Goal: Task Accomplishment & Management: Complete application form

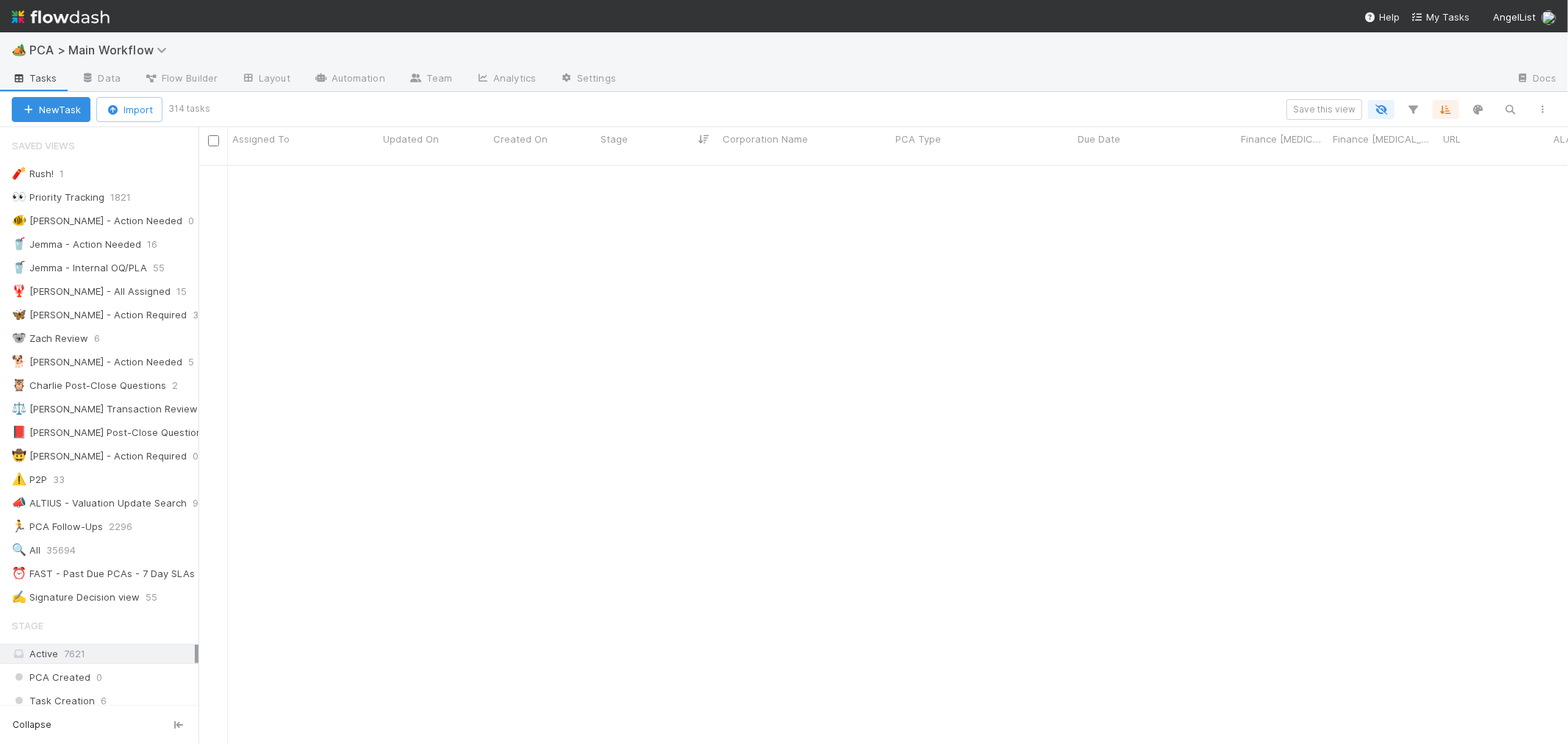
scroll to position [2084, 0]
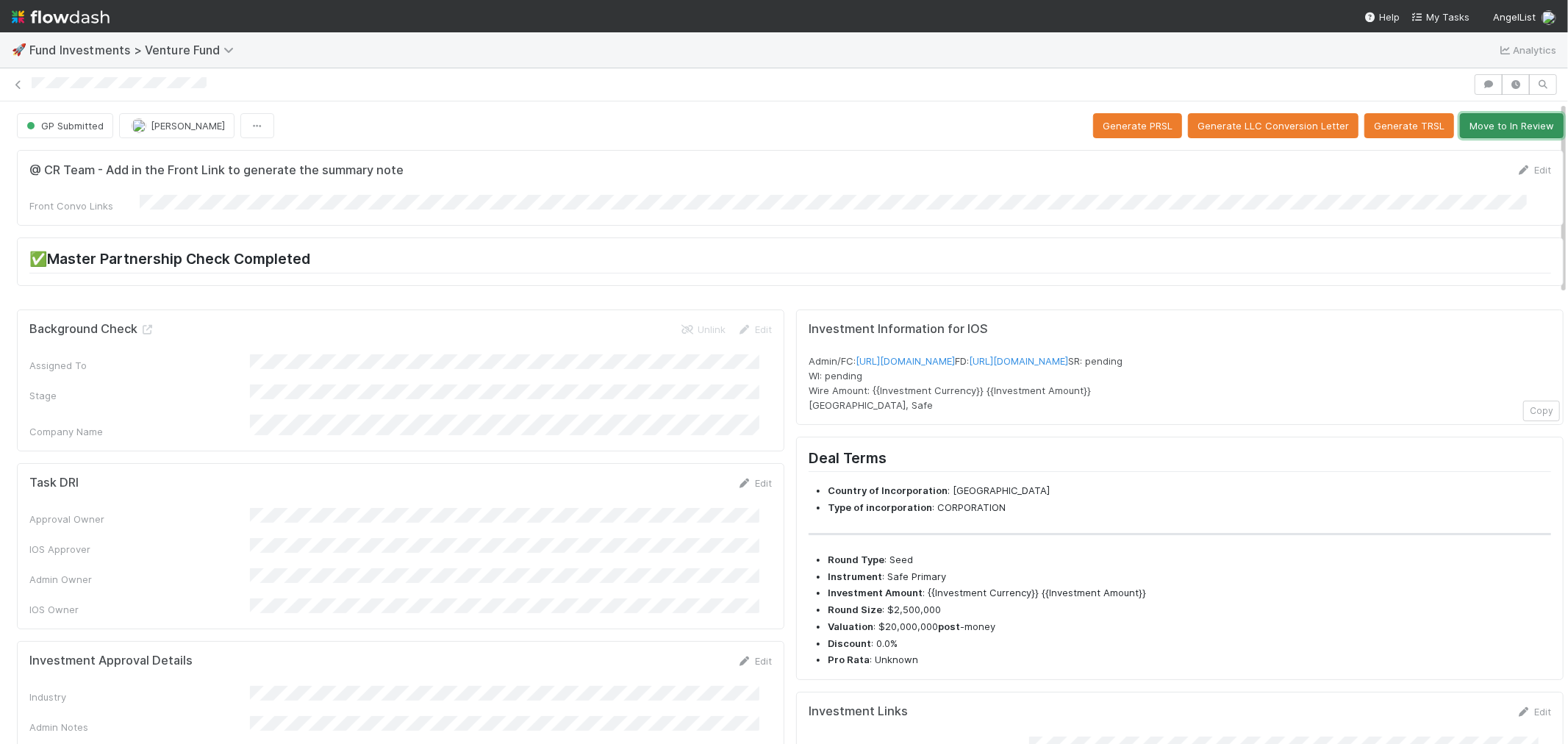
click at [1517, 128] on button "Move to In Review" at bounding box center [1511, 126] width 104 height 25
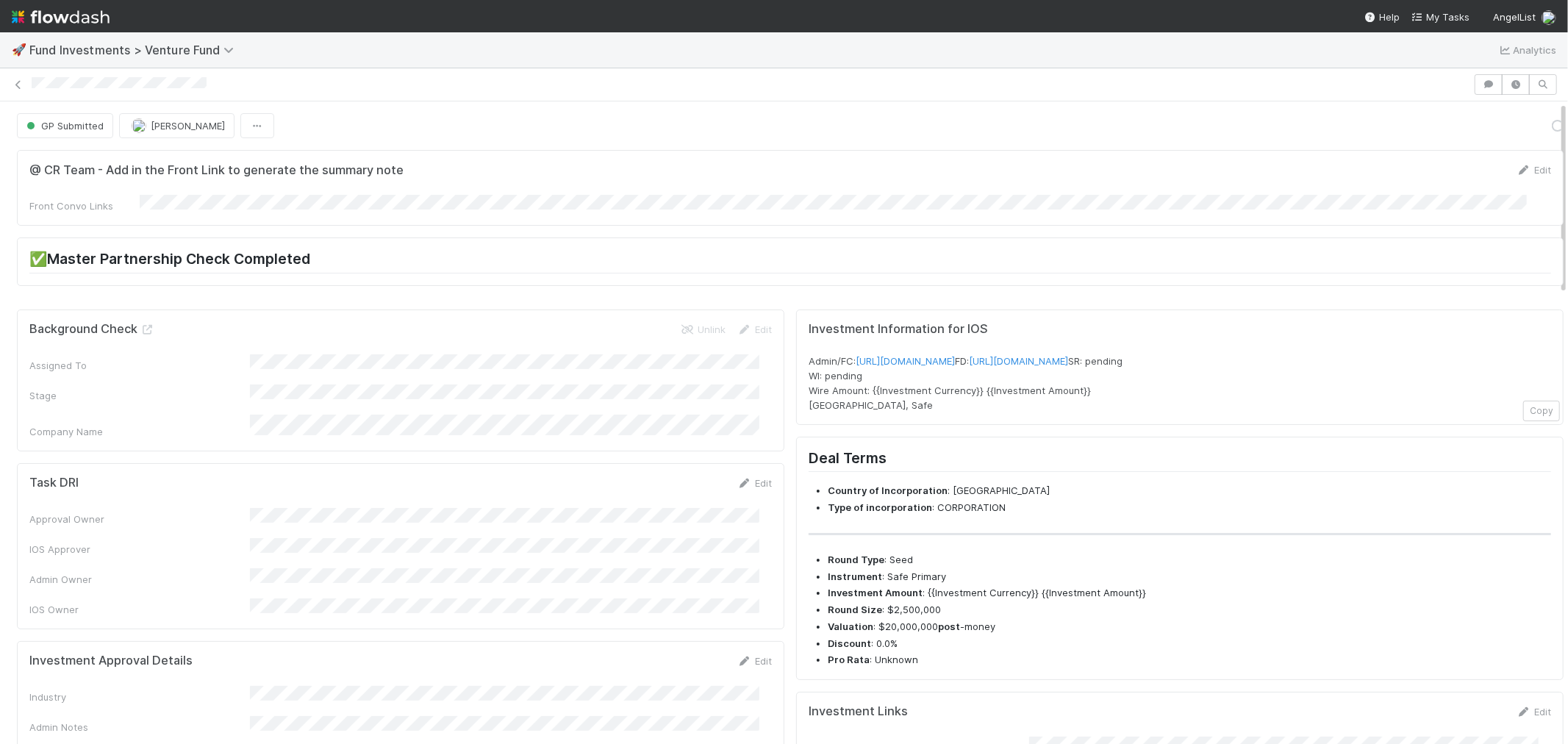
click at [776, 229] on div "@ CR Team - Add in the Front Link to generate the summary note Edit Front Convo…" at bounding box center [790, 224] width 1559 height 159
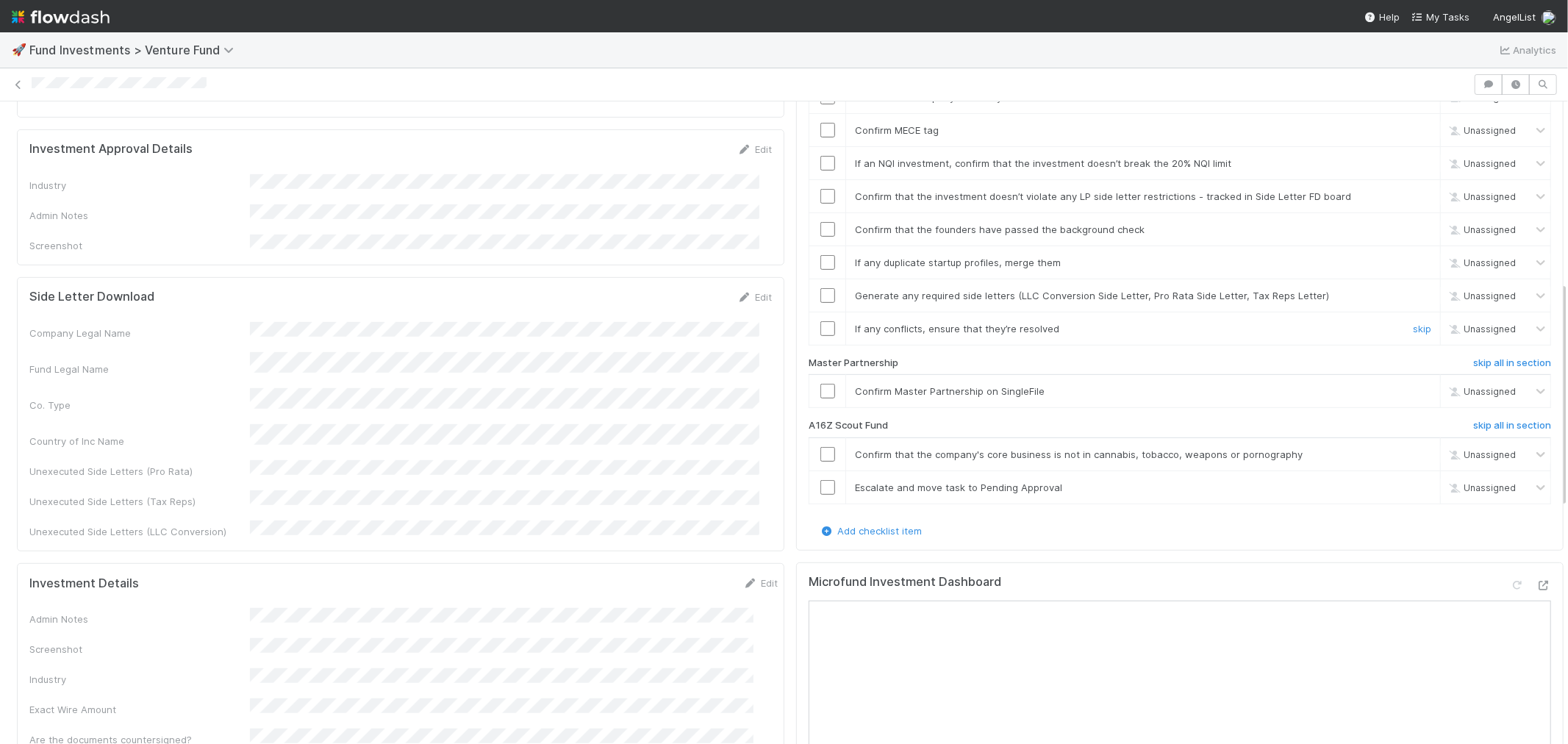
scroll to position [653, 0]
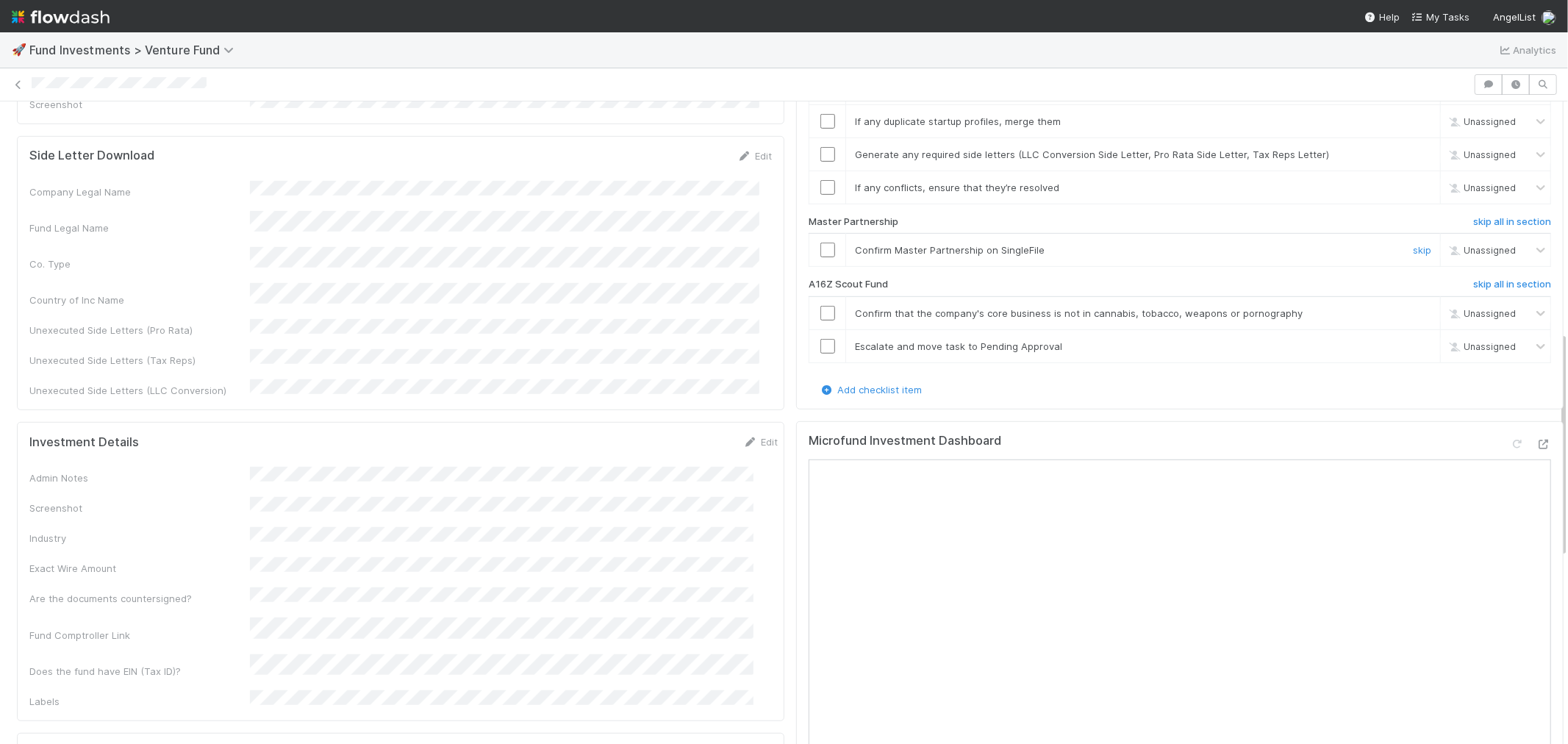
click at [820, 243] on input "checkbox" at bounding box center [827, 250] width 15 height 15
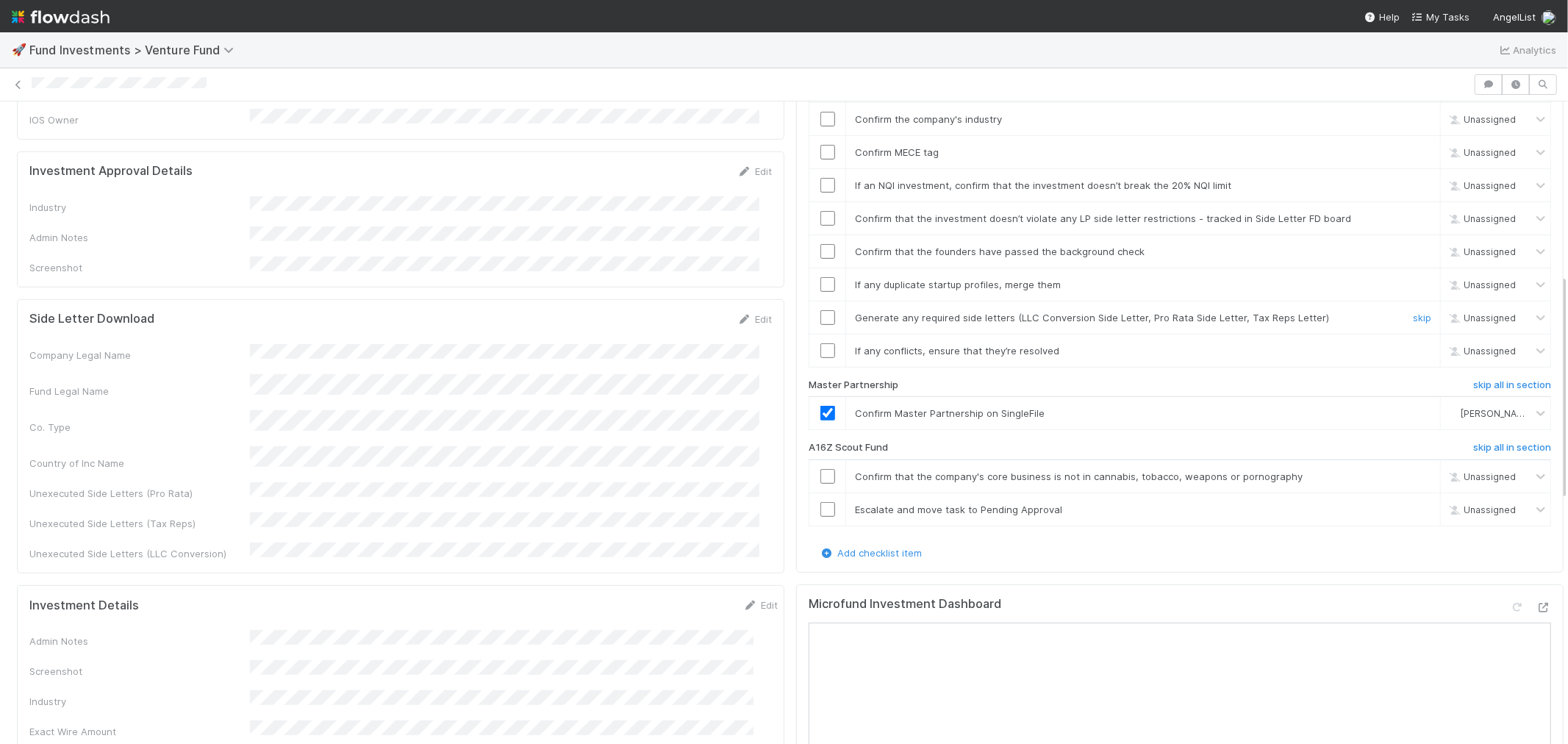
click at [820, 310] on input "checkbox" at bounding box center [827, 317] width 15 height 15
click at [820, 211] on input "checkbox" at bounding box center [827, 218] width 15 height 15
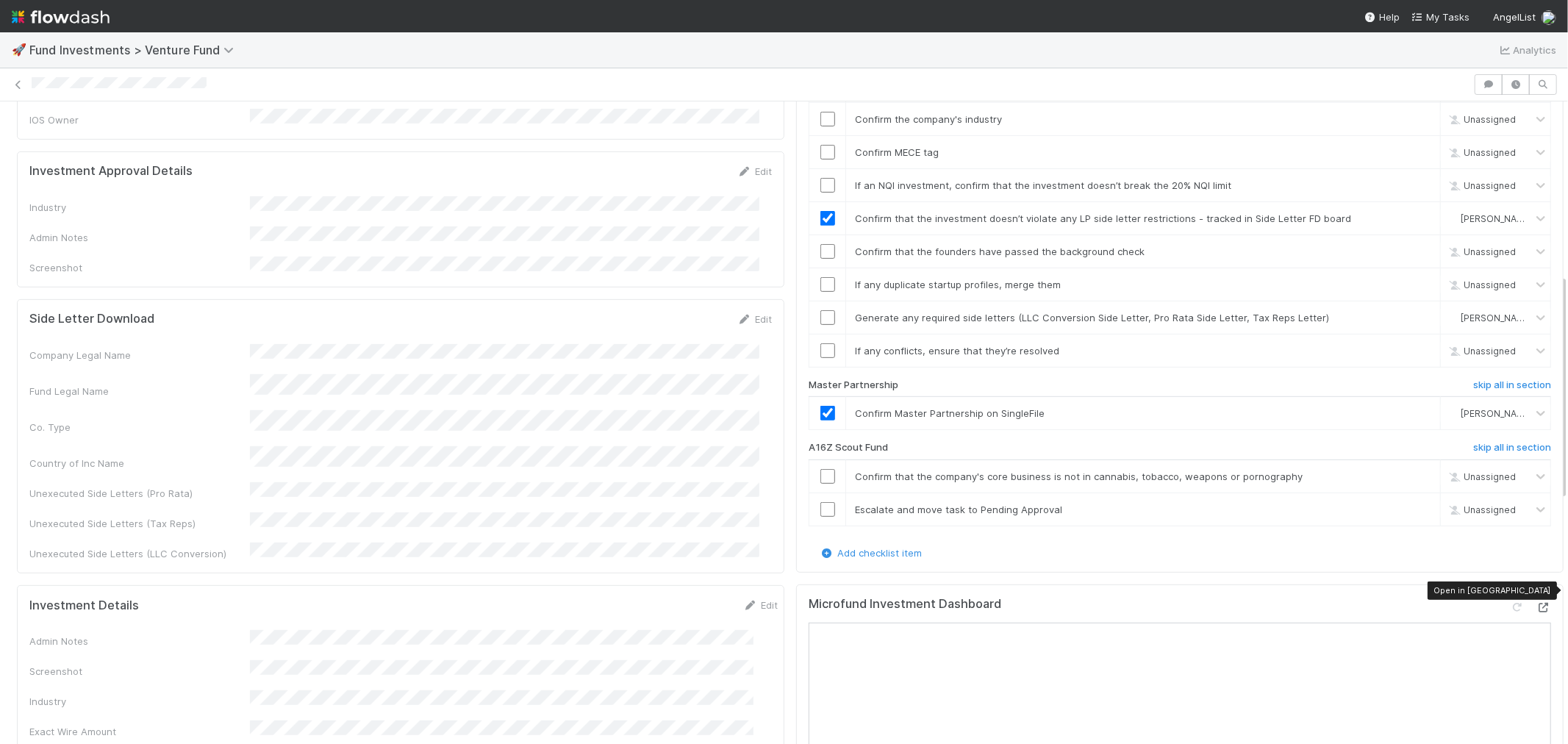
click at [1537, 603] on icon at bounding box center [1544, 607] width 15 height 9
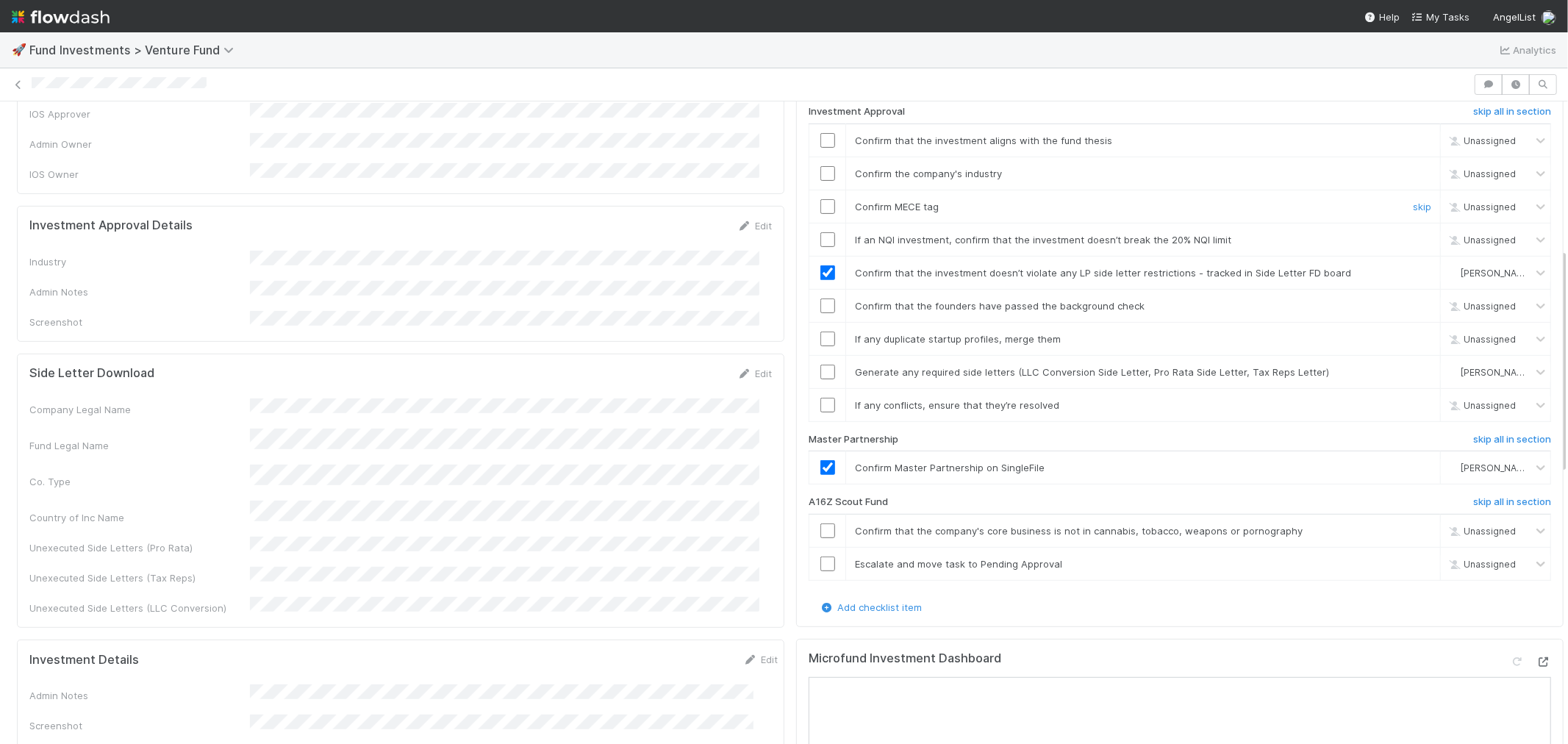
scroll to position [408, 0]
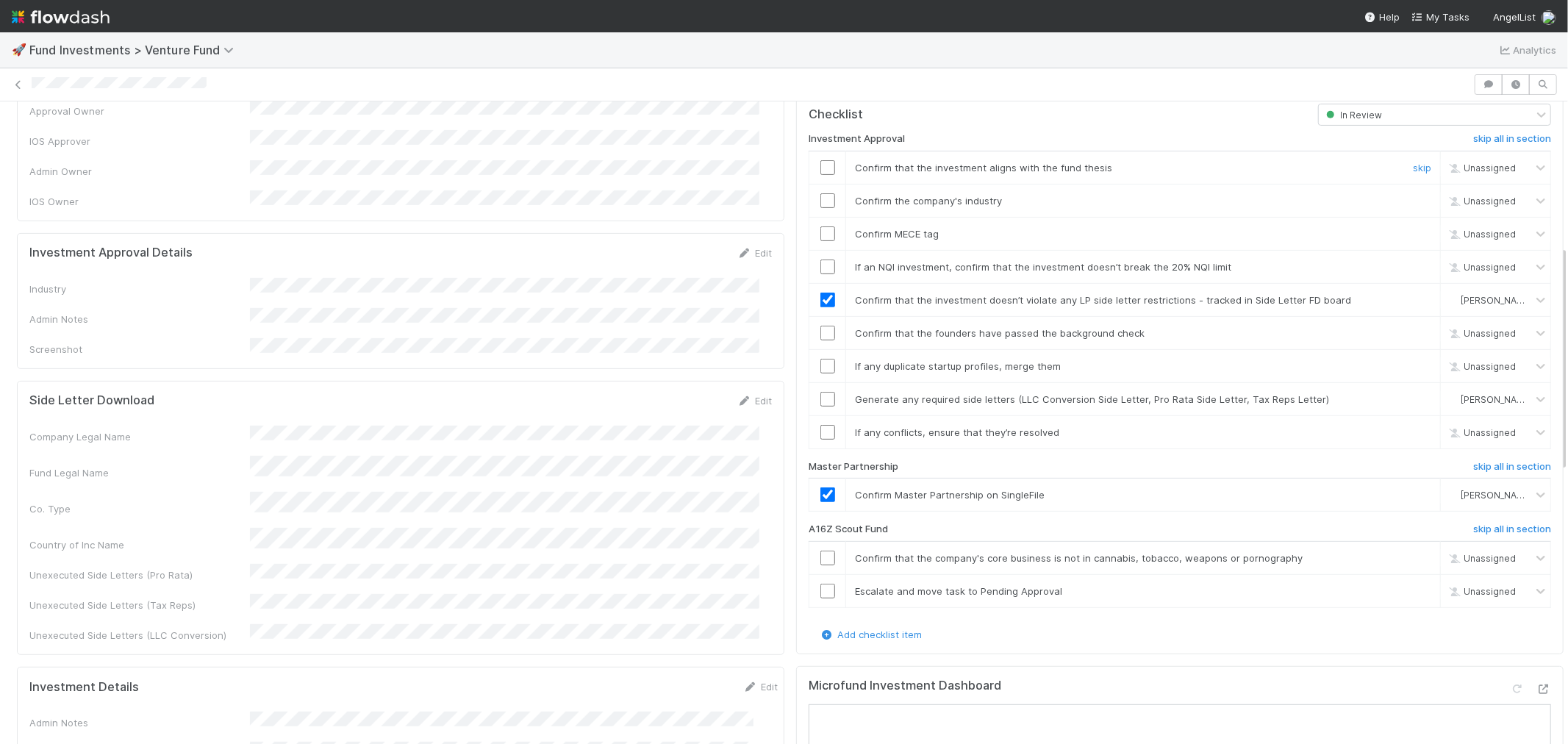
click at [820, 160] on input "checkbox" at bounding box center [827, 167] width 15 height 15
drag, startPoint x: 817, startPoint y: 182, endPoint x: 815, endPoint y: 202, distance: 20.1
click at [820, 193] on input "checkbox" at bounding box center [827, 200] width 15 height 15
click at [820, 226] on input "checkbox" at bounding box center [827, 233] width 15 height 15
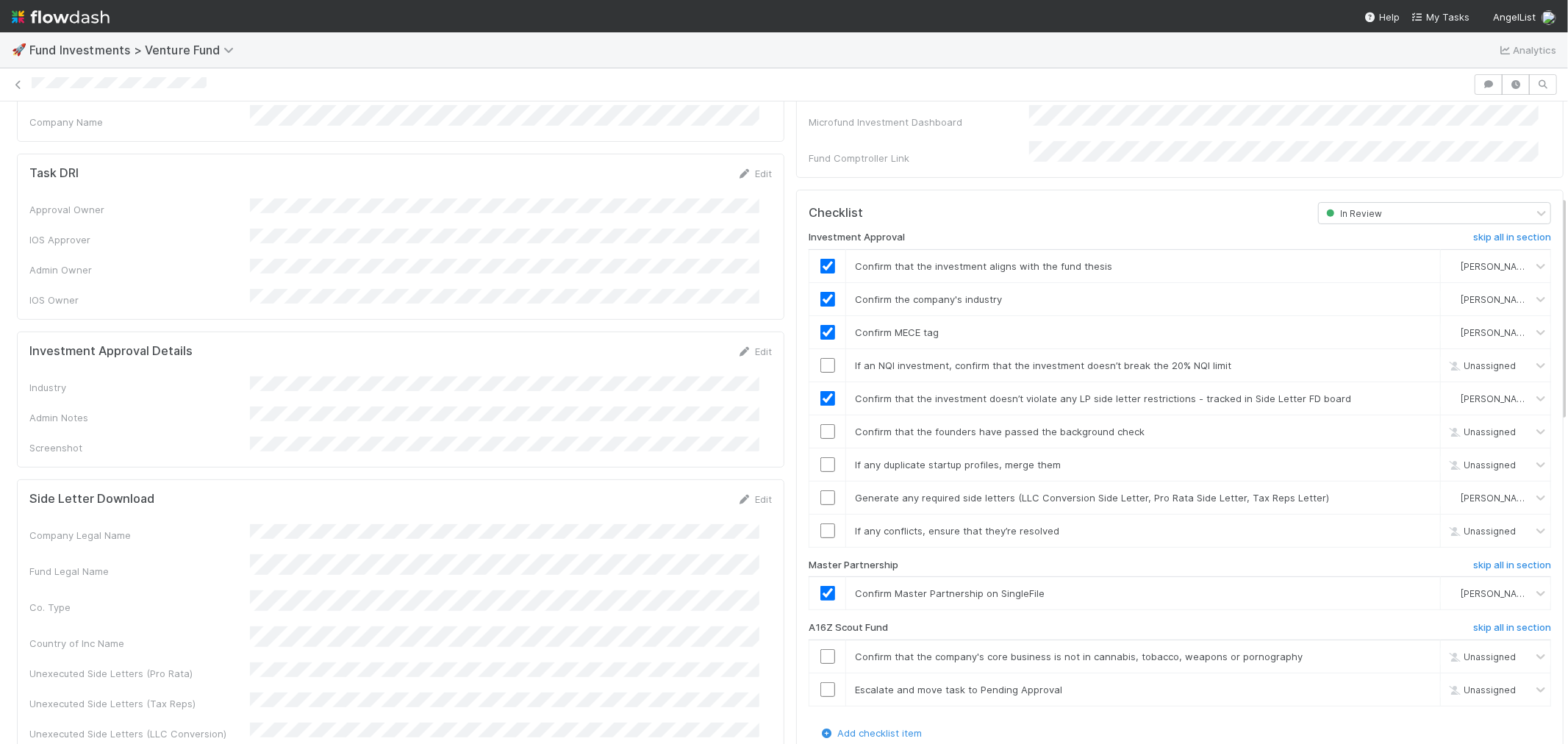
scroll to position [245, 0]
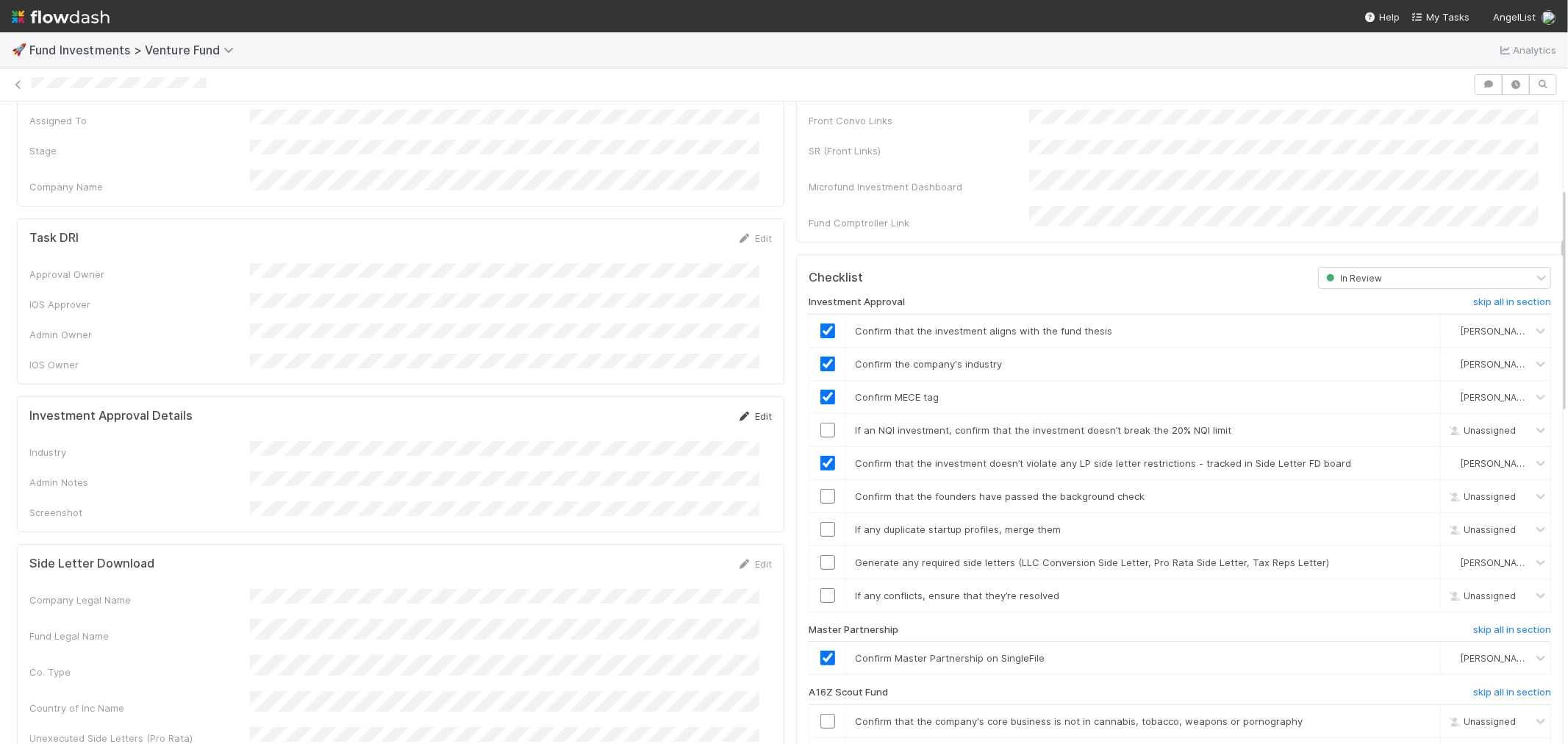
click at [738, 412] on icon at bounding box center [744, 417] width 15 height 9
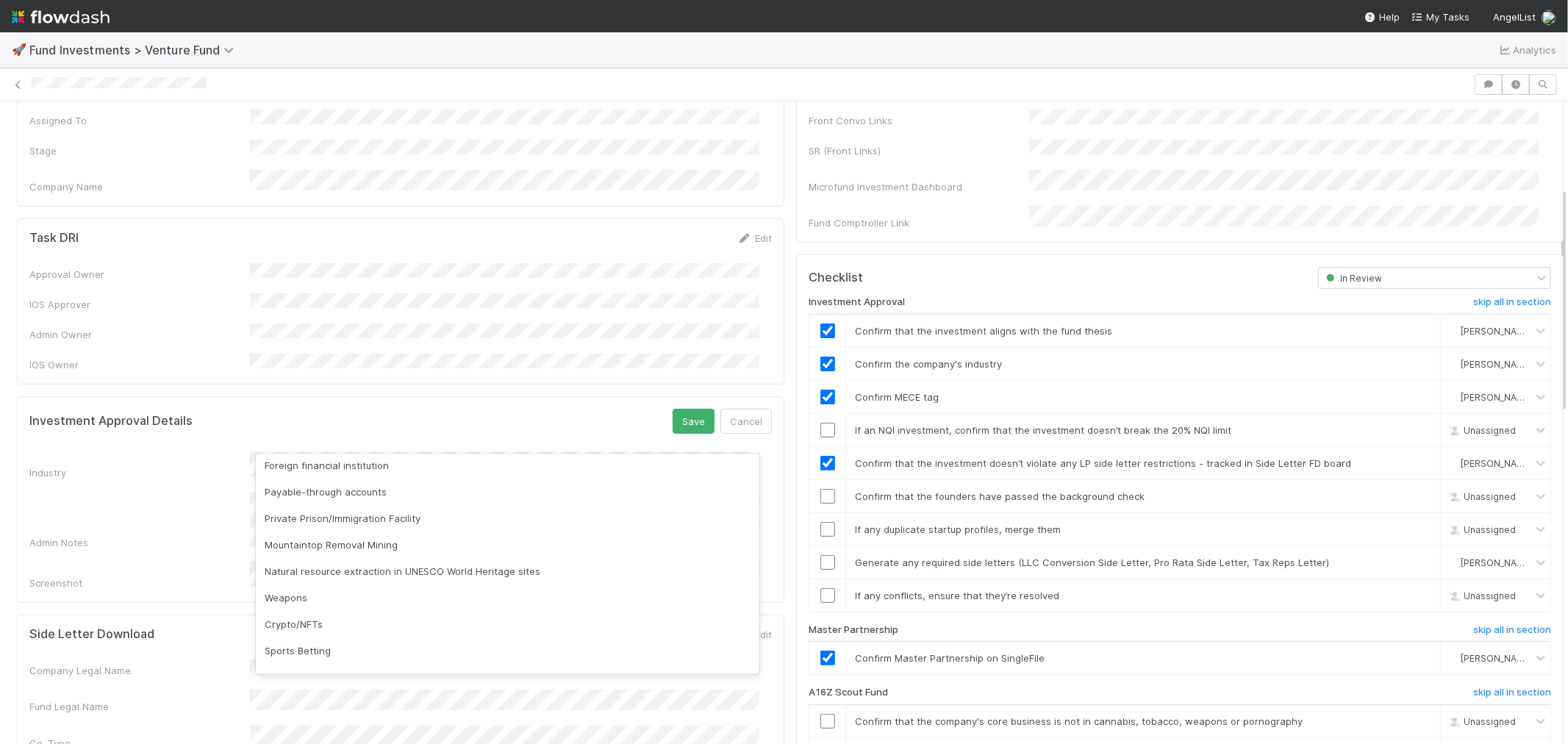
scroll to position [0, 0]
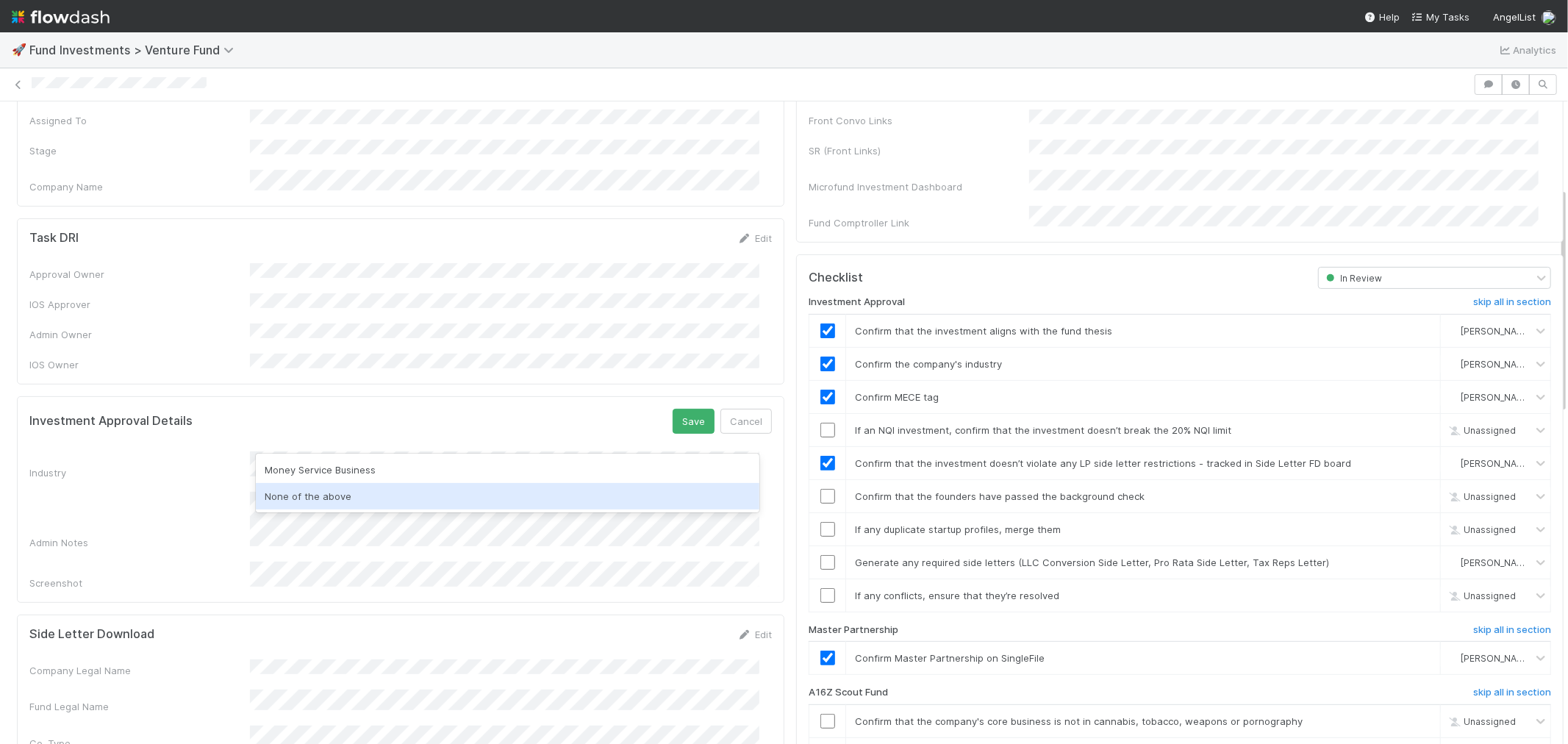
click at [383, 498] on div "None of the above" at bounding box center [508, 496] width 504 height 27
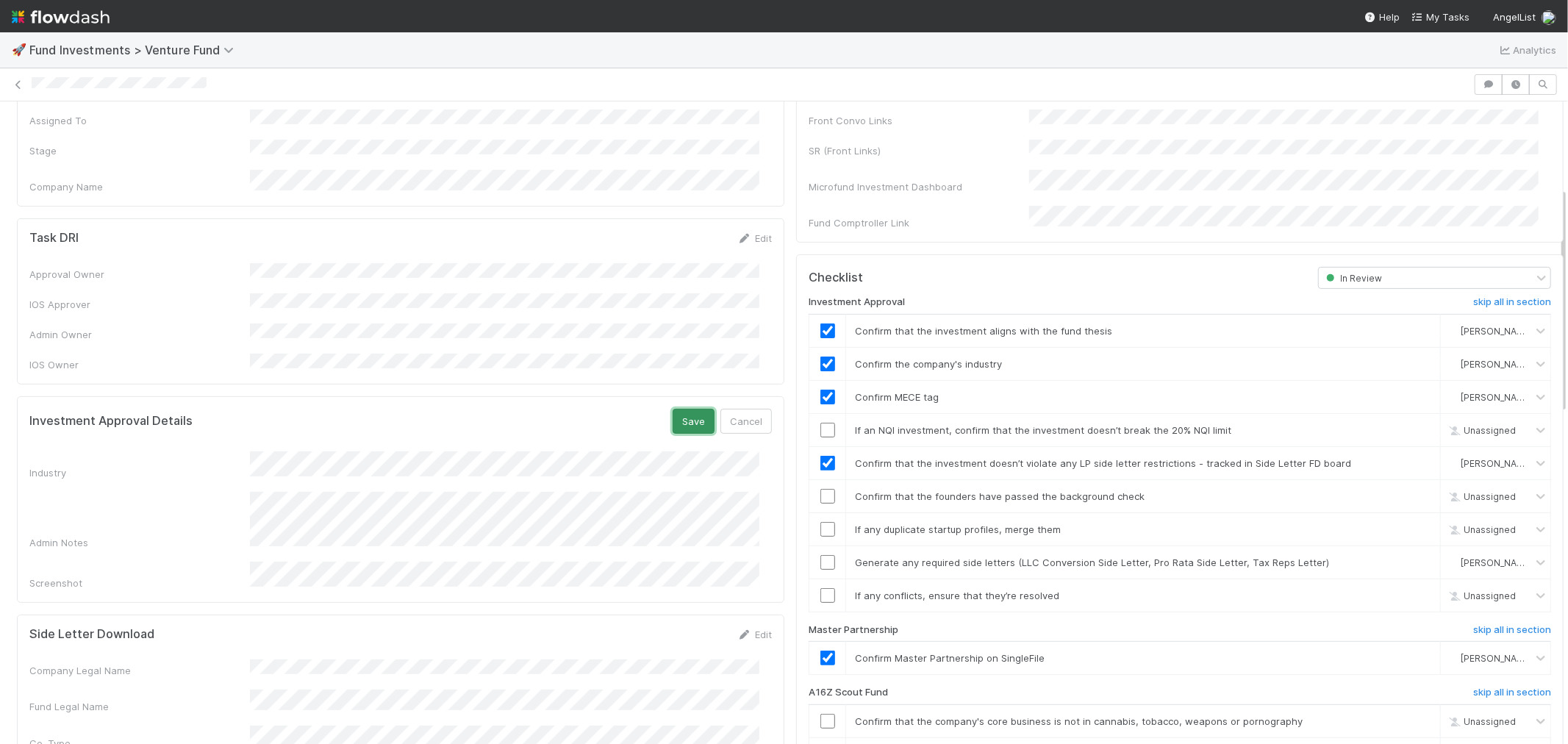
click at [673, 409] on button "Save" at bounding box center [693, 421] width 42 height 25
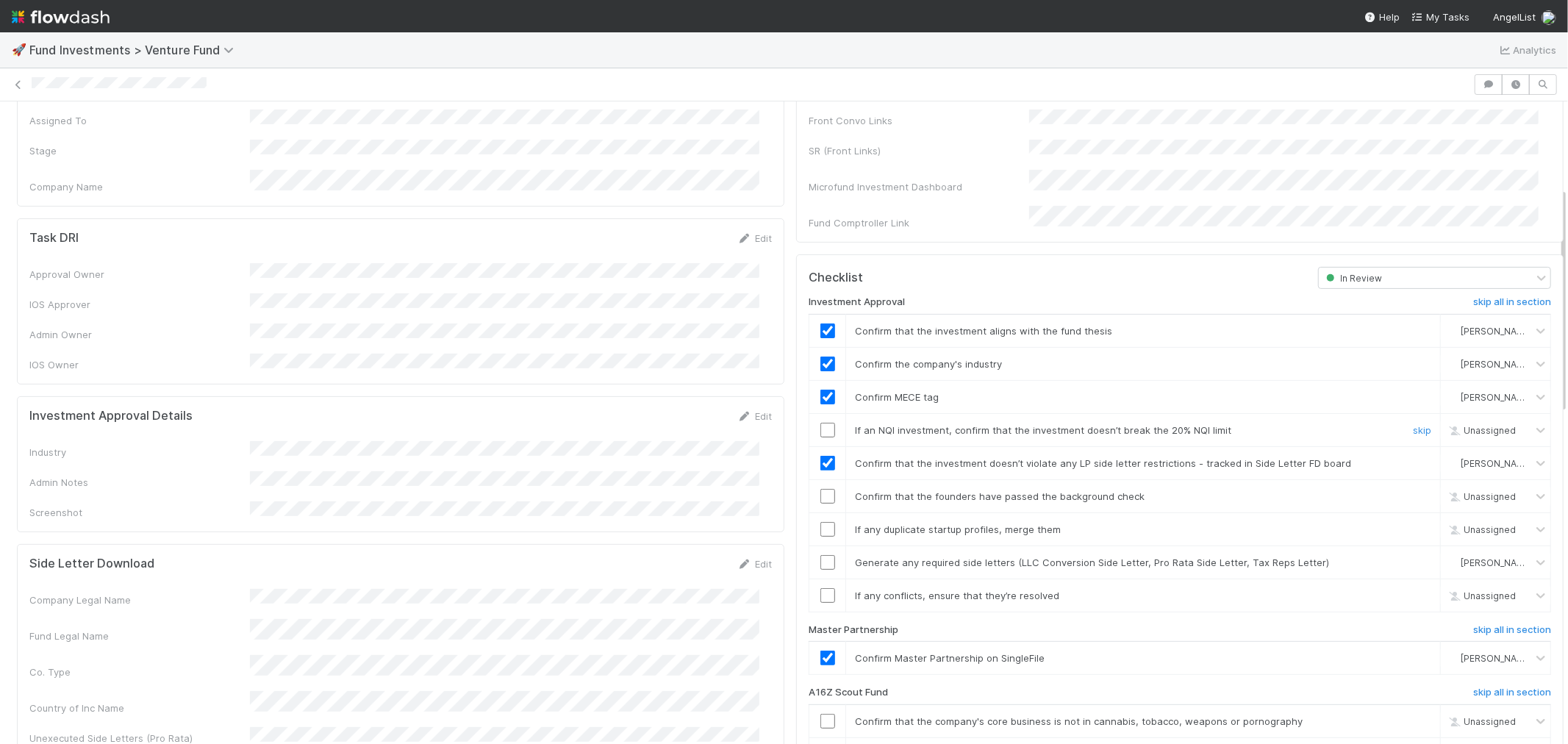
click at [820, 423] on input "checkbox" at bounding box center [827, 430] width 15 height 15
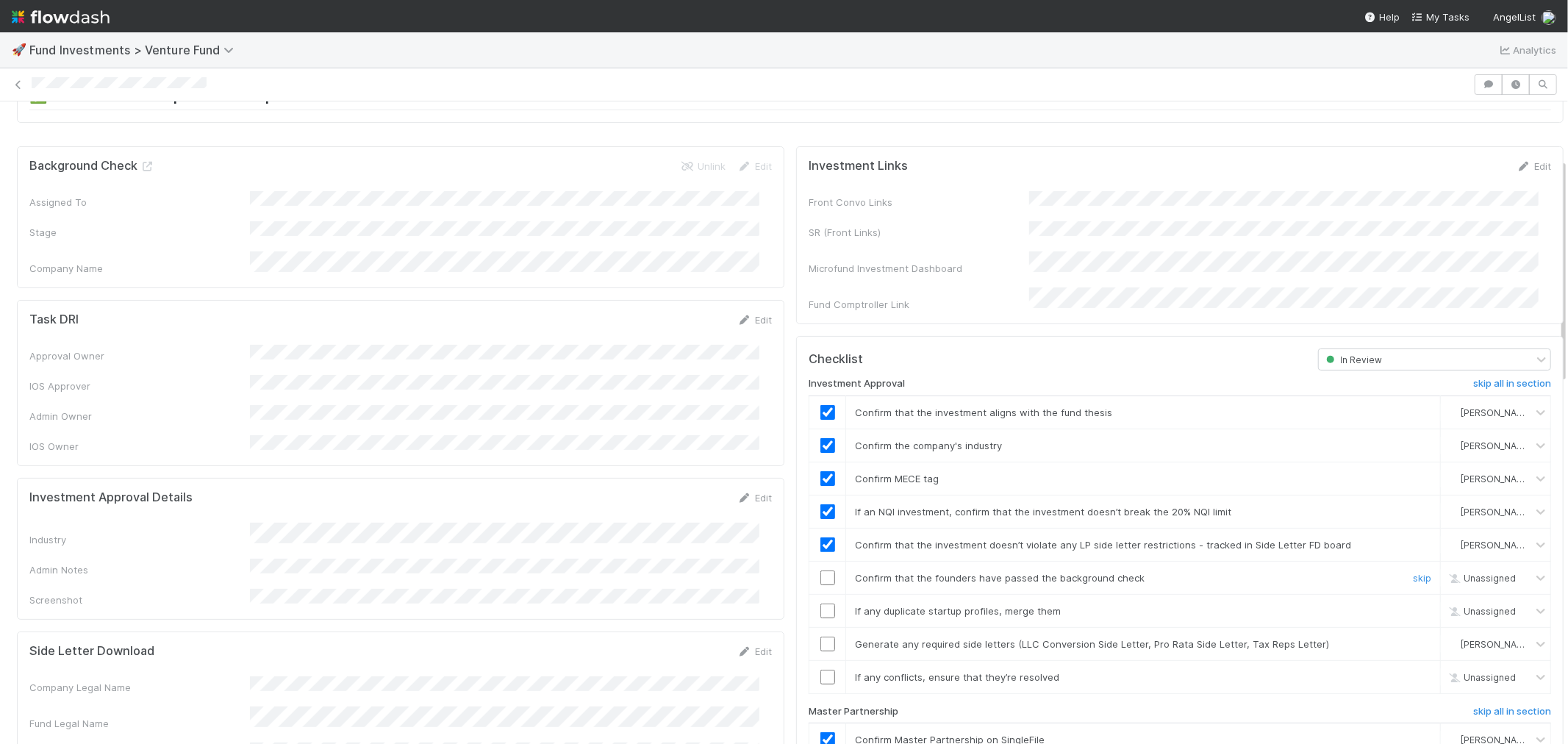
click at [820, 571] on input "checkbox" at bounding box center [827, 578] width 15 height 15
click at [820, 604] on input "checkbox" at bounding box center [827, 611] width 15 height 15
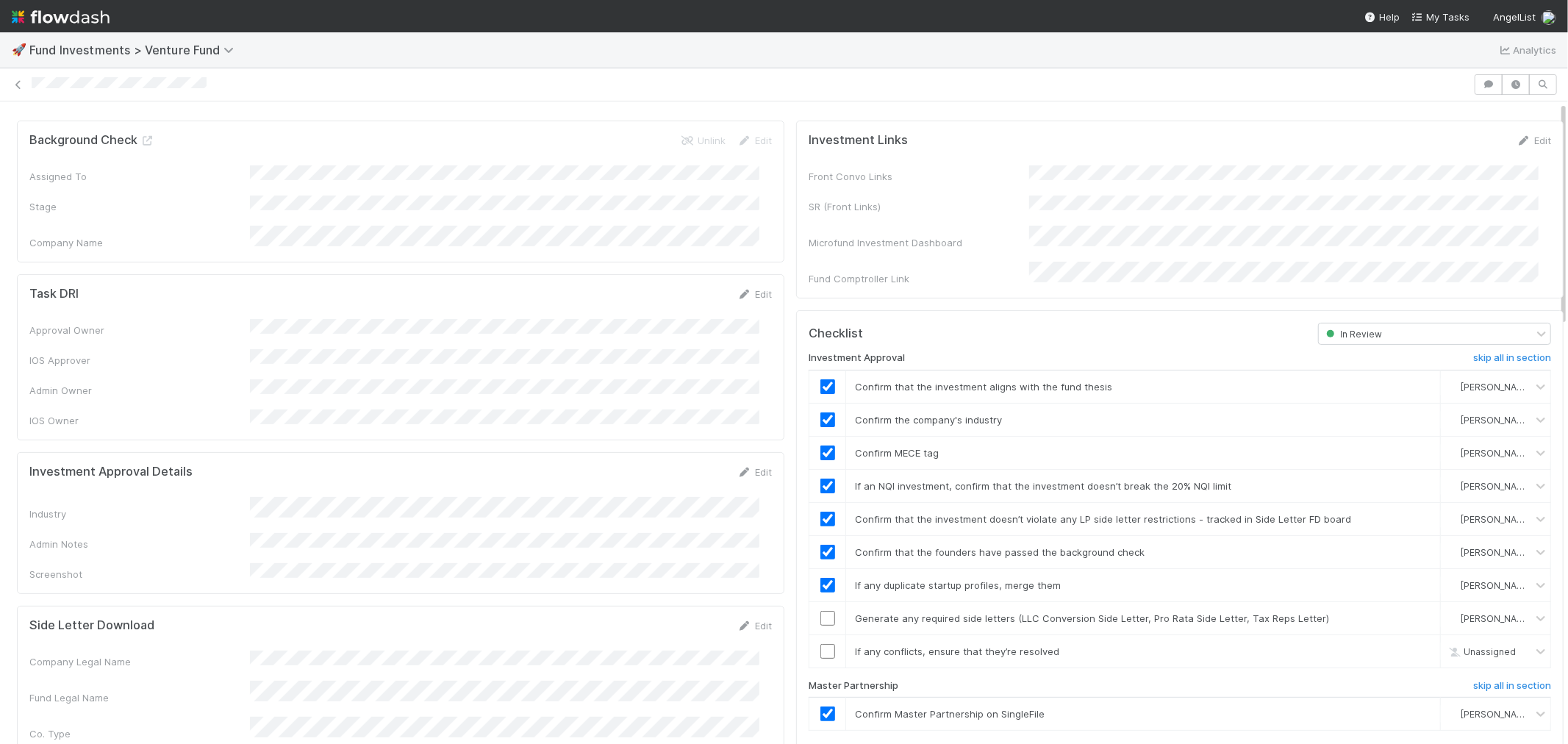
scroll to position [245, 0]
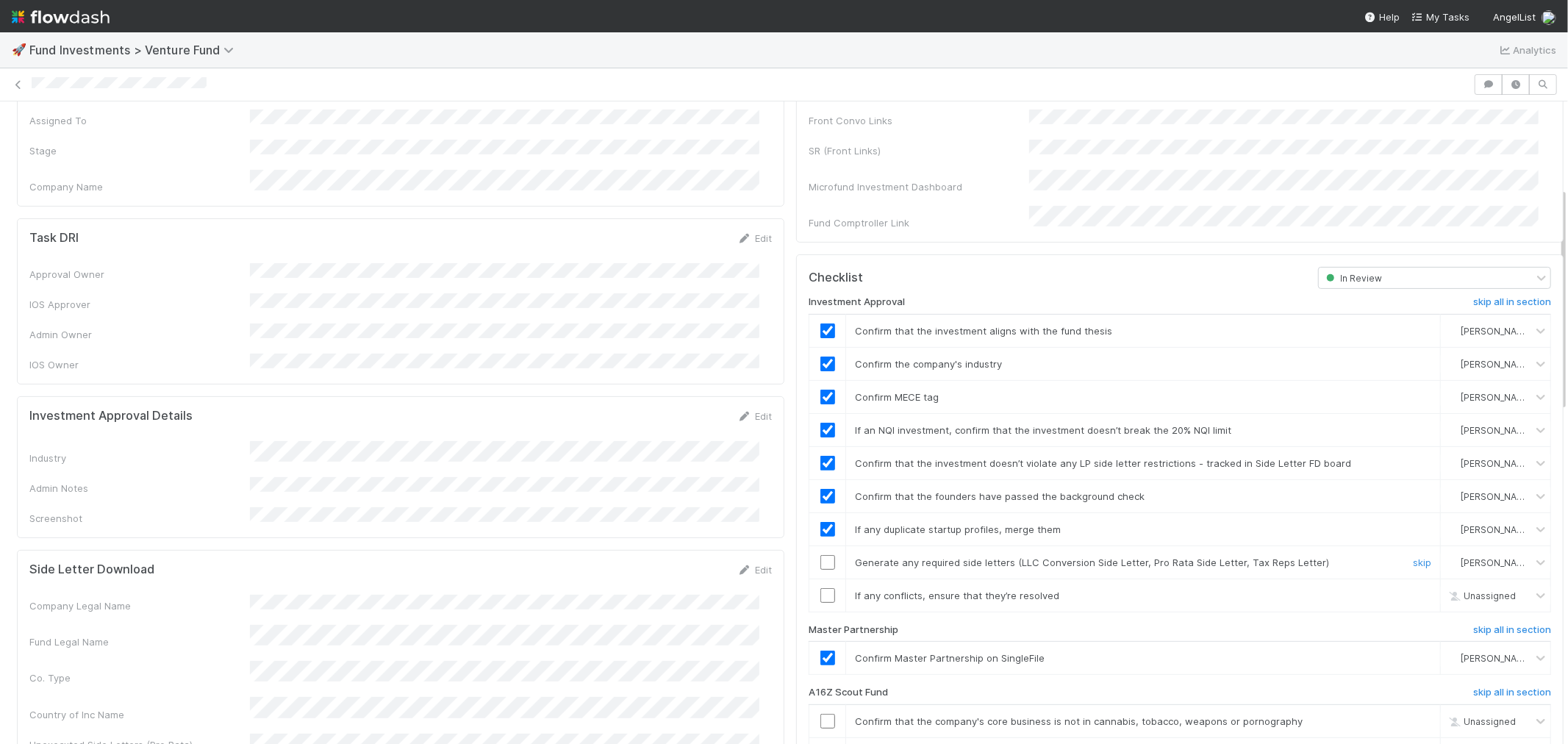
click at [820, 555] on input "checkbox" at bounding box center [827, 562] width 15 height 15
click at [820, 588] on input "checkbox" at bounding box center [827, 595] width 15 height 15
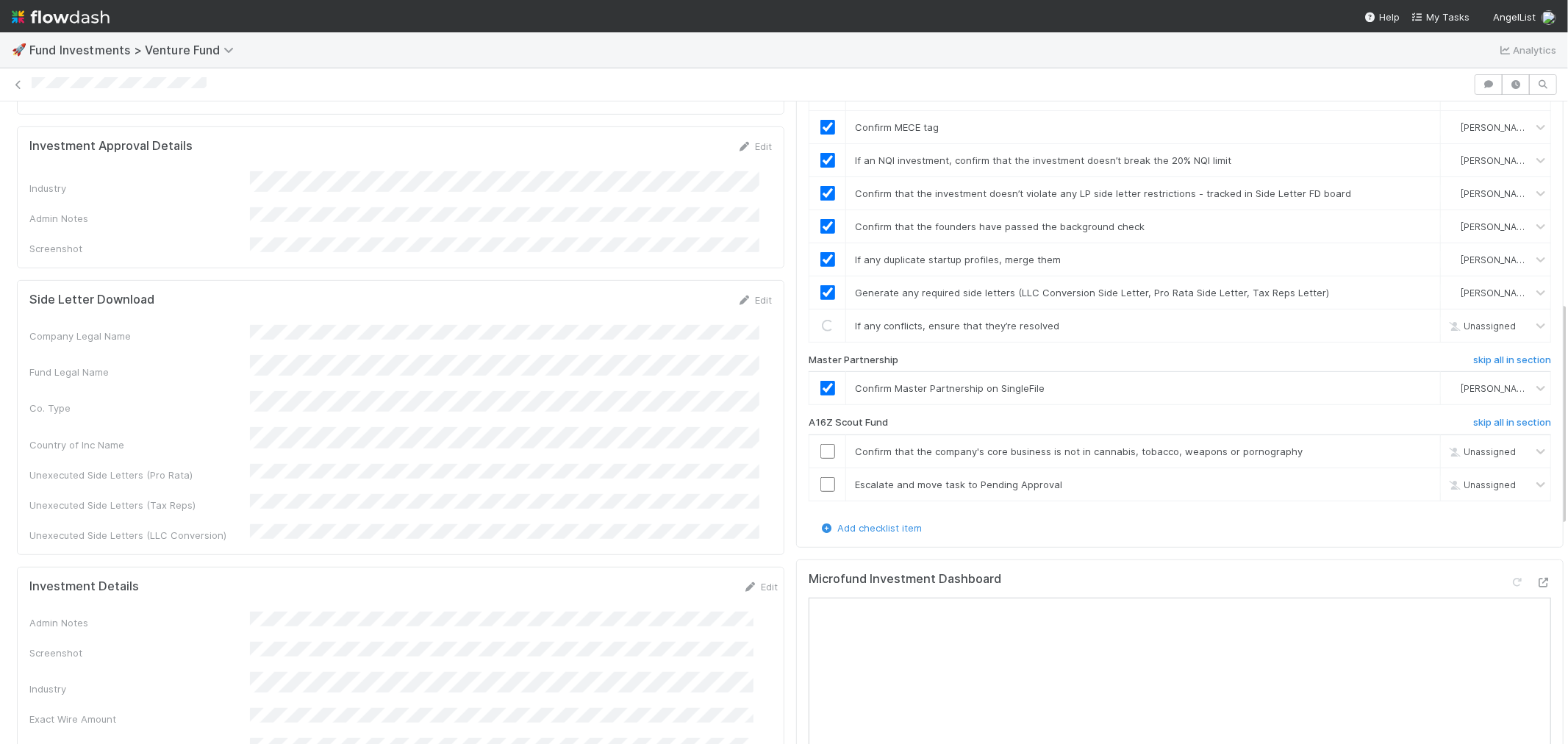
scroll to position [571, 0]
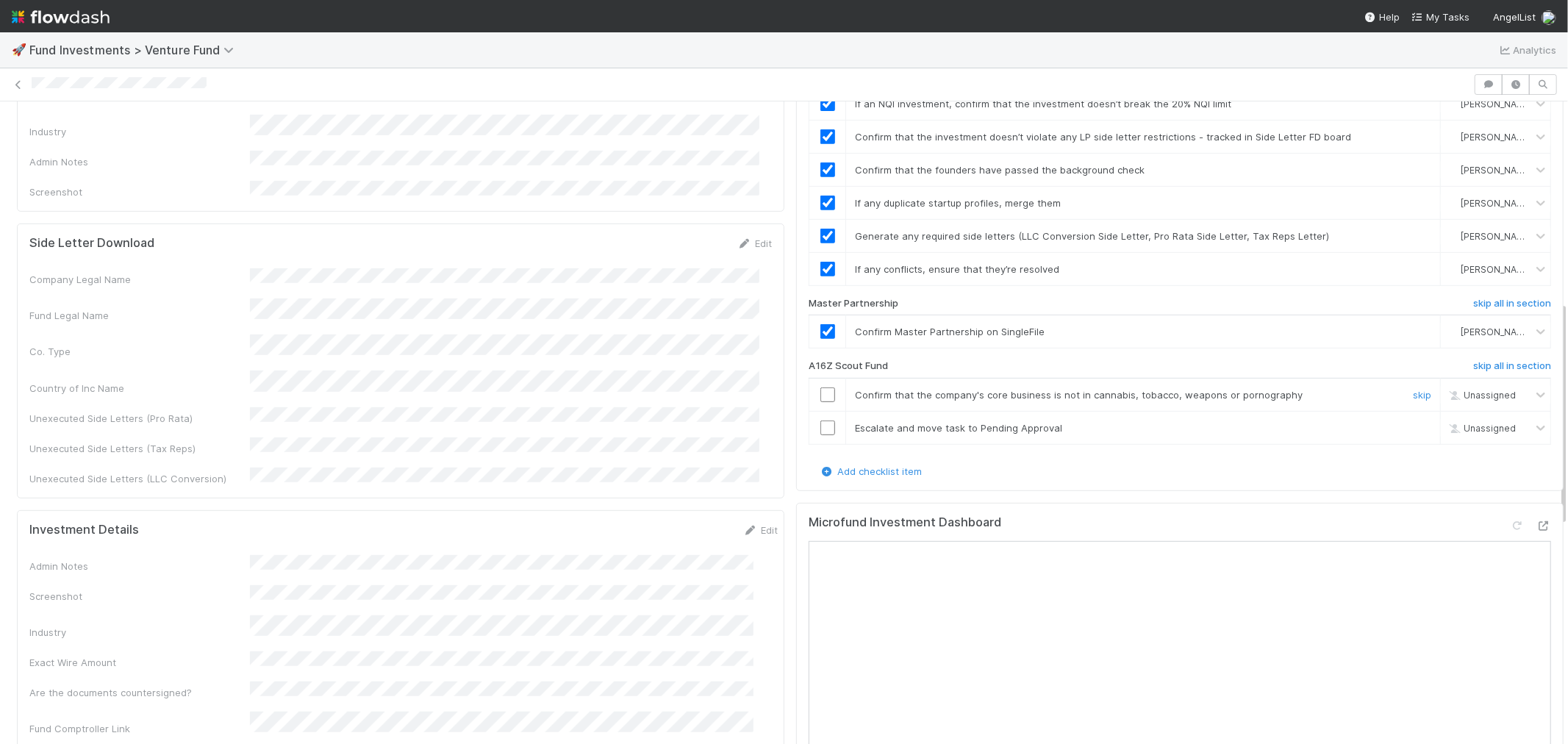
click at [820, 388] on input "checkbox" at bounding box center [827, 395] width 15 height 15
click at [820, 421] on input "checkbox" at bounding box center [827, 428] width 15 height 15
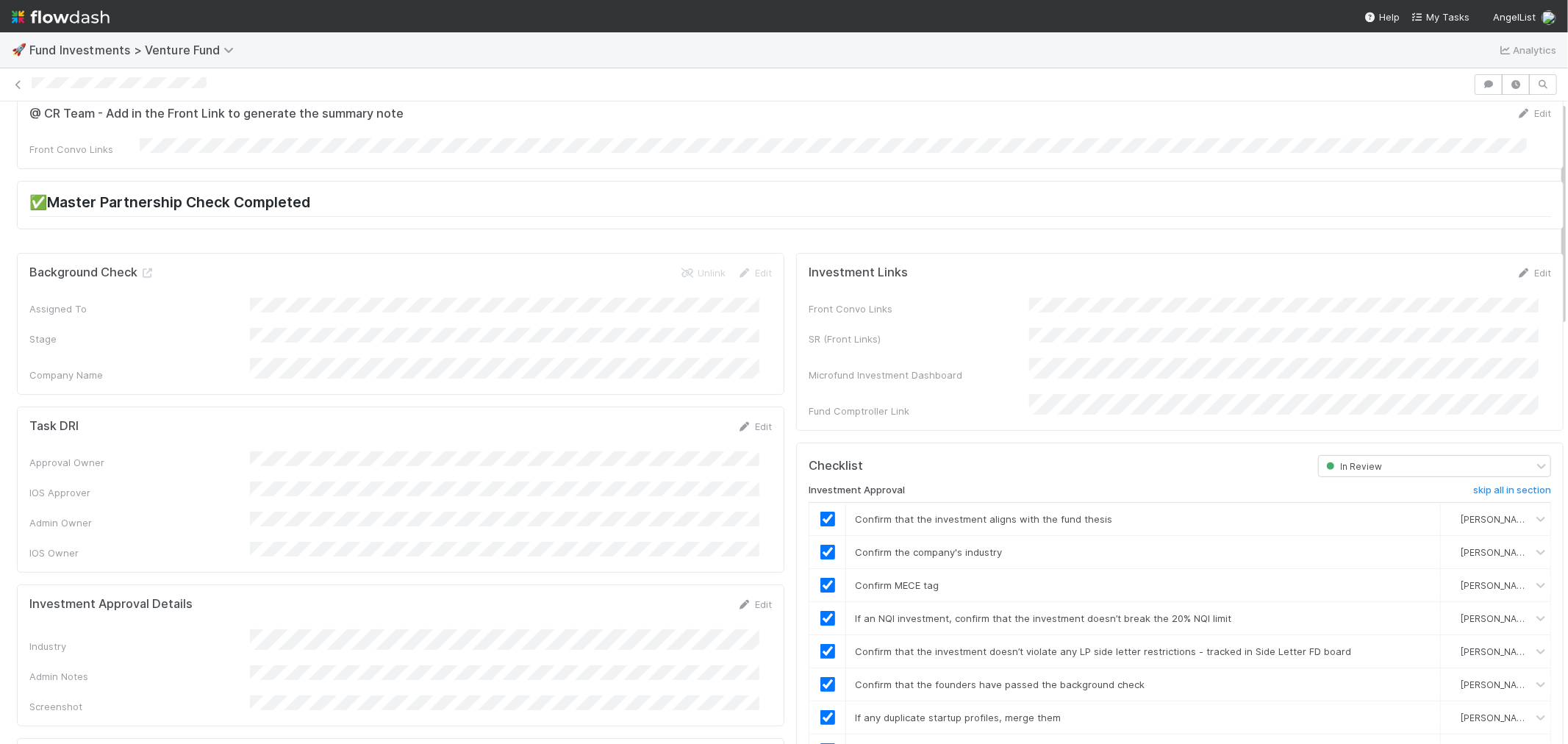
scroll to position [0, 0]
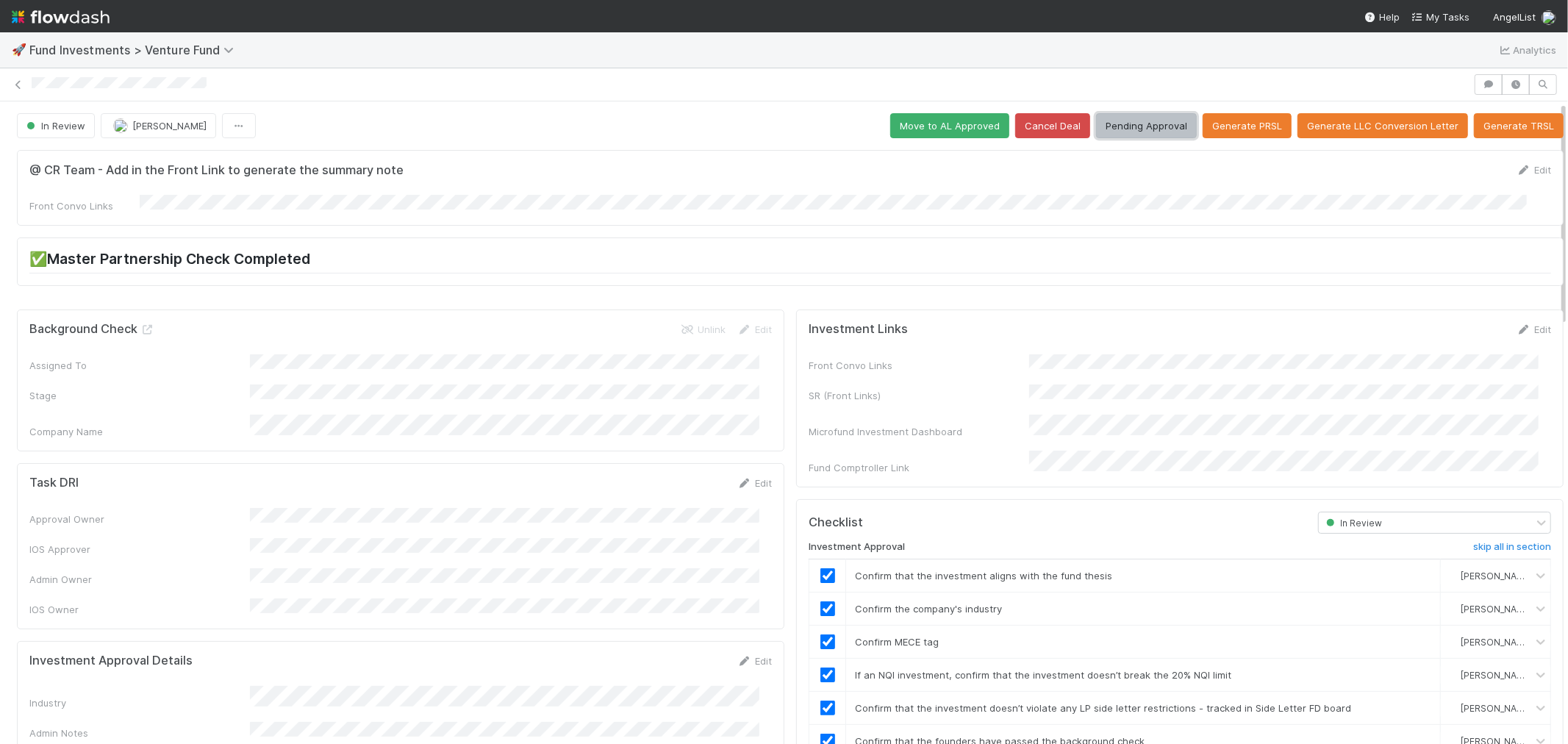
click at [1130, 121] on button "Pending Approval" at bounding box center [1147, 126] width 100 height 25
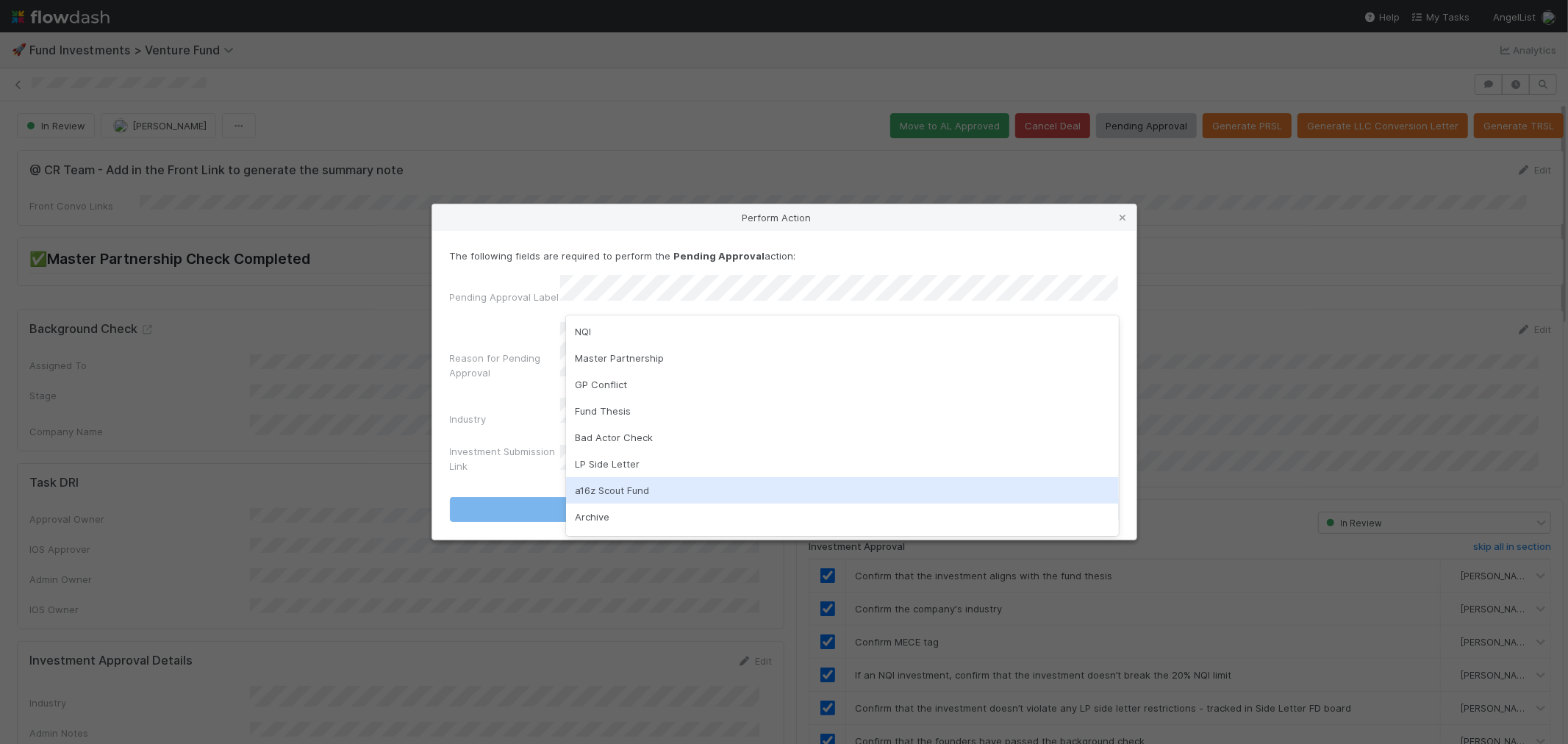
click at [611, 489] on div "a16z Scout Fund" at bounding box center [842, 491] width 552 height 27
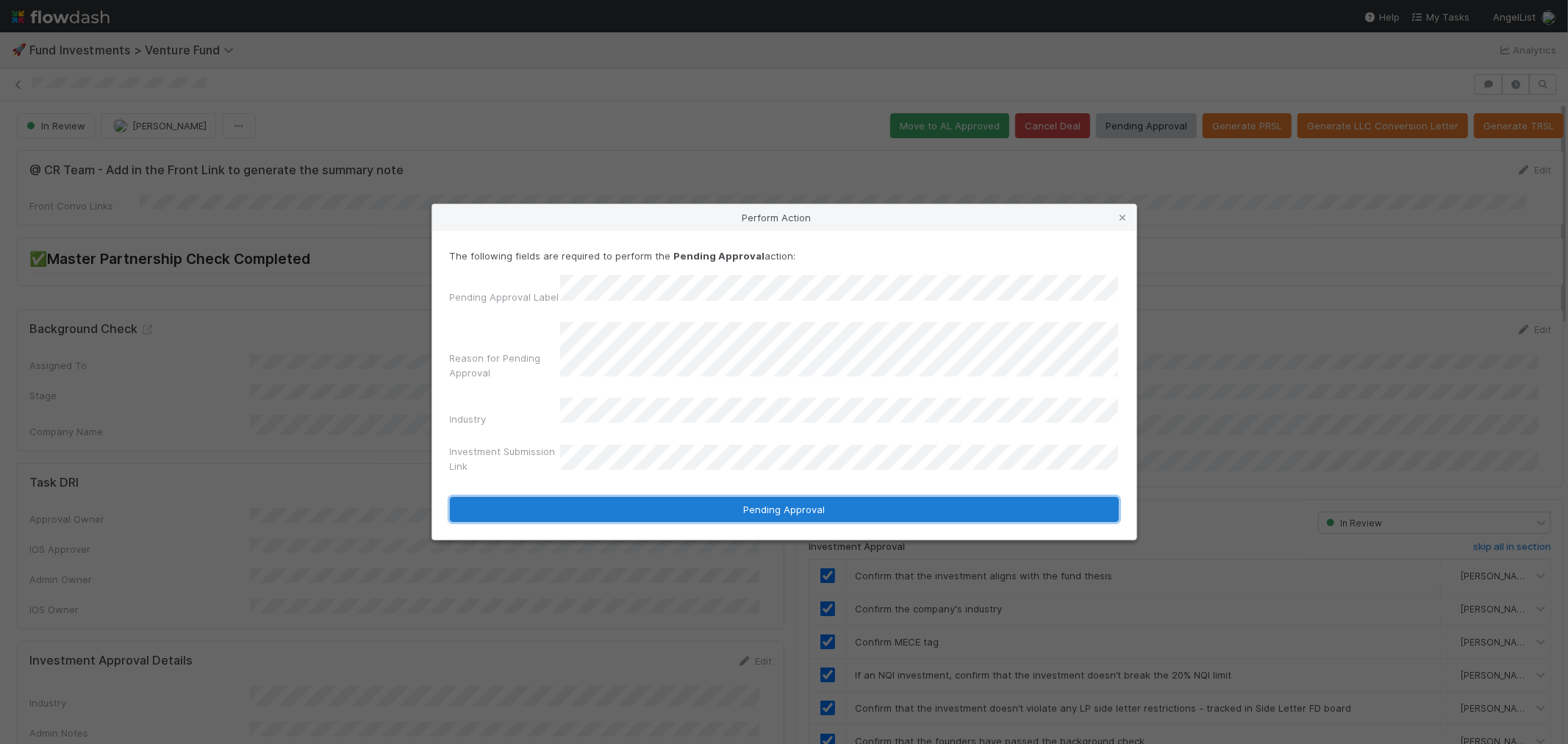
click at [674, 498] on button "Pending Approval" at bounding box center [784, 509] width 669 height 25
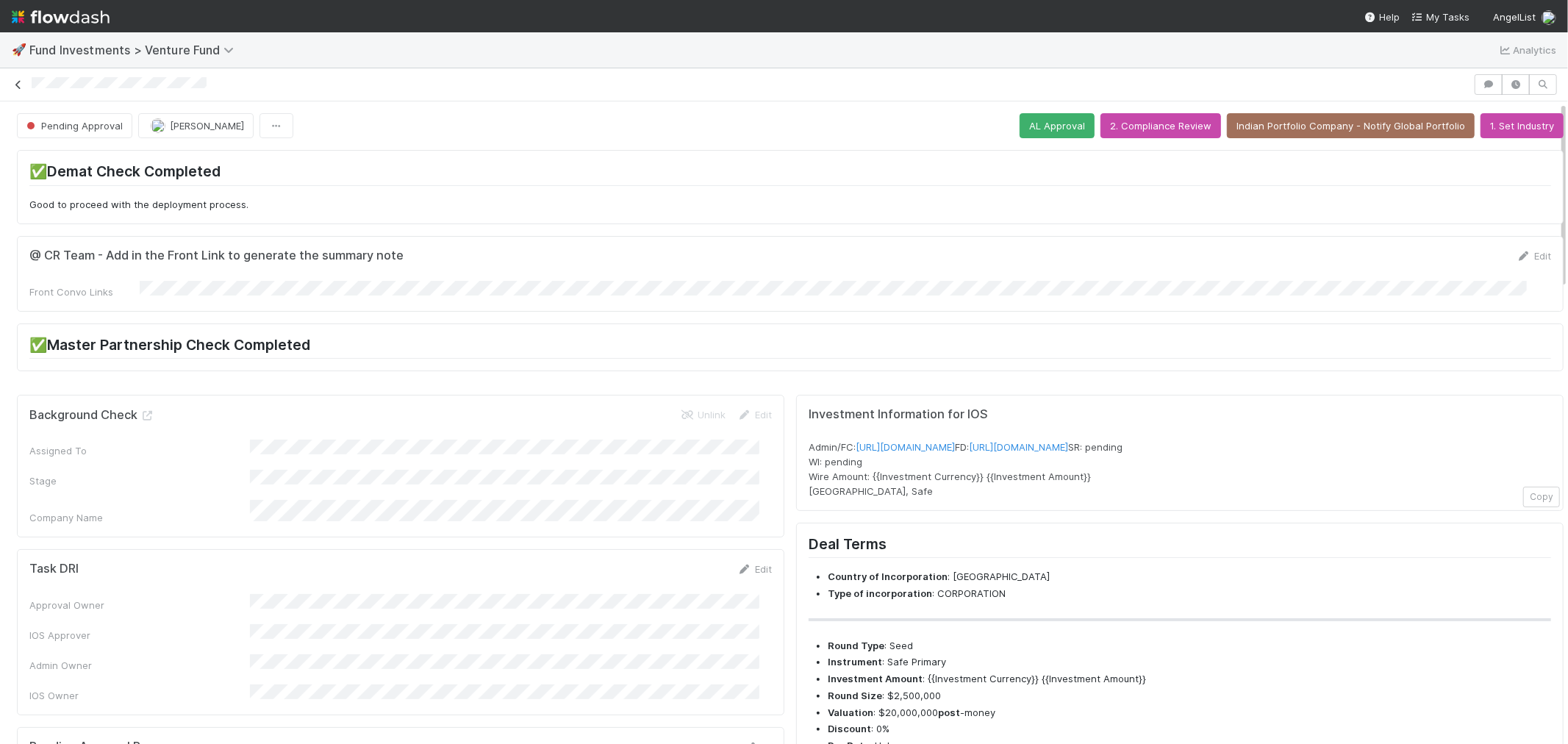
click at [16, 81] on icon at bounding box center [18, 85] width 15 height 9
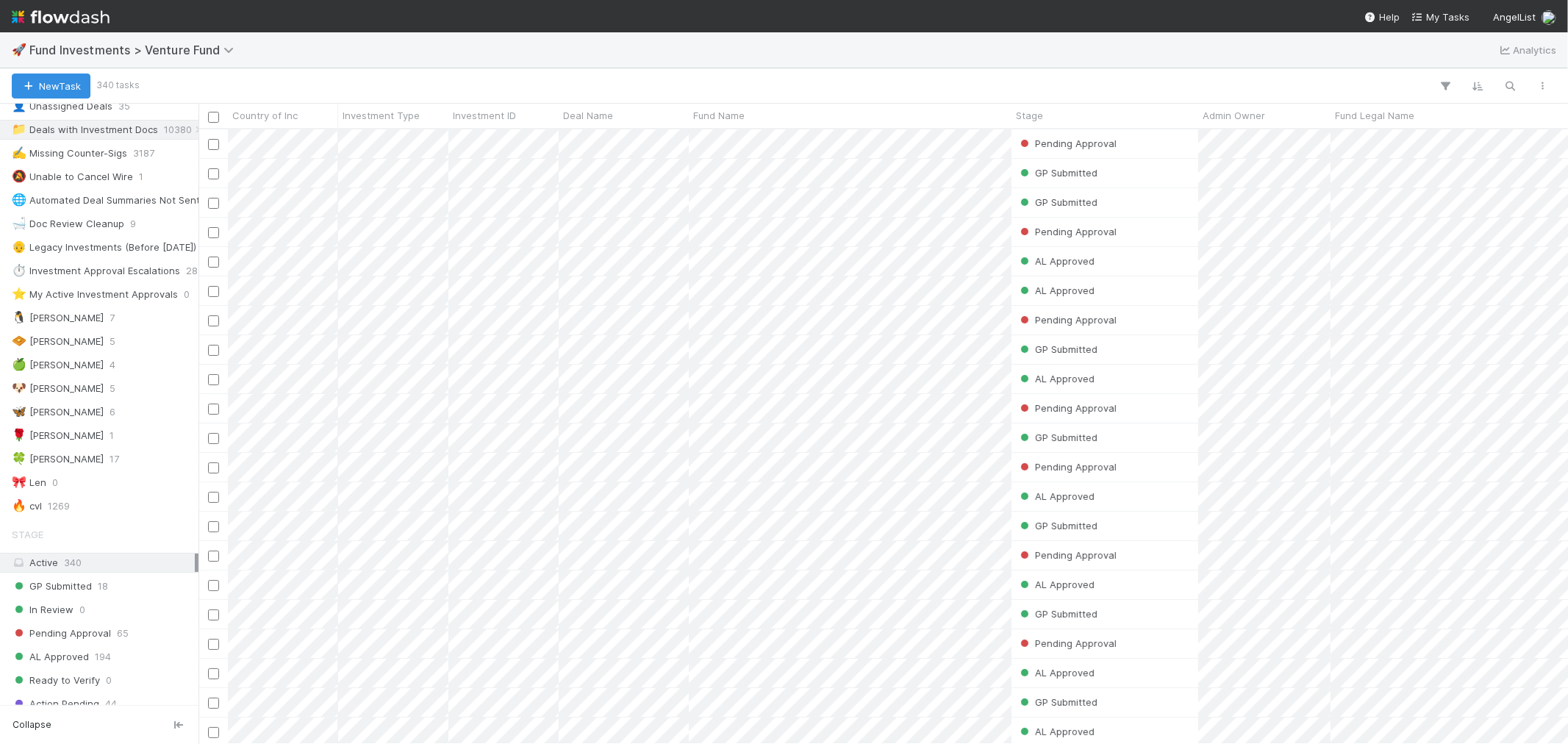
scroll to position [163, 0]
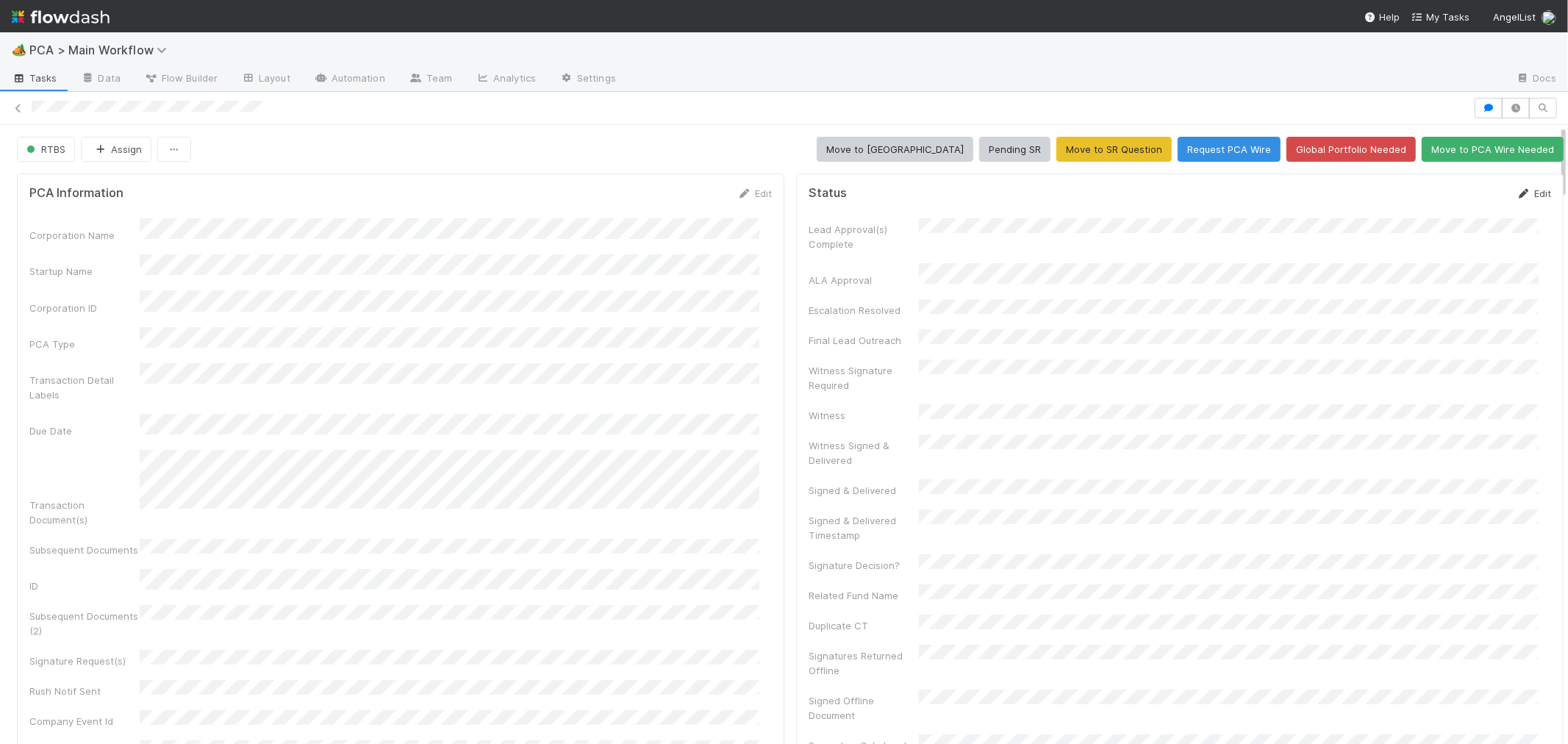
click at [1524, 192] on link "Edit" at bounding box center [1533, 193] width 35 height 12
click at [1452, 199] on button "Save" at bounding box center [1472, 199] width 42 height 25
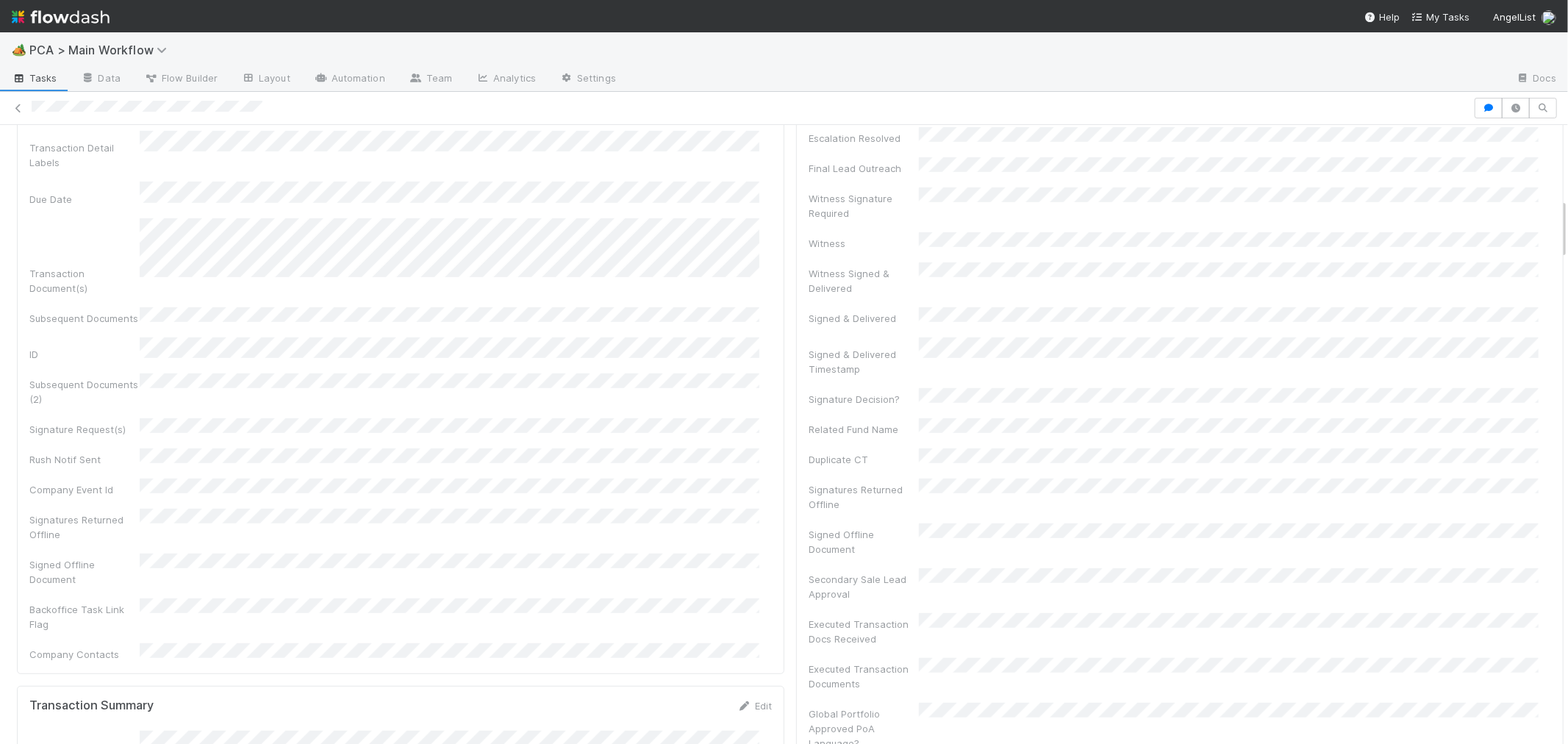
scroll to position [408, 0]
click at [452, 540] on div "Subsequent Documents (2)" at bounding box center [400, 556] width 742 height 33
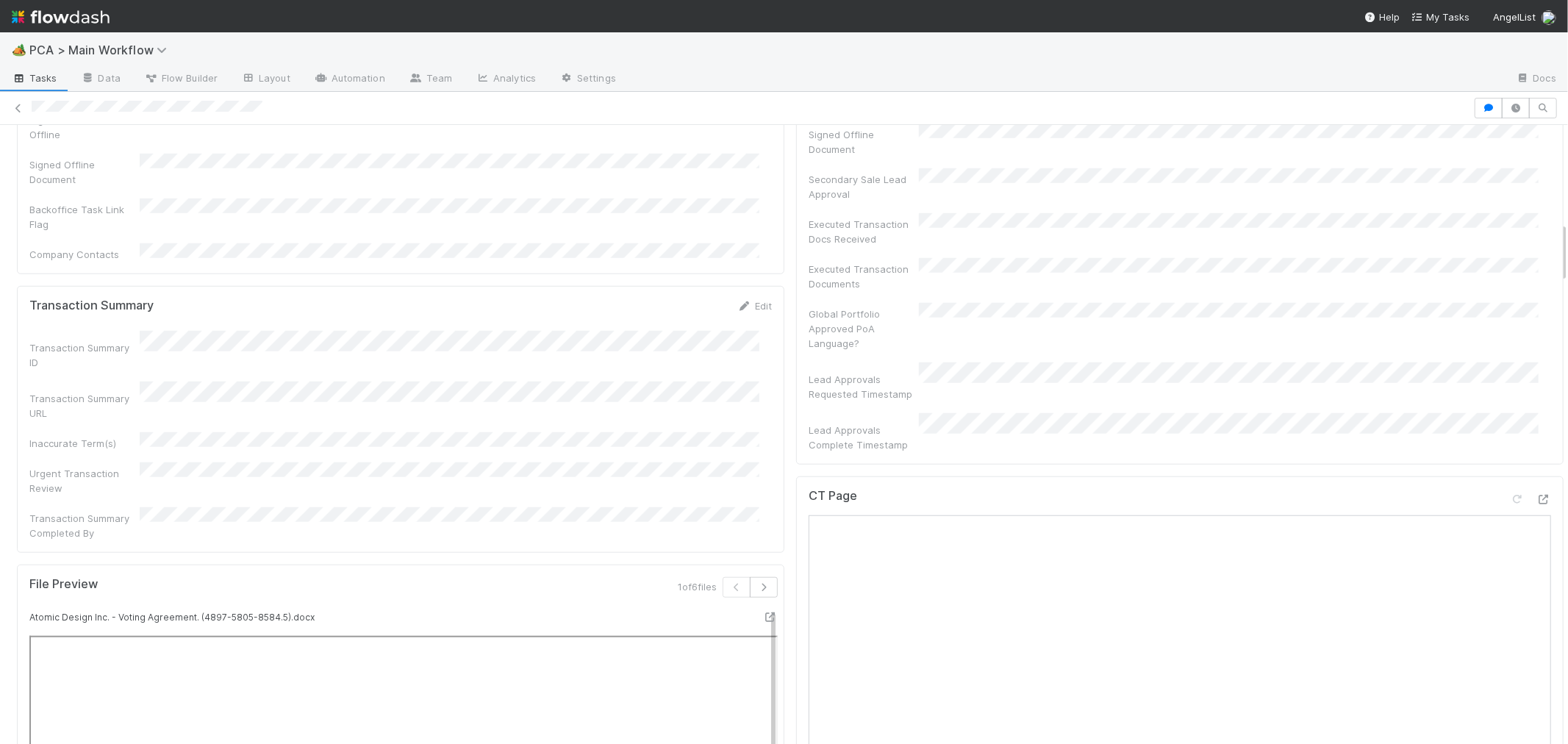
scroll to position [980, 0]
click at [1537, 489] on icon at bounding box center [1544, 494] width 15 height 9
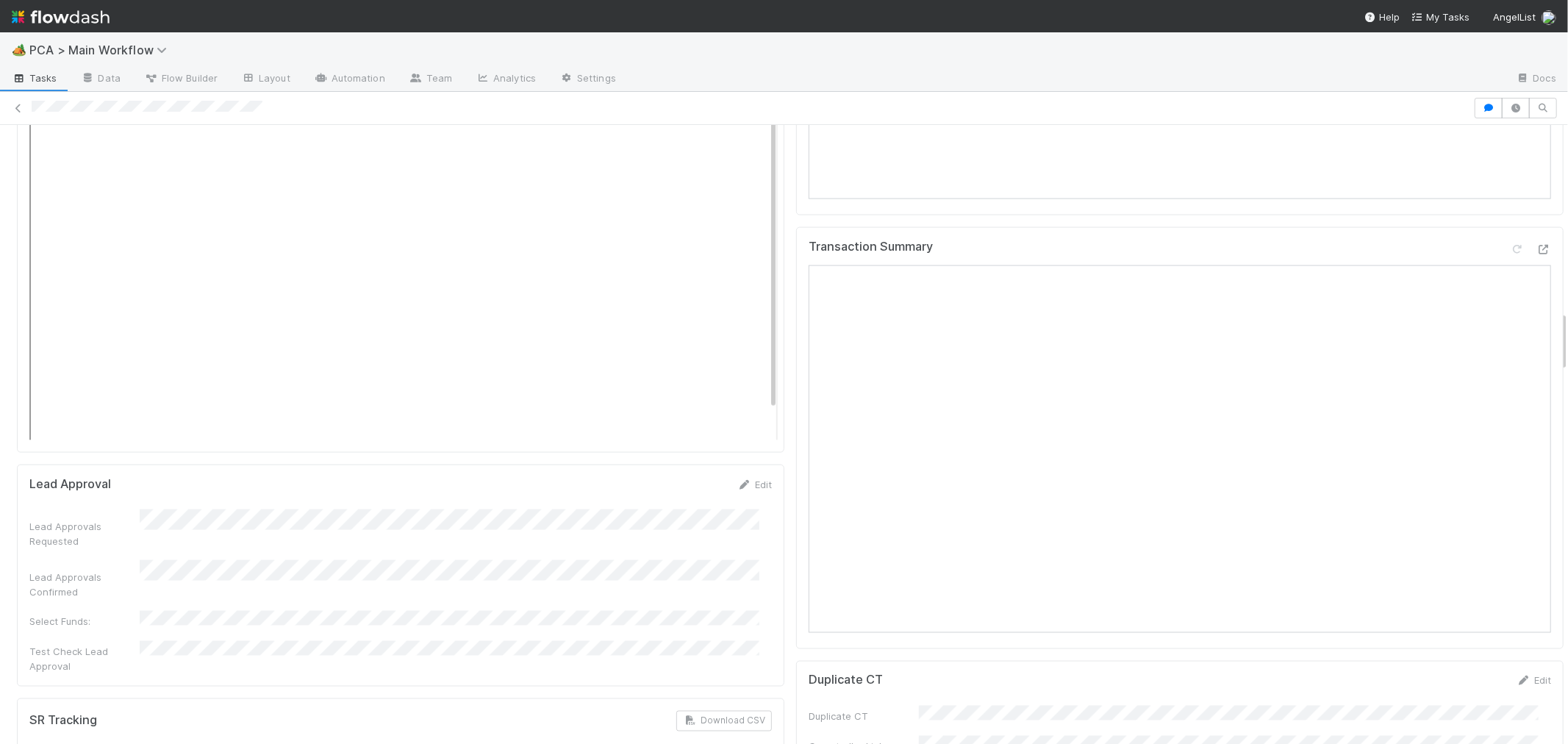
scroll to position [2287, 0]
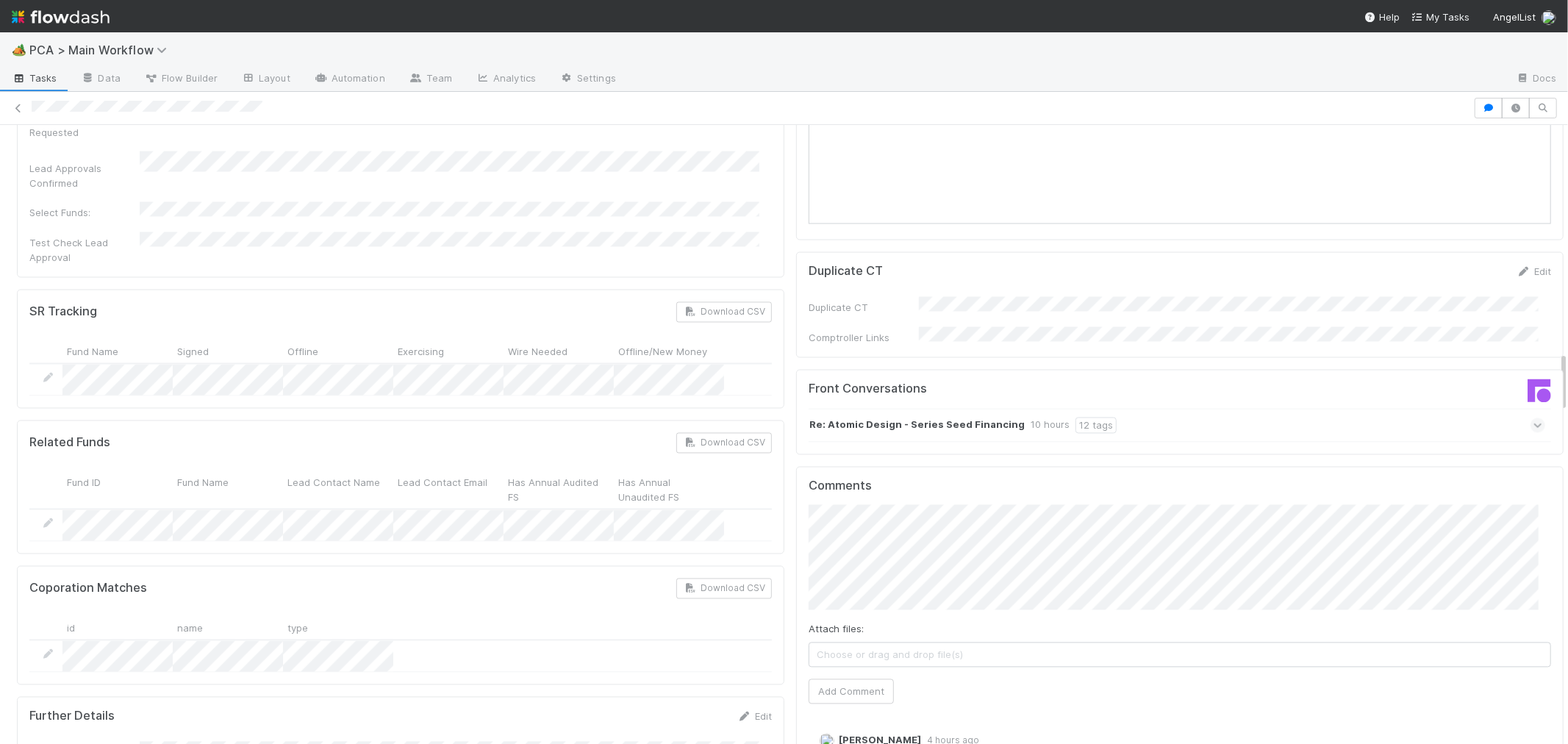
click at [1533, 418] on icon at bounding box center [1538, 425] width 9 height 15
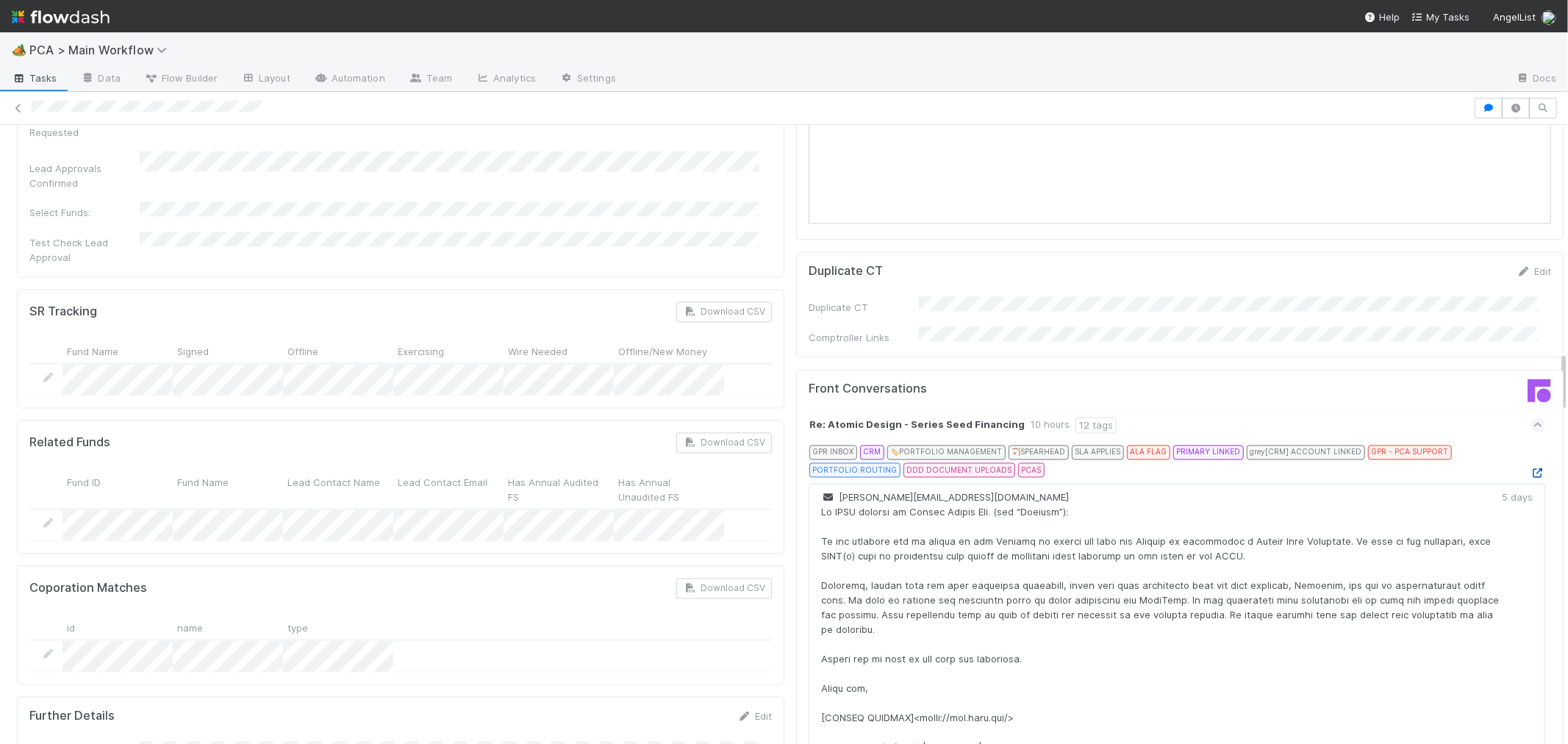
click at [1530, 469] on icon at bounding box center [1537, 474] width 15 height 9
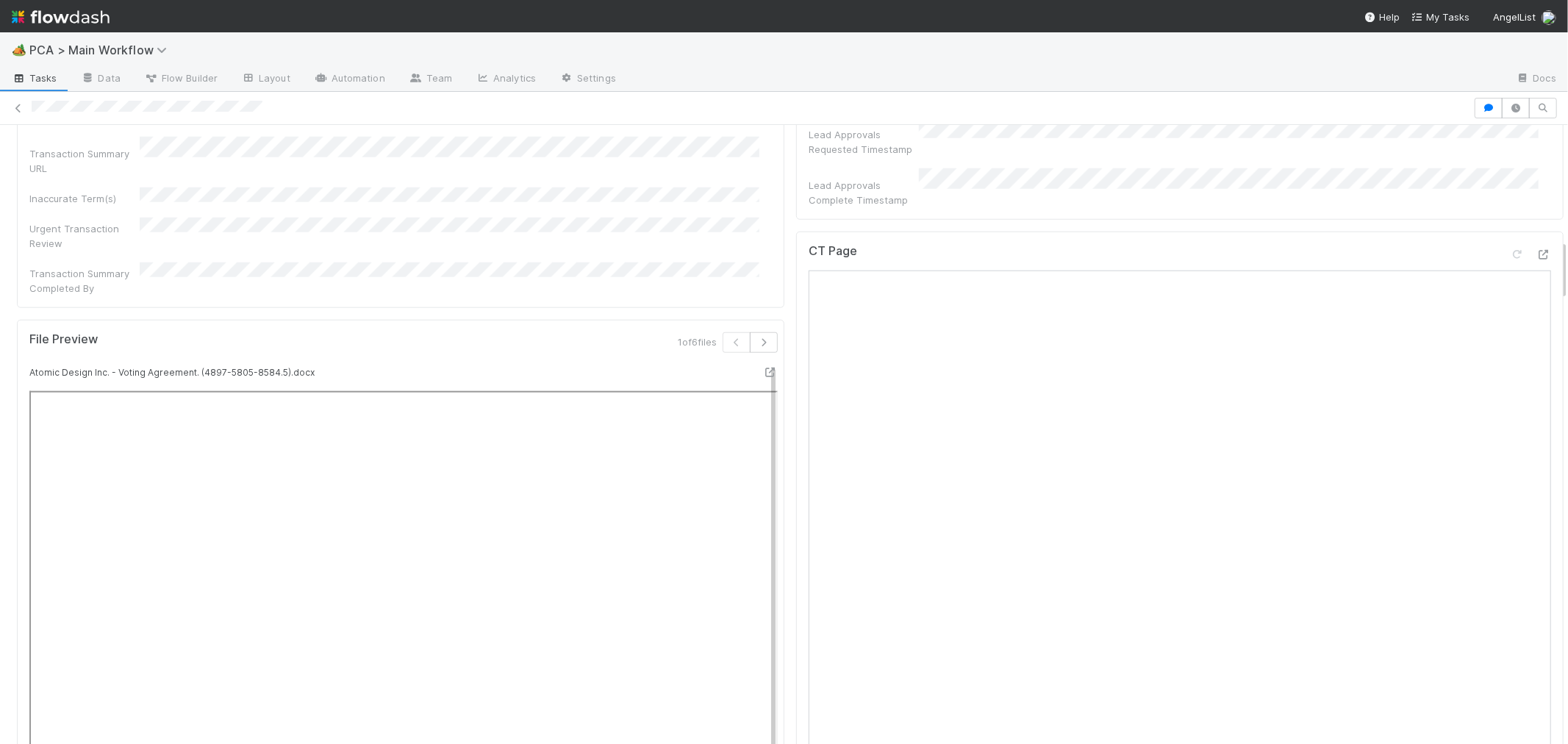
scroll to position [980, 0]
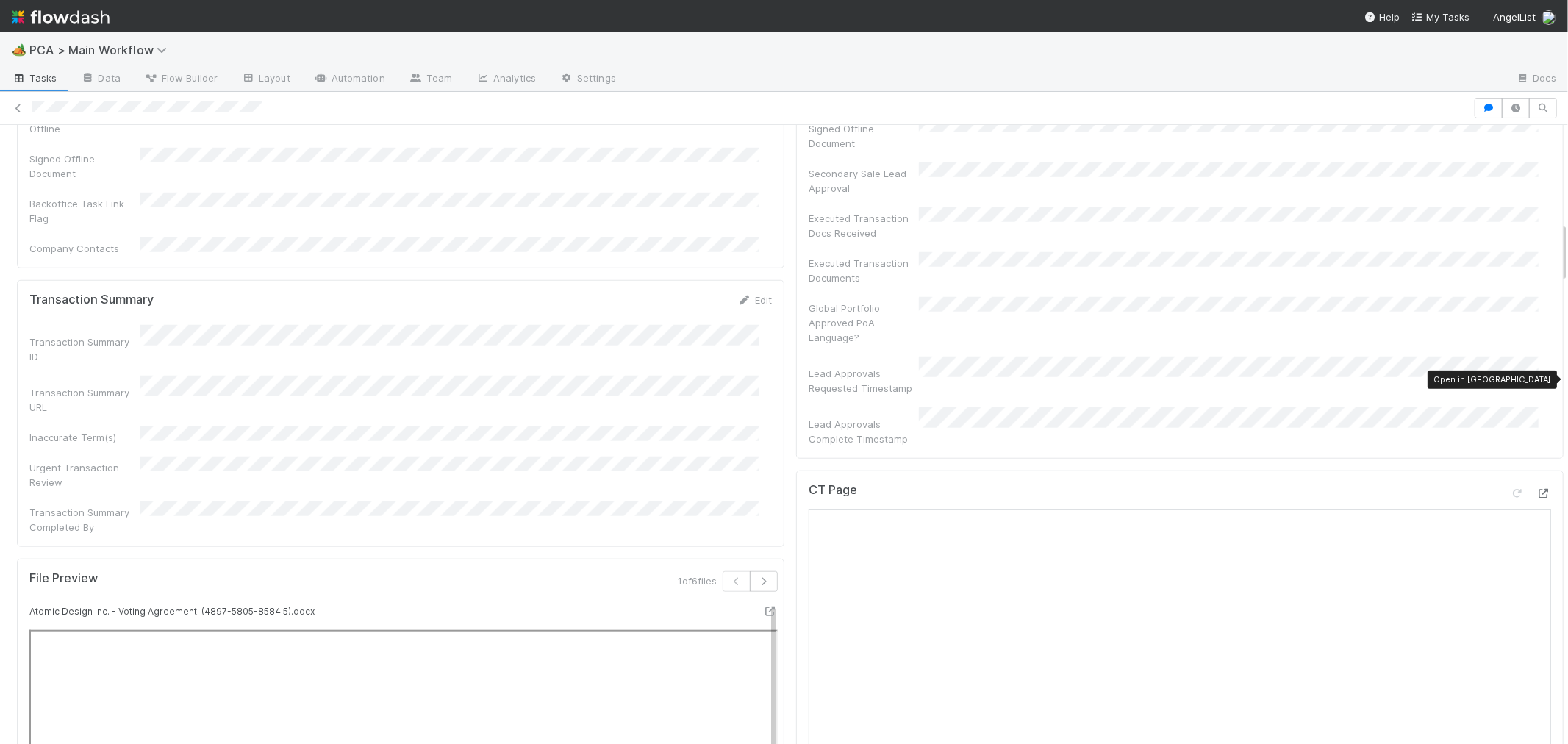
click at [1537, 489] on icon at bounding box center [1544, 494] width 15 height 9
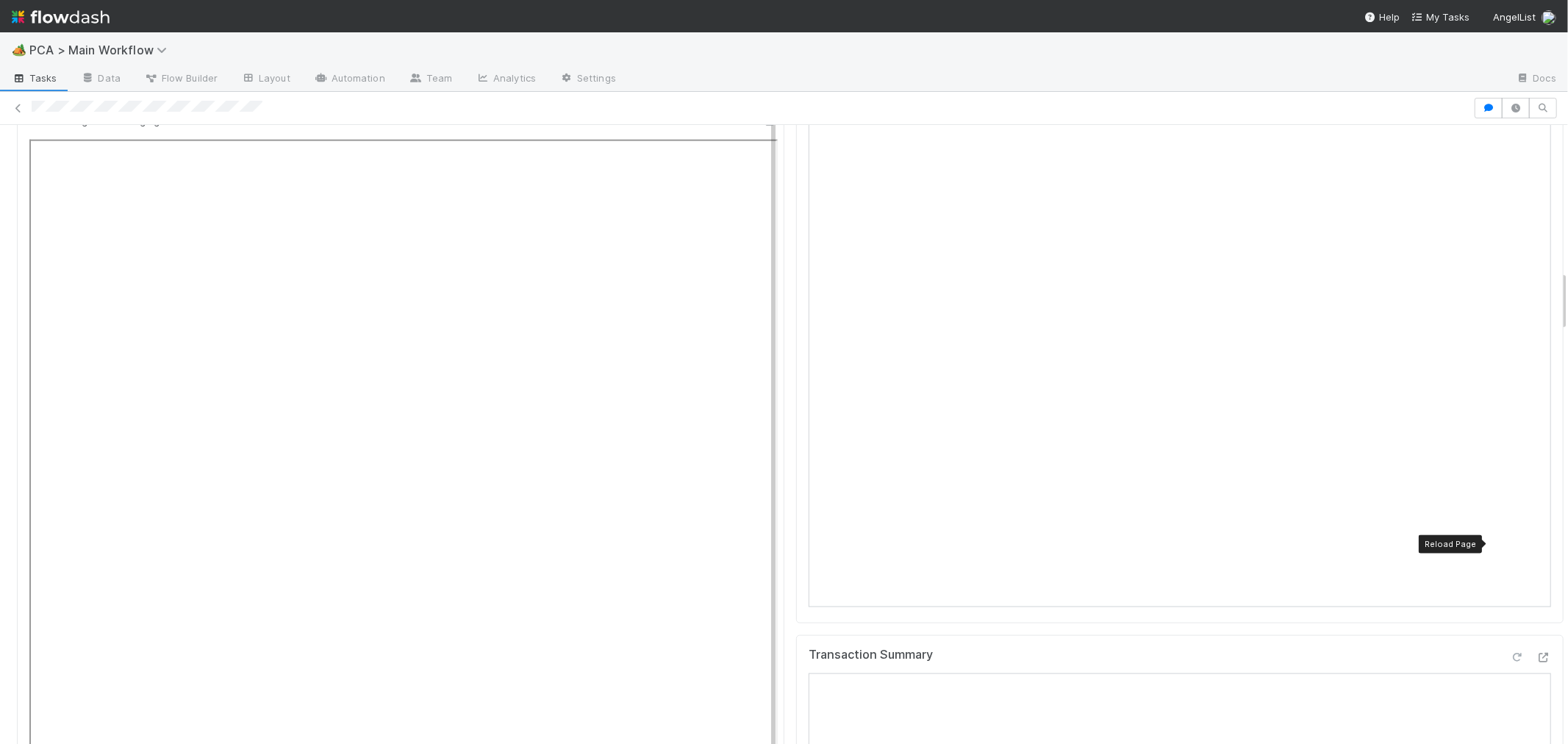
click at [1510, 653] on icon at bounding box center [1517, 658] width 15 height 9
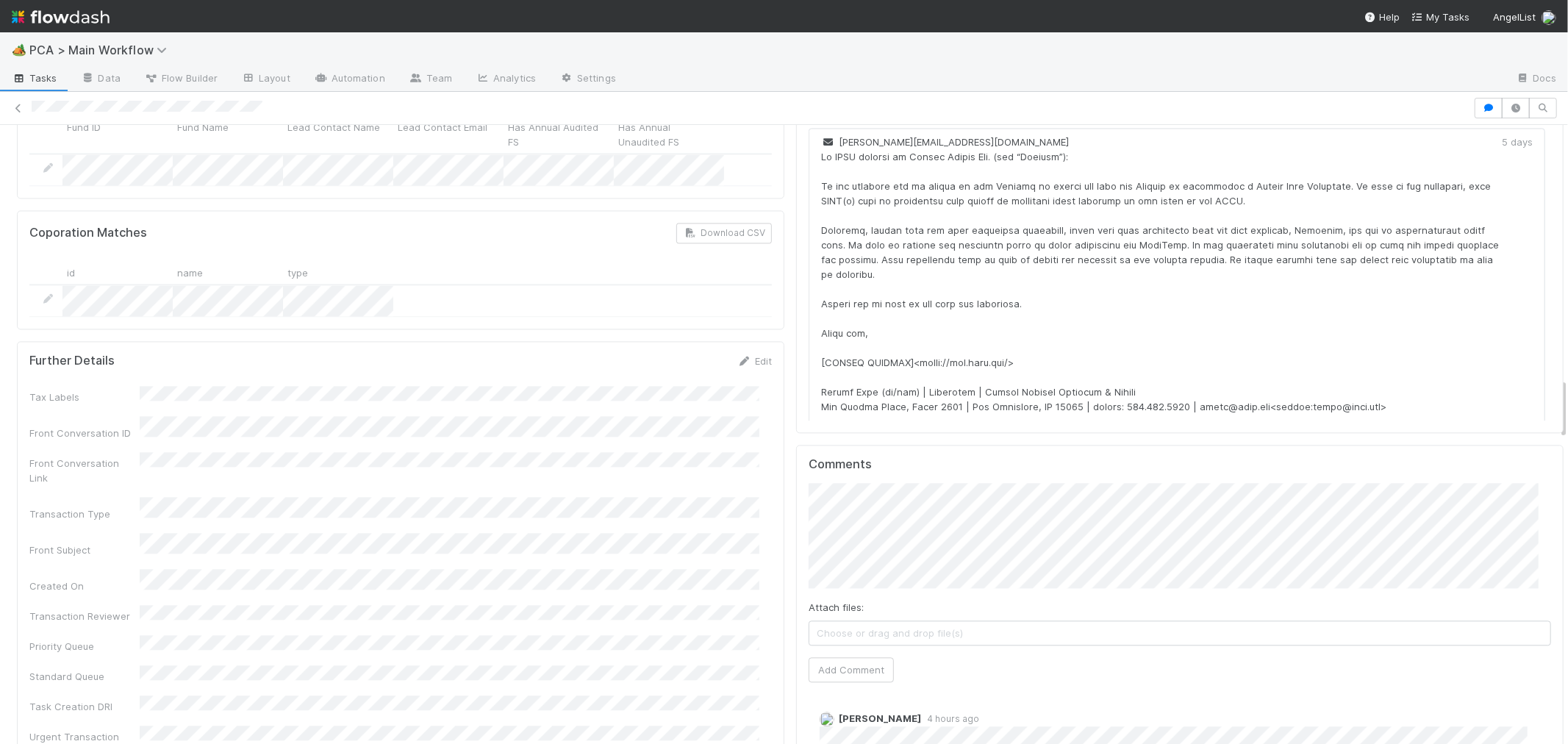
scroll to position [2695, 0]
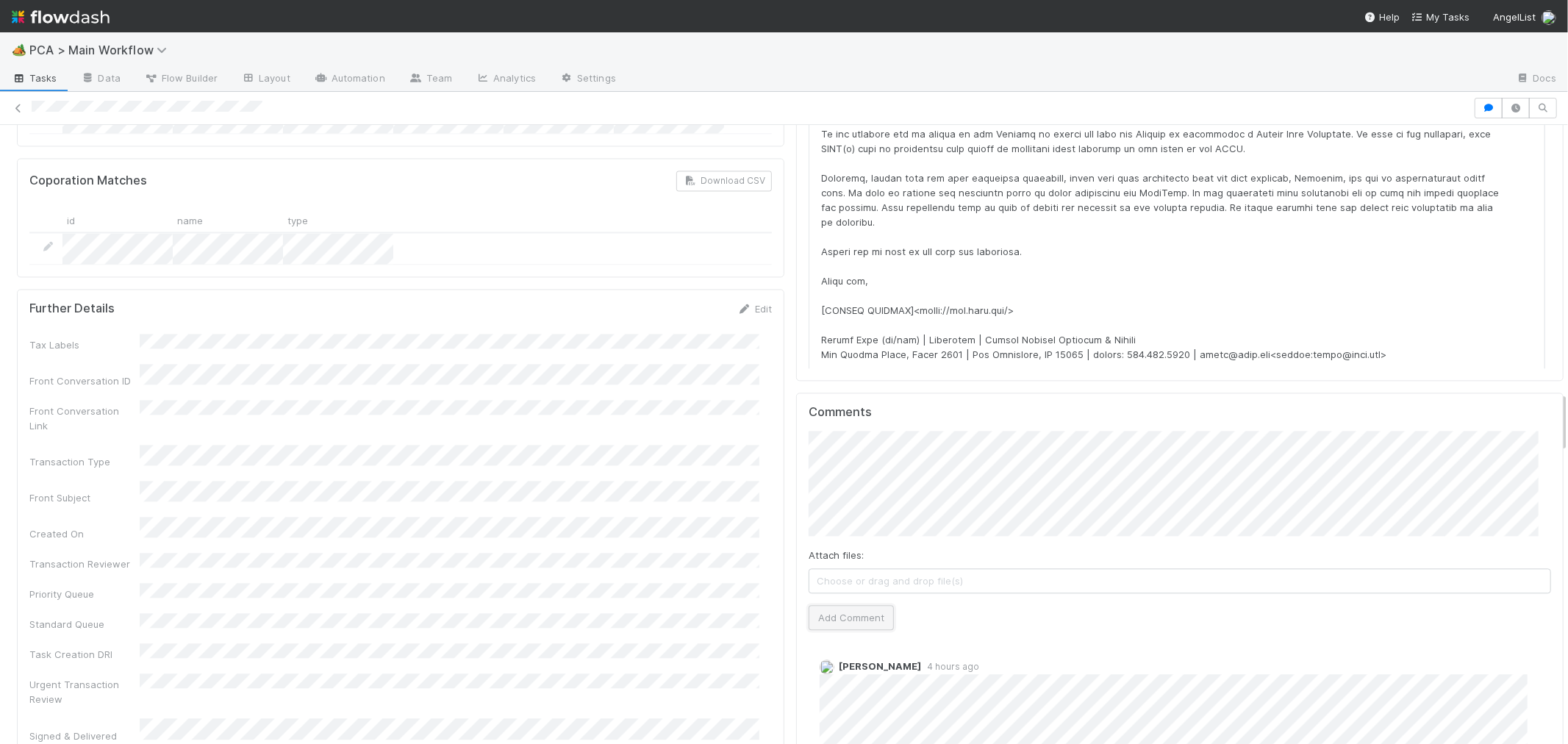
click at [854, 605] on button "Add Comment" at bounding box center [851, 618] width 86 height 25
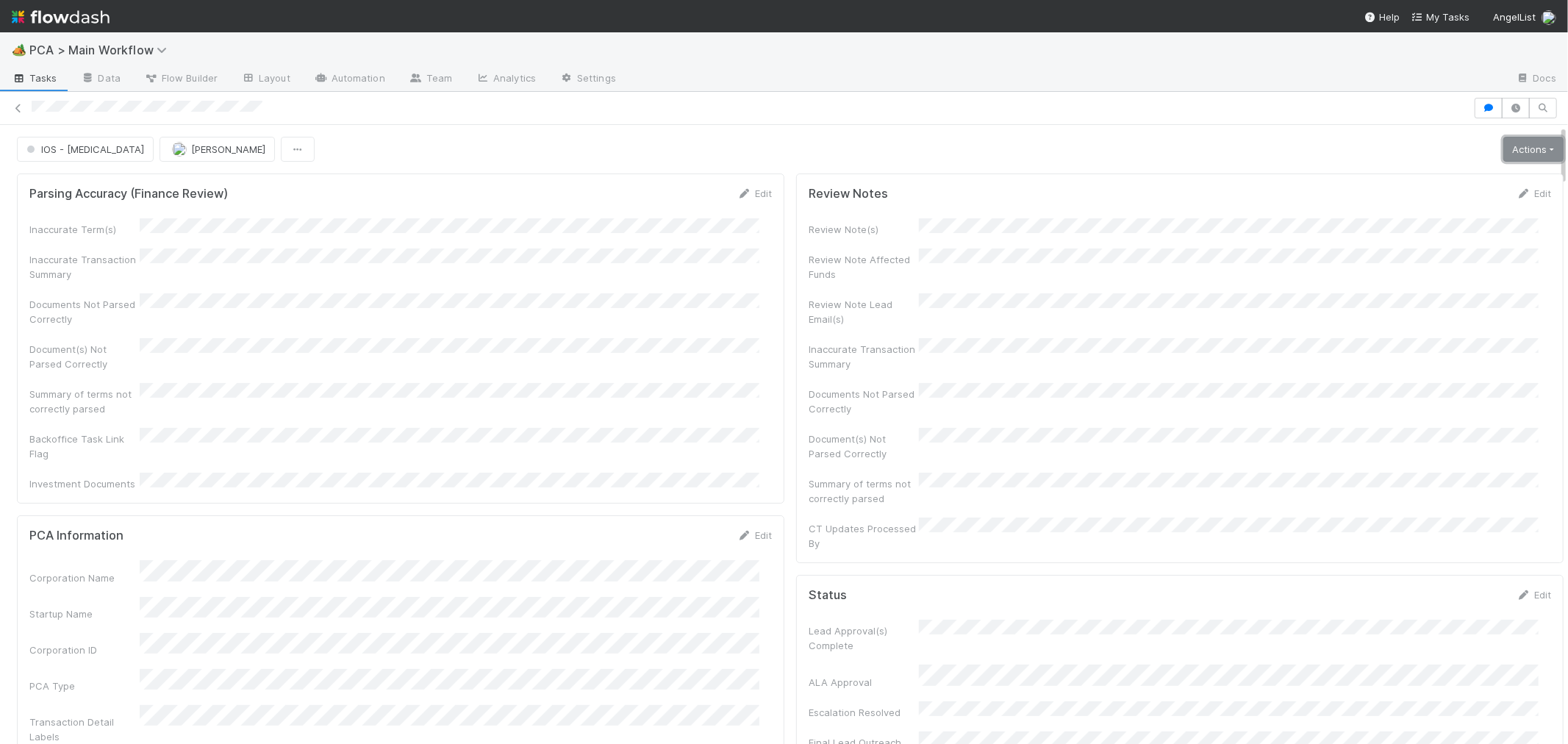
click at [1517, 155] on link "Actions" at bounding box center [1533, 149] width 60 height 25
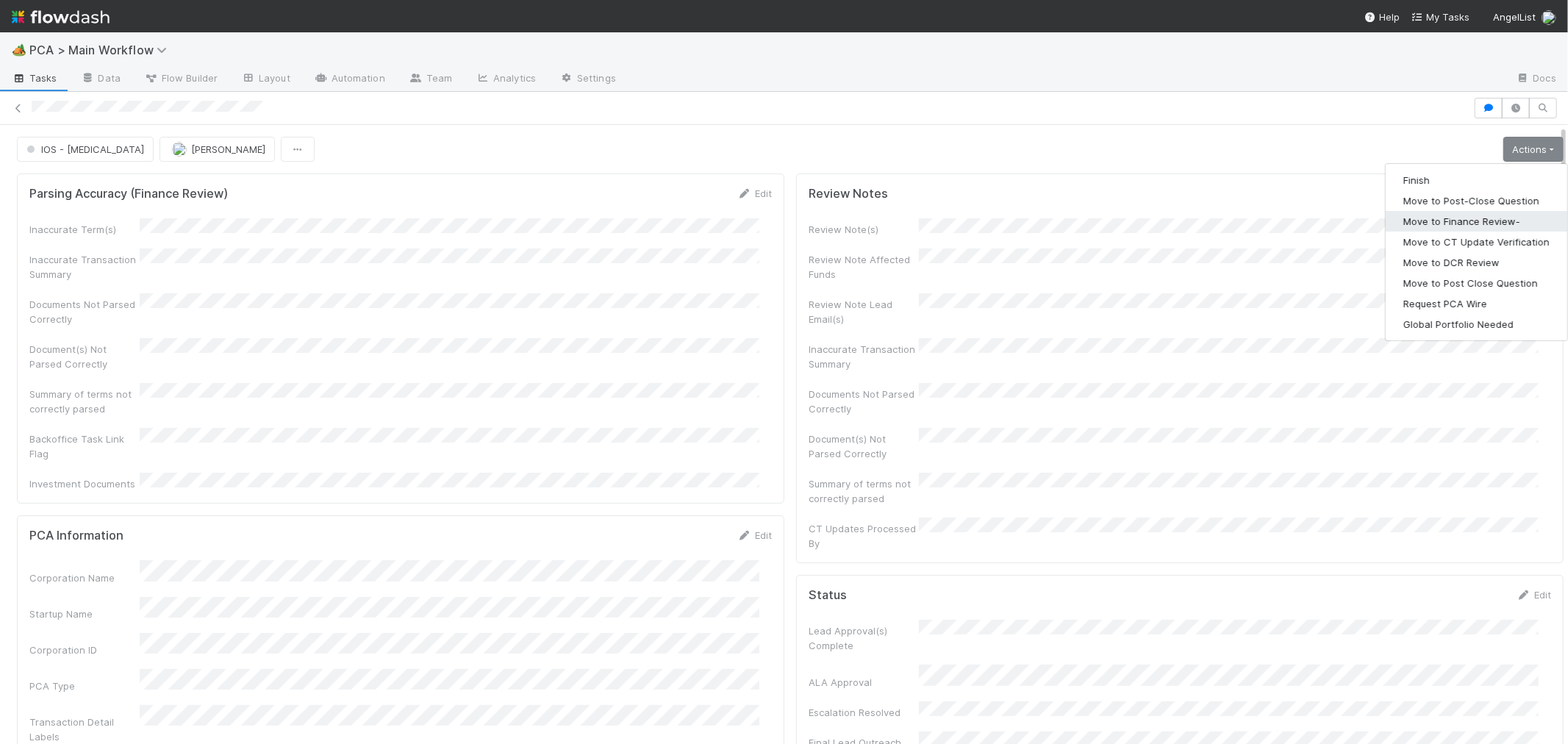
click at [1438, 222] on button "Move to Finance Review-" at bounding box center [1476, 221] width 181 height 20
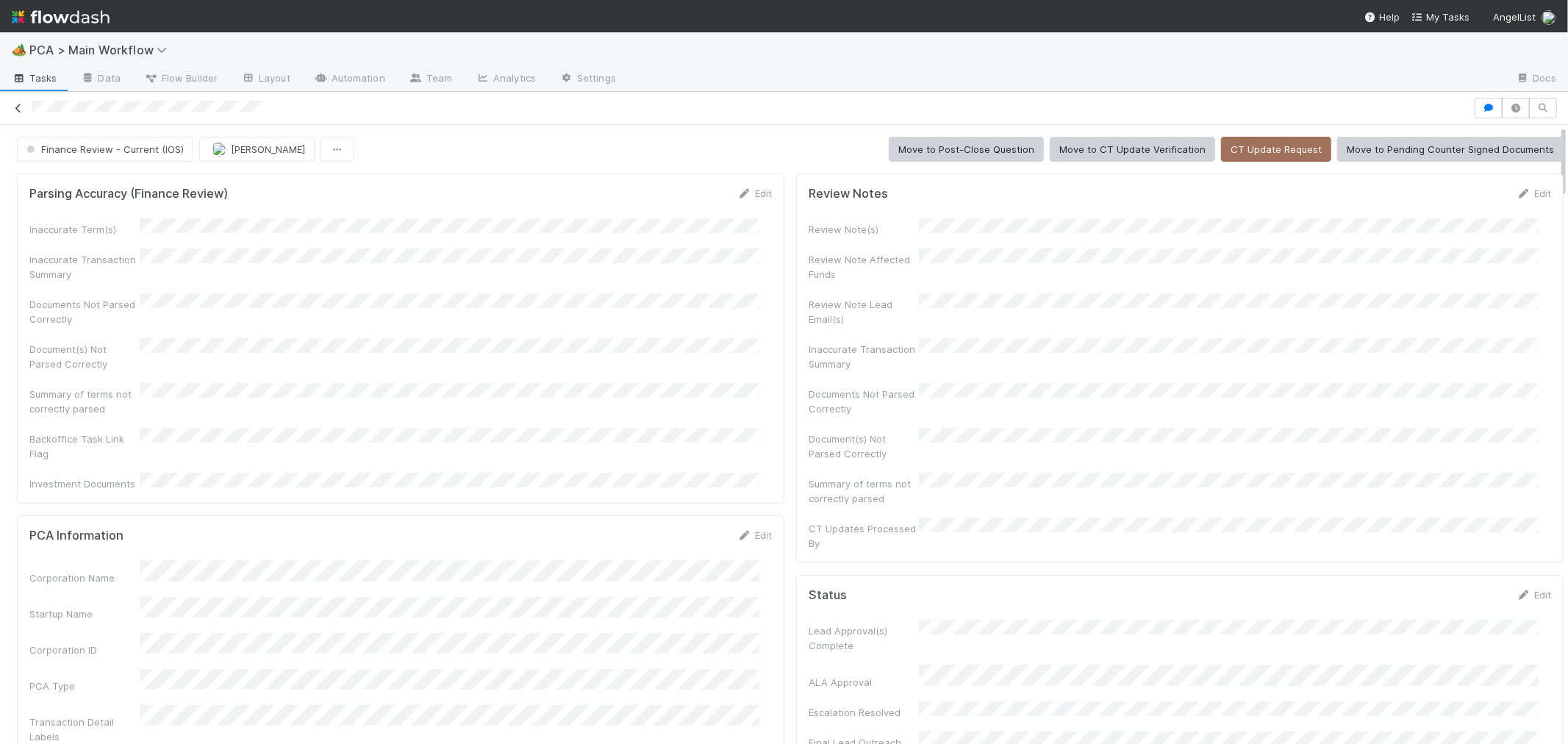
click at [18, 108] on icon at bounding box center [18, 108] width 15 height 9
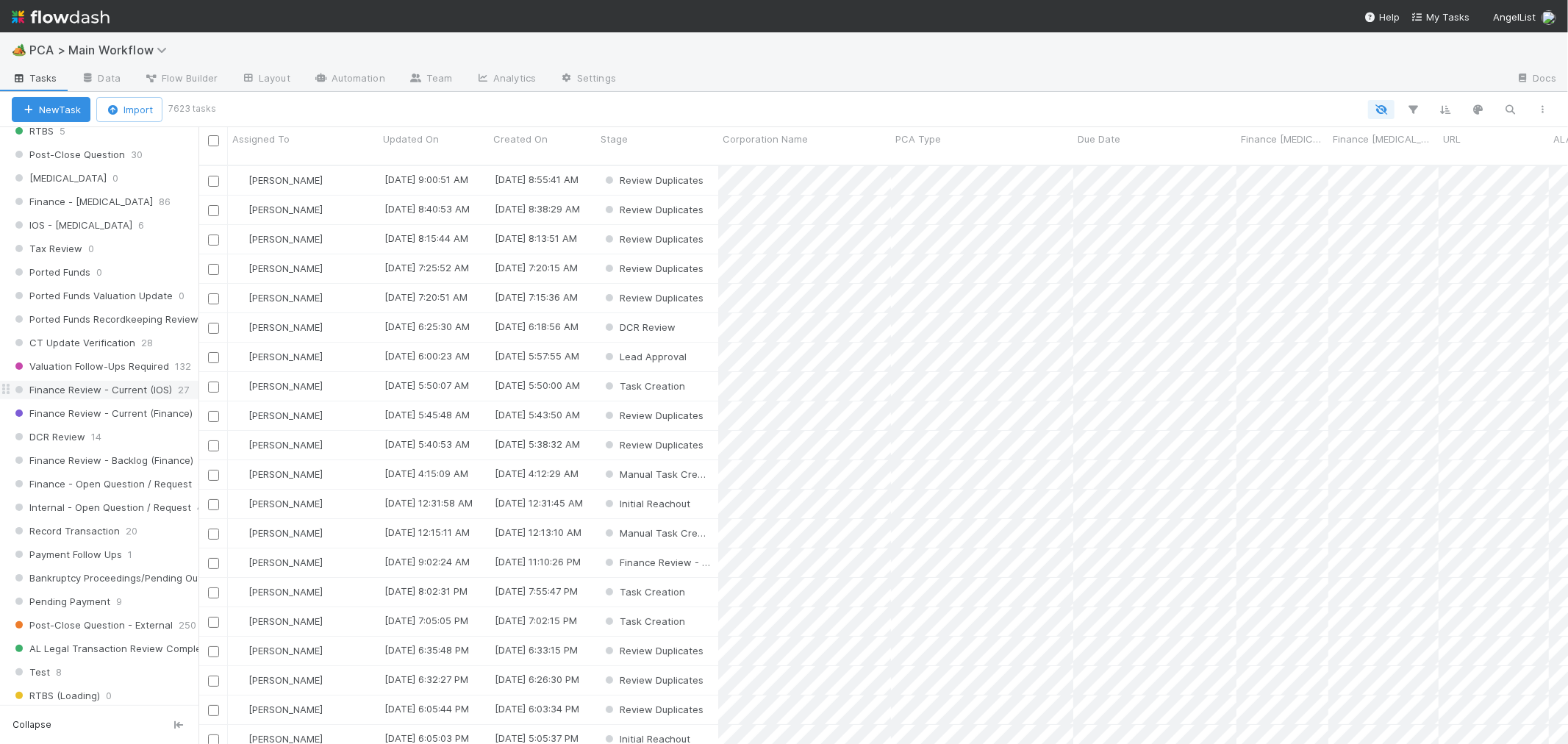
scroll to position [1062, 0]
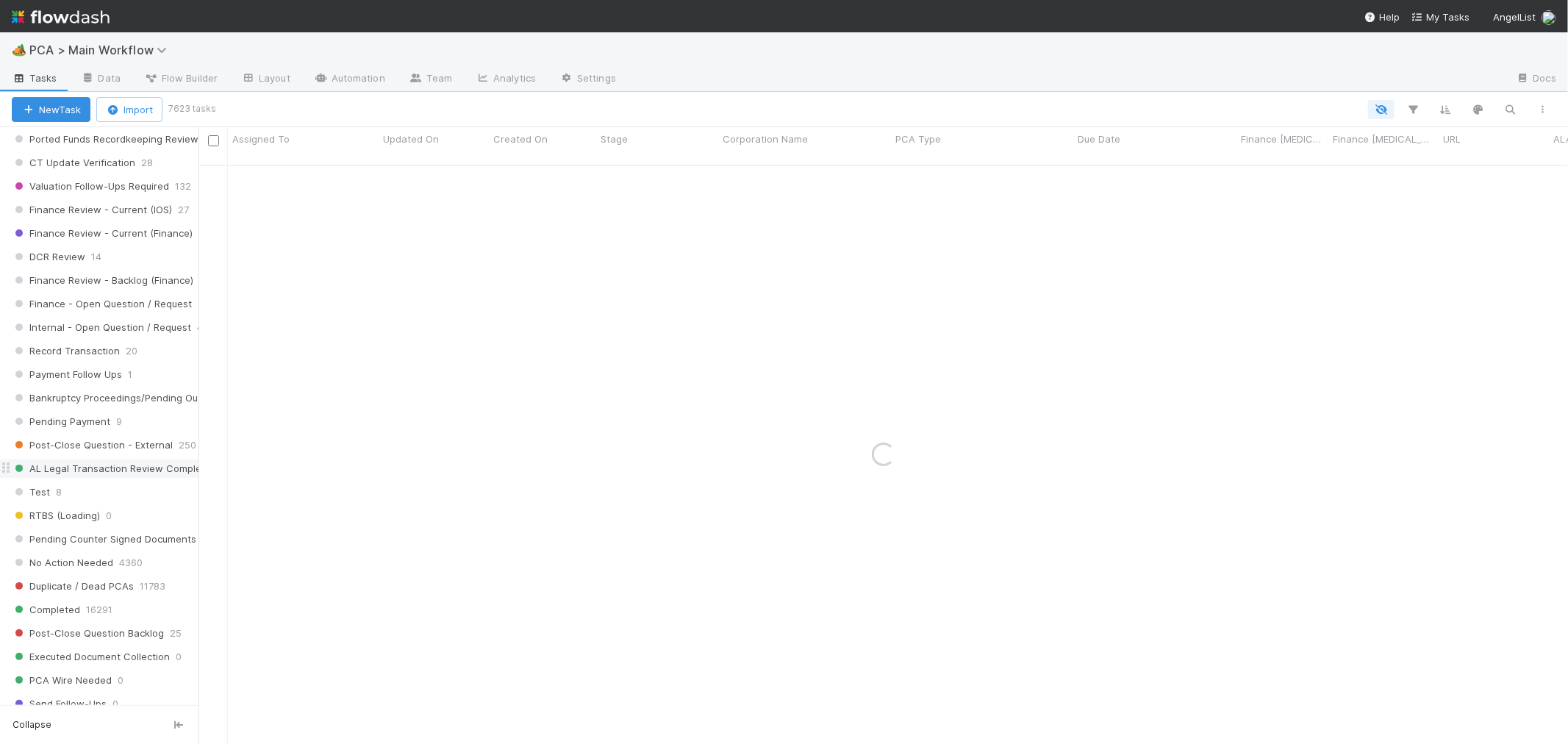
scroll to position [980, 0]
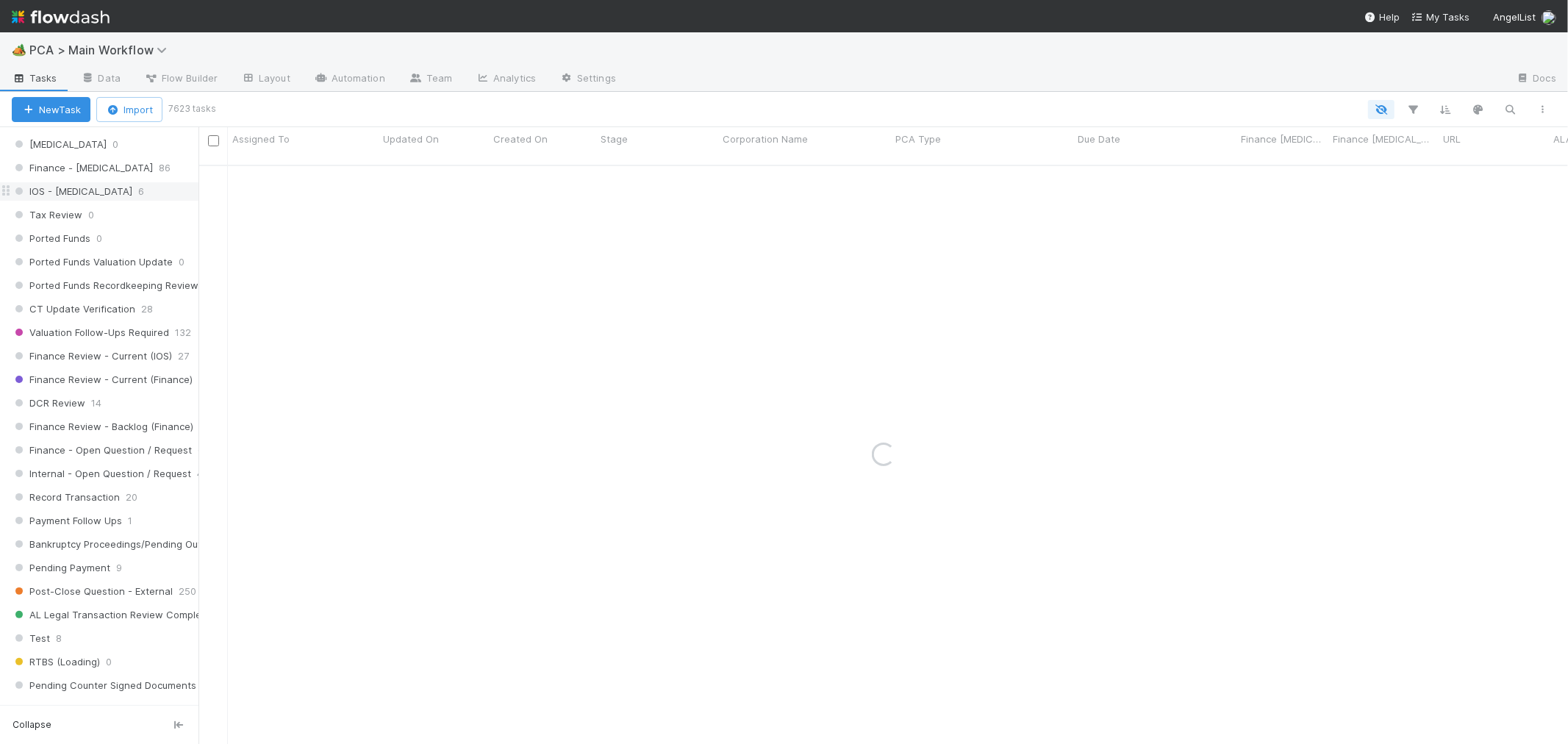
click at [75, 194] on div "IOS - ICU 6" at bounding box center [105, 191] width 187 height 18
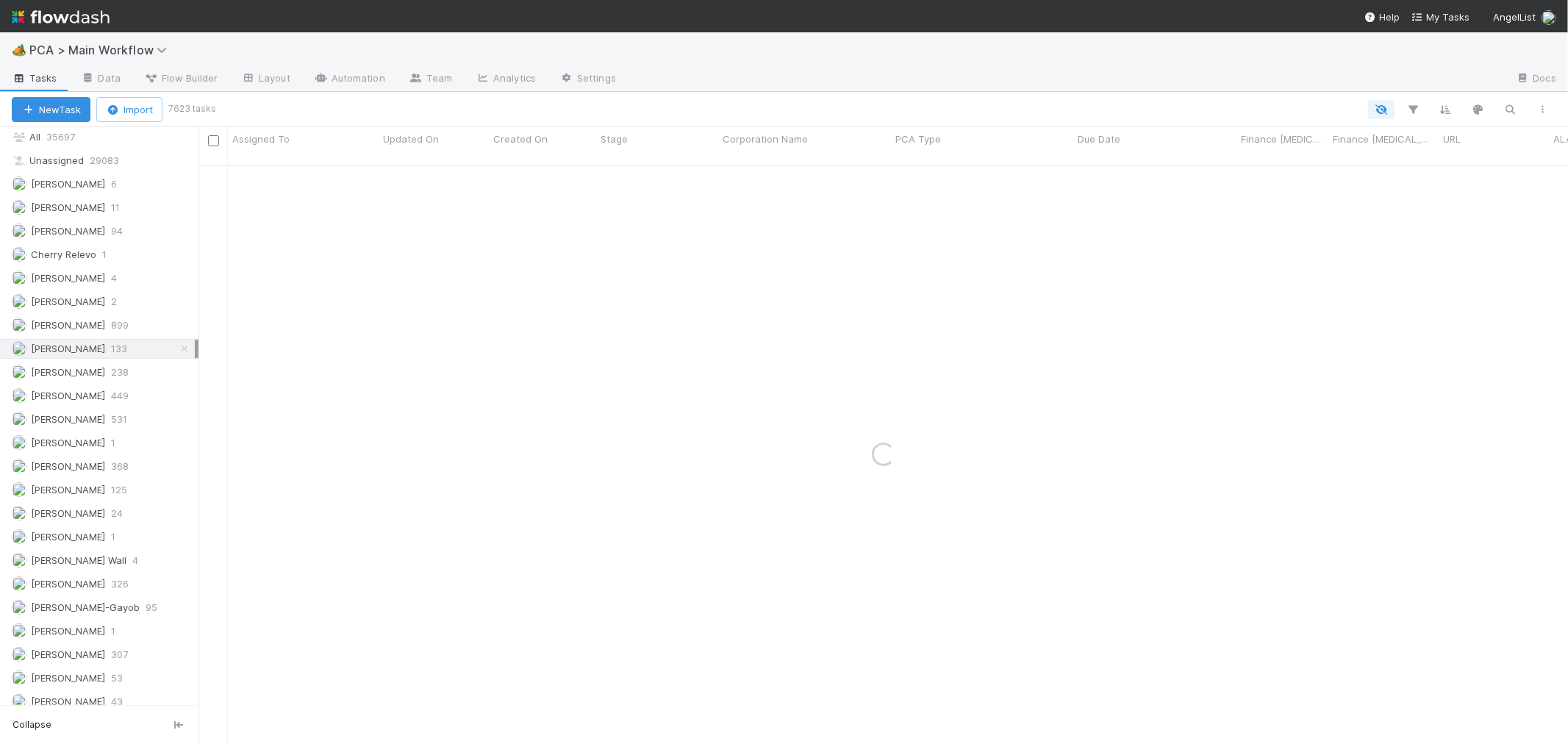
scroll to position [2107, 0]
click at [111, 615] on span "319" at bounding box center [119, 620] width 16 height 18
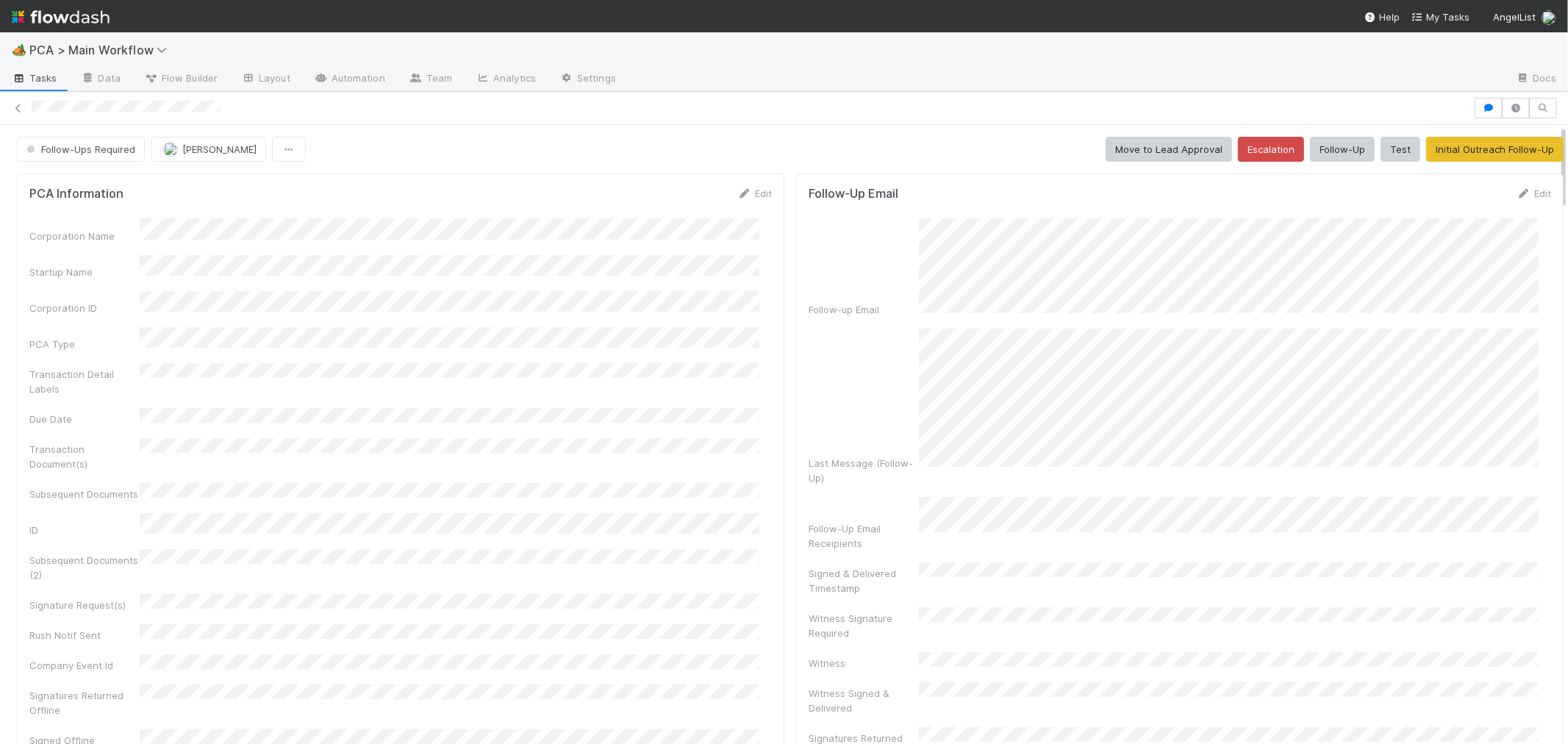
click at [834, 162] on div "Follow-Ups Required Roselyn de Villa Move to Lead Approval Escalation Follow-Up…" at bounding box center [790, 149] width 1547 height 25
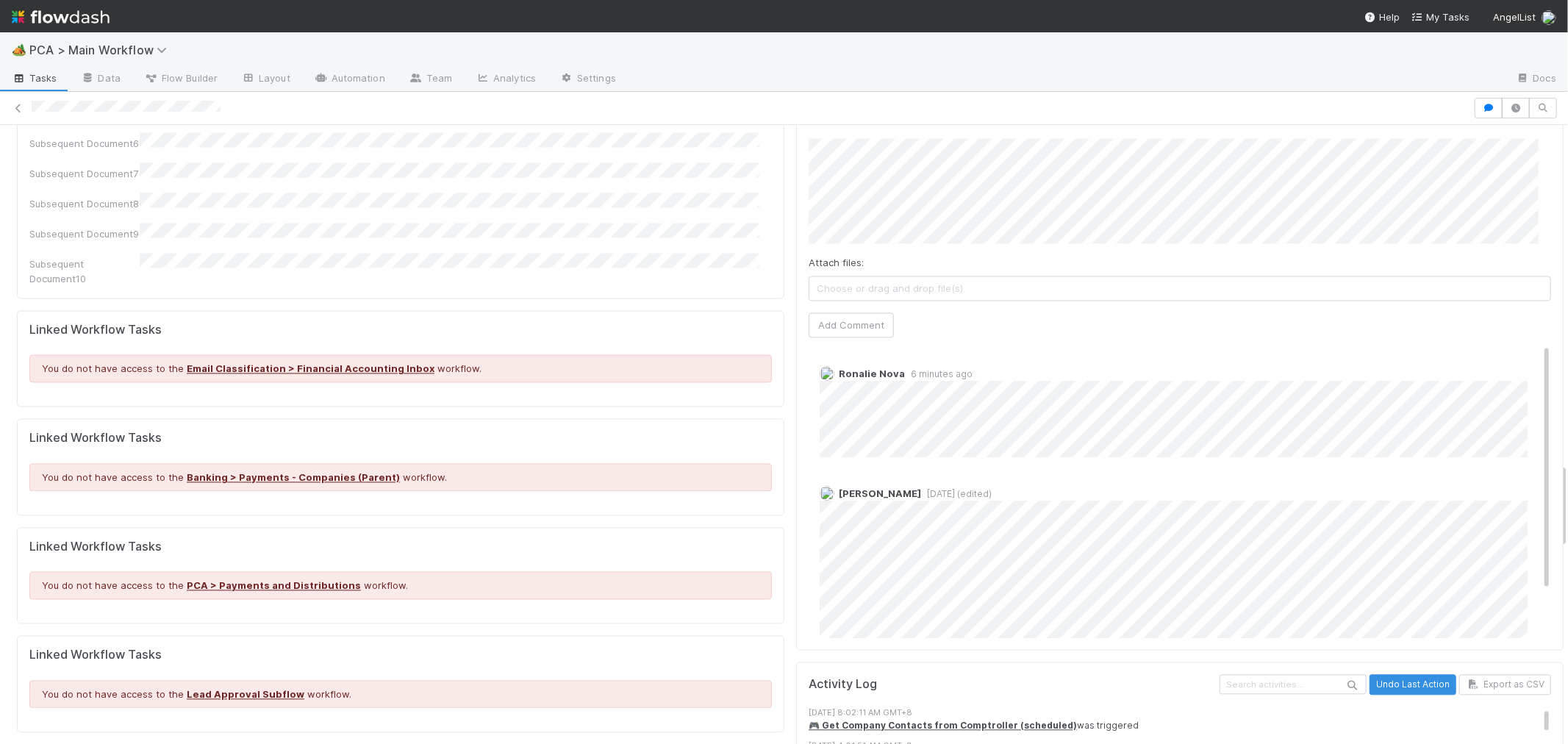
click at [53, 100] on div at bounding box center [749, 108] width 1437 height 16
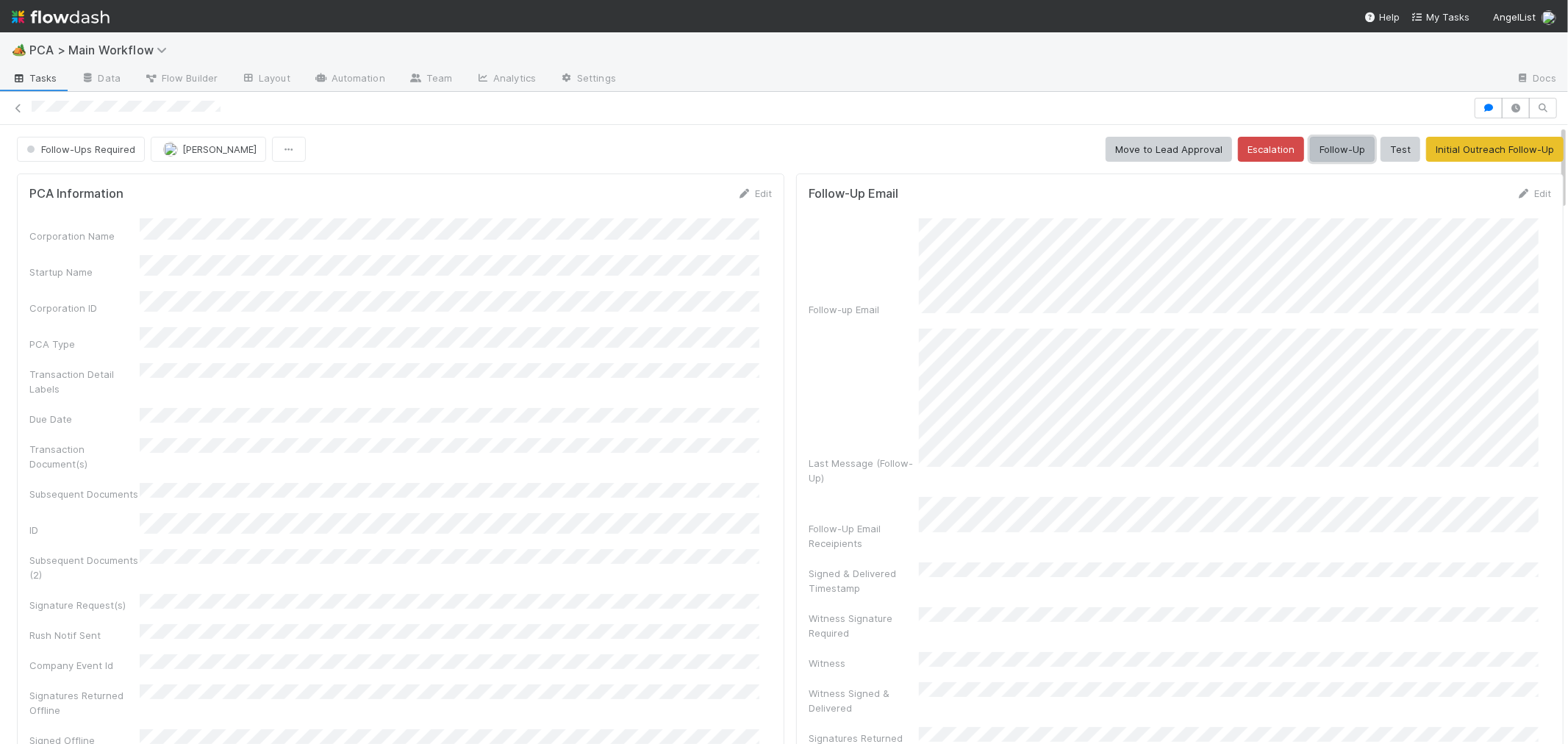
click at [1333, 150] on button "Follow-Up" at bounding box center [1342, 149] width 64 height 25
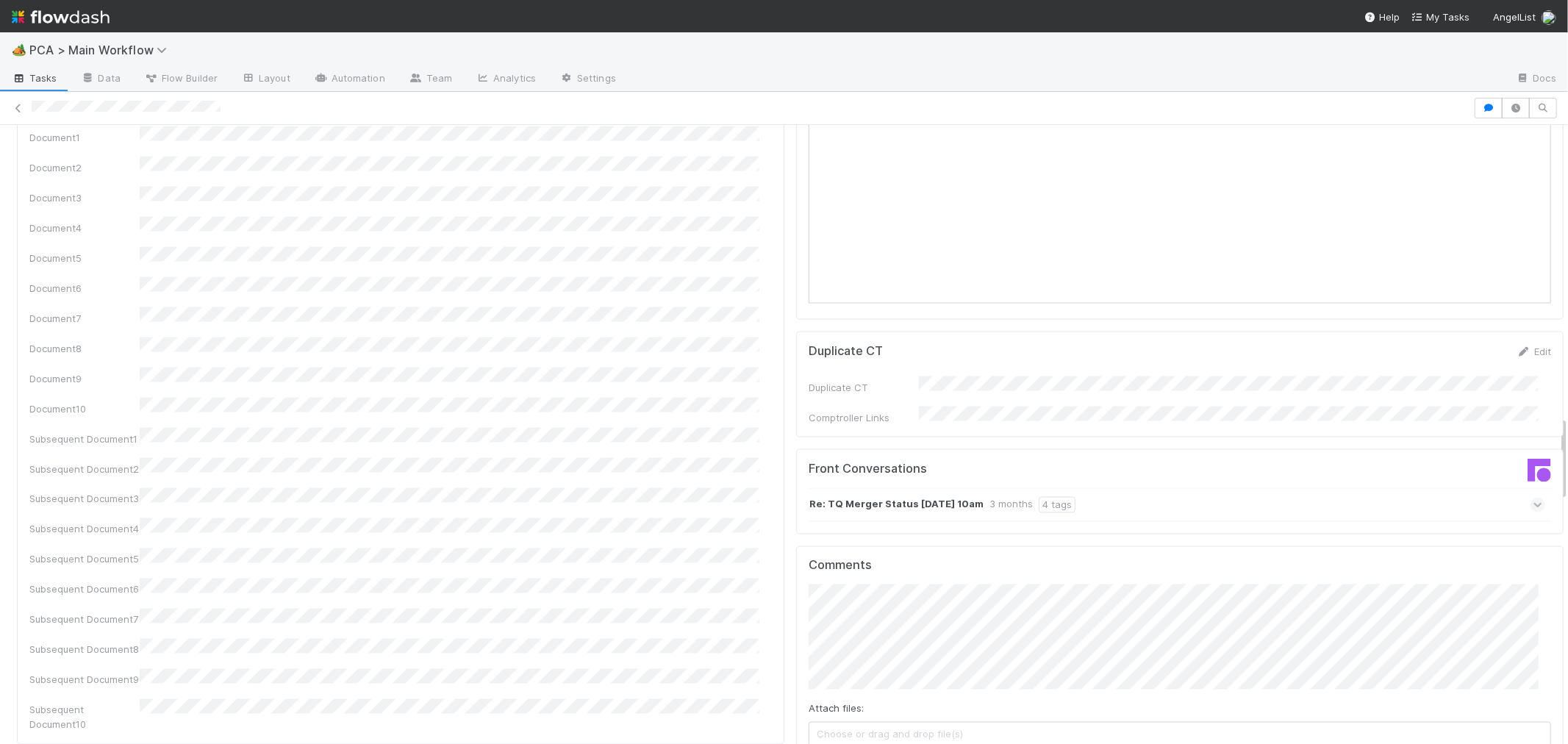
scroll to position [2123, 0]
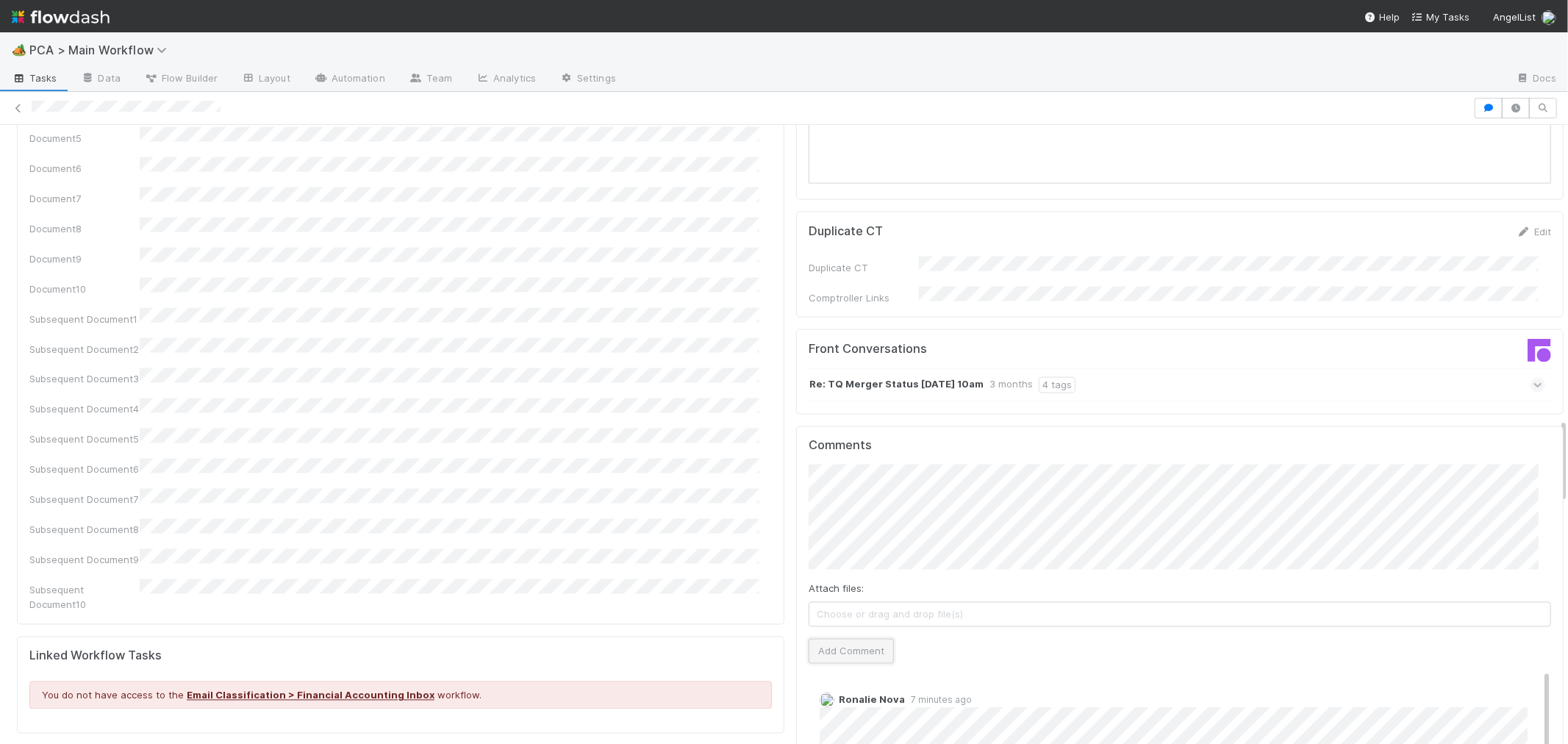
click at [853, 639] on button "Add Comment" at bounding box center [851, 651] width 86 height 25
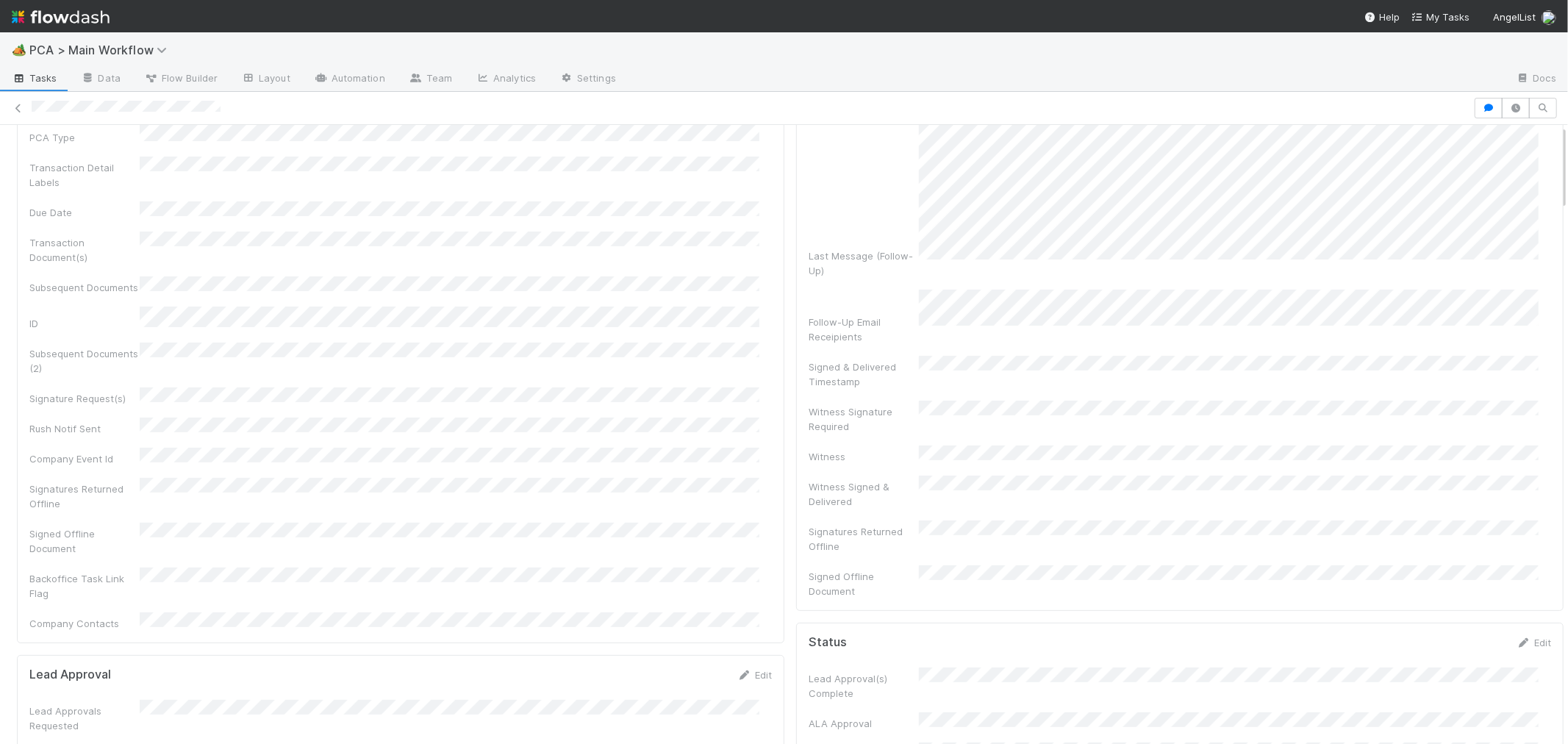
scroll to position [0, 0]
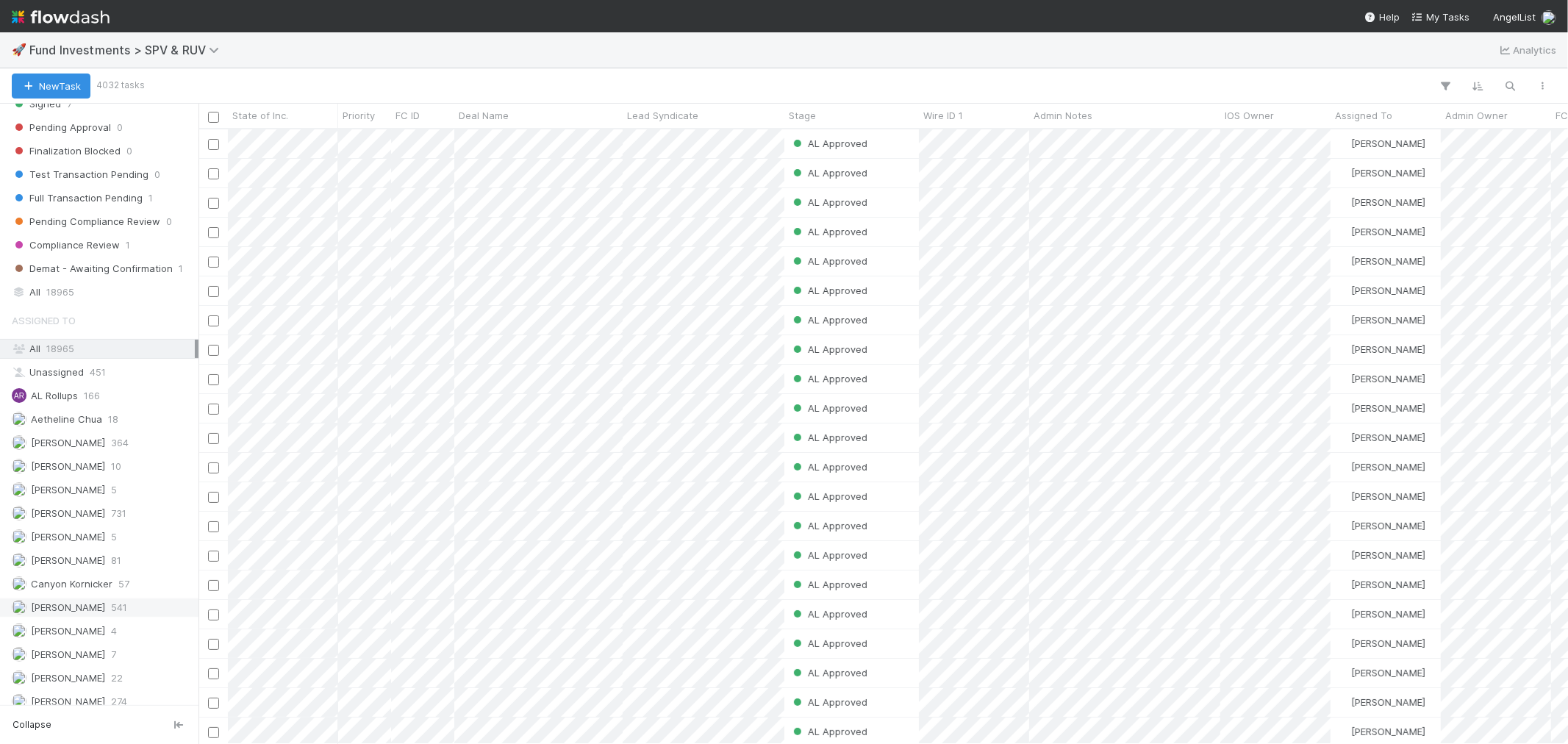
scroll to position [1306, 0]
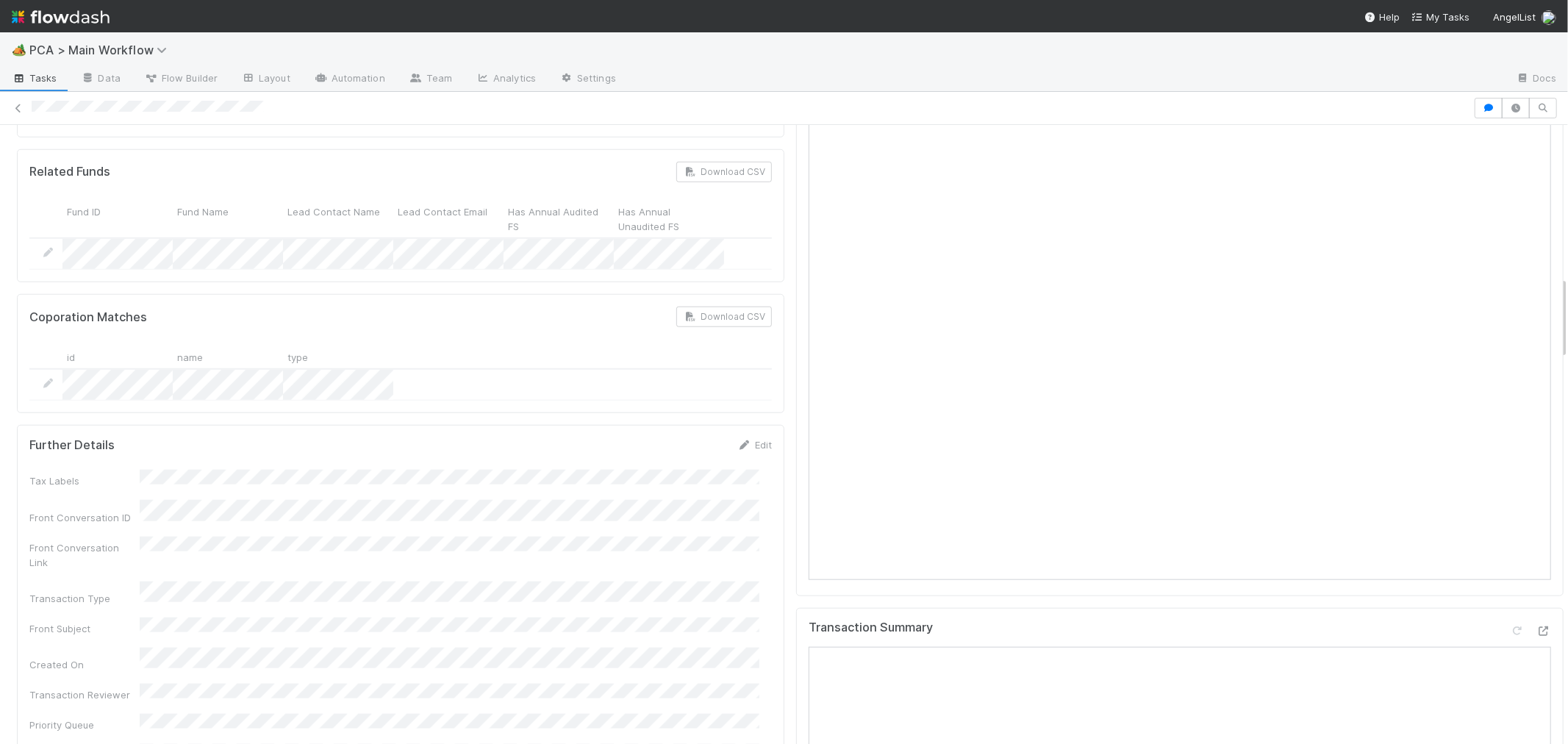
scroll to position [1062, 0]
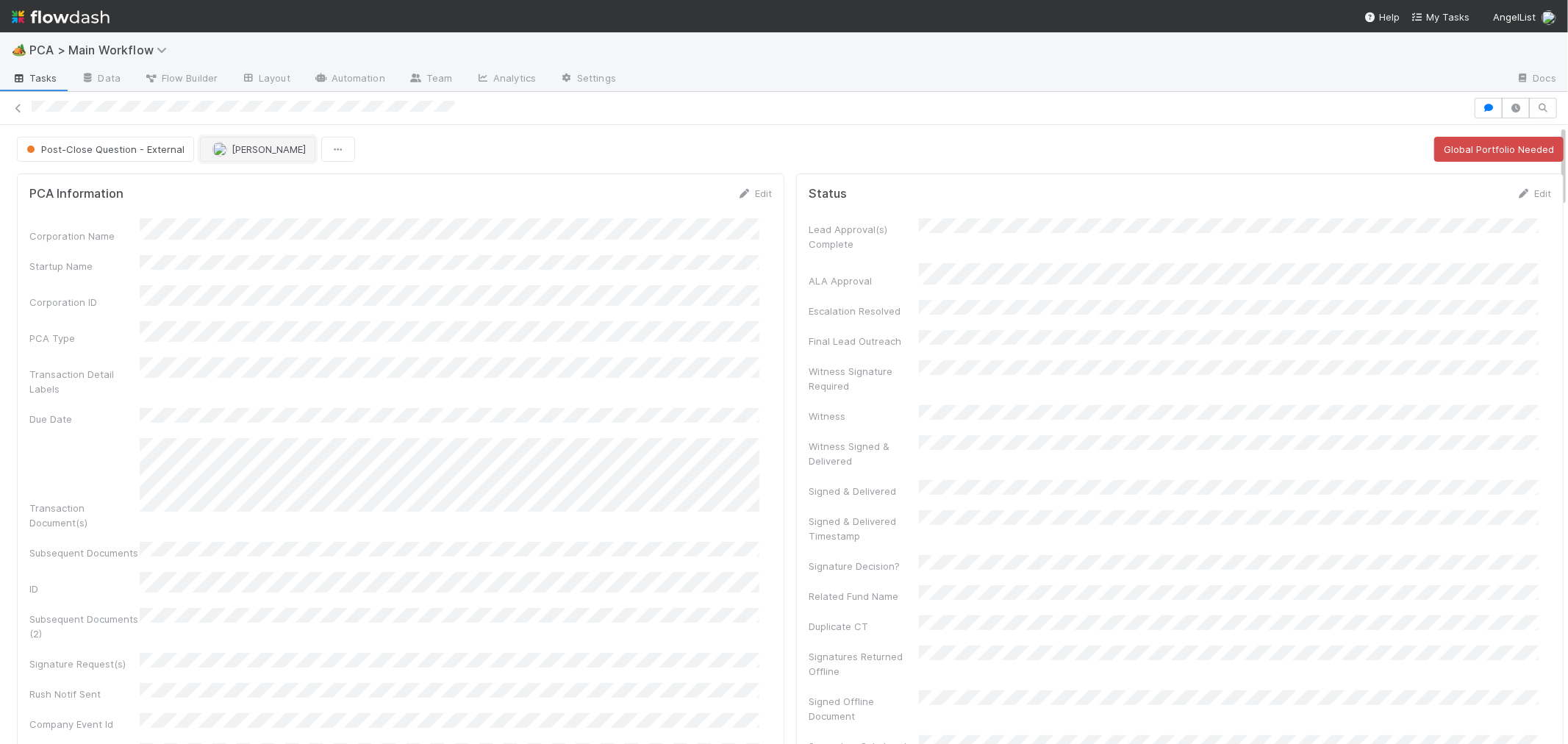
click at [289, 157] on button "[PERSON_NAME]" at bounding box center [257, 149] width 115 height 25
click at [287, 246] on div "[PERSON_NAME]" at bounding box center [295, 240] width 207 height 27
click at [19, 107] on icon at bounding box center [18, 108] width 15 height 9
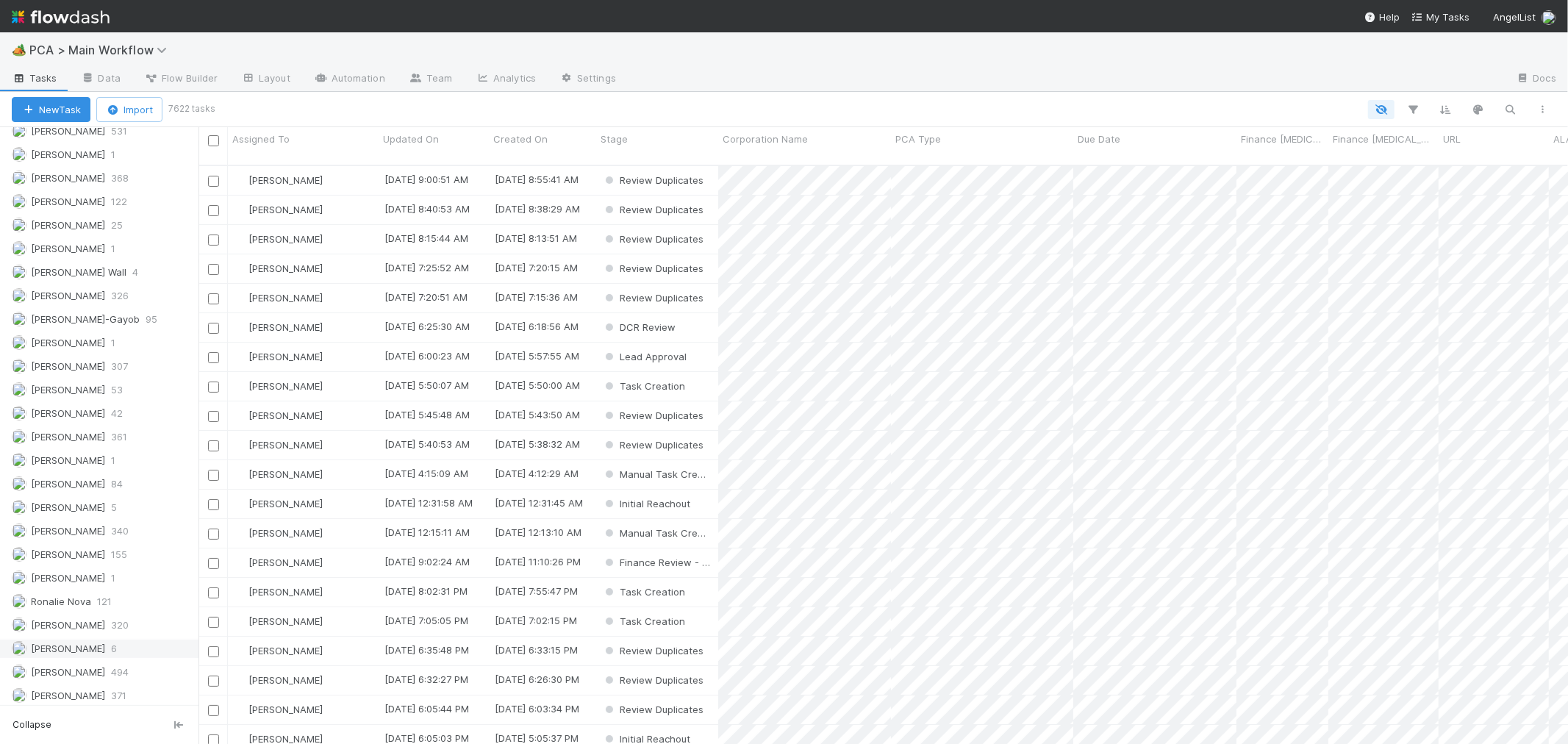
scroll to position [2107, 0]
click at [71, 616] on span "[PERSON_NAME]" at bounding box center [67, 620] width 75 height 12
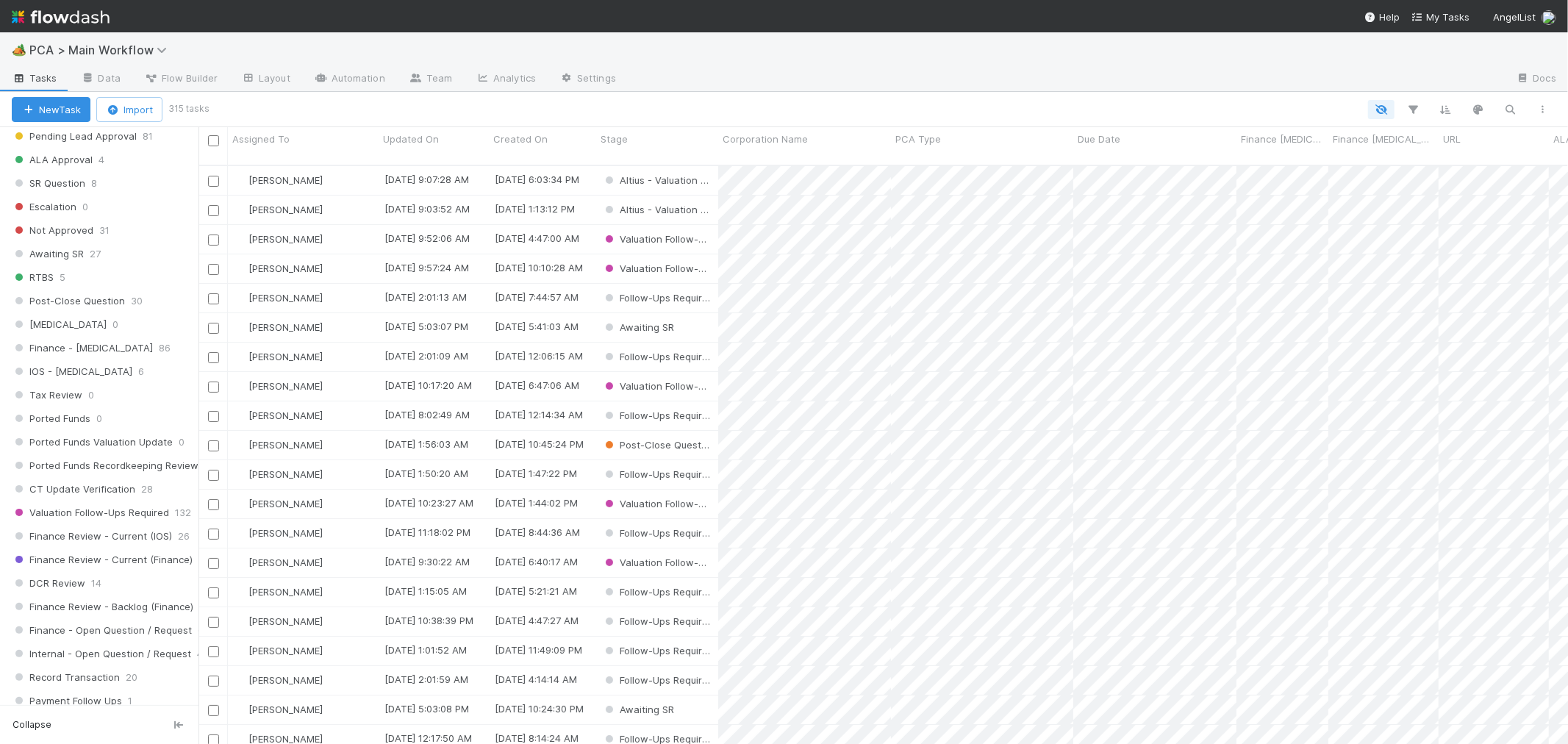
scroll to position [636, 0]
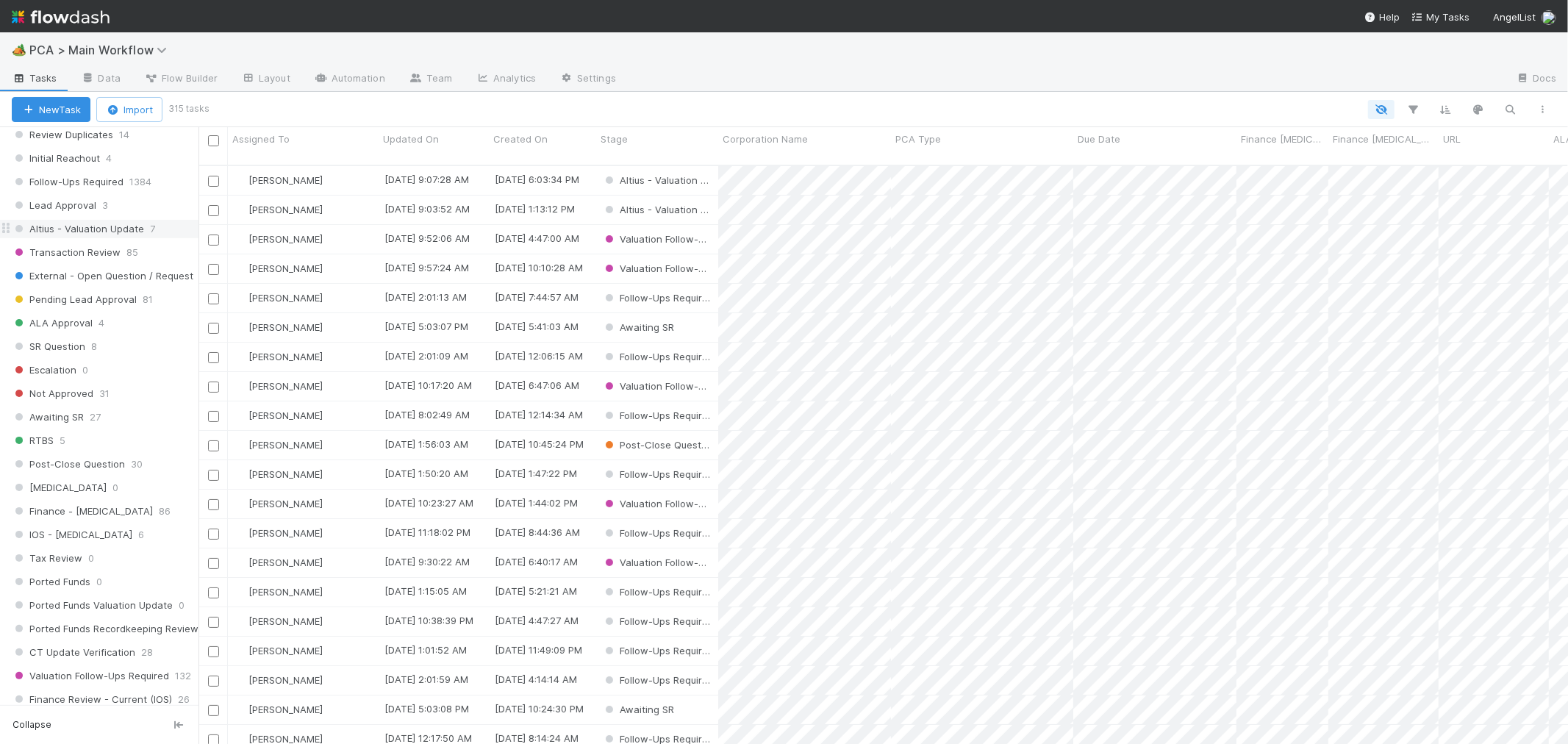
click at [118, 233] on span "Altius - Valuation Update" at bounding box center [78, 228] width 133 height 18
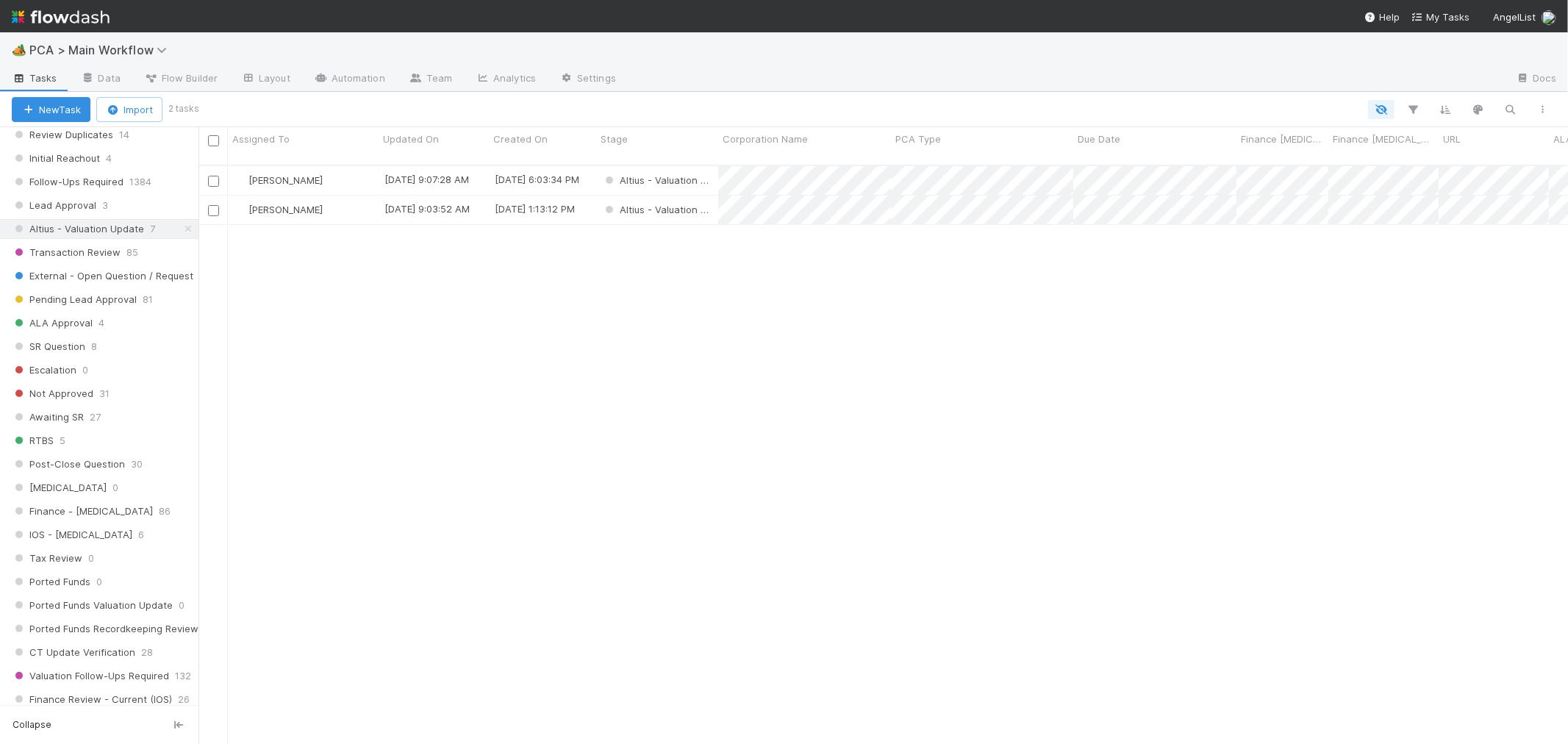
scroll to position [578, 1357]
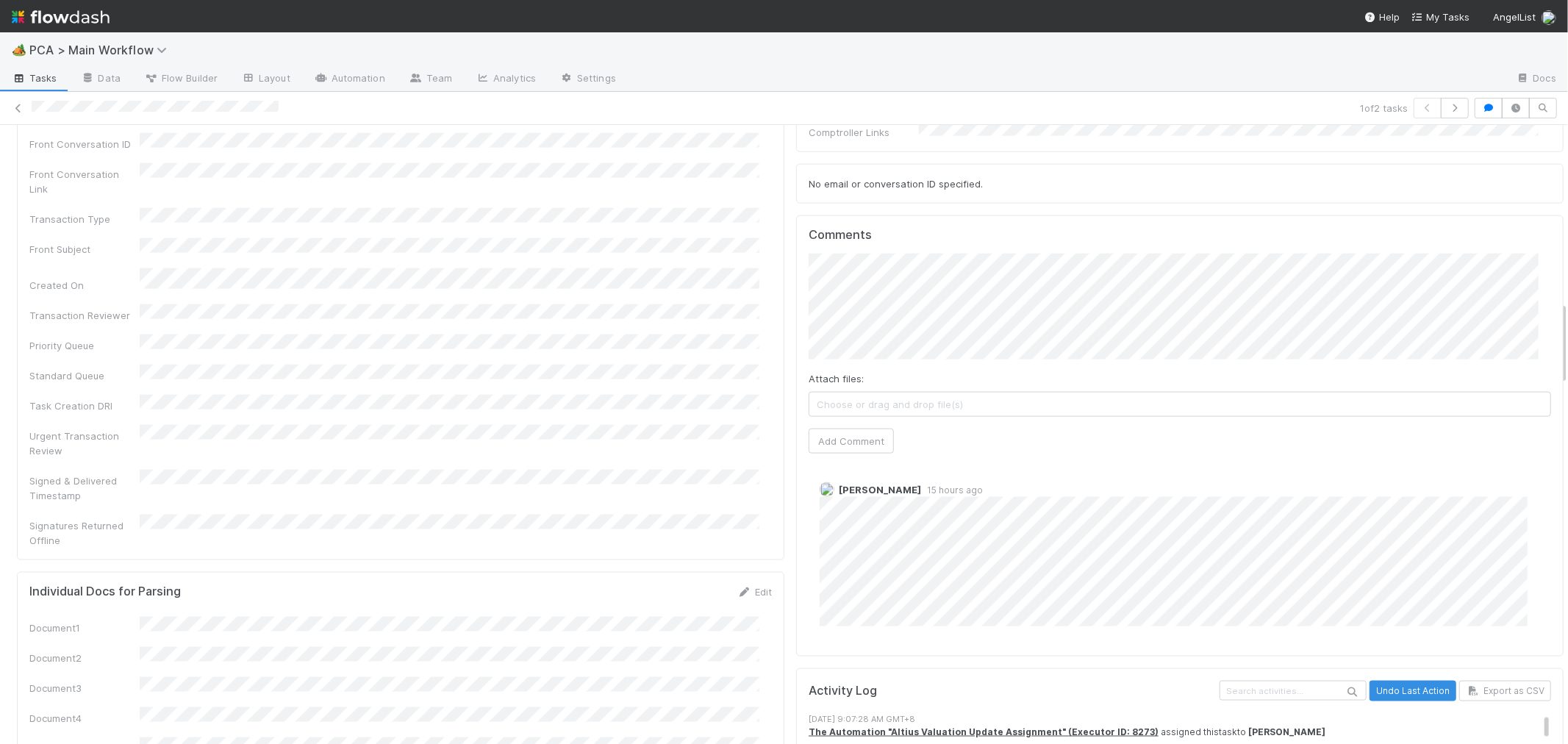
scroll to position [1306, 0]
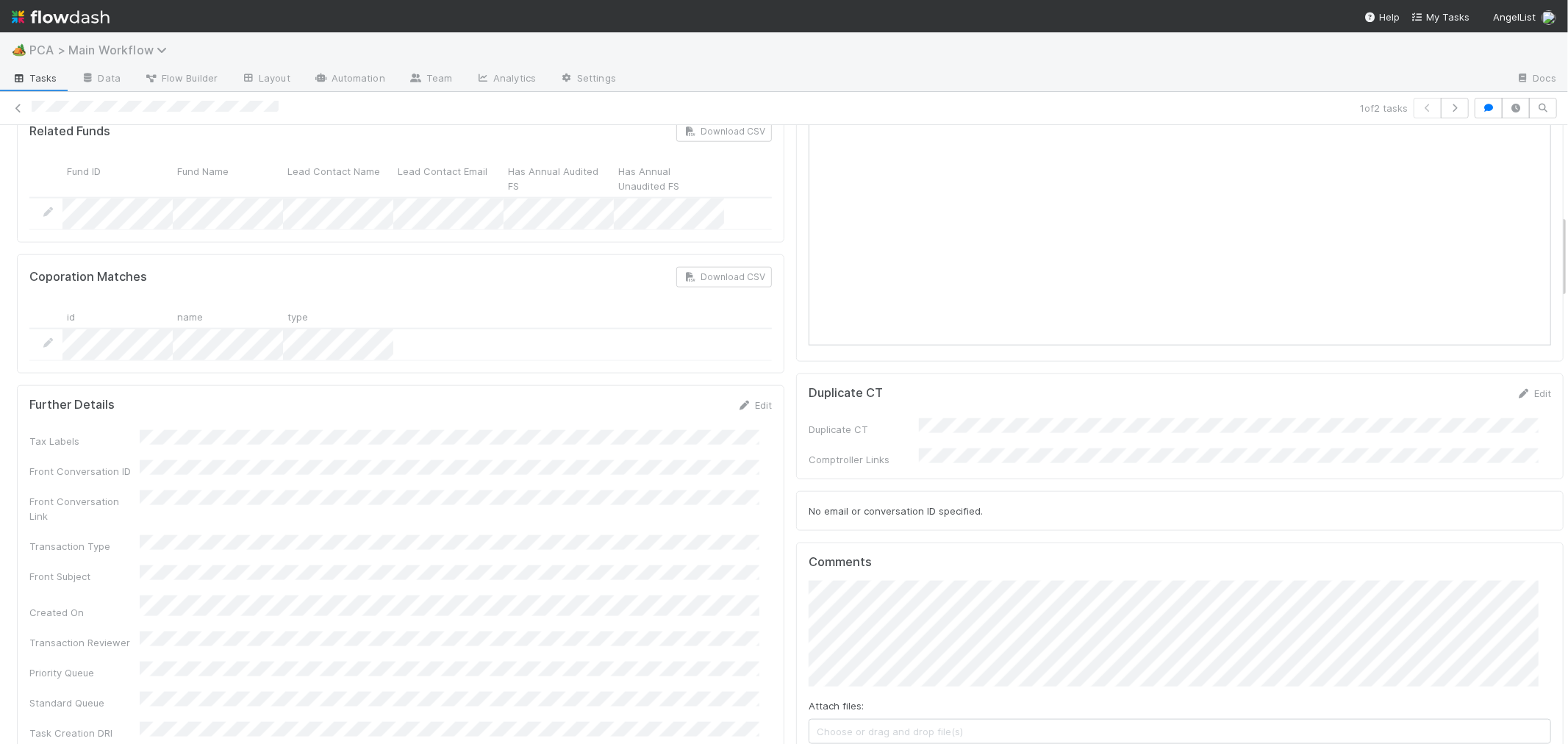
click at [144, 50] on span "PCA > Main Workflow" at bounding box center [101, 49] width 145 height 15
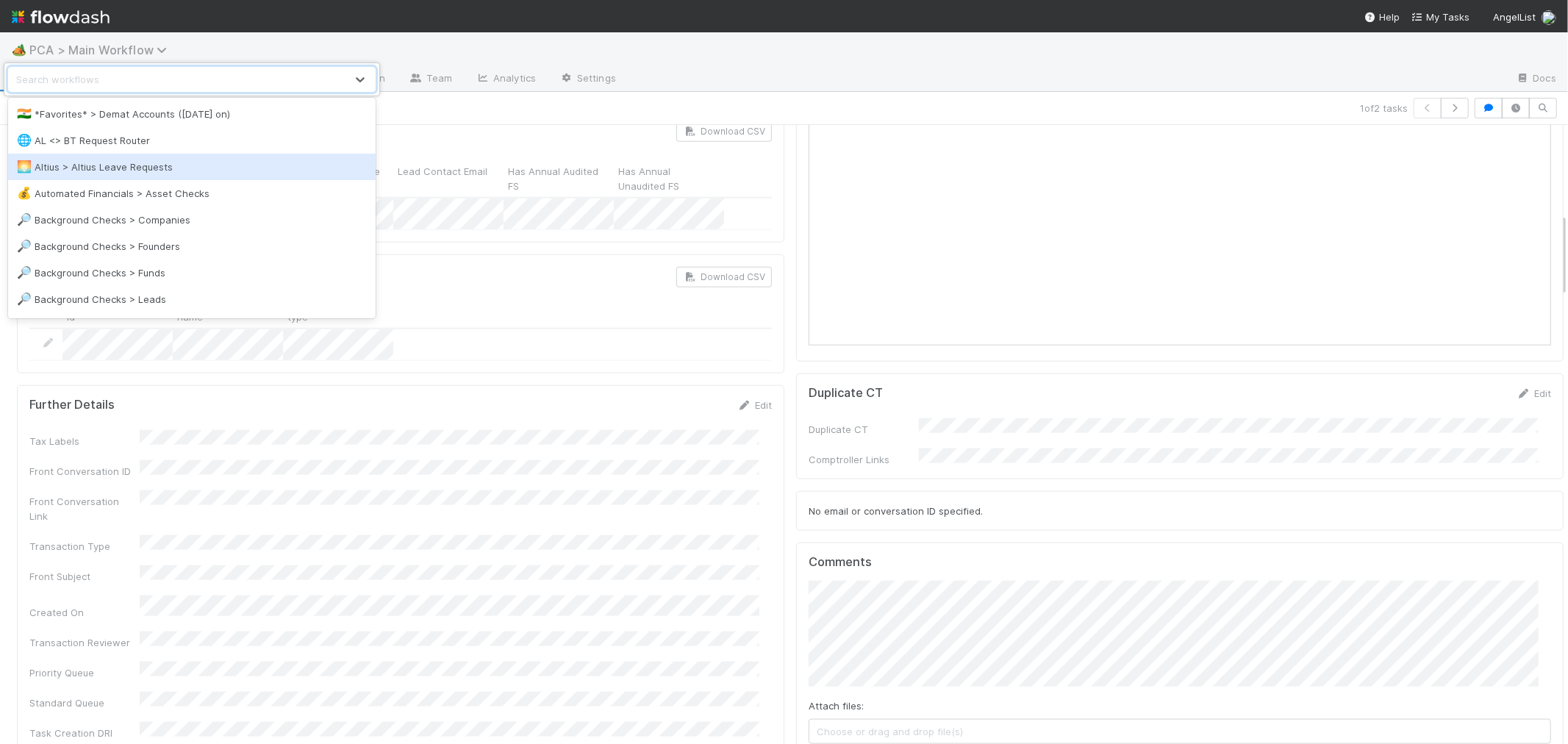
scroll to position [653, 0]
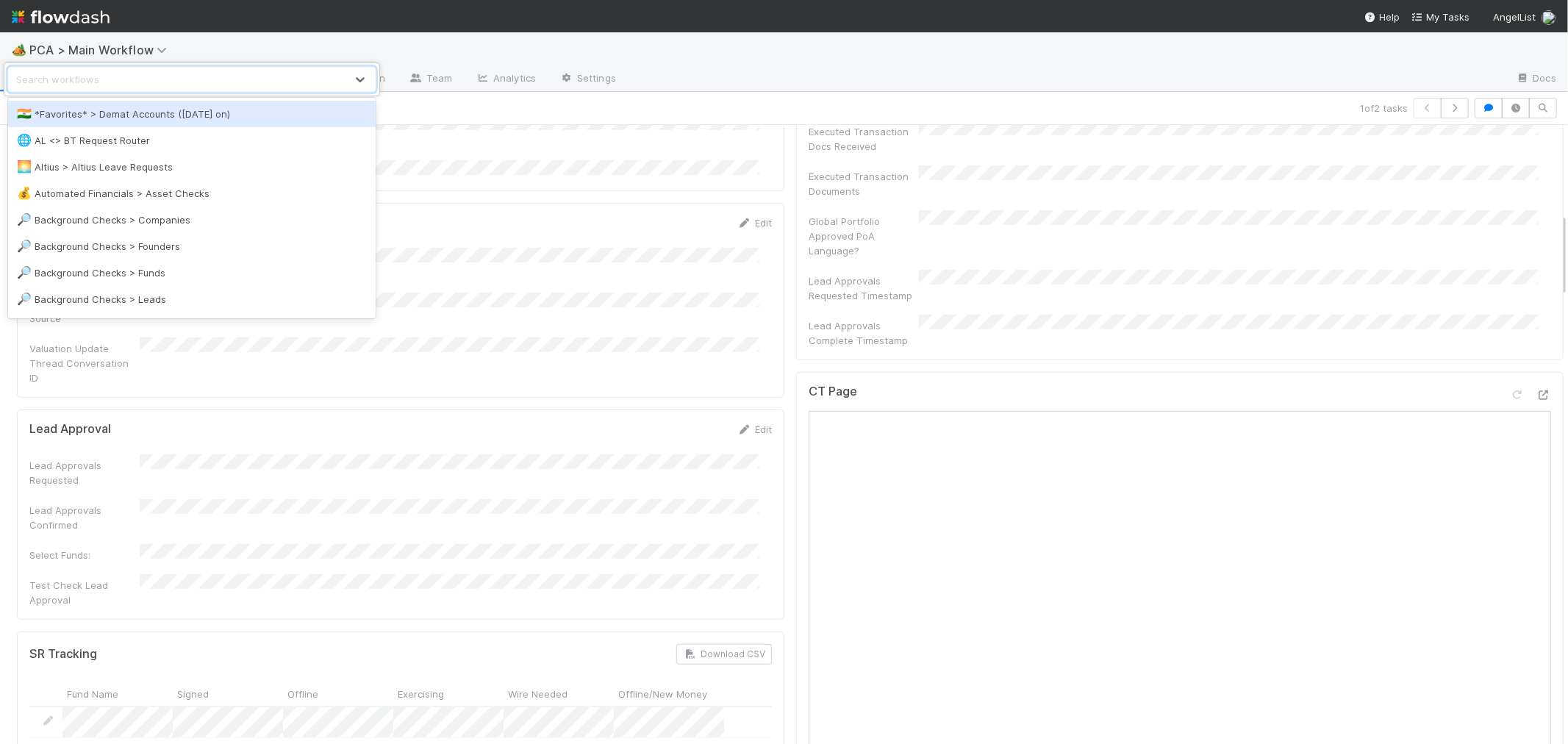
click at [195, 122] on div "🇮🇳 *Favorites* > Demat Accounts (April 2025 on)" at bounding box center [191, 114] width 367 height 27
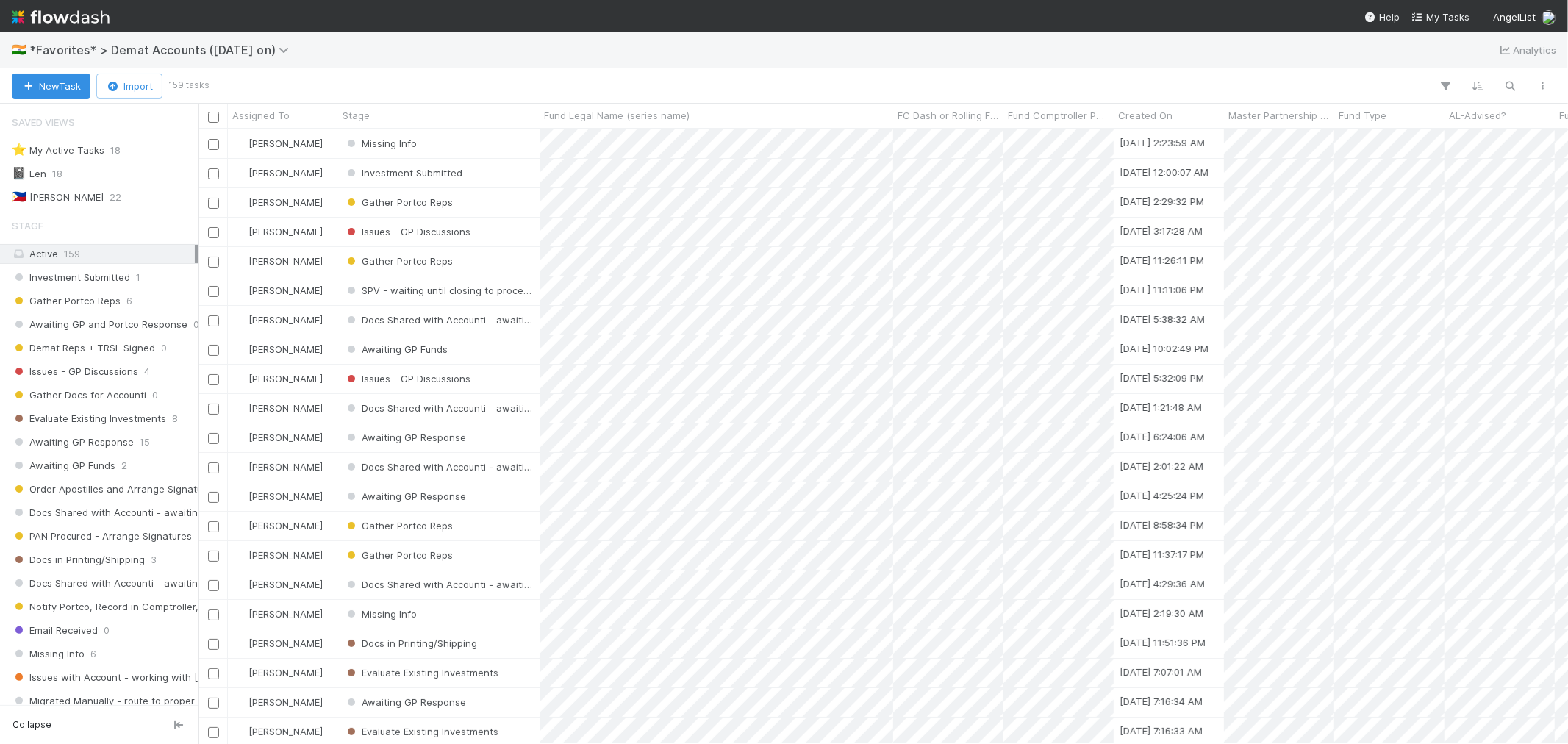
scroll to position [601, 1357]
click at [203, 55] on span "*Favorites* > Demat Accounts (April 2025 on)" at bounding box center [162, 49] width 267 height 15
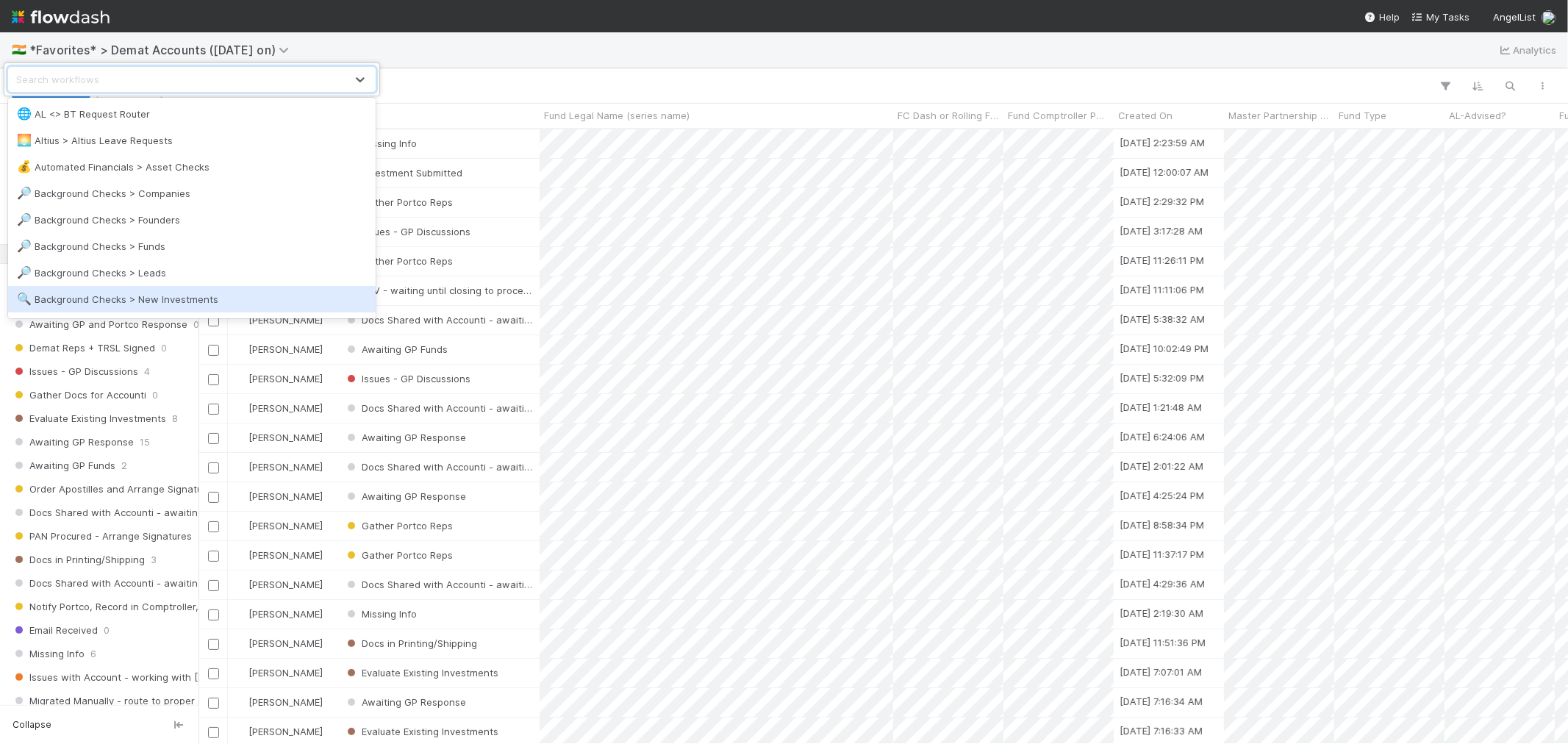
click at [170, 305] on div "🔍 Background Checks > New Investments" at bounding box center [192, 299] width 350 height 15
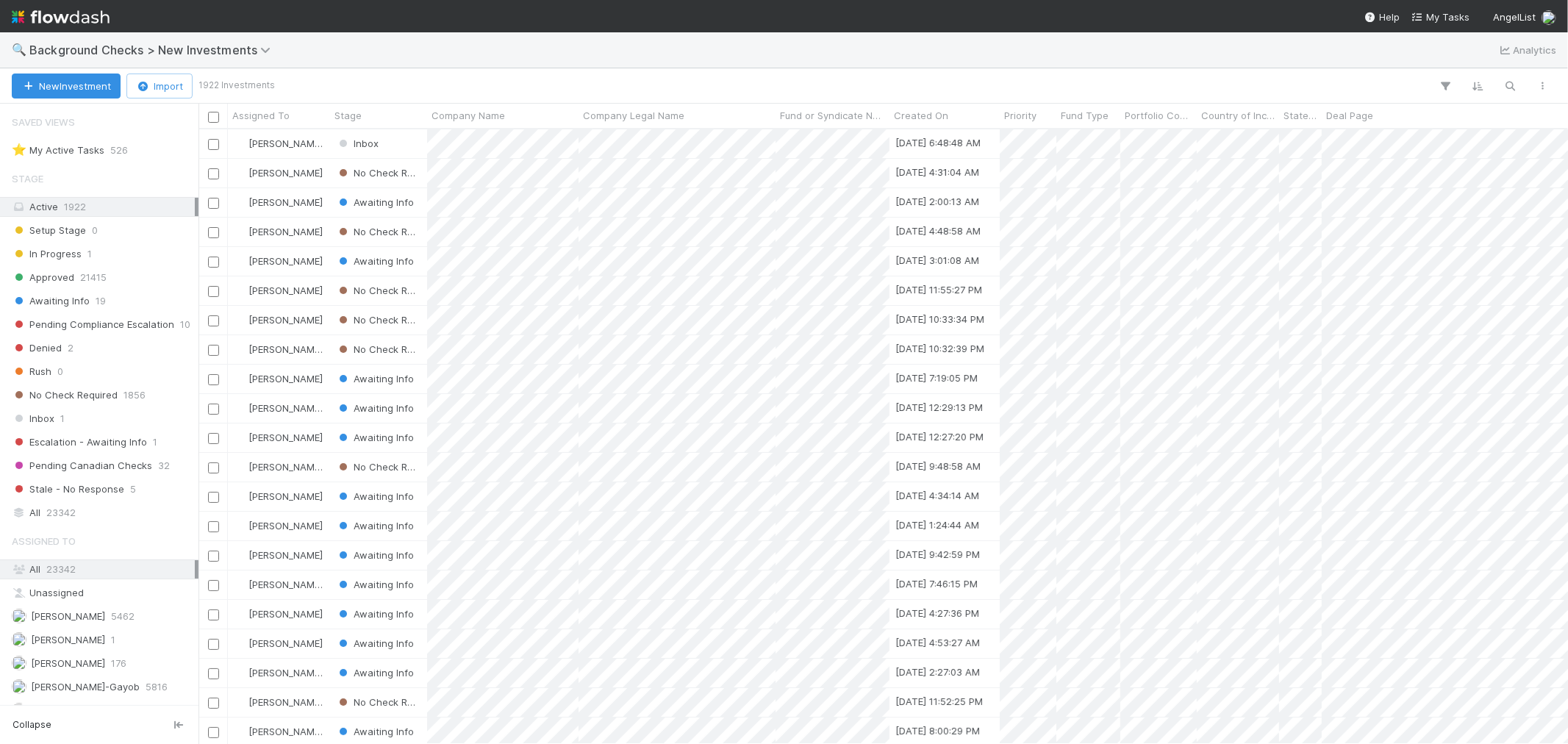
scroll to position [12, 13]
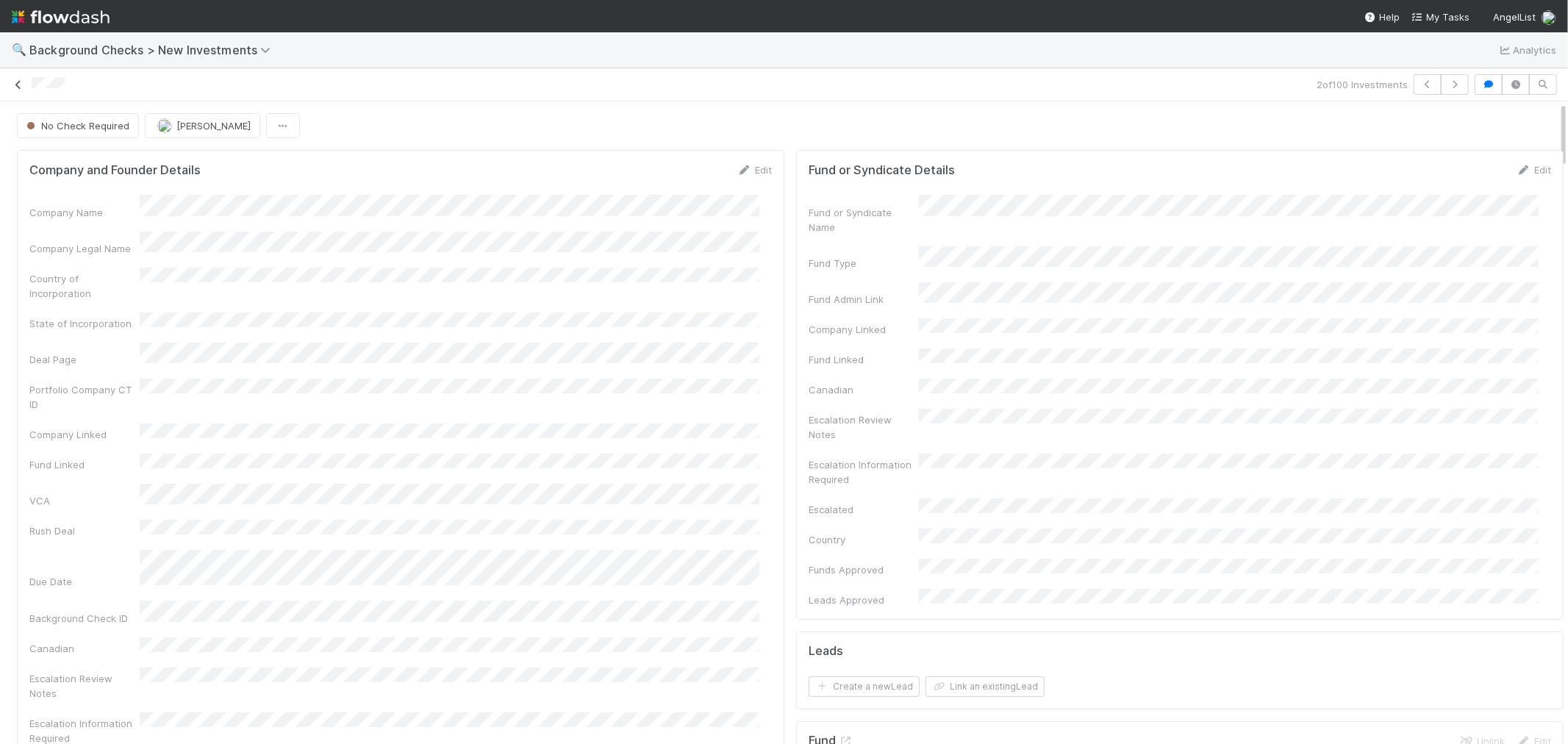
click at [16, 86] on icon at bounding box center [18, 85] width 15 height 9
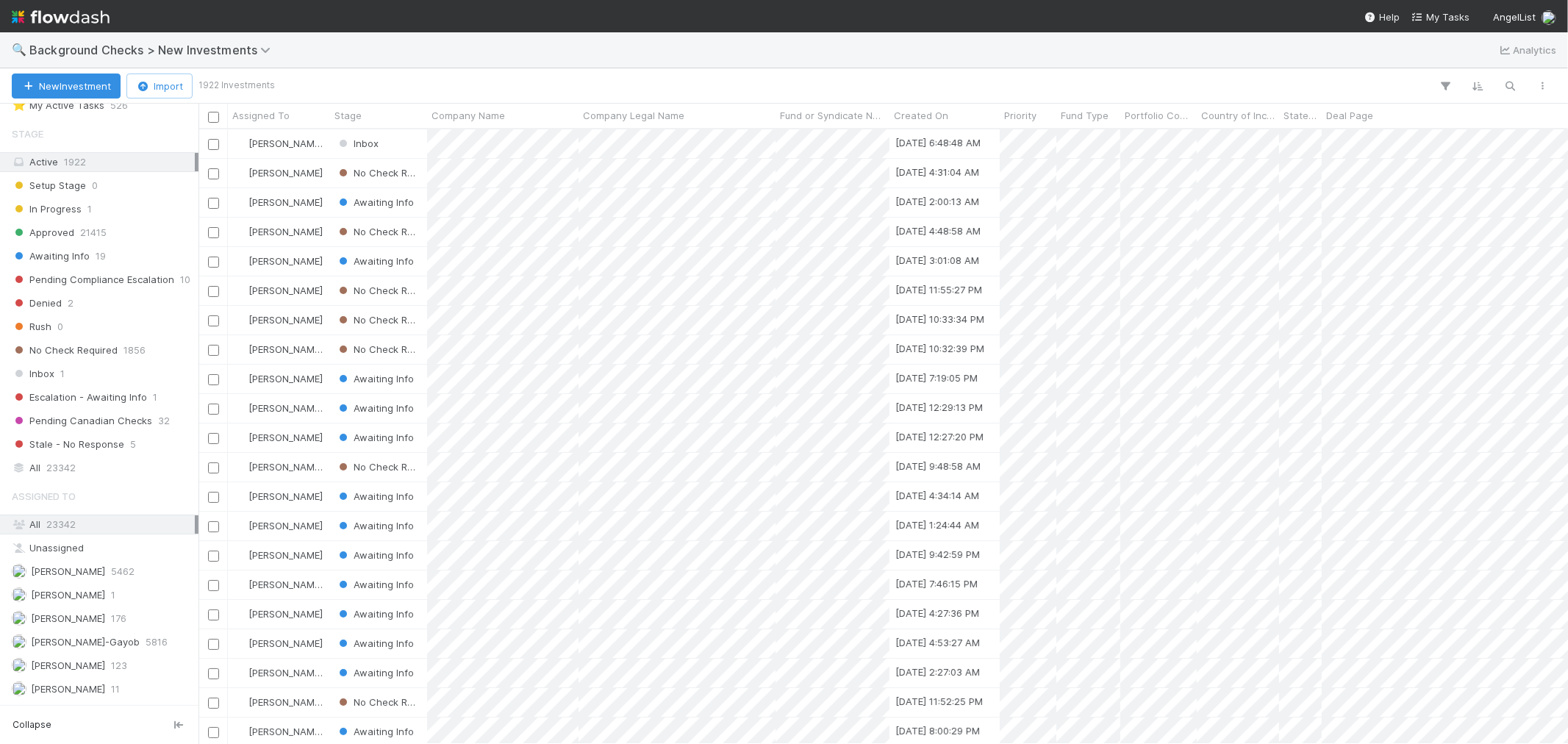
scroll to position [70, 0]
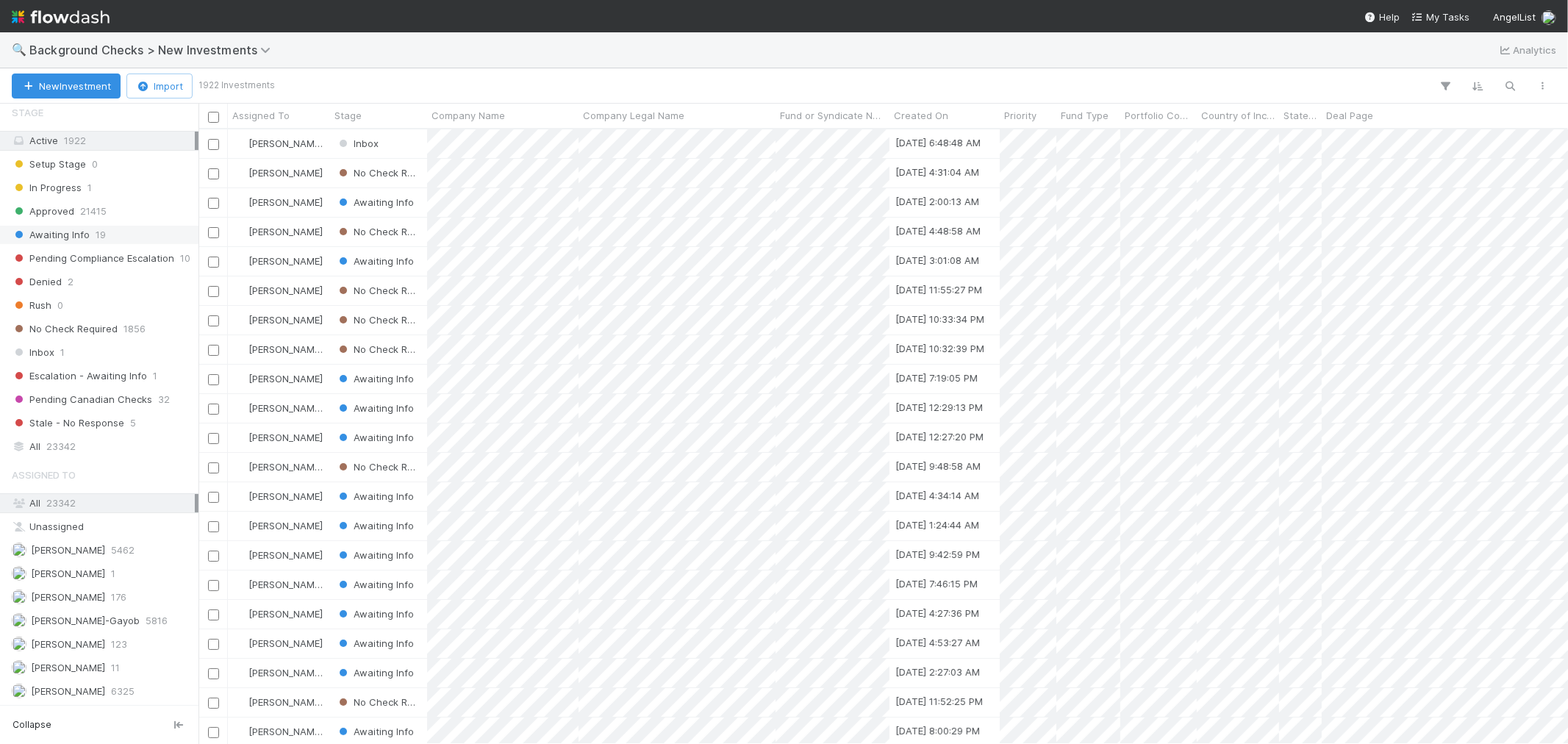
click at [97, 233] on span "19" at bounding box center [100, 235] width 10 height 18
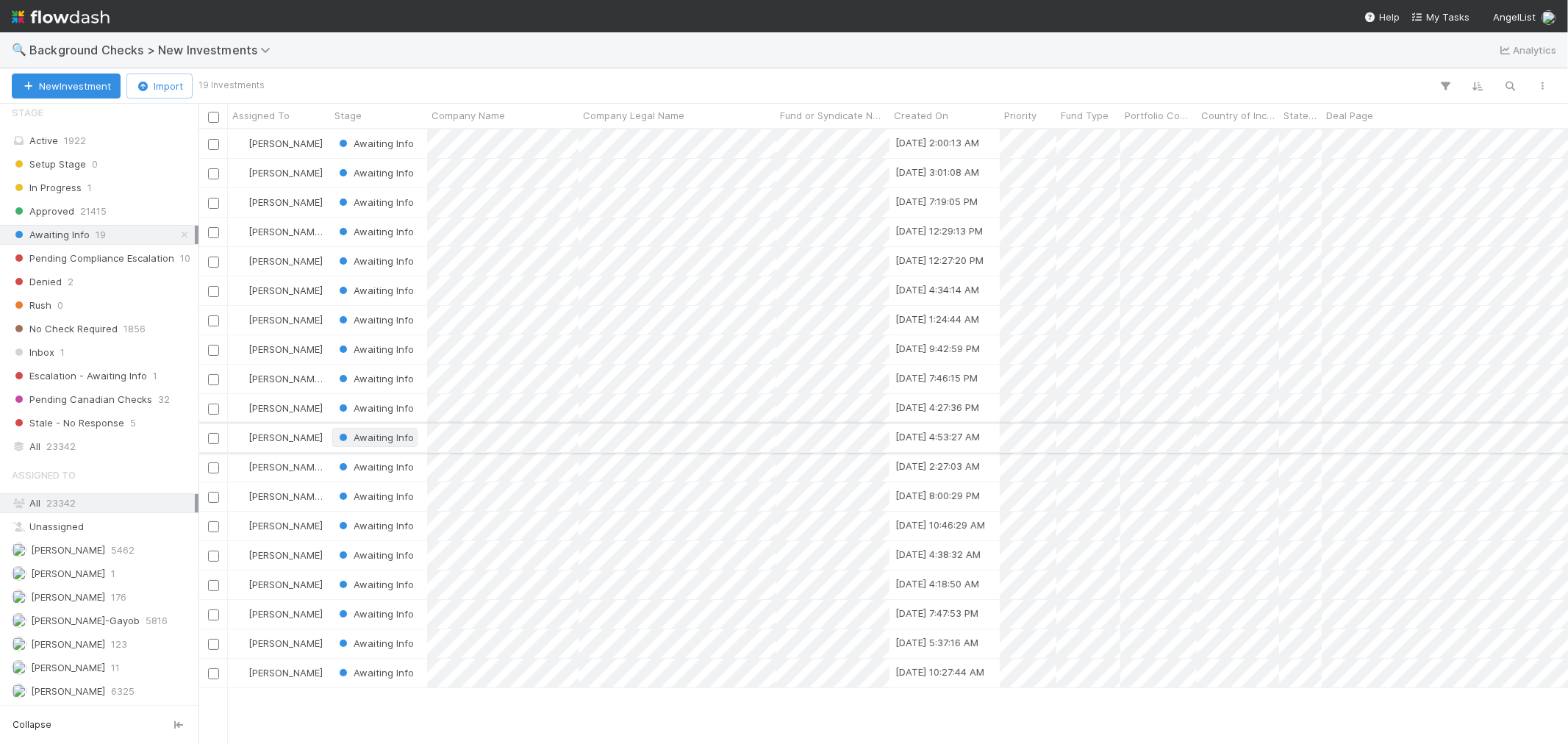
scroll to position [601, 1357]
click at [94, 692] on span "[PERSON_NAME]" at bounding box center [67, 691] width 75 height 12
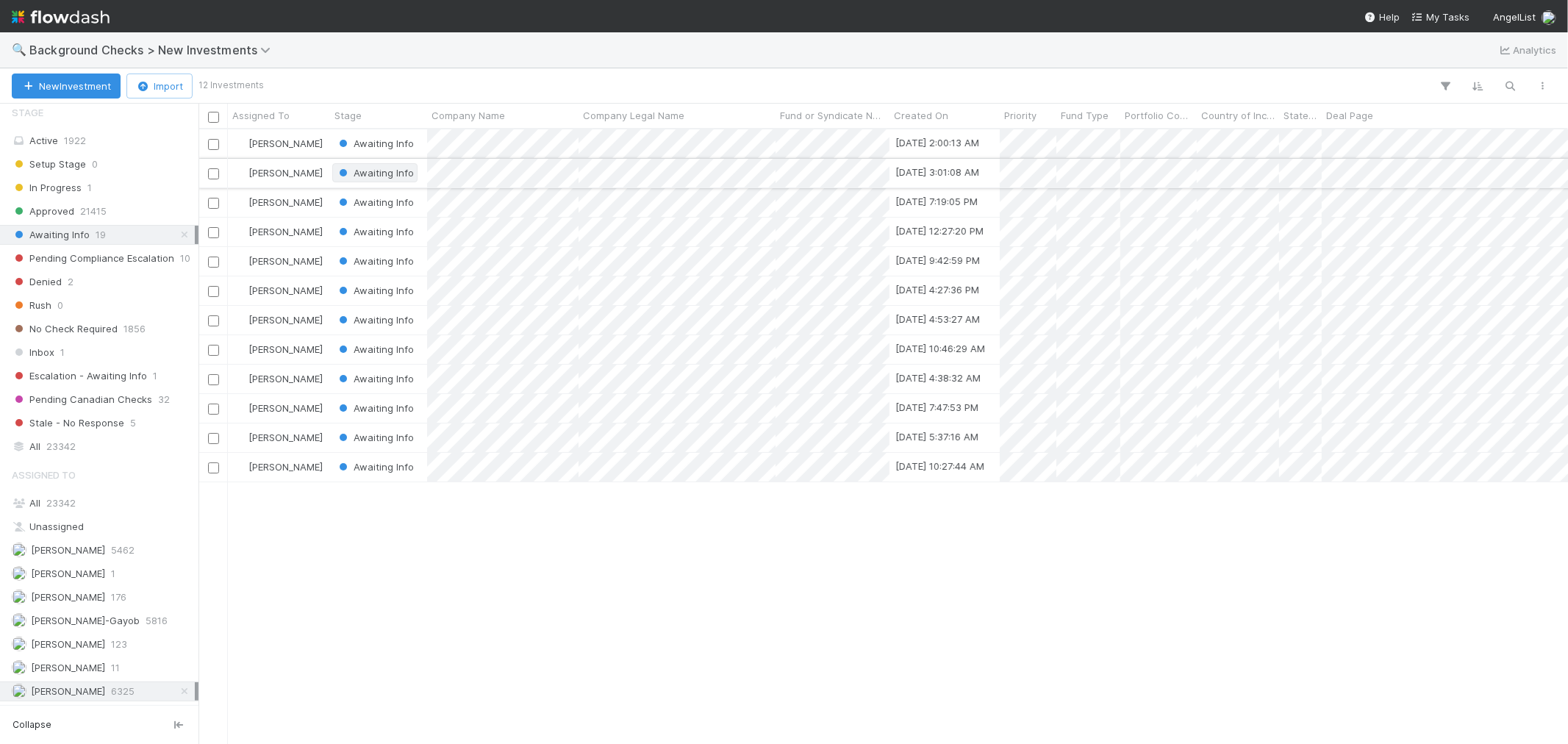
scroll to position [601, 1357]
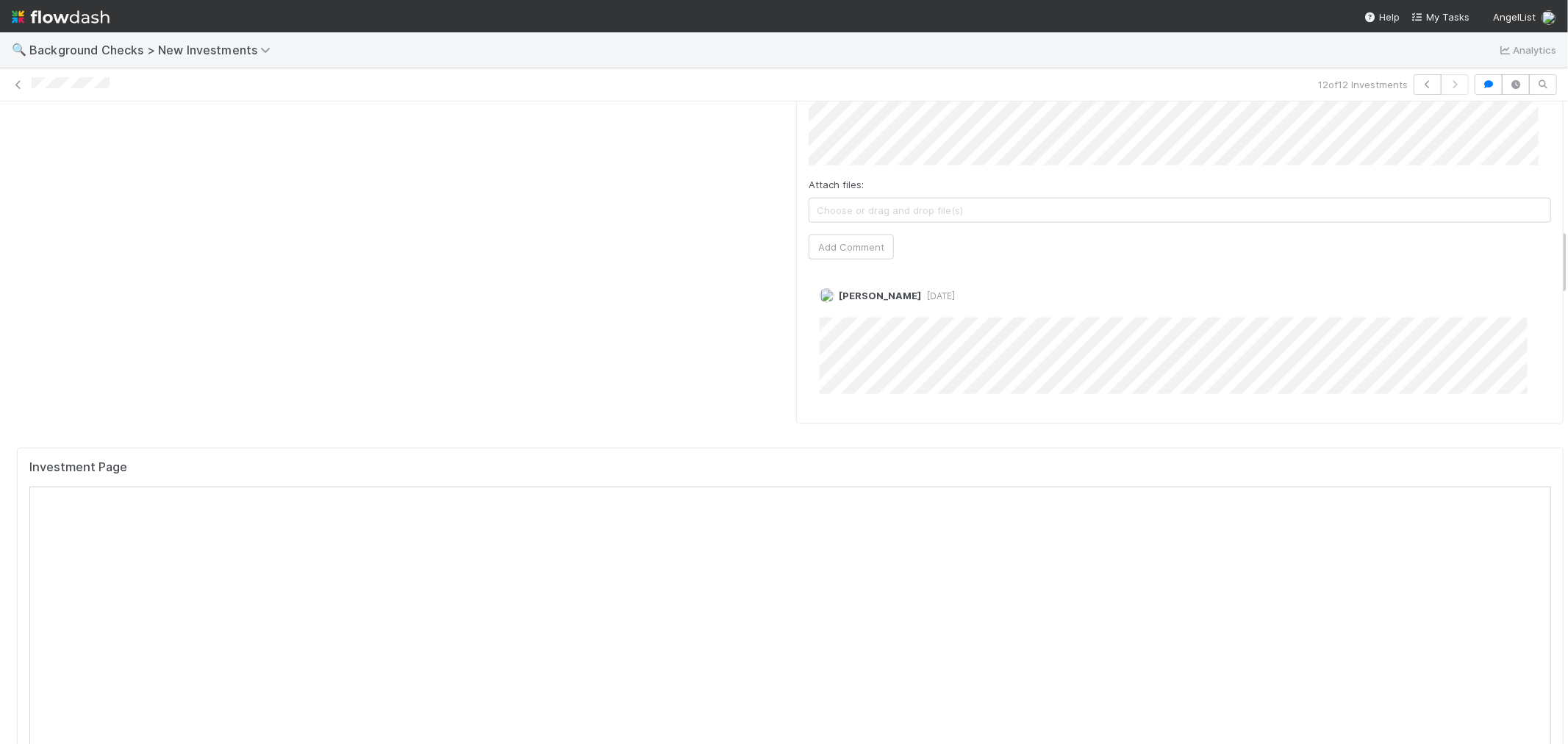
scroll to position [1388, 0]
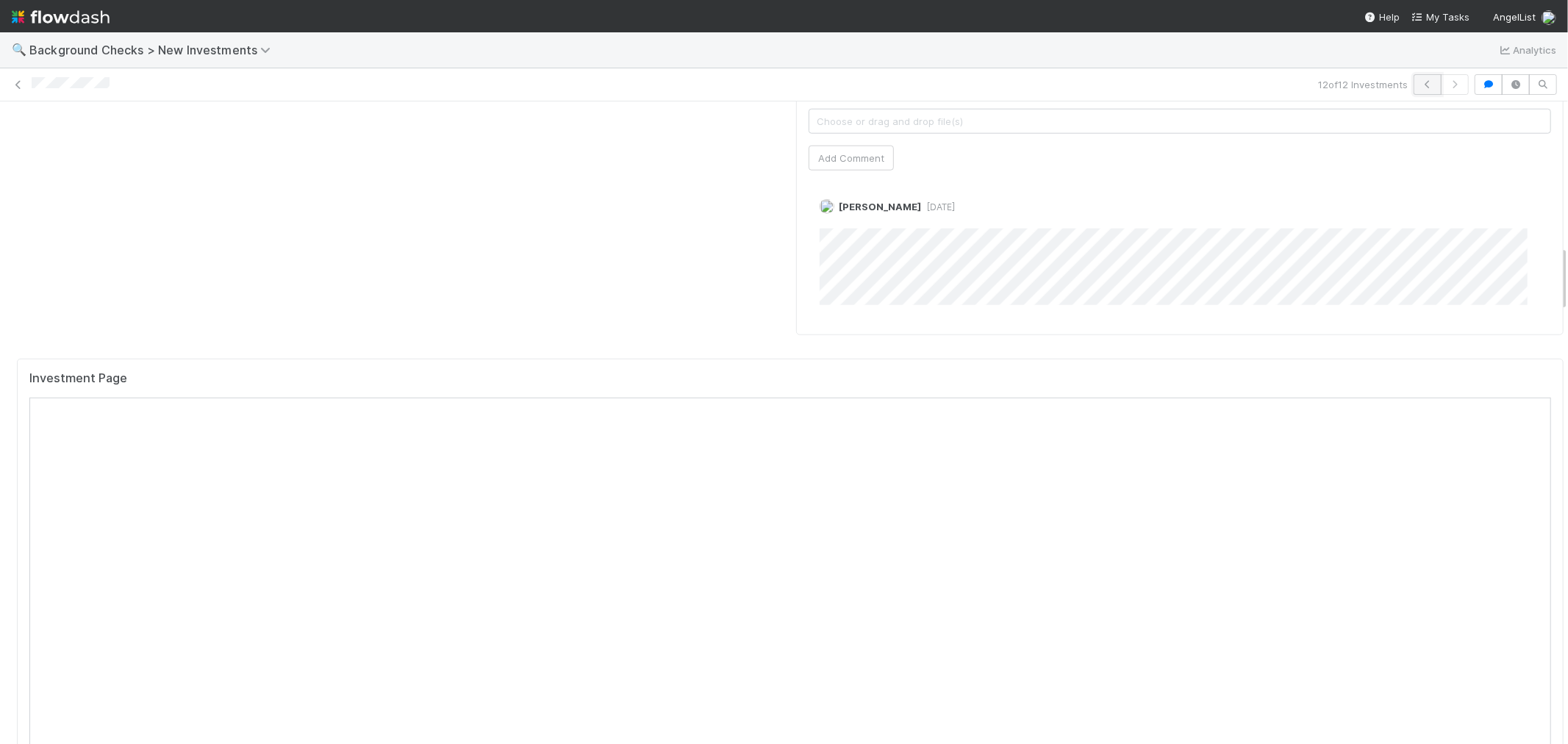
click at [1413, 89] on button "button" at bounding box center [1428, 85] width 28 height 20
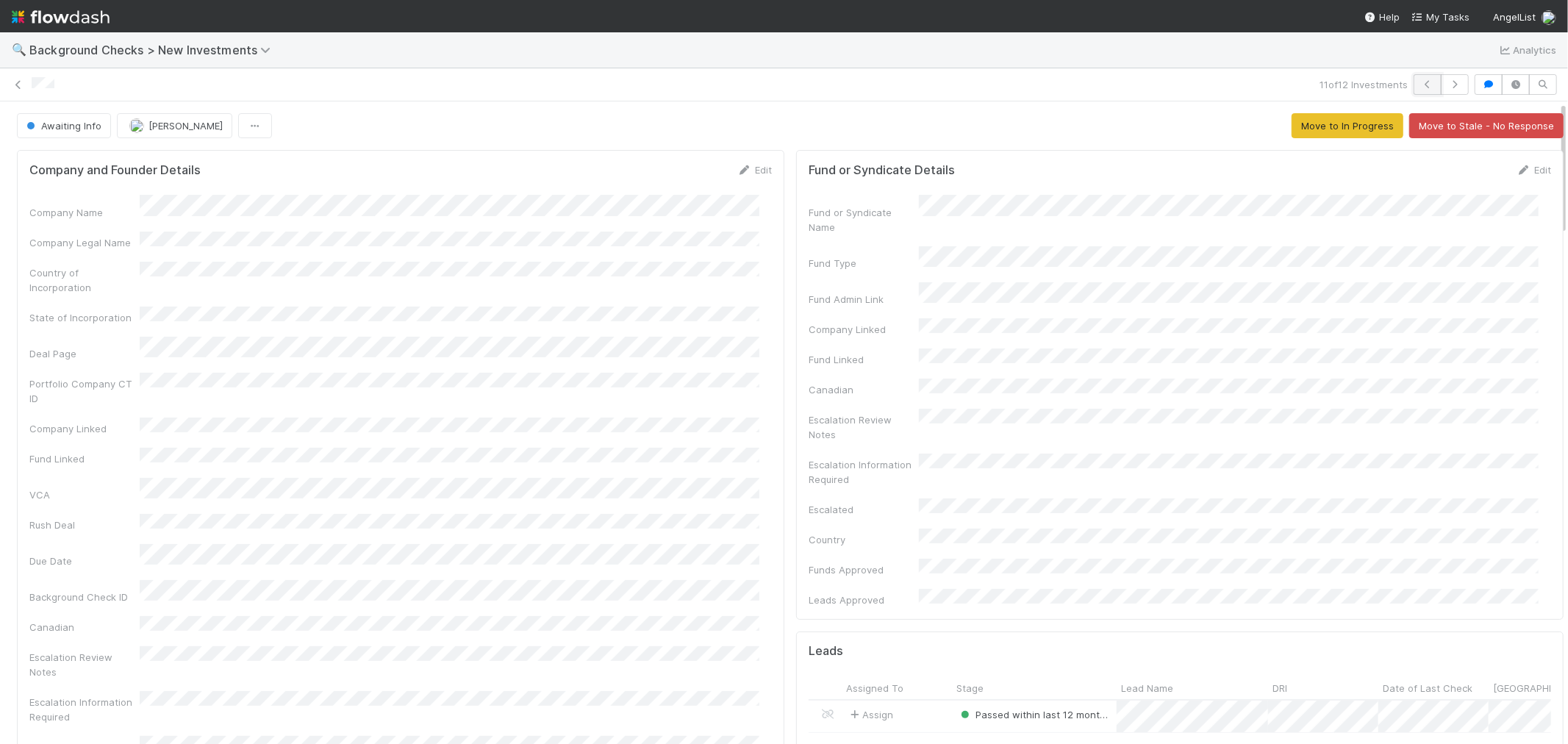
click at [1420, 86] on icon "button" at bounding box center [1428, 84] width 15 height 9
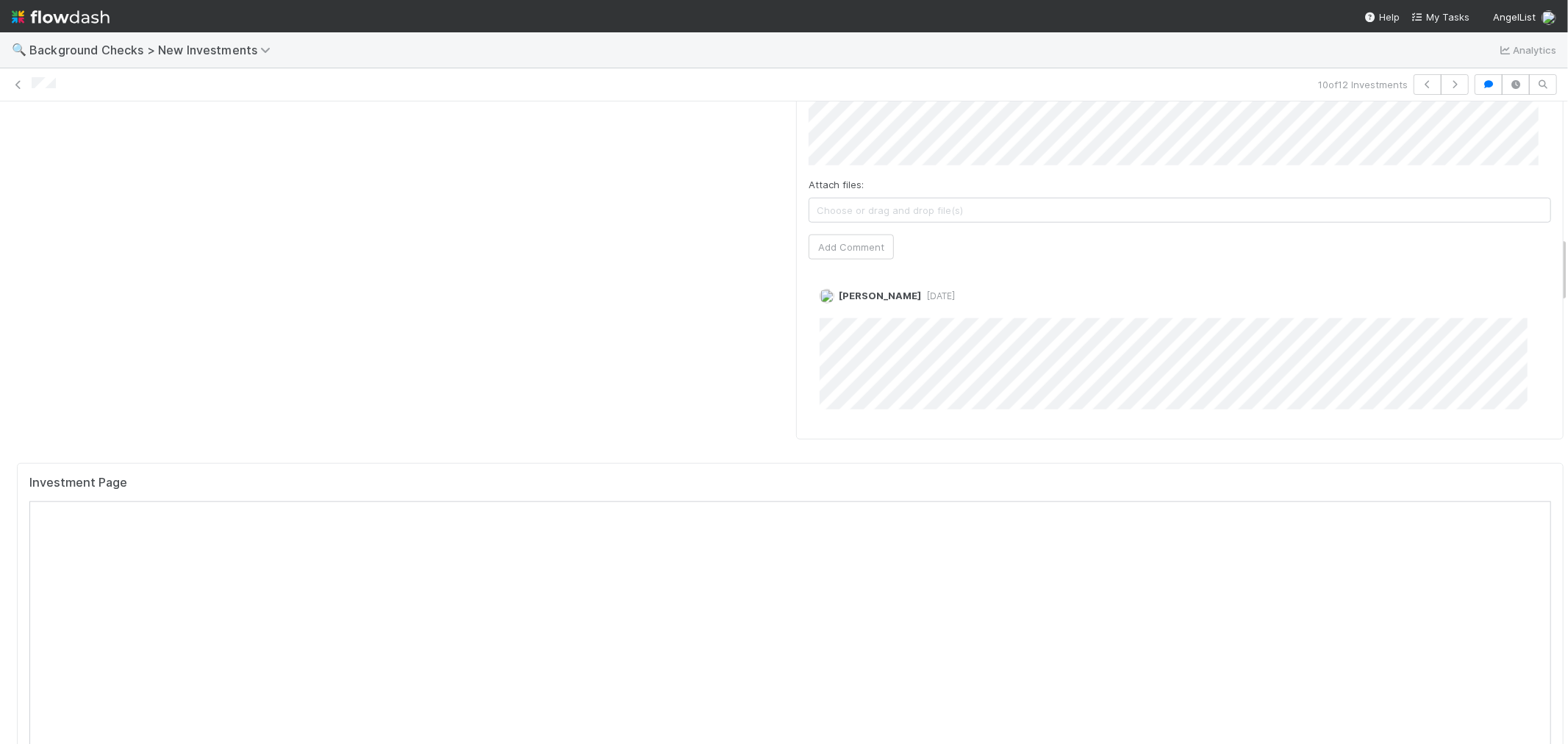
scroll to position [1306, 0]
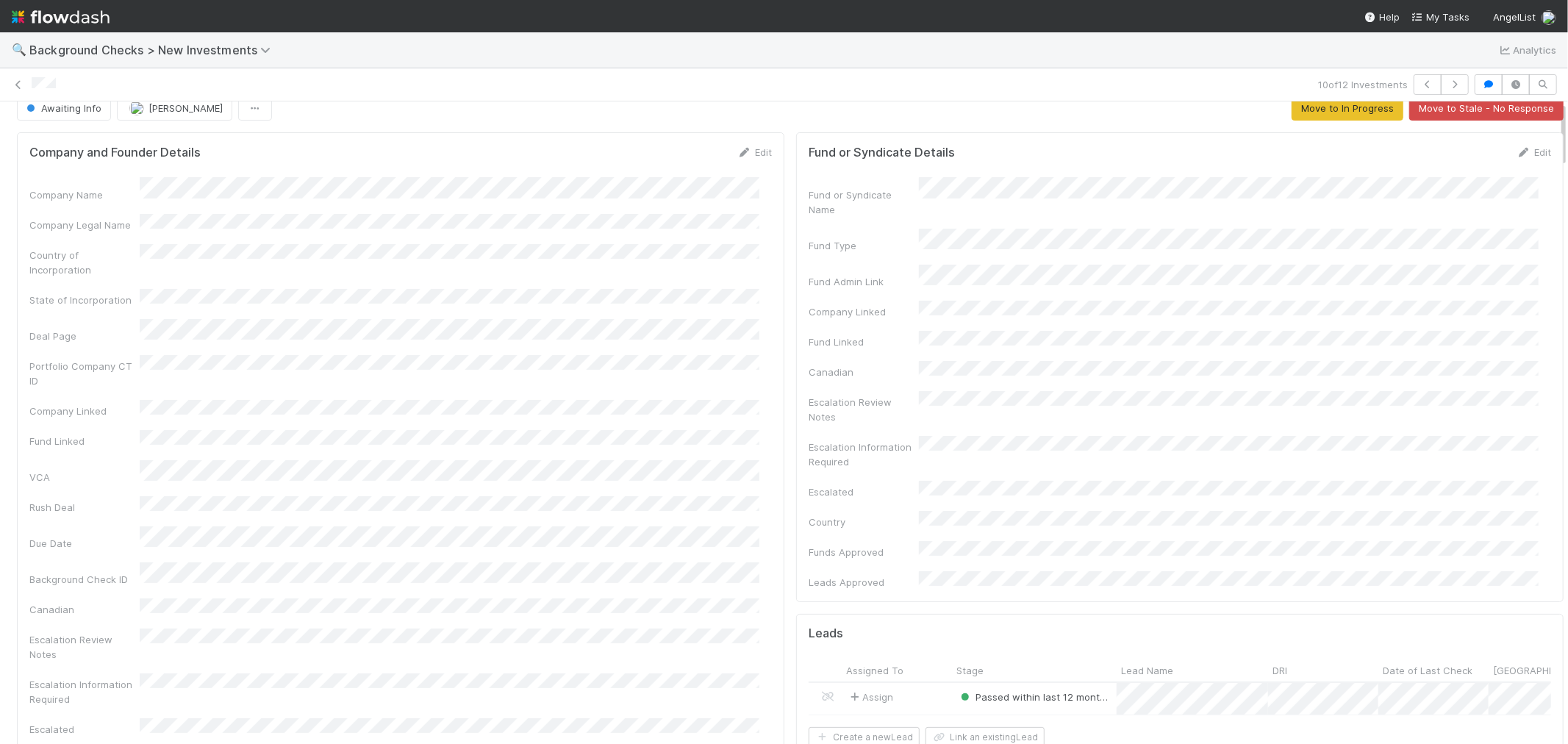
scroll to position [0, 0]
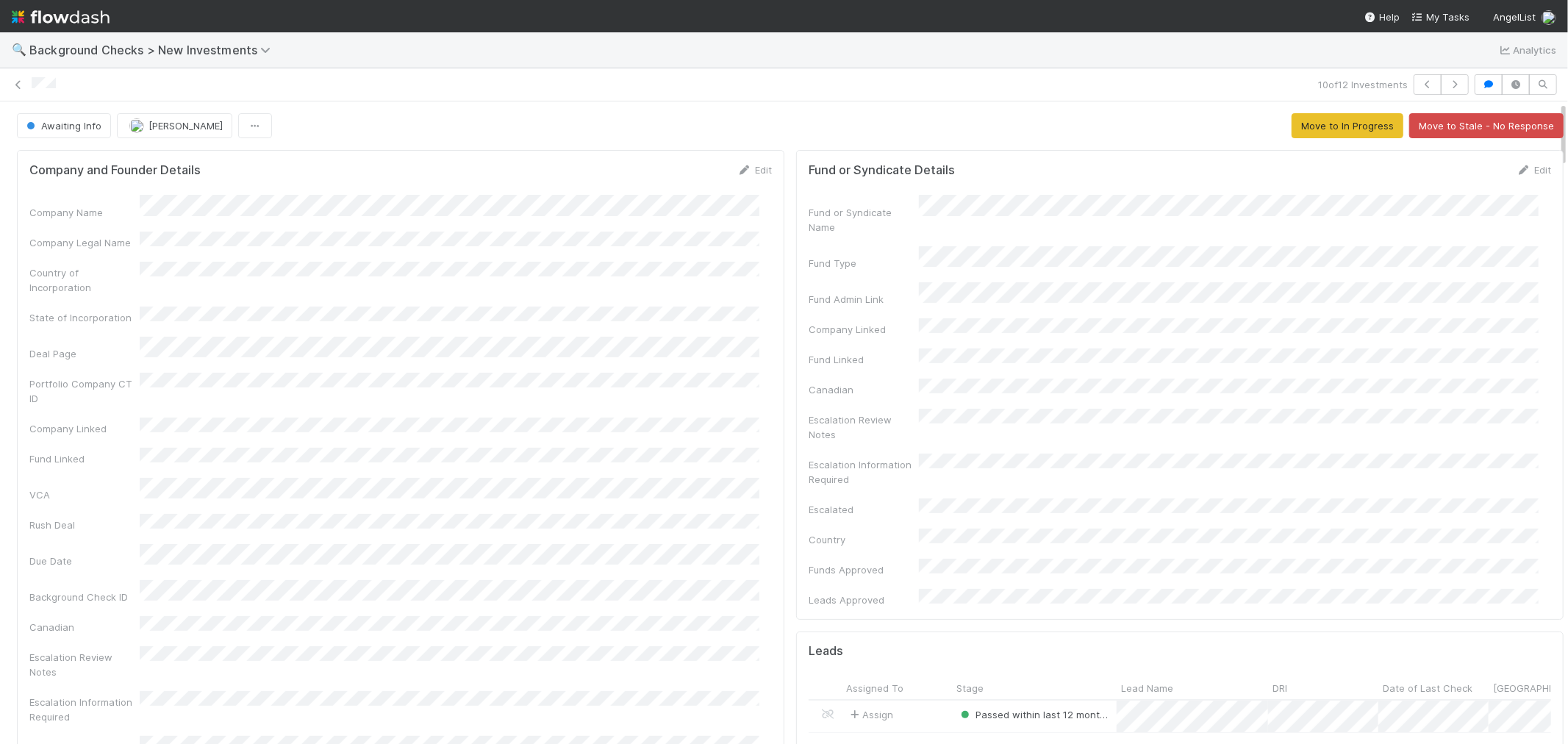
click at [758, 169] on link "Edit" at bounding box center [754, 170] width 35 height 12
click at [691, 181] on button "Save" at bounding box center [693, 175] width 42 height 25
click at [79, 122] on span "Awaiting Info" at bounding box center [62, 126] width 78 height 12
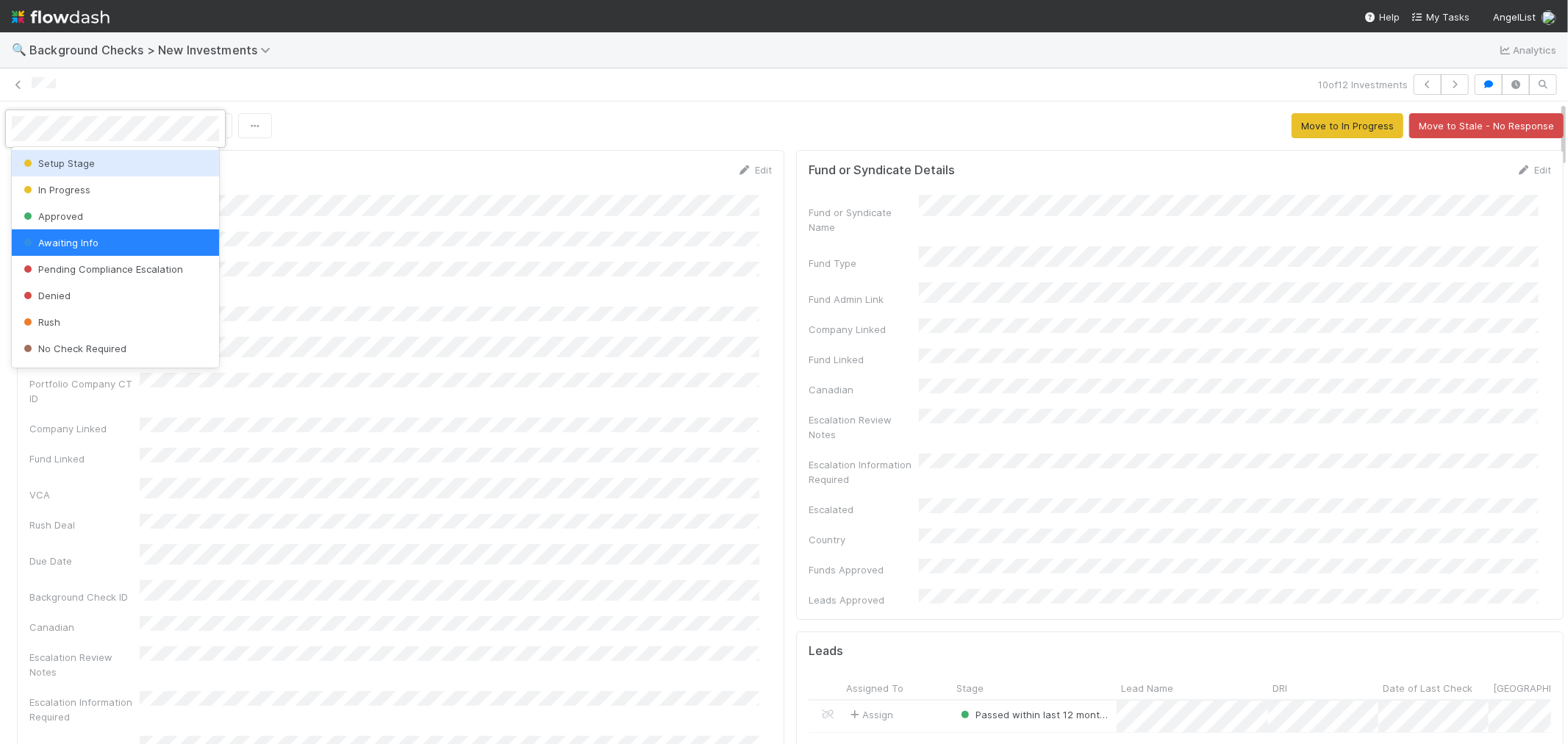
click at [60, 166] on span "Setup Stage" at bounding box center [57, 162] width 75 height 12
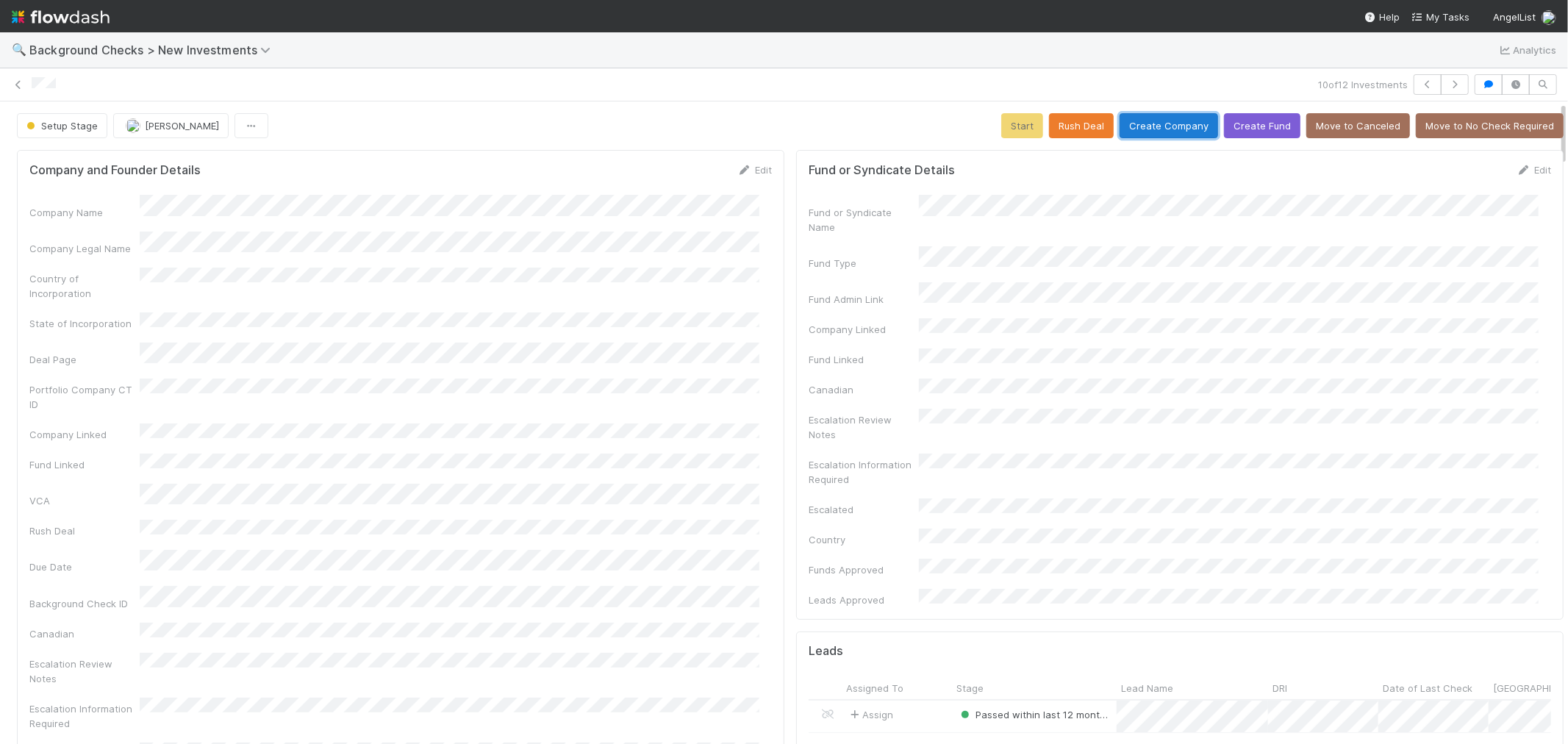
click at [1138, 130] on button "Create Company" at bounding box center [1169, 126] width 99 height 25
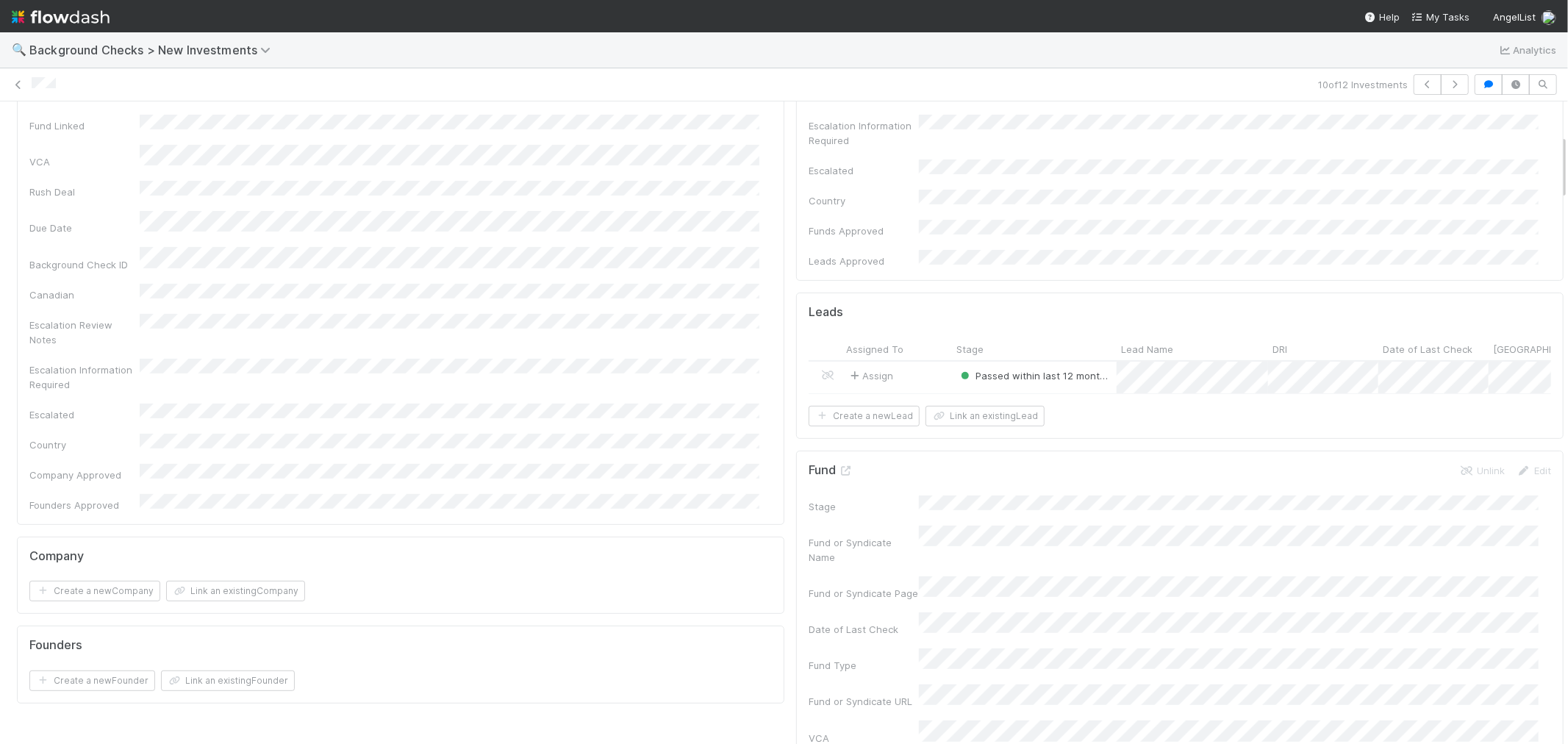
scroll to position [653, 0]
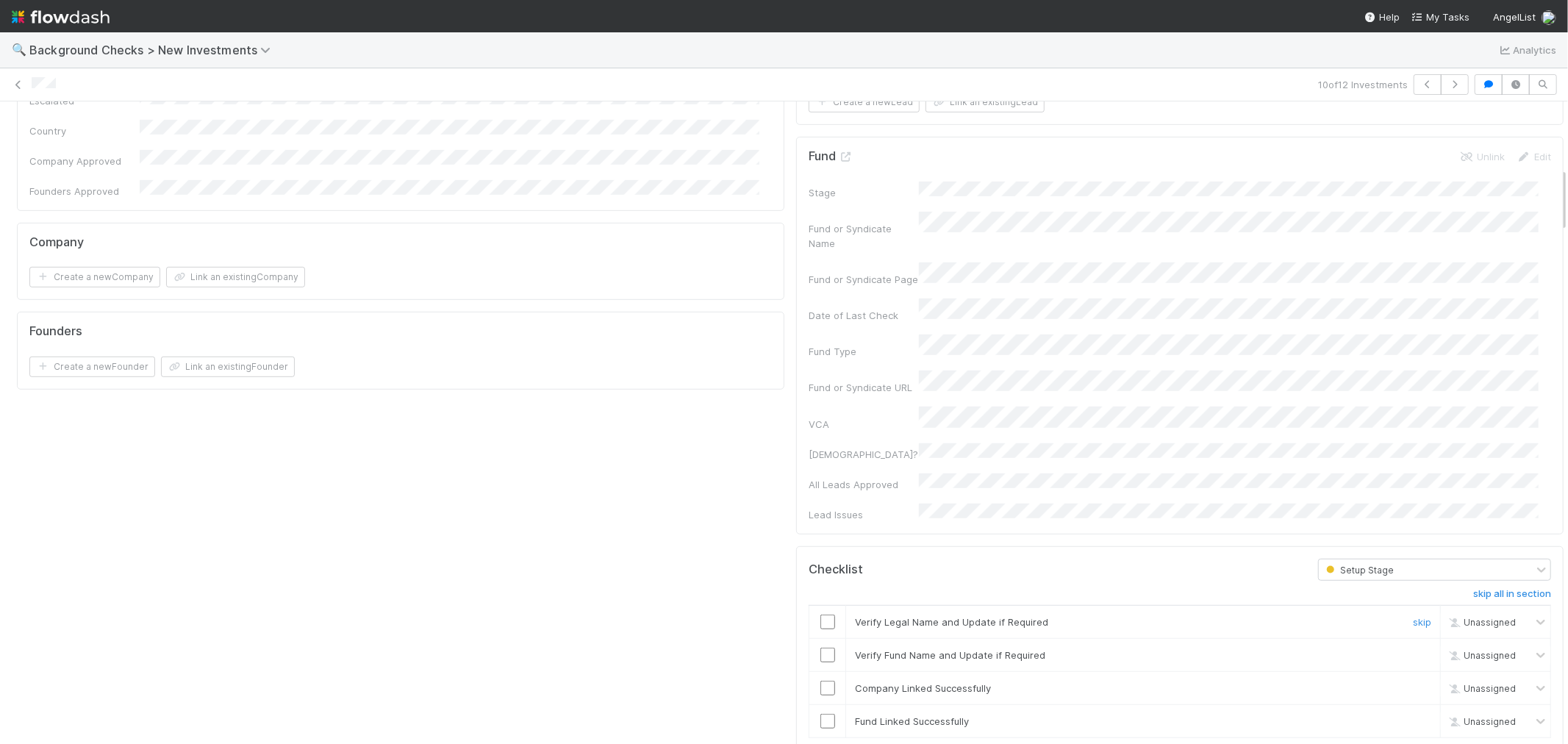
click at [820, 615] on input "checkbox" at bounding box center [827, 622] width 15 height 15
click at [820, 647] on input "checkbox" at bounding box center [827, 655] width 15 height 15
click at [820, 680] on input "checkbox" at bounding box center [827, 687] width 15 height 15
click at [820, 714] on input "checkbox" at bounding box center [827, 721] width 15 height 15
checkbox input "true"
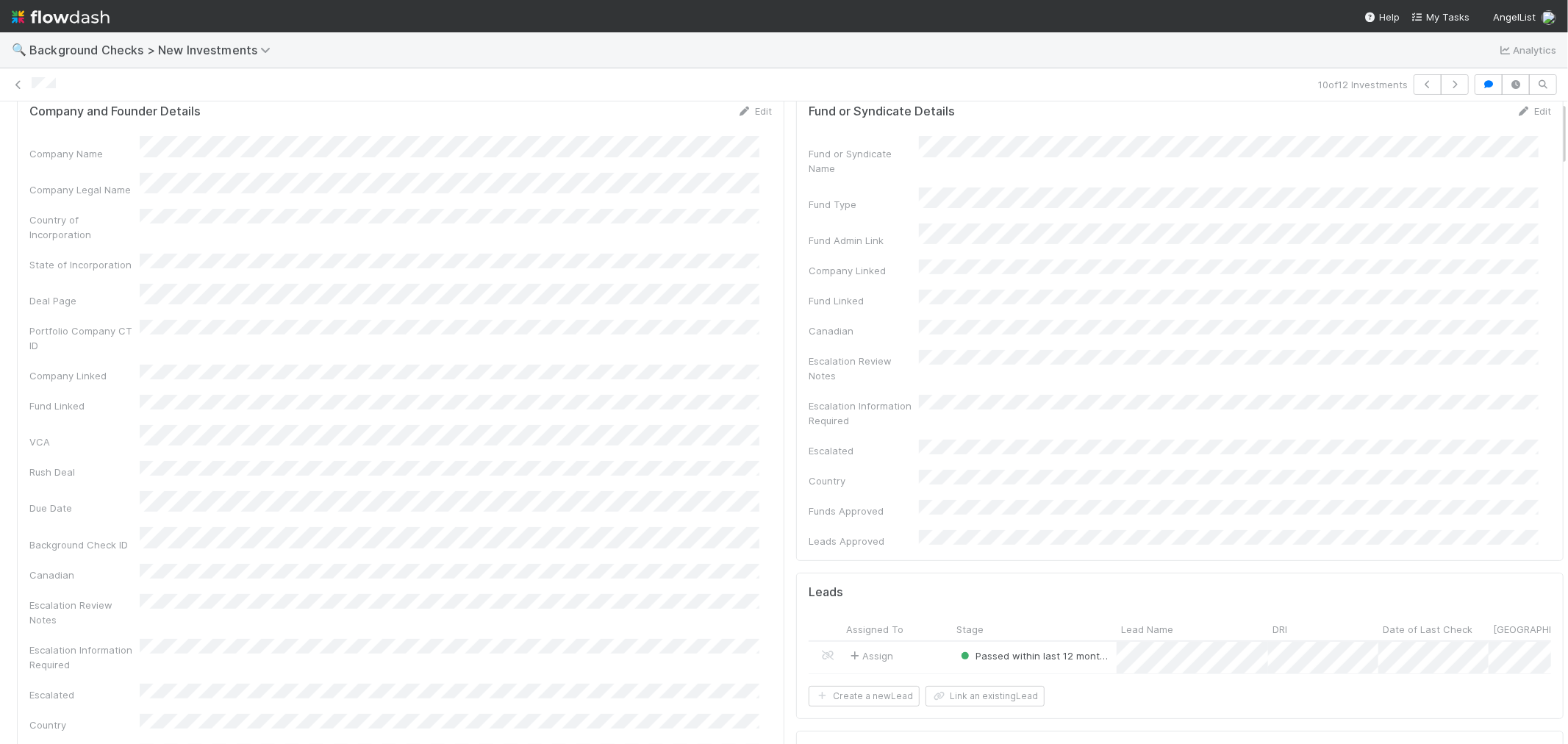
scroll to position [0, 0]
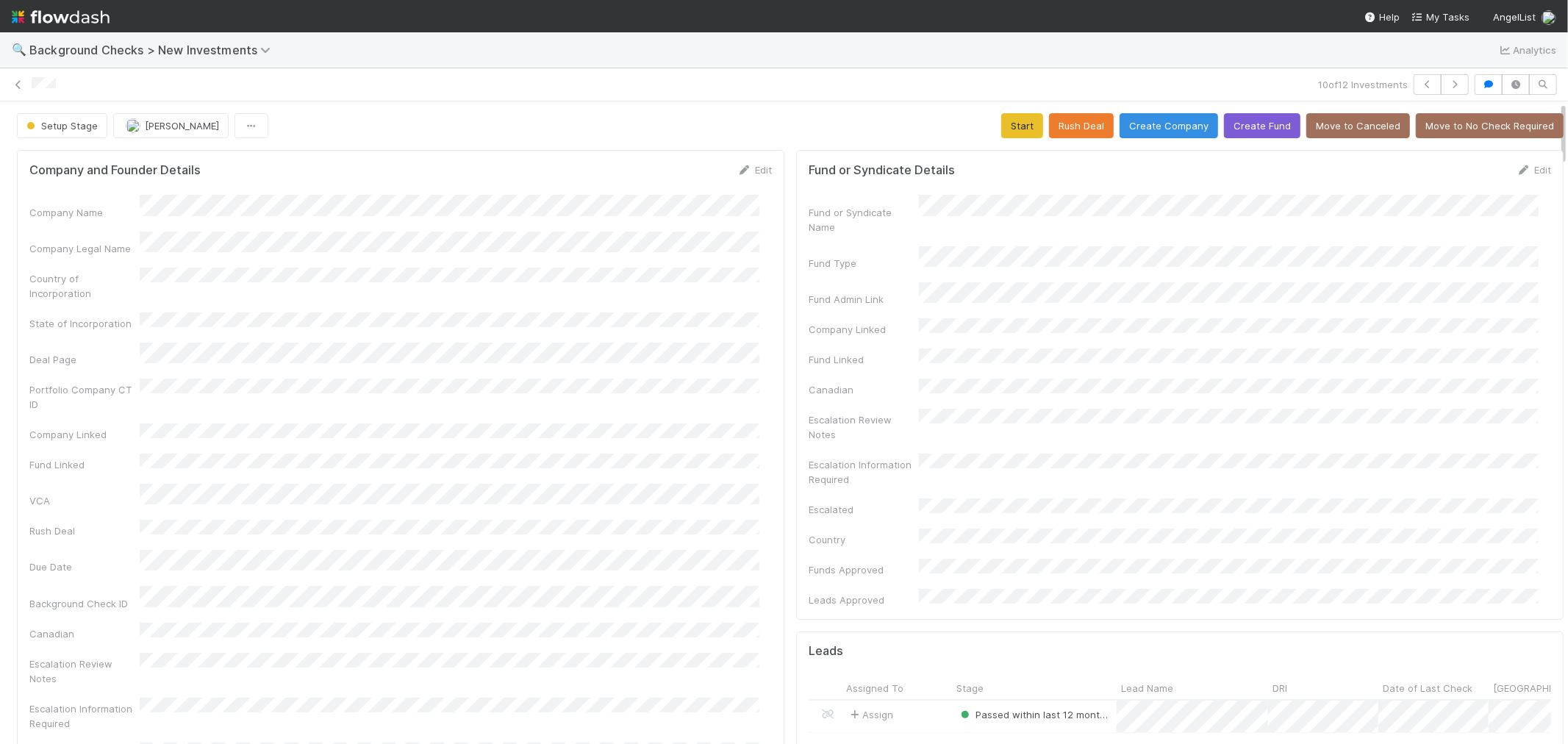
click at [986, 127] on div "Setup Stage Roselyn de Villa Start Rush Deal Create Company Create Fund Move to…" at bounding box center [790, 126] width 1547 height 25
click at [1003, 122] on button "Start" at bounding box center [1022, 126] width 42 height 25
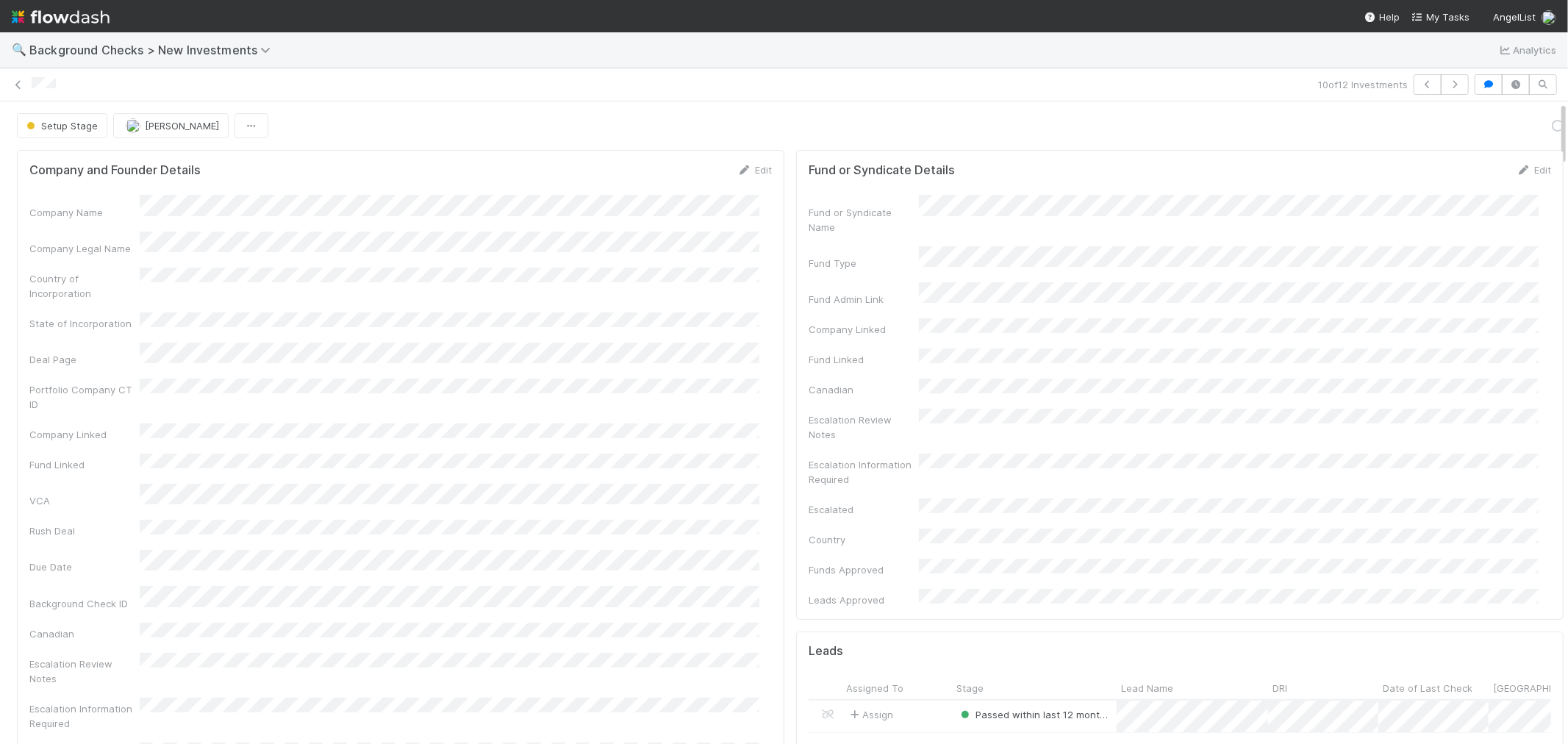
click at [647, 326] on div "Company Name Company Legal Name Country of Incorporation State of Incorporation…" at bounding box center [400, 523] width 742 height 656
click at [1504, 135] on link "Actions" at bounding box center [1533, 126] width 60 height 25
click at [1436, 304] on button "Link Lead" at bounding box center [1482, 301] width 164 height 20
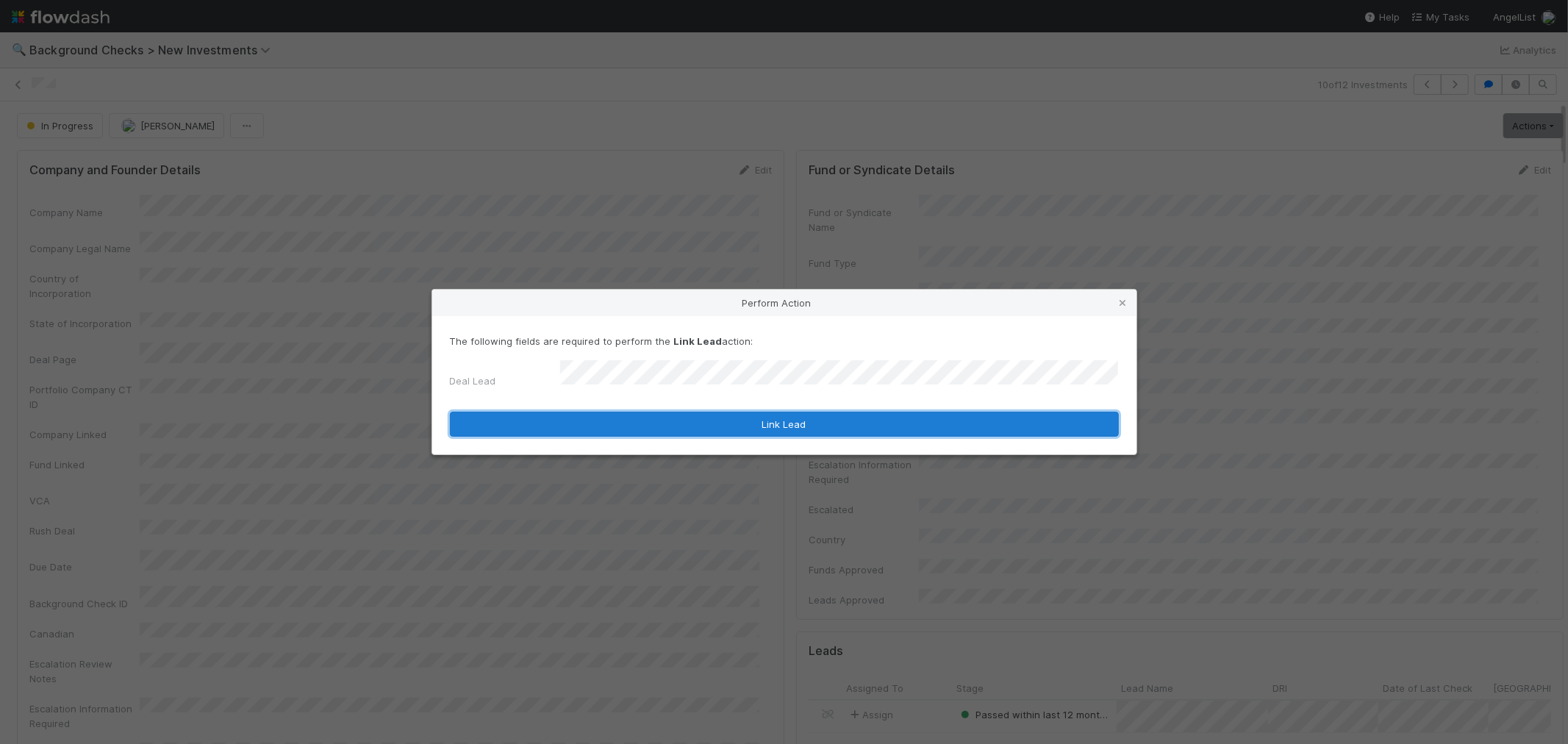
click at [882, 412] on button "Link Lead" at bounding box center [784, 425] width 669 height 25
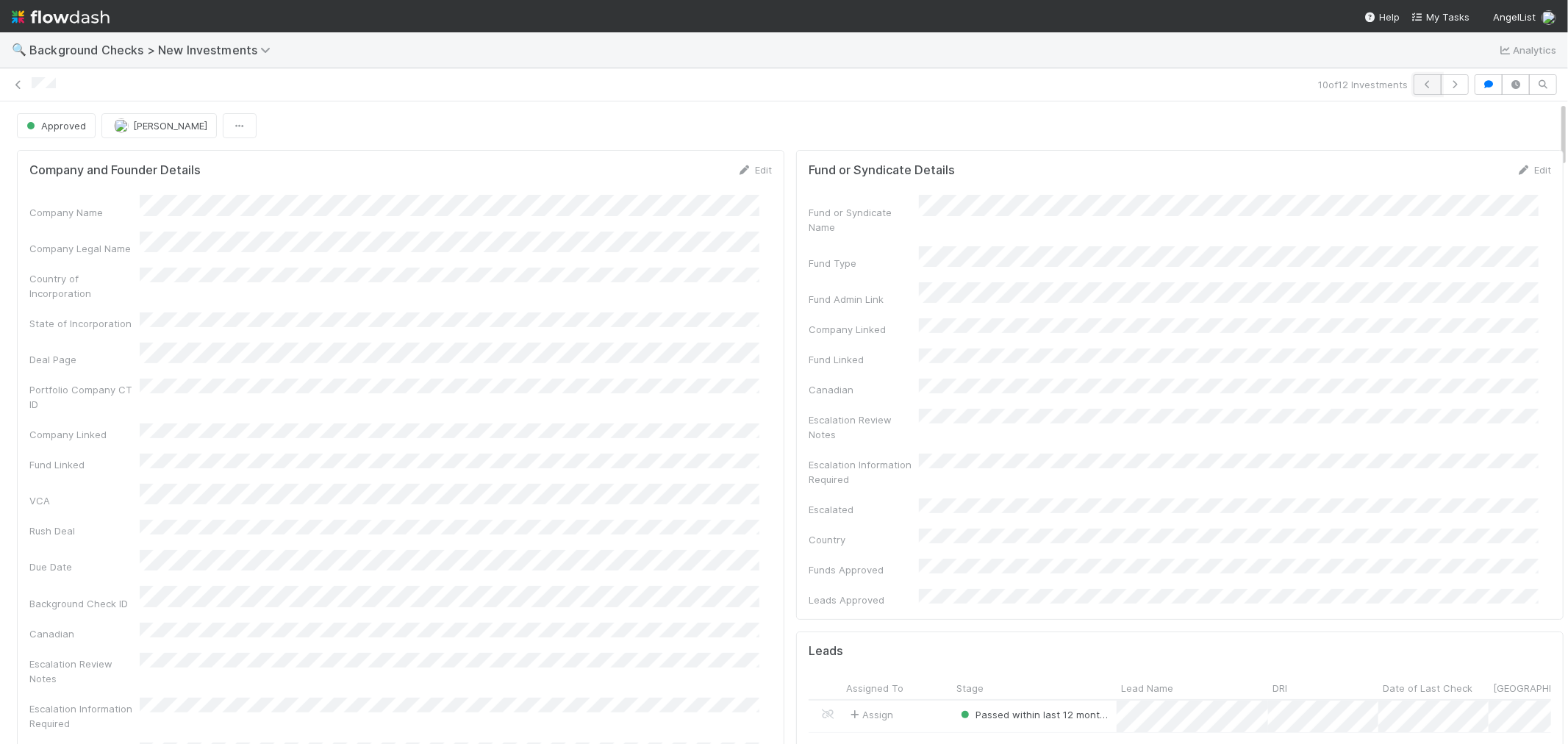
click at [1420, 86] on icon "button" at bounding box center [1428, 84] width 15 height 9
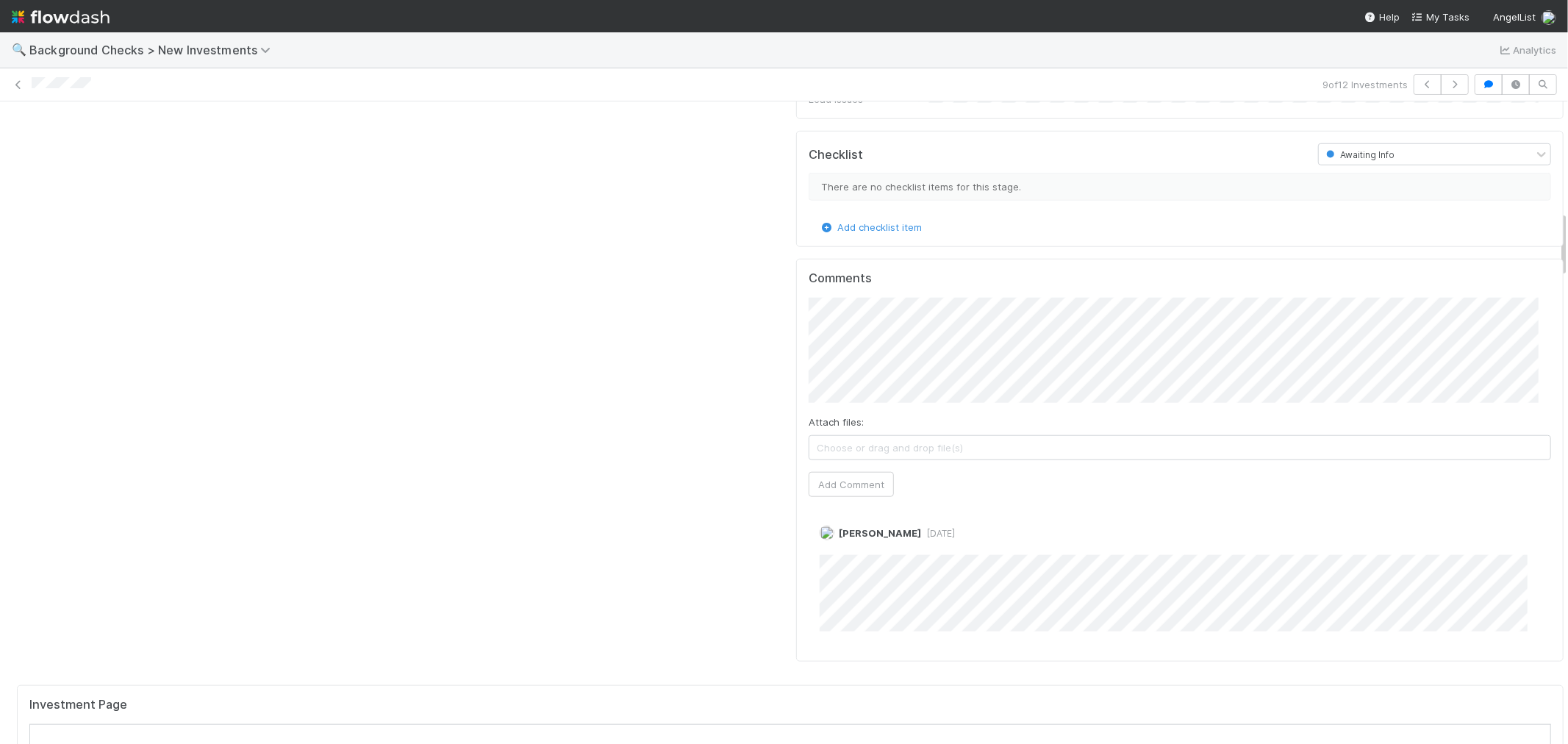
scroll to position [1306, 0]
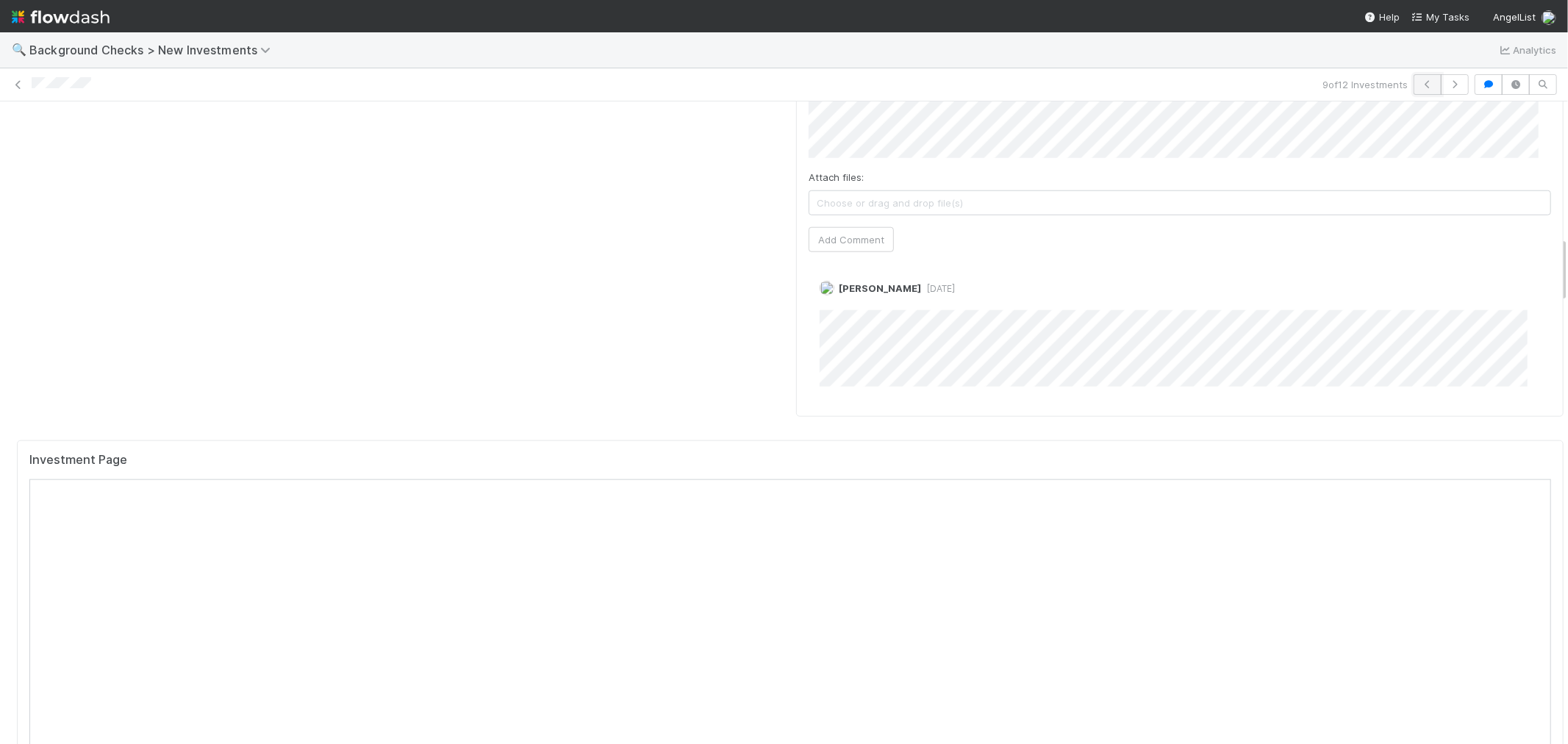
click at [1420, 85] on icon "button" at bounding box center [1428, 84] width 15 height 9
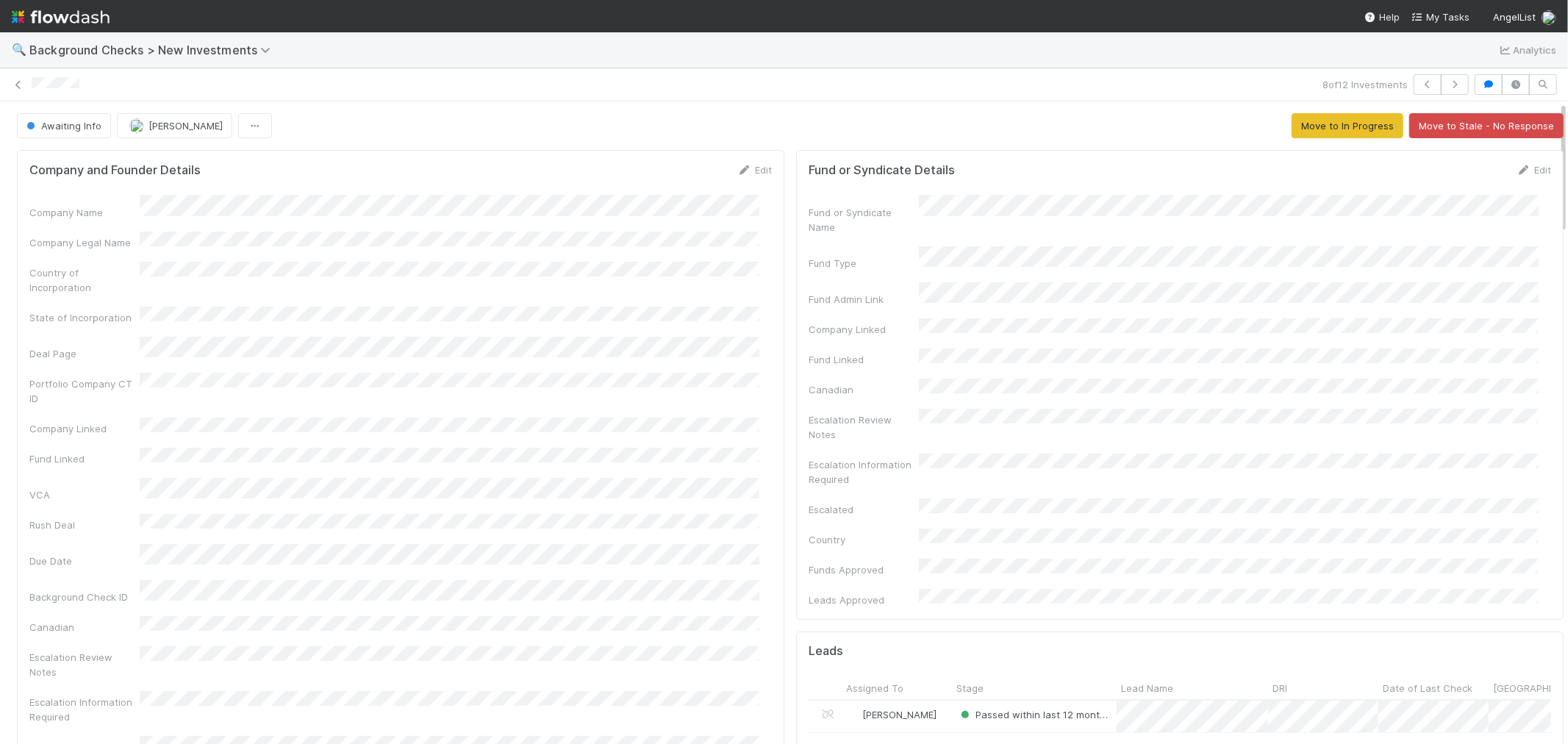
drag, startPoint x: 93, startPoint y: 89, endPoint x: 26, endPoint y: 87, distance: 67.0
click at [26, 87] on div "8 of 12 Investments" at bounding box center [784, 85] width 1568 height 20
drag, startPoint x: 751, startPoint y: 172, endPoint x: 582, endPoint y: 239, distance: 181.8
click at [751, 172] on link "Edit" at bounding box center [754, 170] width 35 height 12
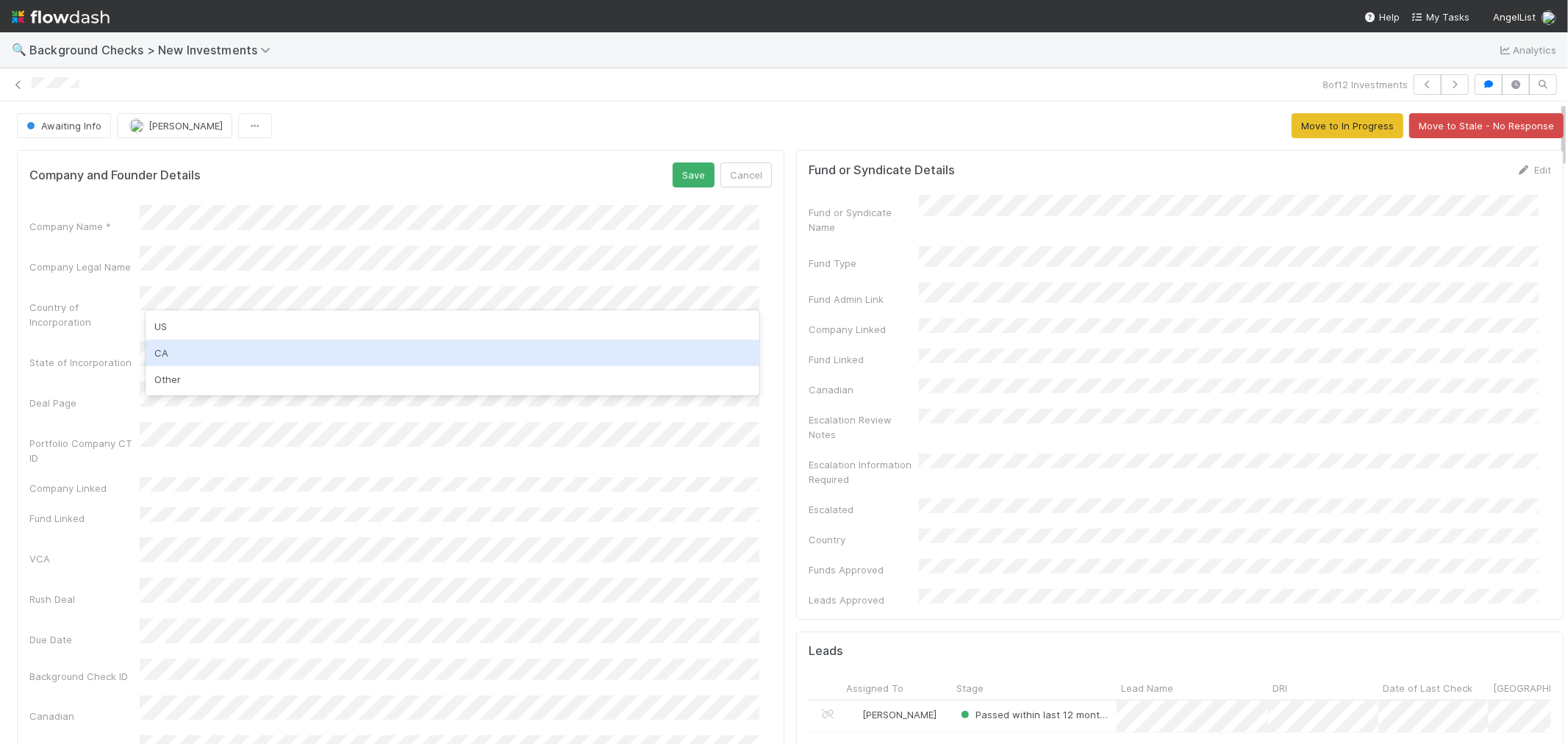
click at [218, 348] on div "CA" at bounding box center [452, 353] width 614 height 27
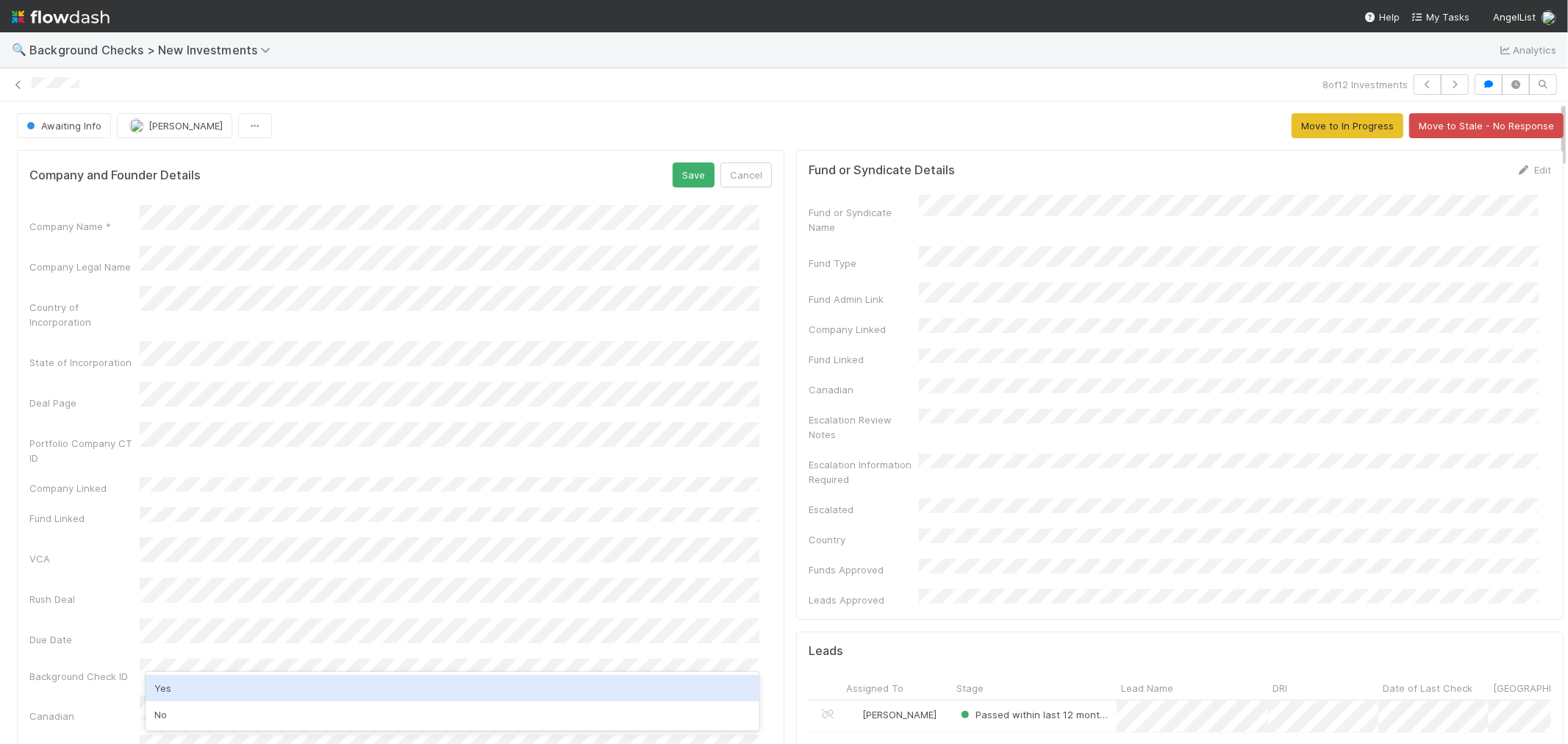
click at [166, 693] on div "Yes" at bounding box center [452, 688] width 614 height 27
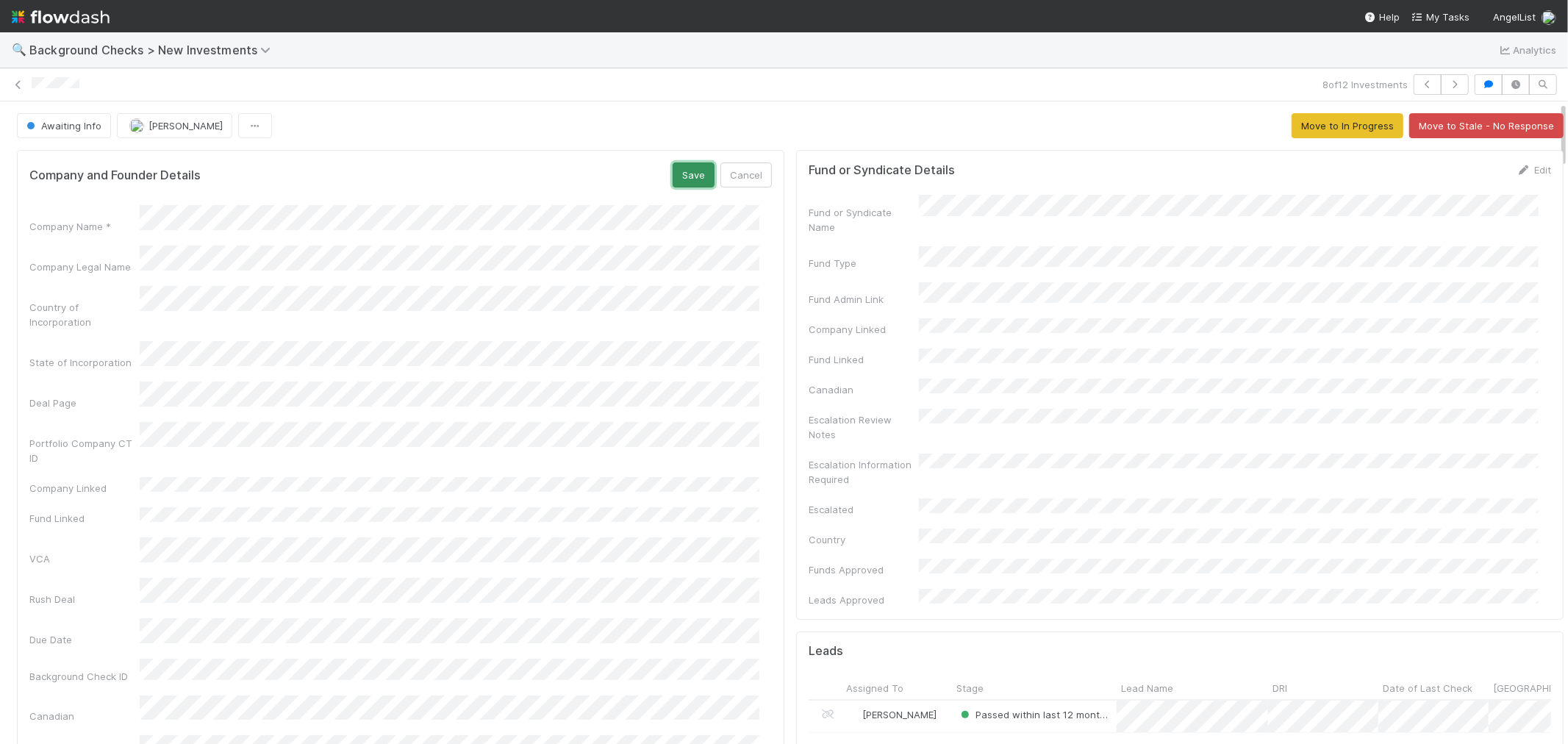
click at [673, 179] on button "Save" at bounding box center [693, 175] width 42 height 25
click at [82, 129] on span "Awaiting Info" at bounding box center [62, 126] width 78 height 12
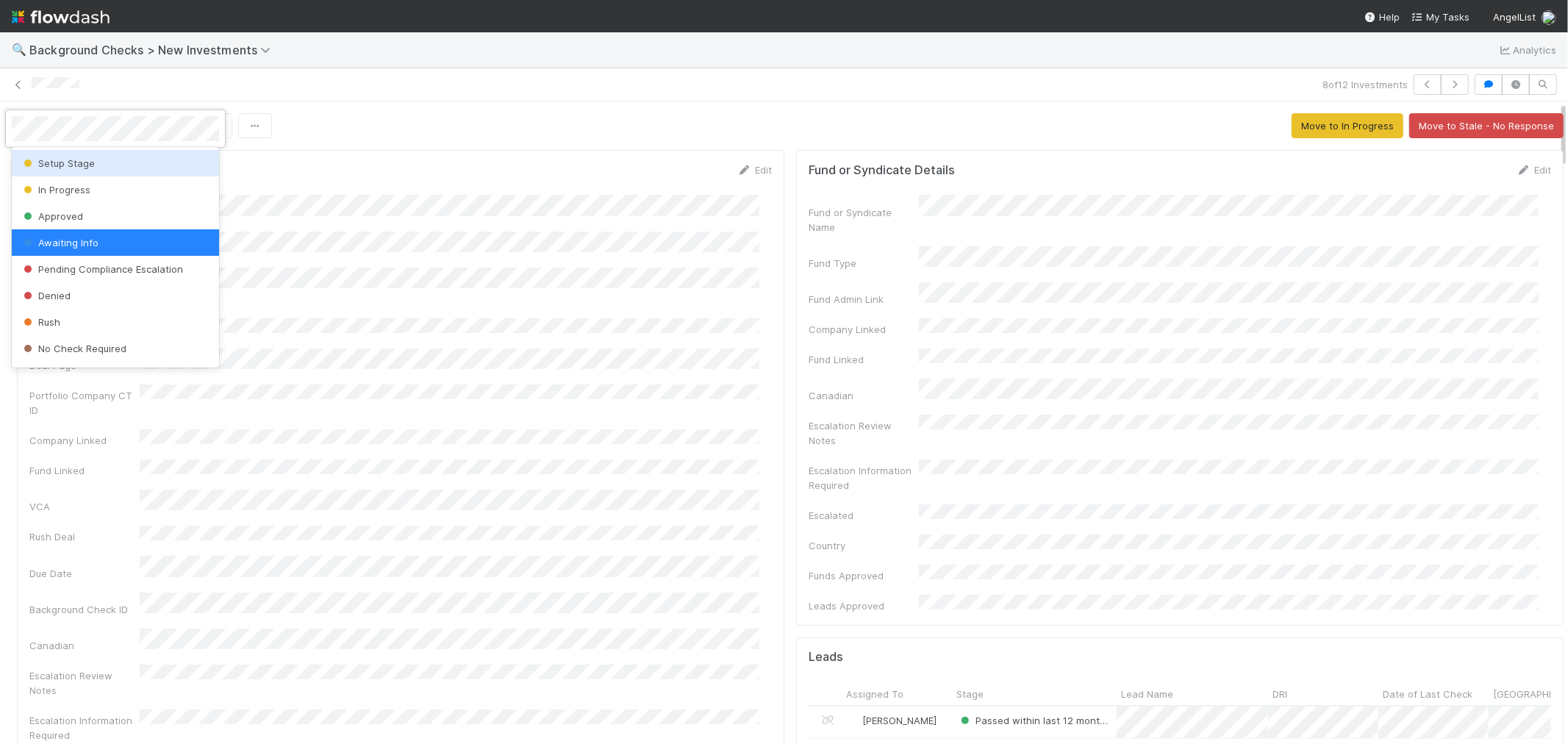
click at [53, 157] on div "Setup Stage" at bounding box center [115, 163] width 207 height 27
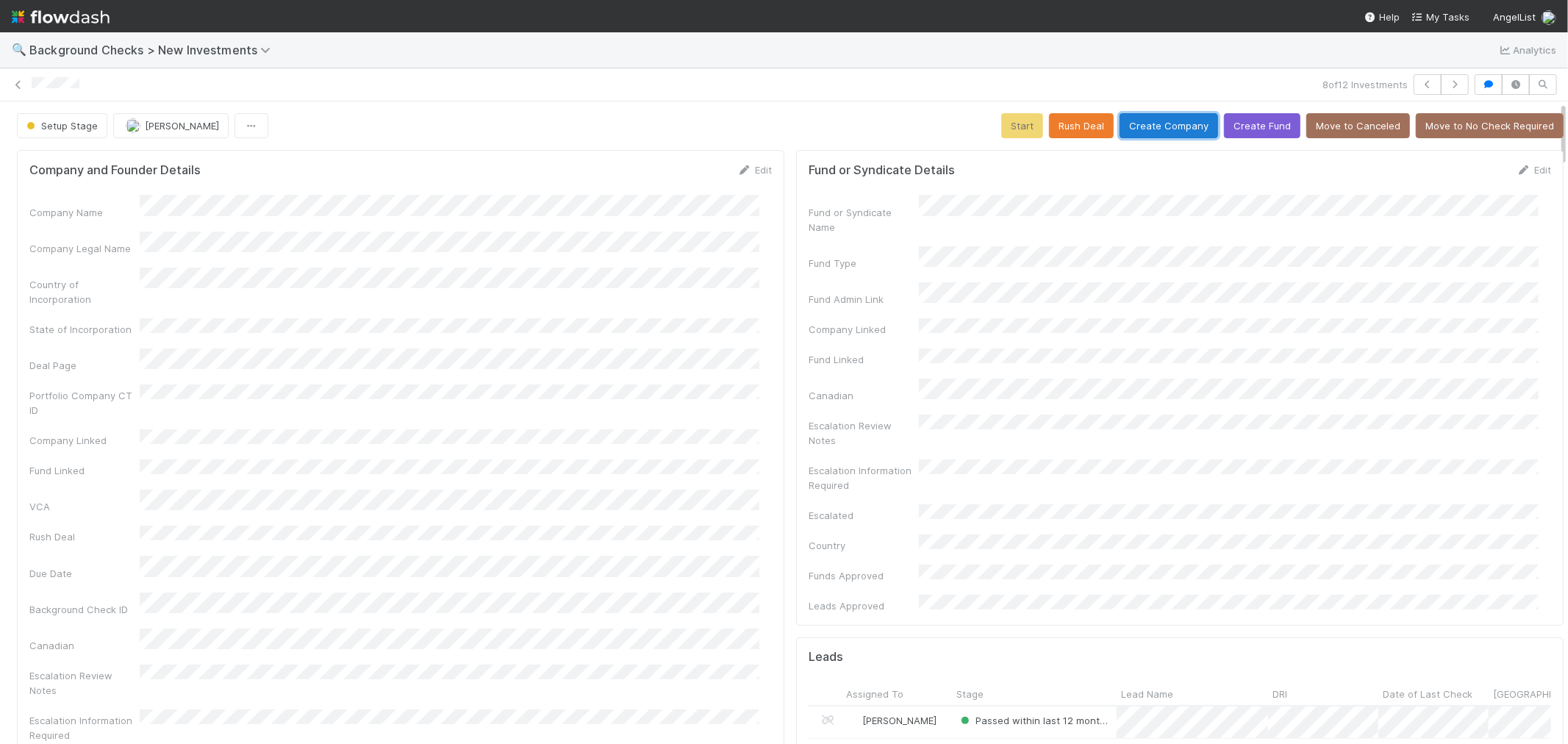
click at [1123, 119] on button "Create Company" at bounding box center [1169, 126] width 99 height 25
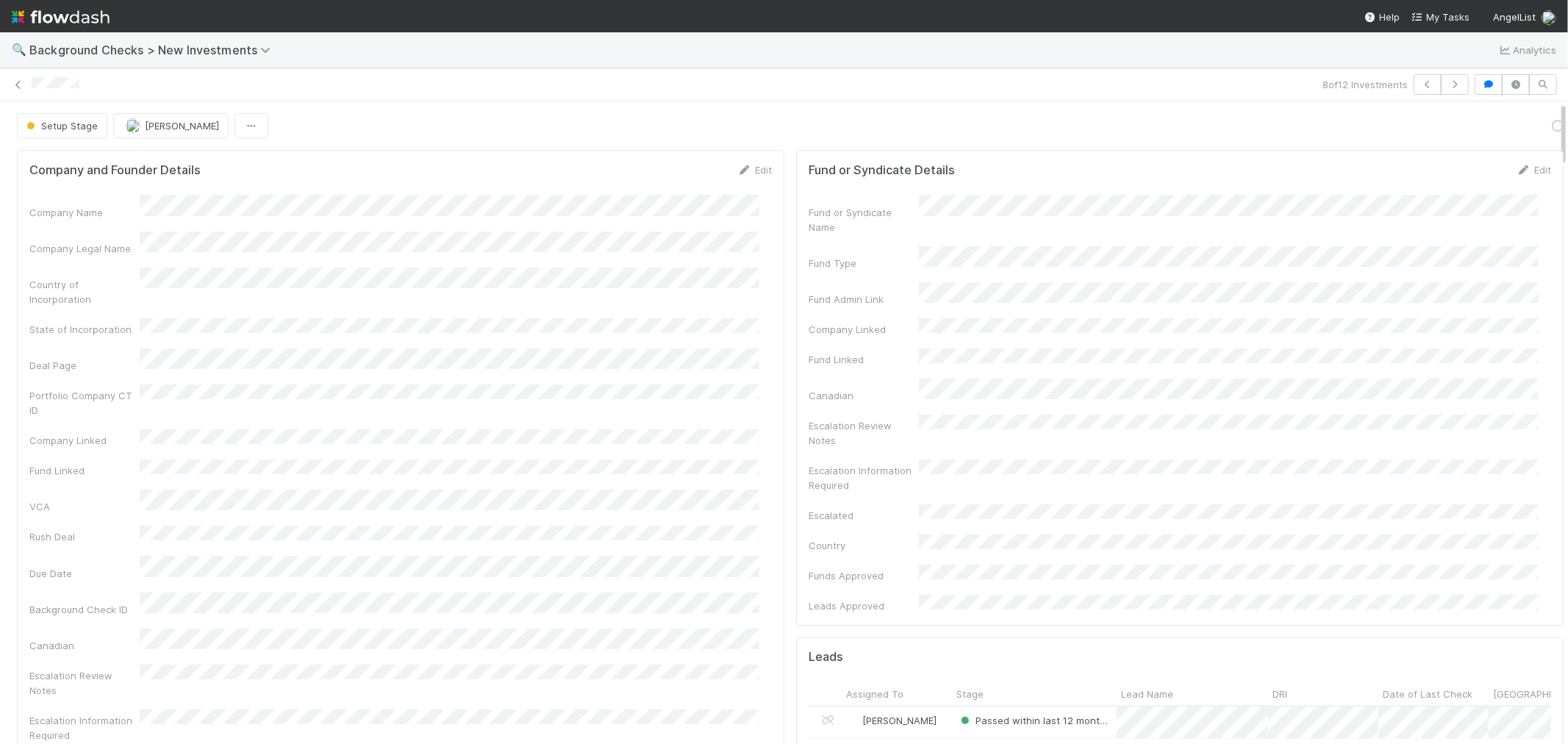
click at [727, 447] on div "Company Name Company Legal Name Country of Incorporation State of Incorporation…" at bounding box center [400, 528] width 742 height 668
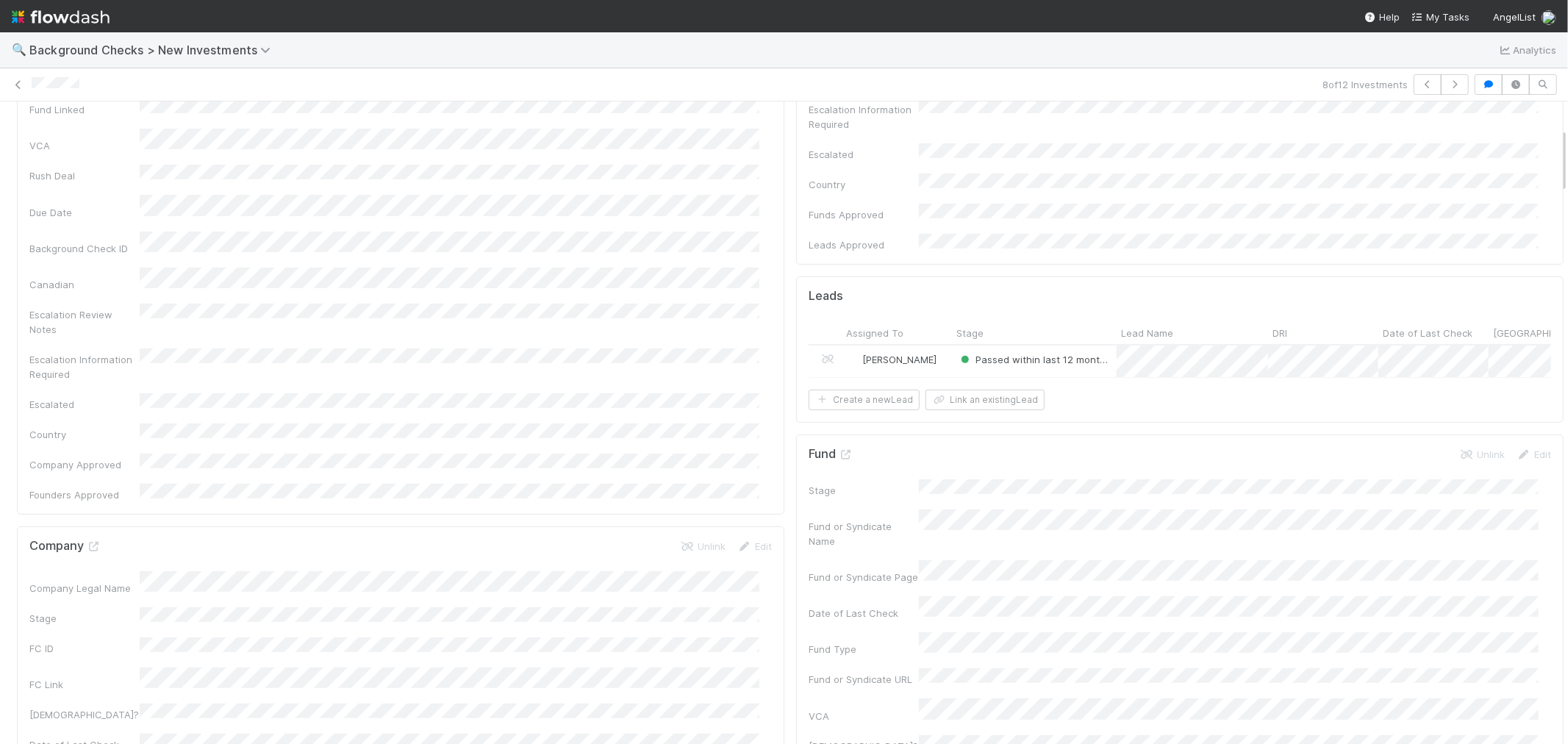
scroll to position [653, 0]
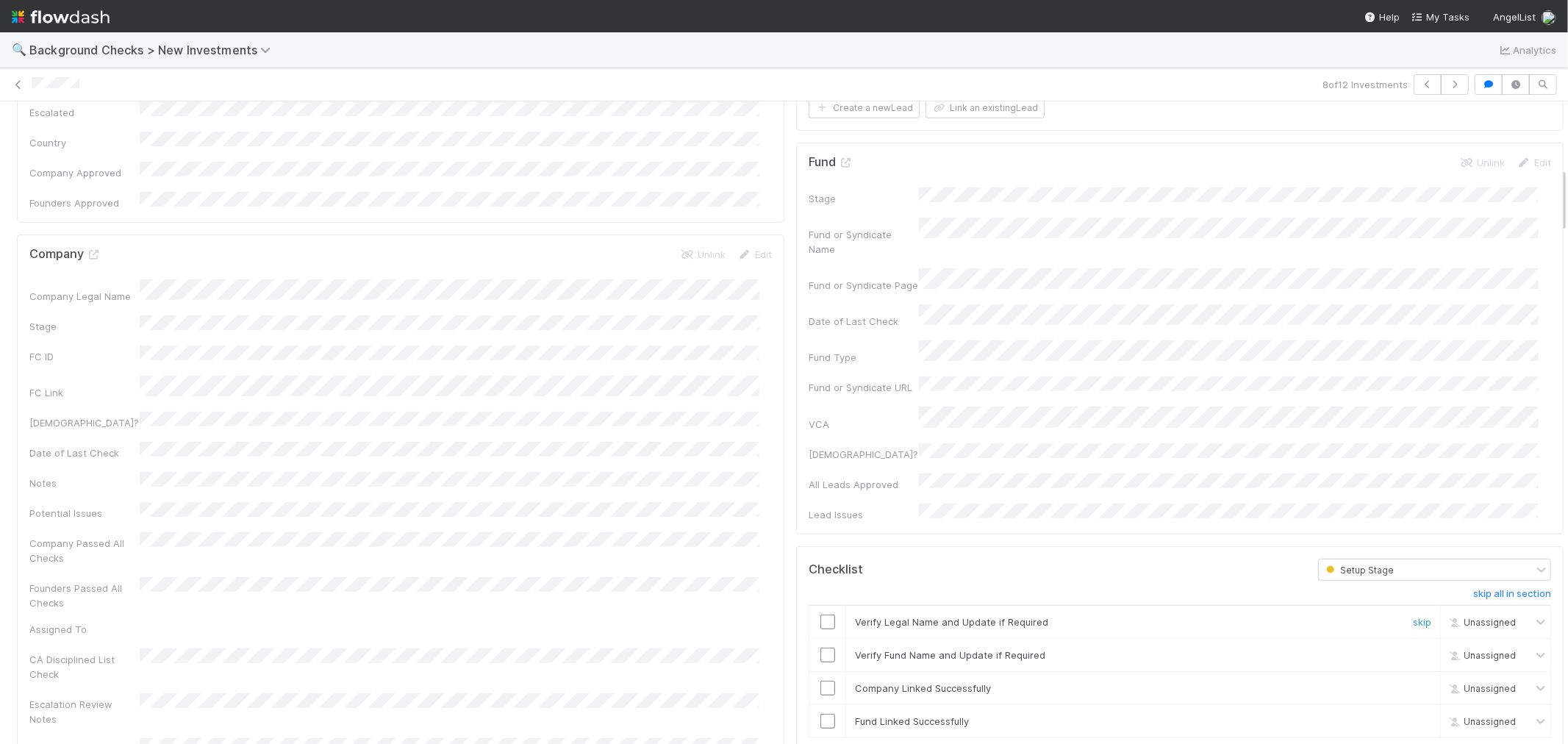
drag, startPoint x: 809, startPoint y: 549, endPoint x: 811, endPoint y: 567, distance: 18.1
click at [820, 615] on input "checkbox" at bounding box center [827, 622] width 15 height 15
drag, startPoint x: 811, startPoint y: 575, endPoint x: 817, endPoint y: 600, distance: 25.7
click at [820, 647] on input "checkbox" at bounding box center [827, 655] width 15 height 15
click at [820, 680] on input "checkbox" at bounding box center [827, 687] width 15 height 15
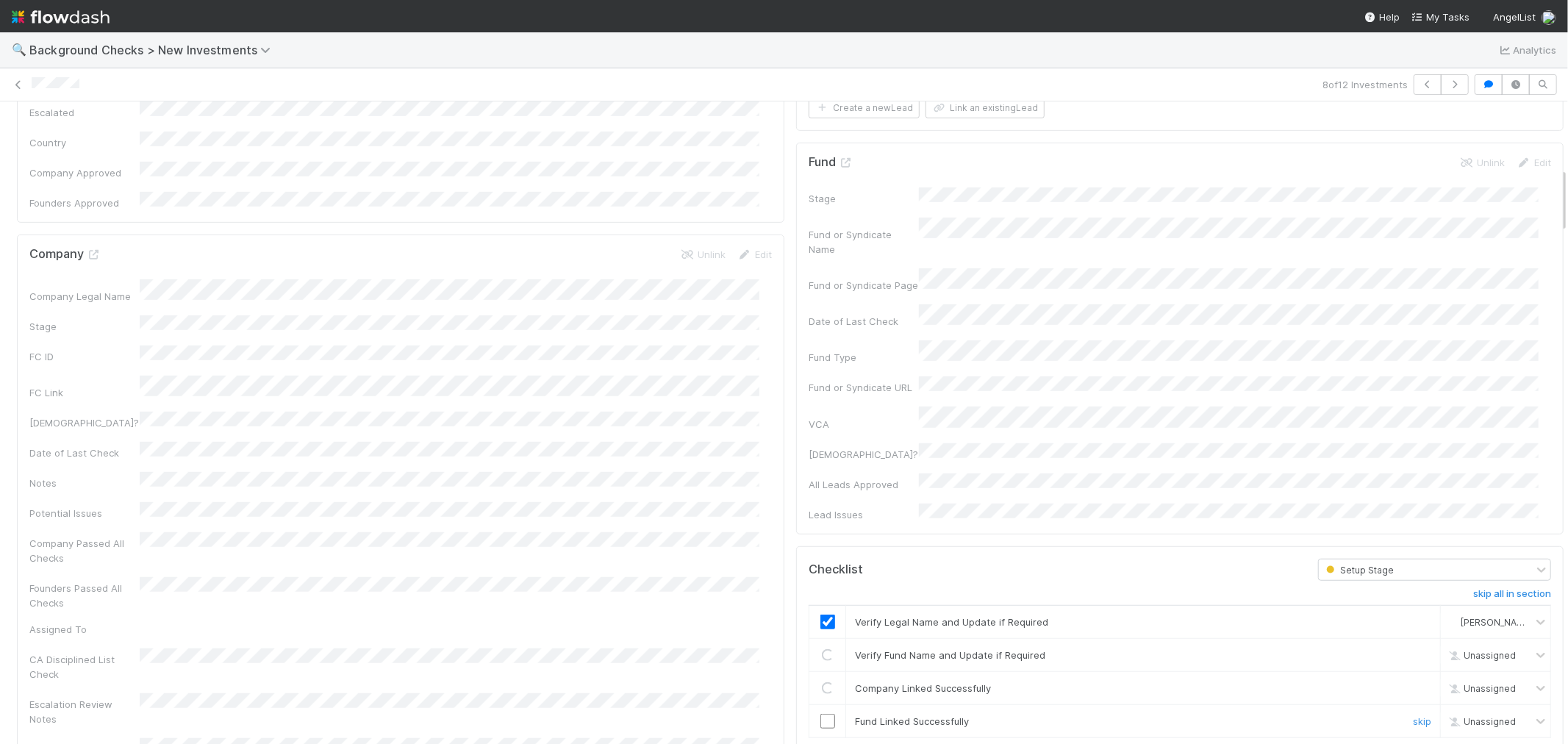
click at [820, 714] on input "checkbox" at bounding box center [827, 721] width 15 height 15
click at [737, 250] on icon at bounding box center [744, 254] width 15 height 9
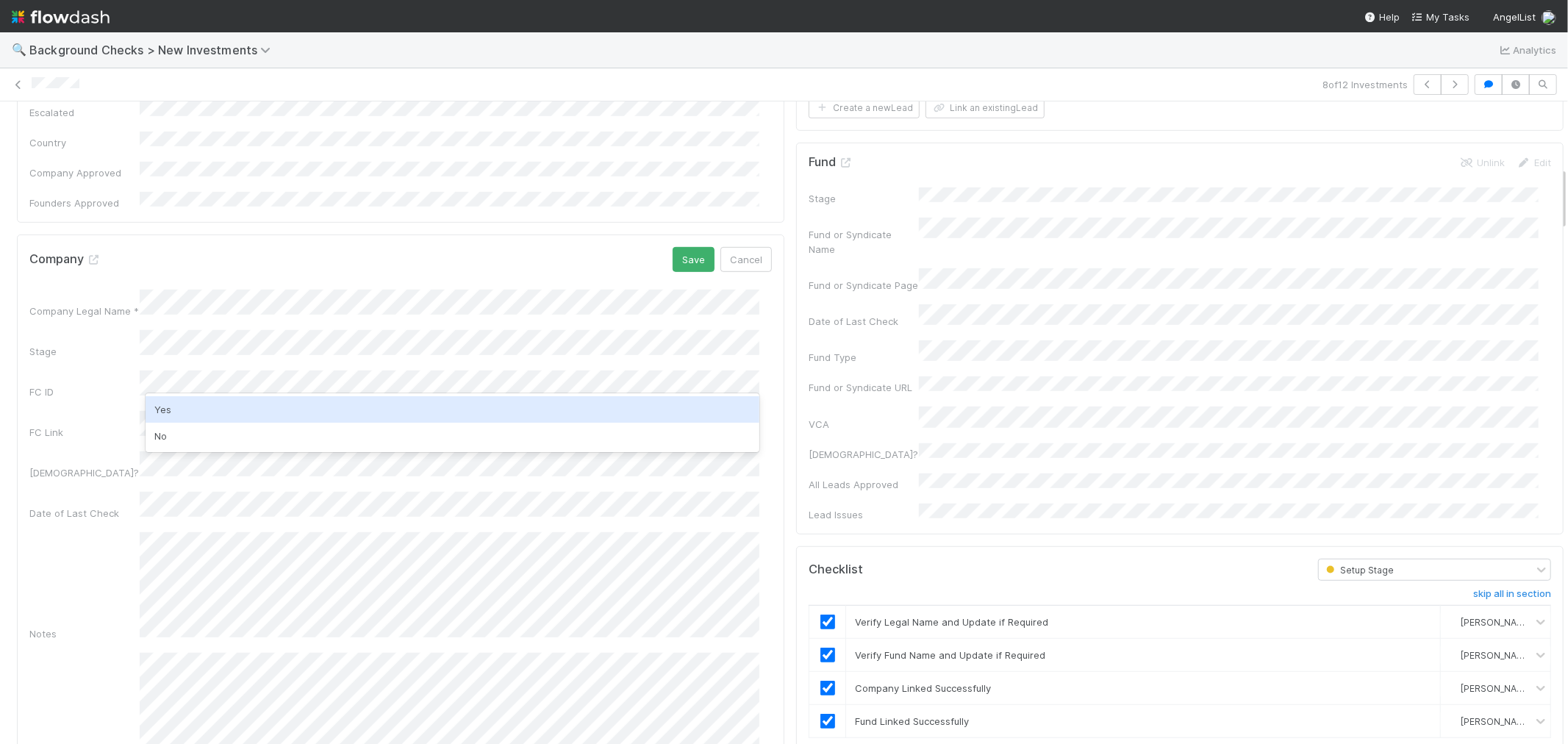
click at [194, 408] on div "Yes" at bounding box center [452, 410] width 614 height 27
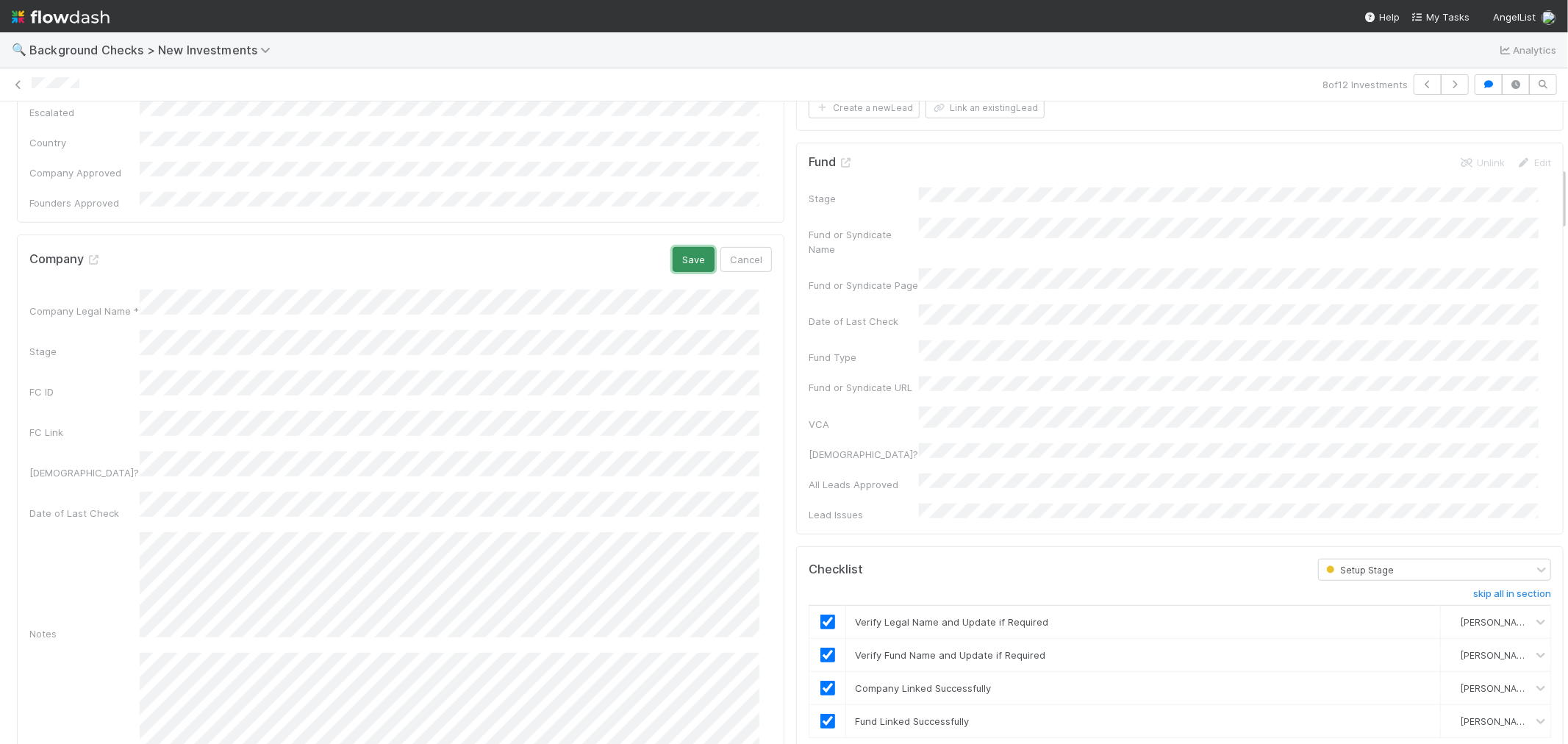
click at [684, 247] on button "Save" at bounding box center [693, 260] width 42 height 25
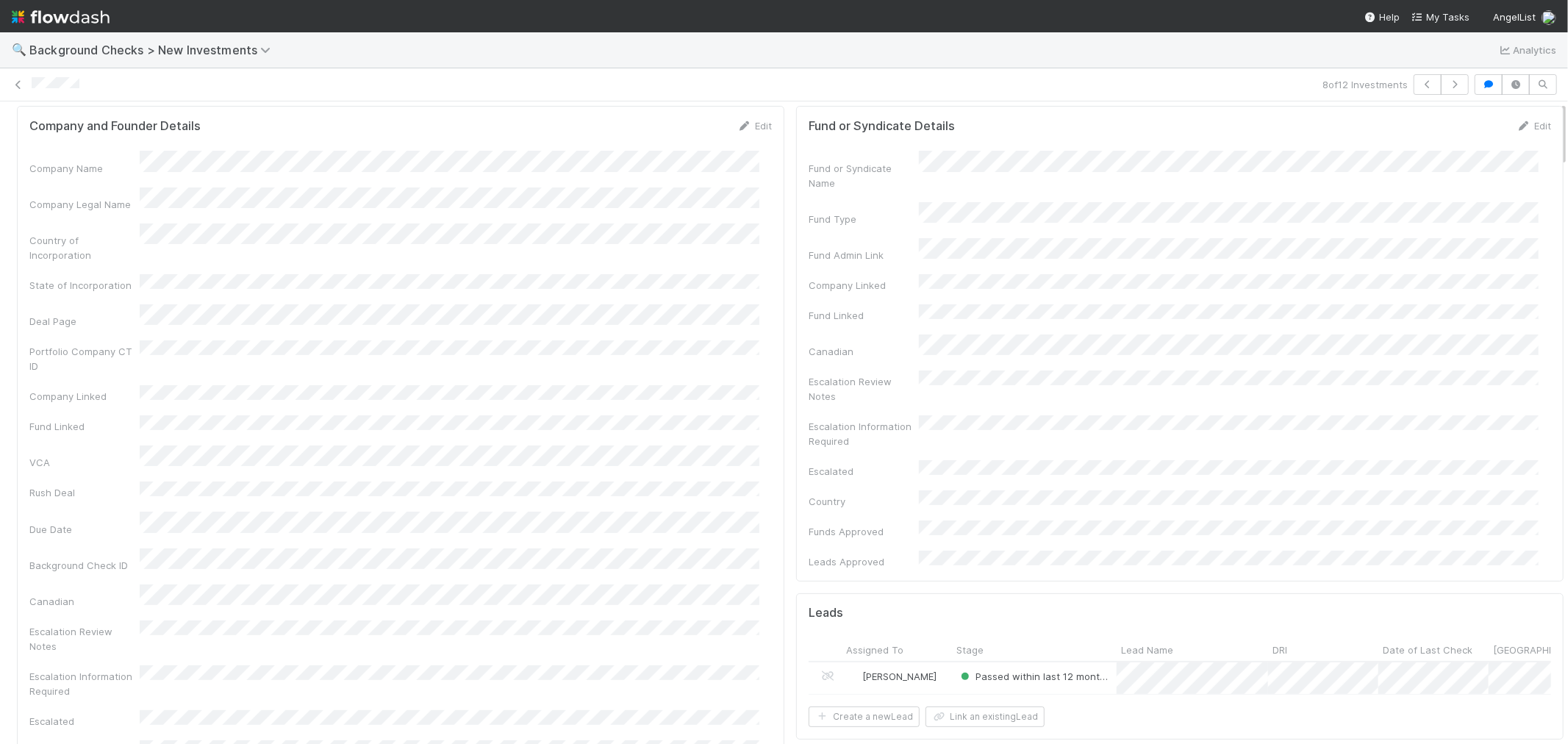
scroll to position [0, 0]
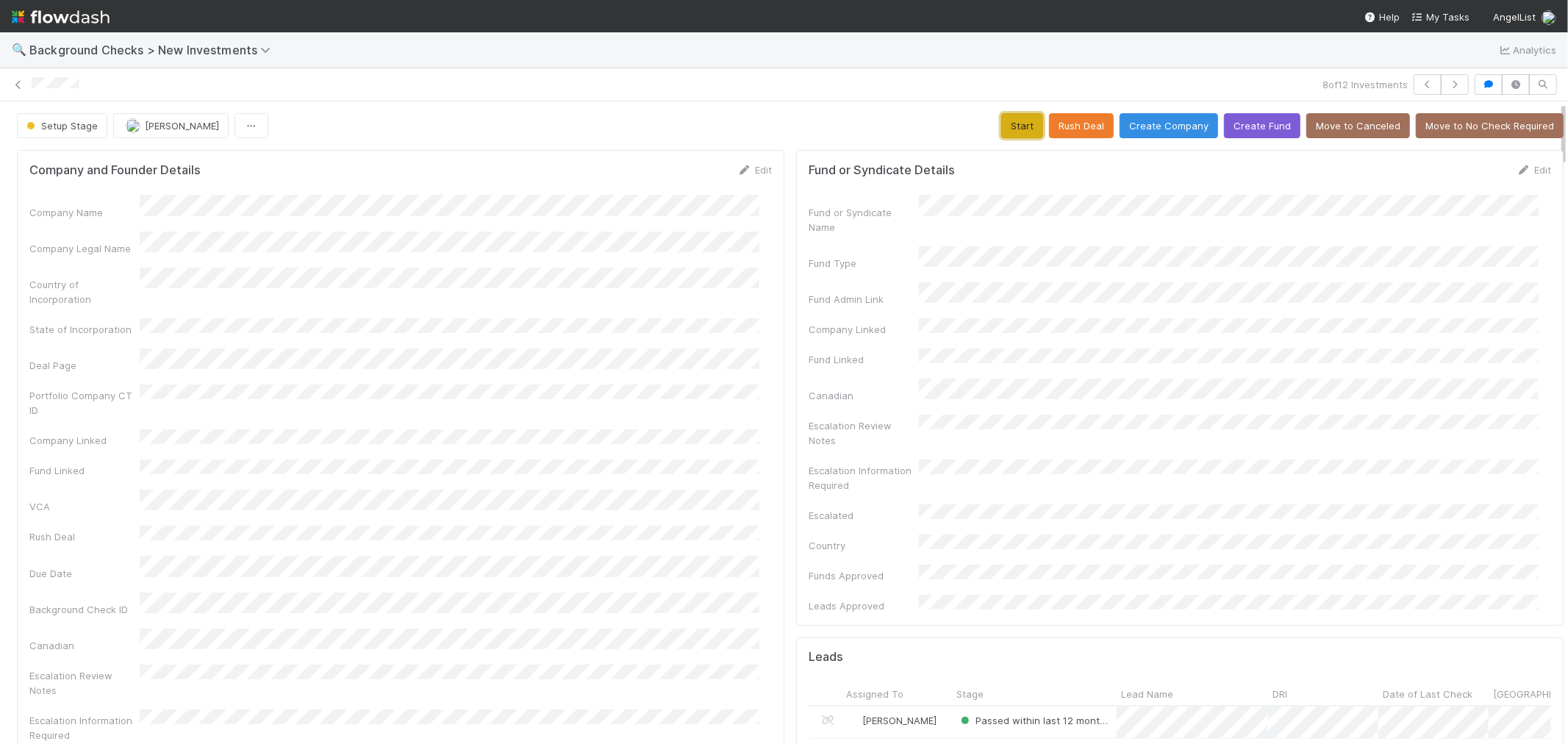
drag, startPoint x: 997, startPoint y: 119, endPoint x: 892, endPoint y: 181, distance: 121.9
click at [1001, 119] on button "Start" at bounding box center [1022, 126] width 42 height 25
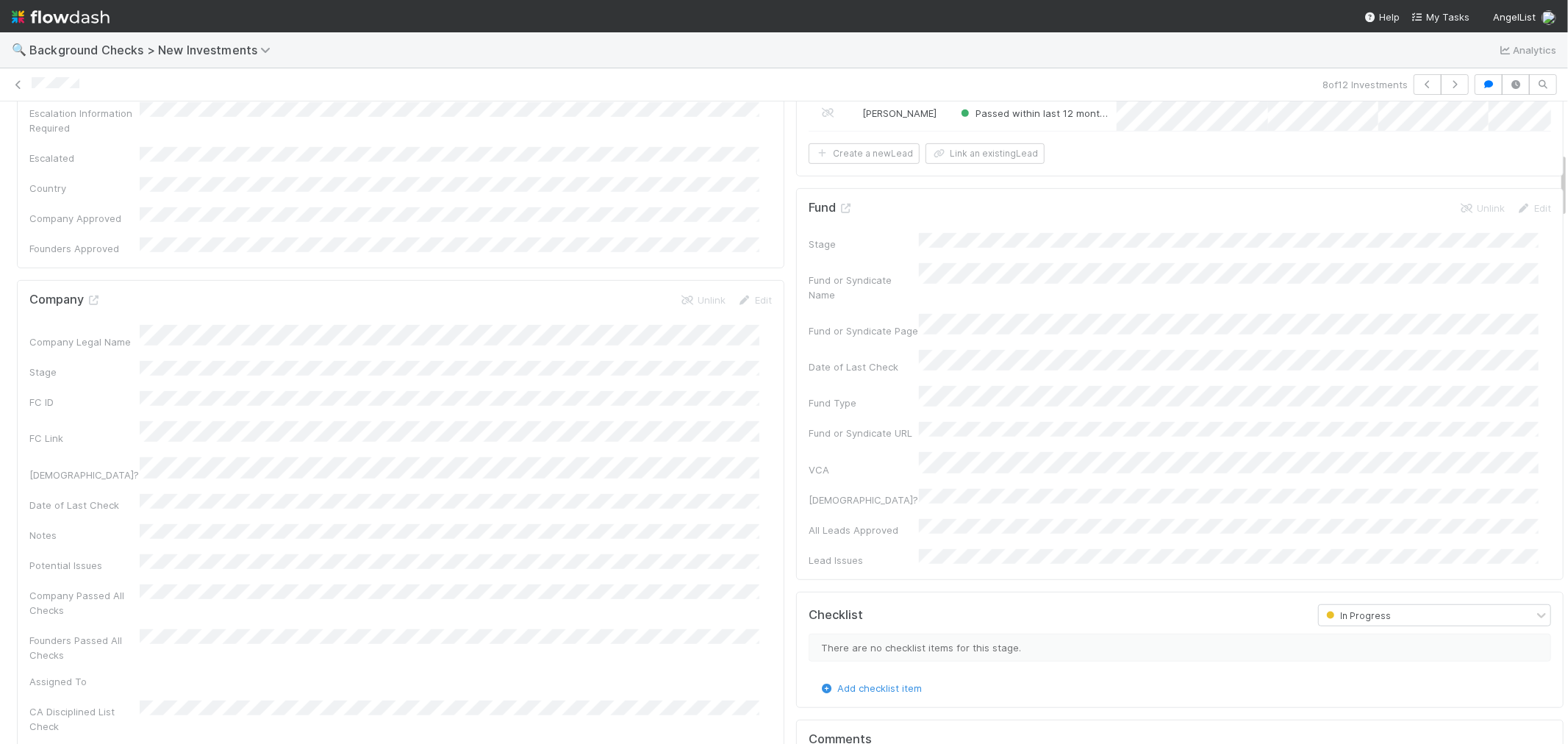
scroll to position [490, 0]
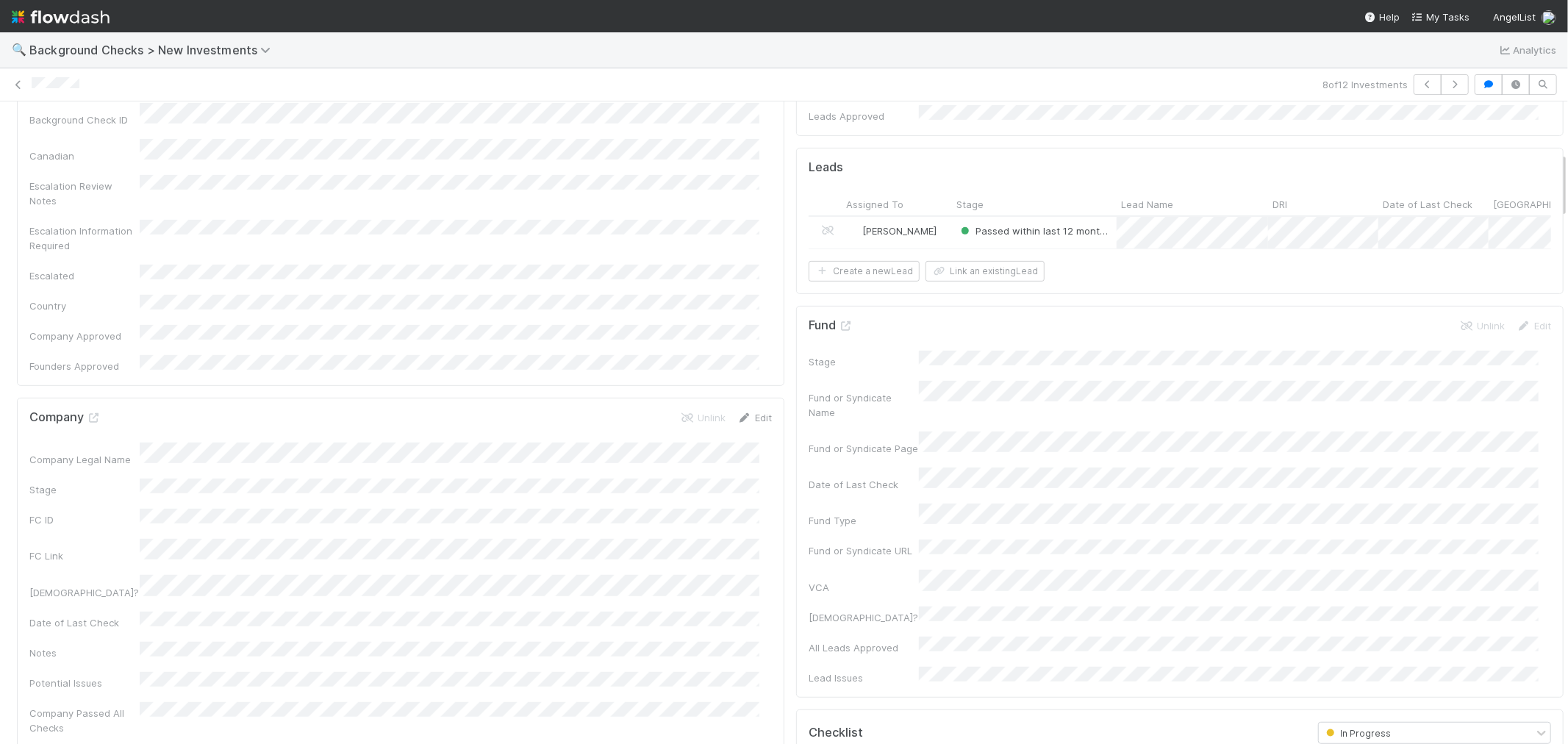
click at [741, 412] on link "Edit" at bounding box center [754, 418] width 35 height 12
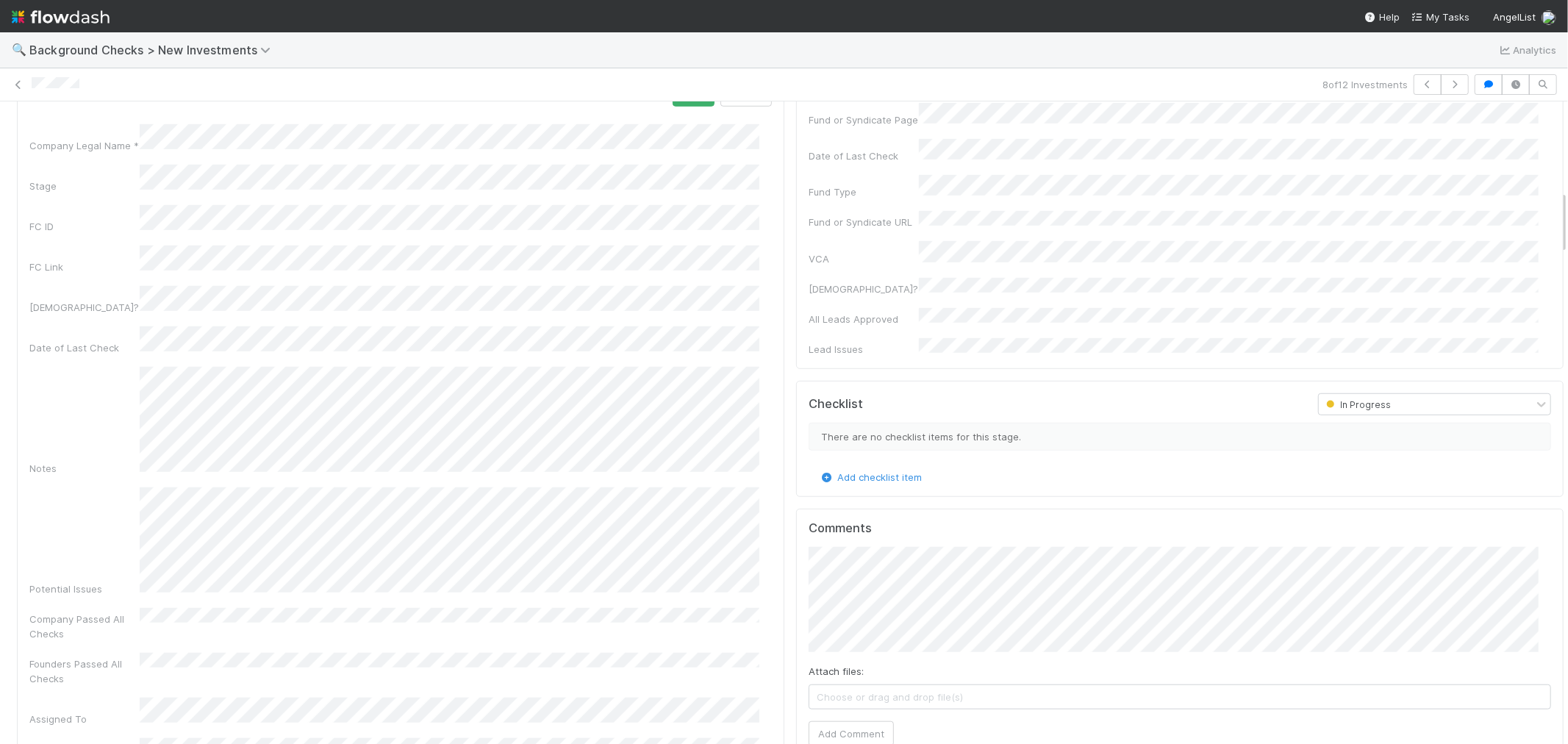
scroll to position [899, 0]
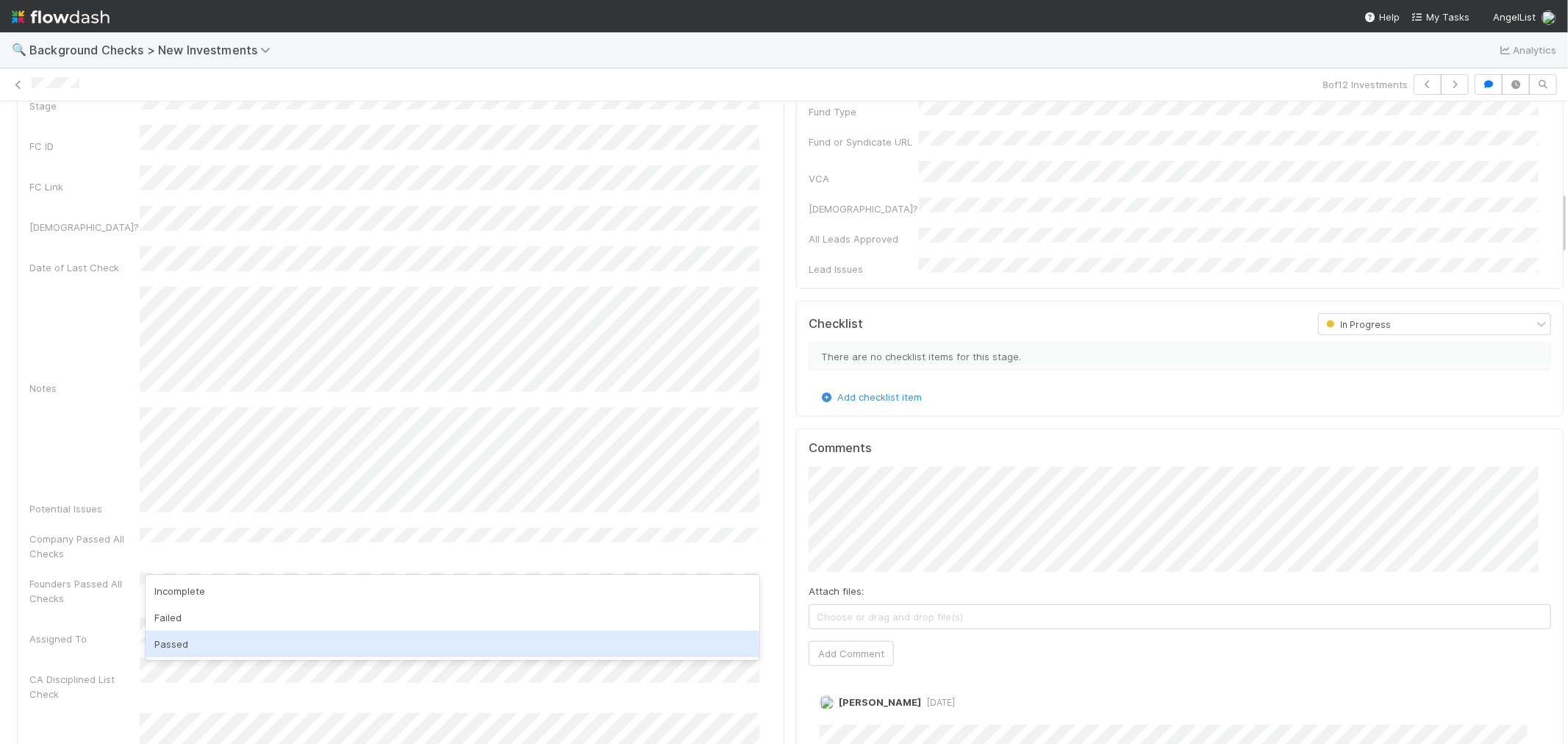
click at [165, 644] on div "Passed" at bounding box center [452, 644] width 614 height 27
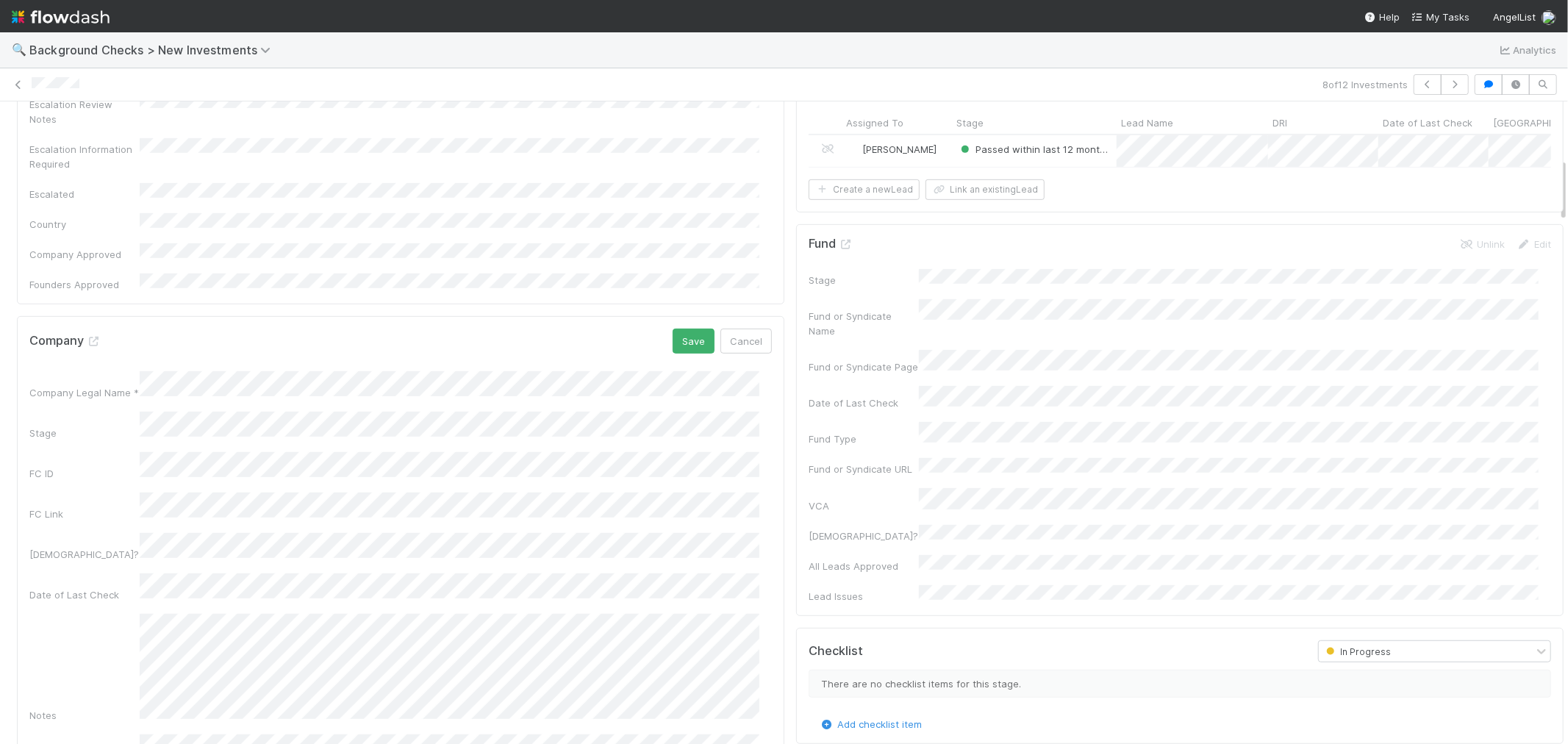
scroll to position [245, 0]
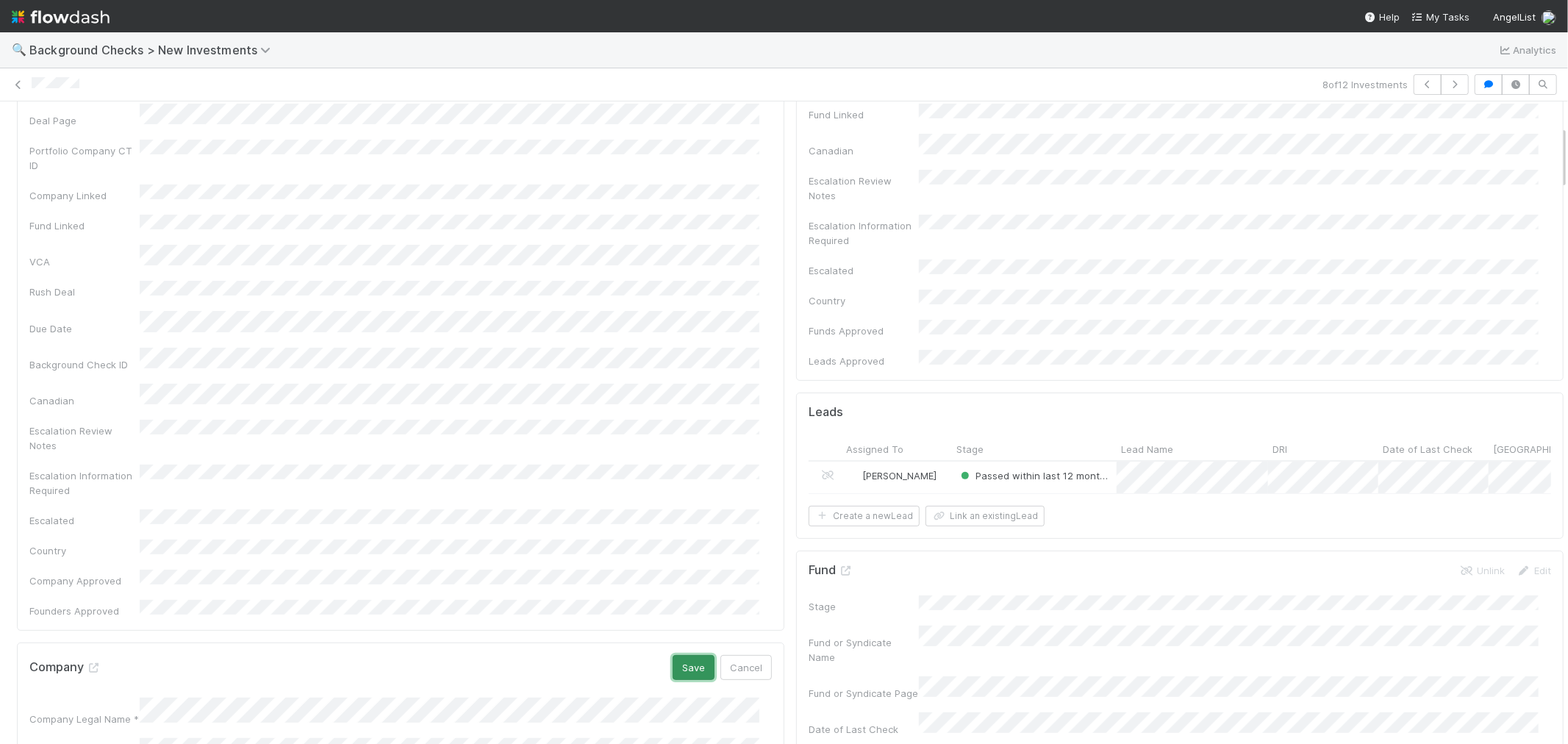
click at [698, 655] on button "Save" at bounding box center [693, 668] width 42 height 25
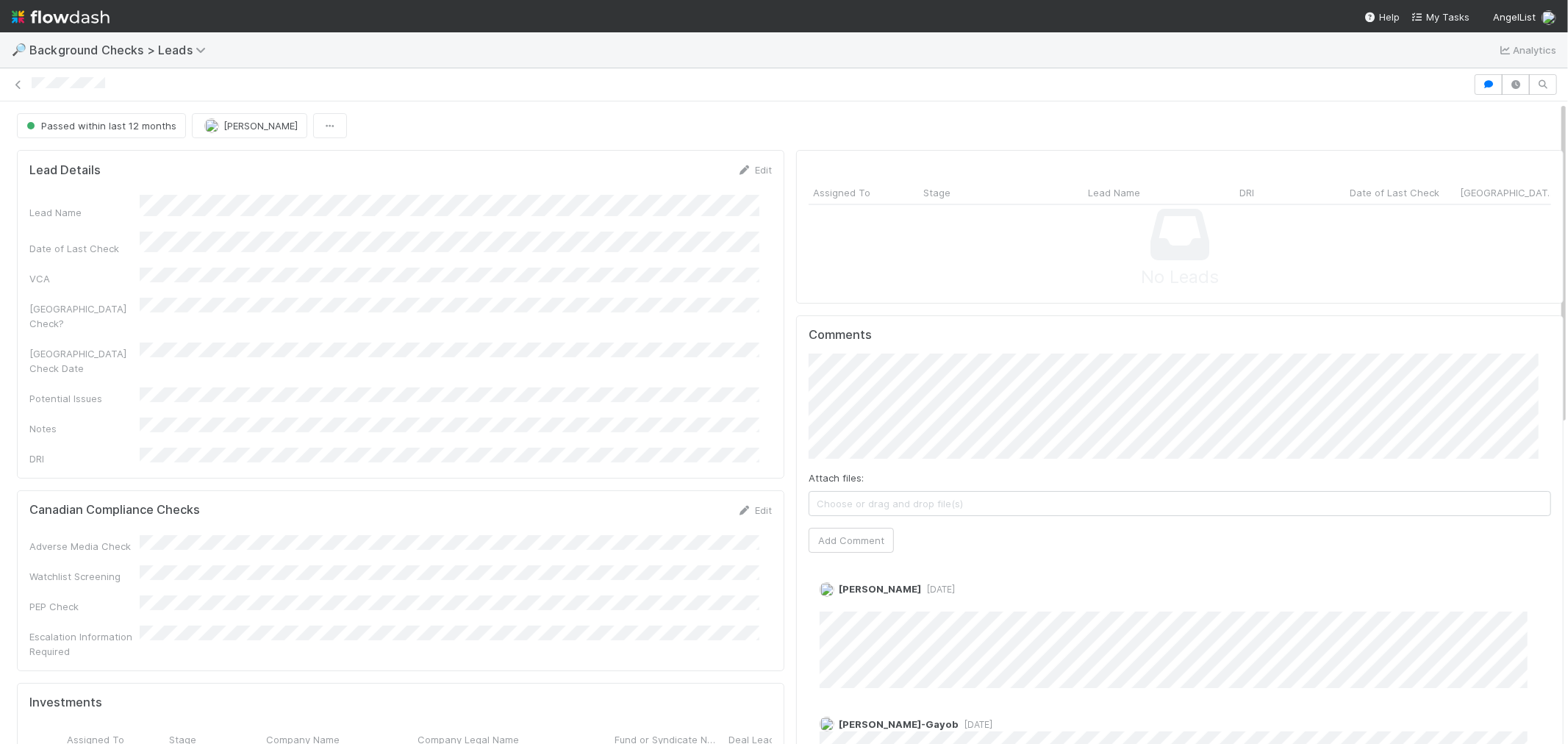
scroll to position [286, 717]
drag, startPoint x: 737, startPoint y: 169, endPoint x: 513, endPoint y: 188, distance: 224.8
click at [737, 169] on icon at bounding box center [744, 170] width 15 height 9
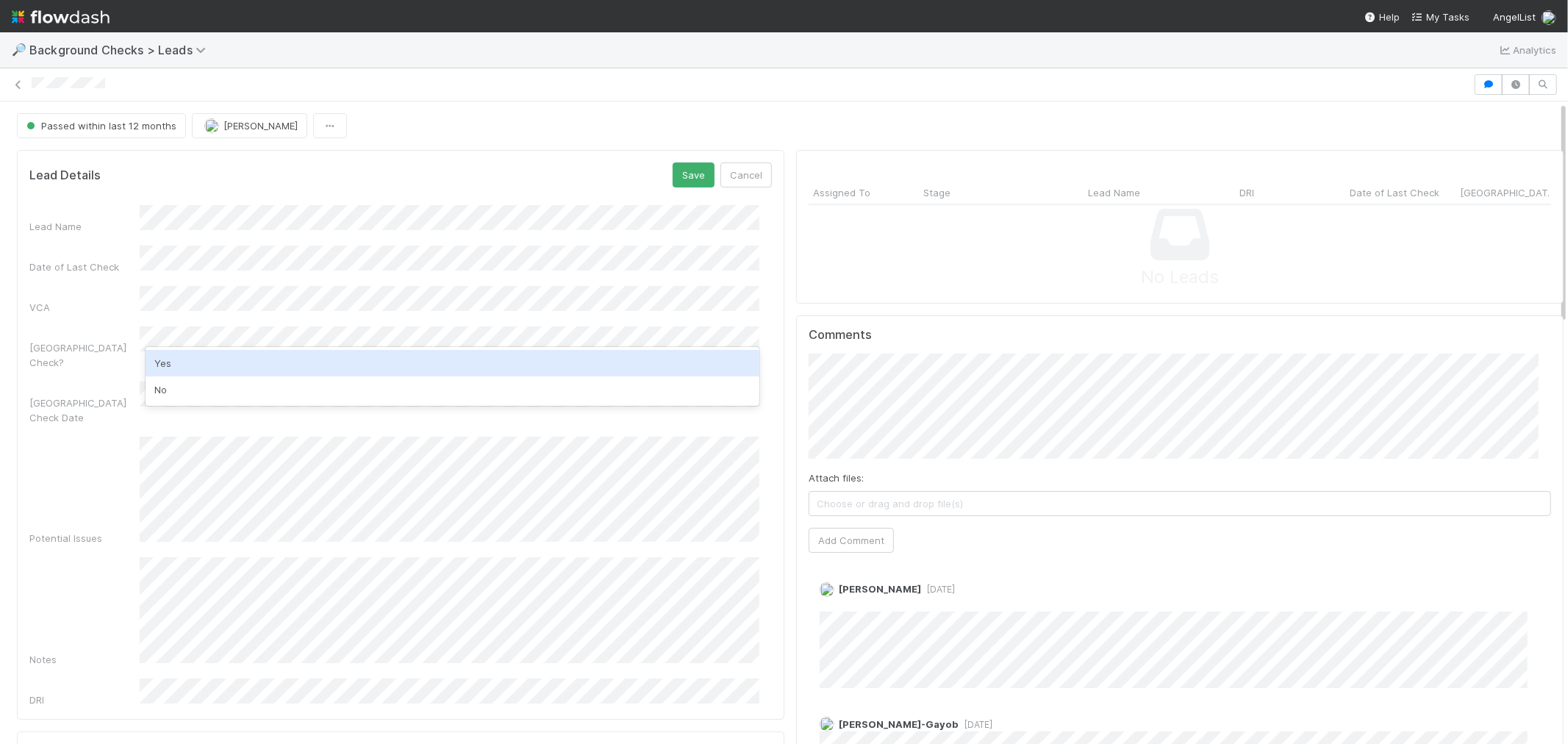
click at [192, 368] on div "Yes" at bounding box center [452, 363] width 614 height 27
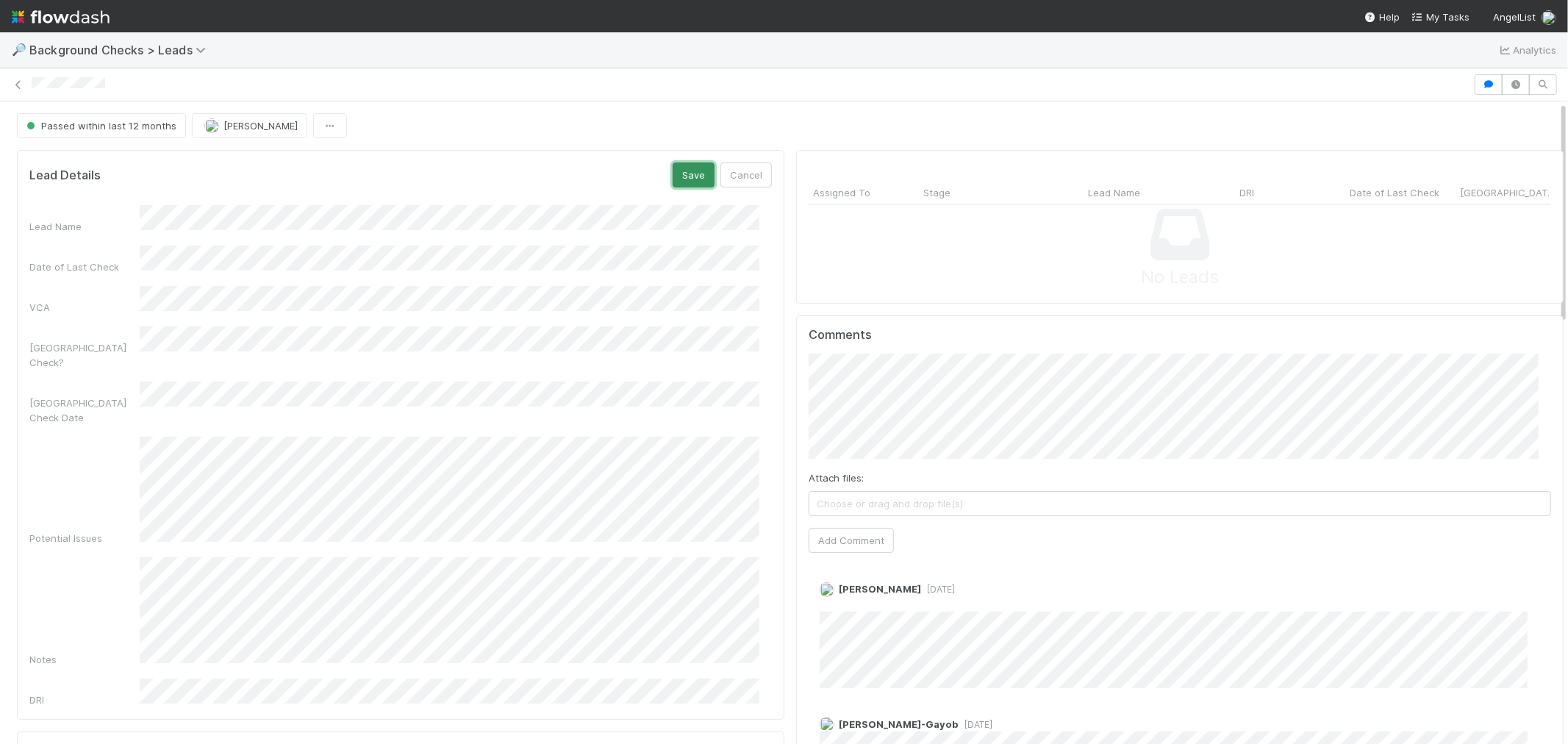
click at [675, 180] on button "Save" at bounding box center [693, 175] width 42 height 25
click at [666, 383] on div "Lead Details Edit Lead Name Date of Last Check VCA Canada Check? Canada Check D…" at bounding box center [790, 640] width 1559 height 992
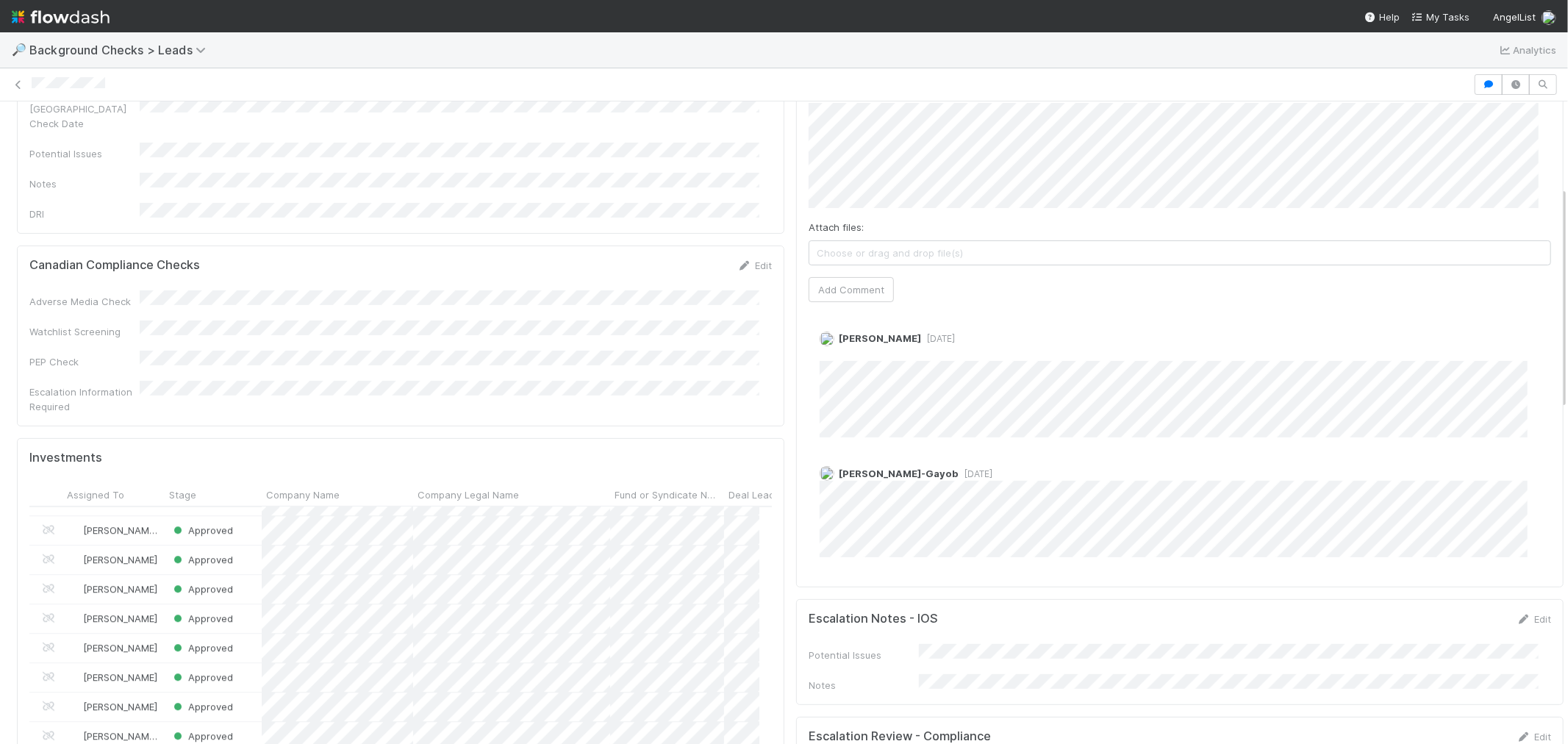
scroll to position [245, 0]
click at [865, 294] on button "Add Comment" at bounding box center [851, 296] width 86 height 25
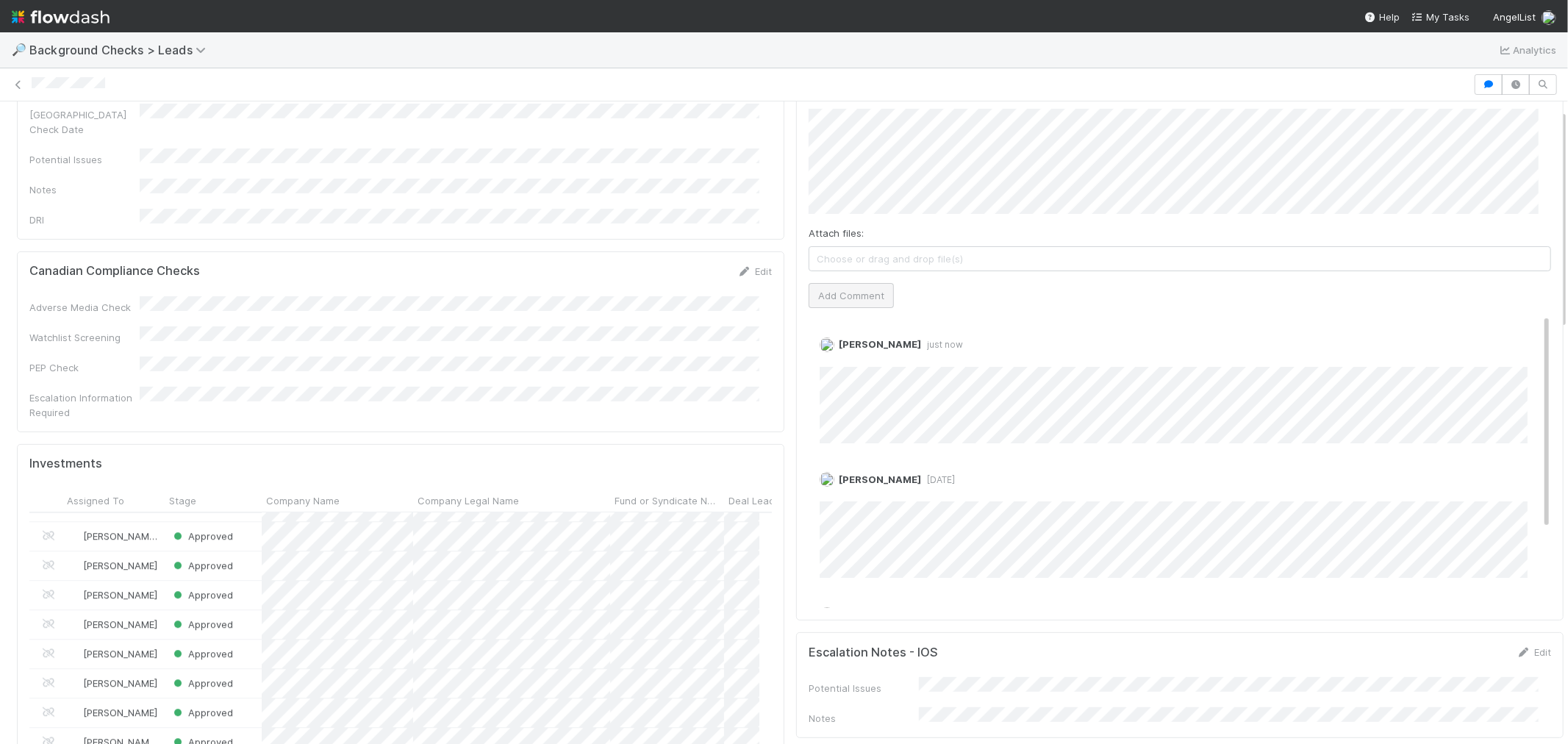
scroll to position [0, 0]
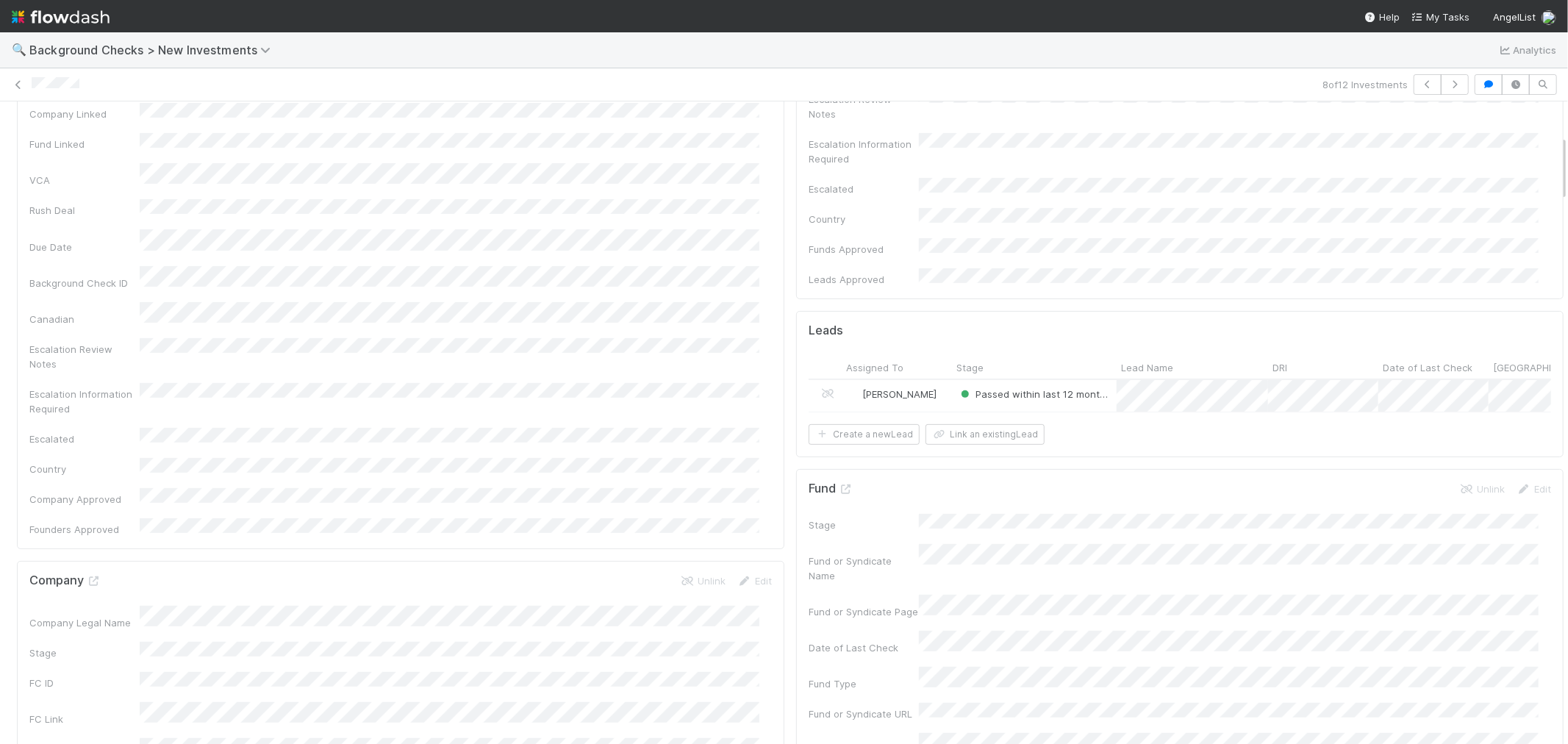
scroll to position [490, 0]
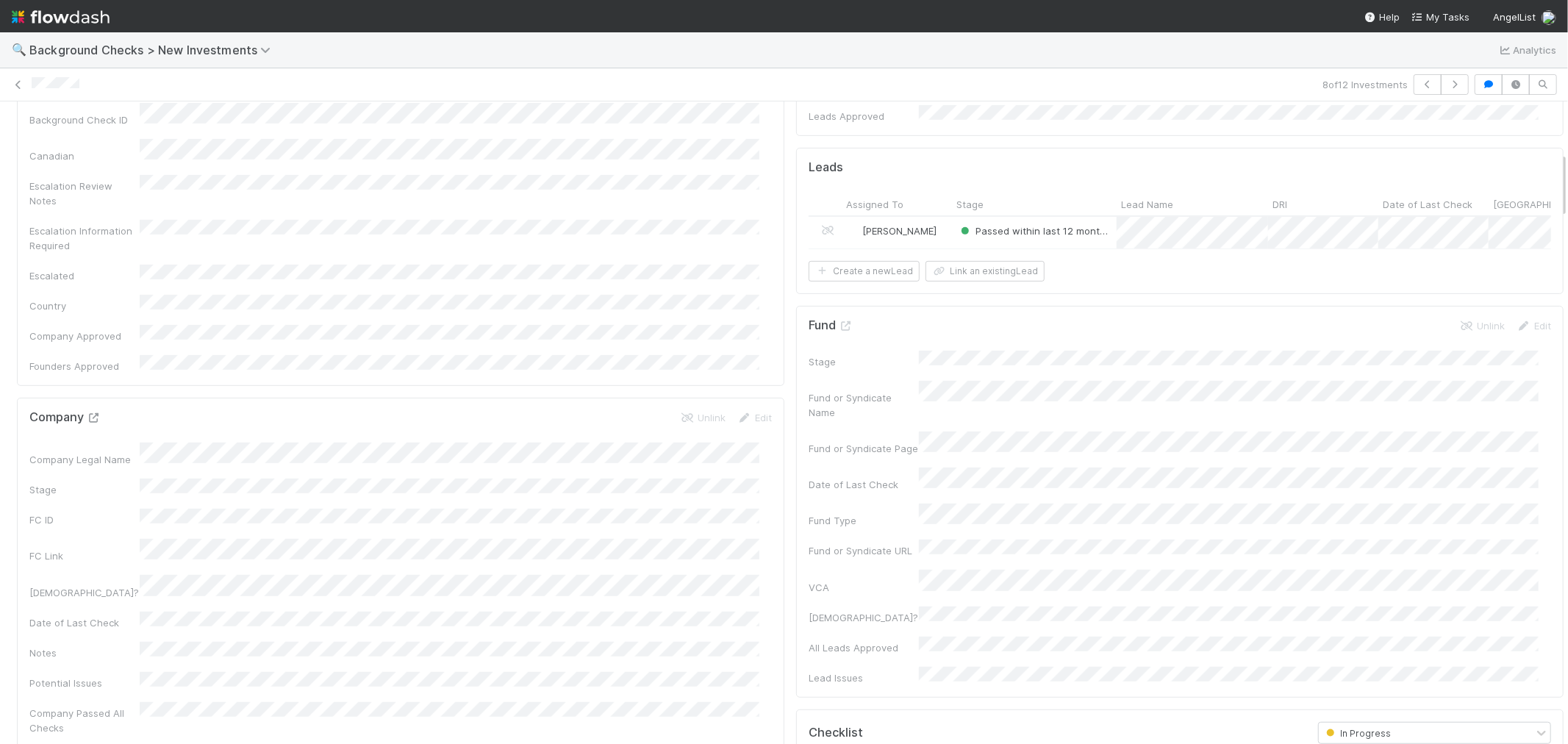
drag, startPoint x: 100, startPoint y: 337, endPoint x: 93, endPoint y: 345, distance: 10.6
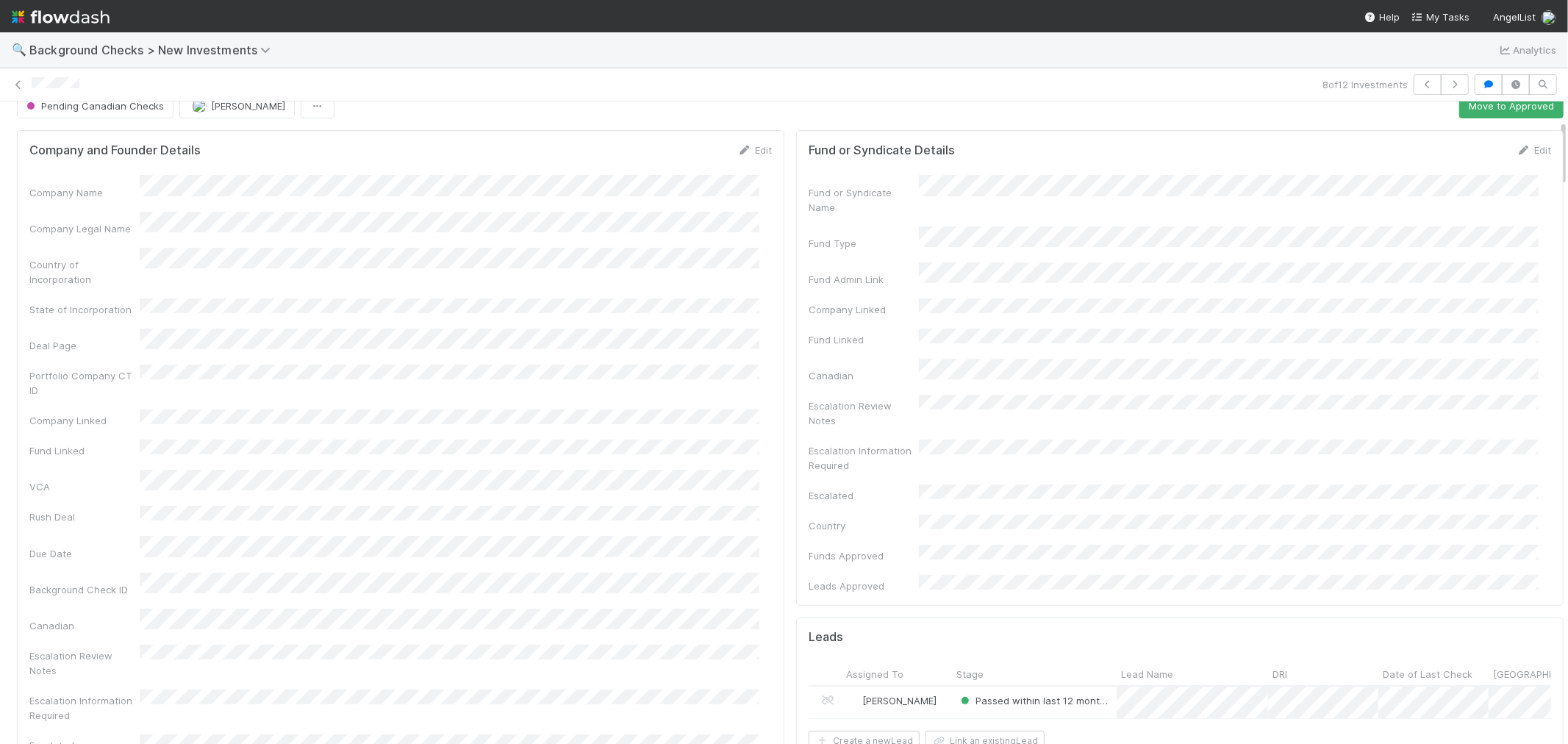
scroll to position [0, 0]
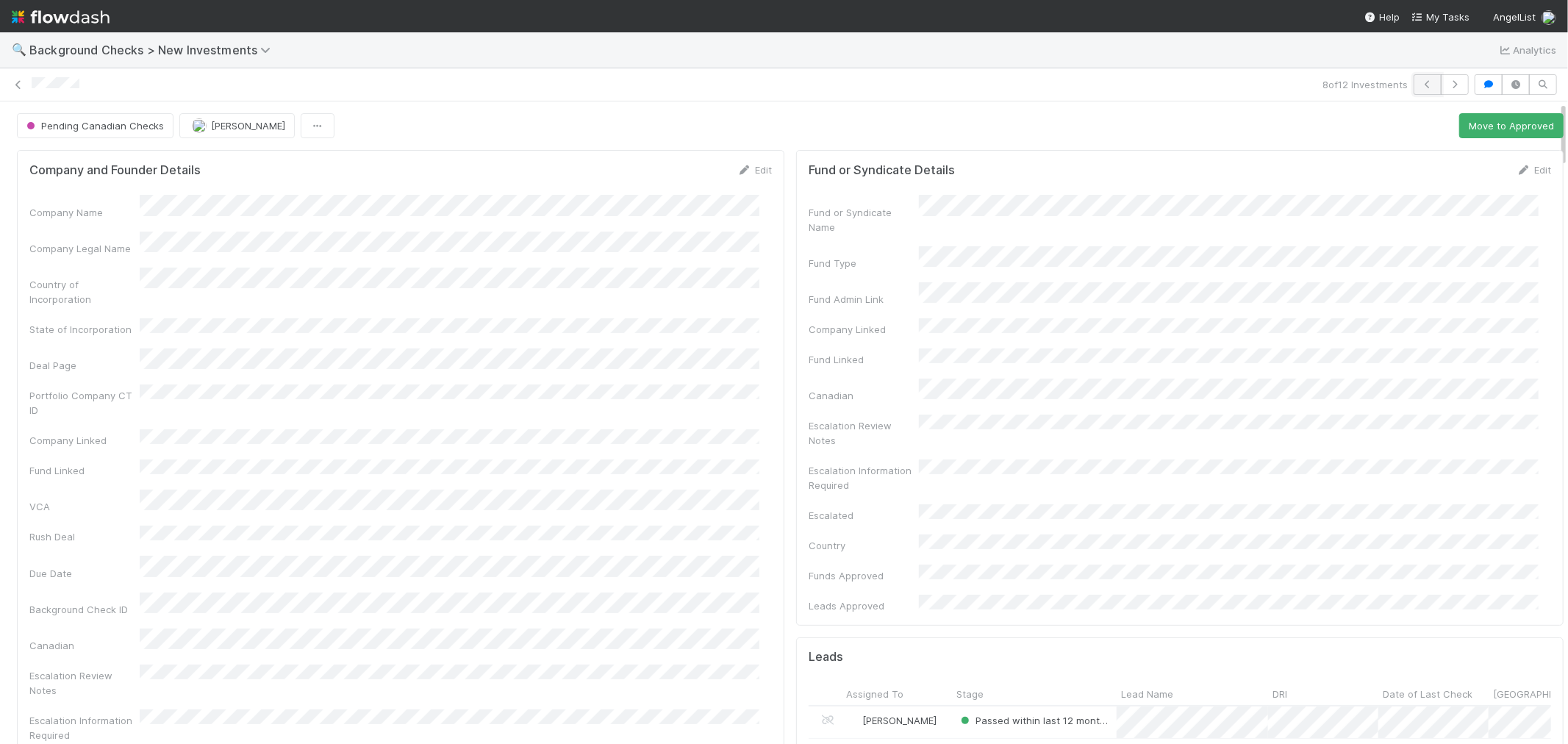
click at [1420, 82] on icon "button" at bounding box center [1428, 84] width 15 height 9
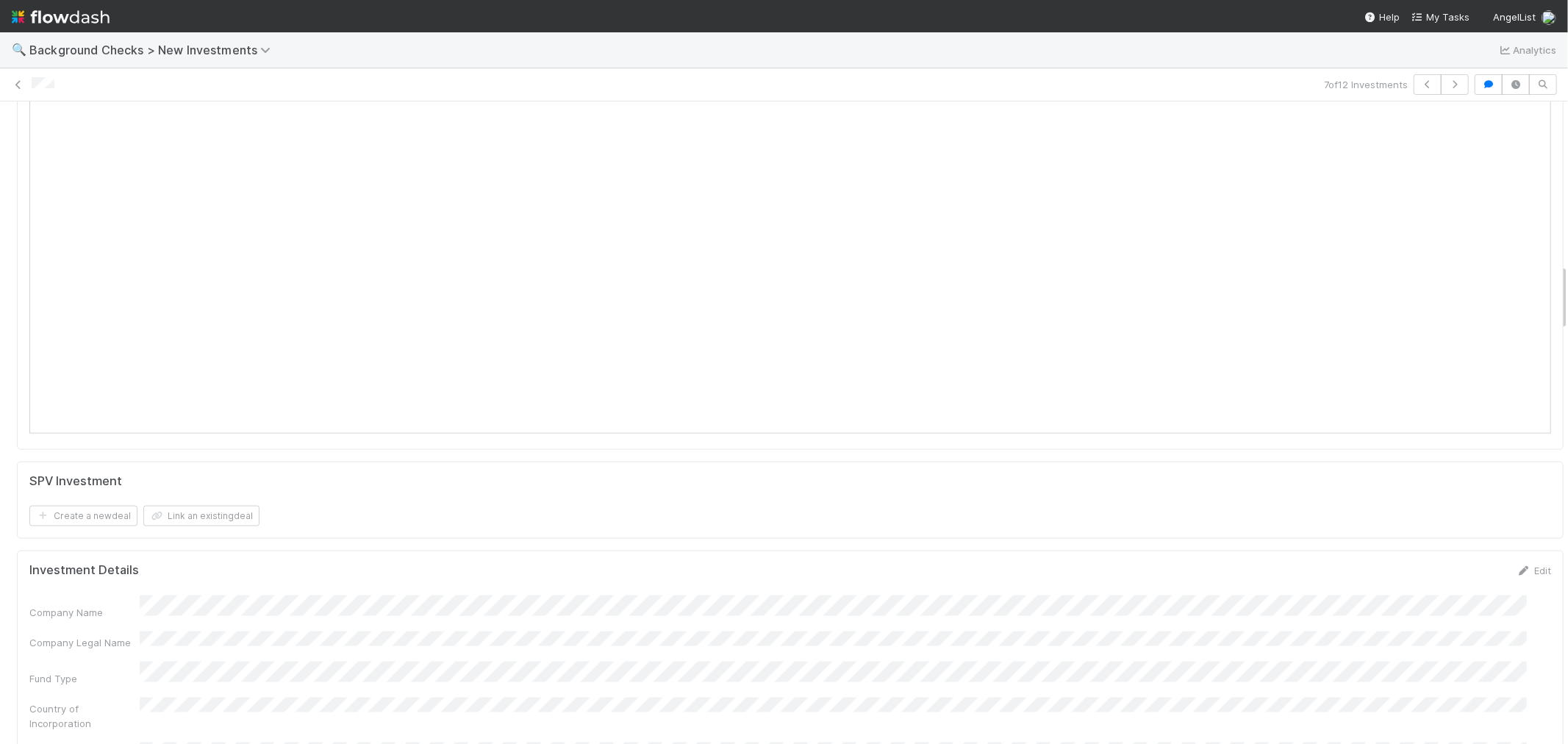
scroll to position [1552, 0]
click at [1420, 85] on icon "button" at bounding box center [1428, 84] width 15 height 9
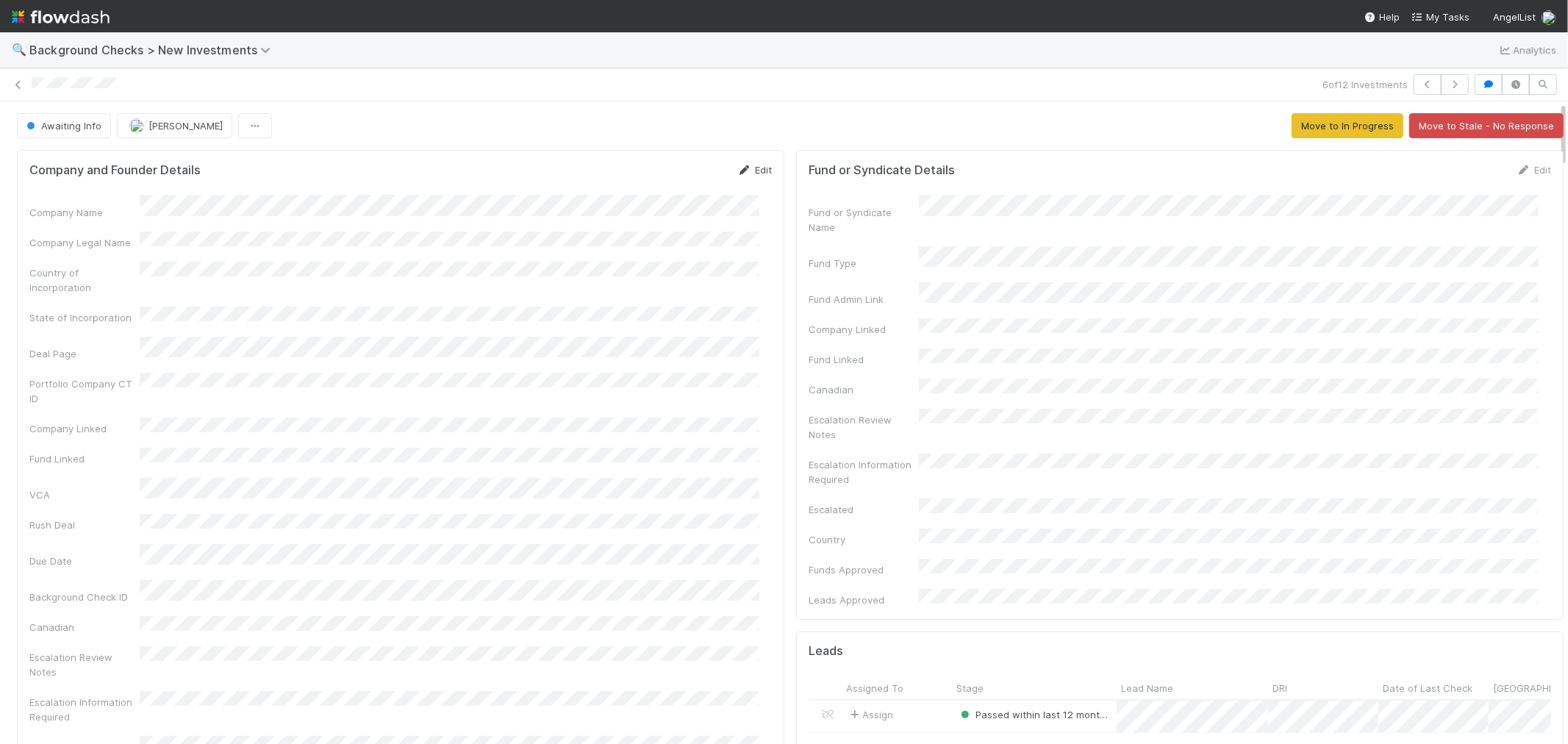
click at [746, 170] on link "Edit" at bounding box center [754, 170] width 35 height 12
click at [685, 180] on button "Save" at bounding box center [693, 175] width 42 height 25
click at [1336, 130] on button "Move to In Progress" at bounding box center [1347, 126] width 111 height 25
click at [69, 128] on span "Awaiting Info" at bounding box center [62, 126] width 78 height 12
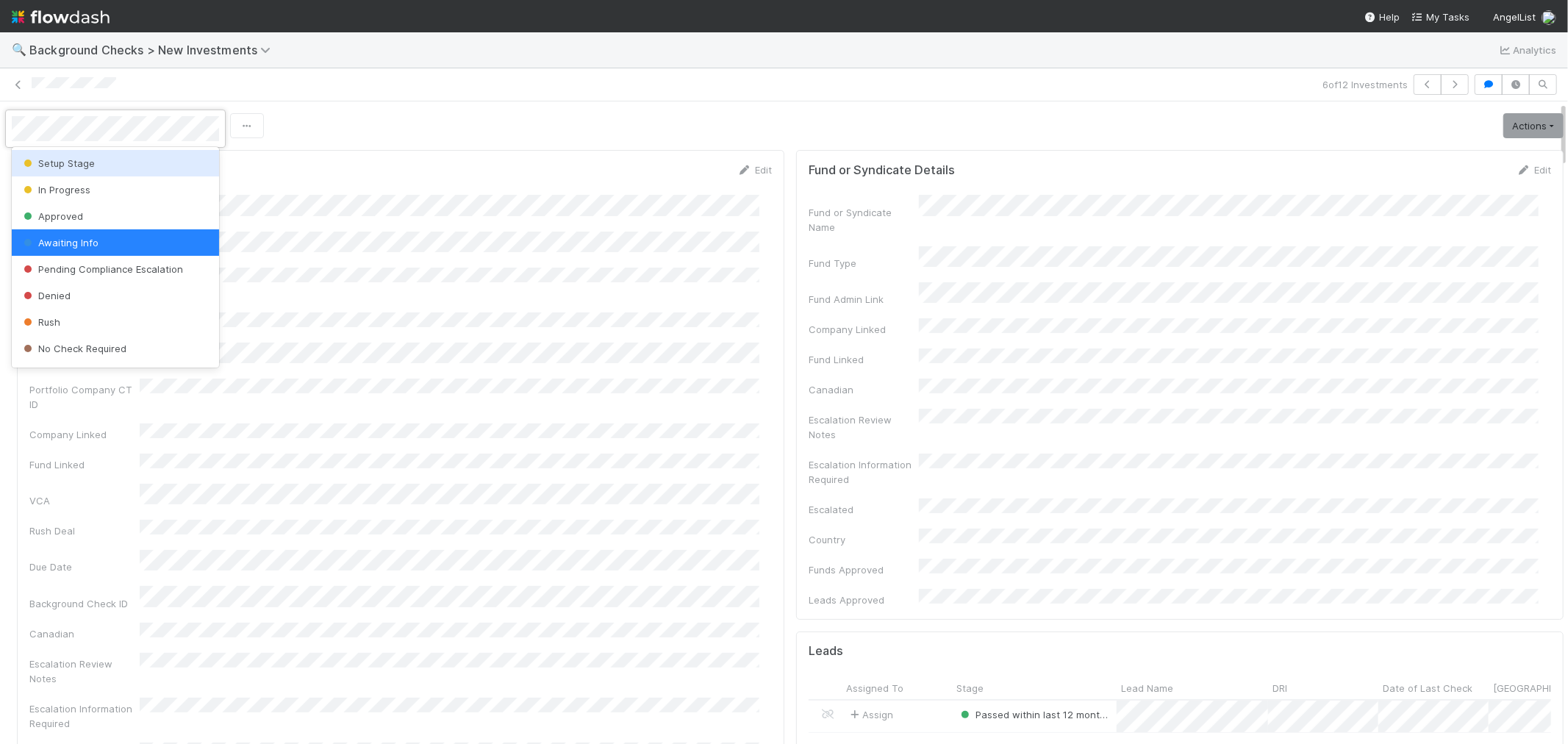
click at [75, 163] on span "Setup Stage" at bounding box center [57, 162] width 75 height 12
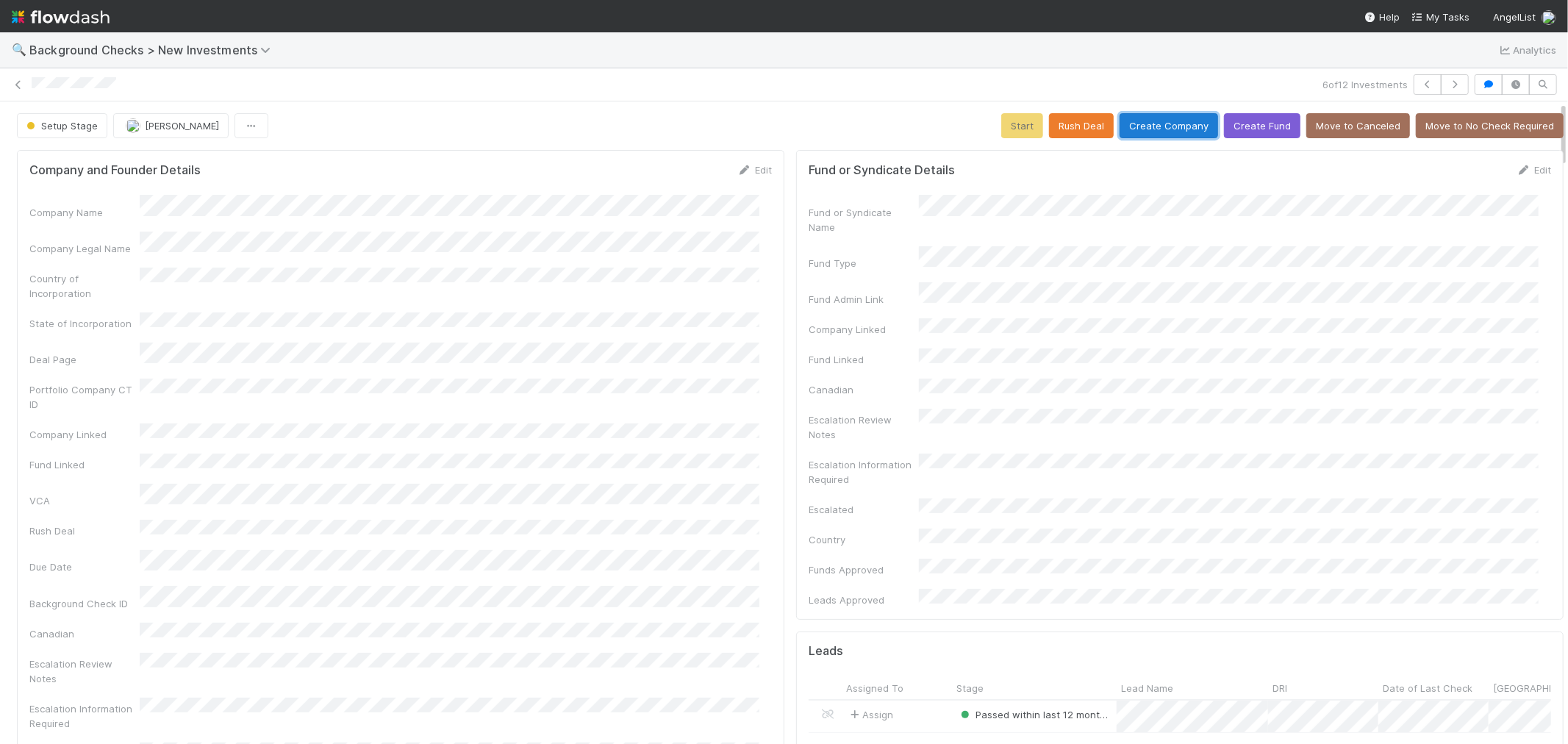
click at [1137, 129] on button "Create Company" at bounding box center [1169, 126] width 99 height 25
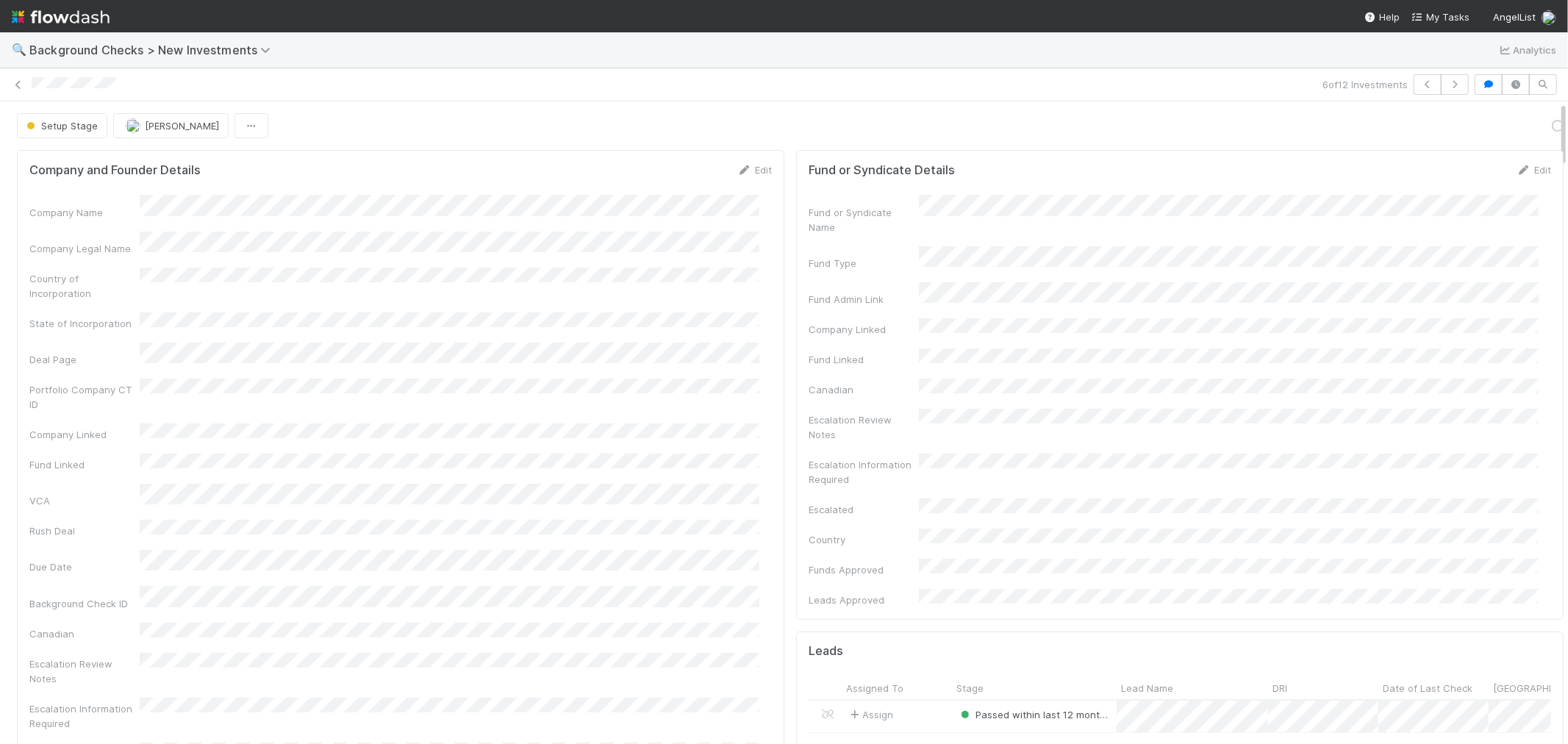
click at [685, 418] on div "Company Name Company Legal Name Country of Incorporation State of Incorporation…" at bounding box center [400, 523] width 742 height 656
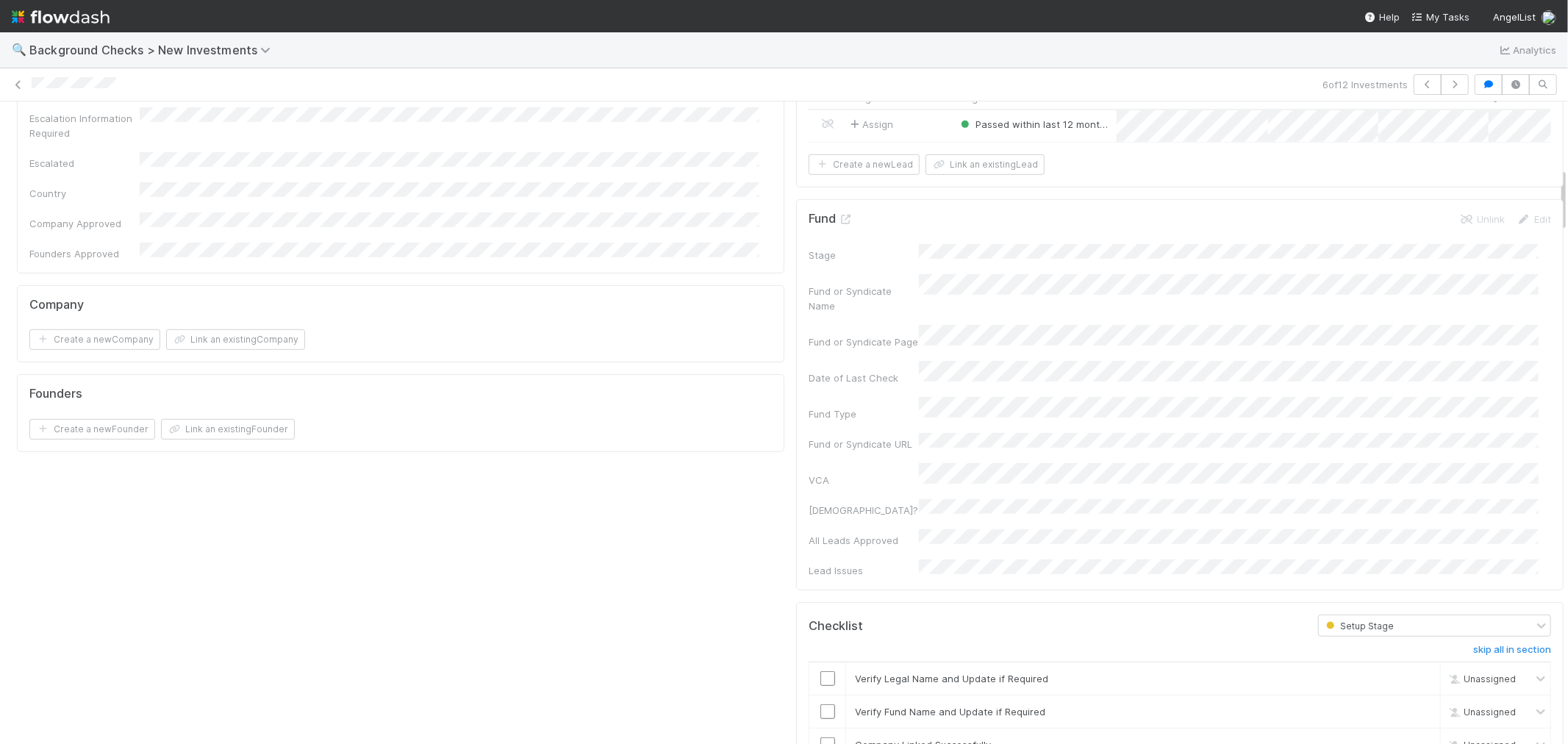
scroll to position [653, 0]
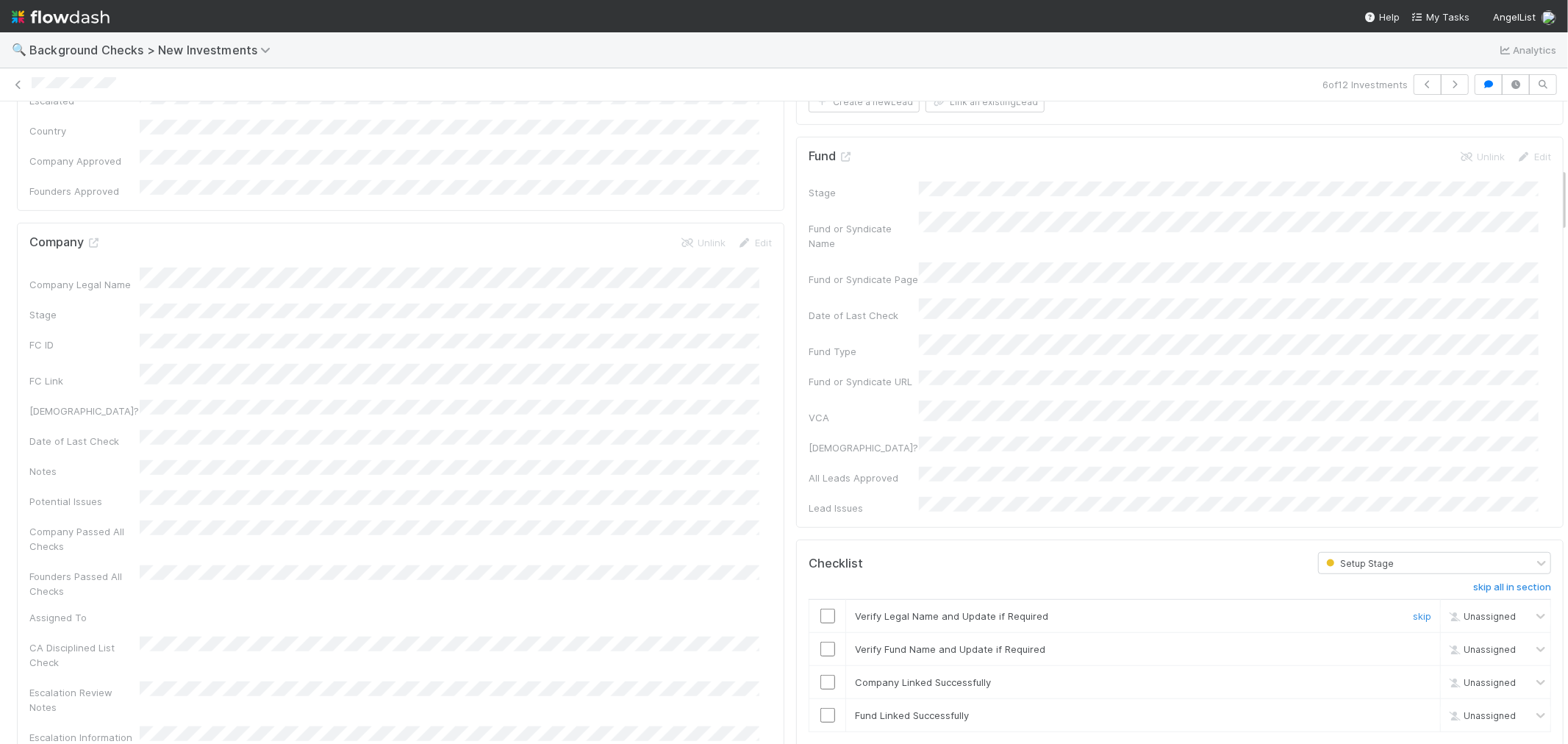
drag, startPoint x: 819, startPoint y: 542, endPoint x: 810, endPoint y: 574, distance: 33.2
click at [820, 609] on input "checkbox" at bounding box center [827, 616] width 15 height 15
click at [820, 642] on input "checkbox" at bounding box center [827, 649] width 15 height 15
click at [820, 675] on input "checkbox" at bounding box center [827, 682] width 15 height 15
click at [820, 708] on input "checkbox" at bounding box center [827, 715] width 15 height 15
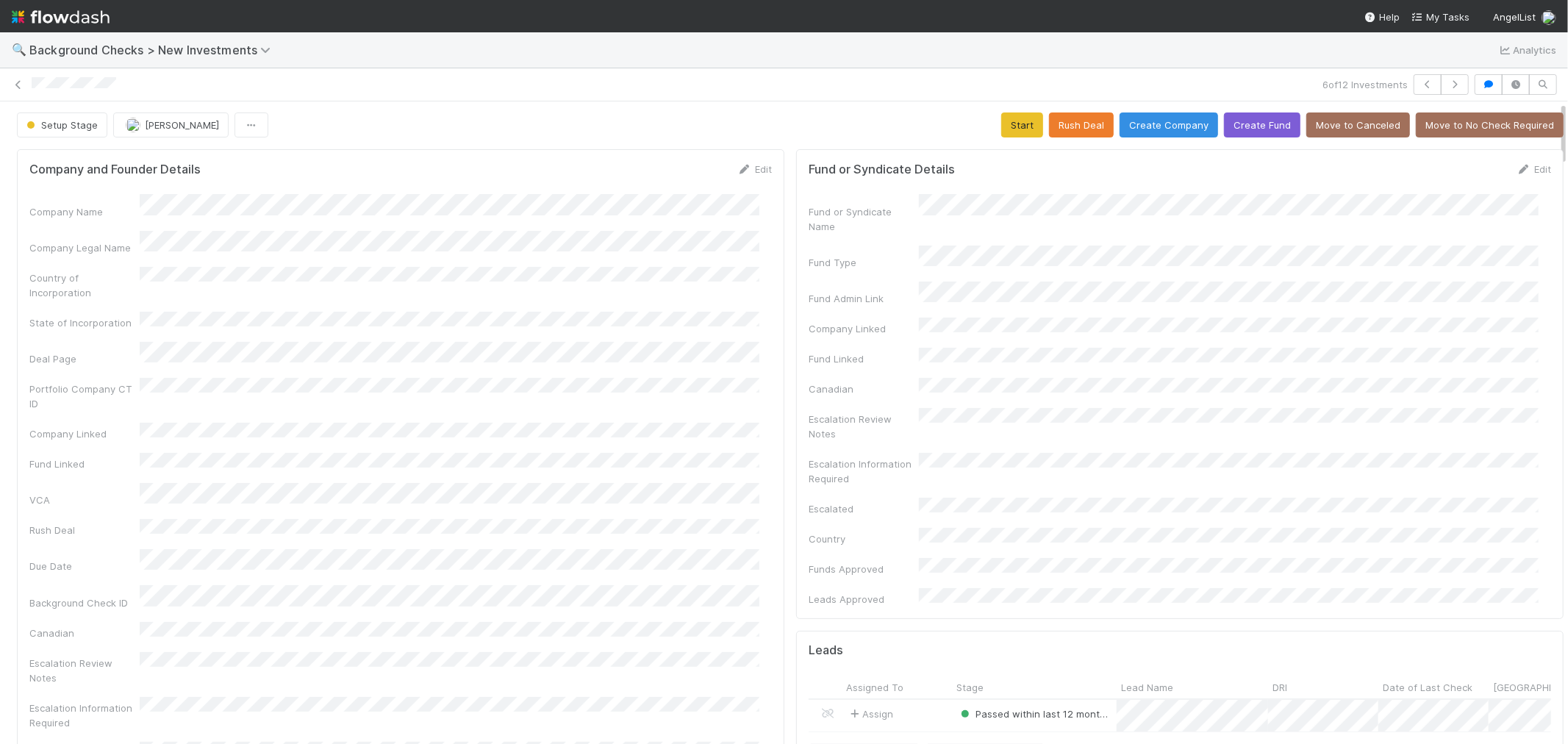
scroll to position [0, 0]
click at [1011, 129] on button "Start" at bounding box center [1022, 126] width 42 height 25
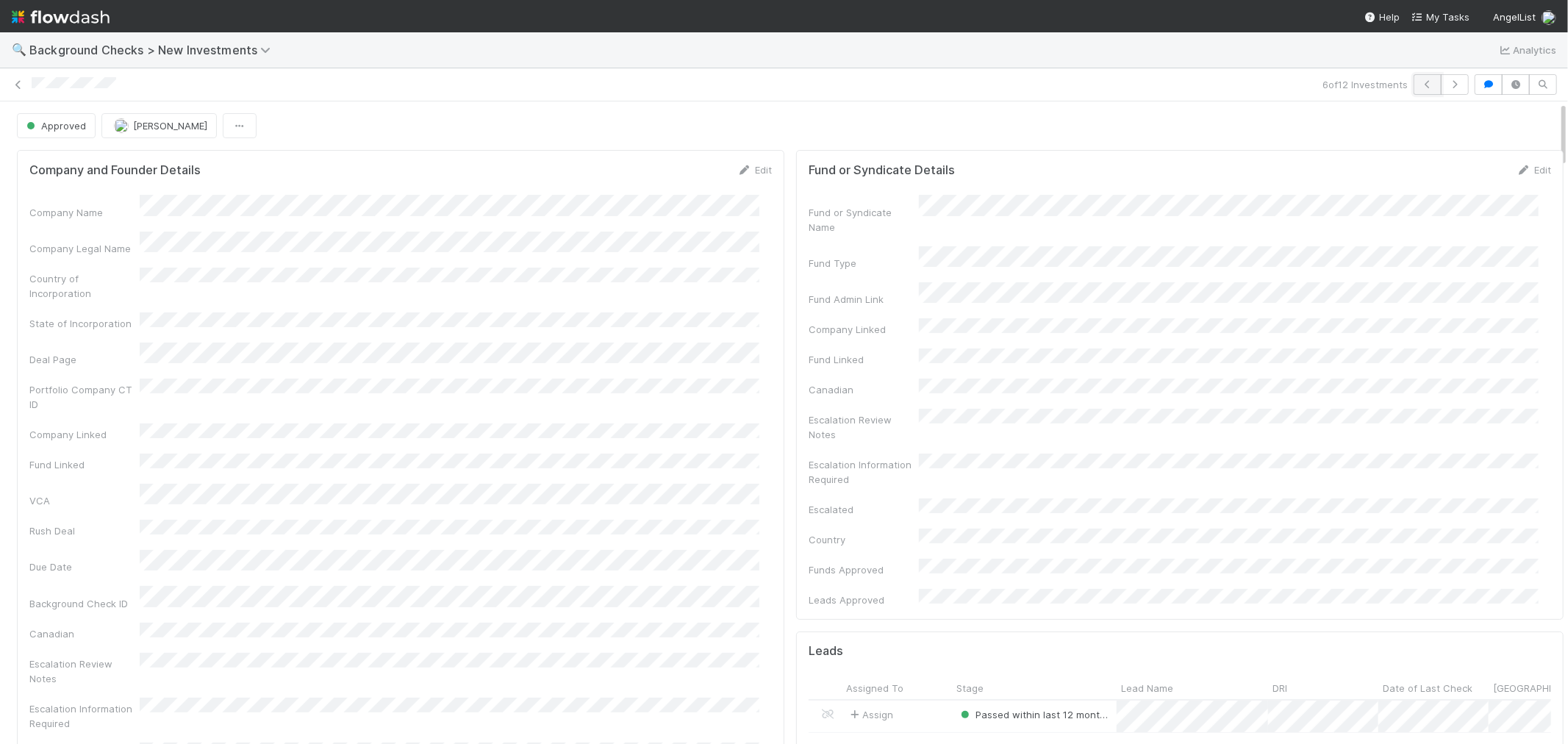
click at [1413, 85] on button "button" at bounding box center [1428, 85] width 28 height 20
click at [493, 252] on div "Company Name Company Legal Name Country of Incorporation State of Incorporation…" at bounding box center [400, 520] width 742 height 650
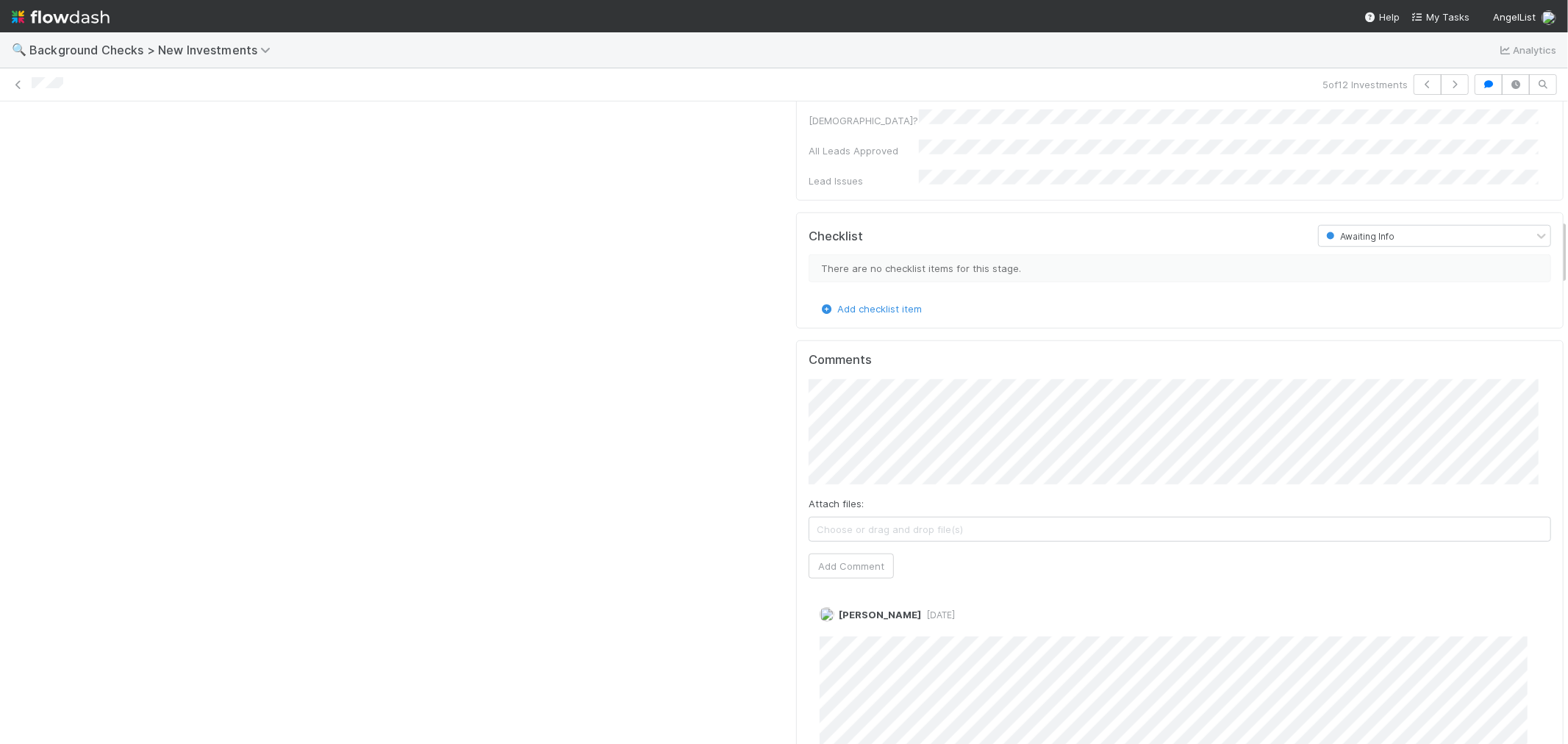
scroll to position [1470, 0]
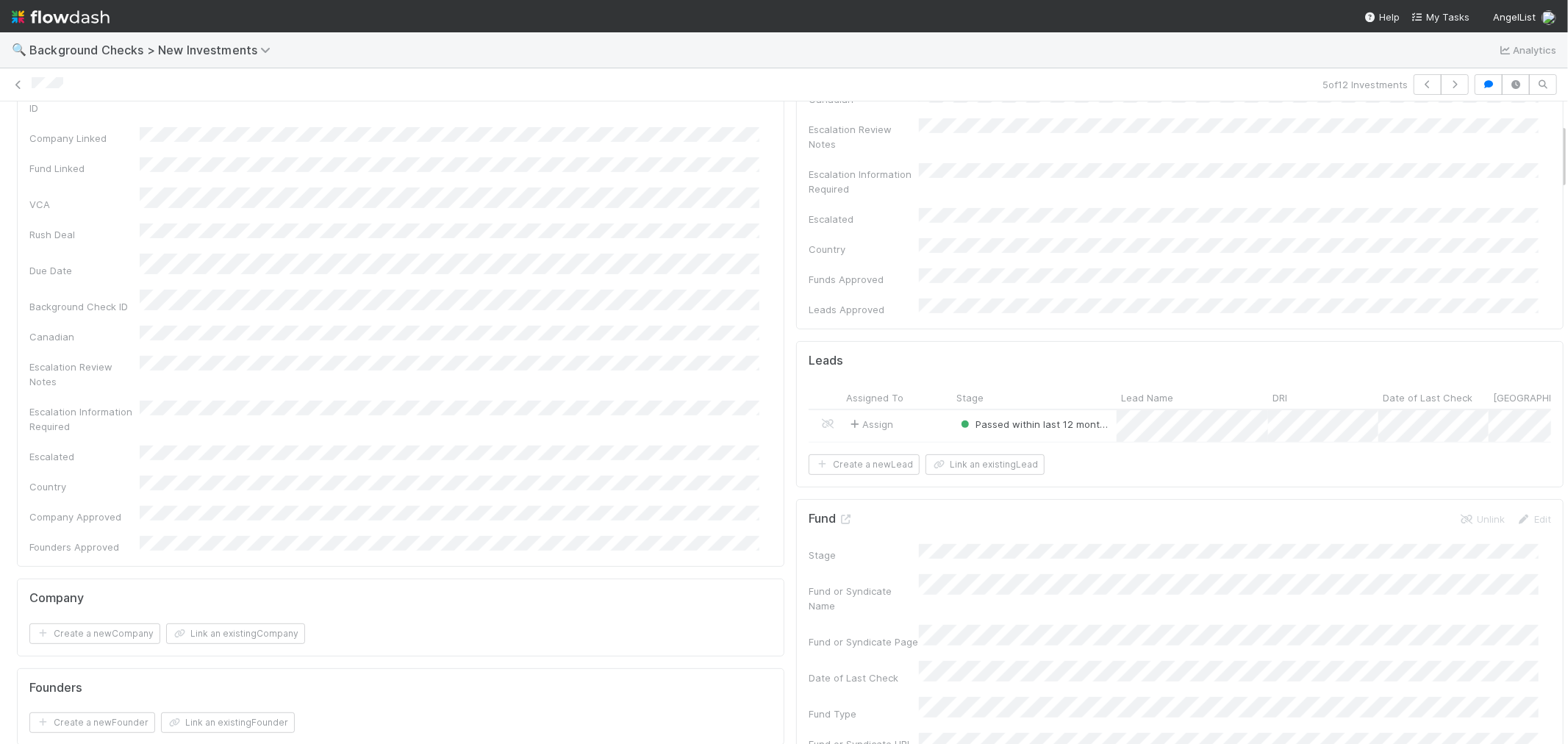
scroll to position [0, 0]
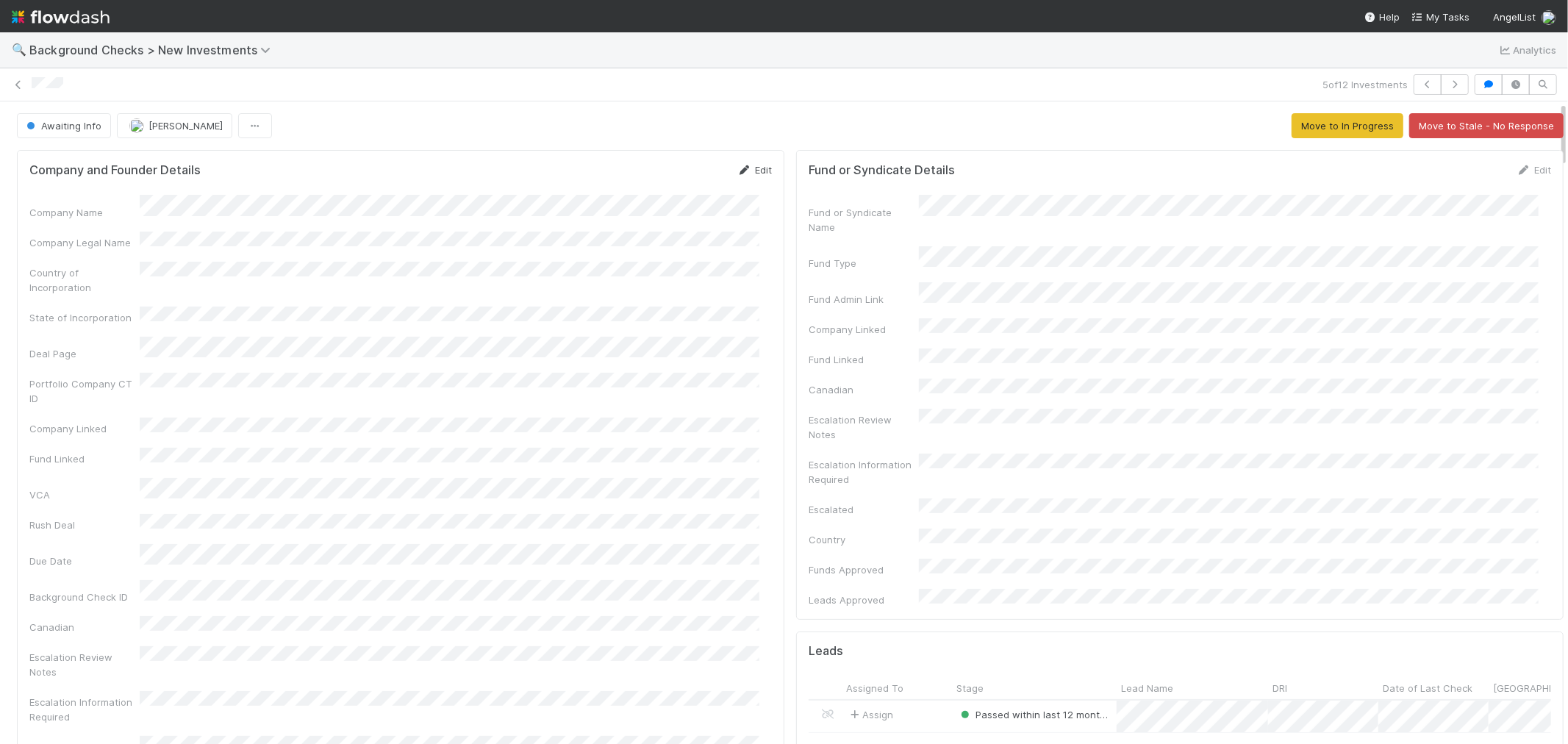
click at [754, 165] on link "Edit" at bounding box center [754, 170] width 35 height 12
click at [685, 177] on button "Save" at bounding box center [693, 175] width 42 height 25
click at [88, 133] on button "Awaiting Info" at bounding box center [64, 126] width 94 height 25
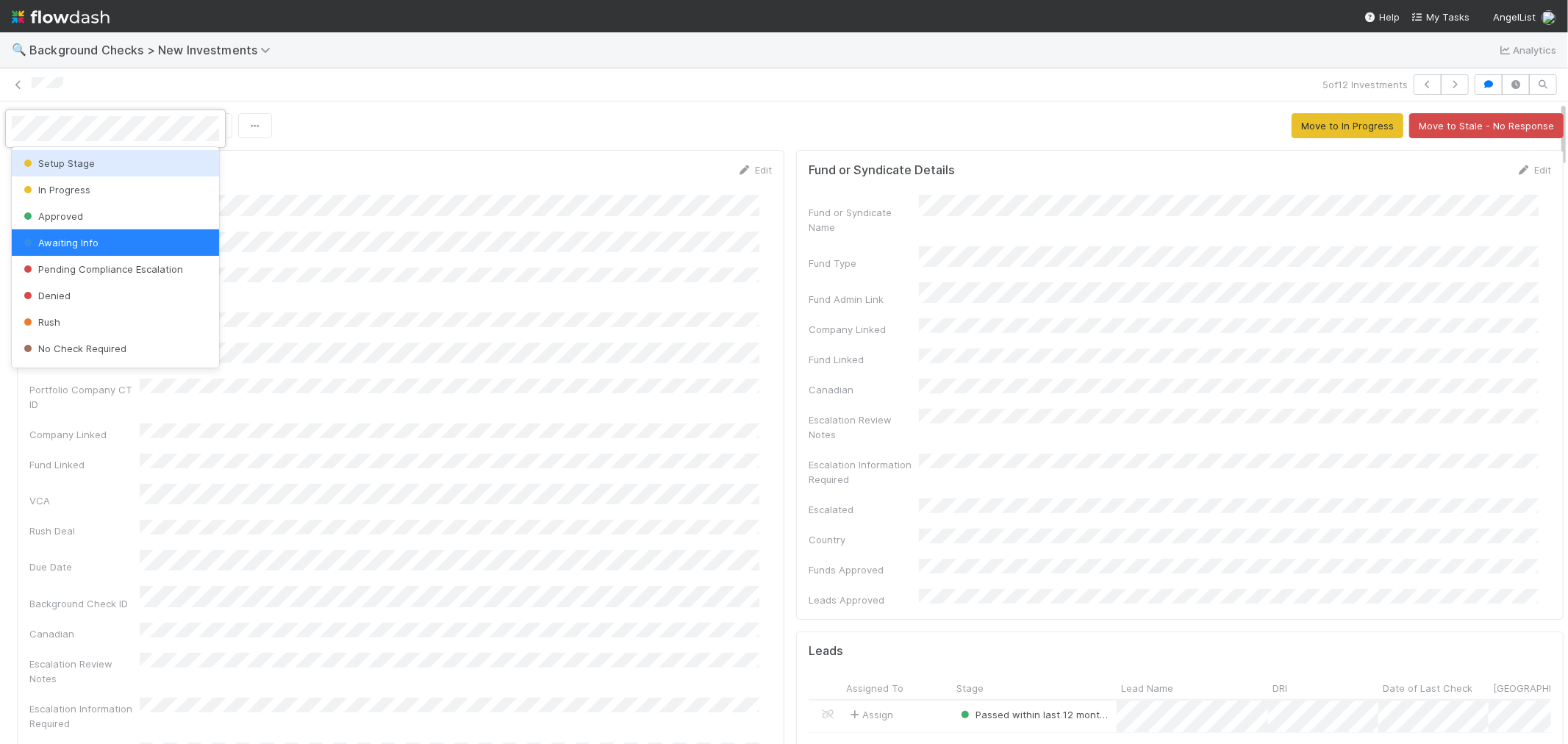
click at [96, 159] on div "Setup Stage" at bounding box center [115, 163] width 207 height 27
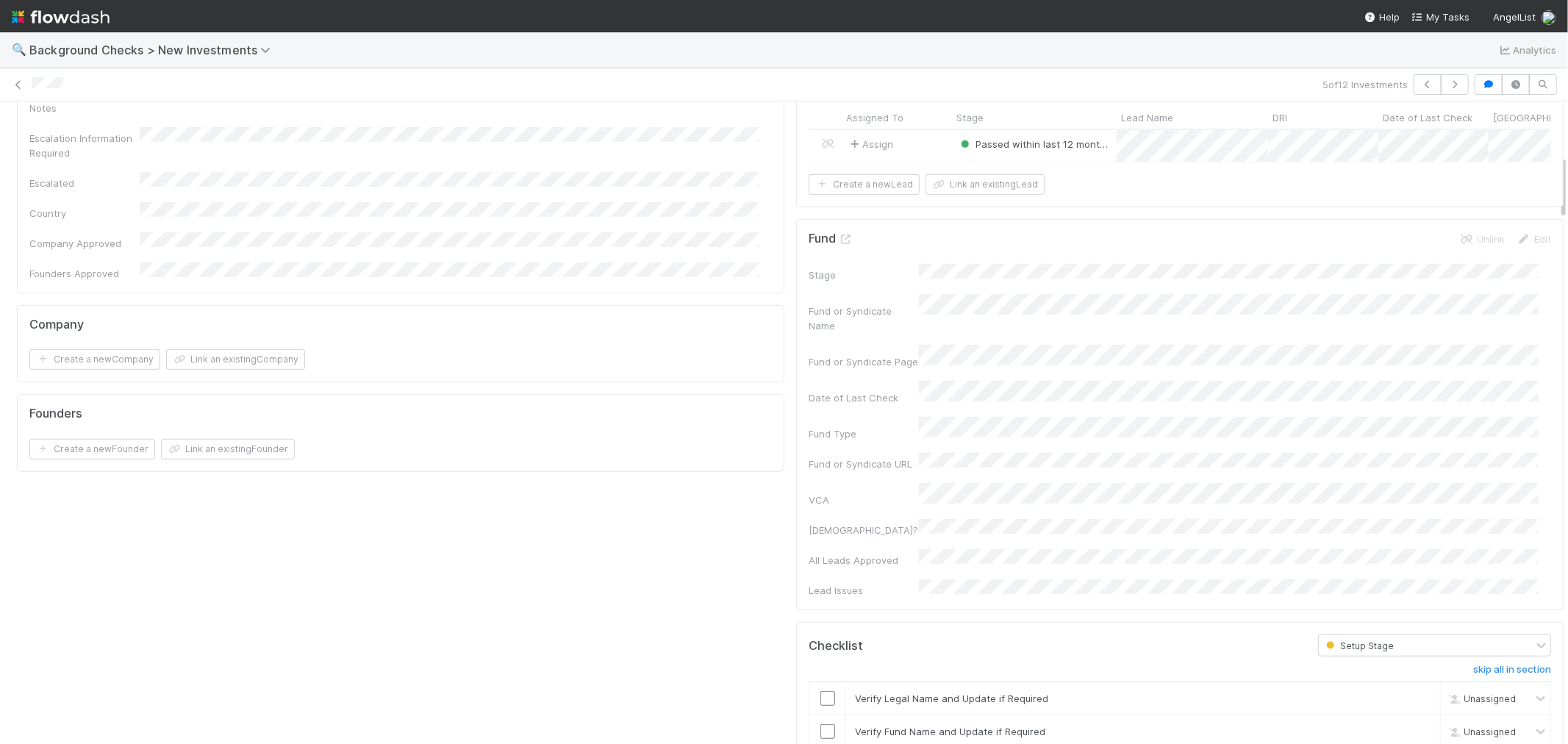
scroll to position [571, 0]
click at [122, 348] on button "Create a new Company" at bounding box center [94, 359] width 131 height 20
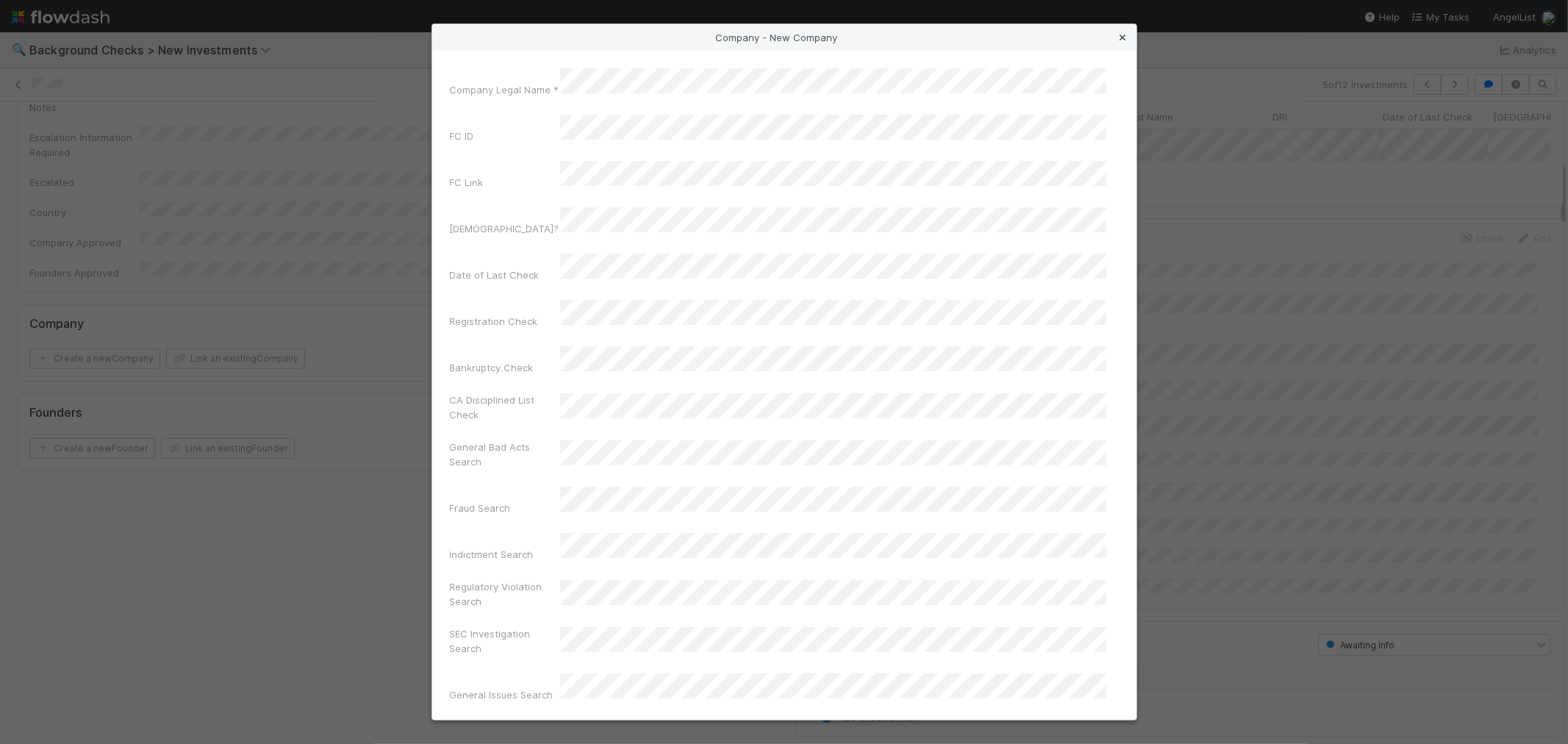
click at [1121, 37] on icon at bounding box center [1123, 38] width 15 height 9
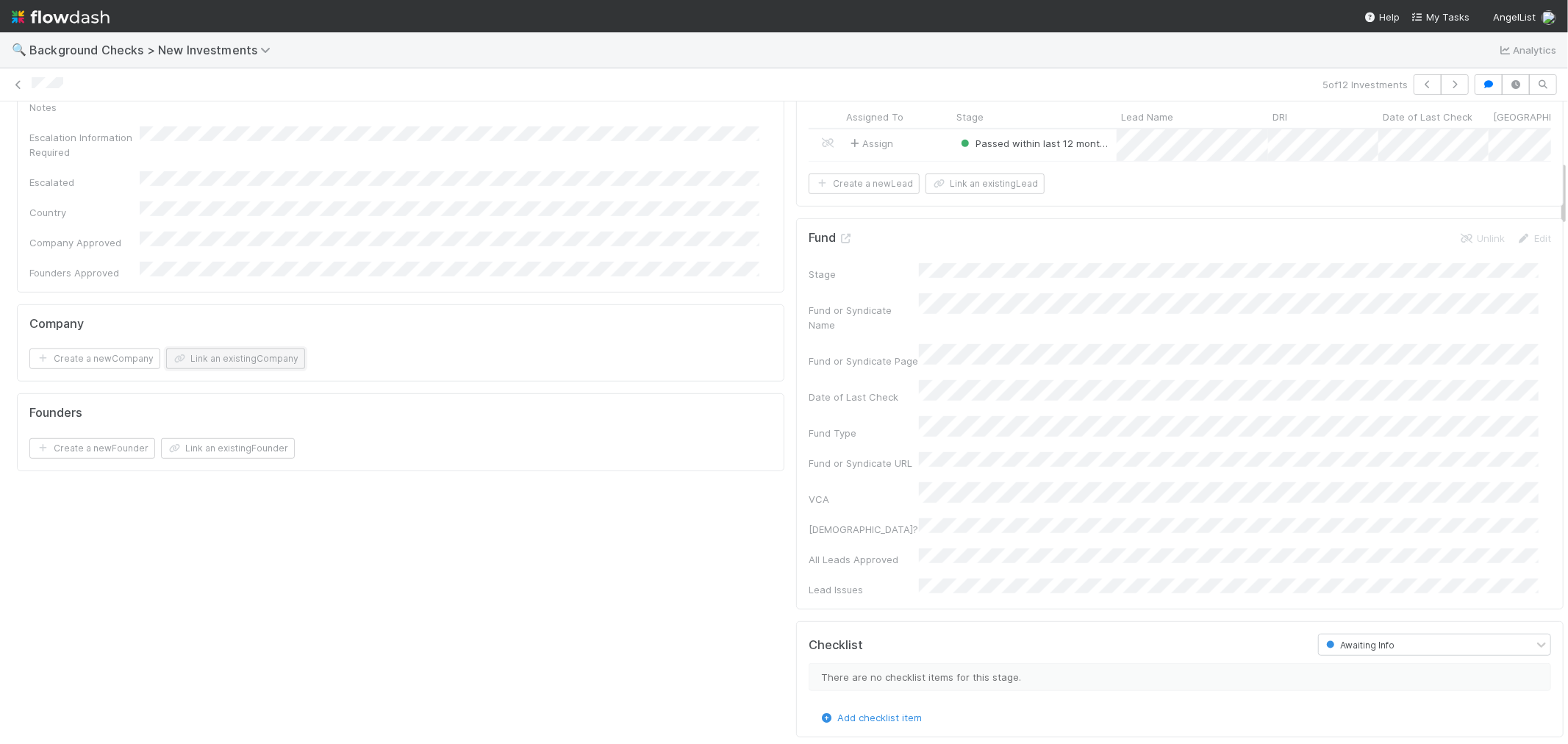
click at [250, 348] on button "Link an existing Company" at bounding box center [235, 359] width 139 height 20
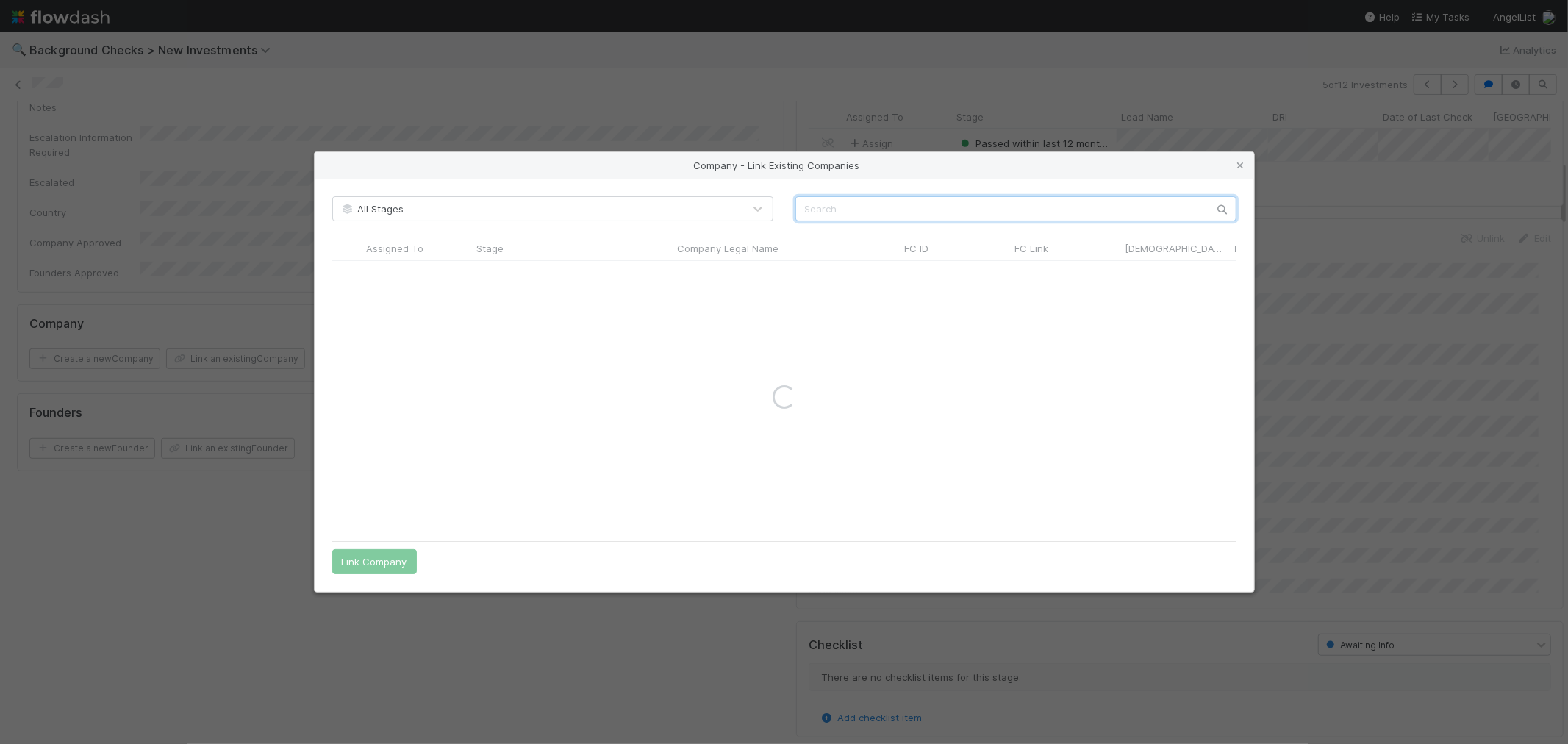
click at [849, 214] on input "text" at bounding box center [1016, 209] width 441 height 25
paste input "Supermodel AI, Inc."
drag, startPoint x: 873, startPoint y: 206, endPoint x: 1326, endPoint y: 151, distance: 456.3
click at [1326, 151] on div "Company - Link Existing Companies All Stages Supermodel AI, Inc. Assigned To St…" at bounding box center [784, 372] width 1568 height 744
type input "Supermodel AI"
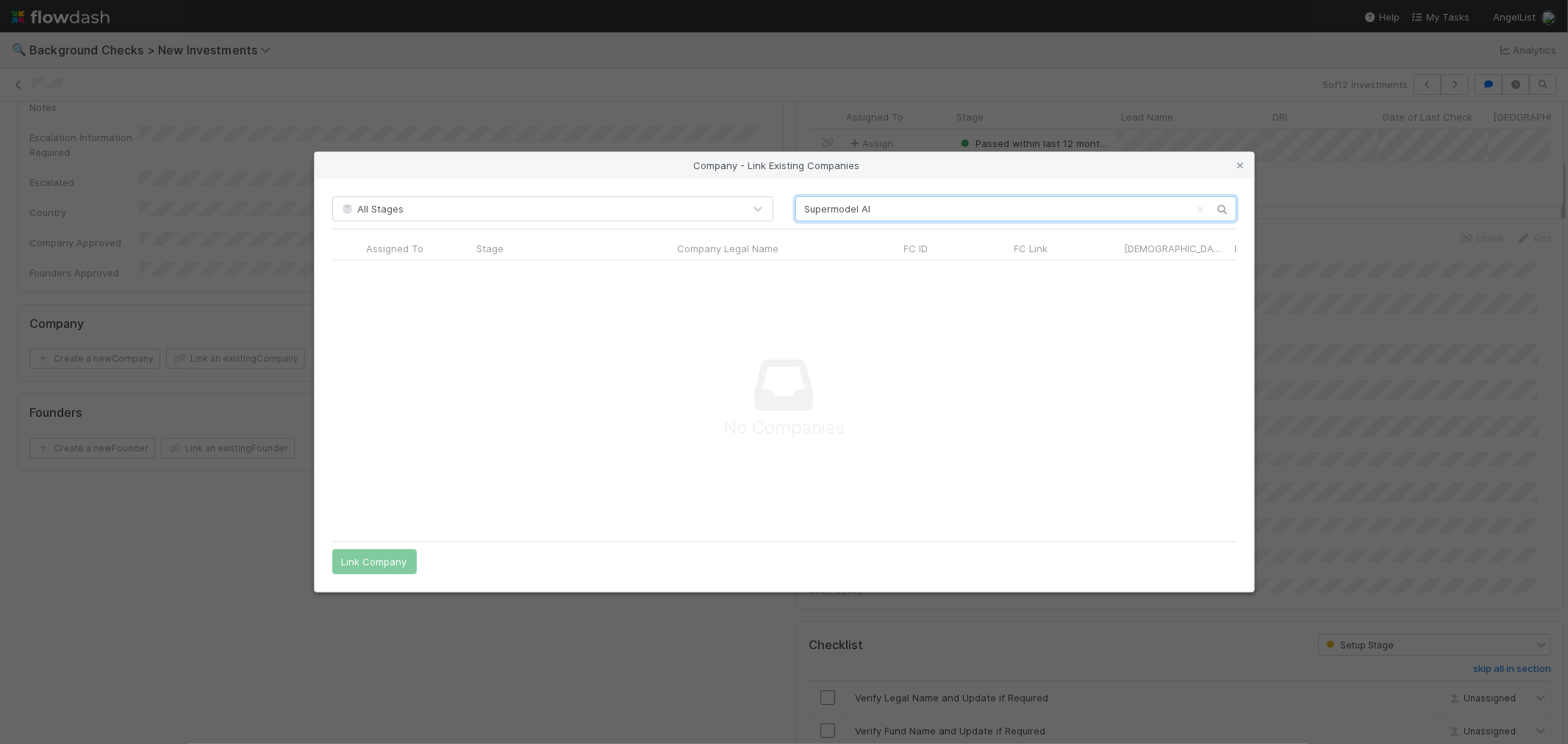
scroll to position [249, 879]
click at [1244, 166] on icon at bounding box center [1241, 166] width 15 height 9
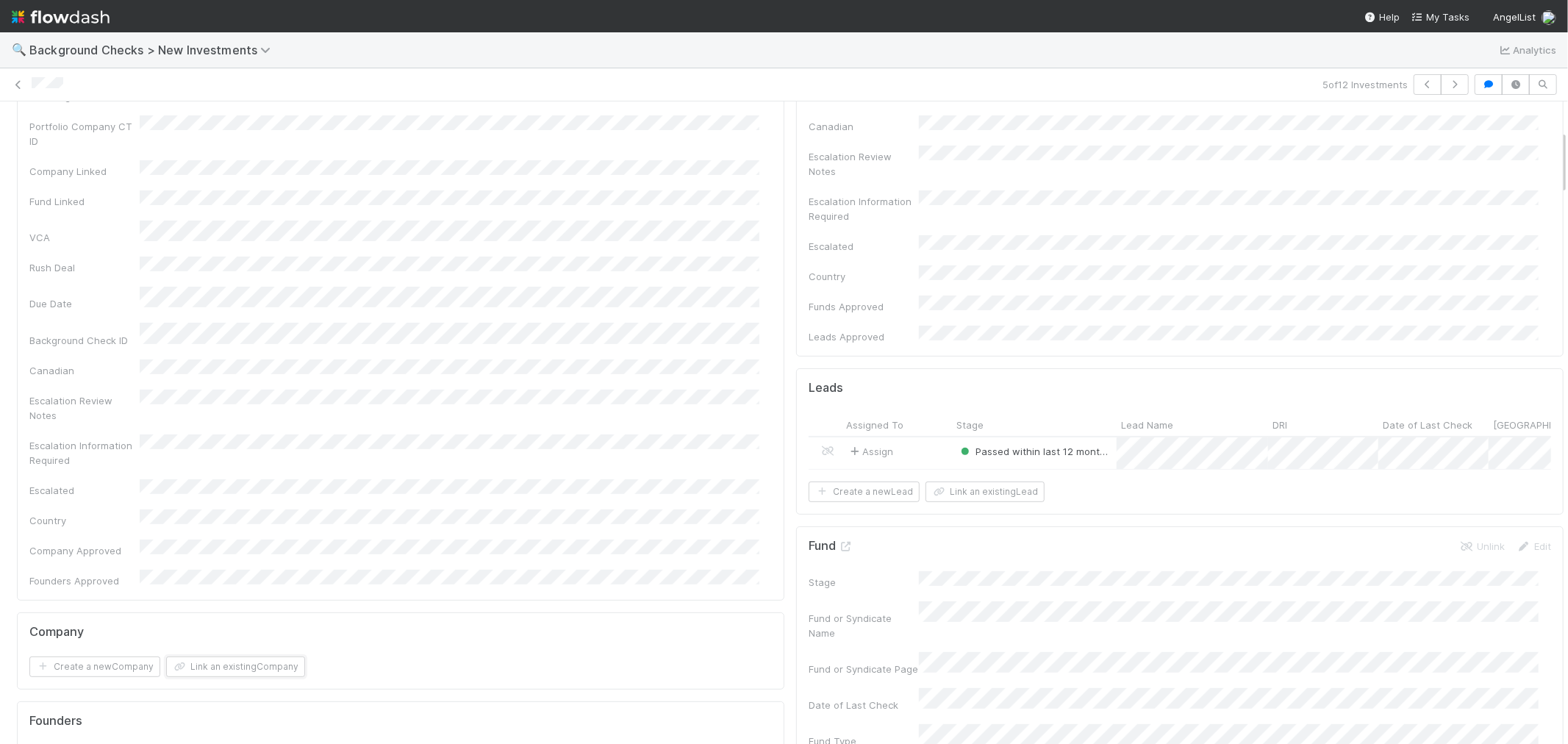
scroll to position [0, 0]
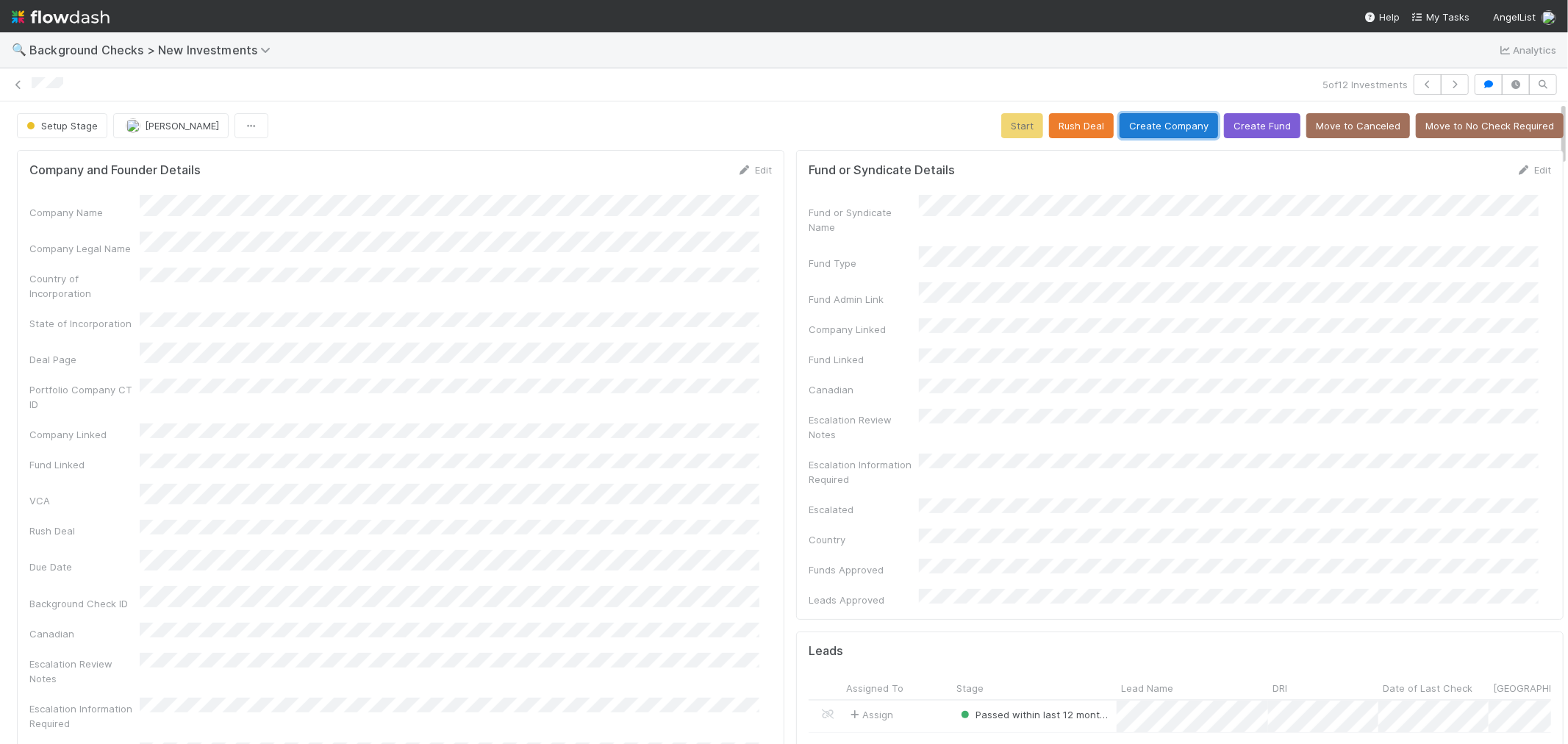
click at [1135, 123] on button "Create Company" at bounding box center [1169, 126] width 99 height 25
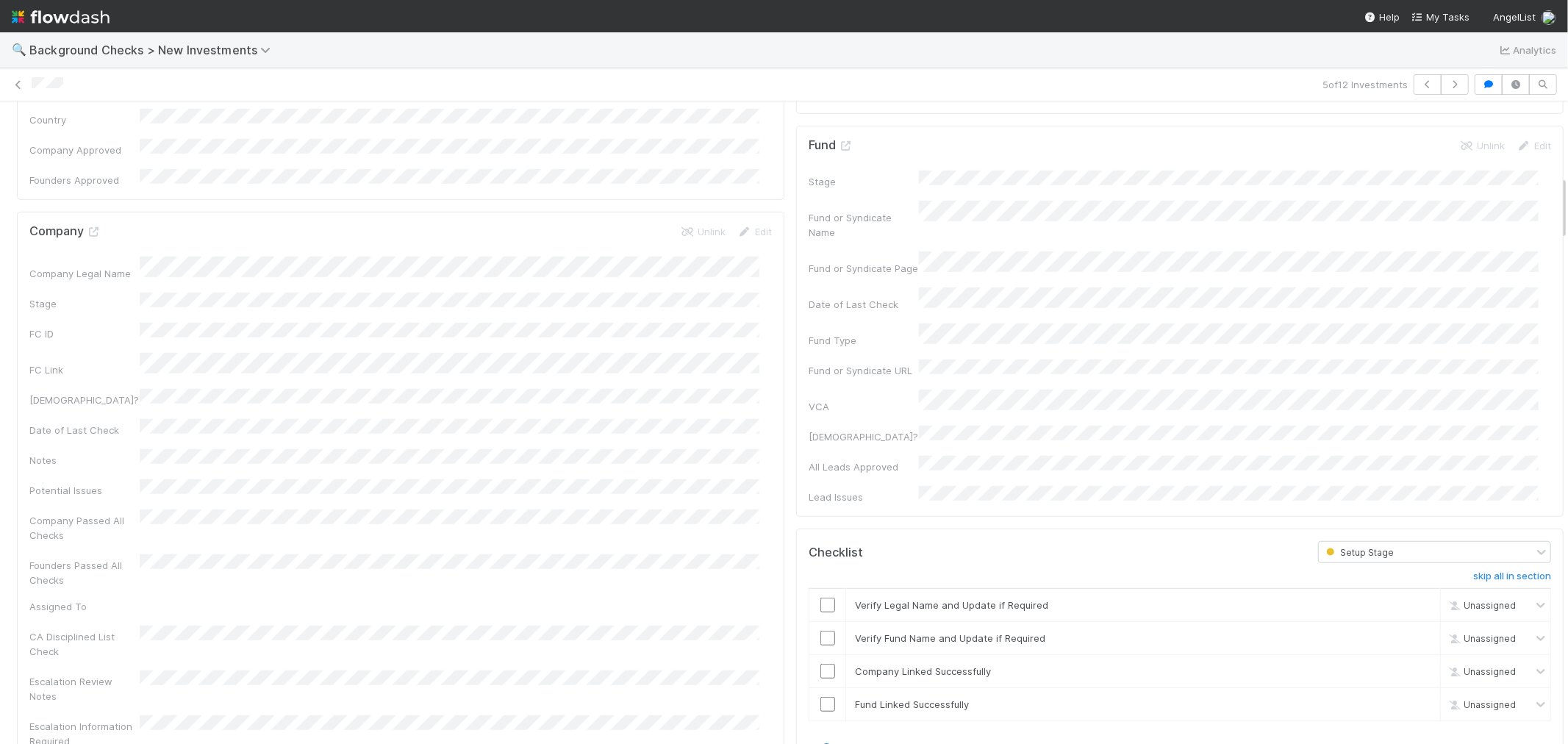
scroll to position [735, 0]
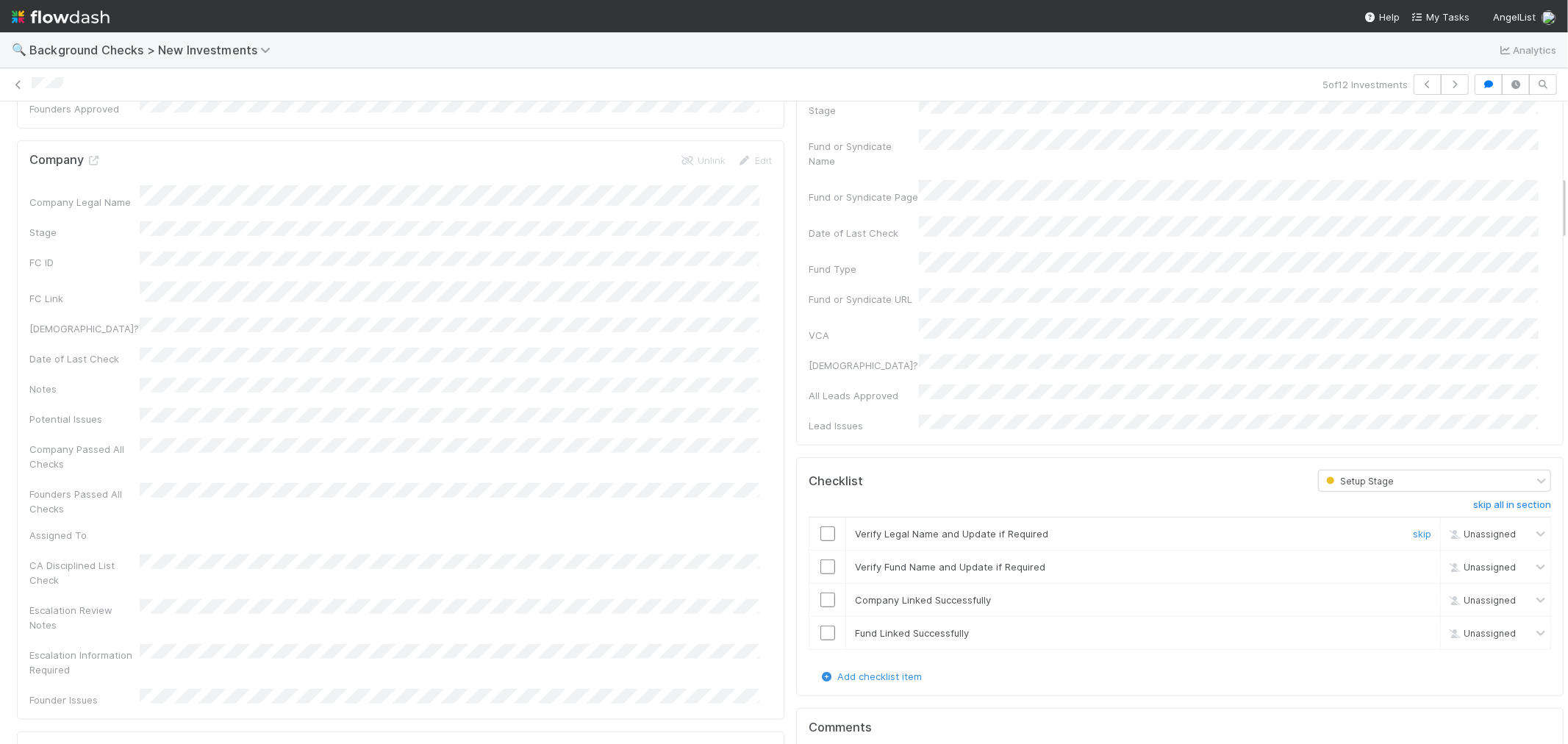
click at [820, 527] on input "checkbox" at bounding box center [827, 534] width 15 height 15
click at [820, 560] on input "checkbox" at bounding box center [827, 567] width 15 height 15
click at [820, 593] on input "checkbox" at bounding box center [827, 600] width 15 height 15
click at [820, 625] on input "checkbox" at bounding box center [827, 633] width 15 height 15
checkbox input "true"
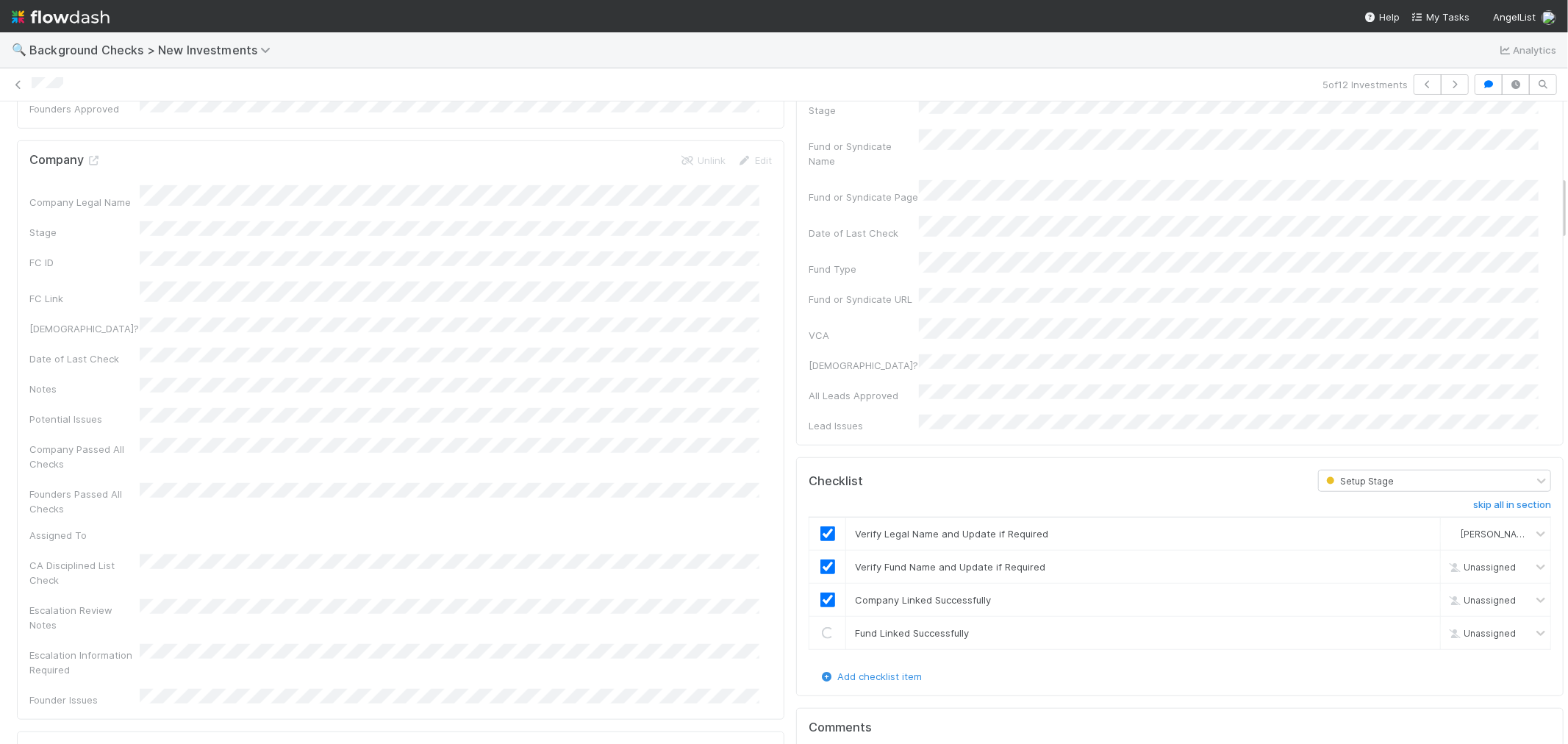
checkbox input "true"
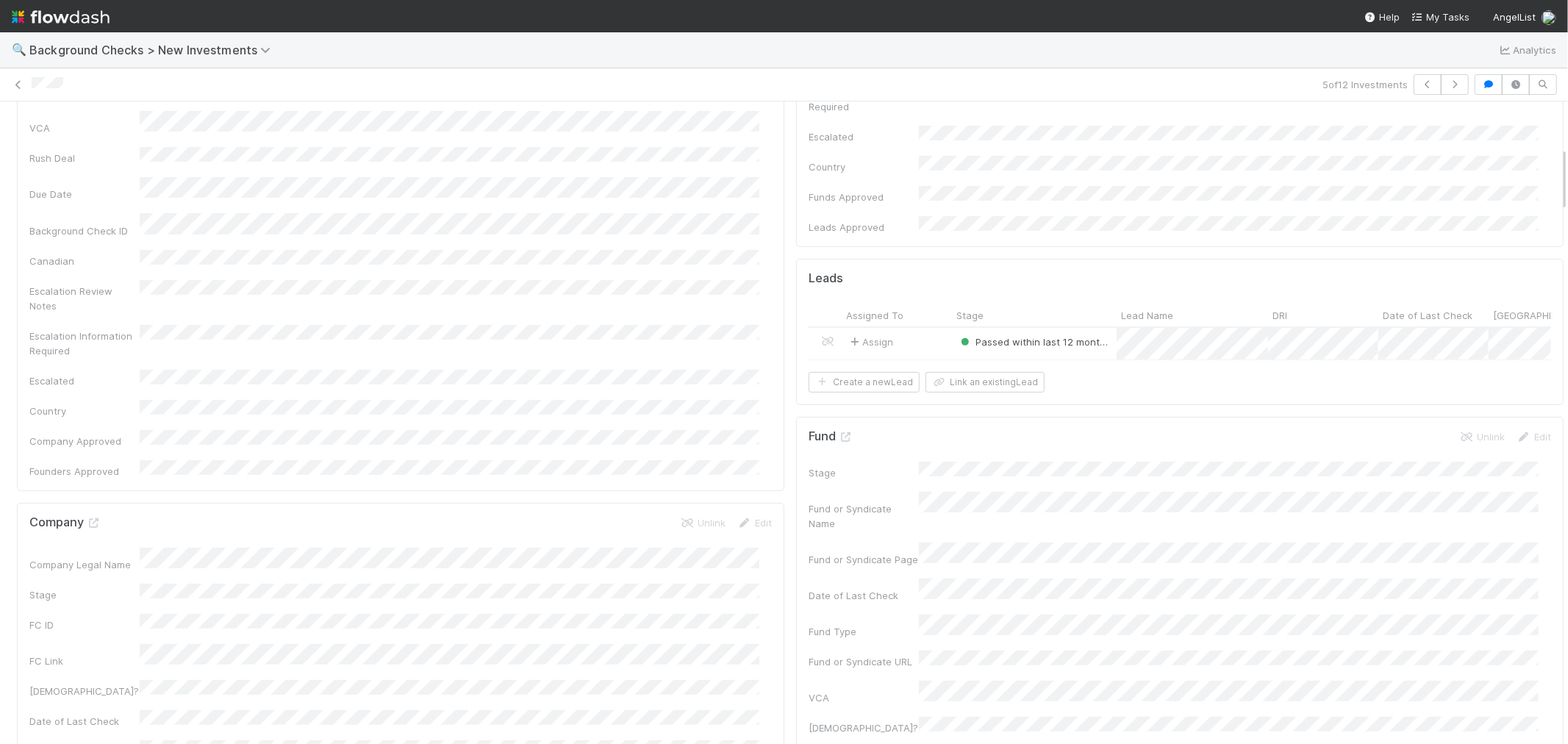
scroll to position [0, 0]
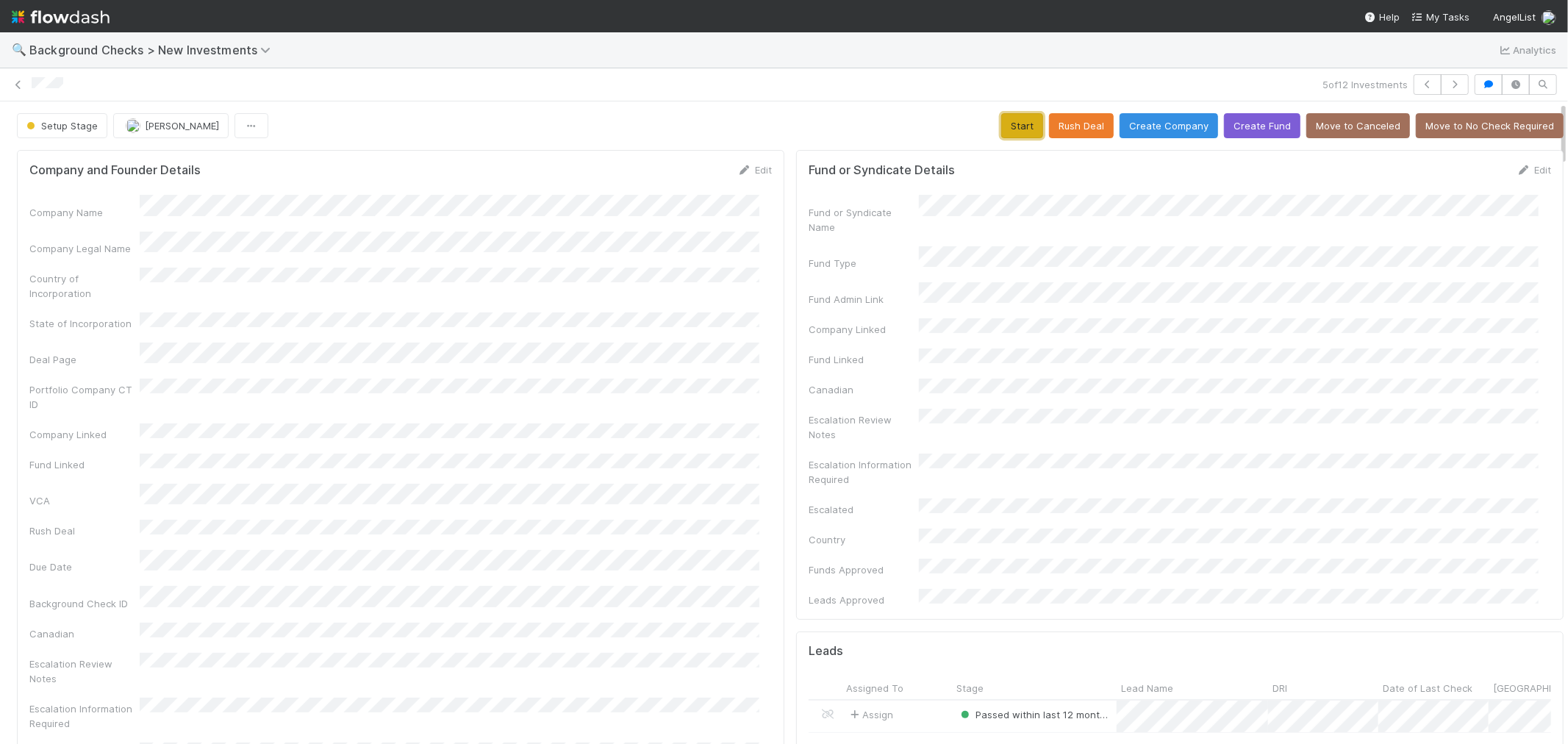
drag, startPoint x: 1005, startPoint y: 125, endPoint x: 804, endPoint y: 261, distance: 242.7
click at [1003, 126] on button "Start" at bounding box center [1022, 126] width 42 height 25
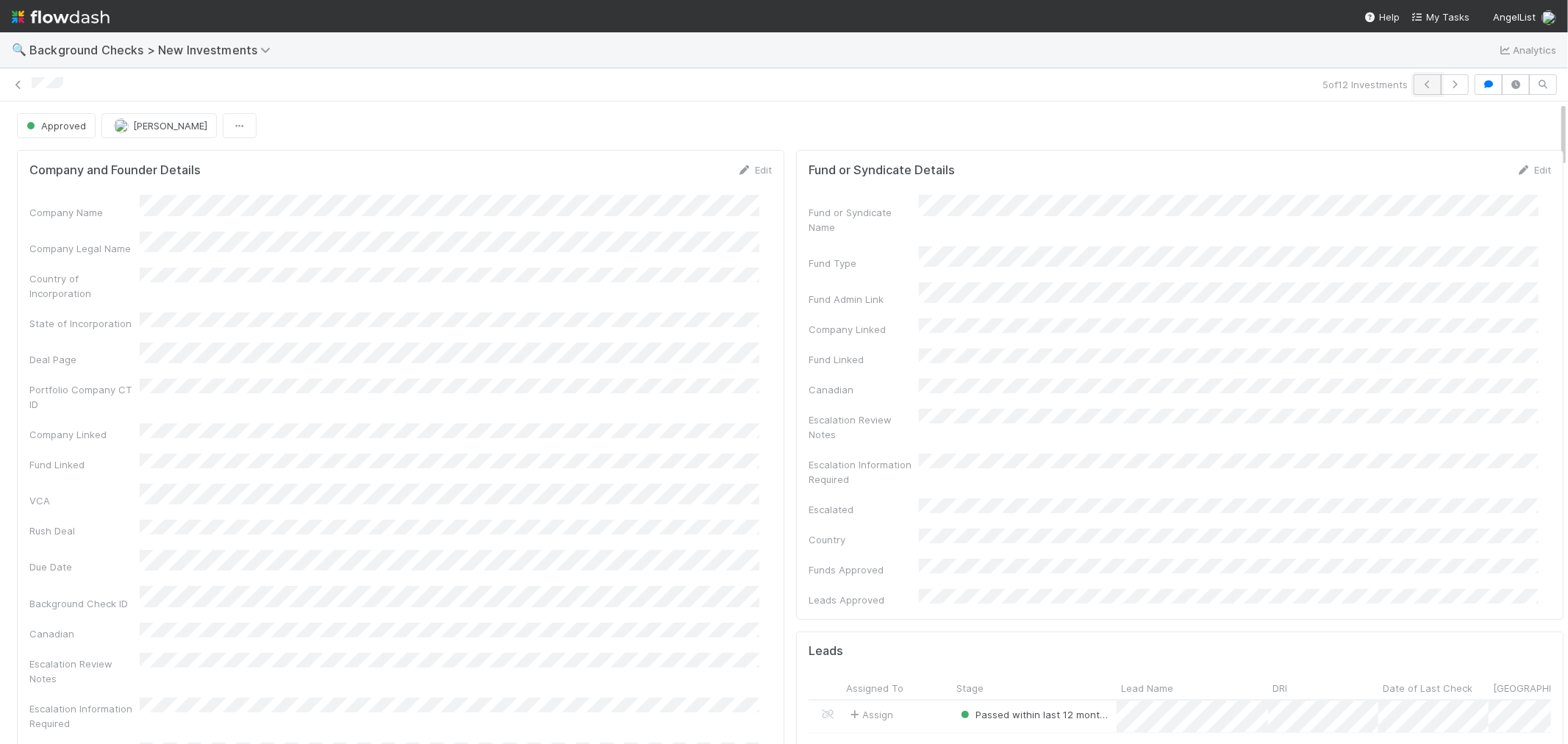
click at [1417, 89] on button "button" at bounding box center [1428, 85] width 28 height 20
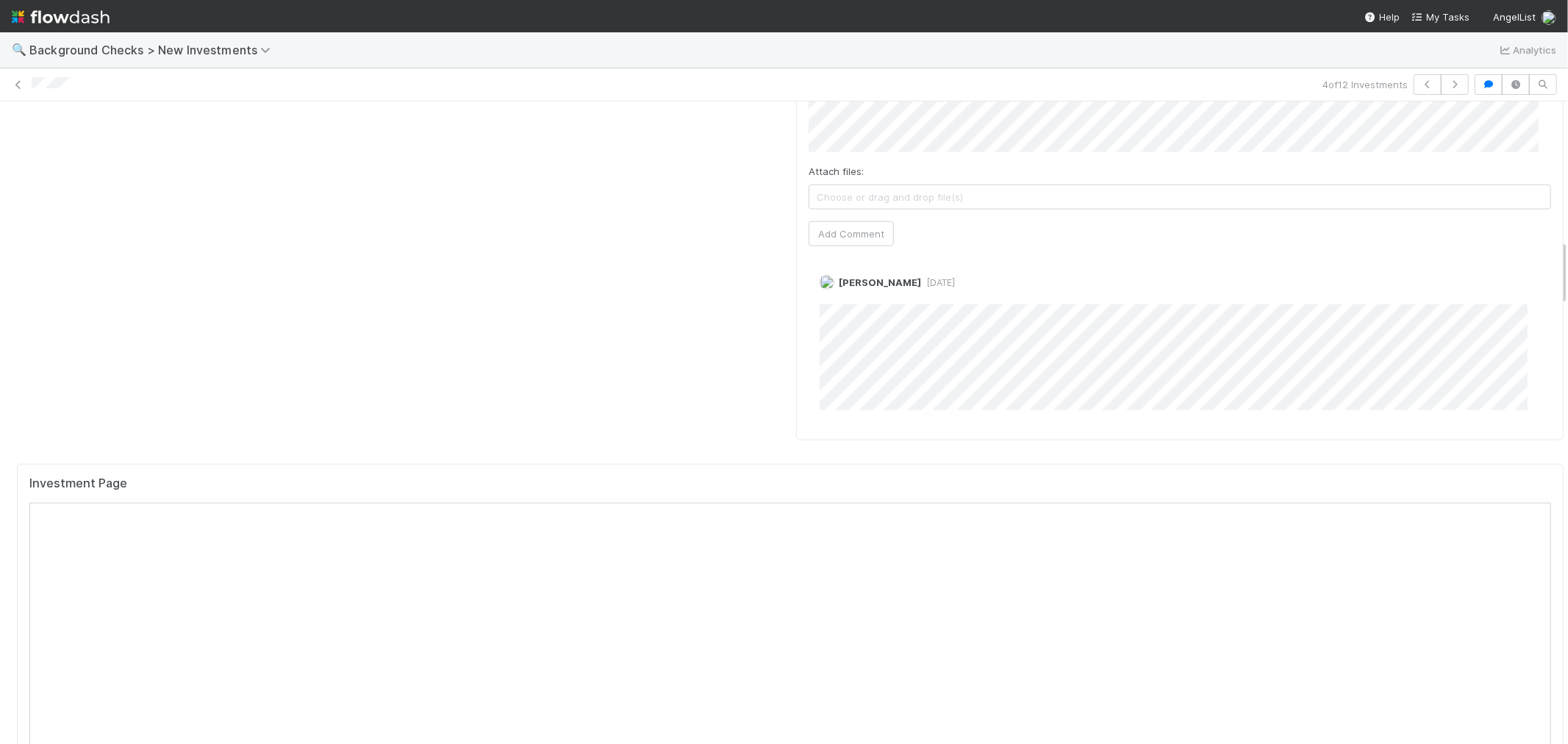
scroll to position [1470, 0]
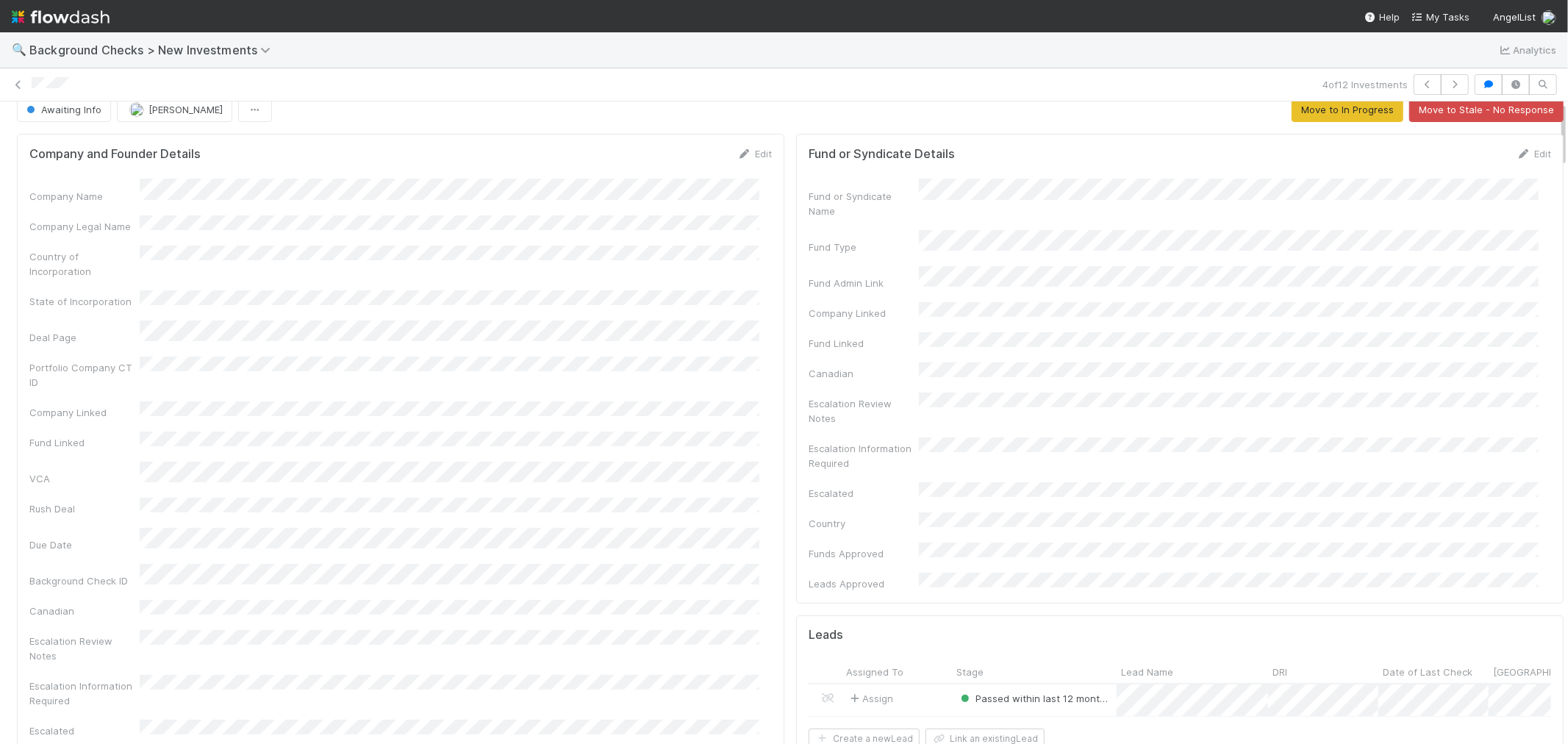
scroll to position [0, 0]
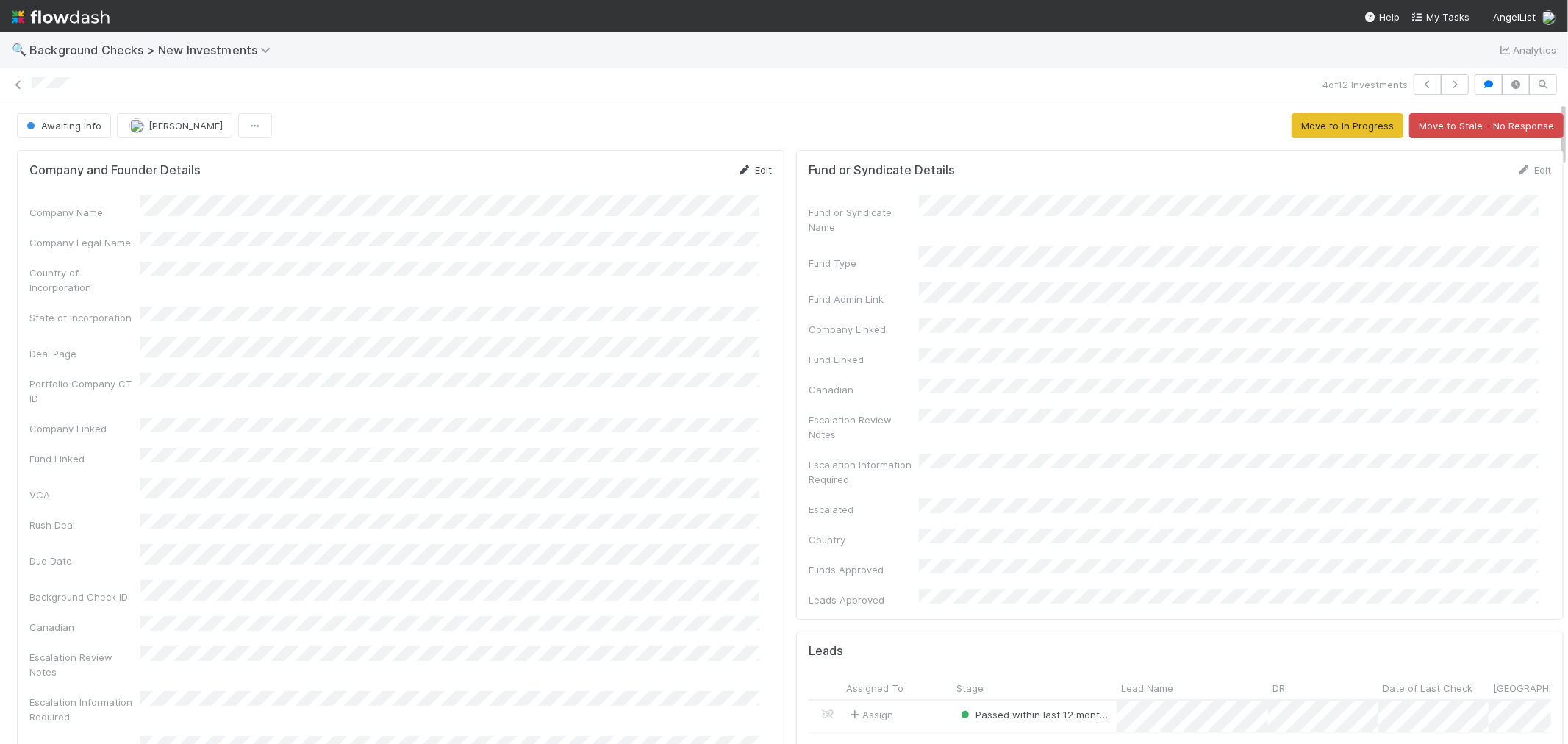
click at [742, 171] on link "Edit" at bounding box center [754, 170] width 35 height 12
click at [673, 163] on button "Save" at bounding box center [693, 175] width 42 height 25
click at [53, 118] on button "Awaiting Info" at bounding box center [64, 126] width 94 height 25
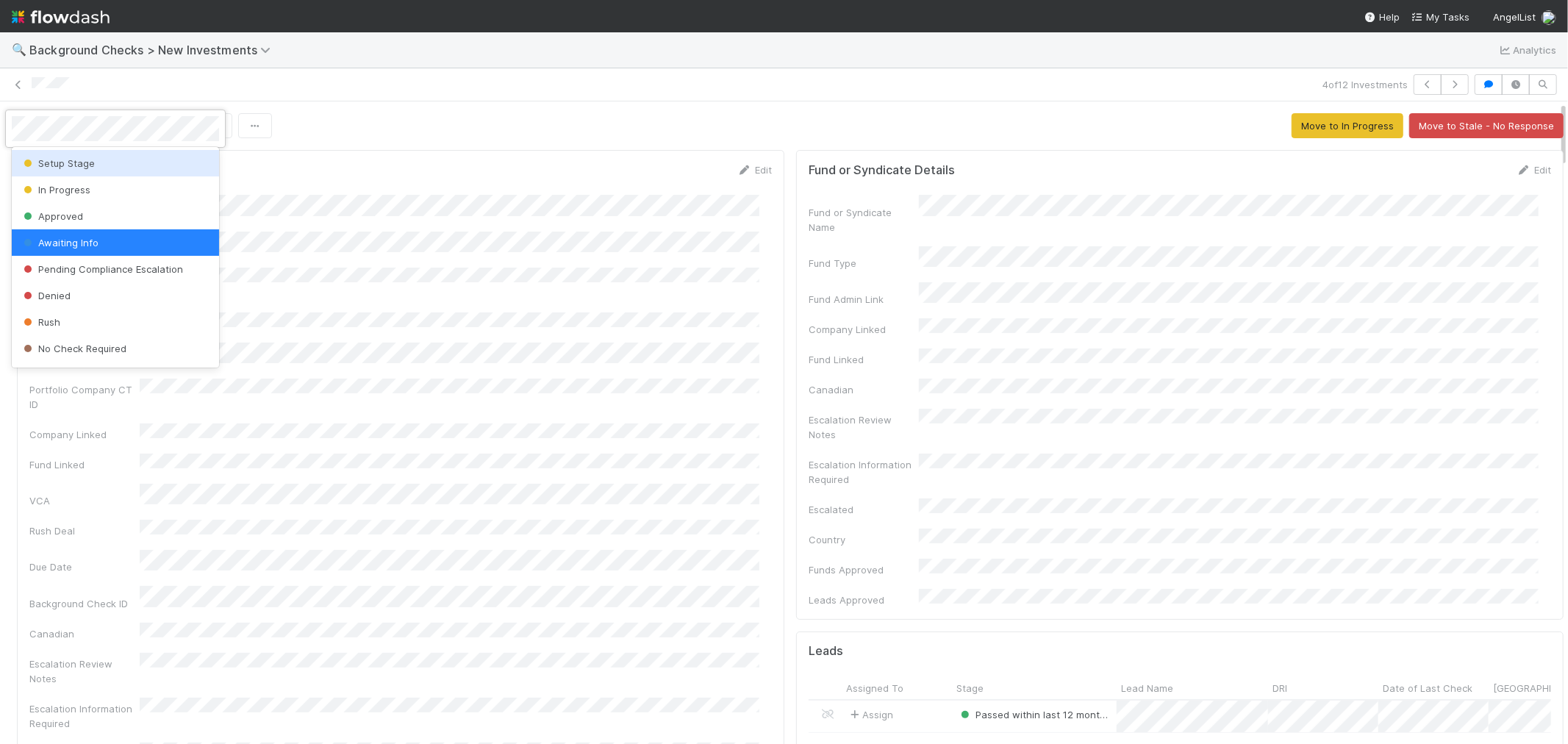
click at [55, 153] on div "Setup Stage" at bounding box center [115, 163] width 207 height 27
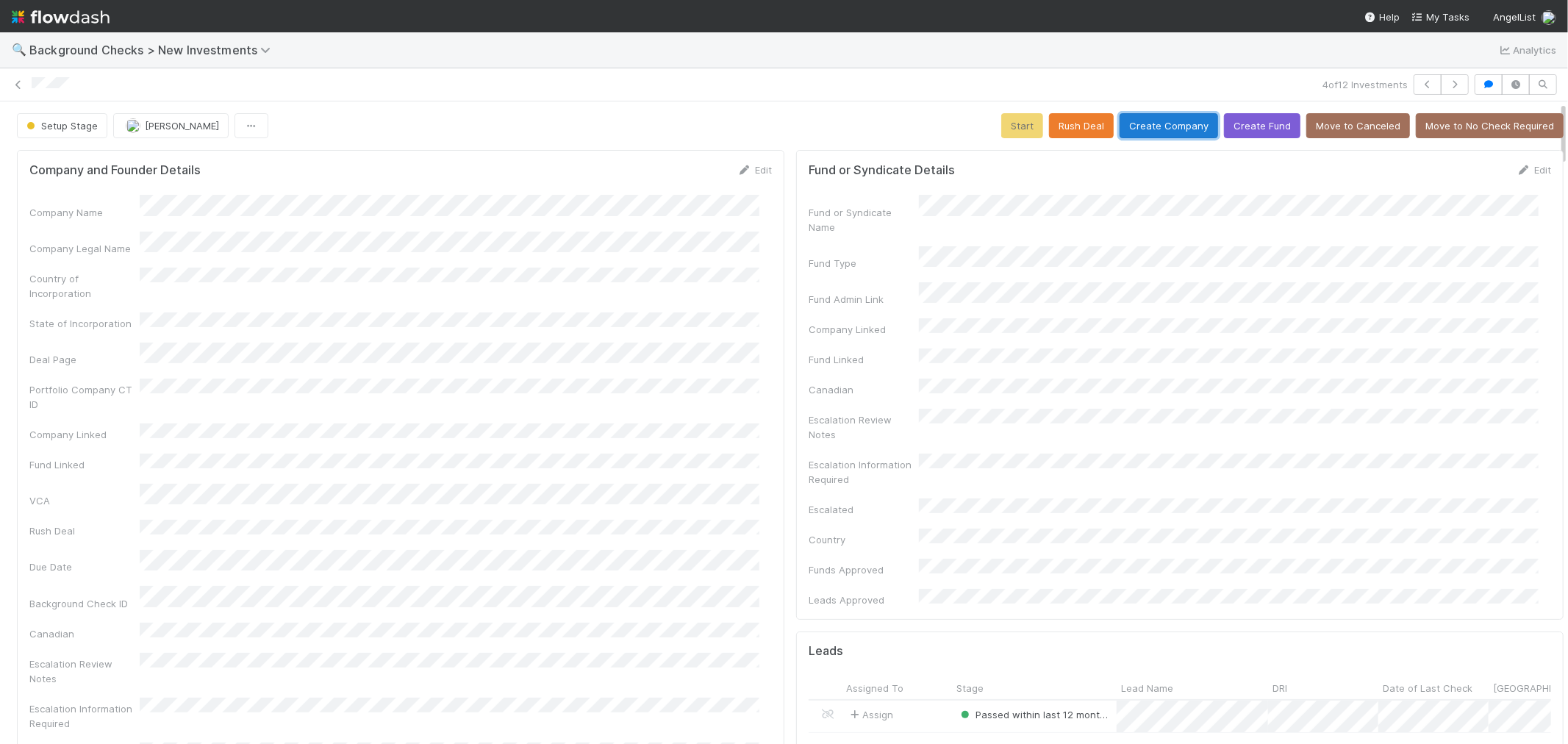
click at [1147, 126] on button "Create Company" at bounding box center [1169, 126] width 99 height 25
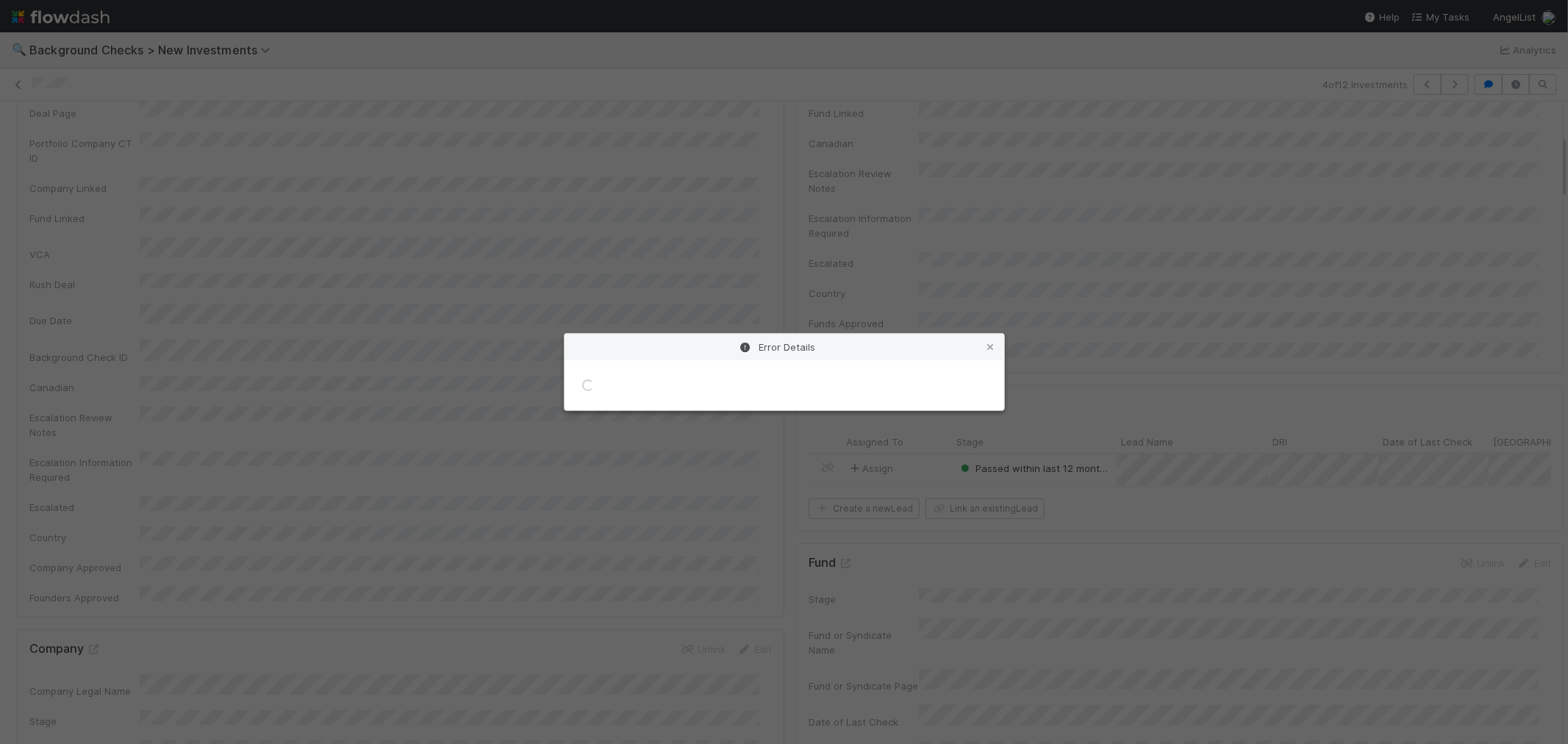
scroll to position [326, 0]
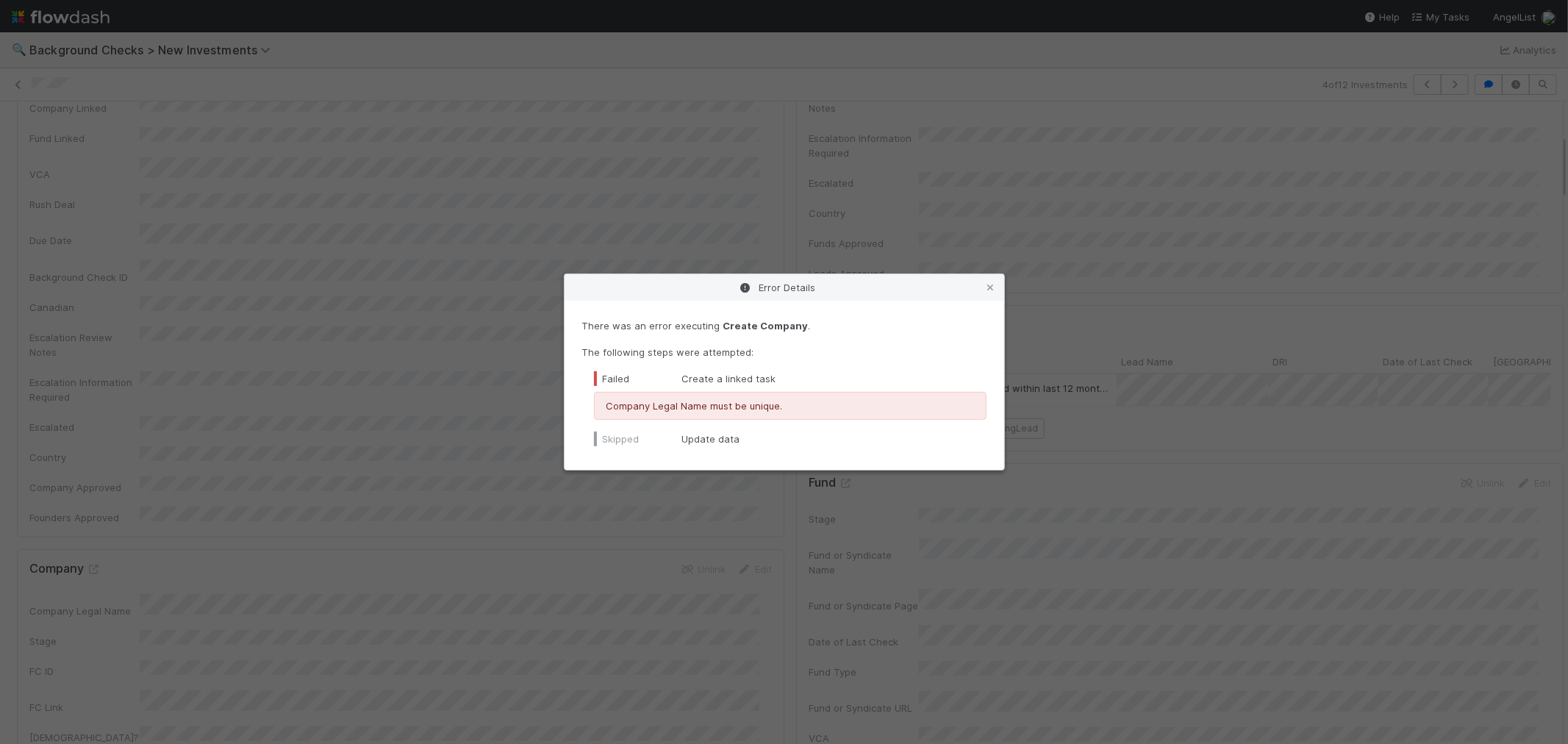
drag, startPoint x: 987, startPoint y: 286, endPoint x: 888, endPoint y: 290, distance: 99.1
click at [987, 286] on icon at bounding box center [990, 288] width 15 height 9
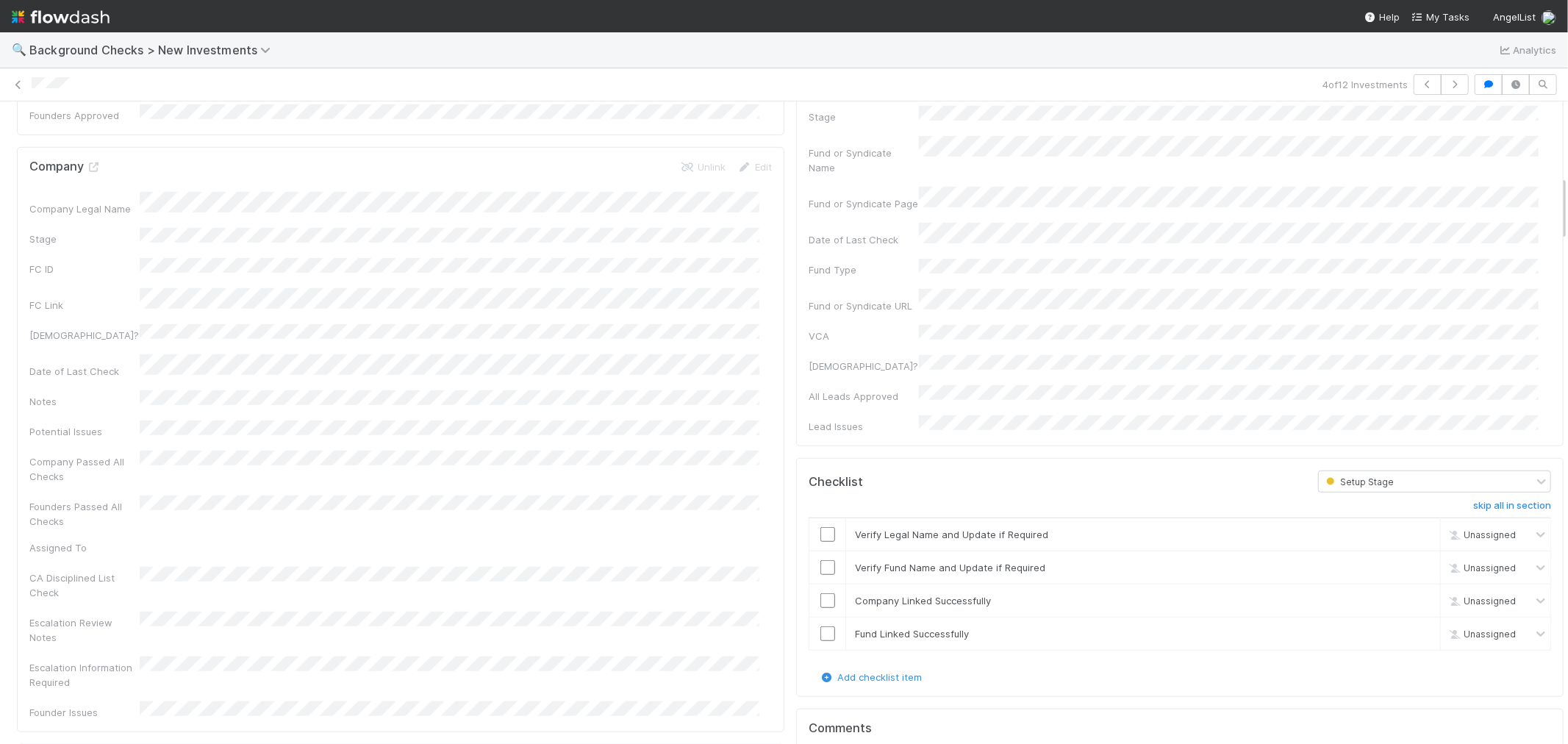
scroll to position [735, 0]
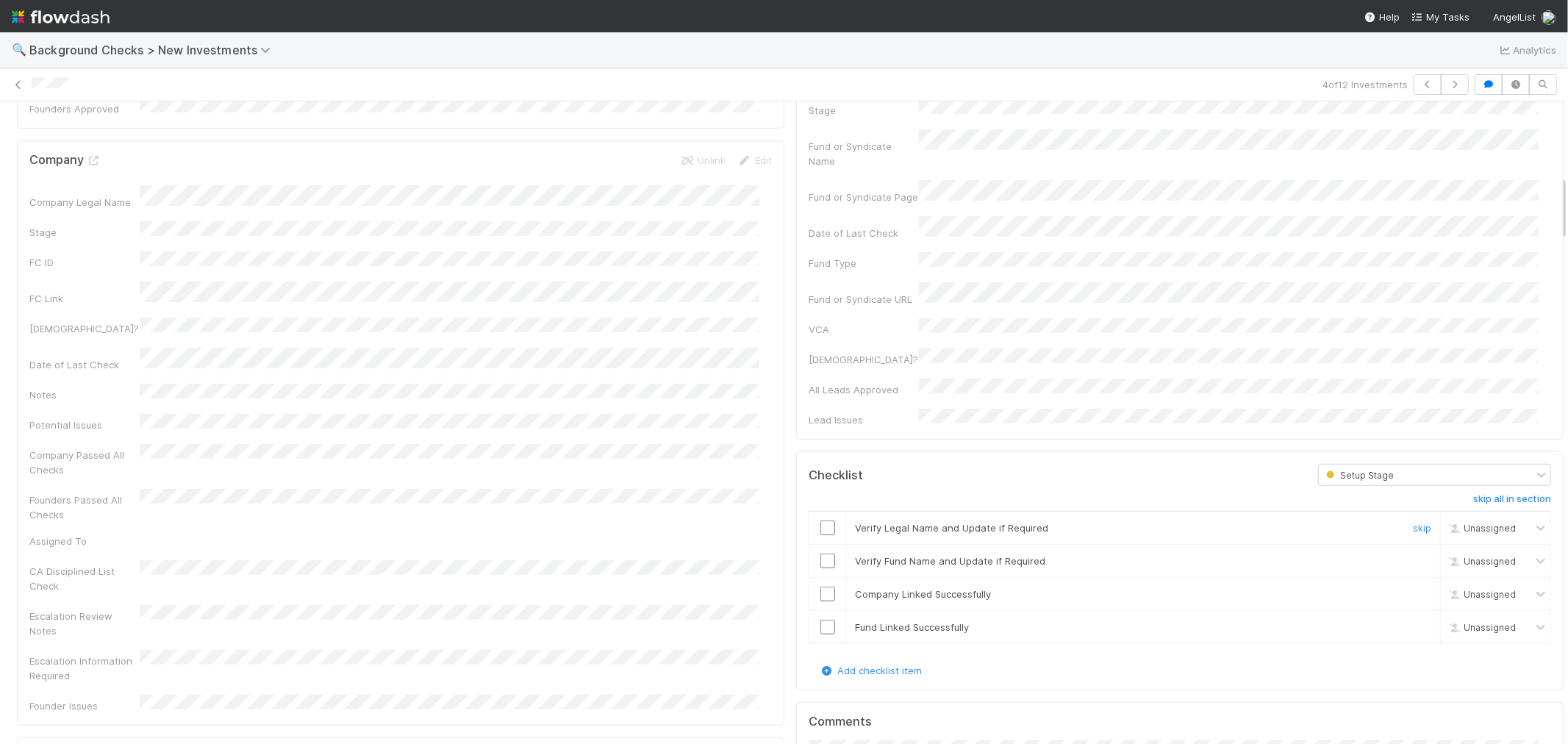
click at [820, 520] on input "checkbox" at bounding box center [827, 527] width 15 height 15
click at [820, 553] on input "checkbox" at bounding box center [827, 560] width 15 height 15
click at [820, 586] on input "checkbox" at bounding box center [827, 593] width 15 height 15
click at [820, 620] on input "checkbox" at bounding box center [827, 627] width 15 height 15
checkbox input "true"
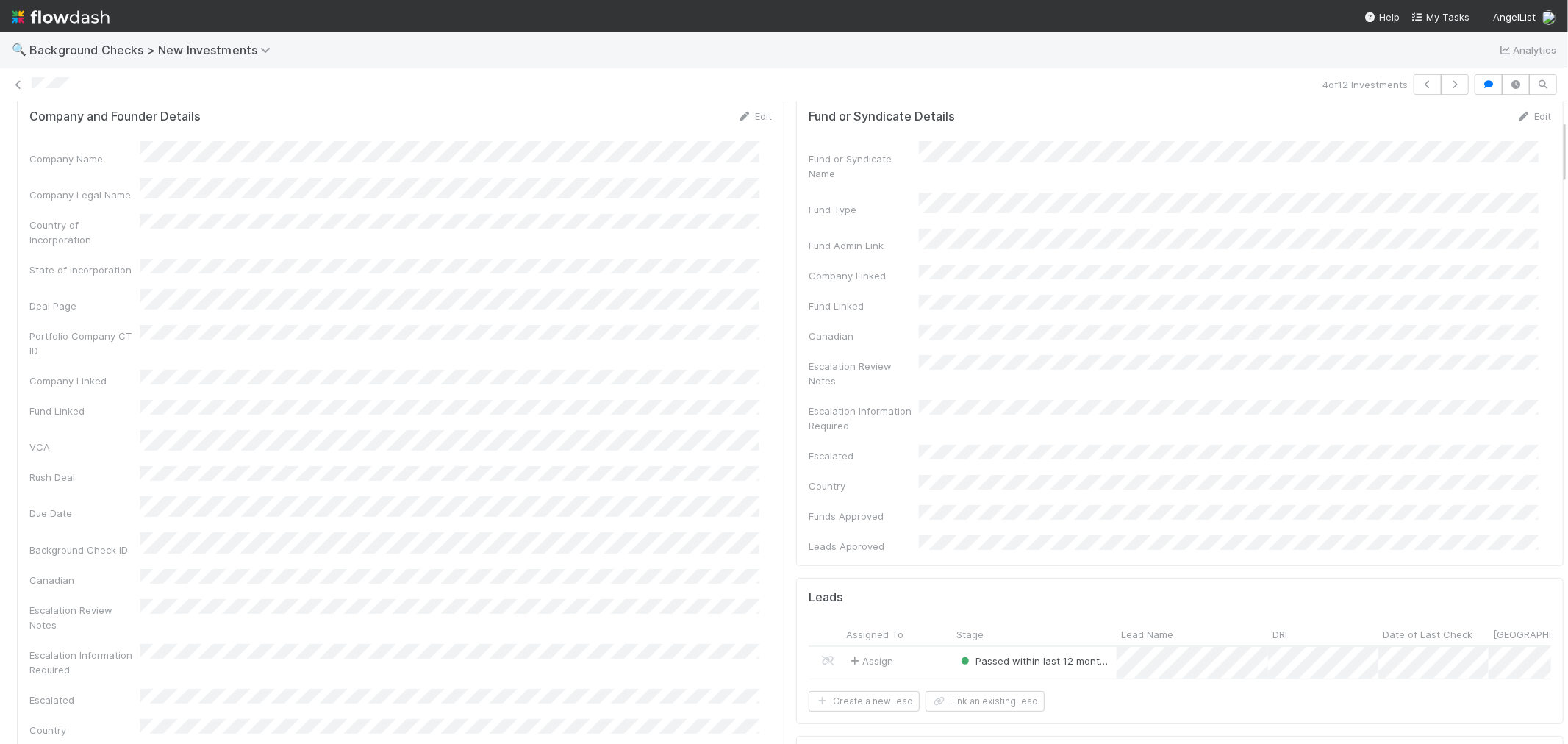
scroll to position [0, 0]
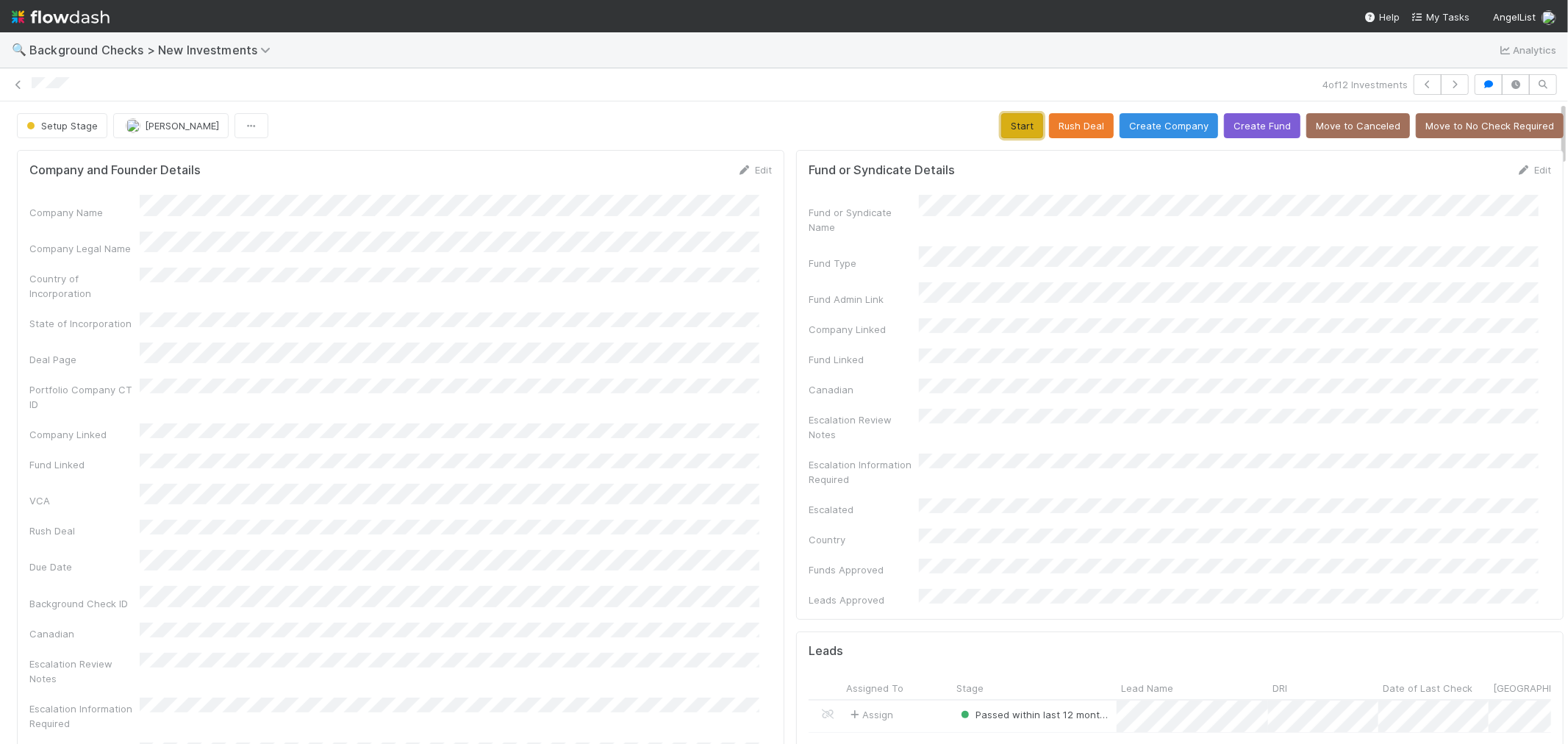
click at [1004, 122] on button "Start" at bounding box center [1022, 126] width 42 height 25
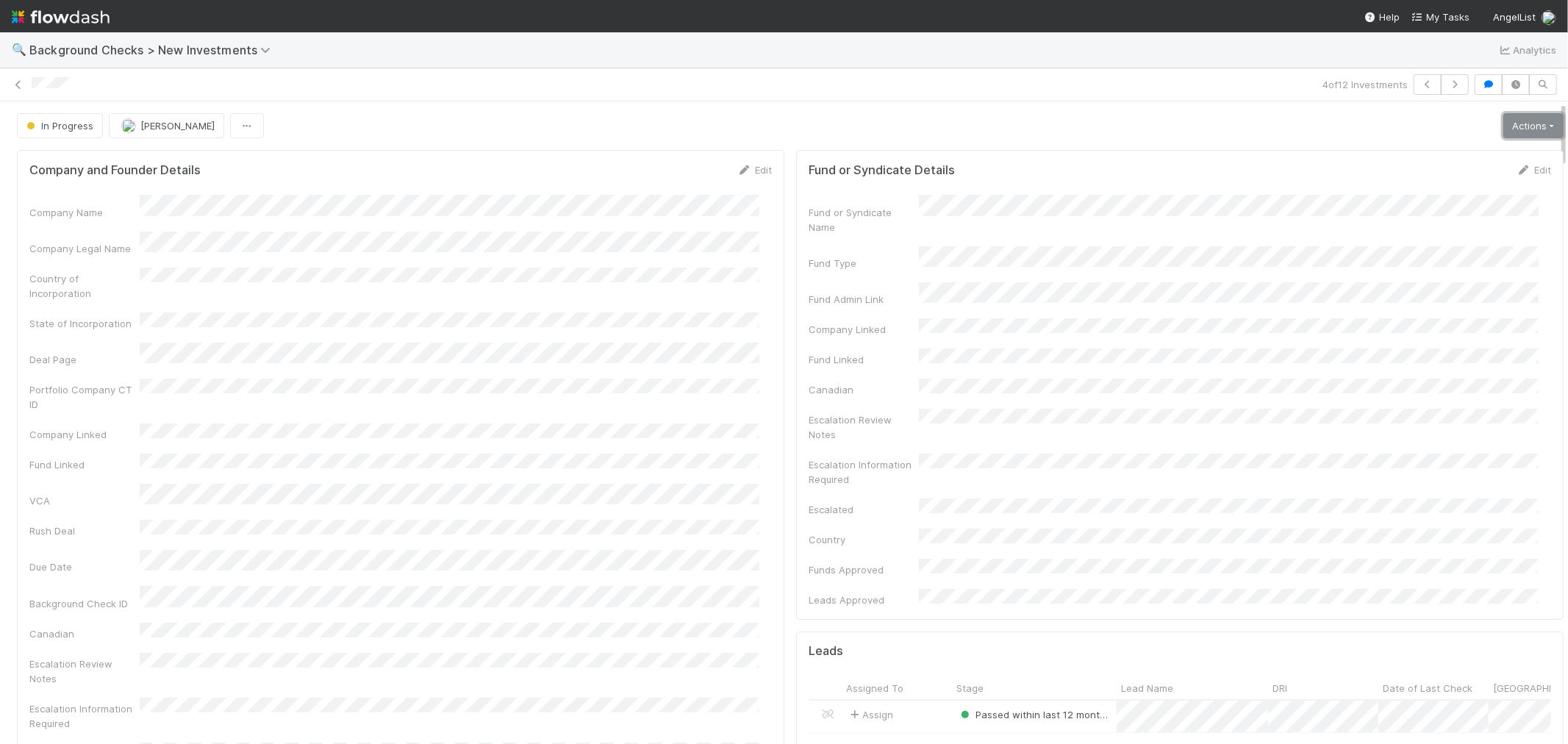
click at [1516, 128] on link "Actions" at bounding box center [1533, 126] width 60 height 25
click at [1478, 151] on button "Finish" at bounding box center [1482, 156] width 164 height 20
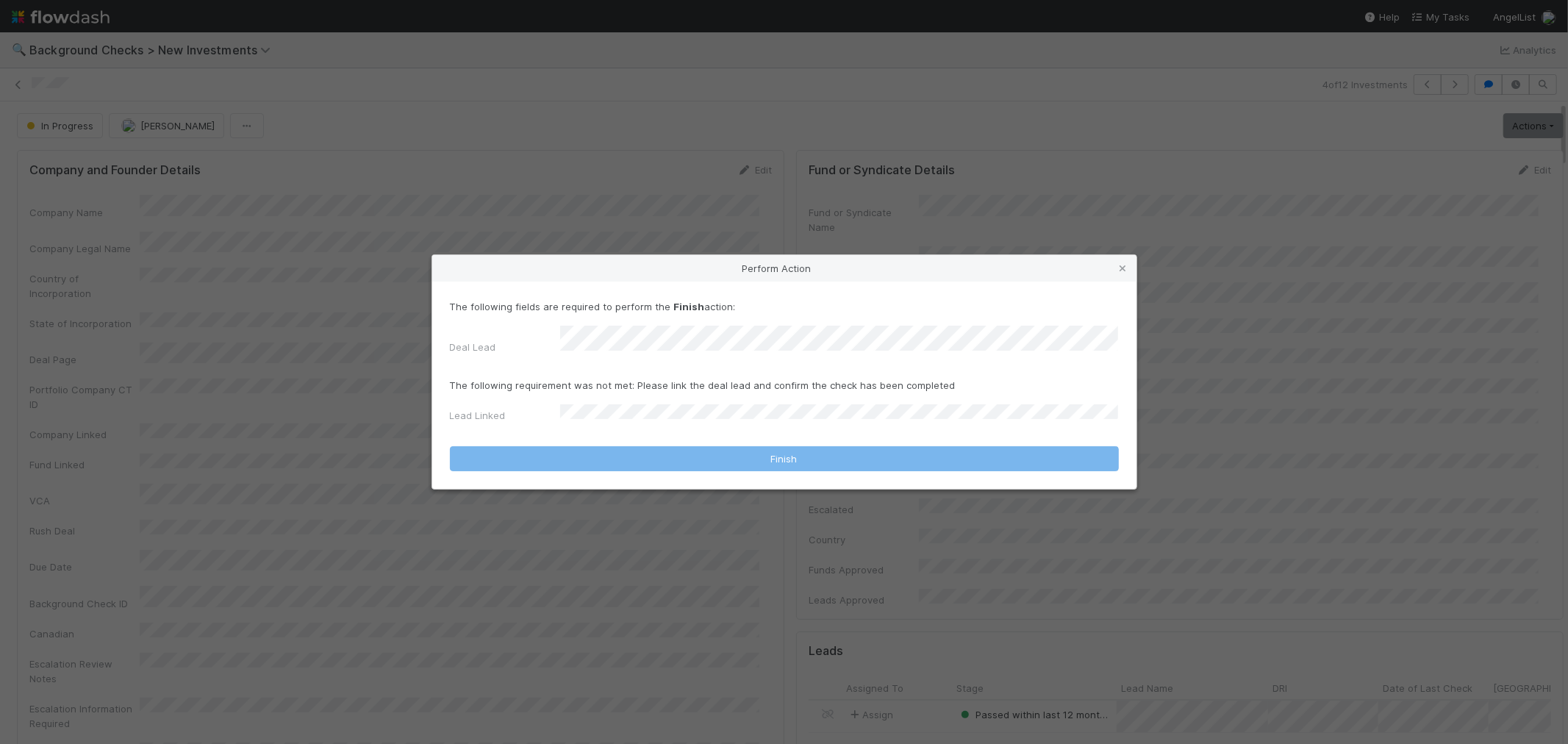
click at [665, 356] on div "Deal Lead" at bounding box center [784, 343] width 669 height 35
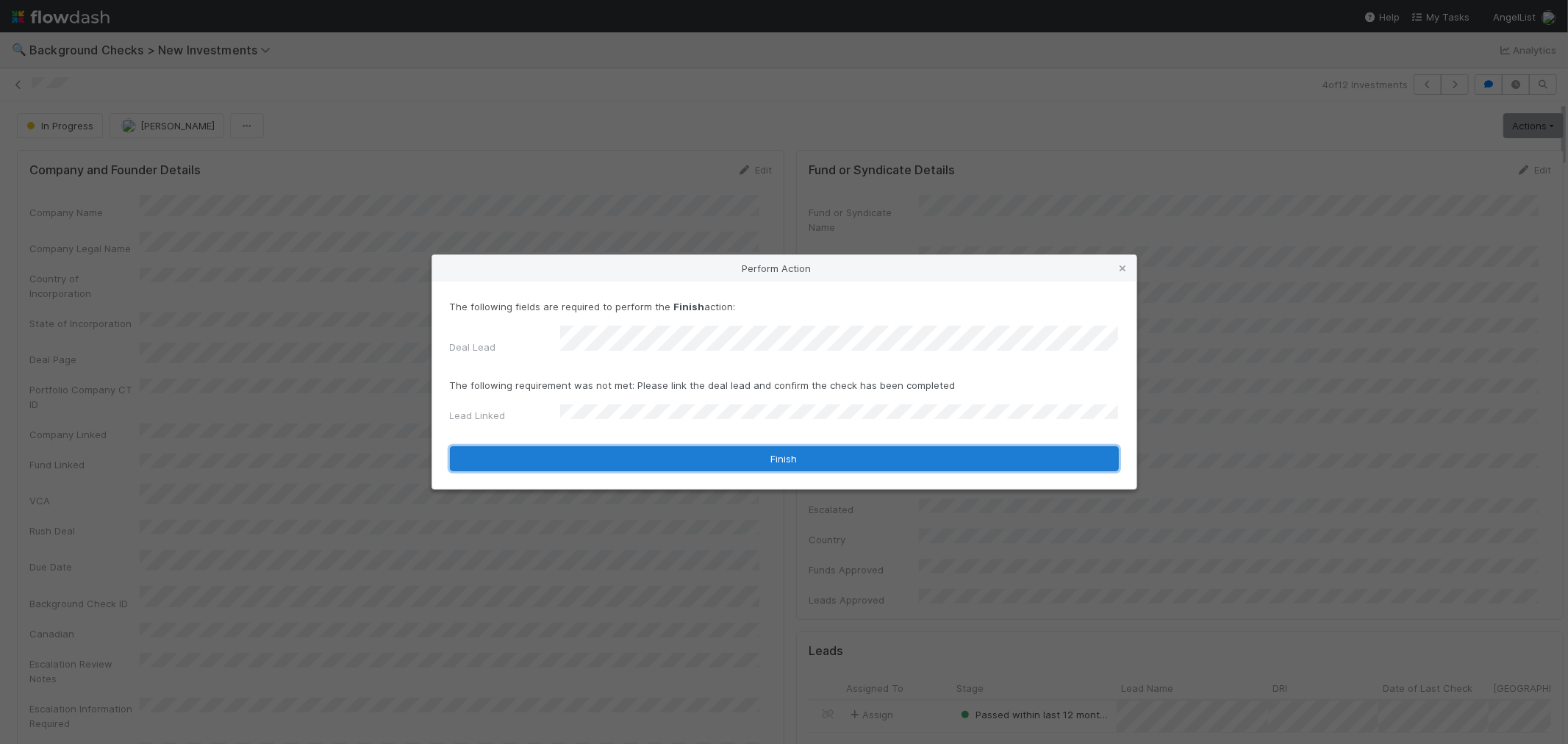
click at [571, 448] on button "Finish" at bounding box center [784, 459] width 669 height 25
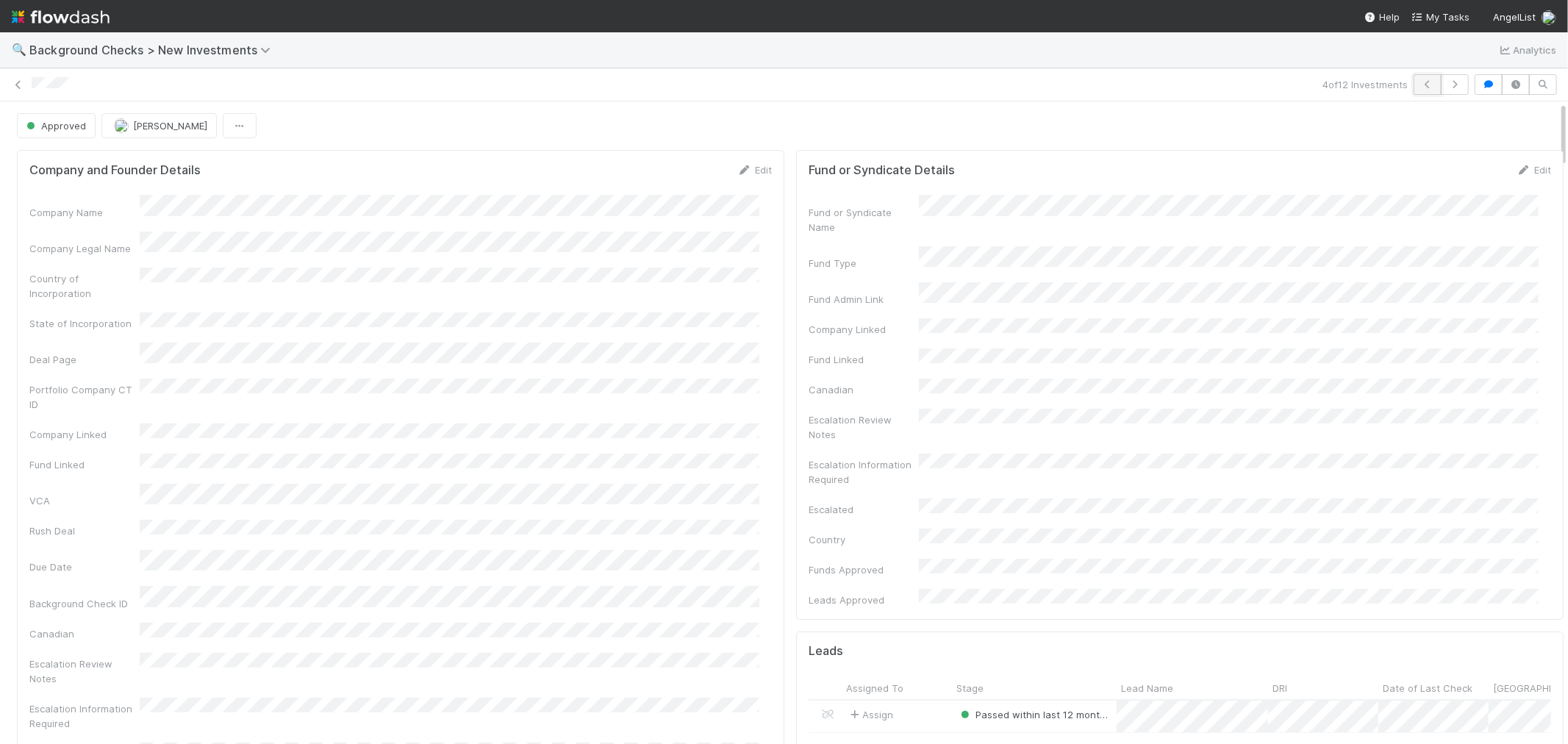
click at [1420, 85] on icon "button" at bounding box center [1428, 84] width 15 height 9
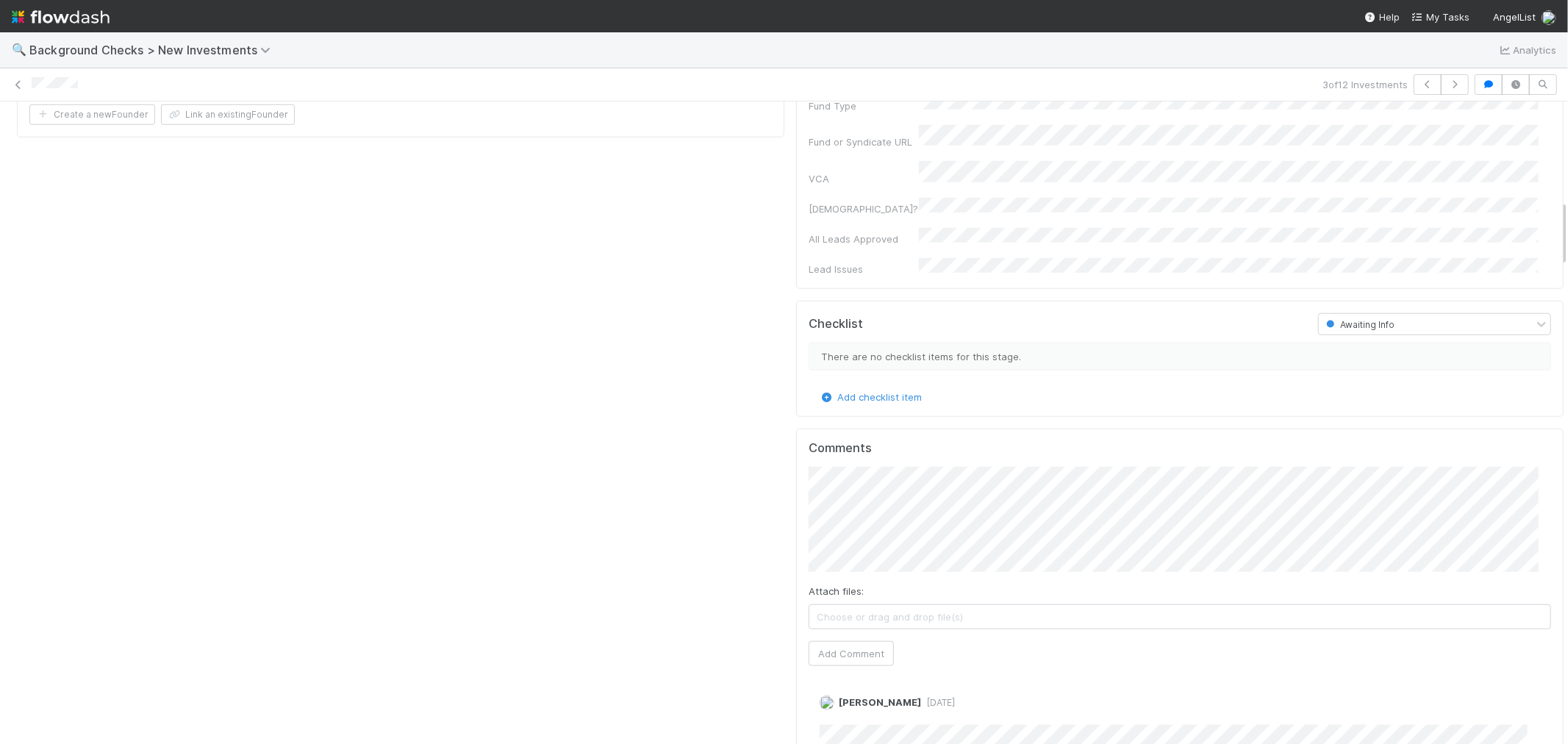
scroll to position [1306, 0]
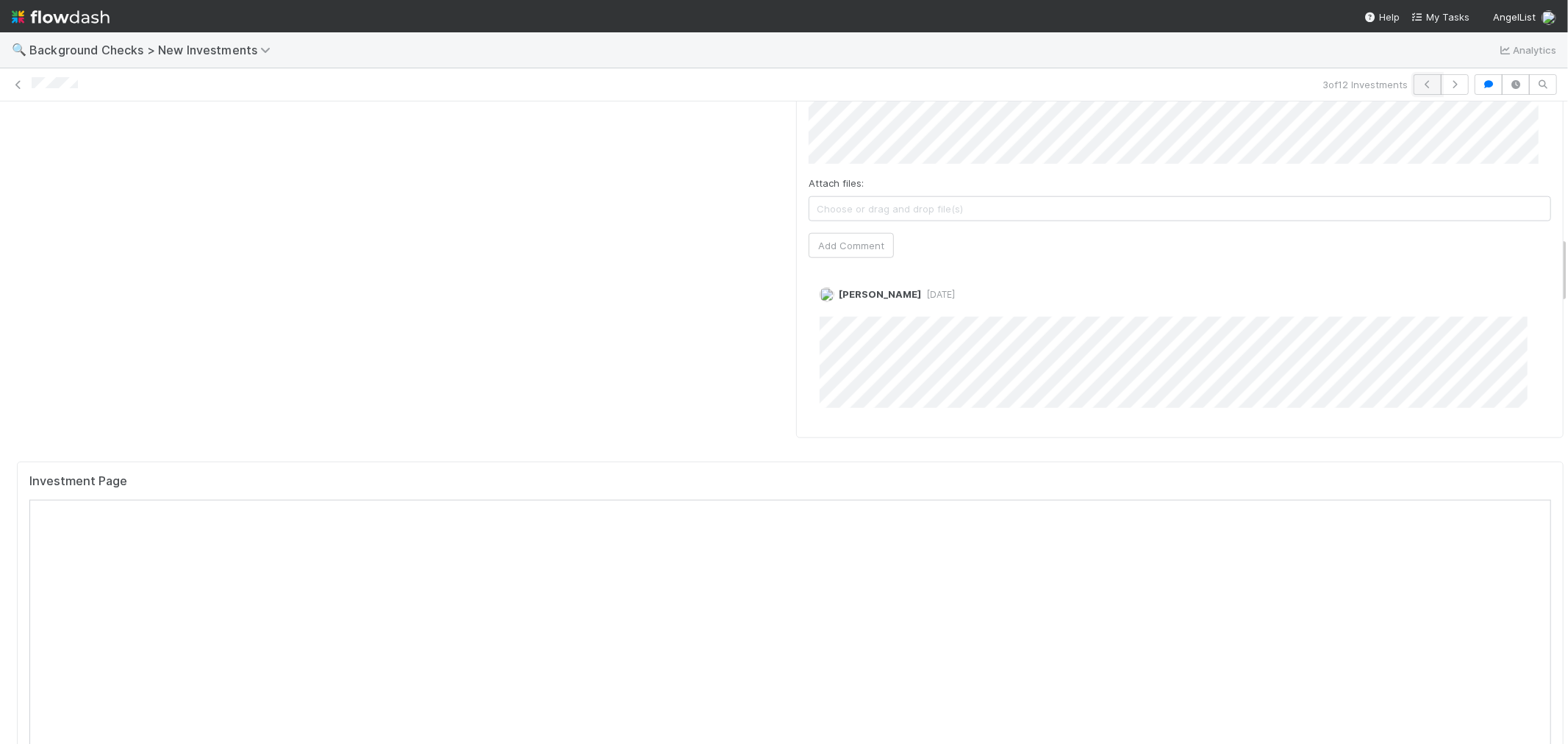
click at [1420, 87] on icon "button" at bounding box center [1428, 84] width 15 height 9
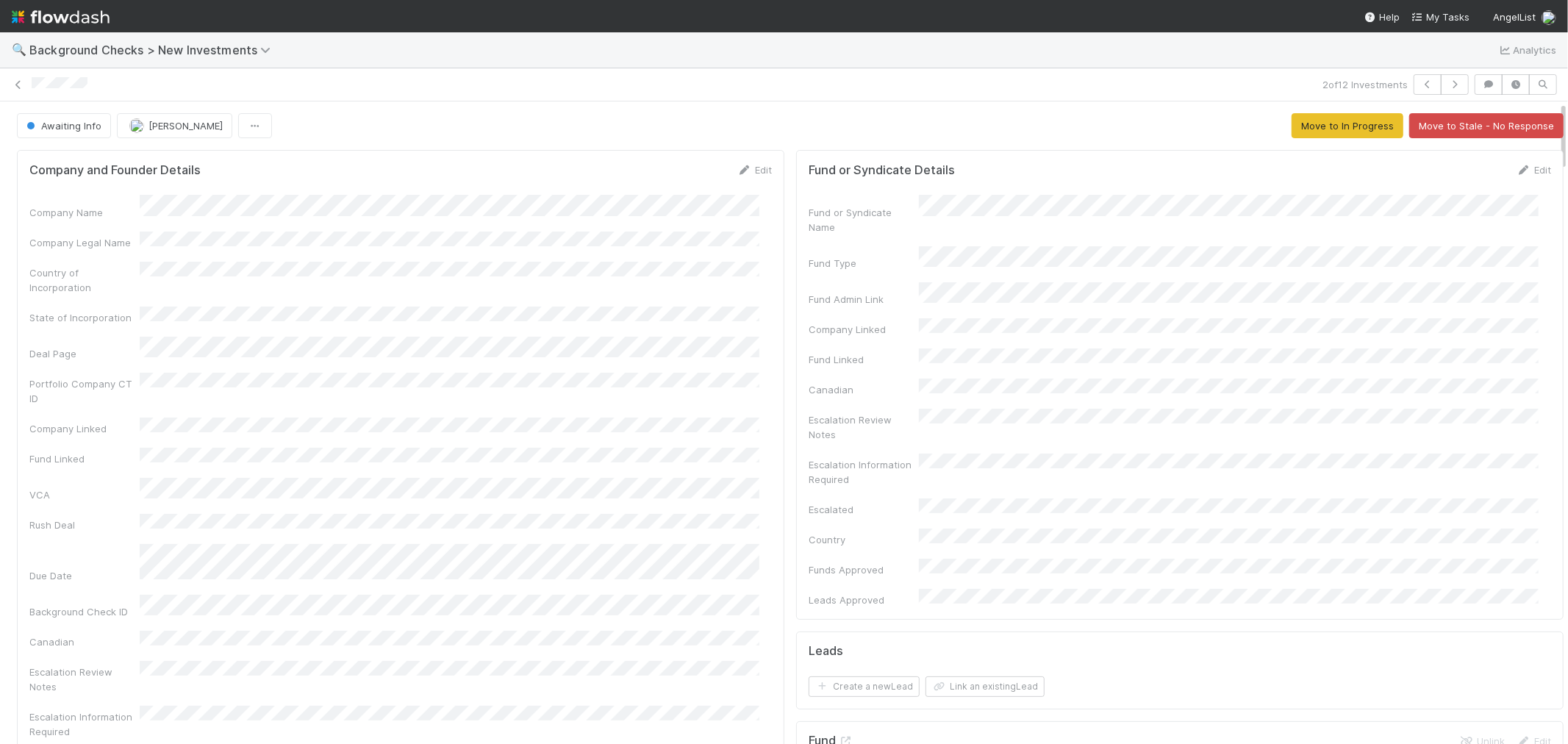
drag, startPoint x: 92, startPoint y: 89, endPoint x: 28, endPoint y: 86, distance: 64.1
click at [28, 86] on div "2 of 12 Investments" at bounding box center [784, 85] width 1568 height 20
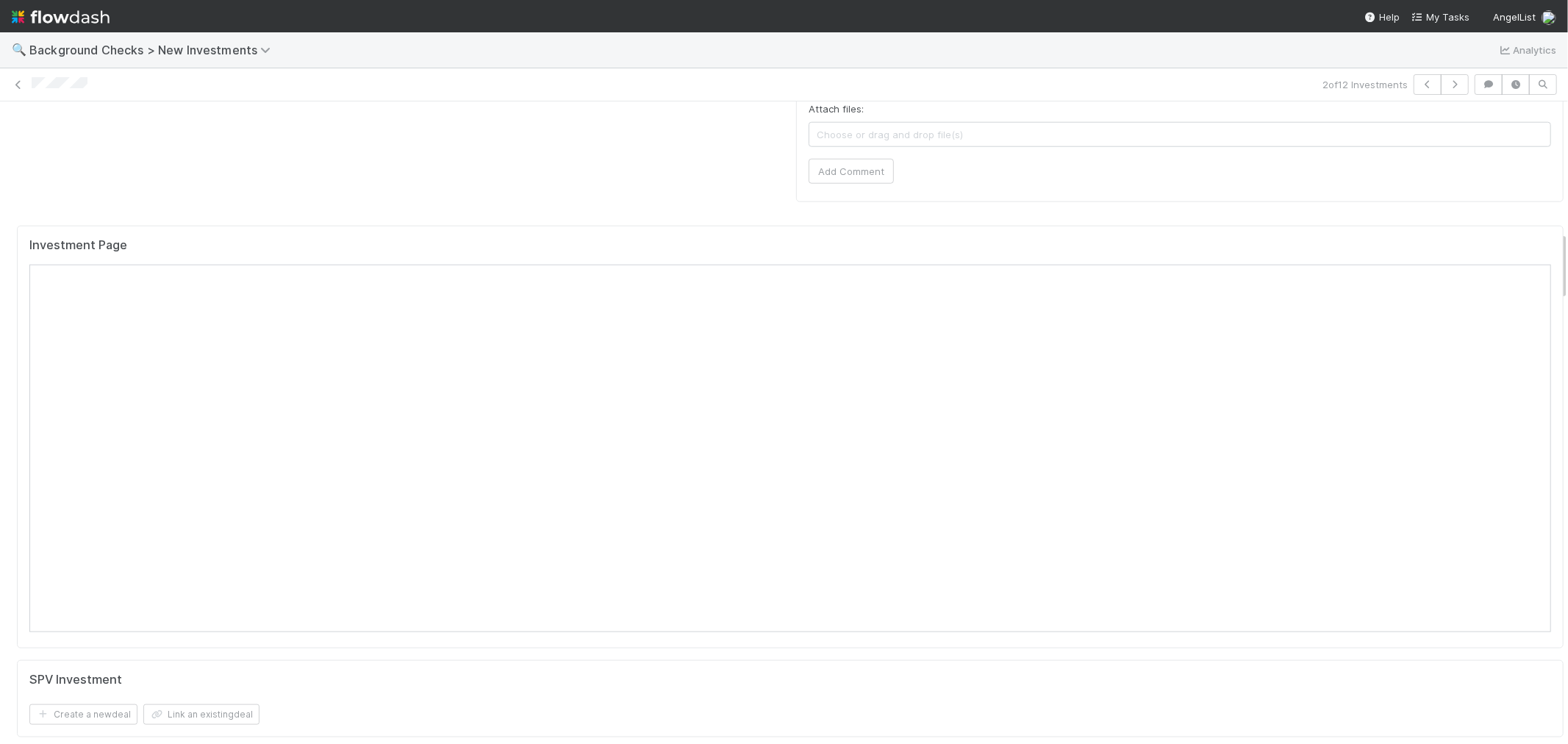
scroll to position [1062, 0]
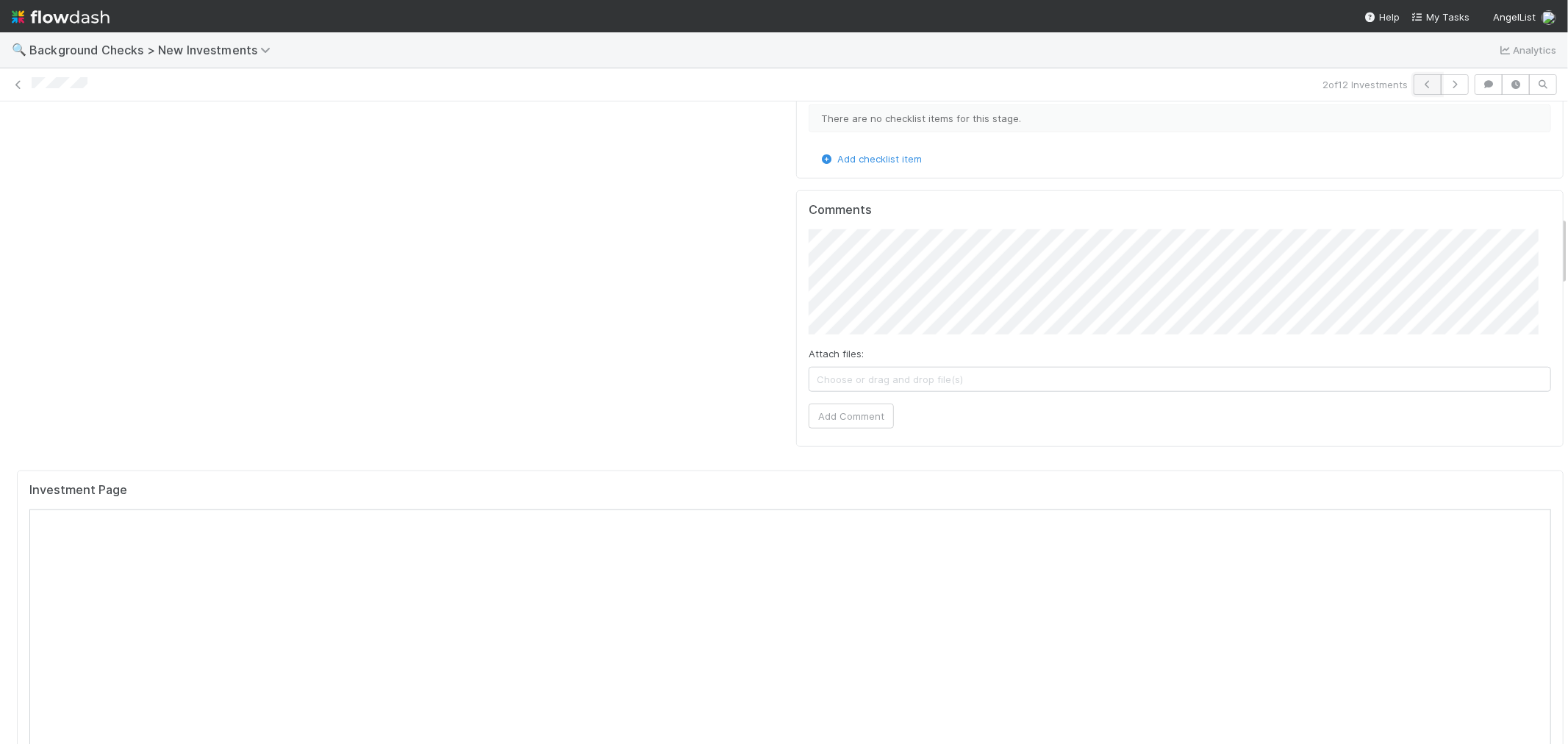
click at [1420, 82] on icon "button" at bounding box center [1428, 84] width 15 height 9
drag, startPoint x: 125, startPoint y: 93, endPoint x: 27, endPoint y: 79, distance: 99.0
click at [27, 79] on div "1 of 12 Investments" at bounding box center [784, 85] width 1568 height 20
click at [17, 78] on link at bounding box center [18, 84] width 15 height 15
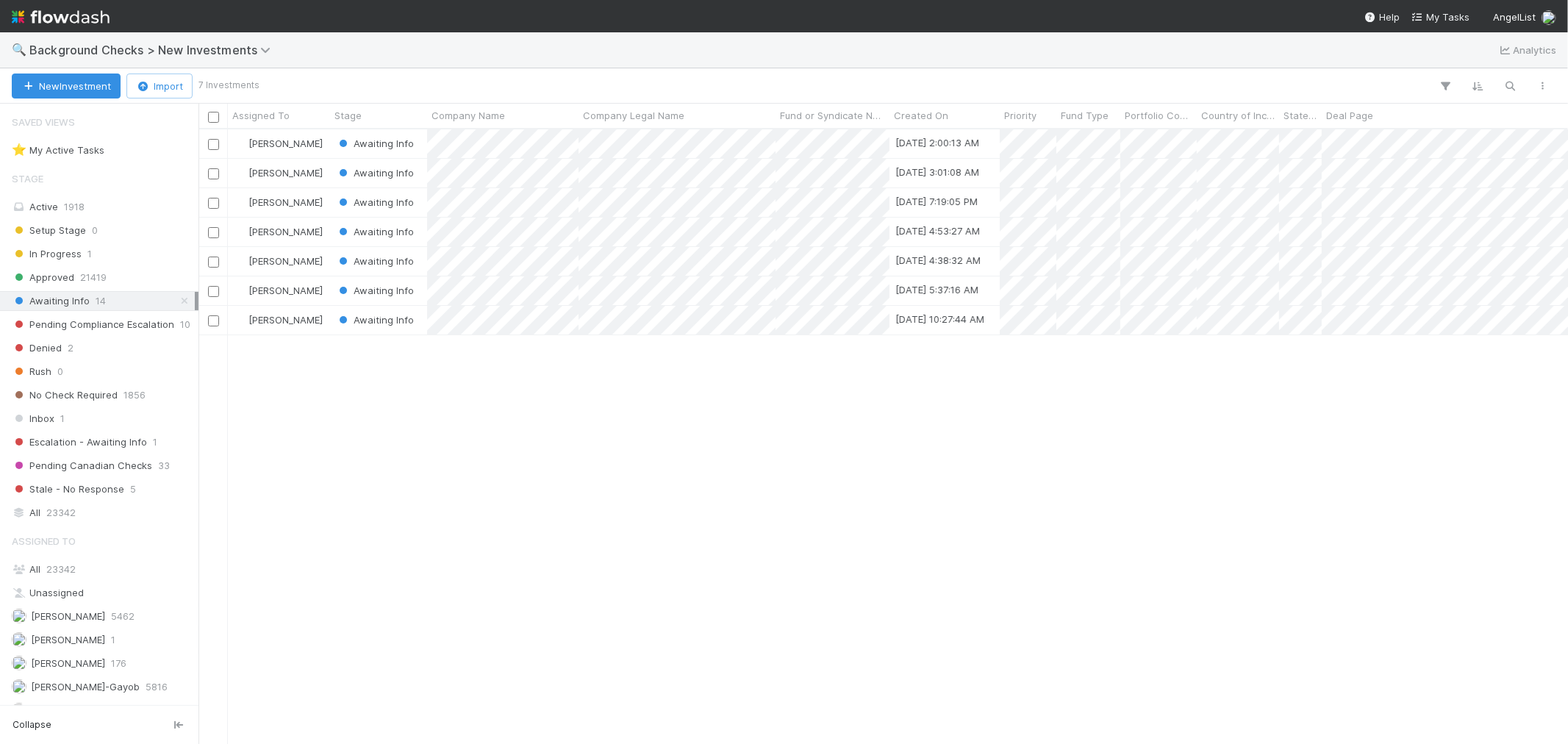
scroll to position [601, 1357]
click at [98, 567] on div "All 23342" at bounding box center [103, 569] width 183 height 18
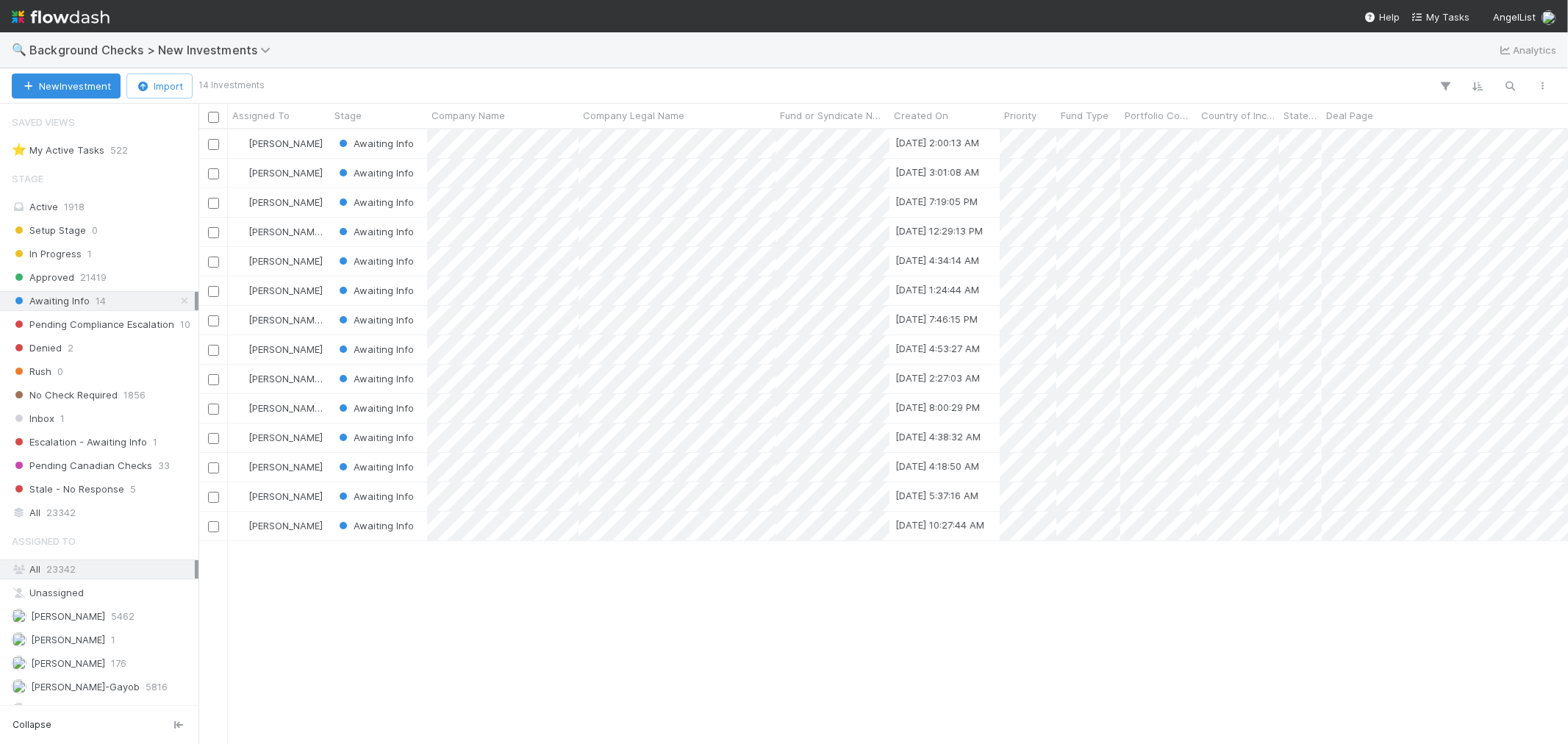
scroll to position [601, 1357]
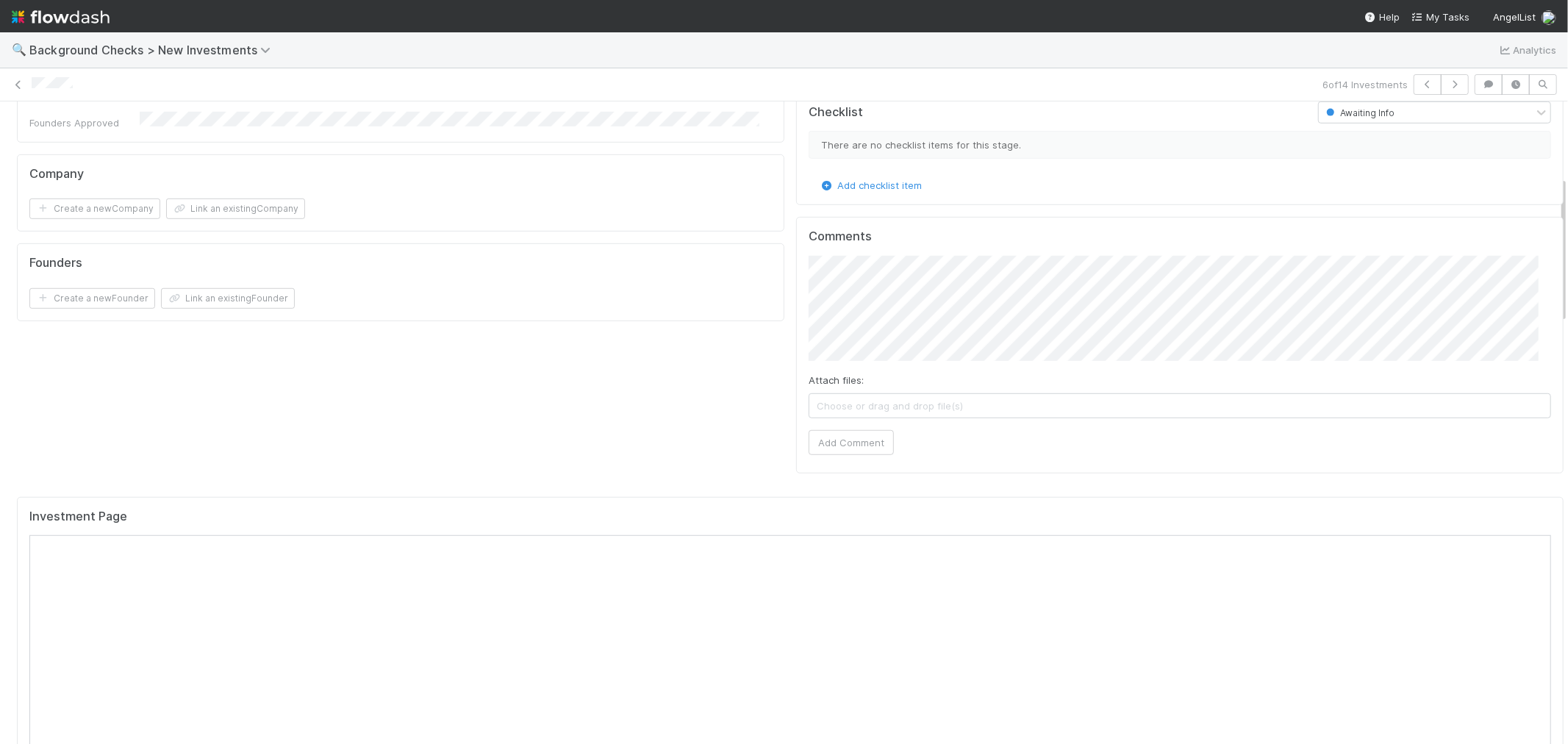
scroll to position [735, 0]
click at [645, 483] on div "Investment Page" at bounding box center [790, 694] width 1547 height 423
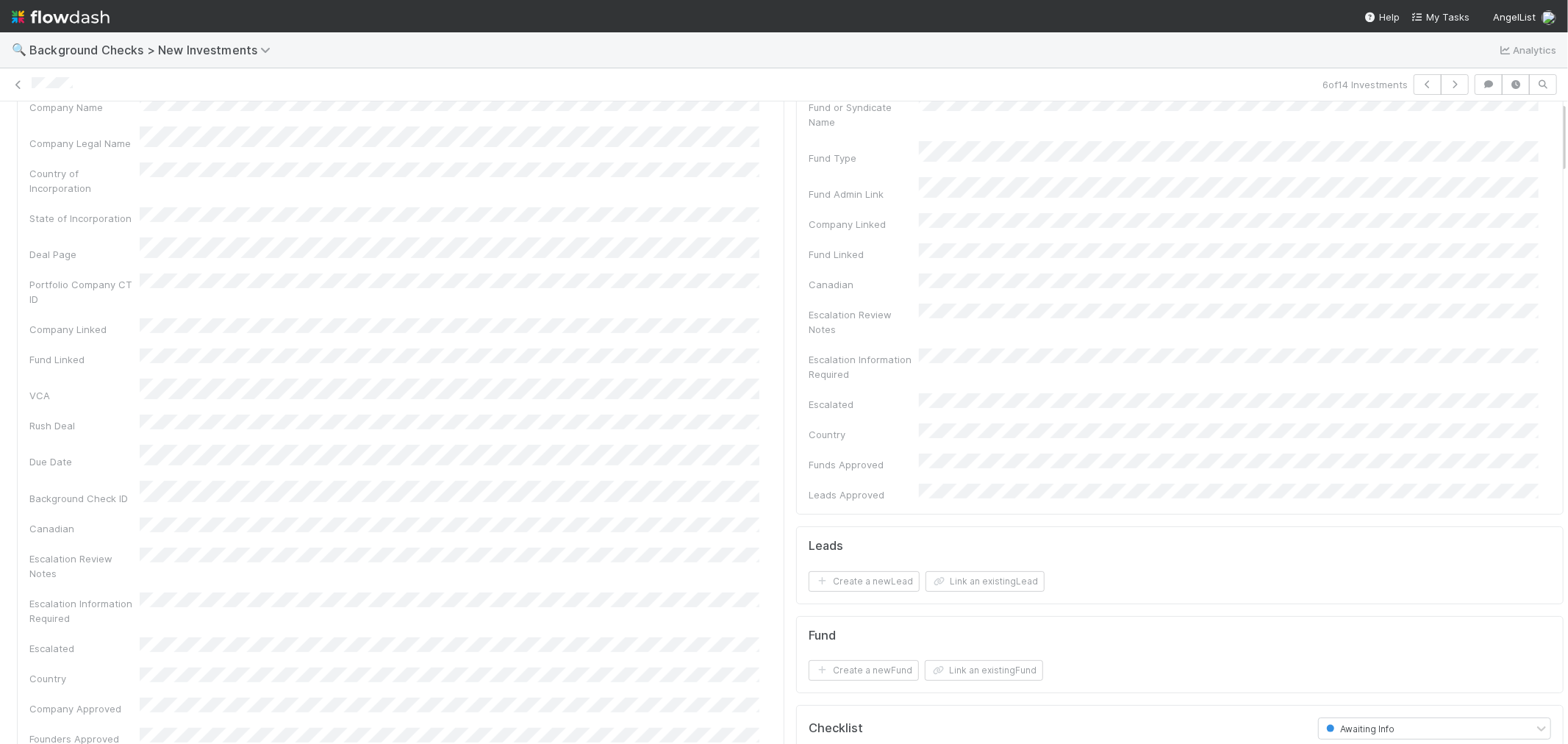
scroll to position [0, 0]
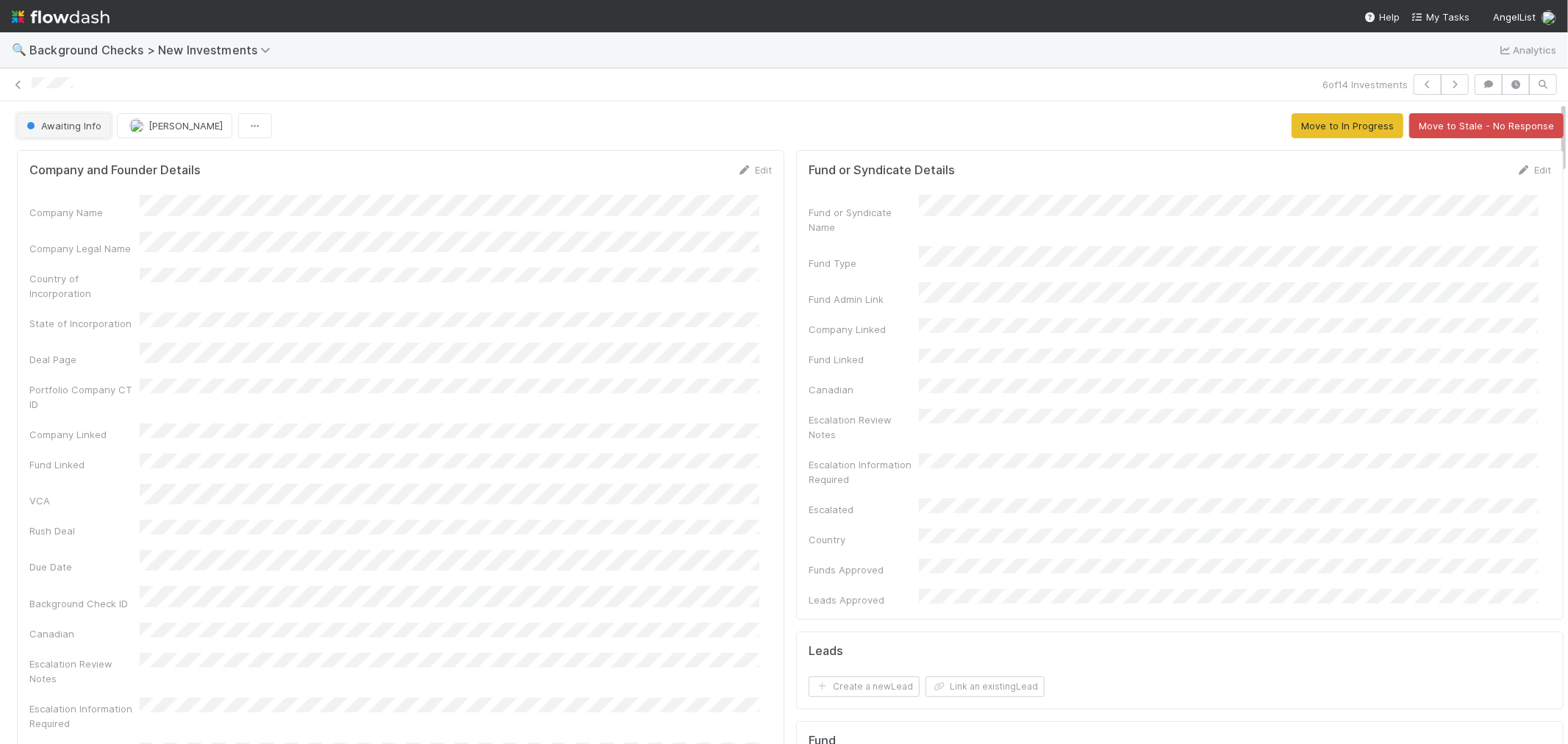
click at [66, 130] on span "Awaiting Info" at bounding box center [62, 126] width 78 height 12
click at [434, 232] on div at bounding box center [784, 372] width 1568 height 744
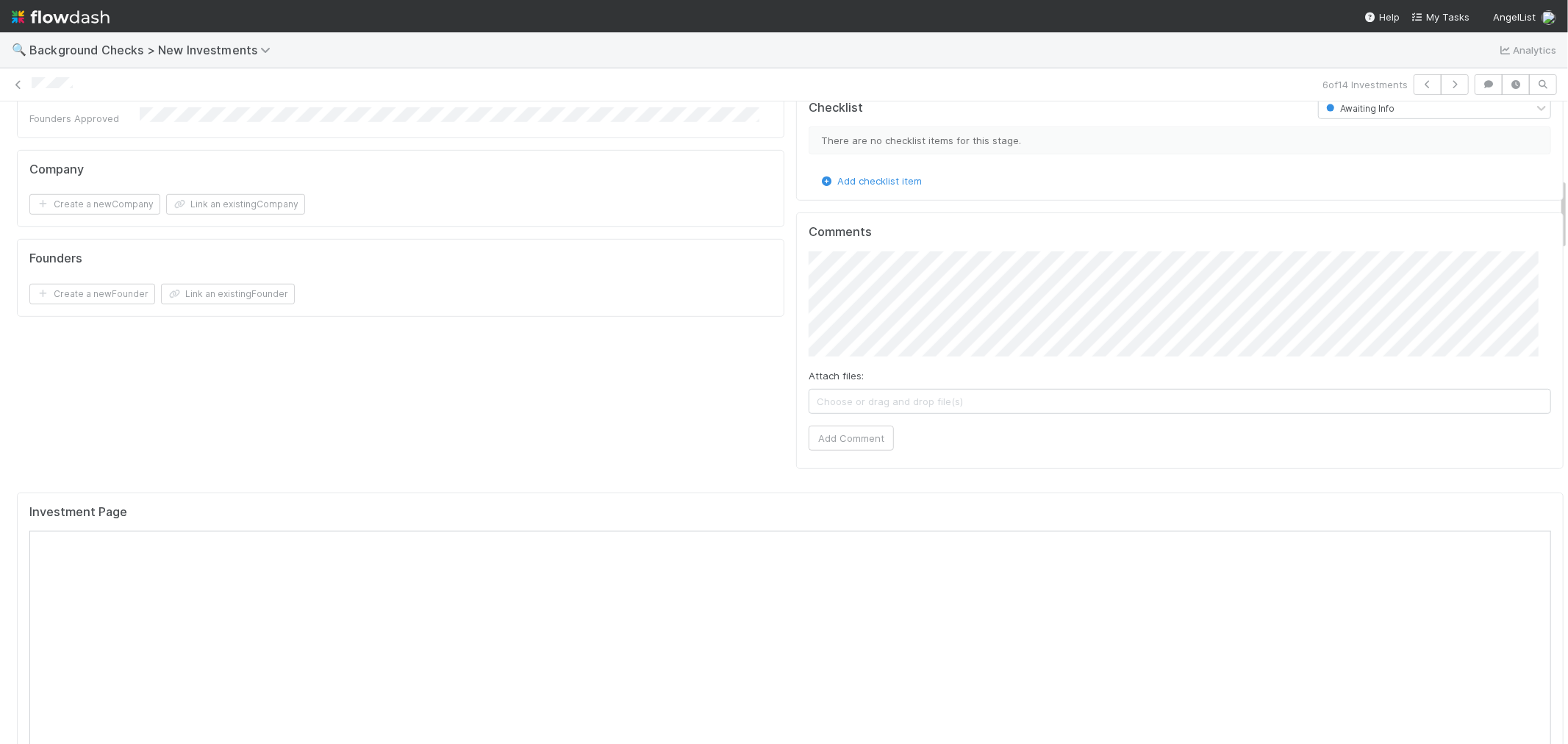
scroll to position [653, 0]
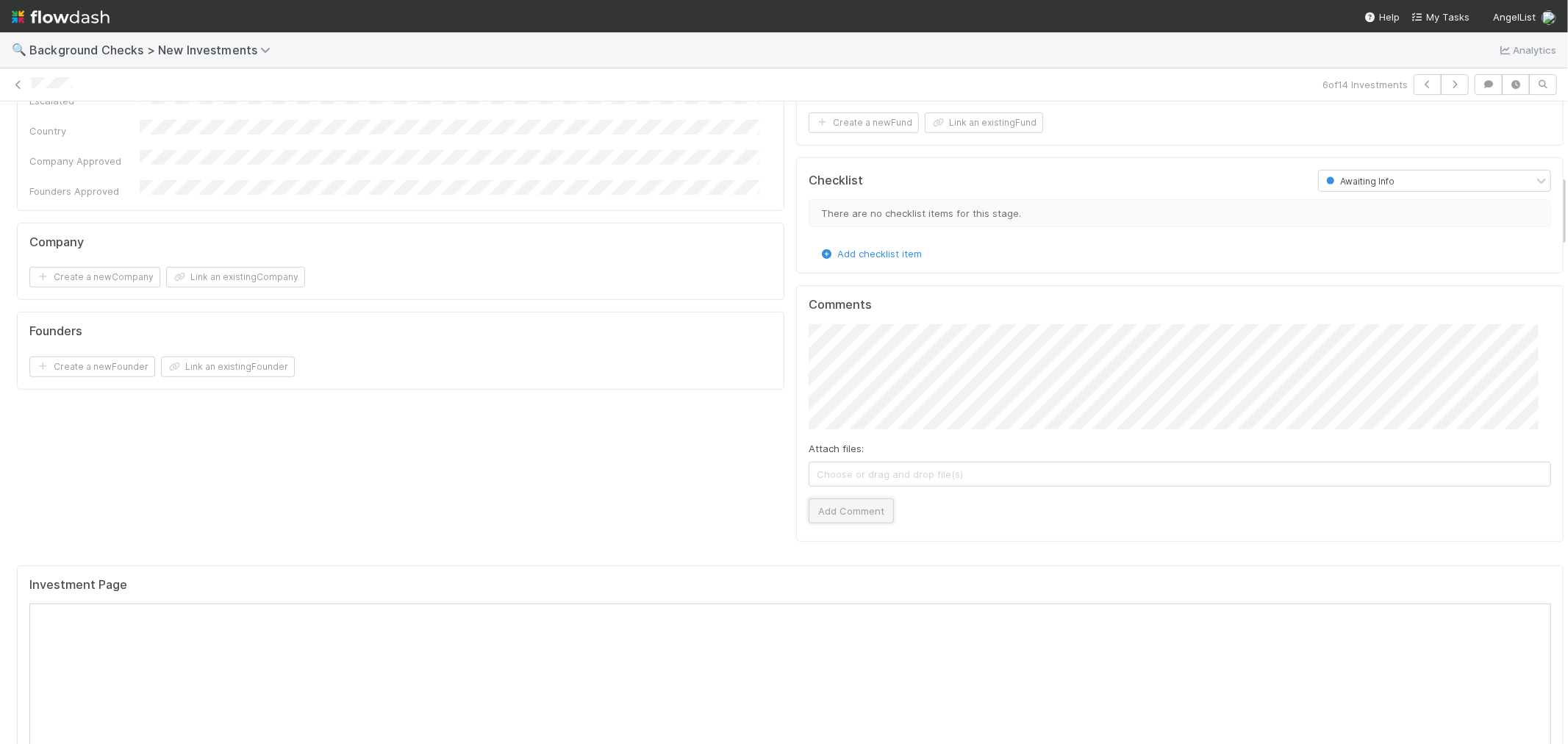
click at [815, 498] on button "Add Comment" at bounding box center [851, 511] width 86 height 25
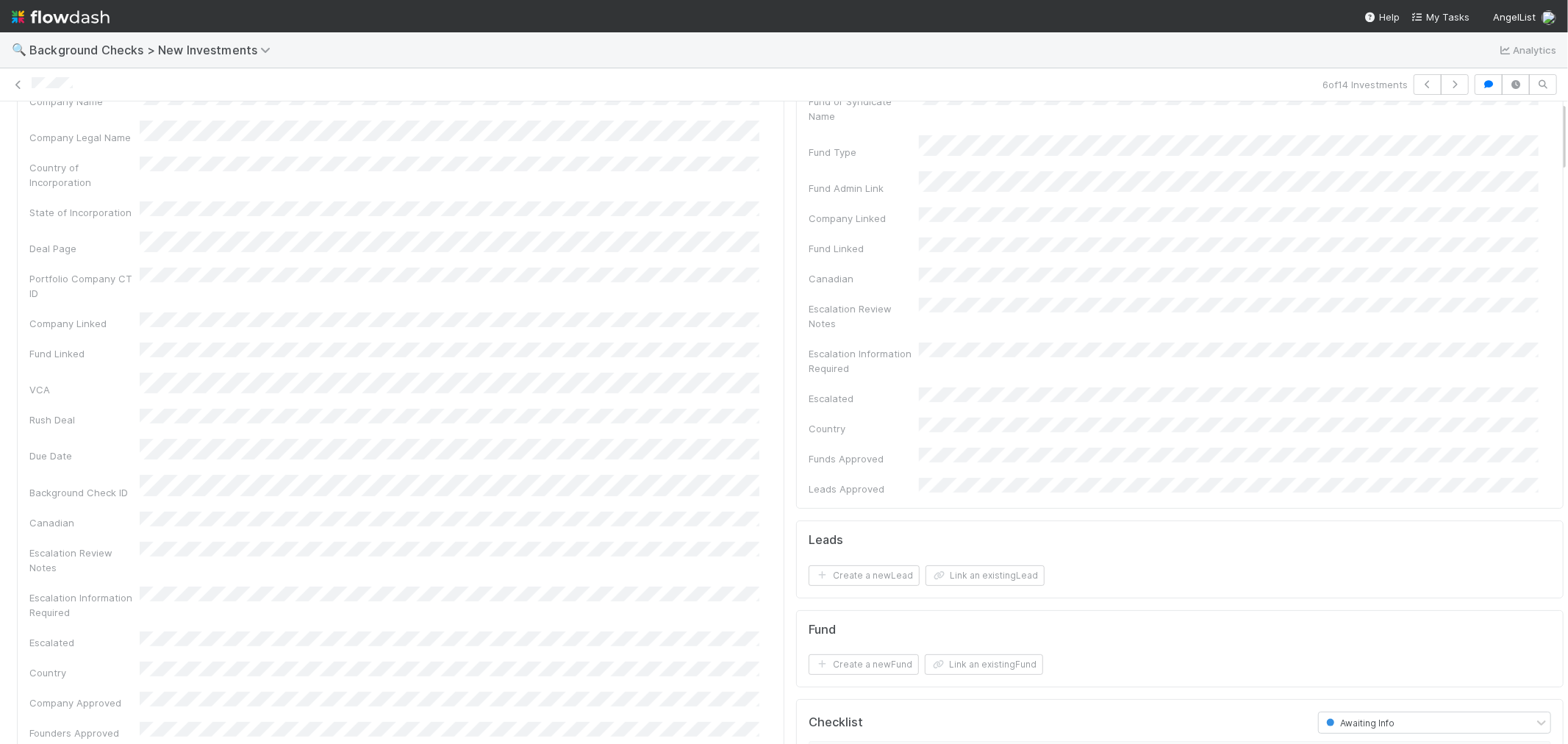
scroll to position [0, 0]
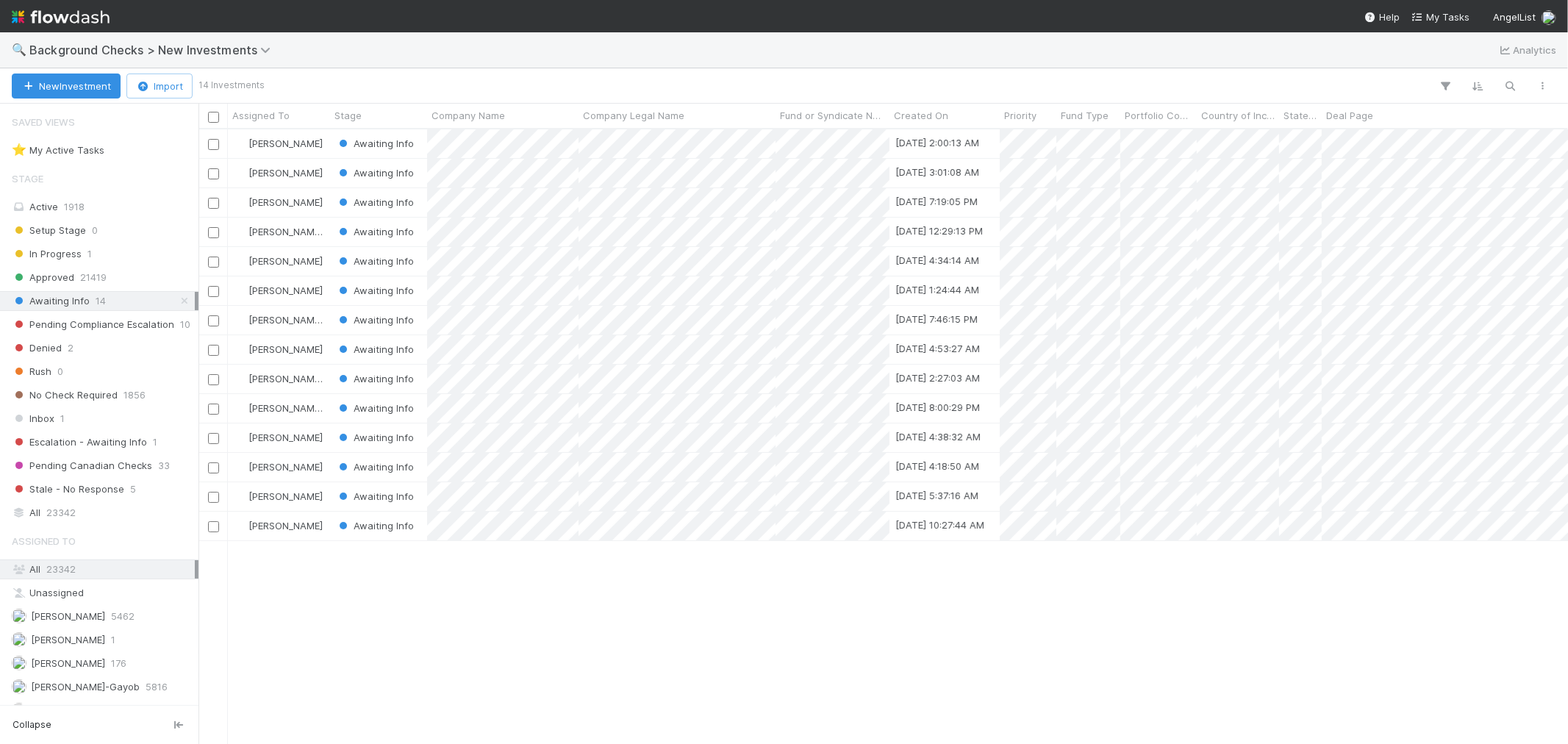
scroll to position [601, 1357]
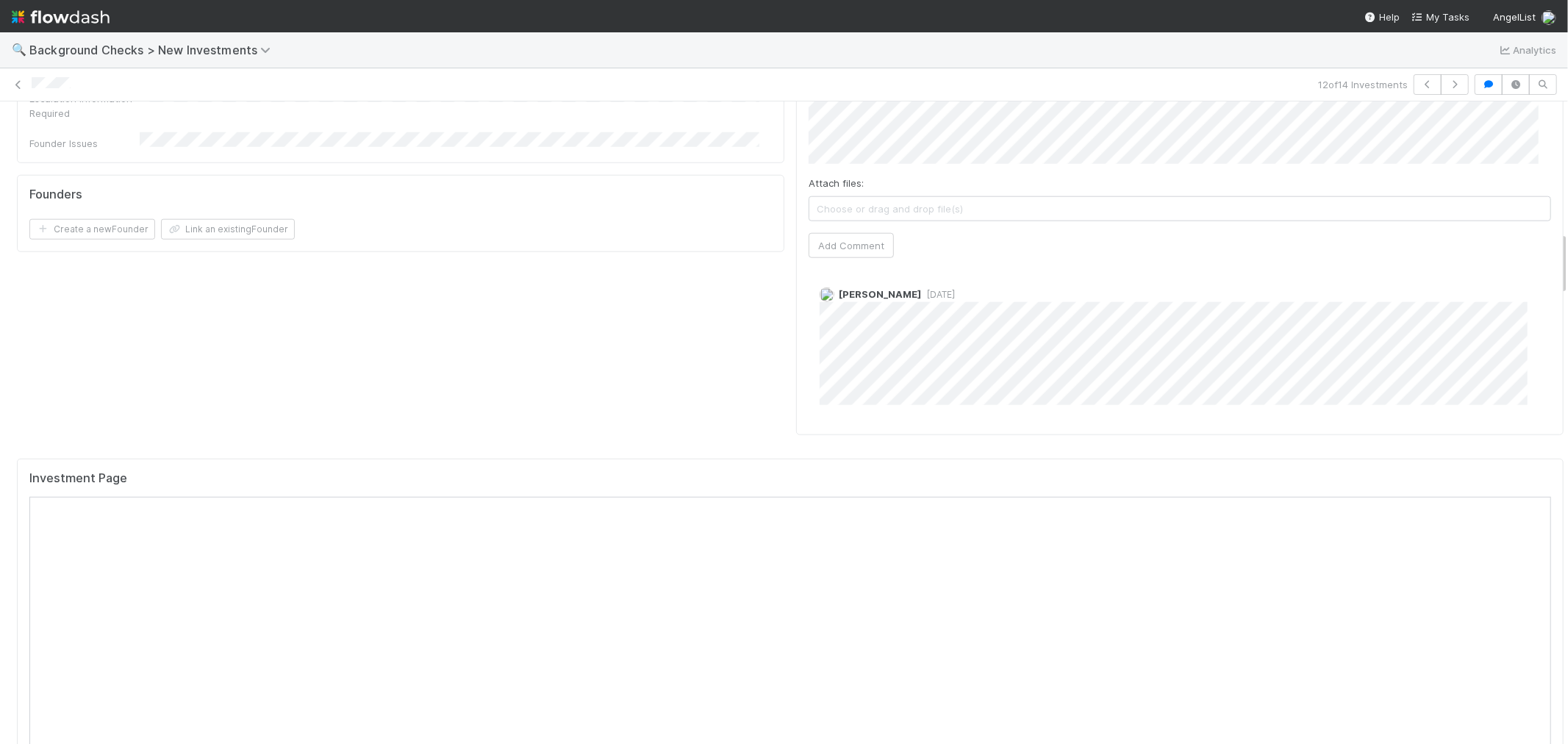
scroll to position [1143, 0]
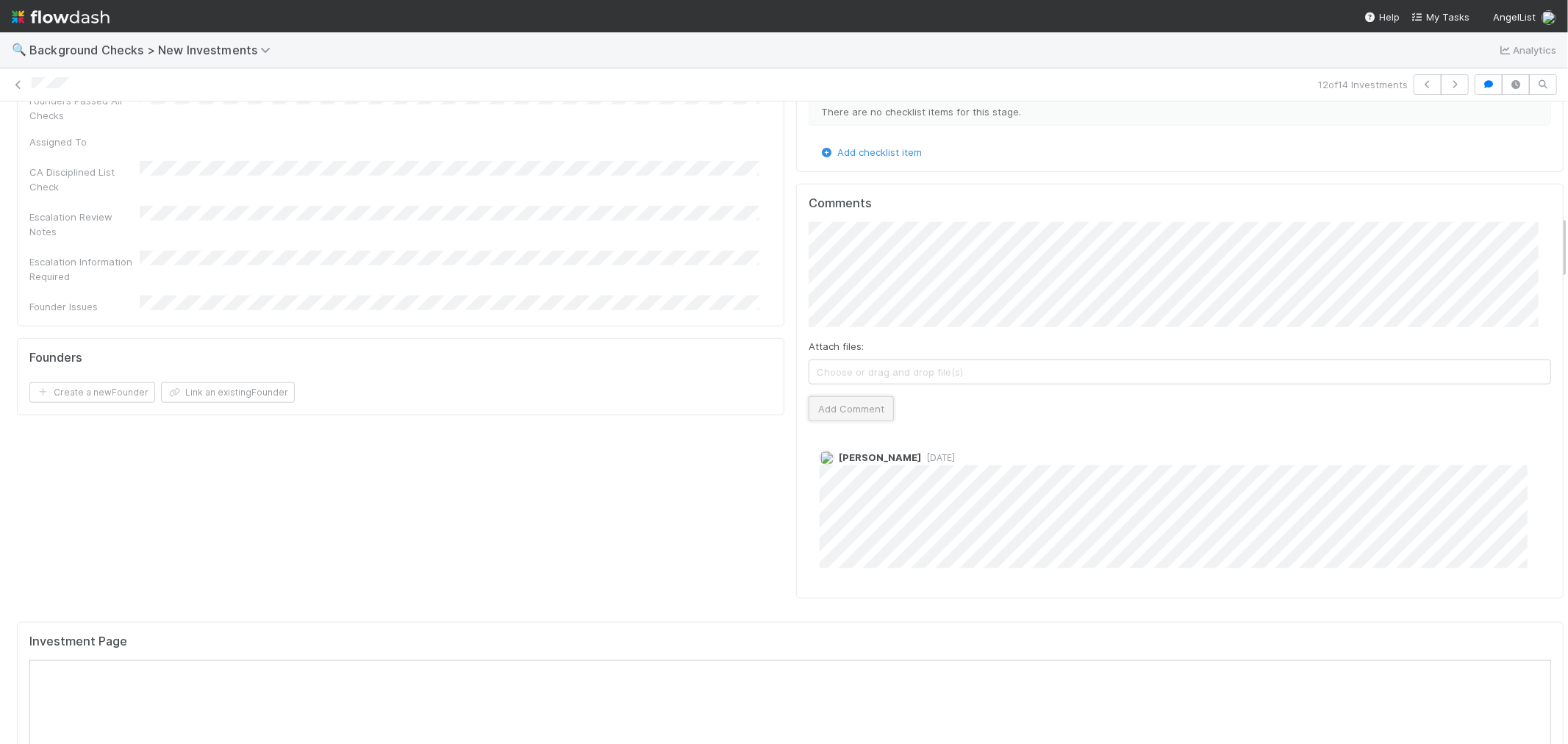
click at [849, 396] on button "Add Comment" at bounding box center [851, 409] width 86 height 25
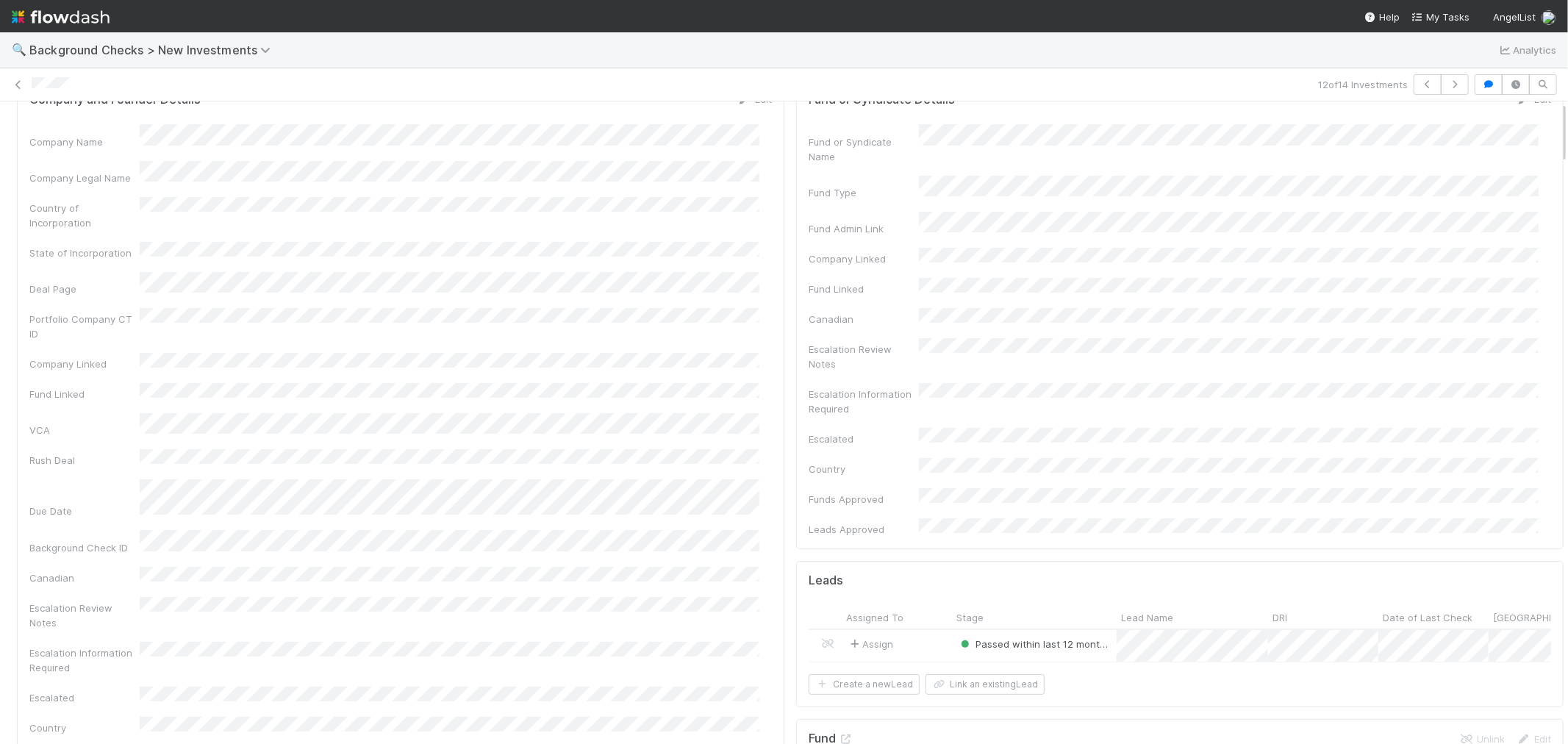
scroll to position [0, 0]
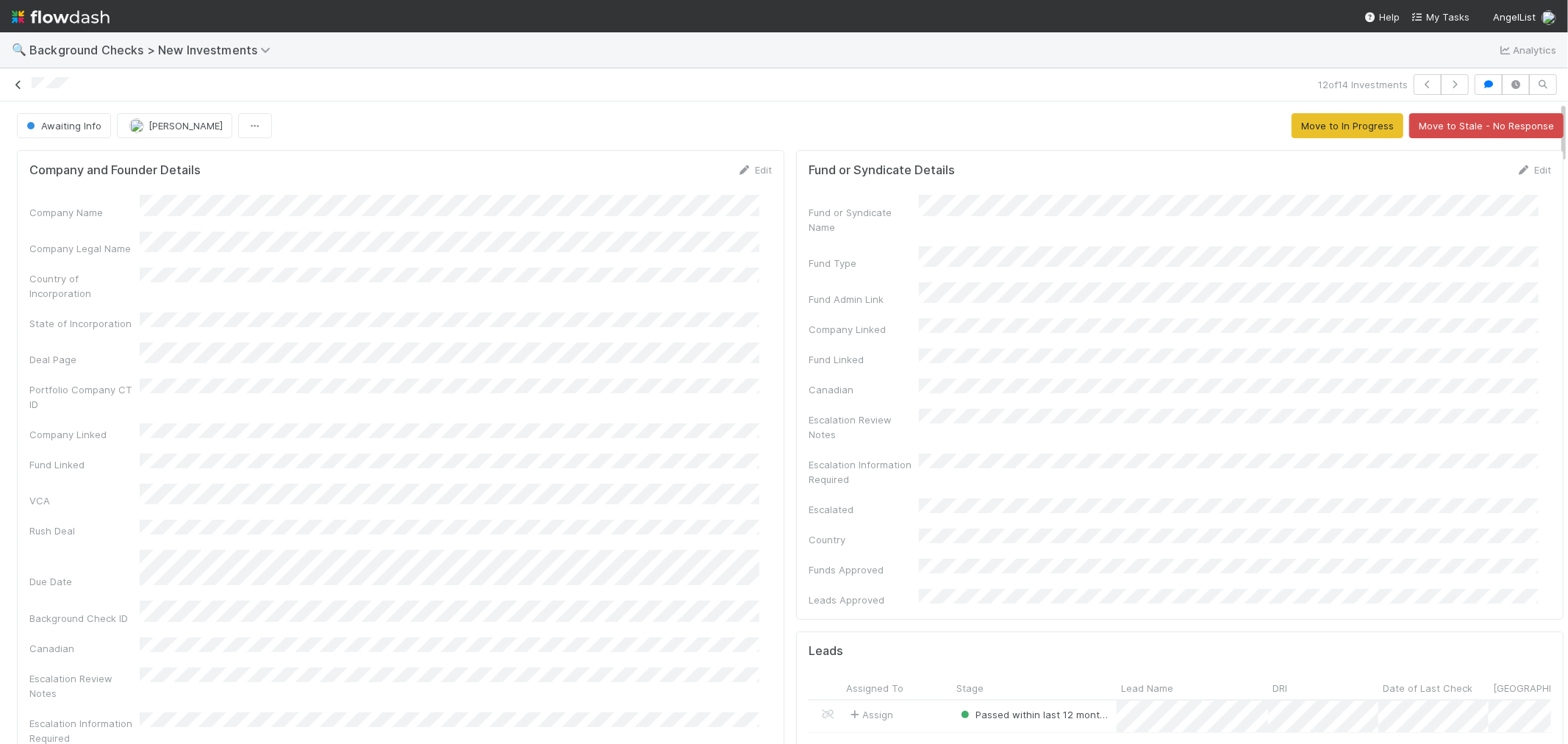
click at [16, 86] on icon at bounding box center [18, 85] width 15 height 9
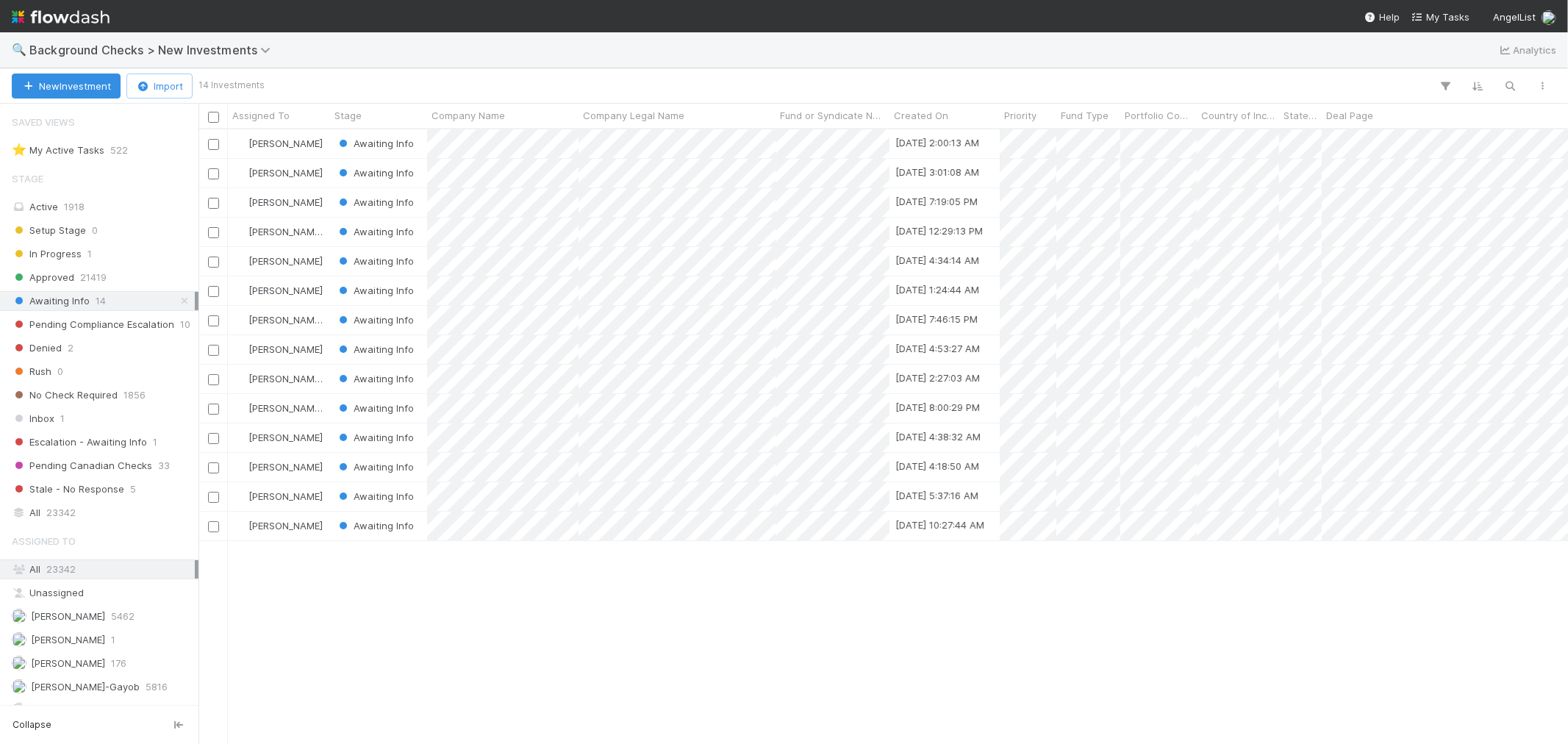
scroll to position [601, 1357]
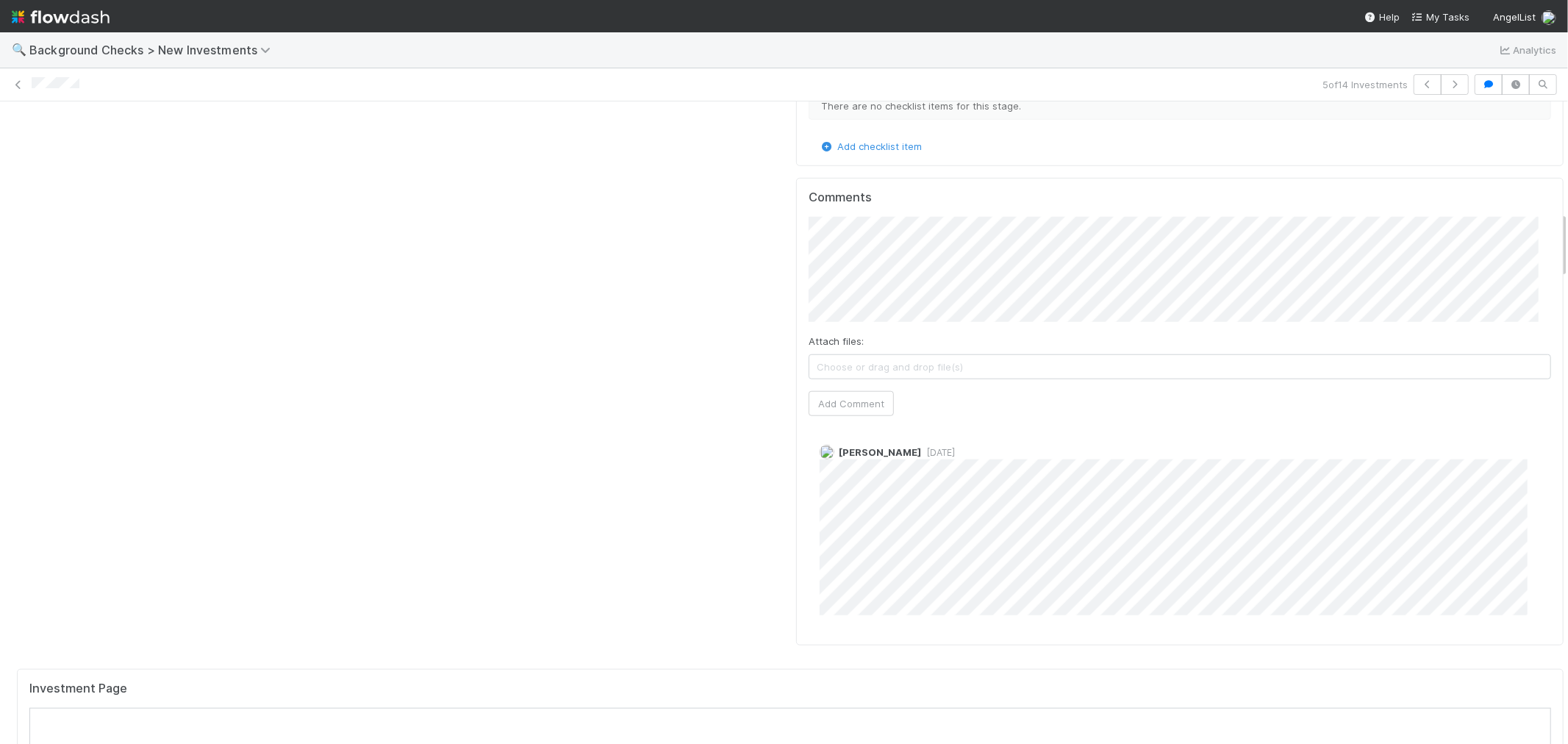
scroll to position [1062, 0]
click at [836, 398] on button "Add Comment" at bounding box center [851, 410] width 86 height 25
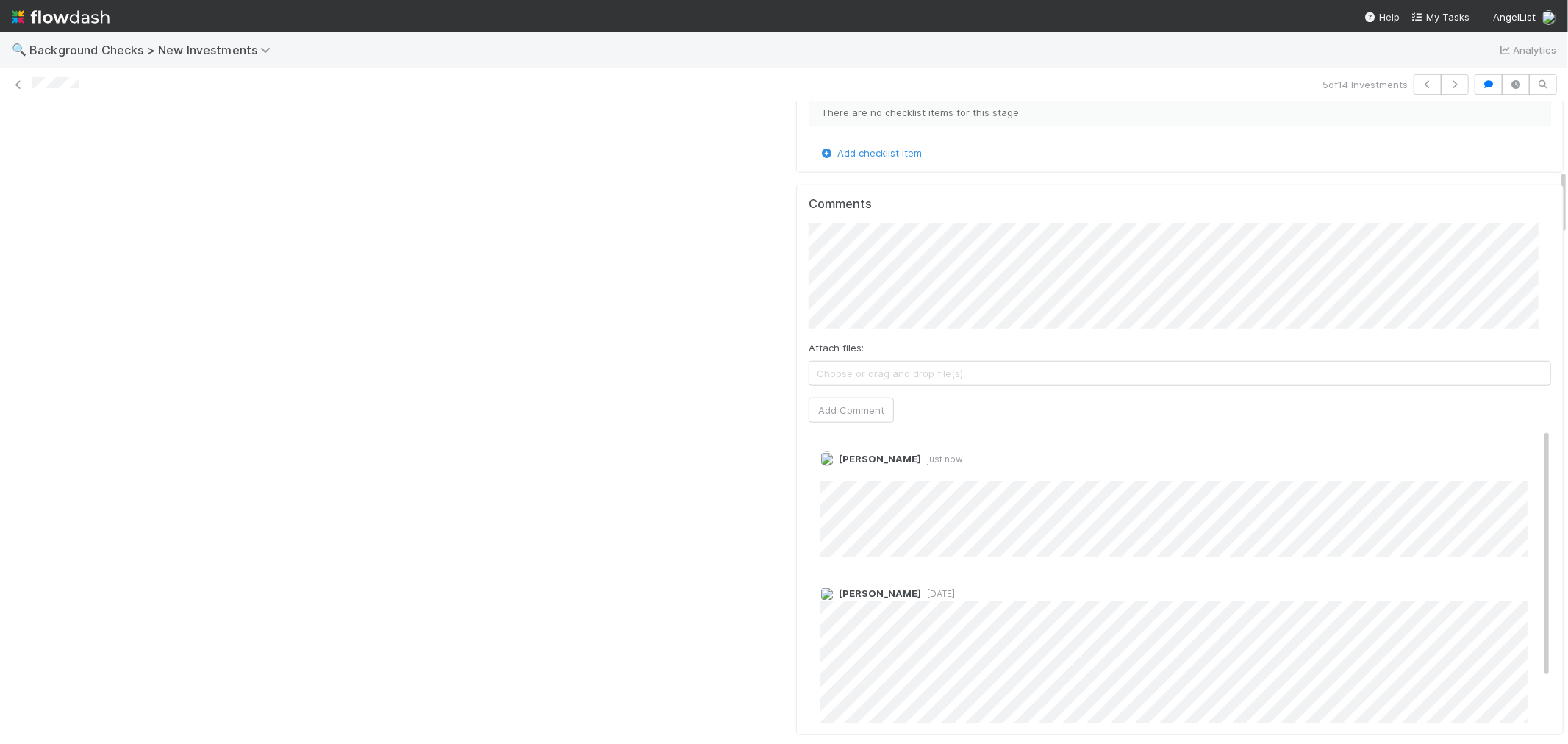
scroll to position [0, 0]
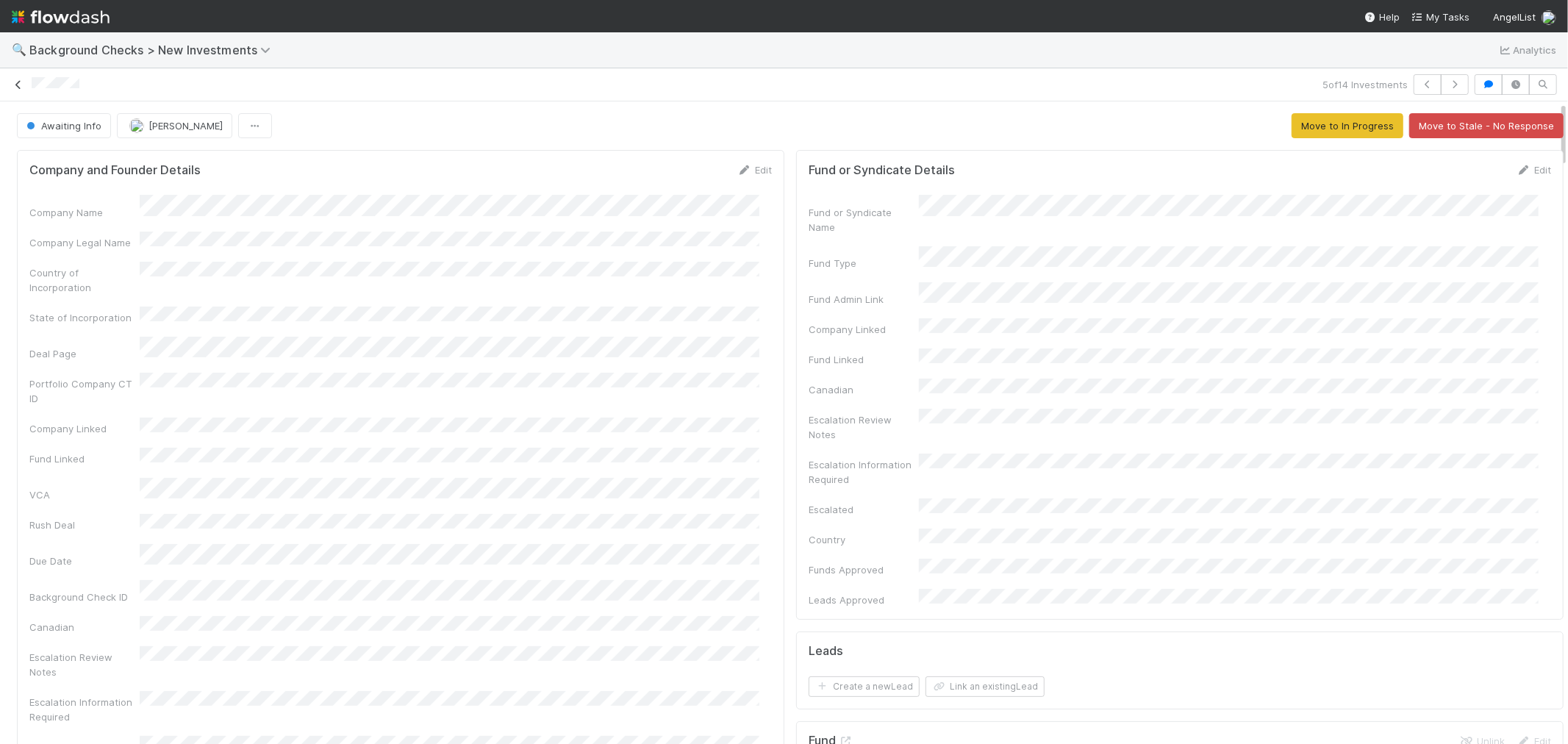
click at [18, 82] on icon at bounding box center [18, 85] width 15 height 9
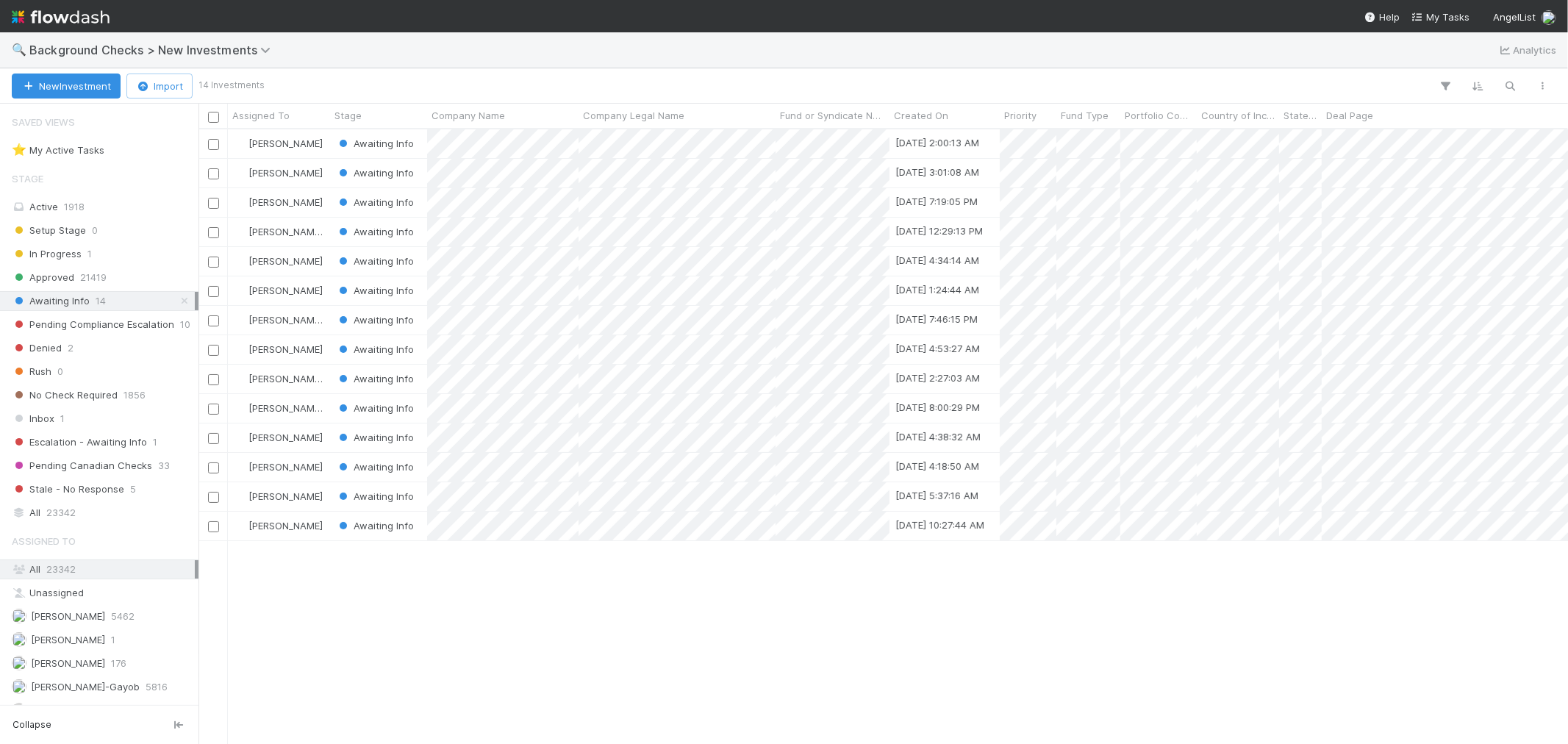
scroll to position [601, 1357]
click at [663, 567] on div at bounding box center [784, 372] width 1568 height 744
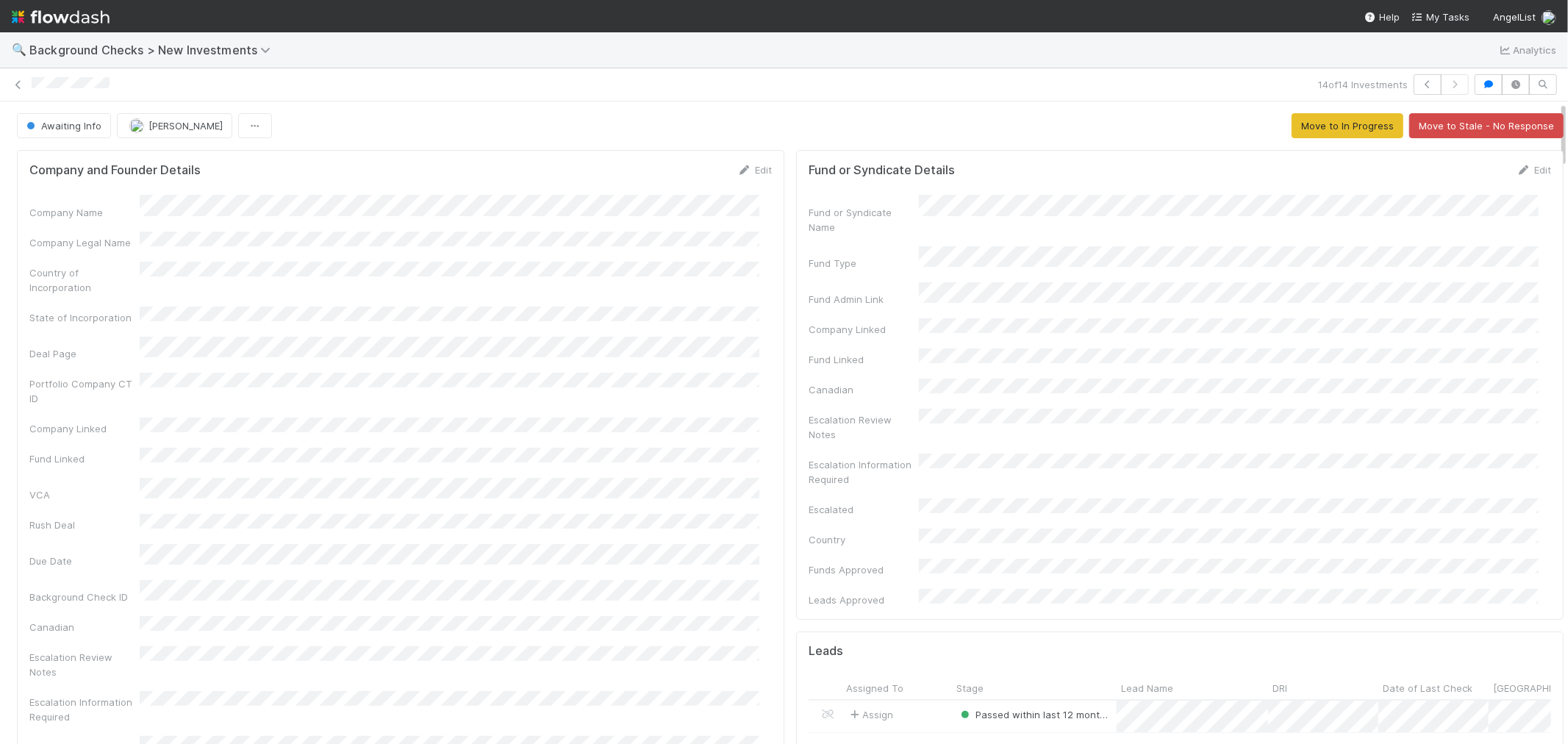
click at [749, 166] on link "Edit" at bounding box center [754, 170] width 35 height 12
click at [677, 179] on button "Save" at bounding box center [693, 175] width 42 height 25
click at [84, 133] on button "Awaiting Info" at bounding box center [64, 126] width 94 height 25
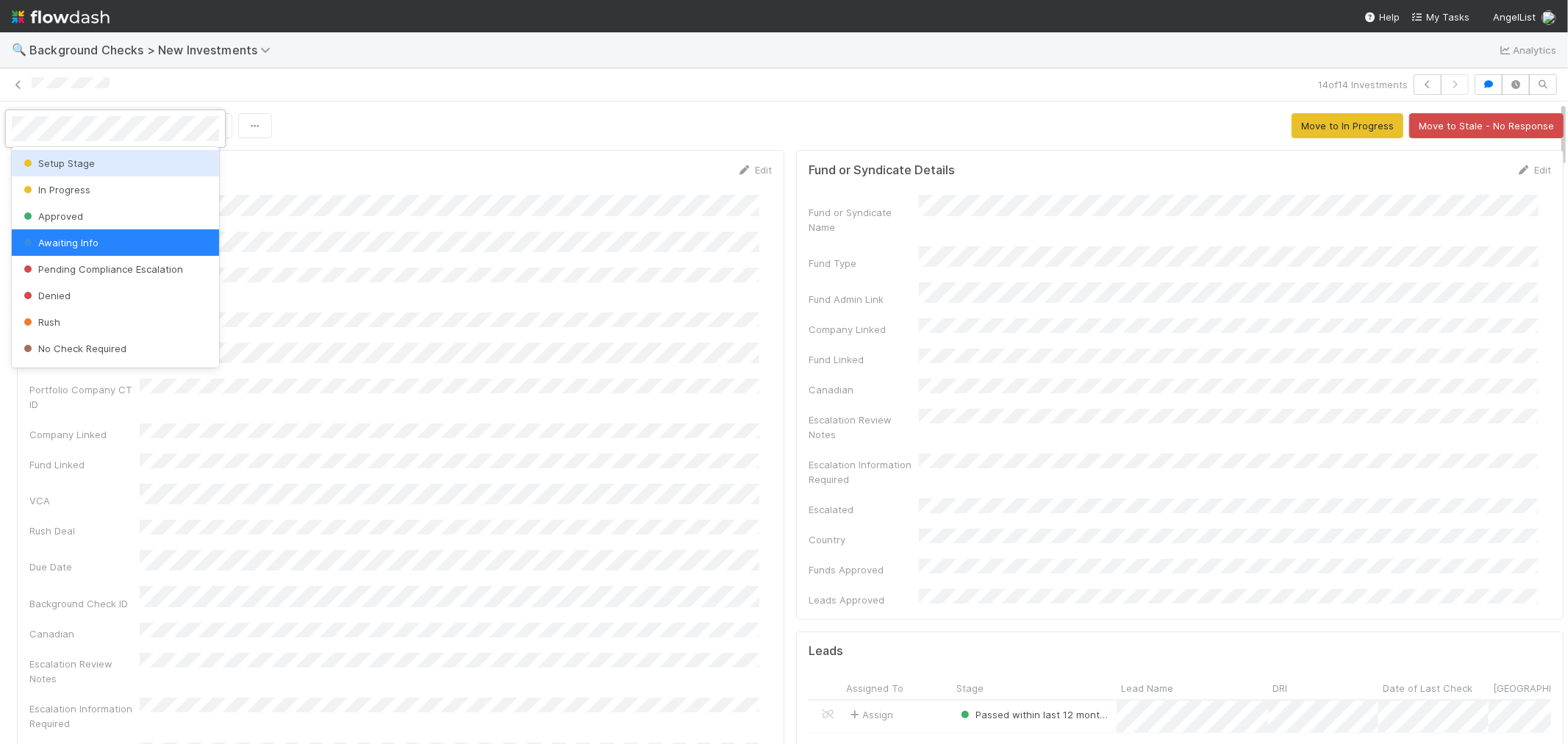
click at [134, 168] on div "Setup Stage" at bounding box center [115, 163] width 207 height 27
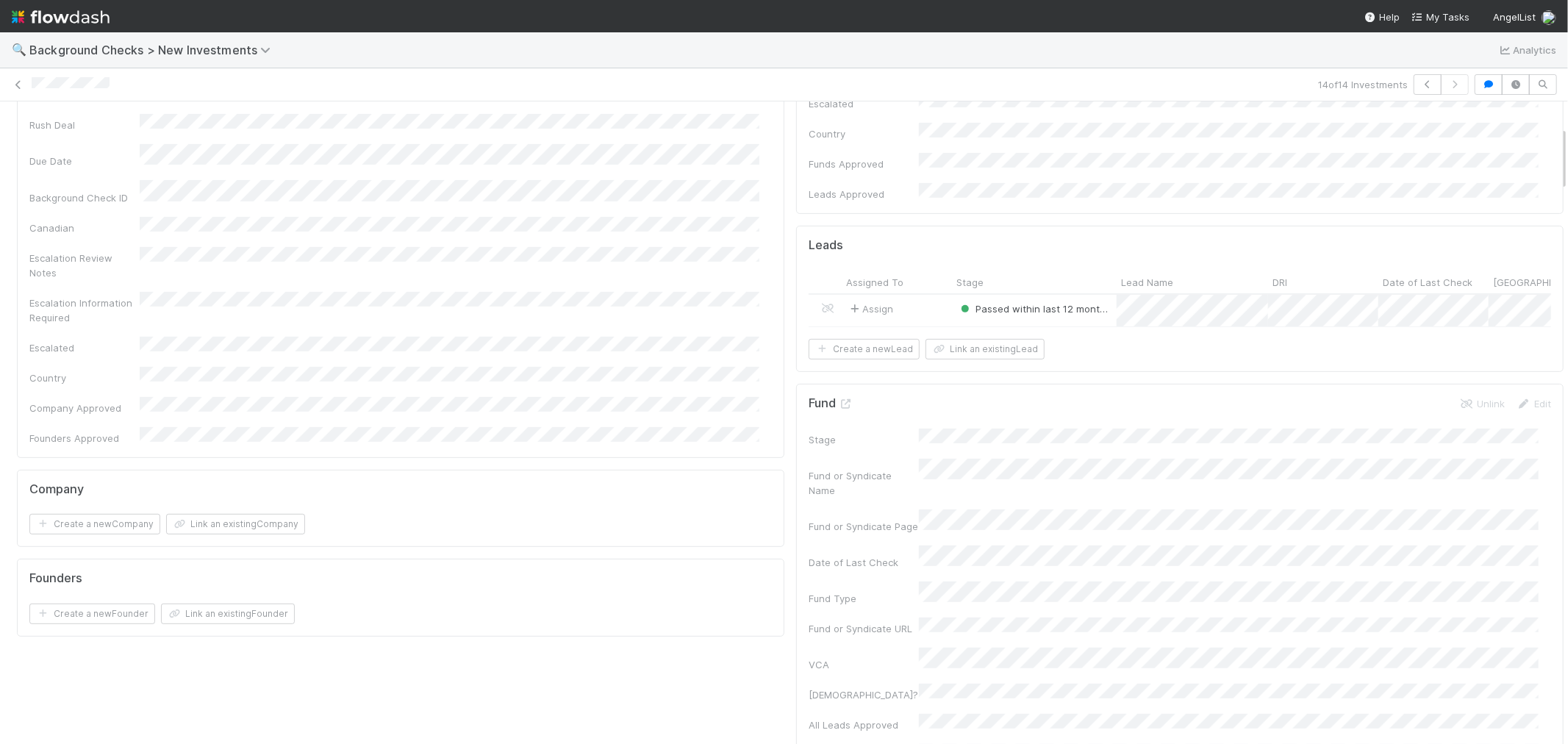
scroll to position [653, 0]
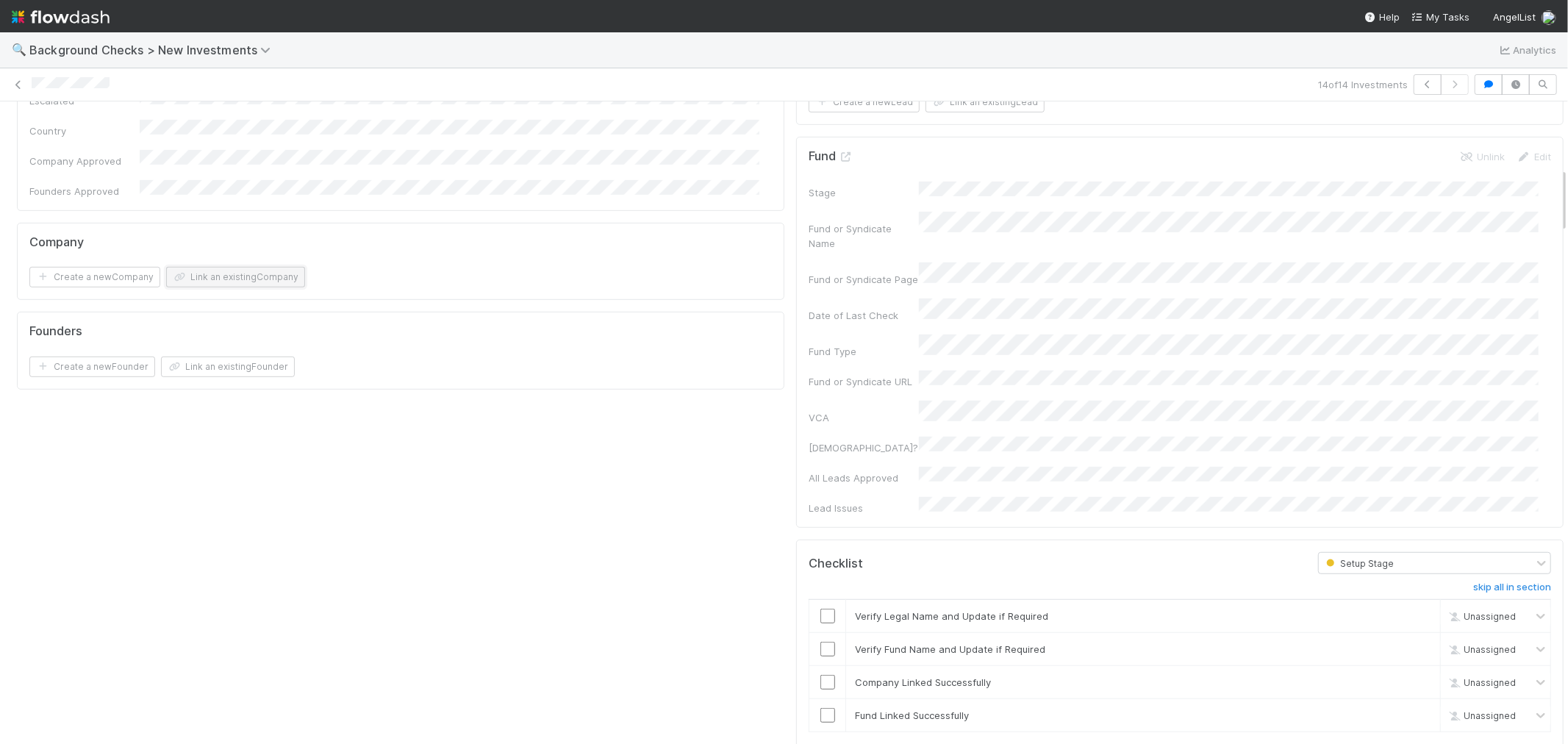
click at [236, 267] on button "Link an existing Company" at bounding box center [235, 277] width 139 height 20
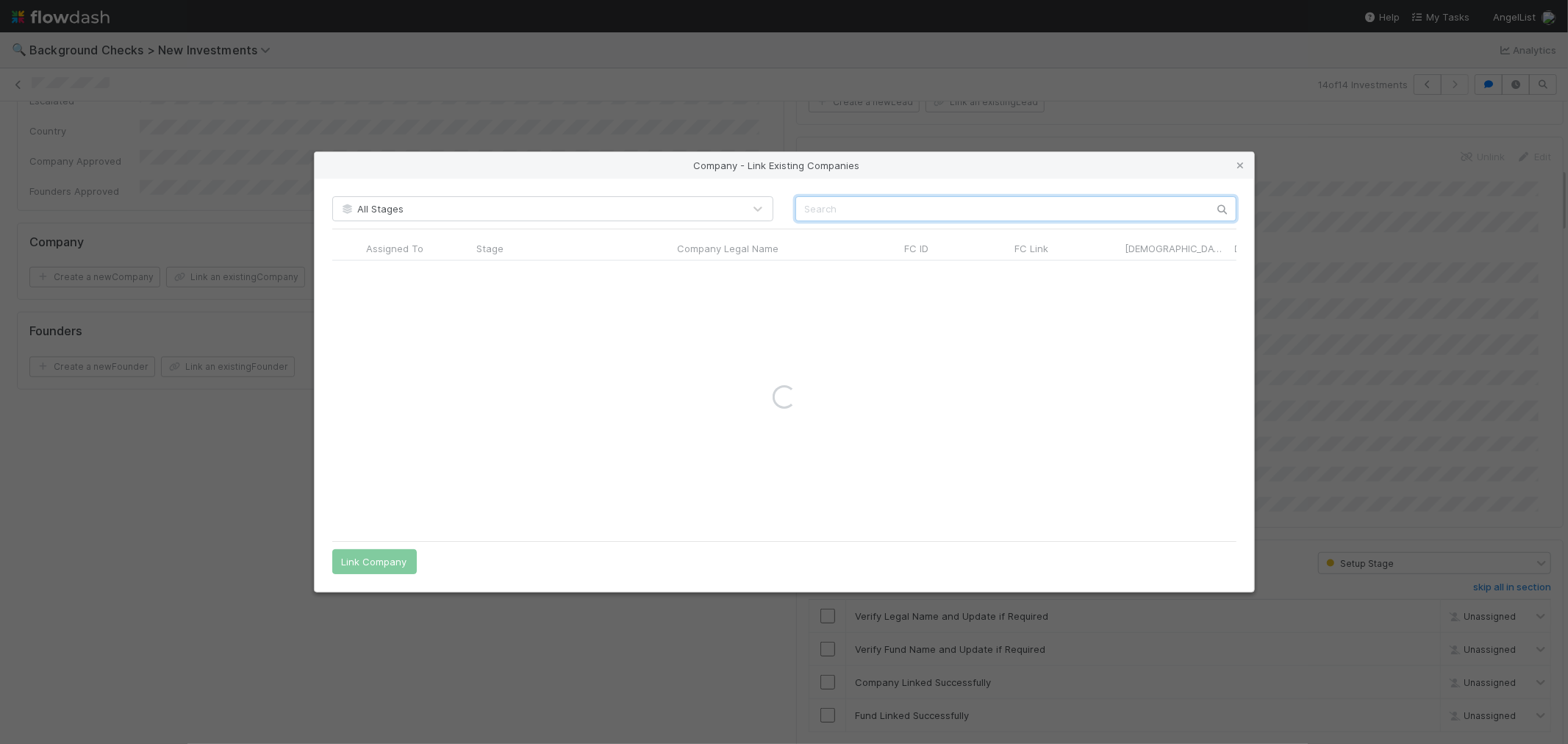
click at [840, 206] on input "text" at bounding box center [1016, 209] width 441 height 25
paste input "Mark Pothen"
type input "Mark Pothen"
click at [843, 209] on input "Mark Pothen" at bounding box center [1016, 209] width 441 height 25
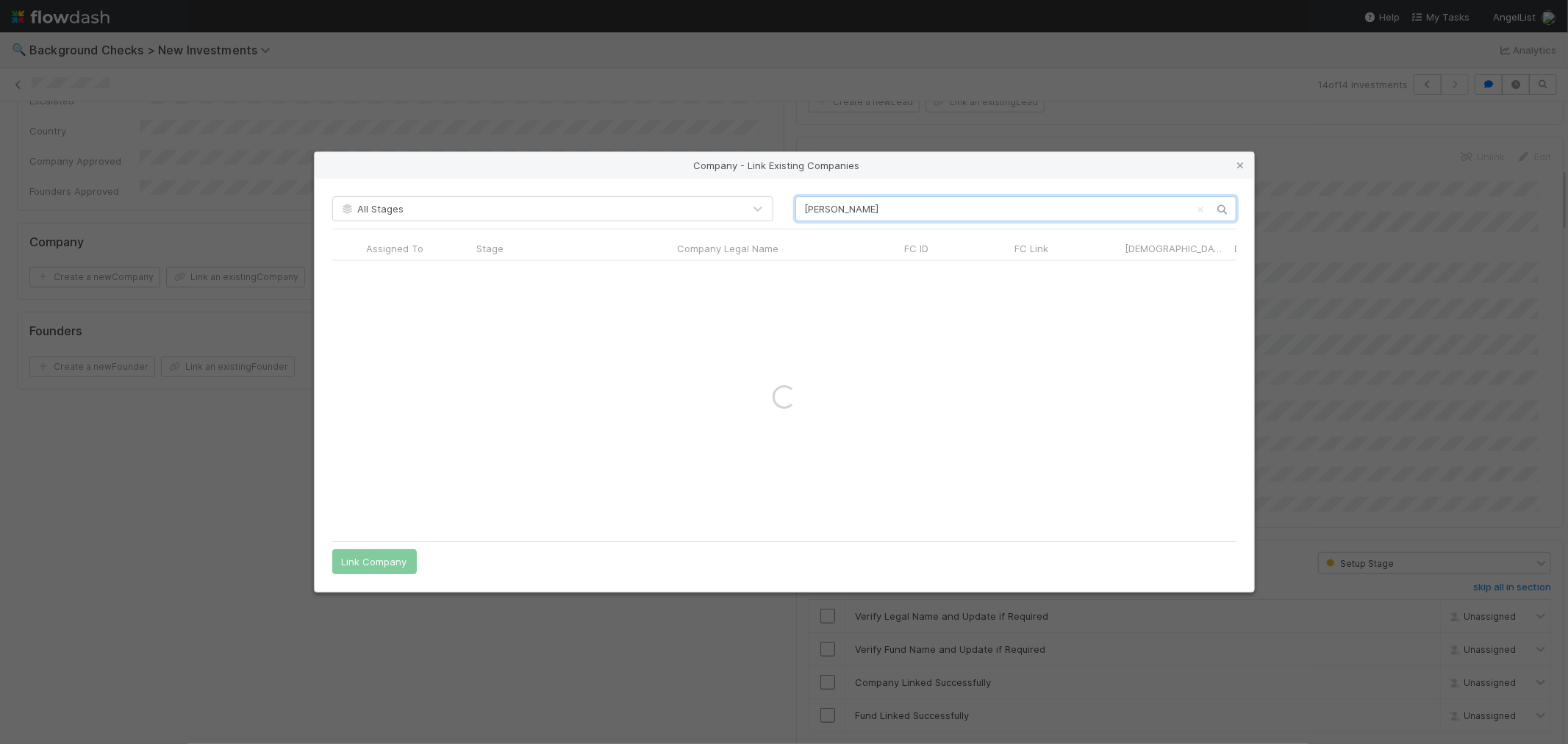
click at [843, 209] on input "Mark Pothen" at bounding box center [1016, 209] width 441 height 25
type input "BEACON"
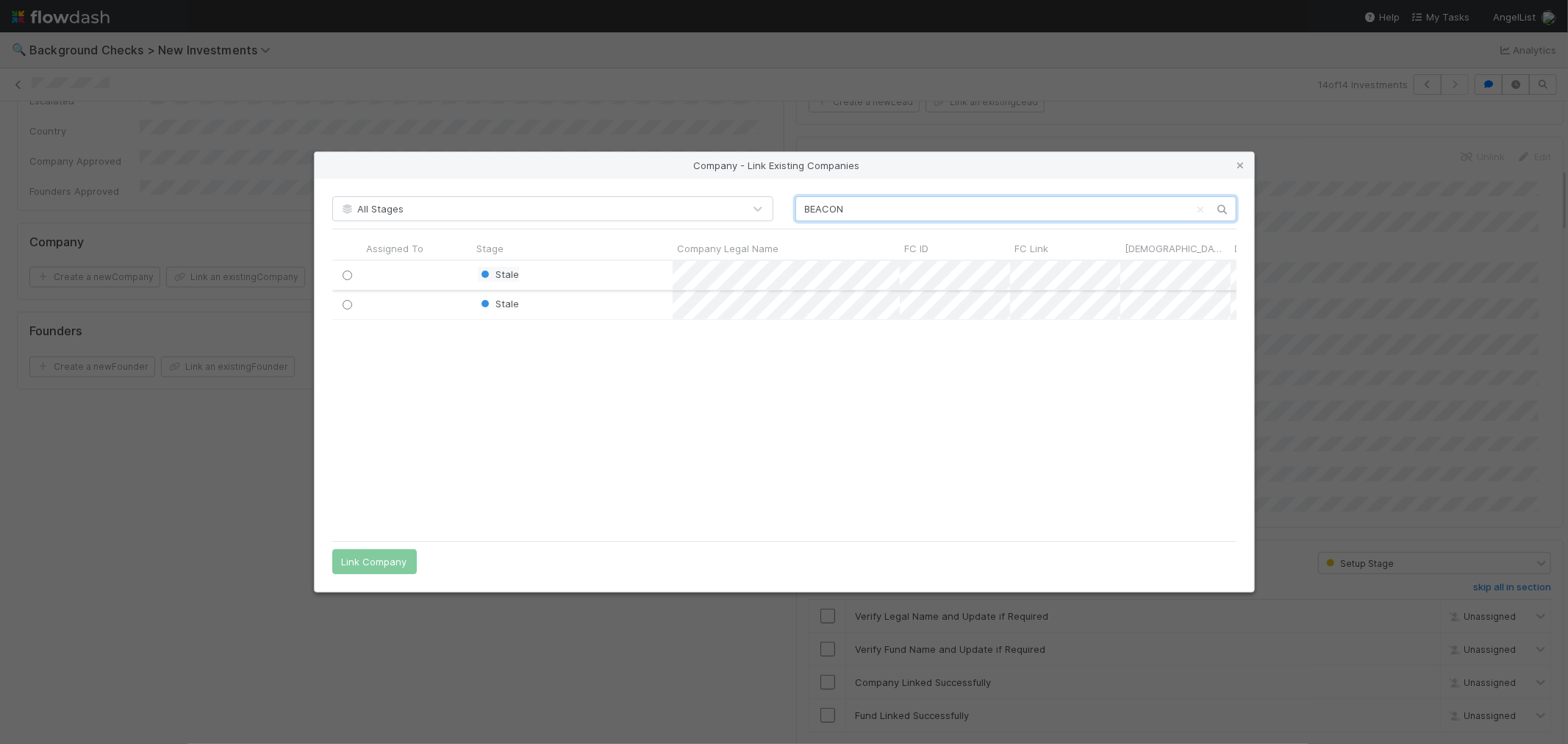
scroll to position [261, 892]
click at [1239, 167] on icon at bounding box center [1241, 166] width 15 height 9
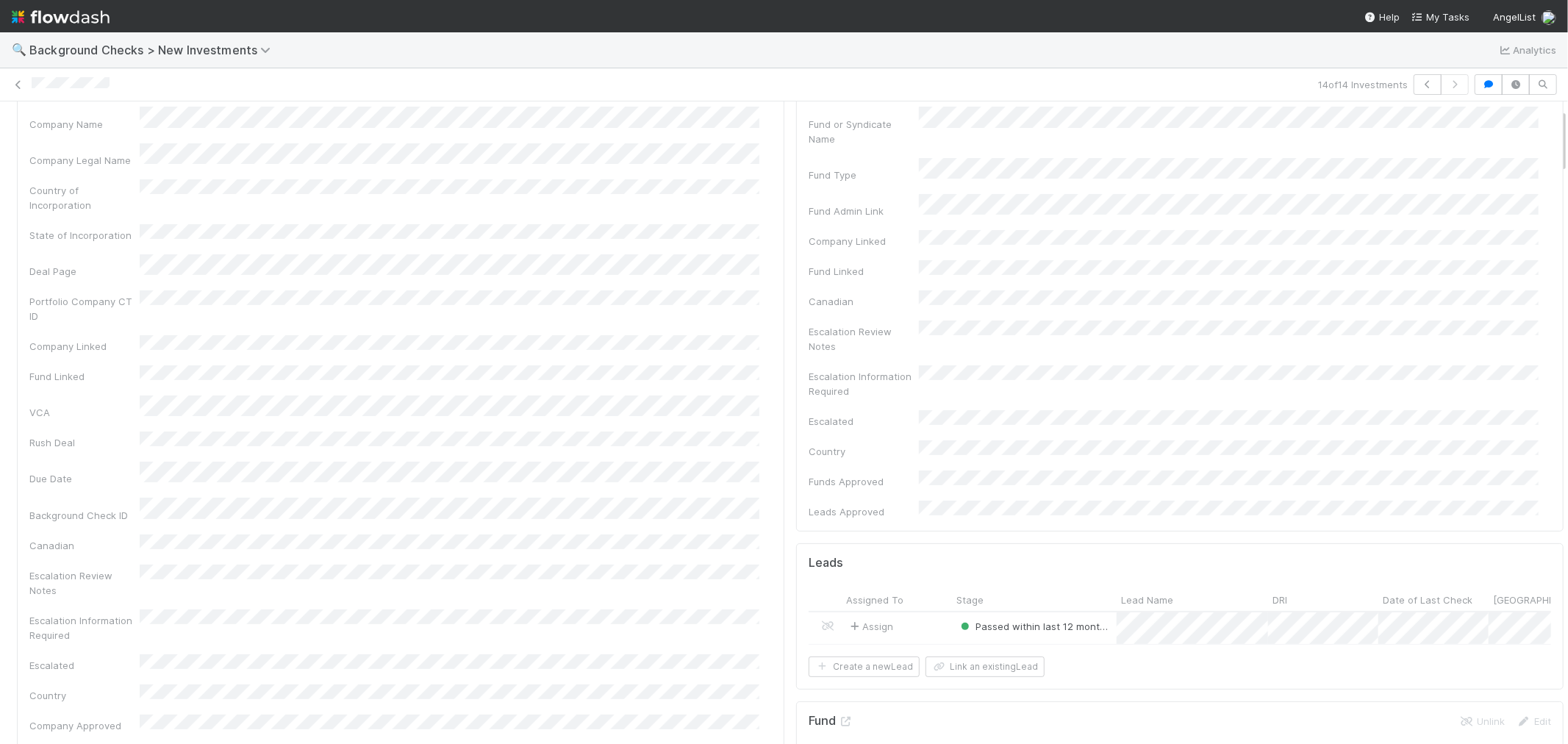
scroll to position [0, 0]
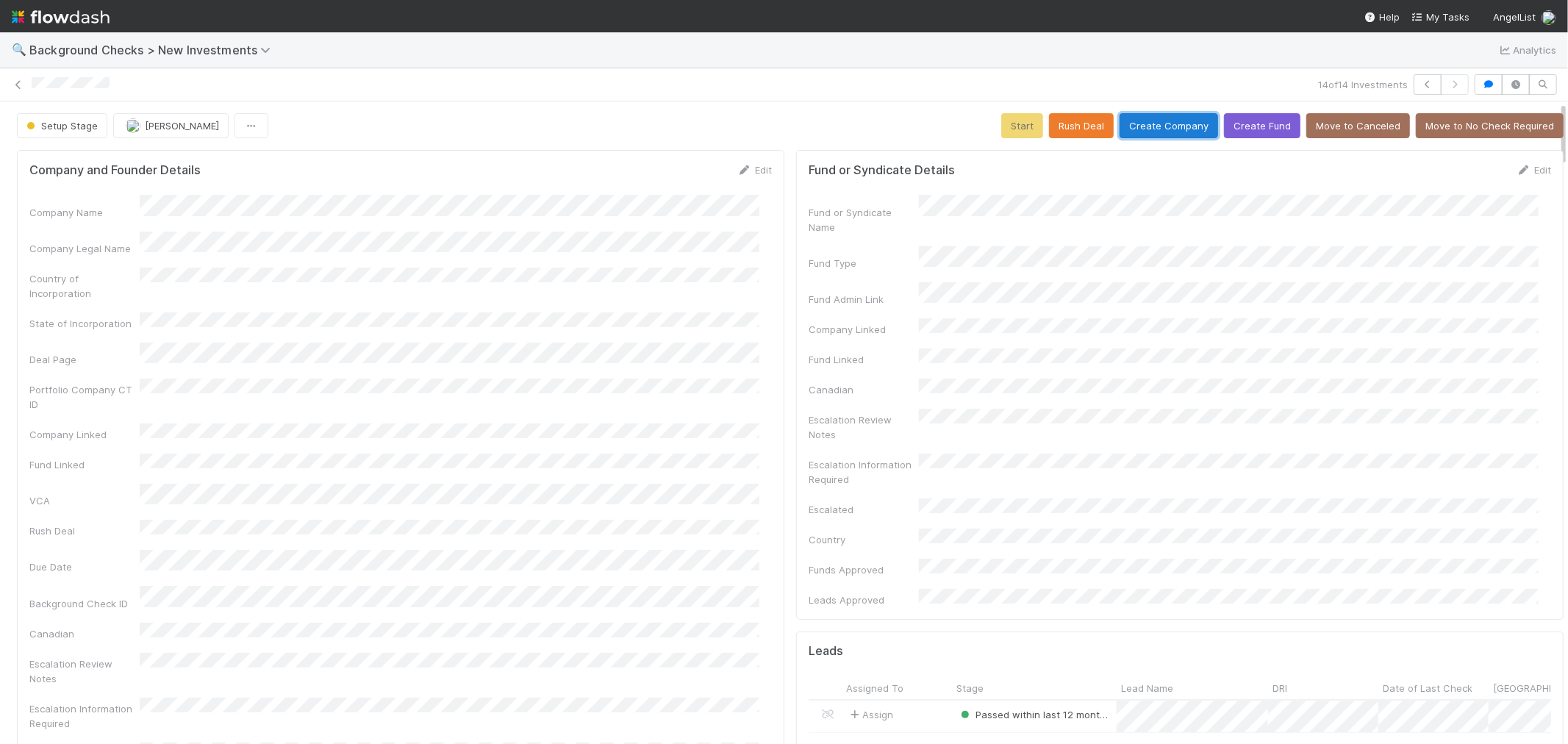
click at [1153, 122] on button "Create Company" at bounding box center [1169, 126] width 99 height 25
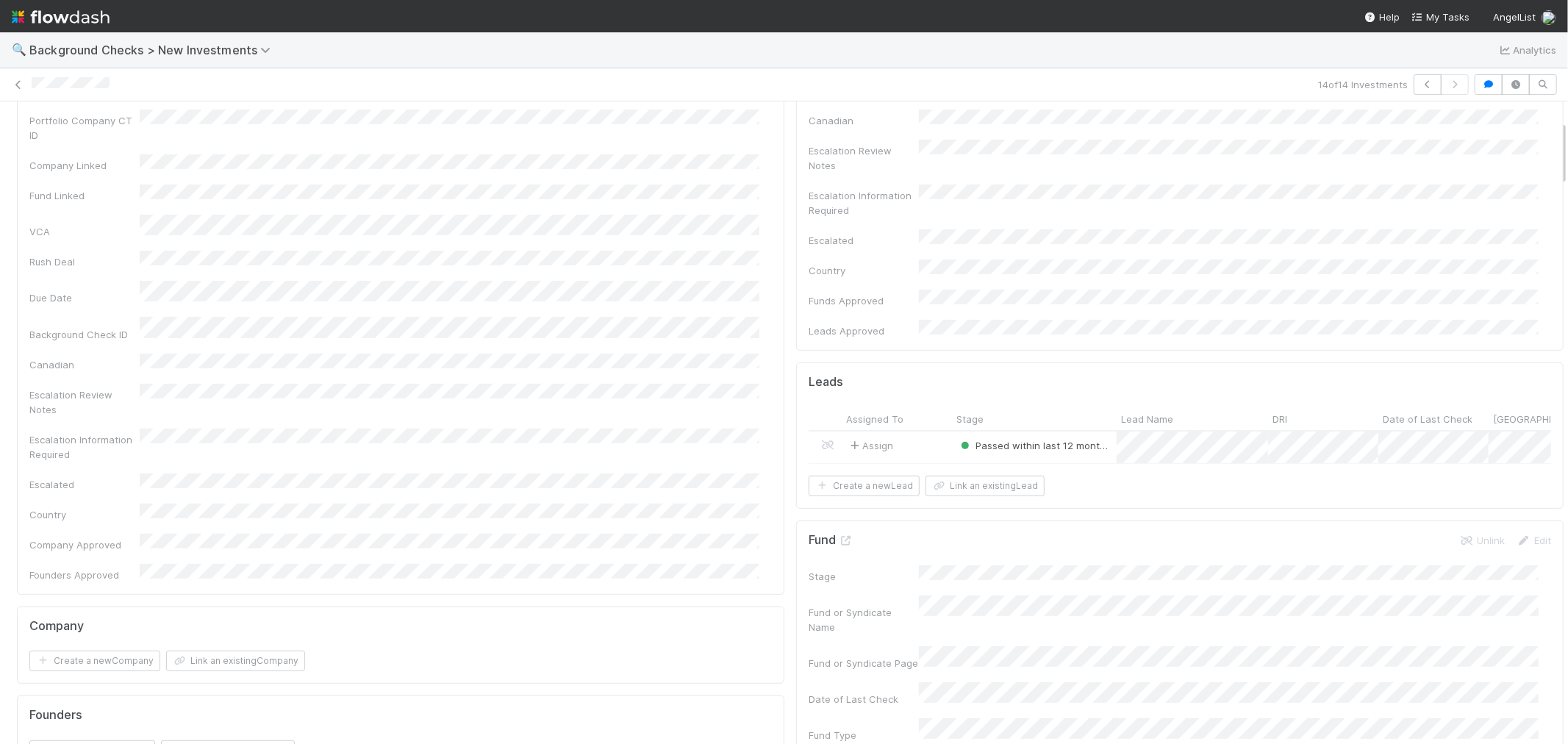
scroll to position [408, 0]
click at [727, 480] on button "Cancel" at bounding box center [746, 493] width 52 height 25
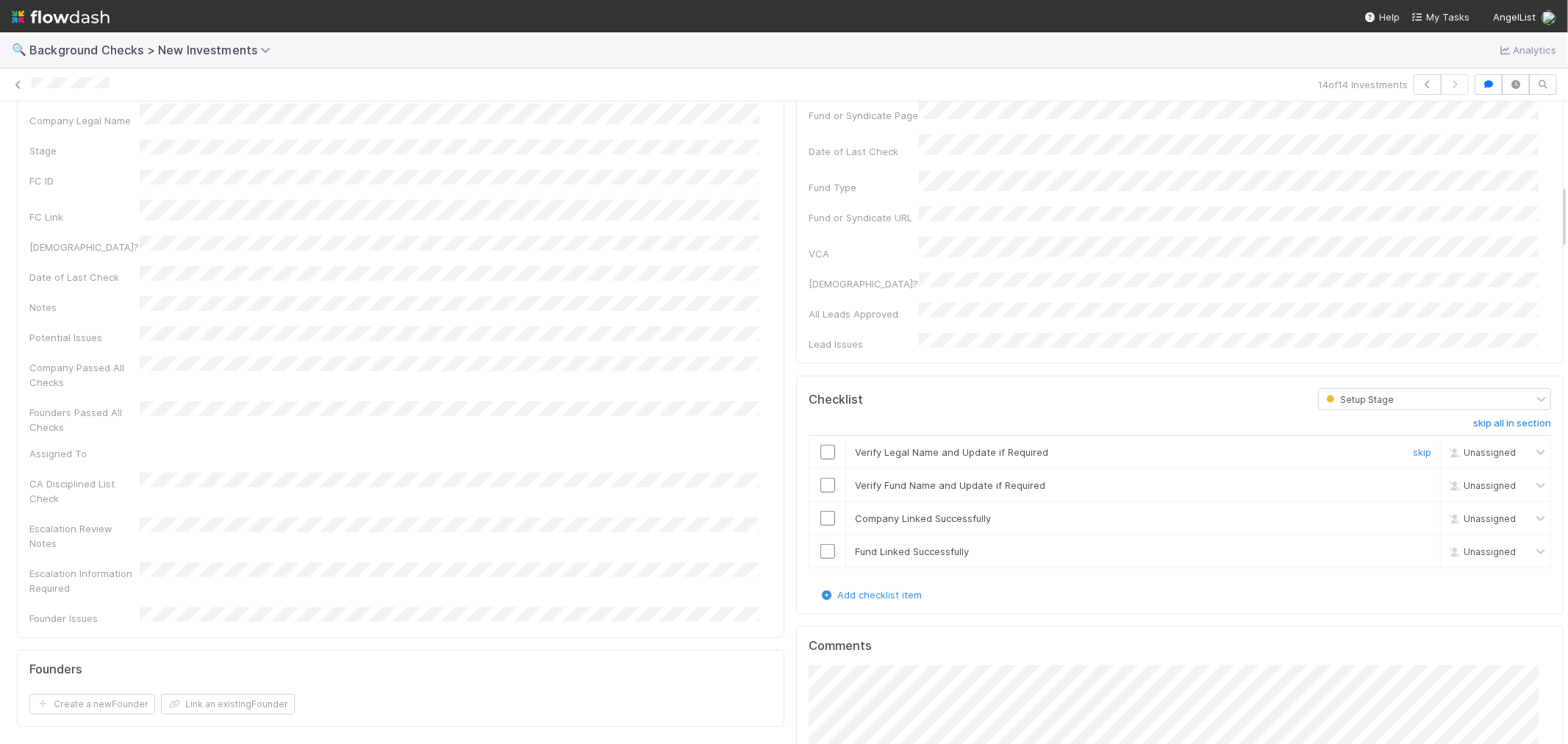
click at [820, 445] on input "checkbox" at bounding box center [827, 452] width 15 height 15
click at [820, 478] on input "checkbox" at bounding box center [827, 485] width 15 height 15
checkbox input "true"
click at [820, 511] on input "checkbox" at bounding box center [827, 518] width 15 height 15
click at [820, 544] on input "checkbox" at bounding box center [827, 551] width 15 height 15
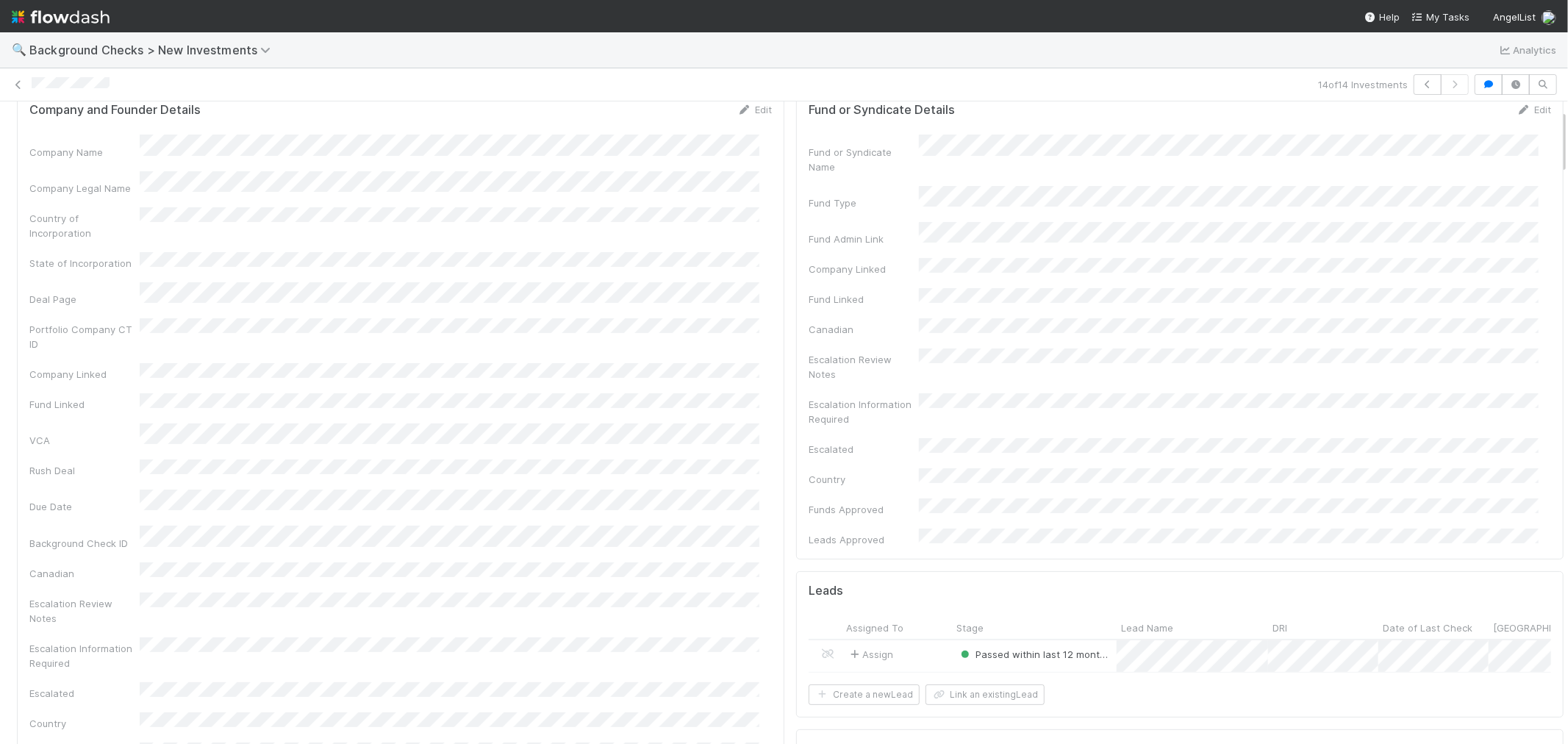
scroll to position [0, 0]
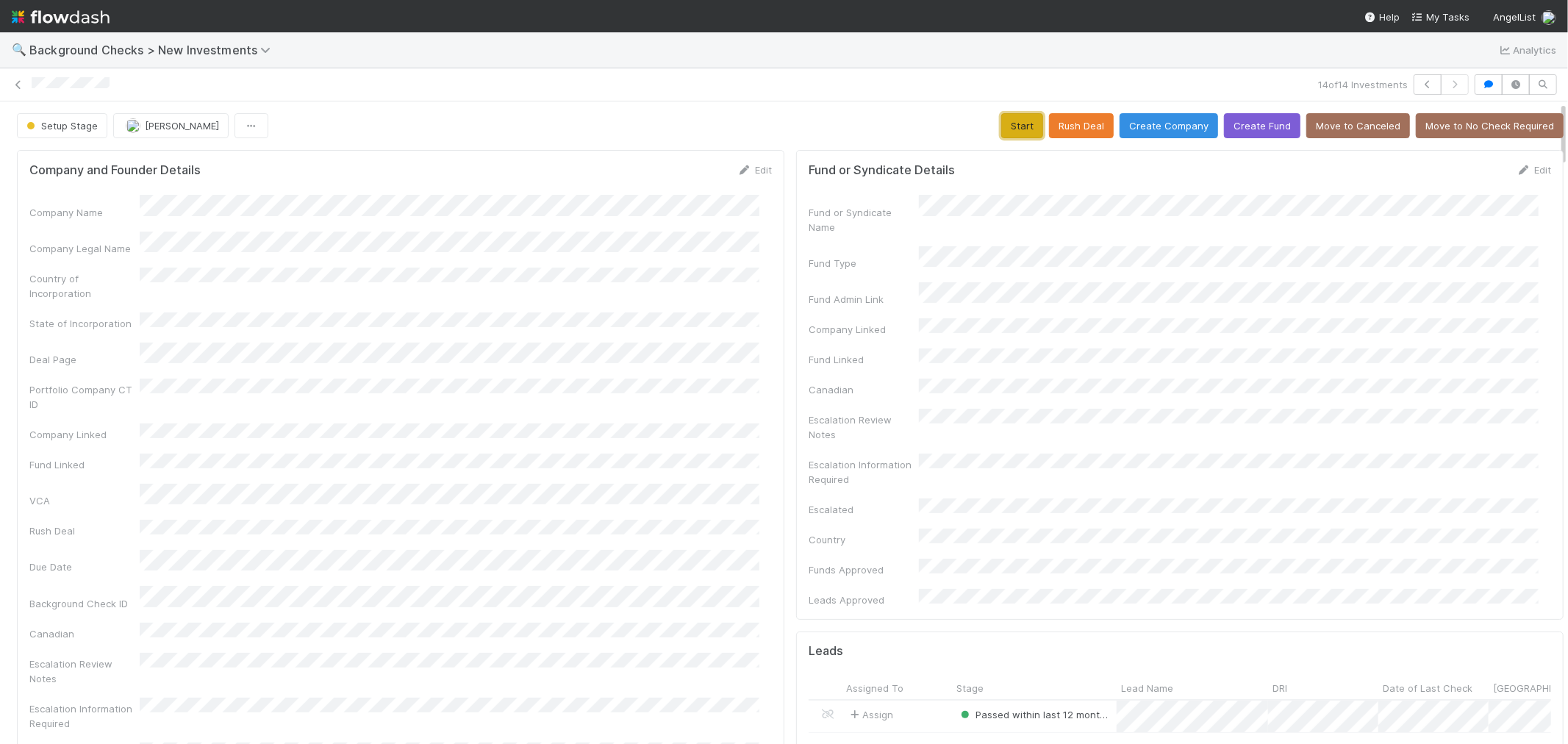
click at [1001, 130] on button "Start" at bounding box center [1022, 126] width 42 height 25
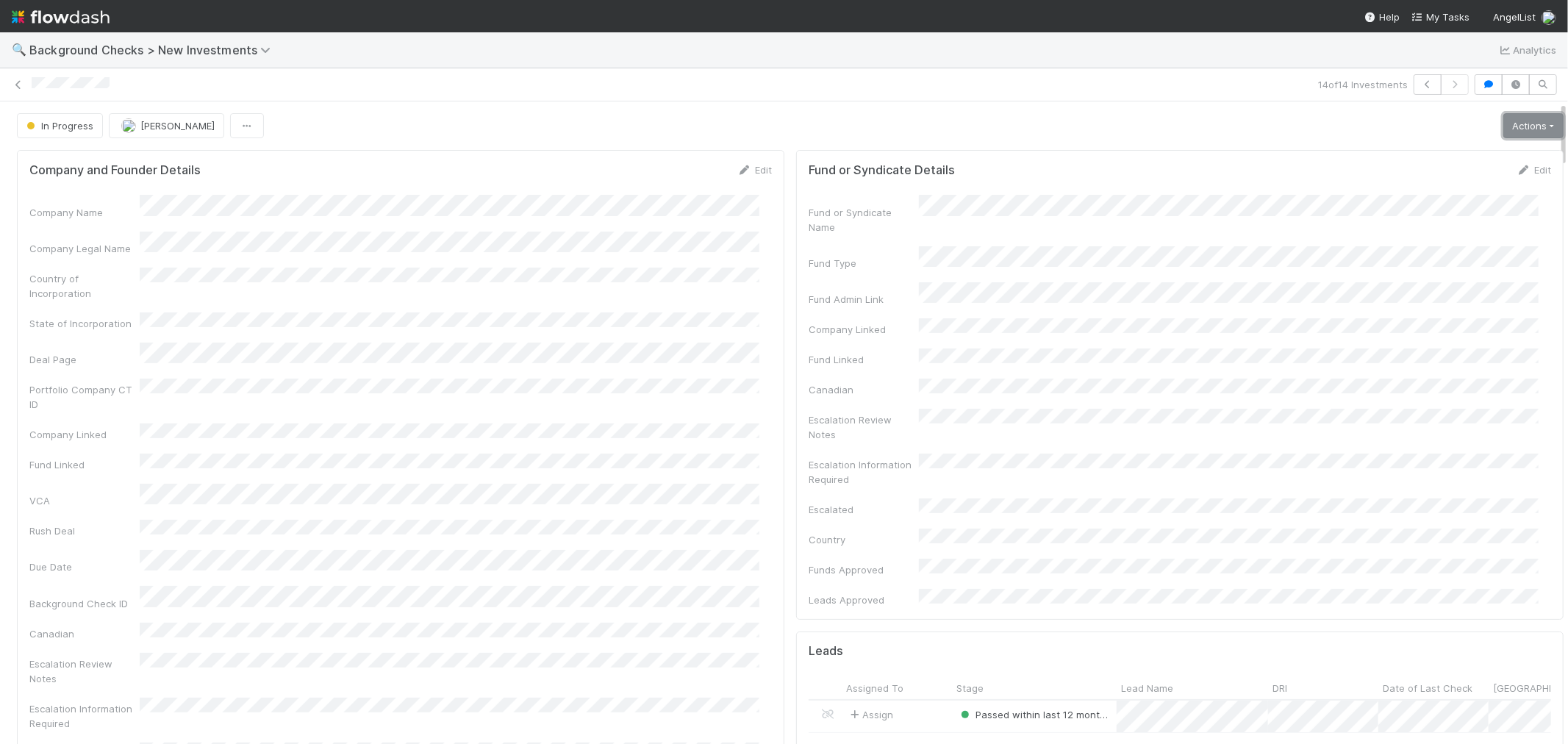
click at [1504, 130] on link "Actions" at bounding box center [1533, 126] width 60 height 25
click at [1449, 152] on button "Finish" at bounding box center [1482, 156] width 164 height 20
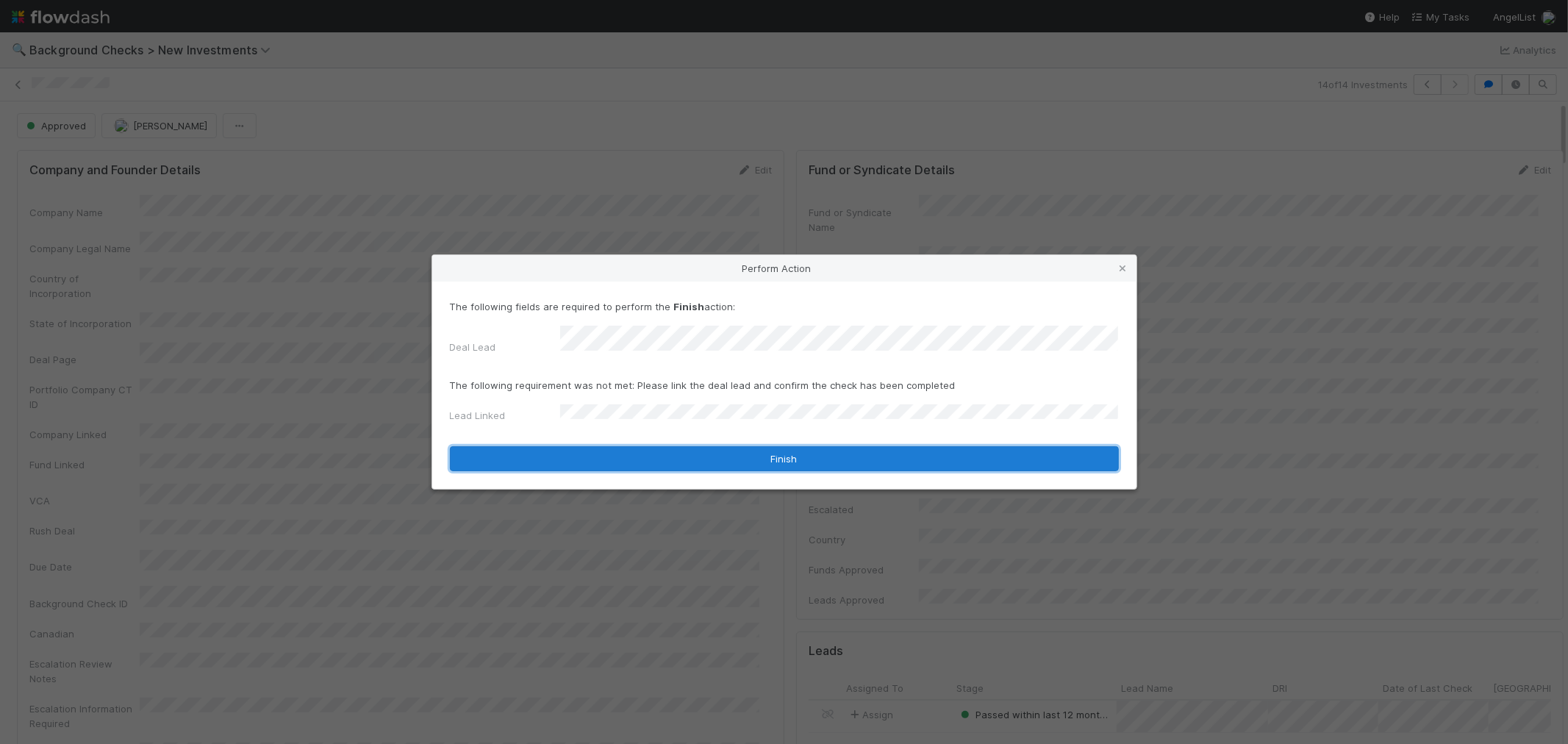
click at [651, 448] on button "Finish" at bounding box center [784, 459] width 669 height 25
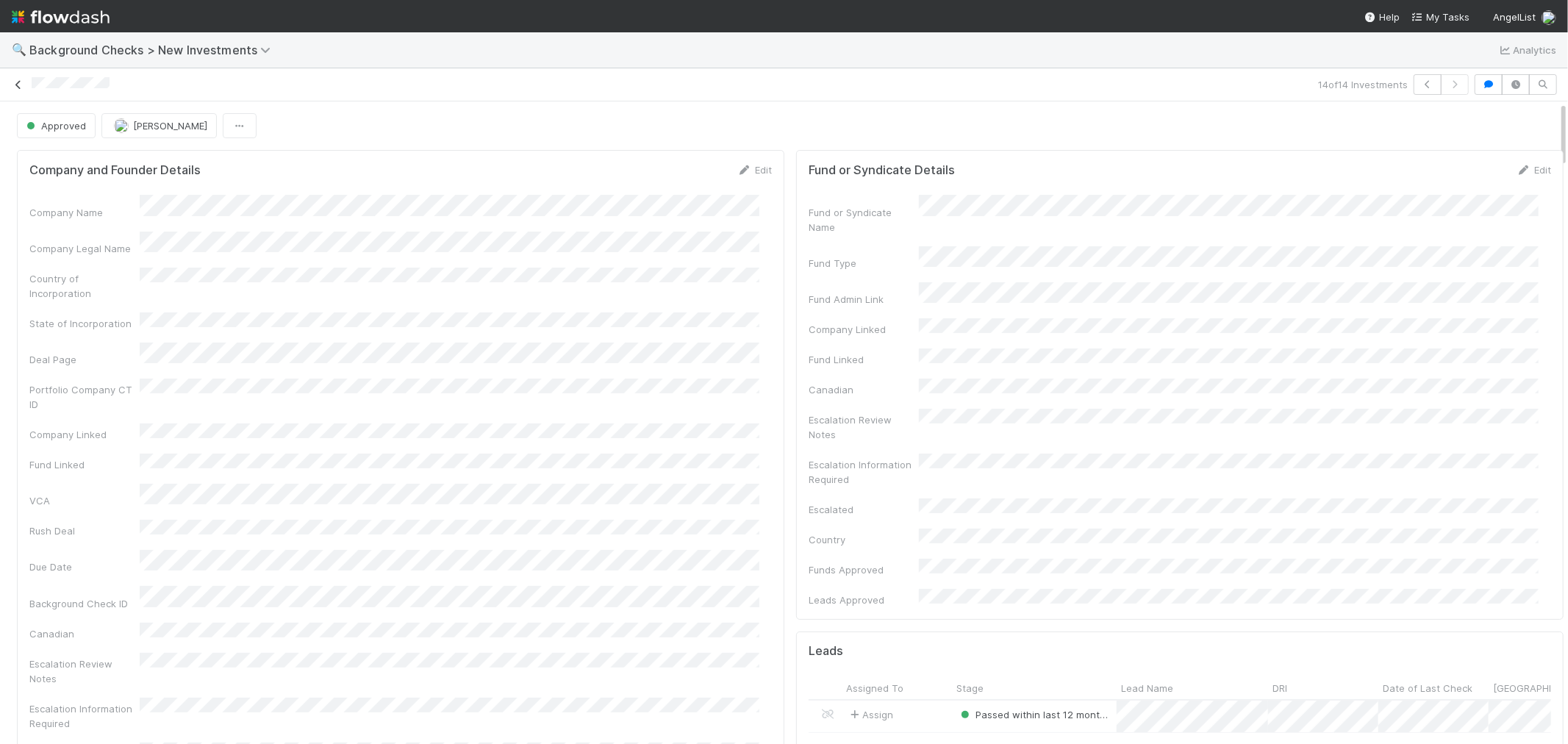
click at [11, 82] on icon at bounding box center [18, 85] width 15 height 9
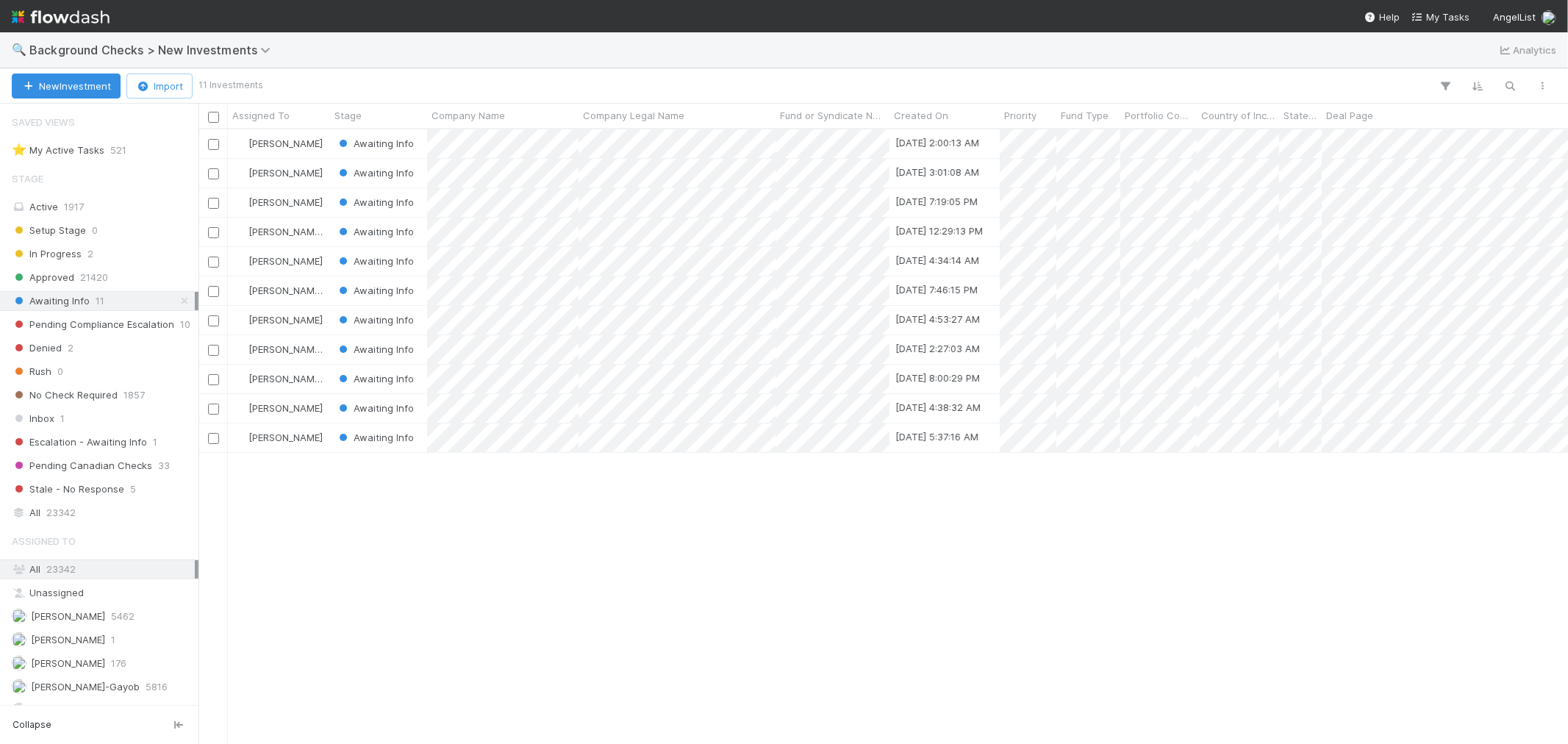
scroll to position [601, 1357]
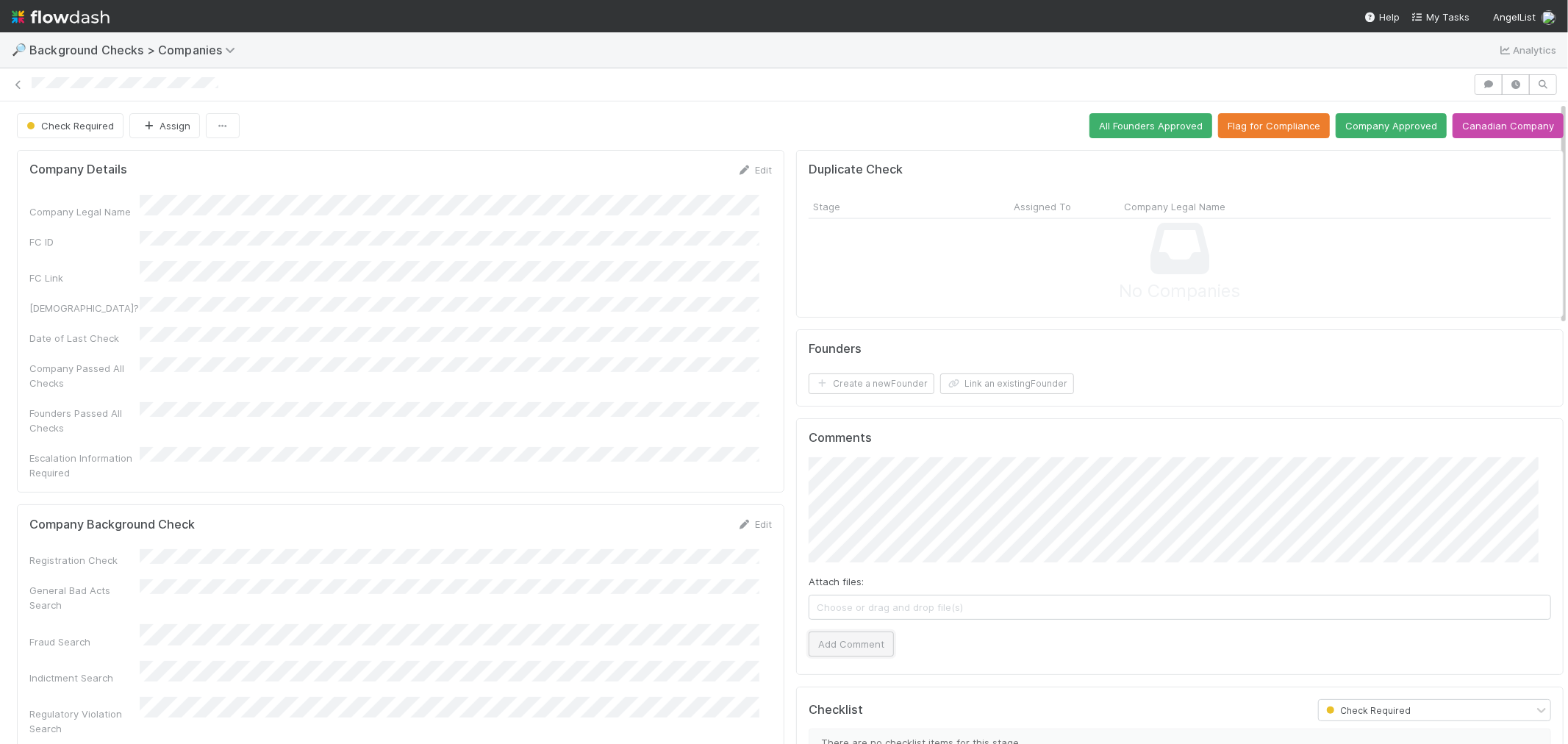
click at [865, 644] on button "Add Comment" at bounding box center [851, 644] width 86 height 25
click at [749, 518] on link "Edit" at bounding box center [754, 523] width 35 height 12
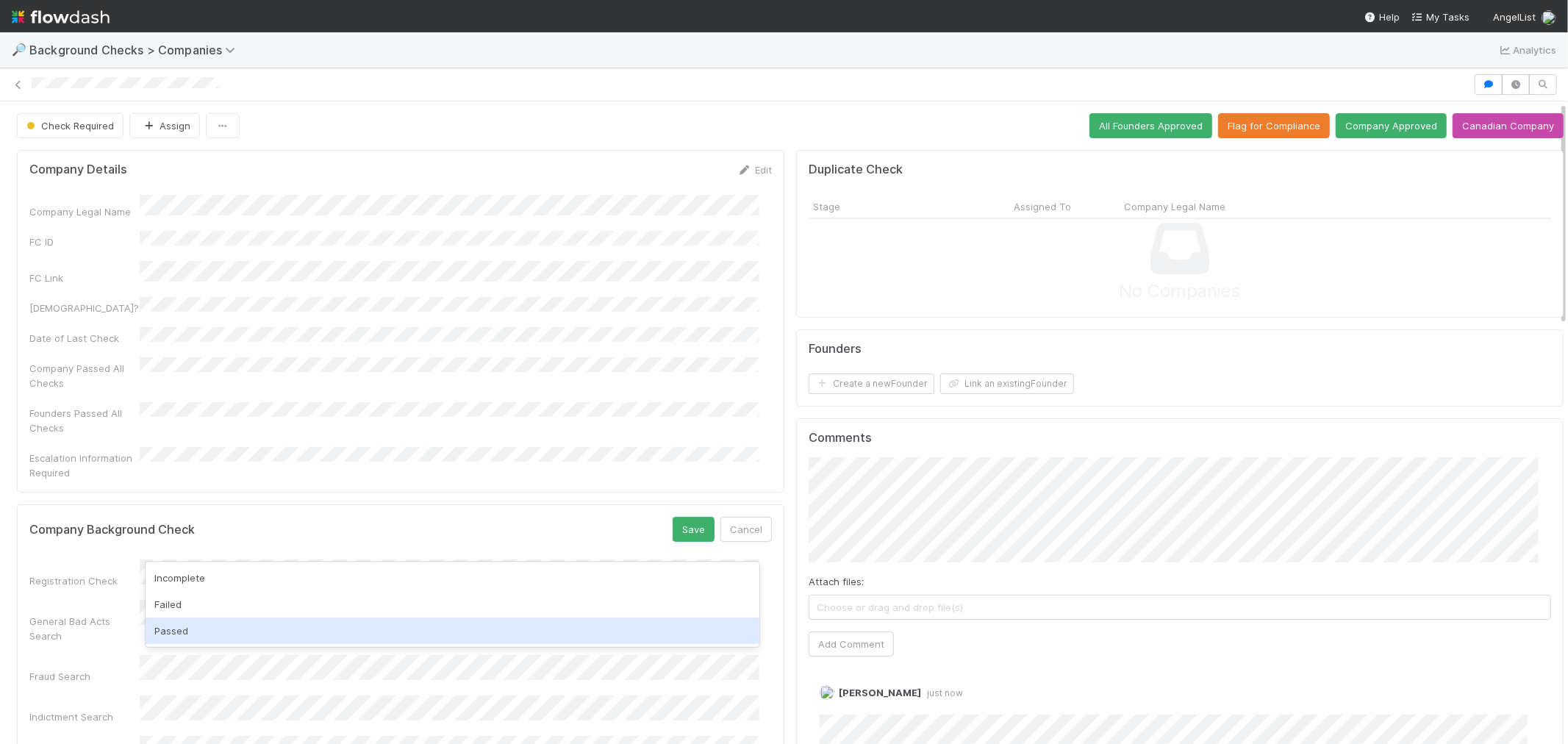
click at [181, 631] on div "Passed" at bounding box center [452, 631] width 614 height 27
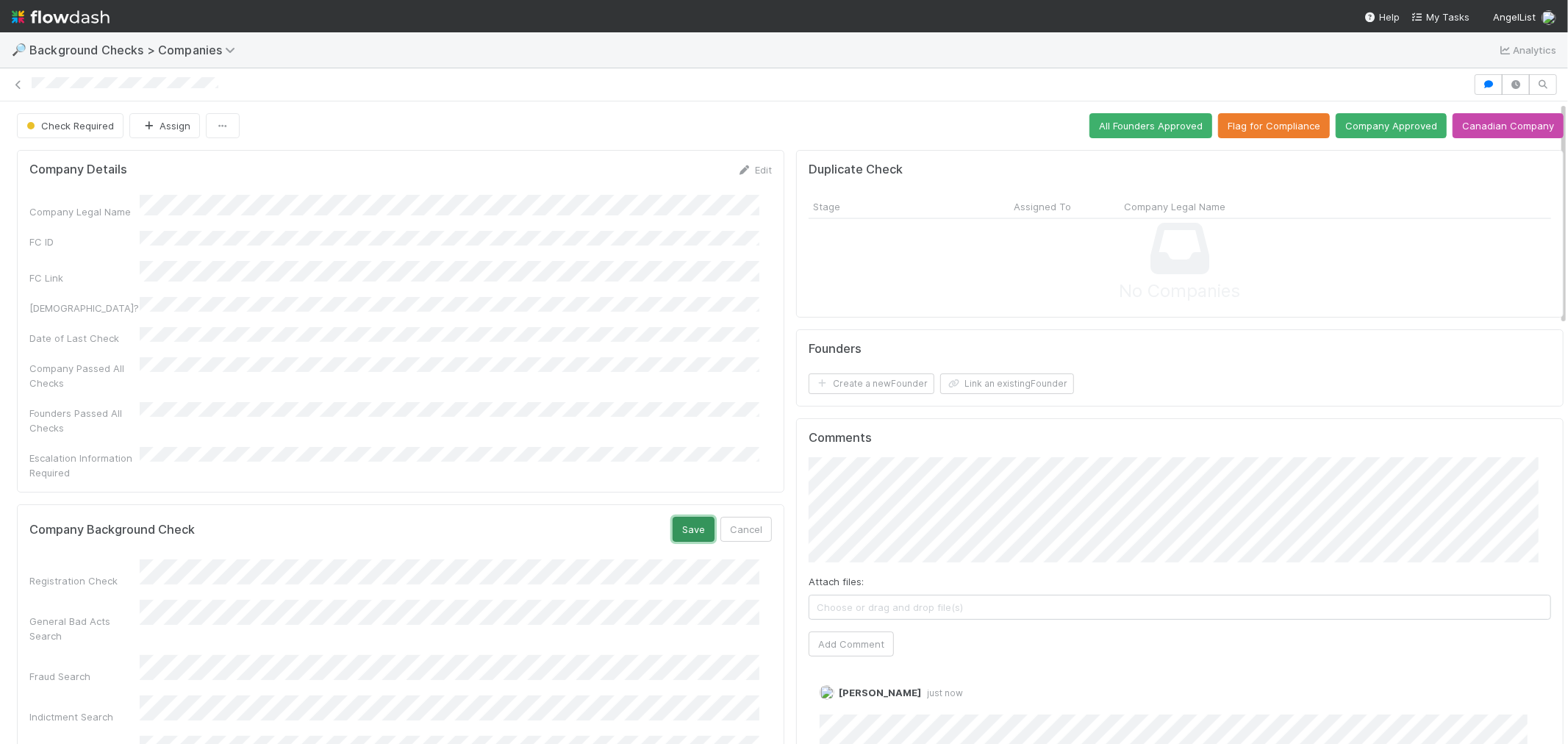
click at [675, 516] on button "Save" at bounding box center [693, 529] width 42 height 25
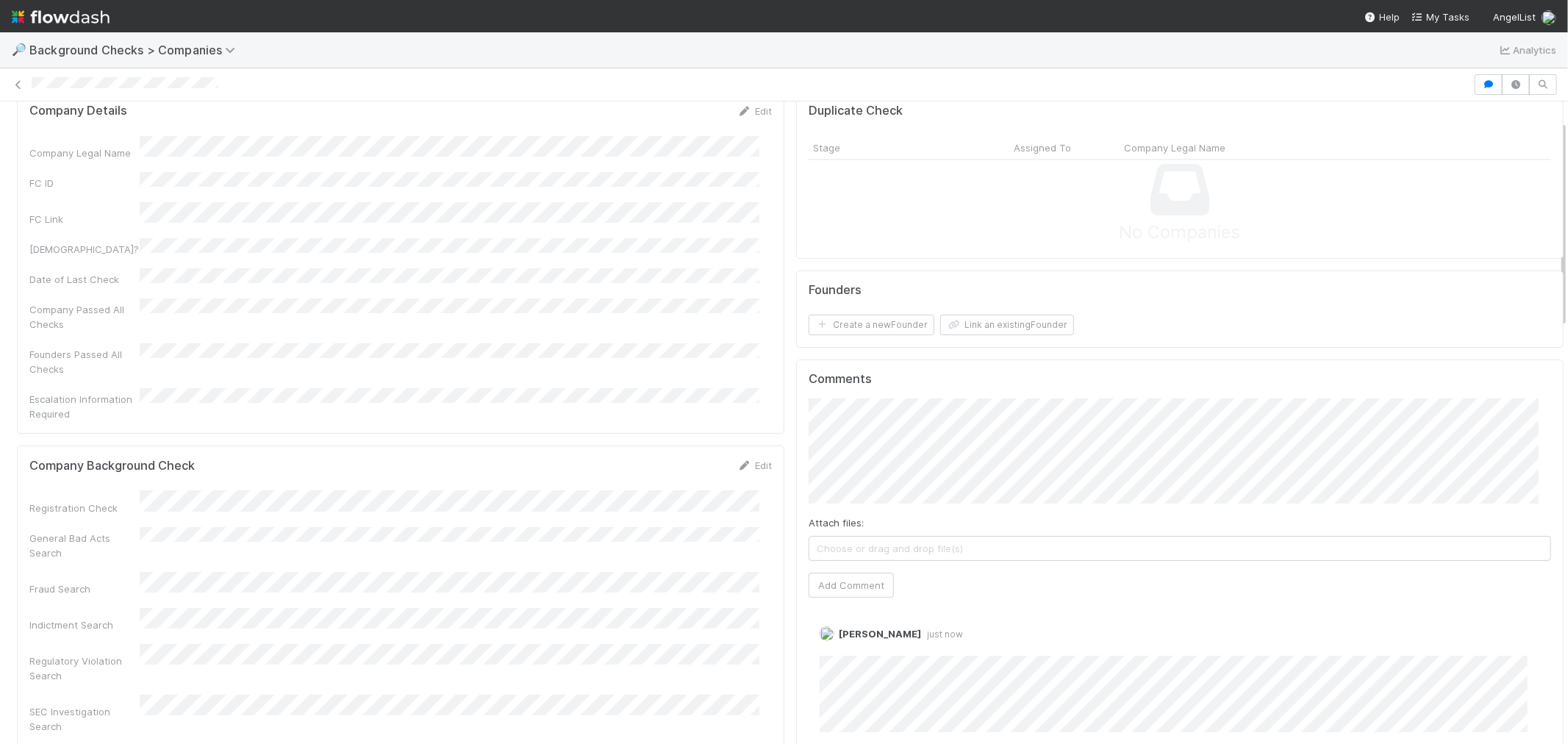
scroll to position [163, 0]
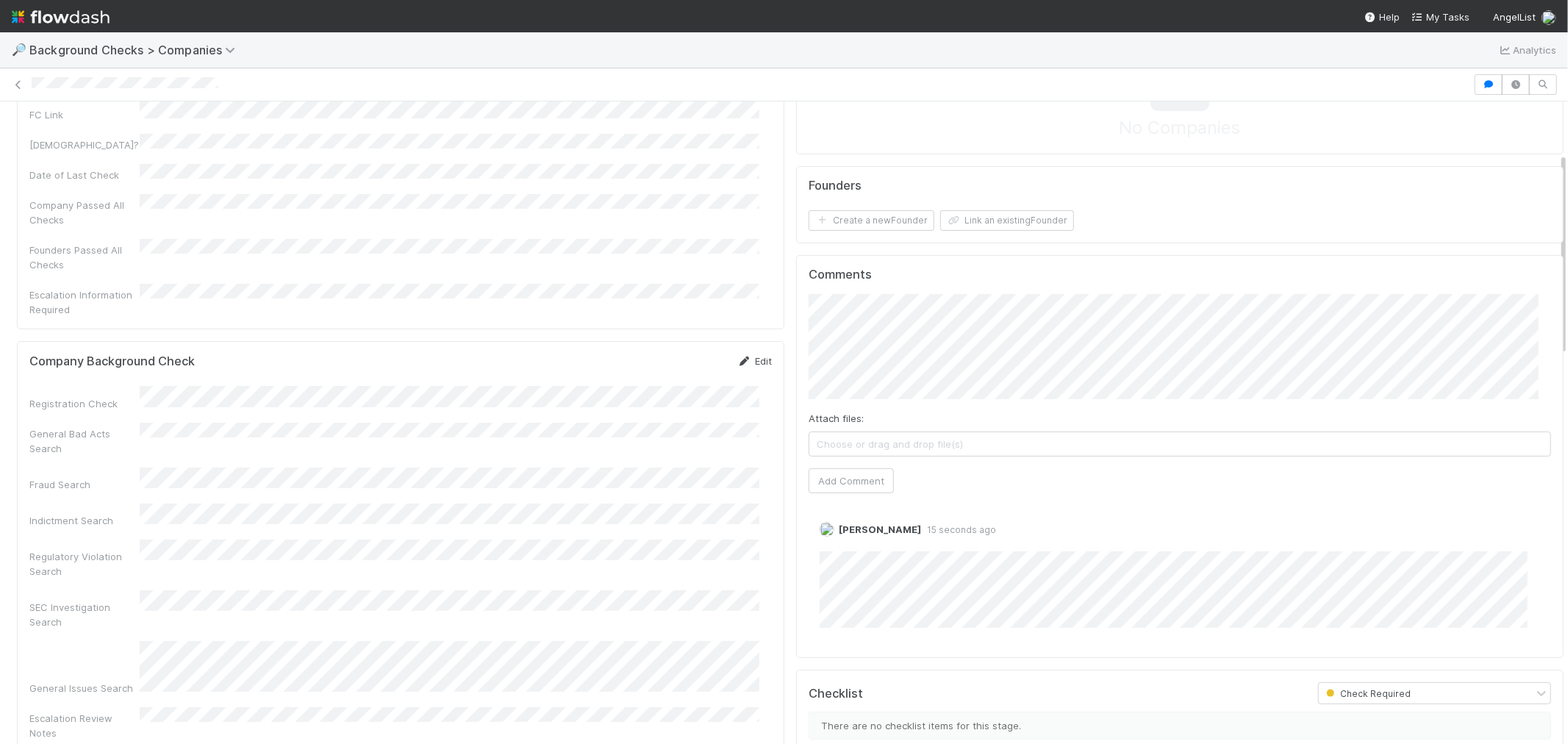
click at [742, 355] on link "Edit" at bounding box center [754, 360] width 35 height 12
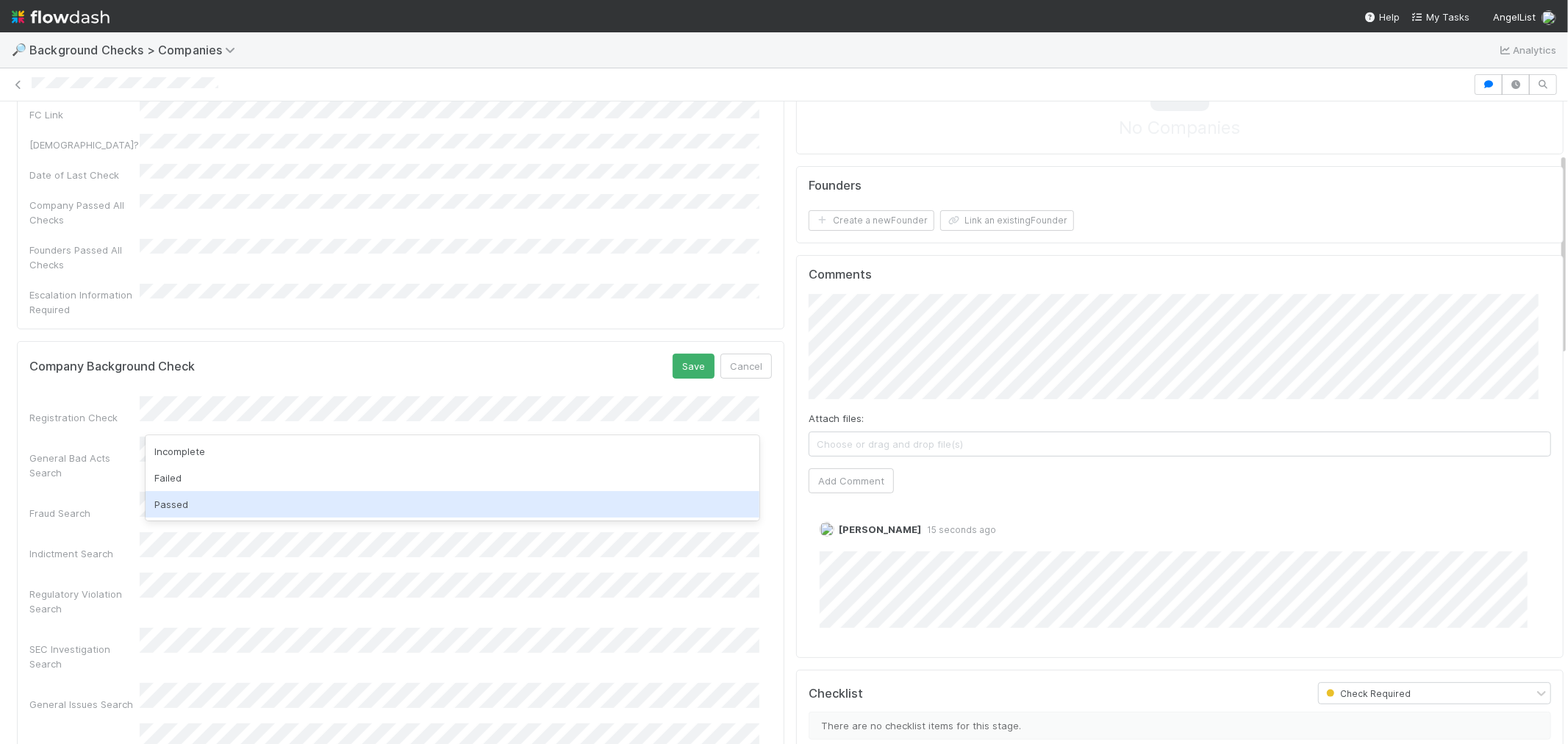
click at [184, 505] on div "Passed" at bounding box center [452, 505] width 614 height 27
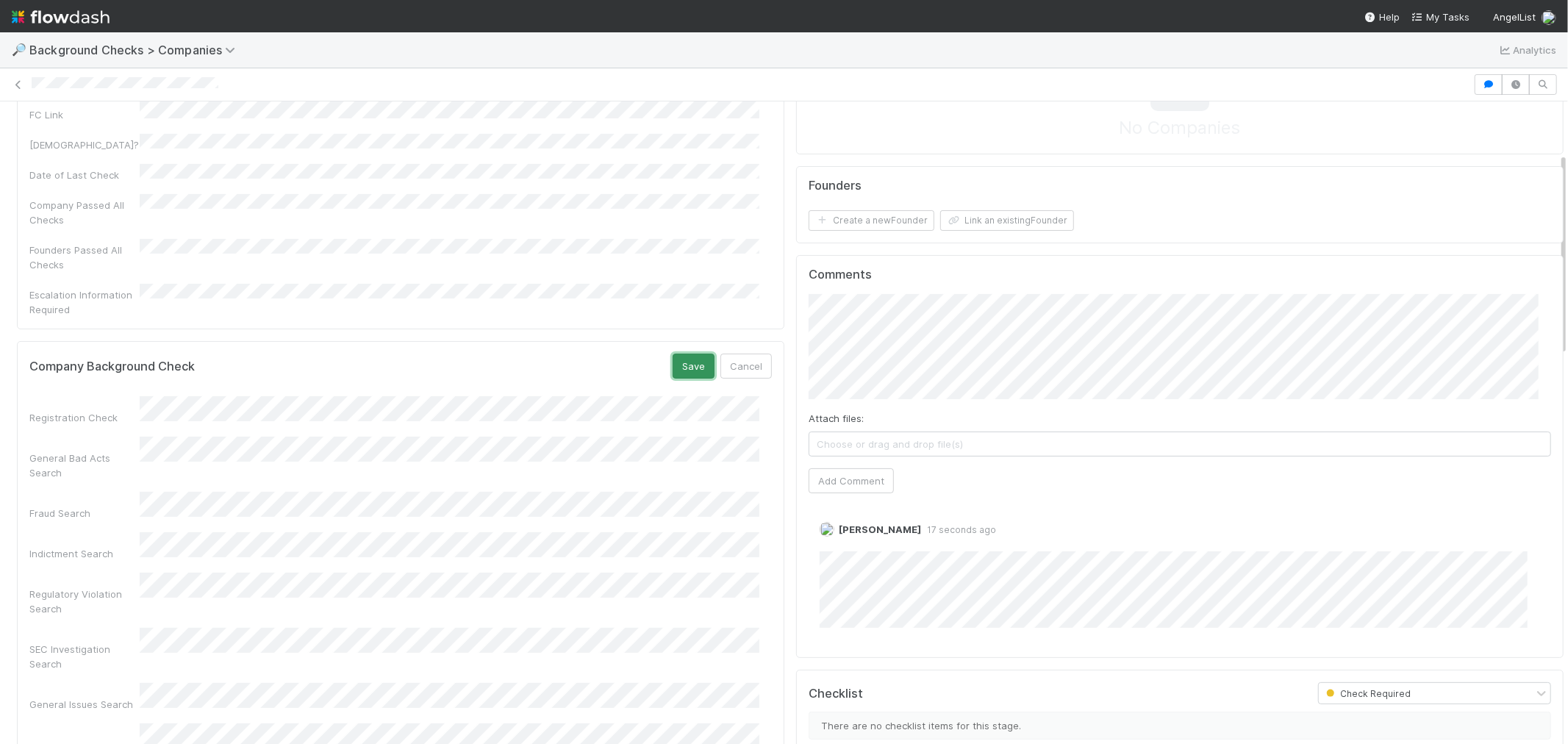
click at [673, 354] on button "Save" at bounding box center [693, 367] width 42 height 25
click at [895, 224] on button "Create a new Founder" at bounding box center [871, 221] width 126 height 20
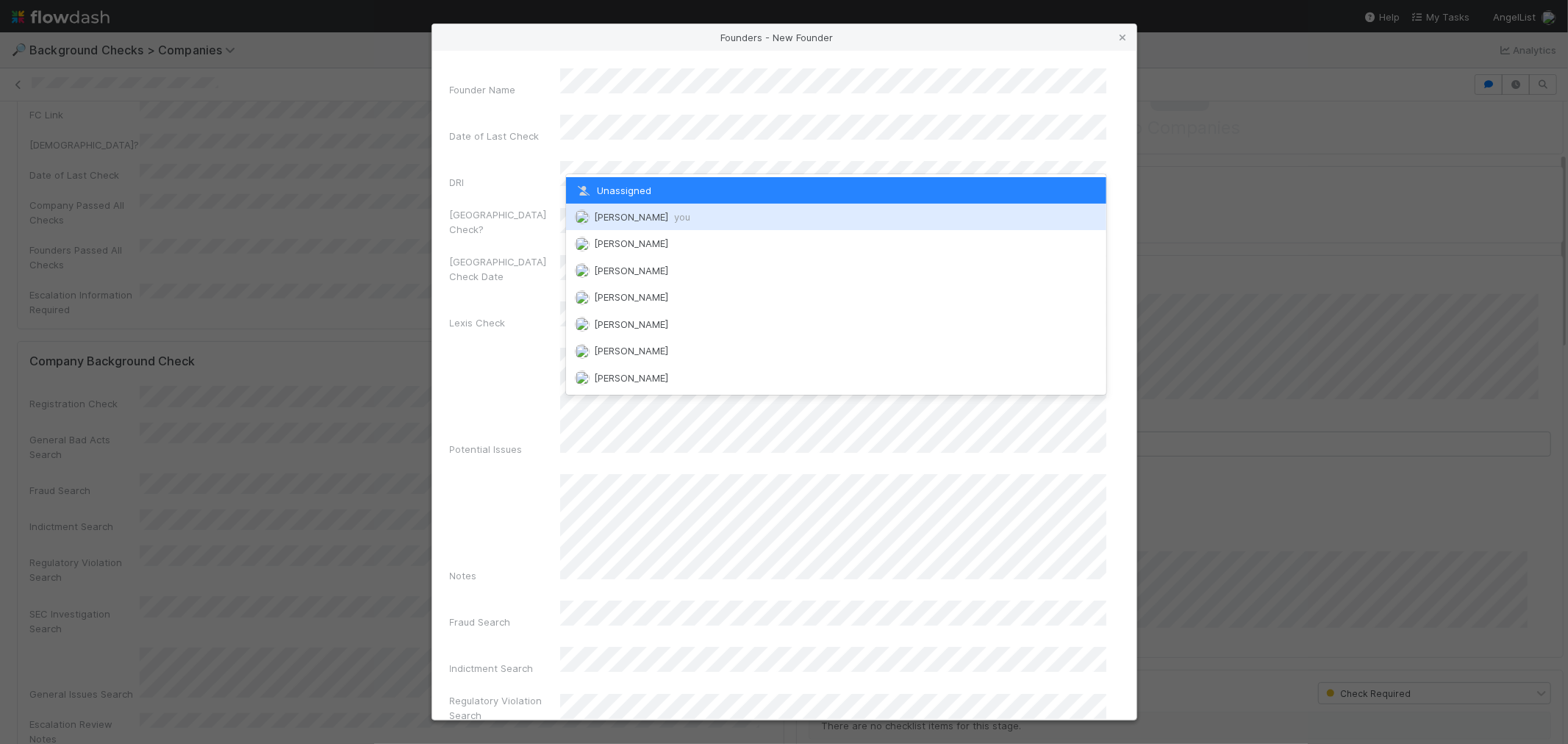
click at [621, 212] on span "Roselyn de Villa you" at bounding box center [642, 217] width 97 height 12
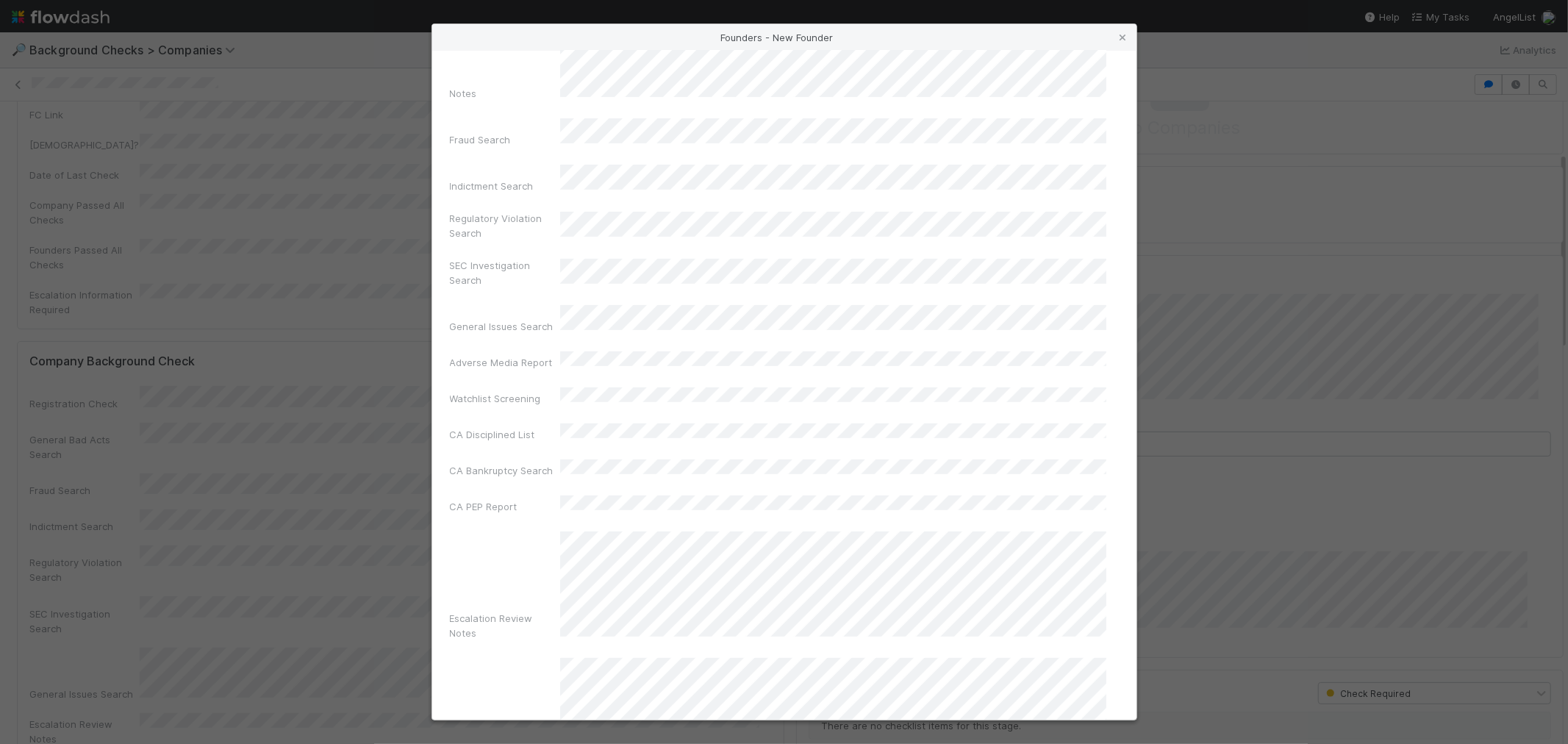
scroll to position [520, 0]
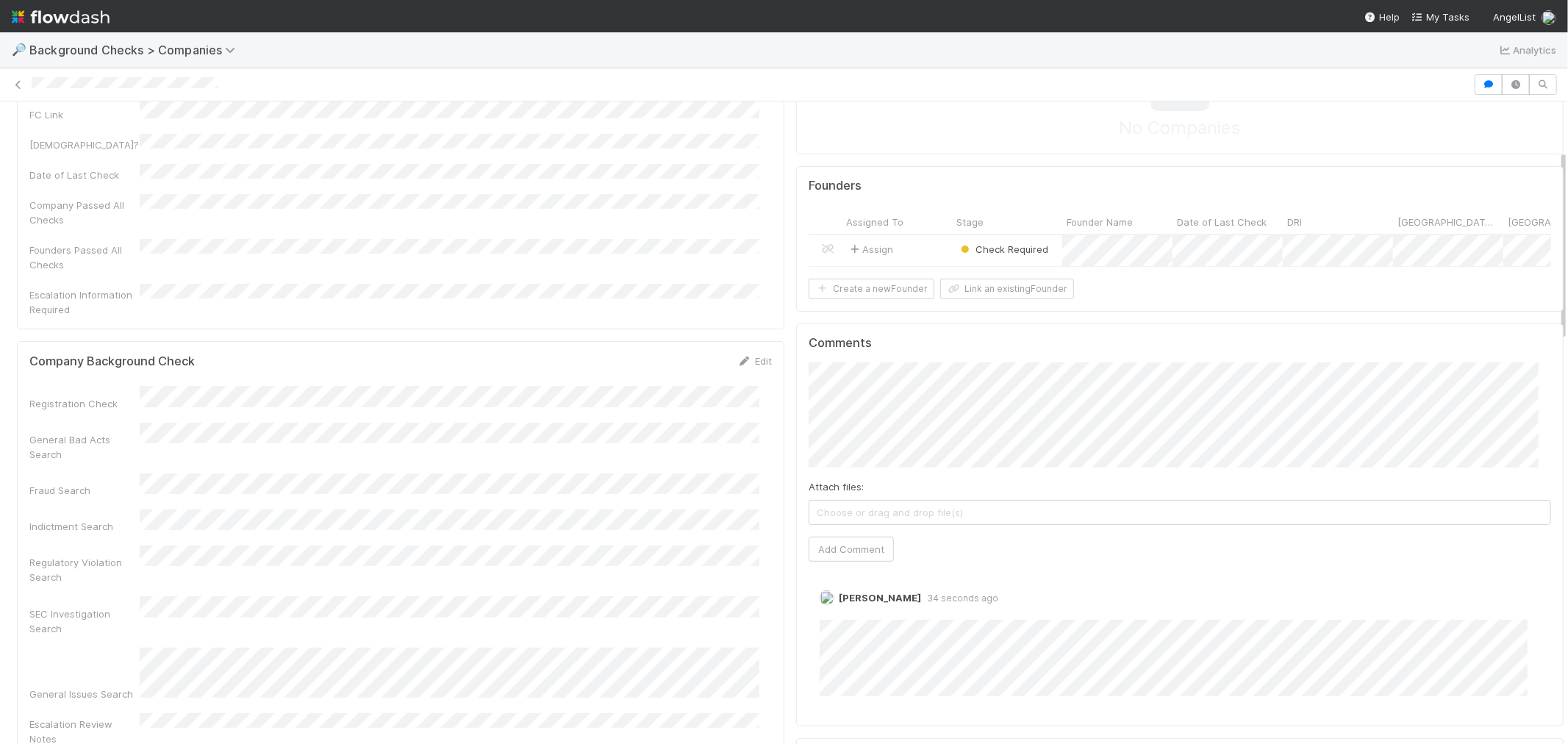
click at [866, 312] on div "Founders Assigned To Stage Founder Name Date of Last Check DRI Canada Check? Ca…" at bounding box center [1180, 239] width 768 height 146
click at [865, 299] on button "Create a new Founder" at bounding box center [871, 289] width 126 height 20
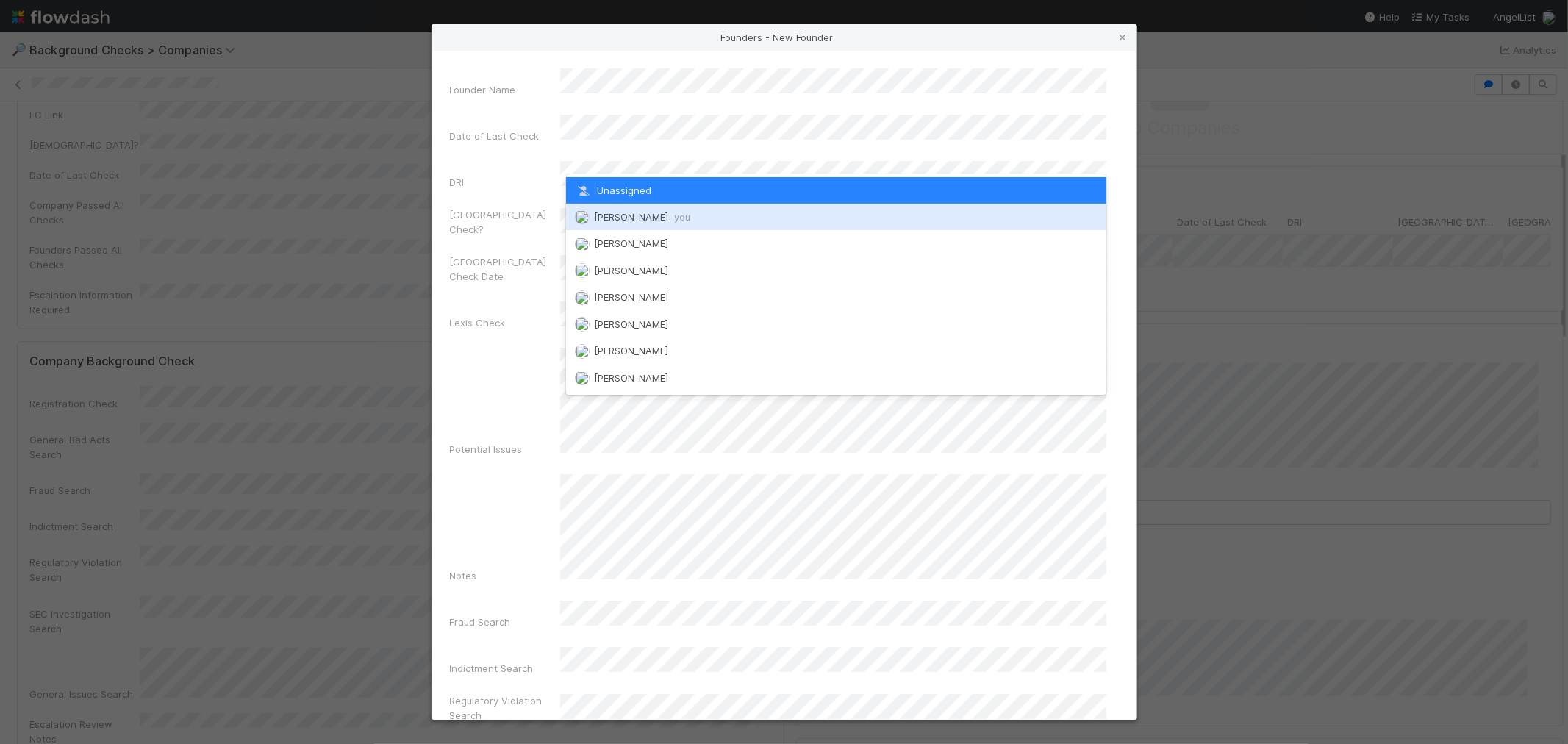
click at [629, 213] on span "Roselyn de Villa you" at bounding box center [642, 217] width 97 height 12
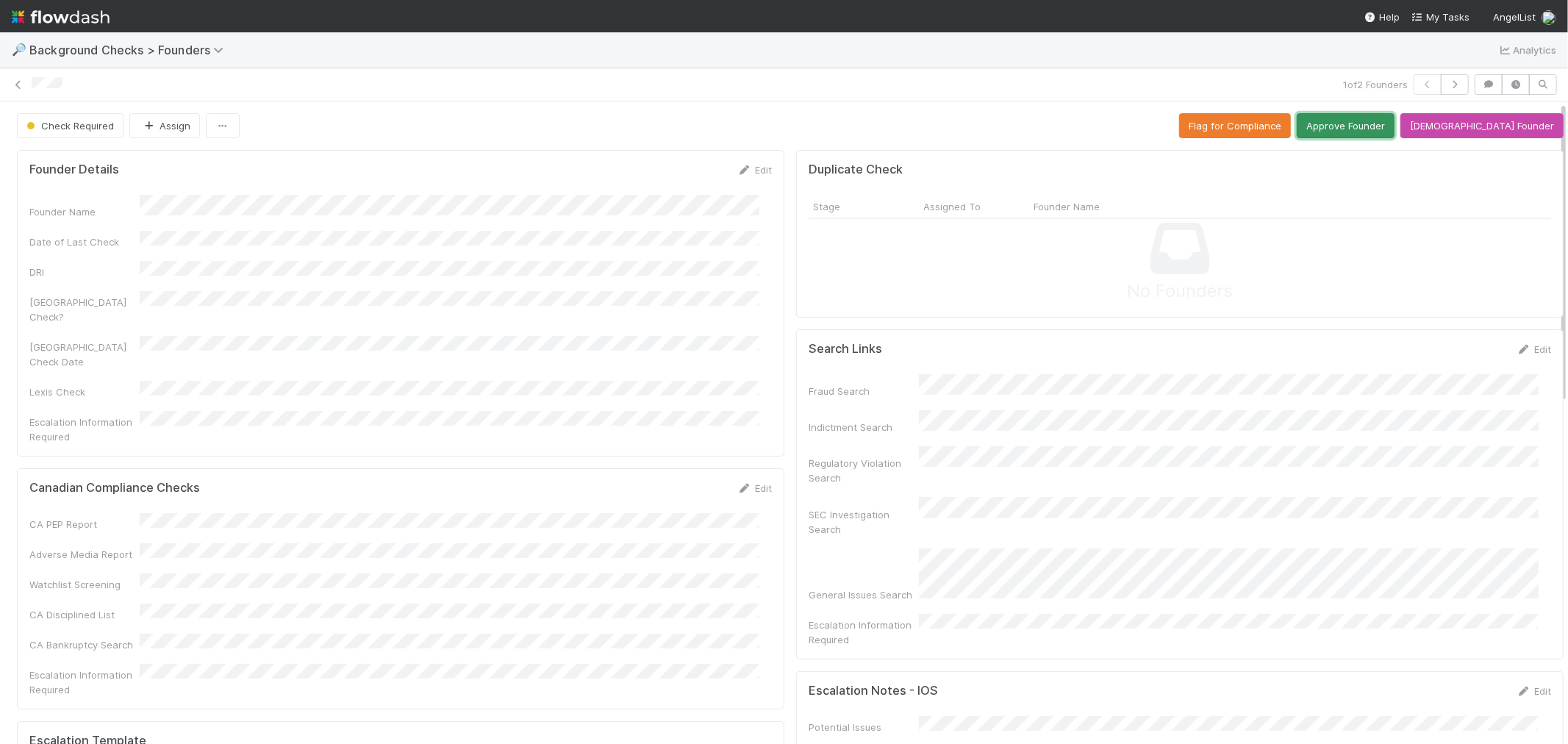
click at [1371, 129] on button "Approve Founder" at bounding box center [1345, 126] width 98 height 25
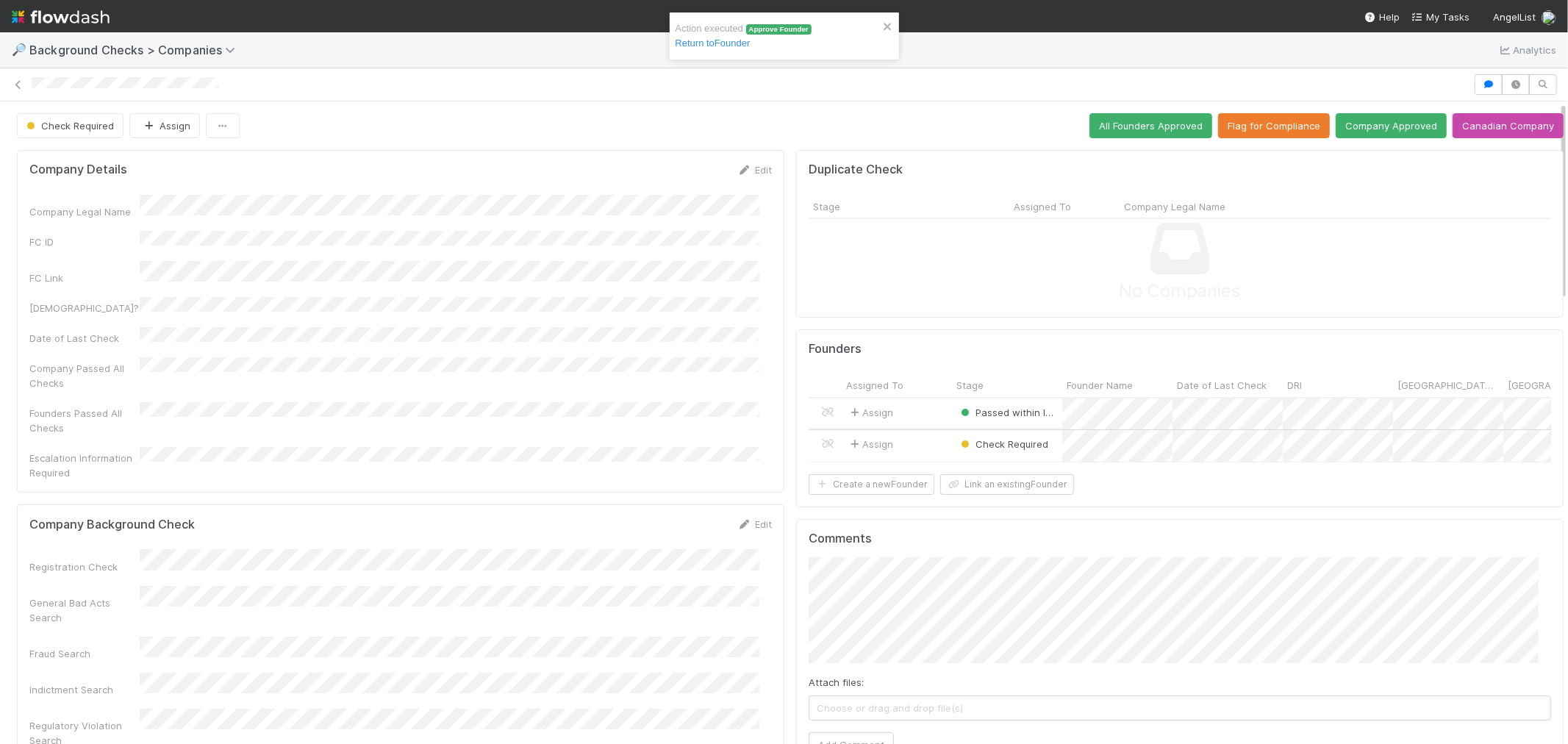
click at [935, 439] on div "Assign" at bounding box center [897, 446] width 111 height 31
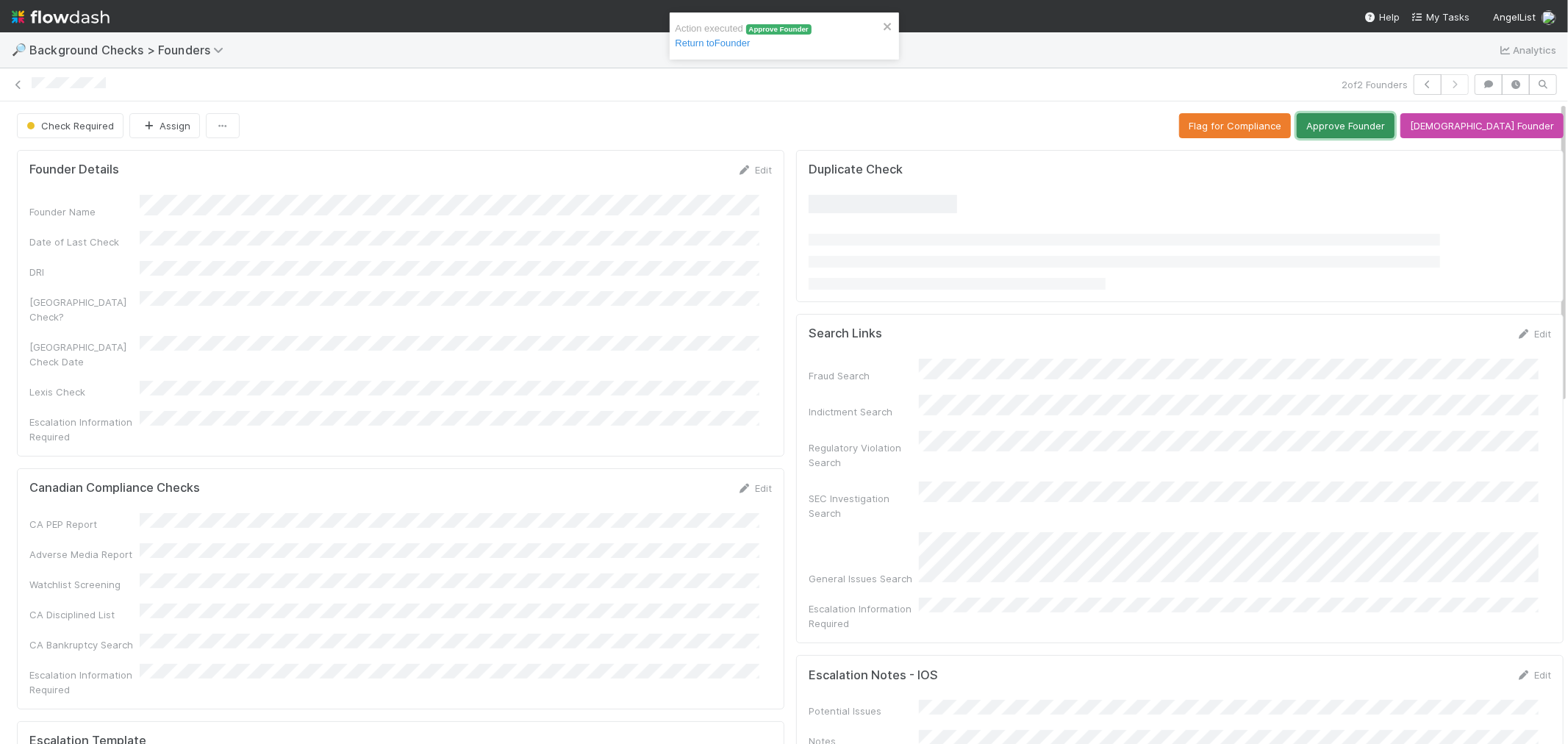
click at [1372, 123] on button "Approve Founder" at bounding box center [1345, 126] width 98 height 25
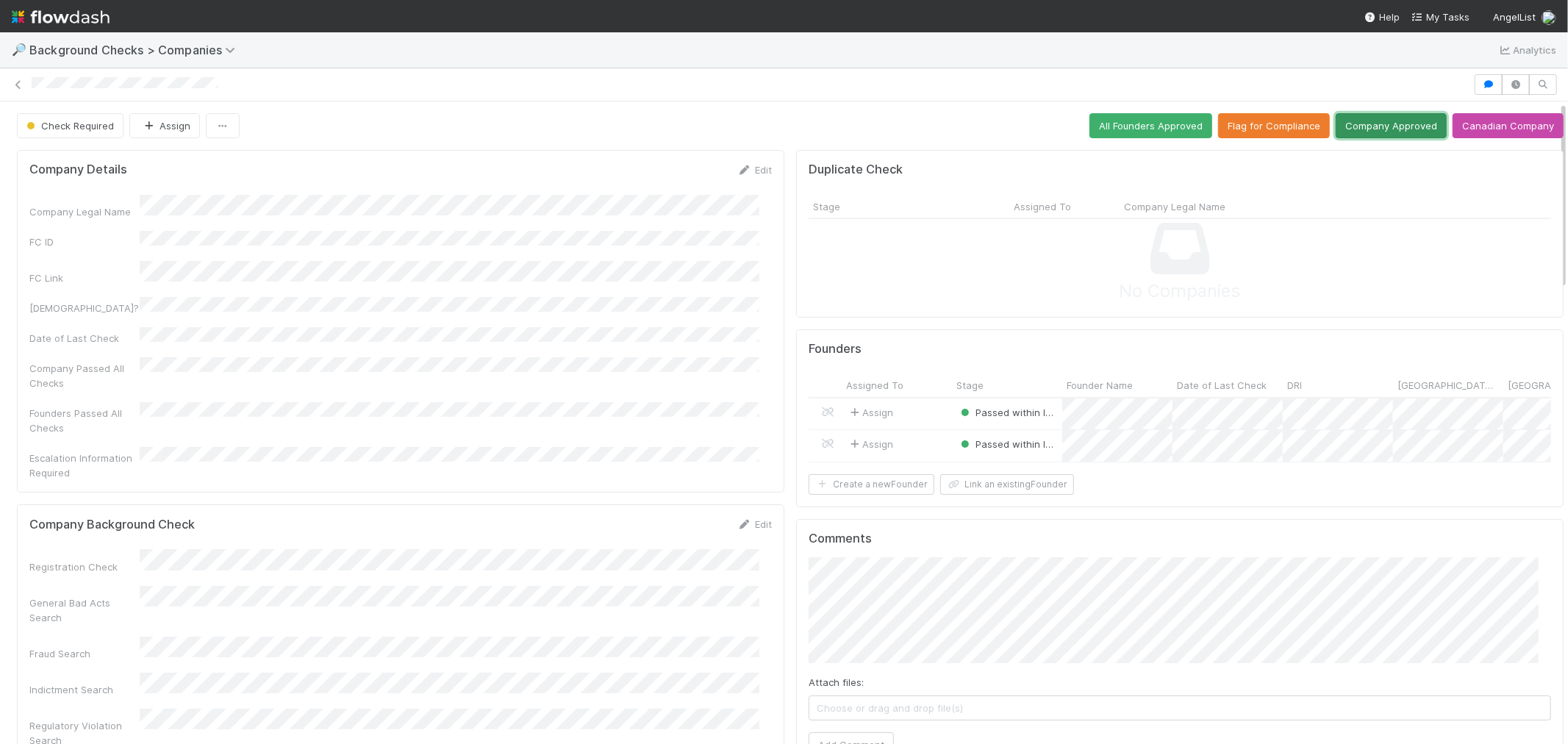
click at [1397, 131] on button "Company Approved" at bounding box center [1391, 126] width 111 height 25
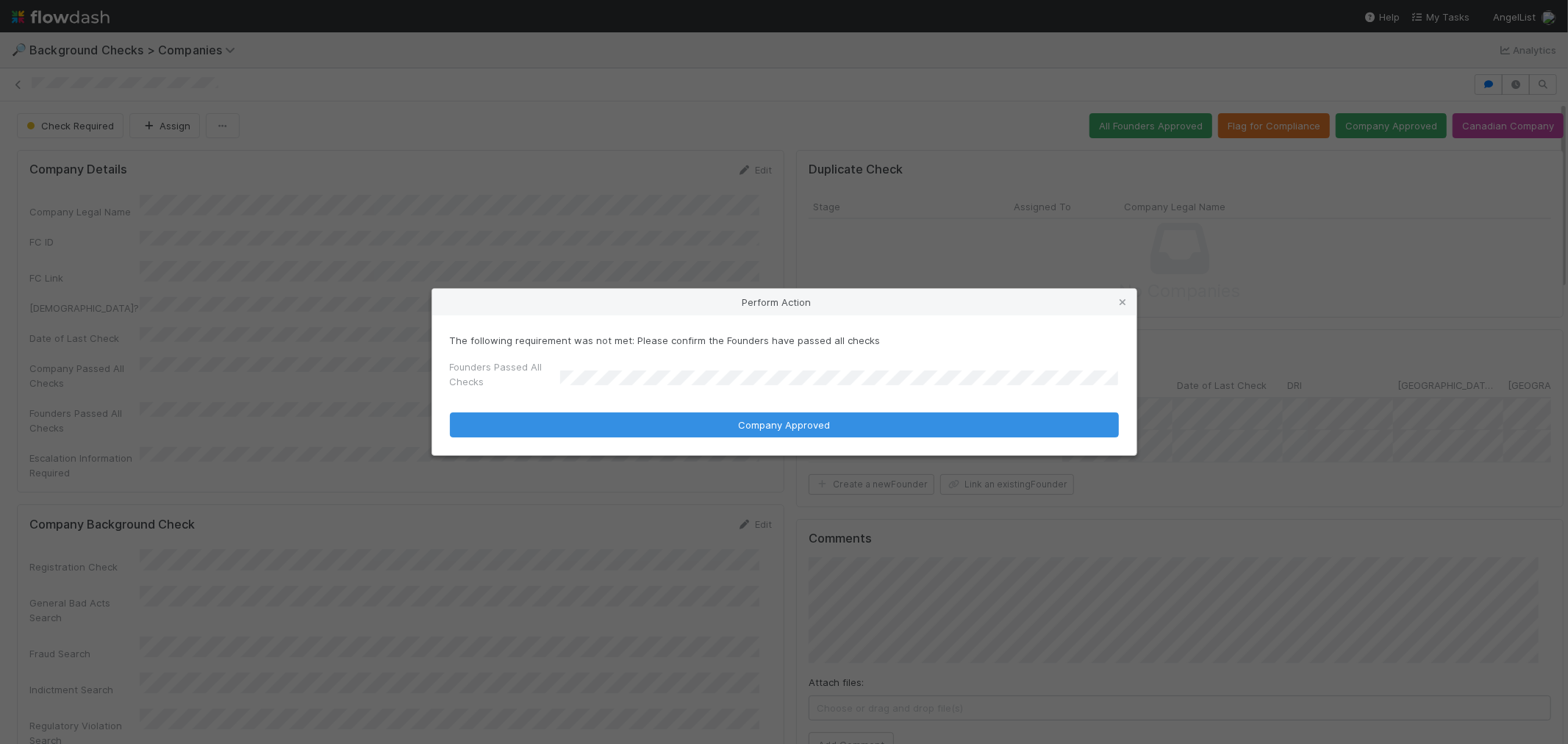
click at [574, 410] on form "The following requirement was not met: Please confirm the Founders have passed …" at bounding box center [784, 385] width 669 height 104
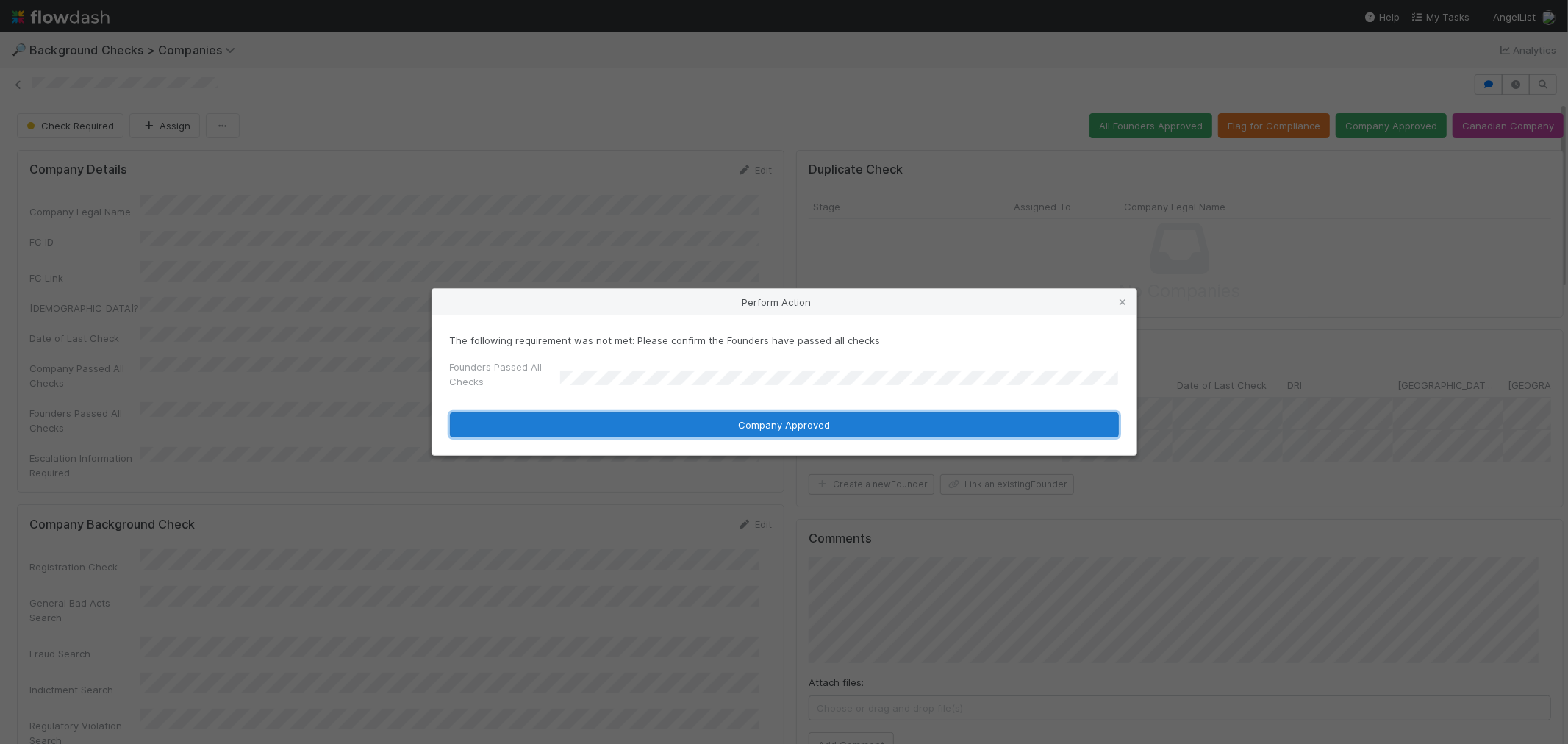
click at [976, 423] on button "Company Approved" at bounding box center [784, 425] width 669 height 25
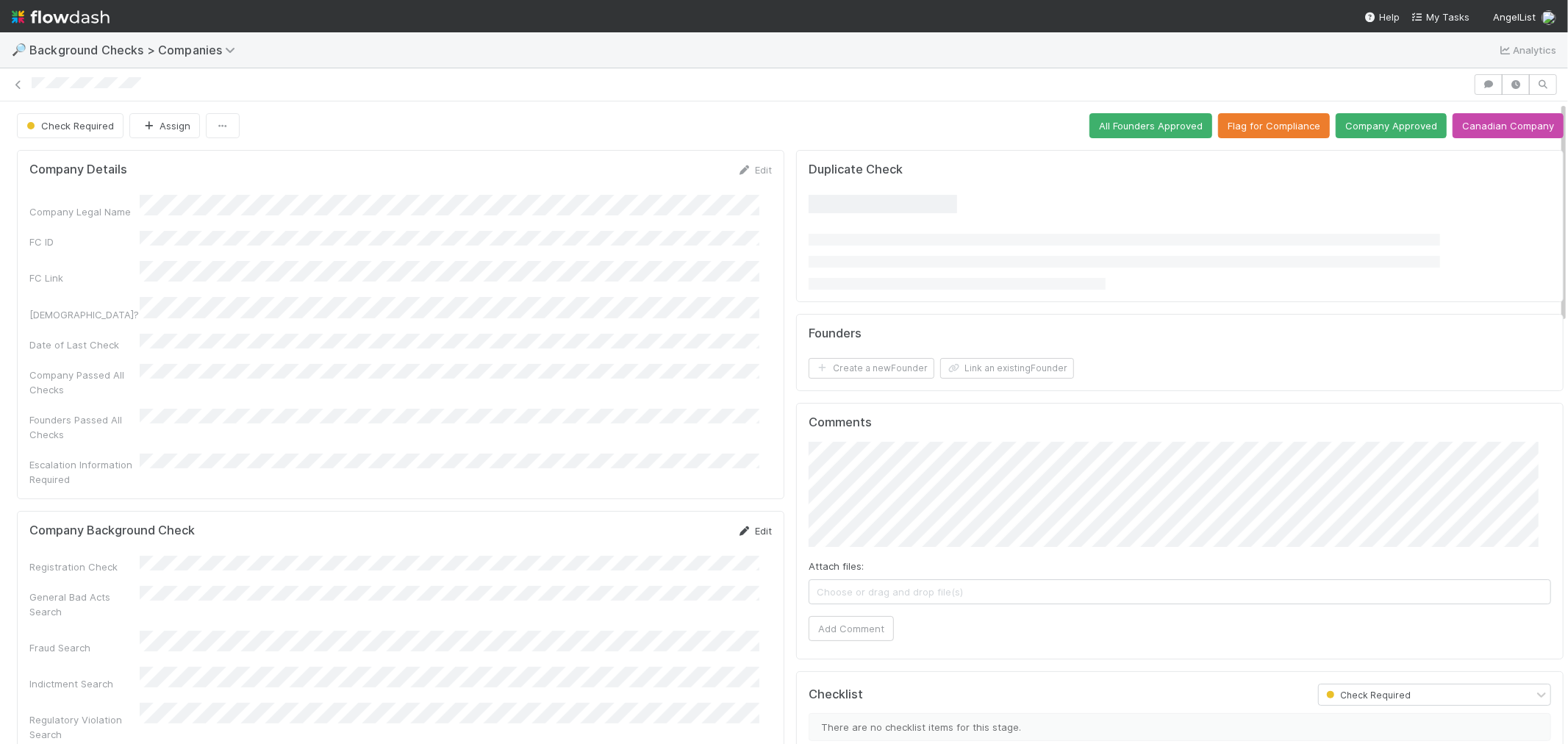
click at [751, 525] on link "Edit" at bounding box center [754, 531] width 35 height 12
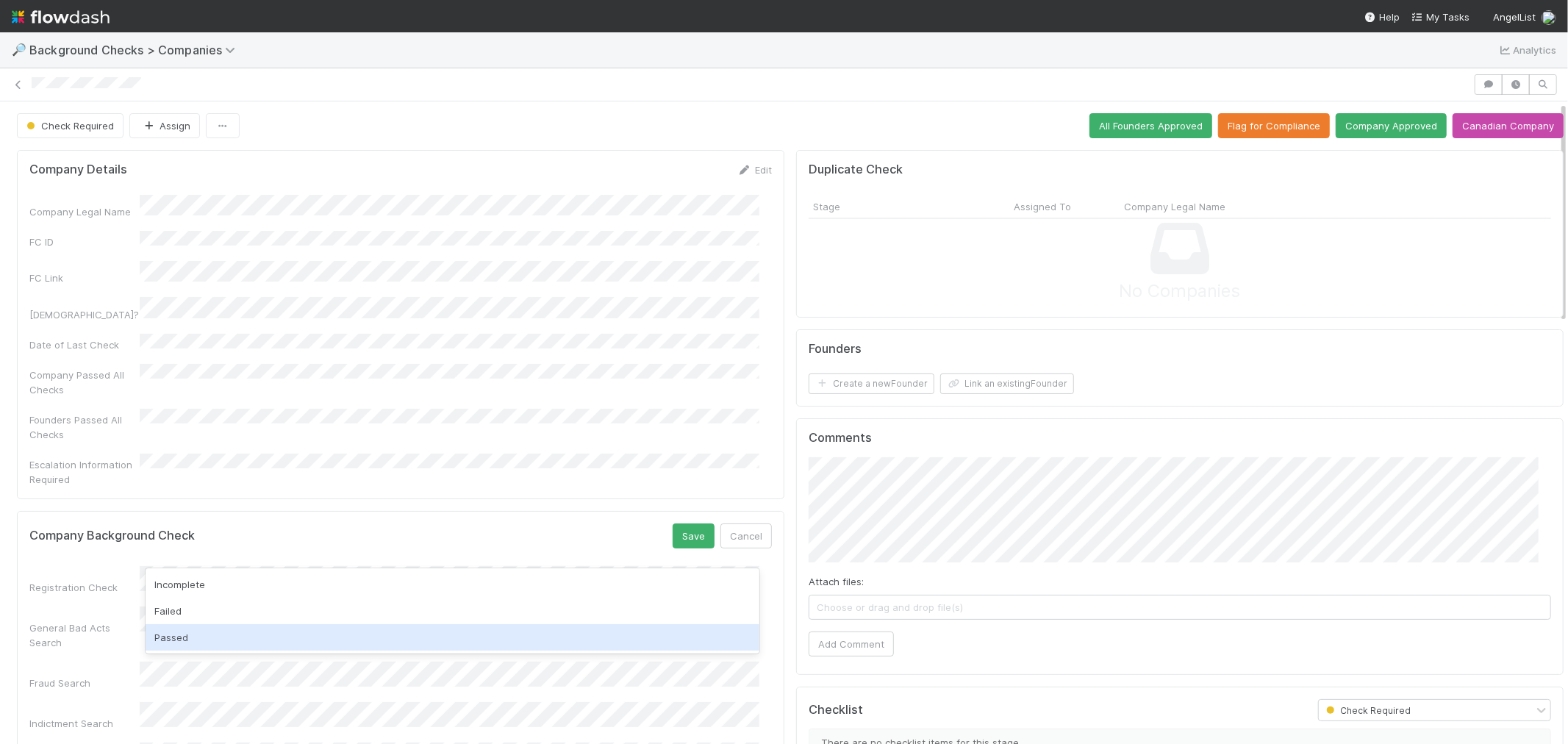
click at [177, 629] on div "Passed" at bounding box center [452, 637] width 614 height 27
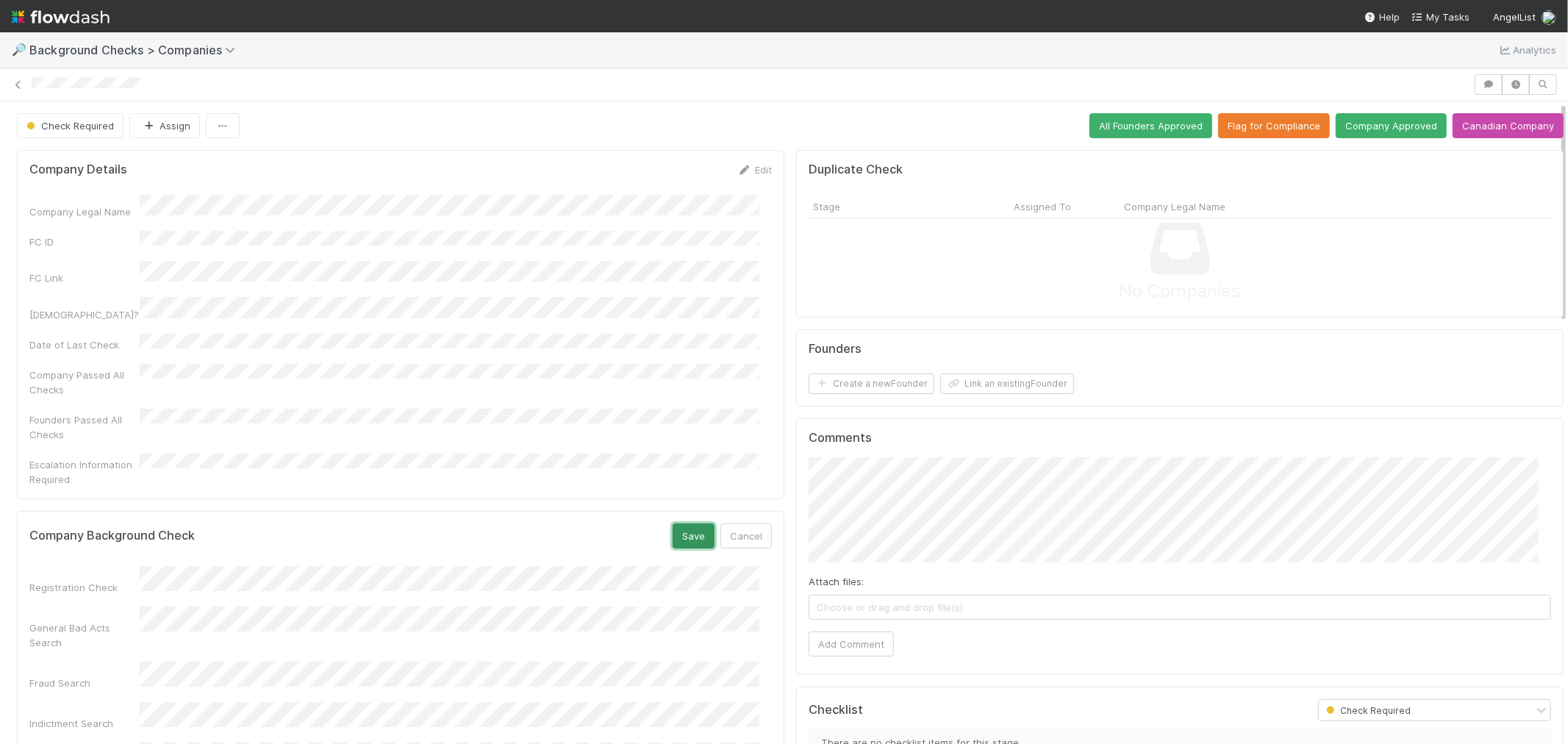
click at [673, 523] on button "Save" at bounding box center [693, 536] width 42 height 25
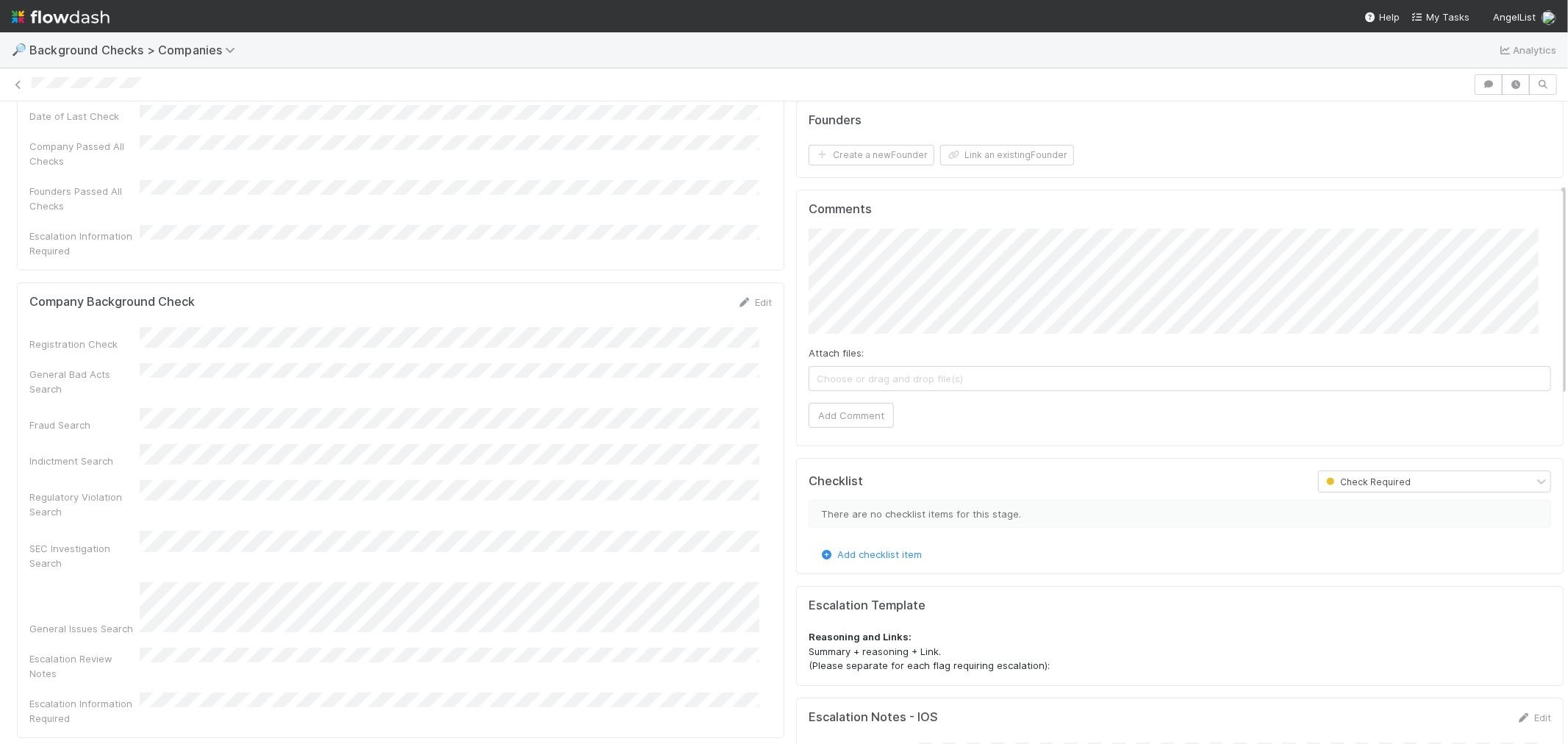
scroll to position [245, 0]
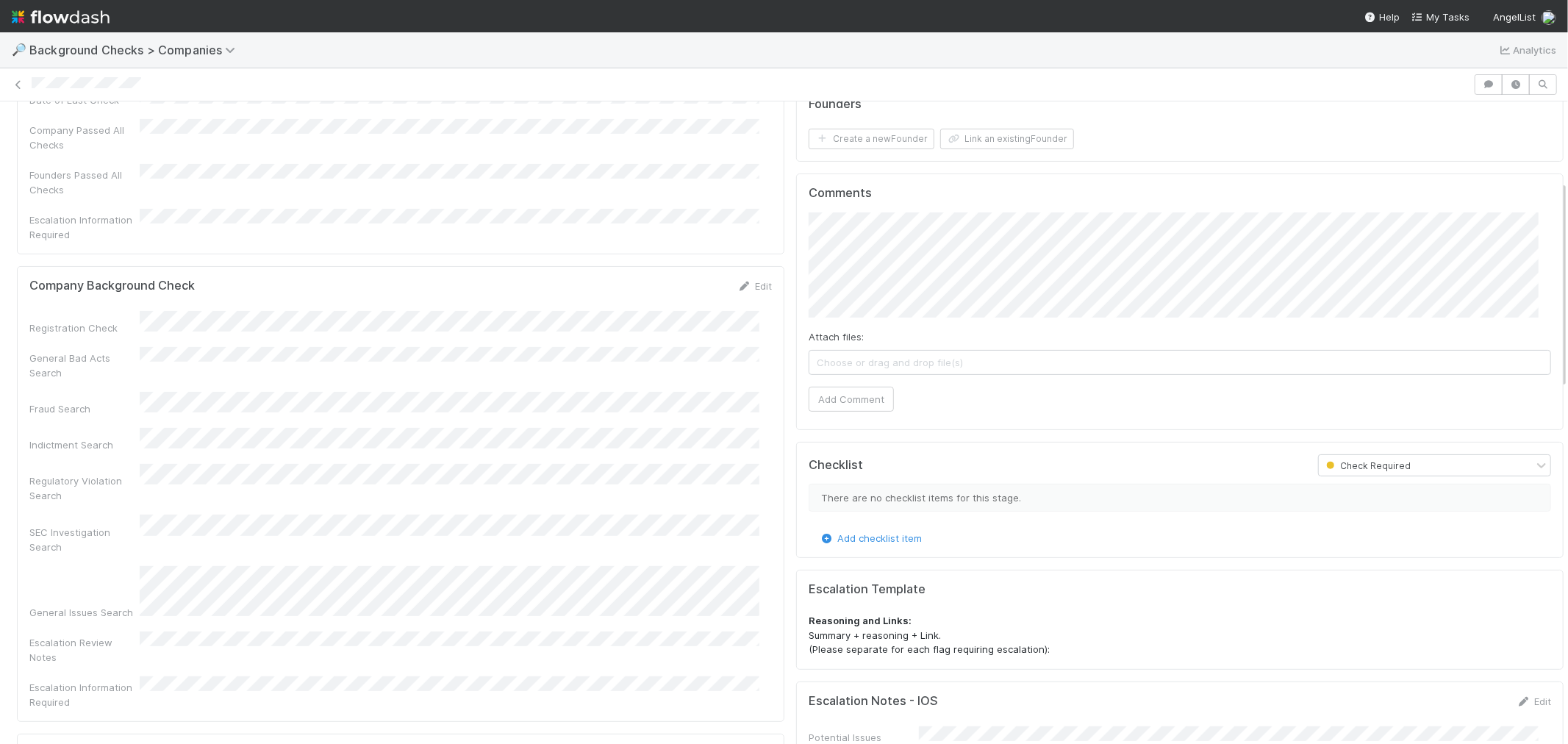
drag, startPoint x: 743, startPoint y: 253, endPoint x: 574, endPoint y: 273, distance: 170.2
click at [743, 280] on link "Edit" at bounding box center [754, 286] width 35 height 12
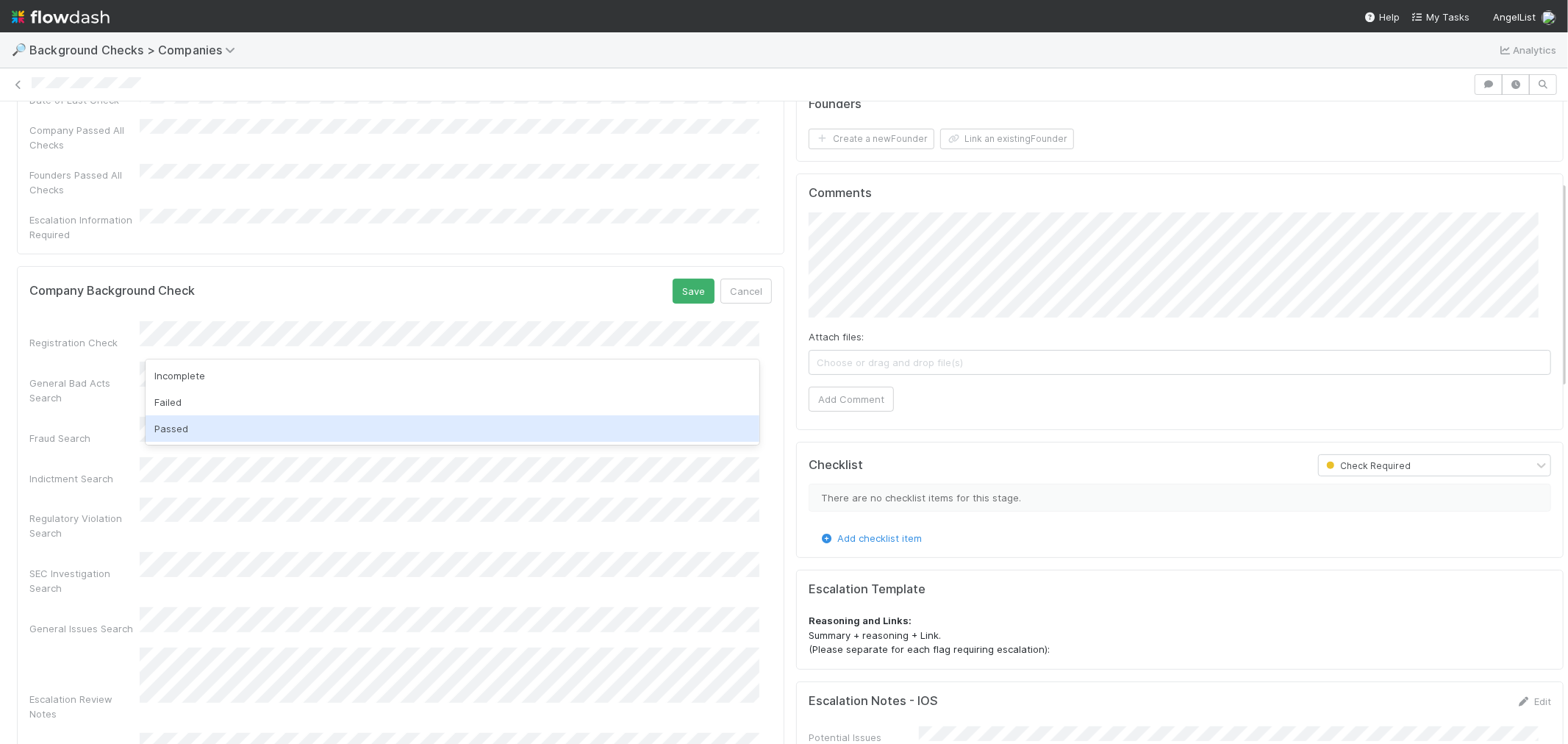
click at [210, 429] on div "Passed" at bounding box center [452, 429] width 614 height 27
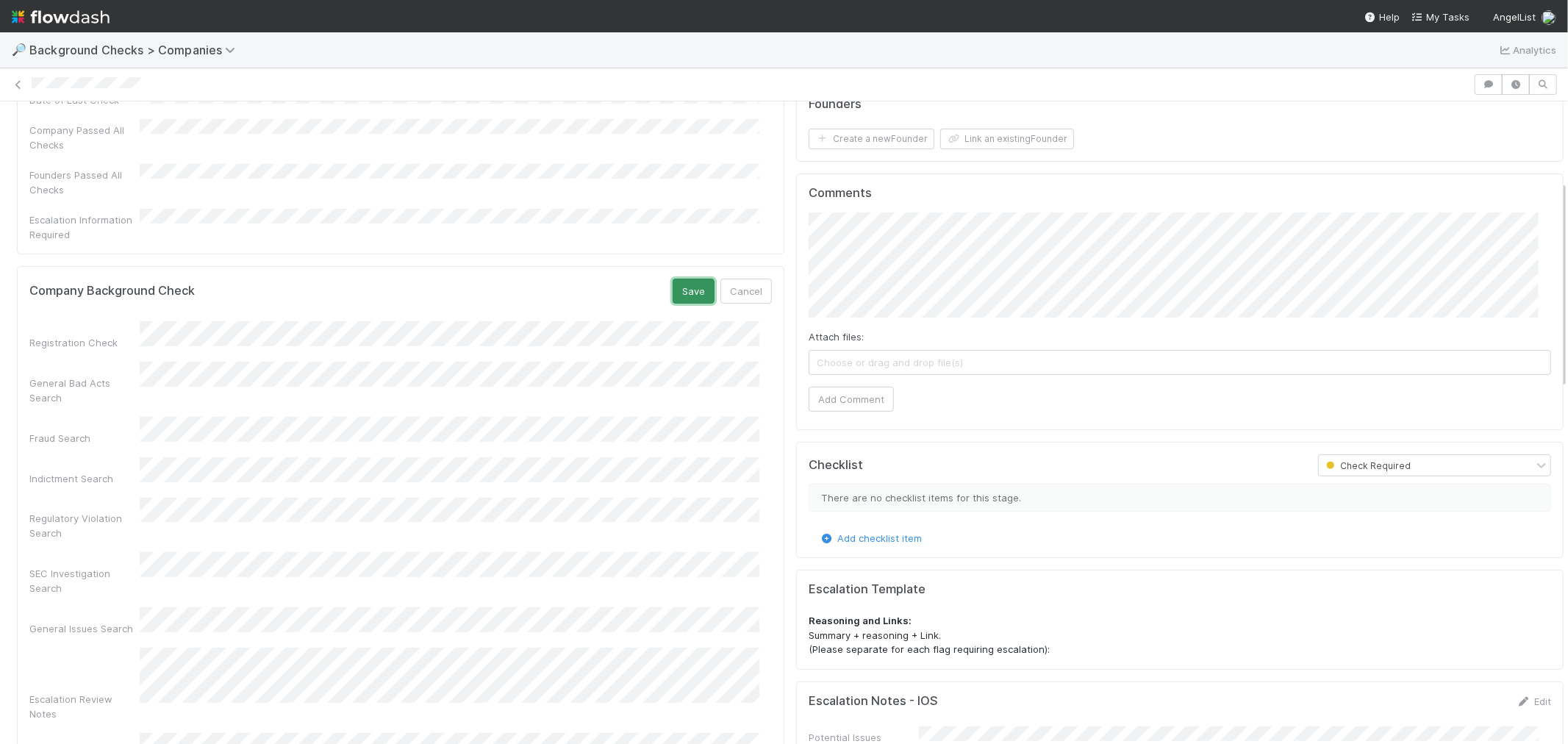
click at [673, 279] on button "Save" at bounding box center [693, 291] width 42 height 25
click at [817, 404] on button "Add Comment" at bounding box center [851, 399] width 86 height 25
click at [858, 140] on button "Create a new Founder" at bounding box center [871, 139] width 126 height 20
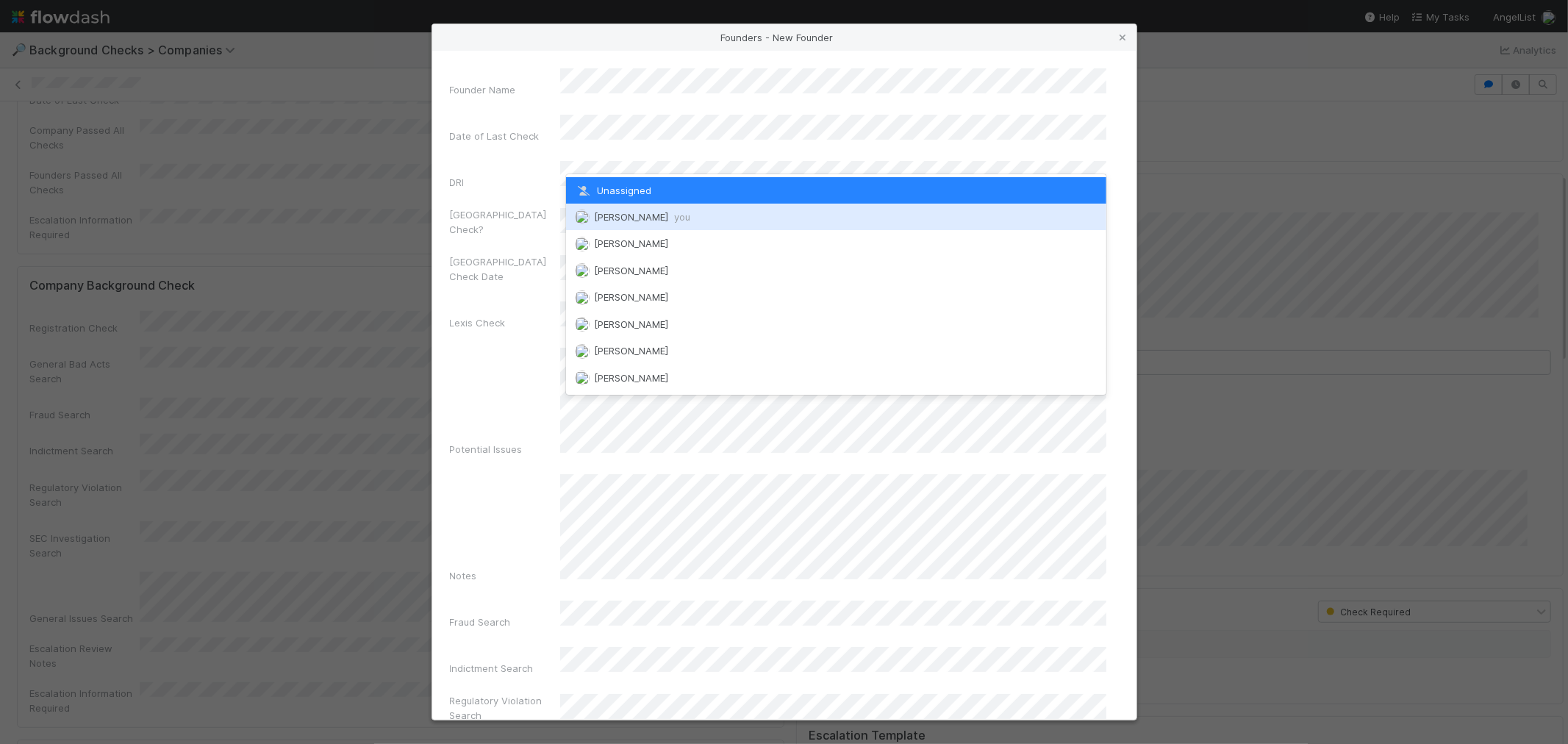
click at [593, 218] on span "[PERSON_NAME] you" at bounding box center [632, 217] width 115 height 12
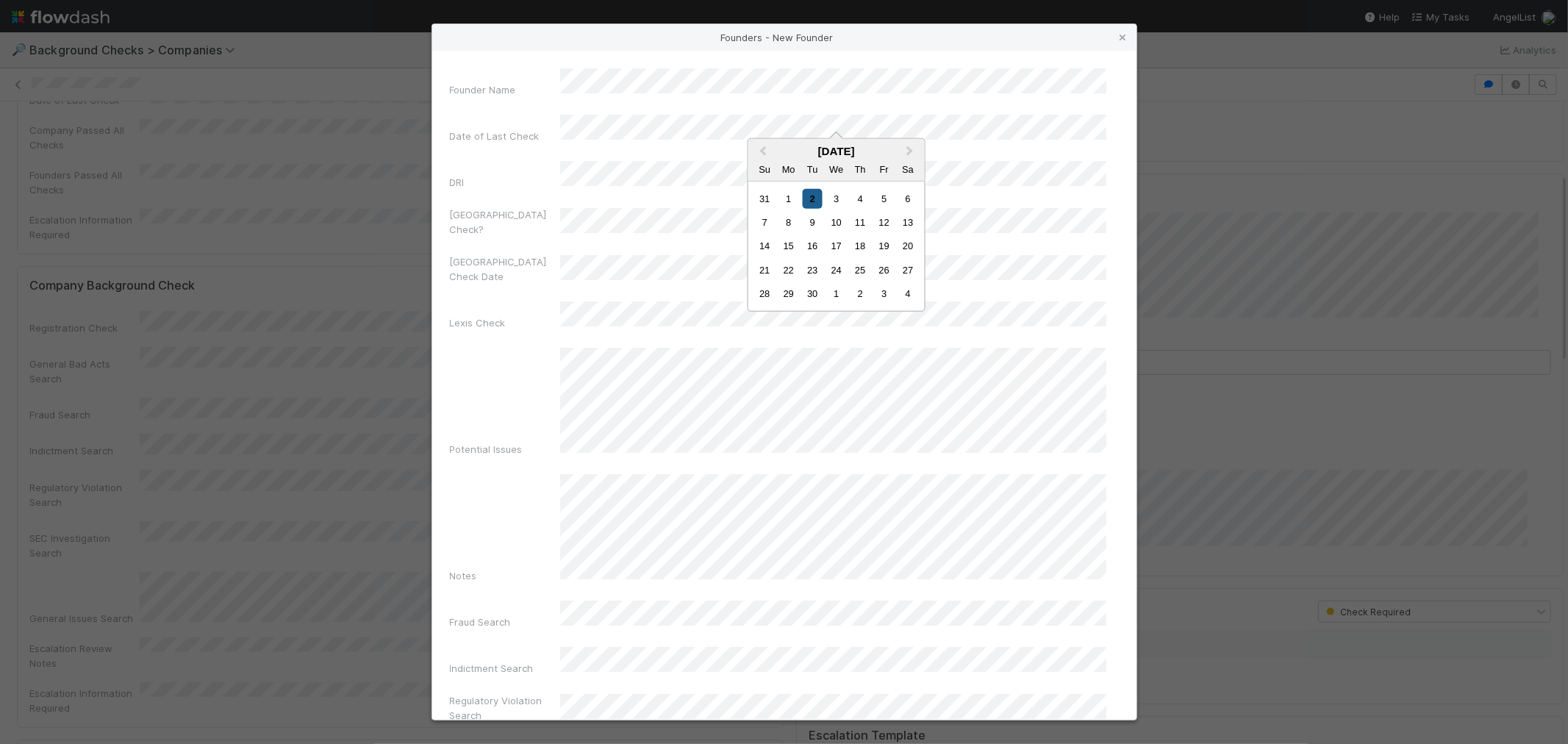
click at [815, 200] on div "2" at bounding box center [812, 198] width 20 height 20
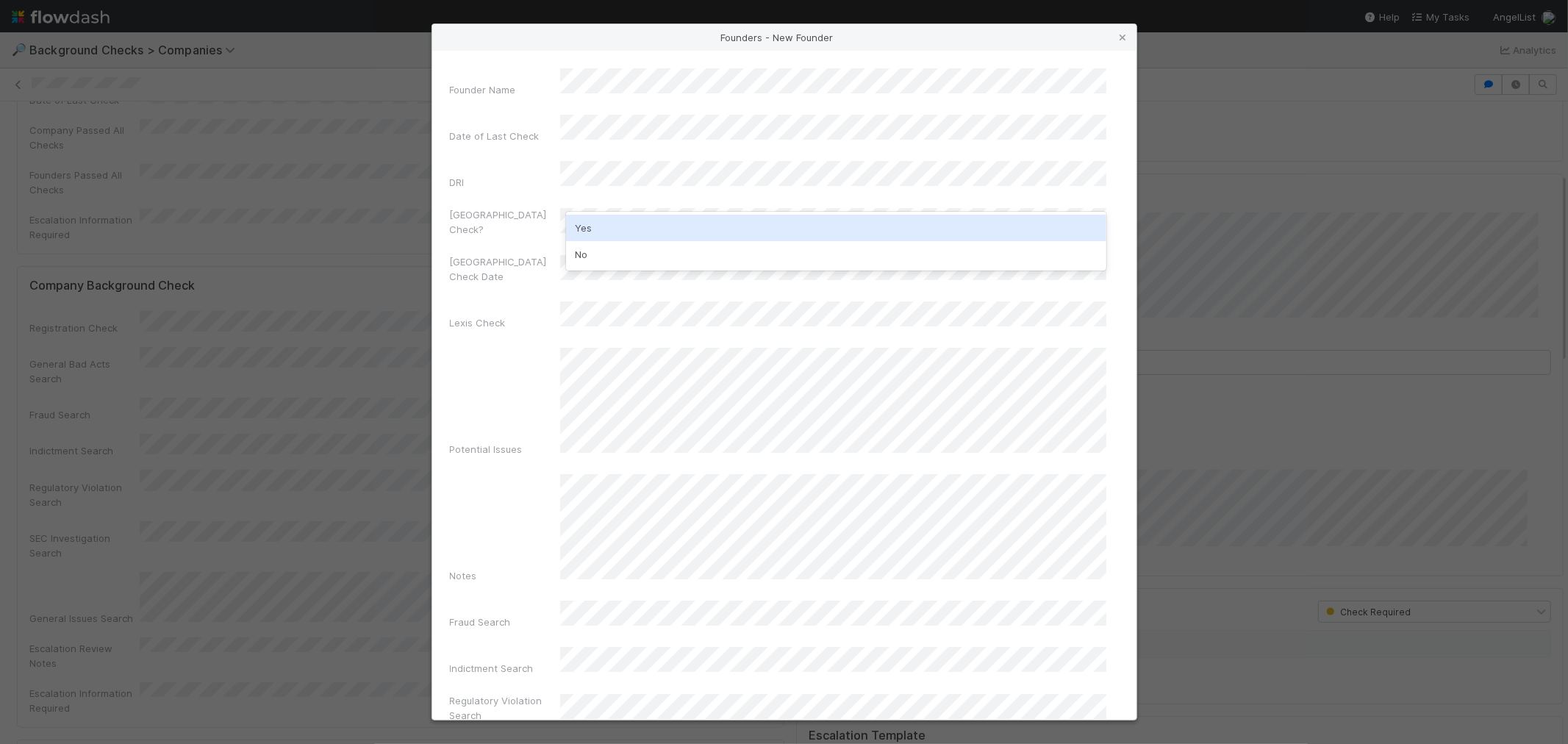
click at [640, 228] on div "Yes" at bounding box center [836, 228] width 540 height 27
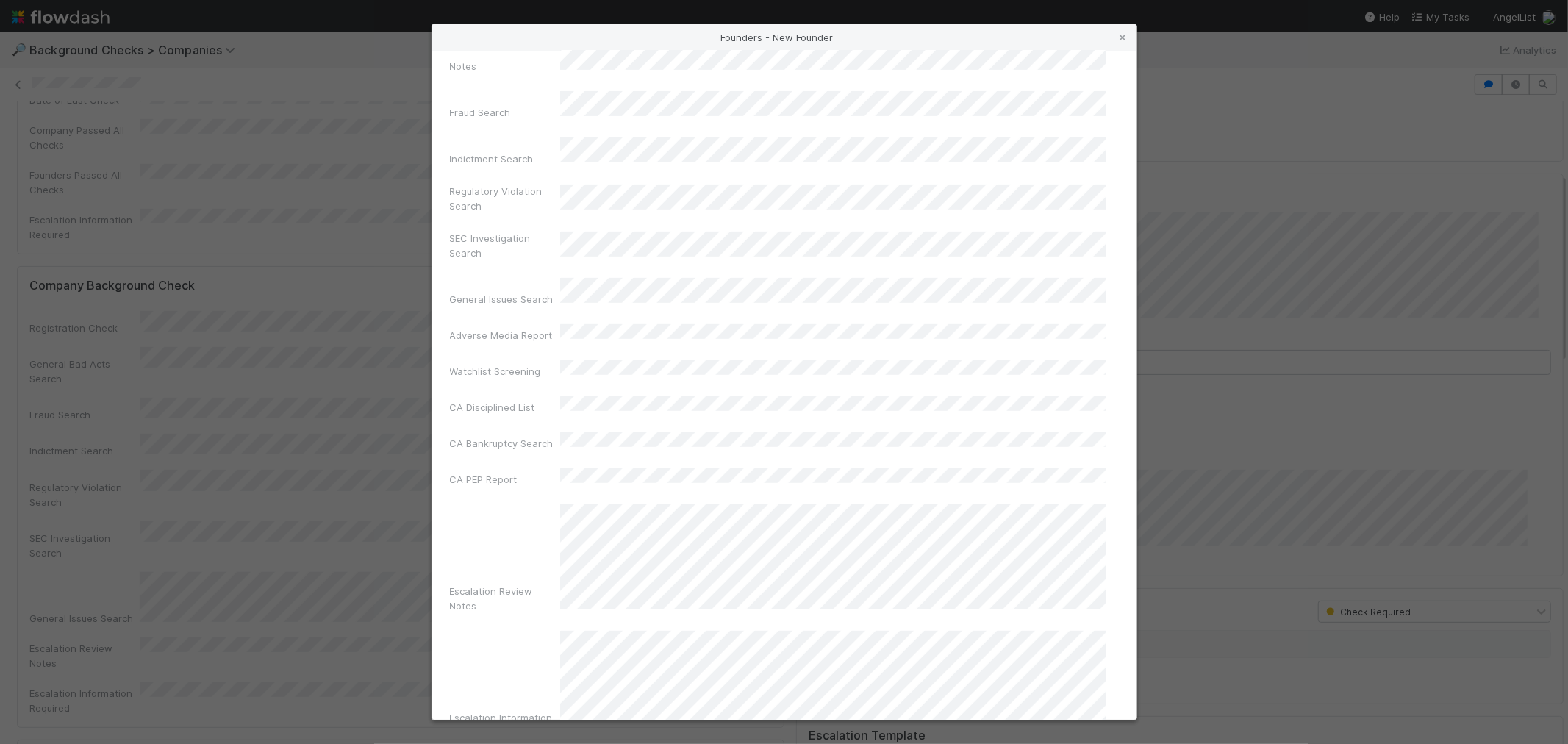
scroll to position [520, 0]
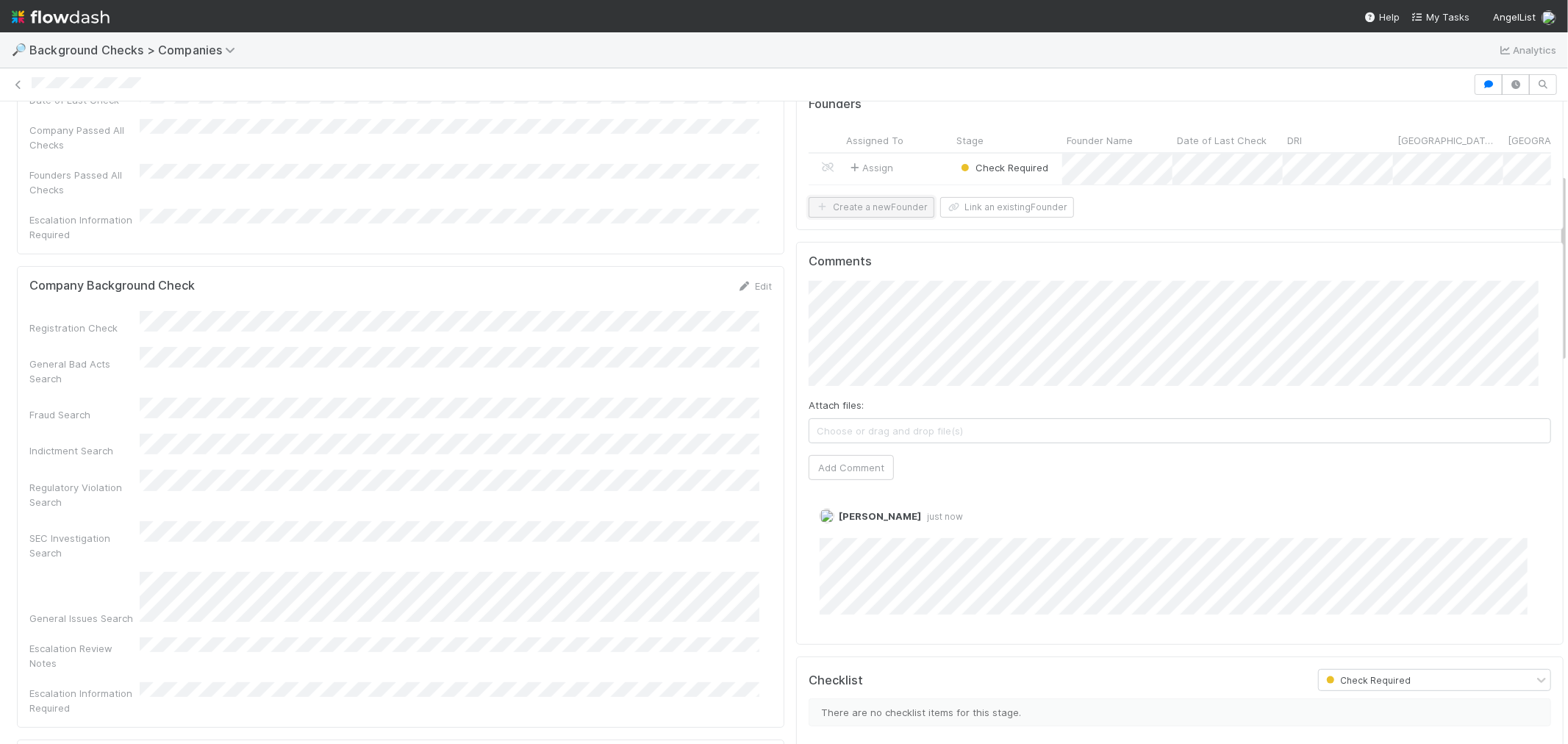
click at [877, 217] on button "Create a new Founder" at bounding box center [871, 207] width 126 height 20
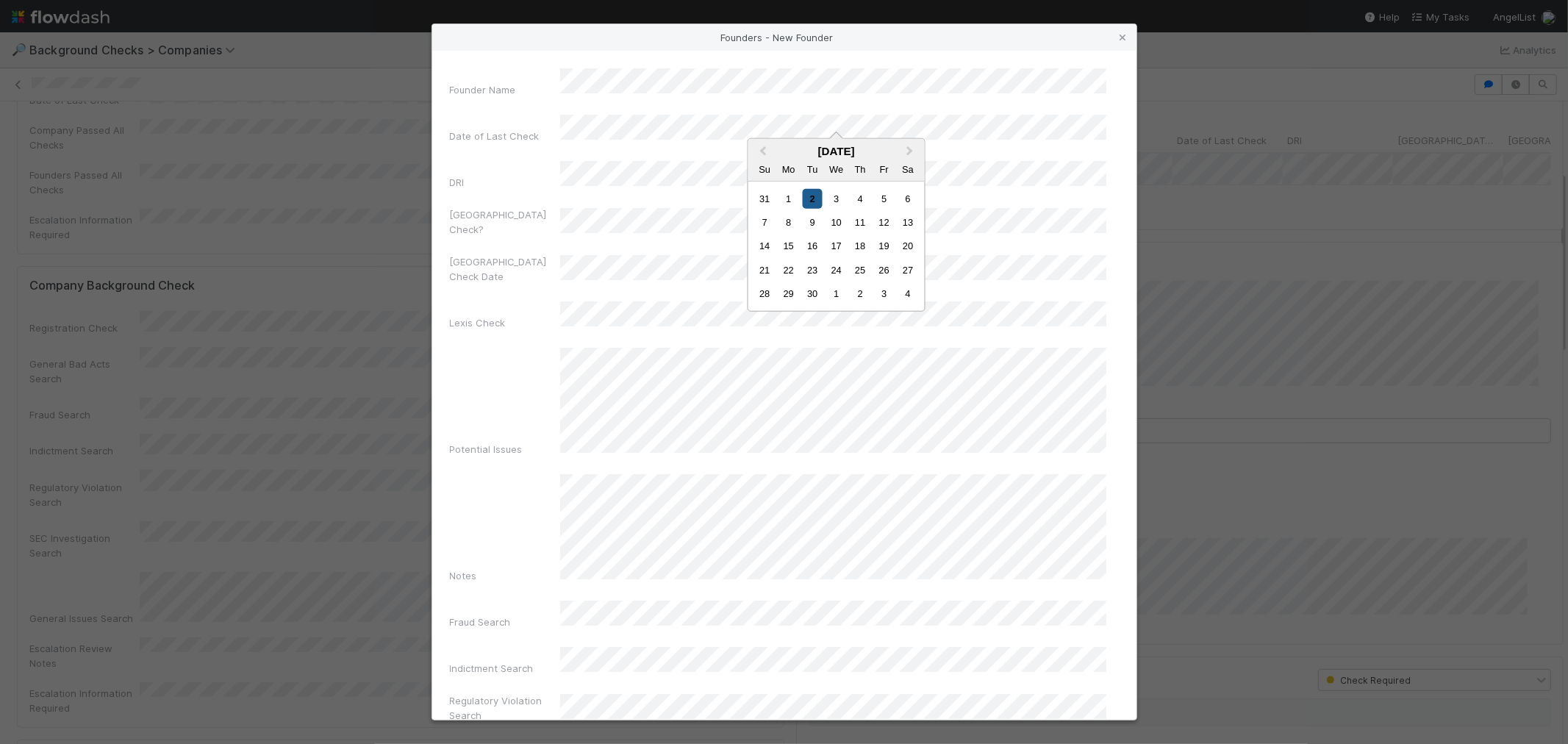
click at [807, 199] on div "2" at bounding box center [812, 198] width 20 height 20
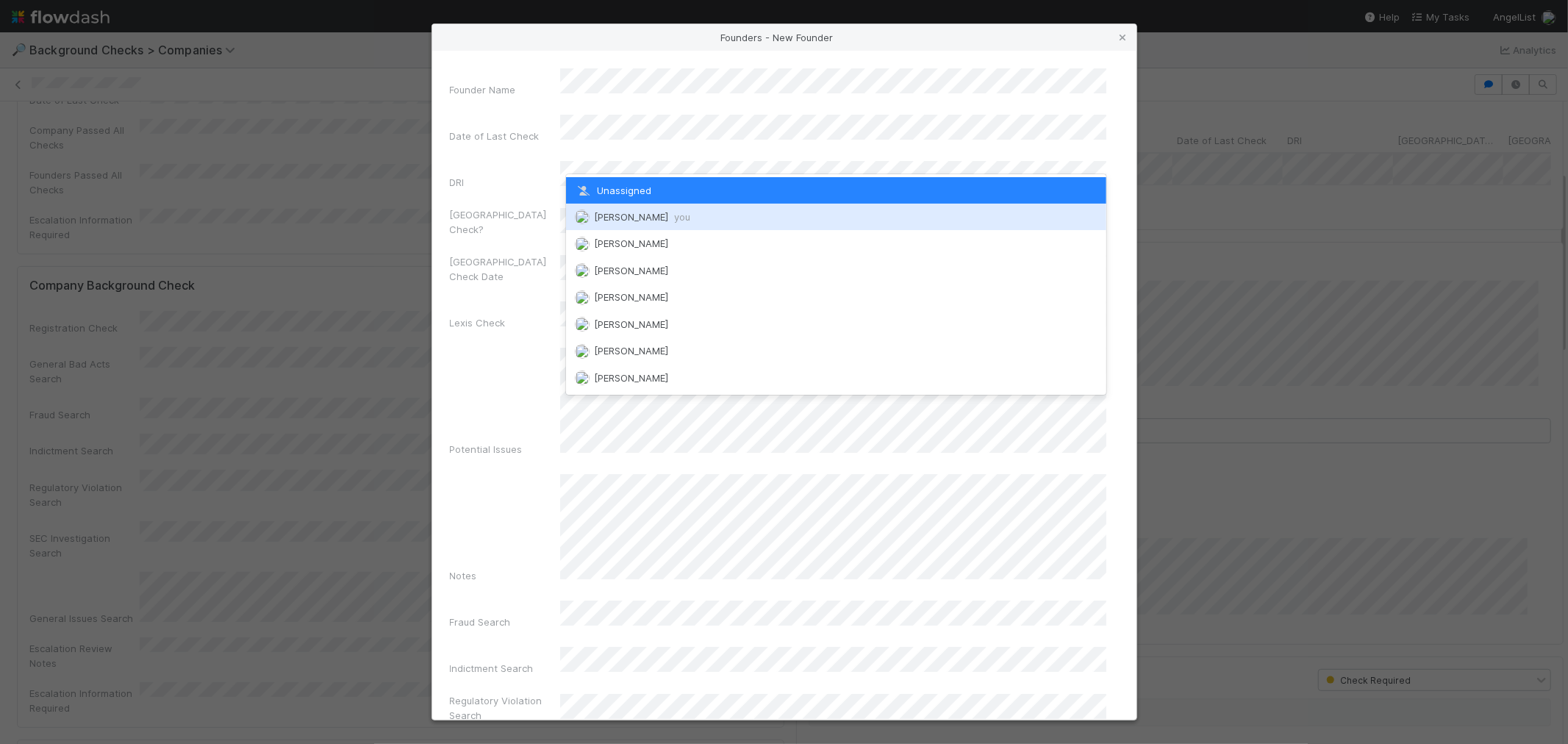
click at [644, 212] on span "[PERSON_NAME] you" at bounding box center [642, 217] width 97 height 12
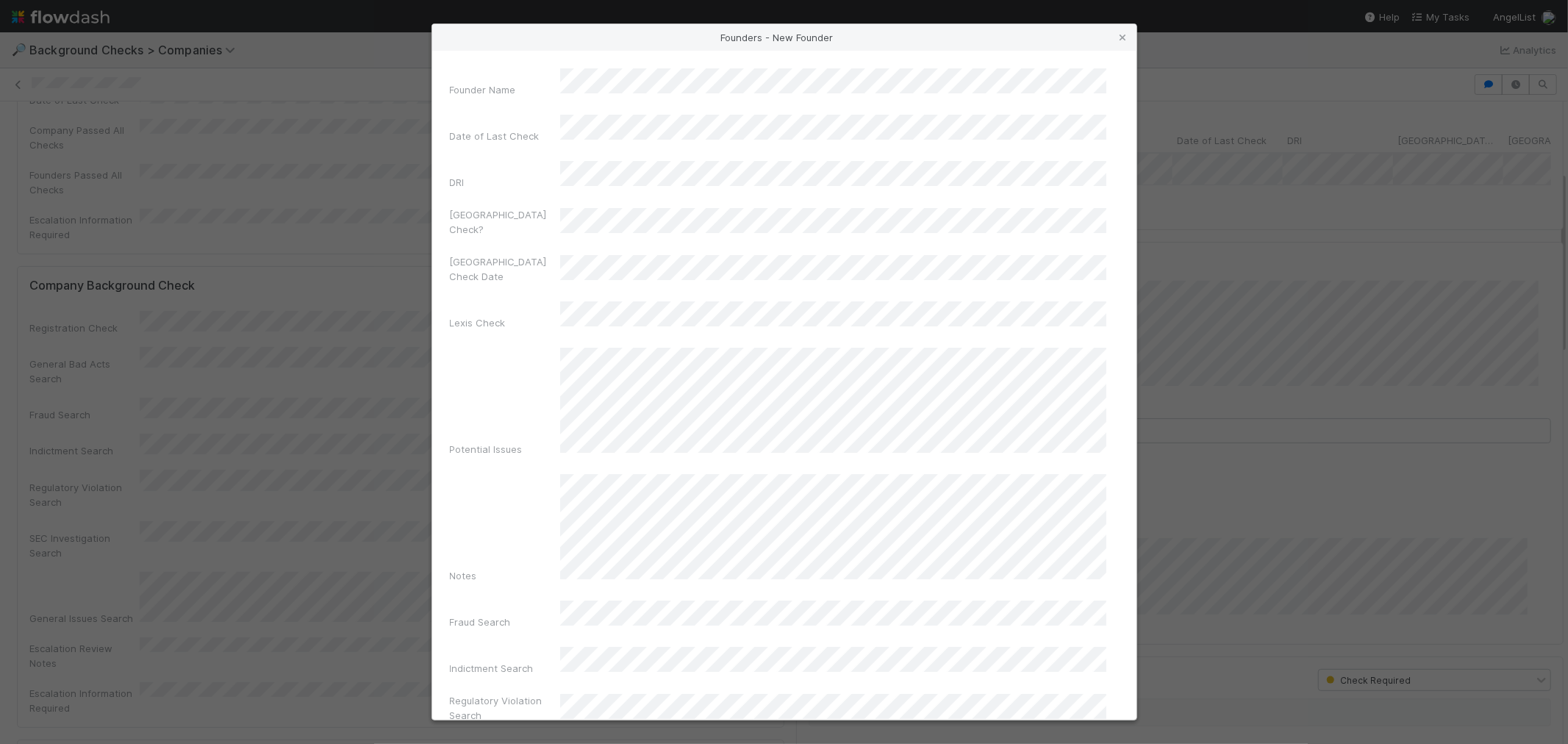
click at [642, 210] on div "Founder Name Date of Last Check DRI Canada Check? Canada Check Date Lexis Check…" at bounding box center [784, 684] width 669 height 1233
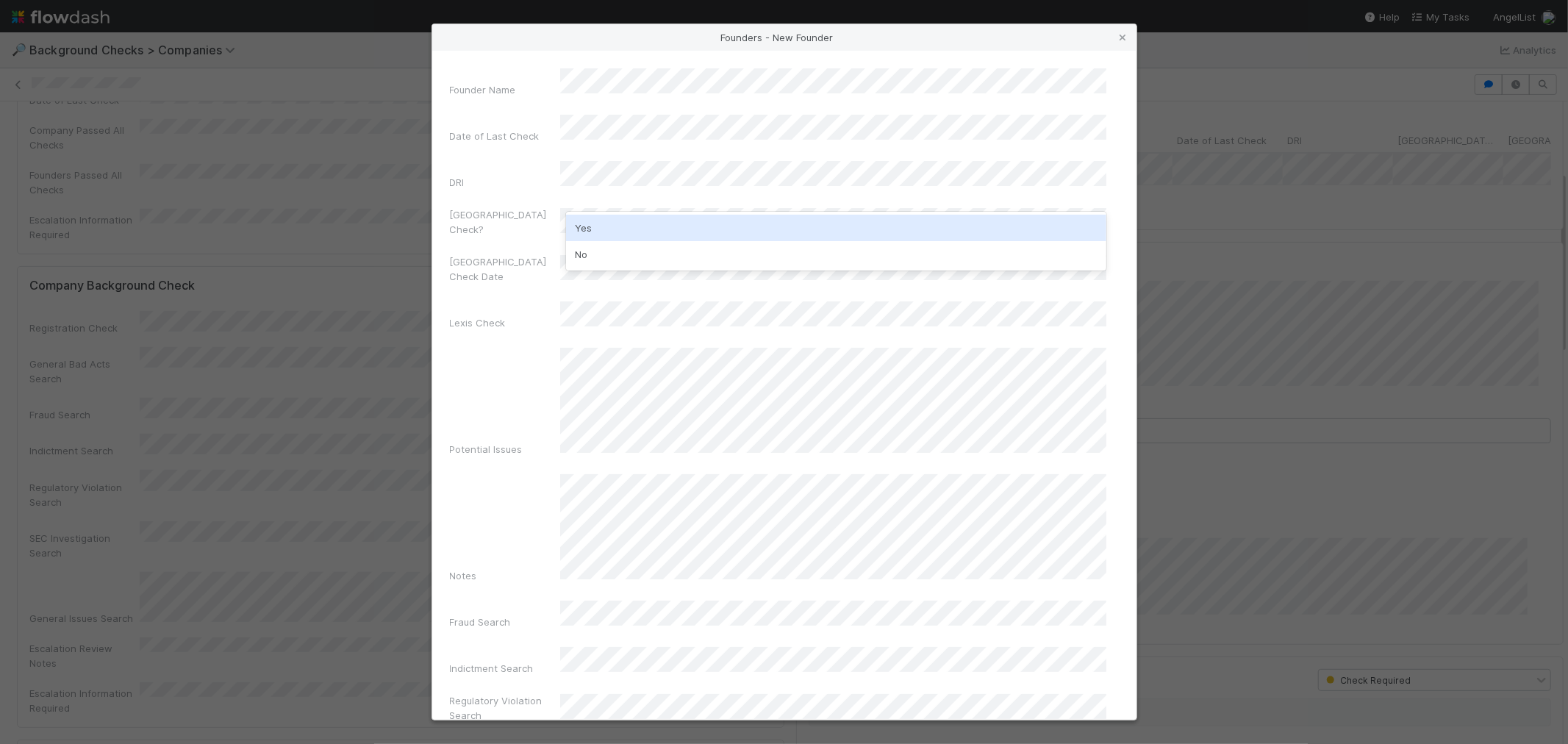
click at [626, 230] on div "Yes" at bounding box center [836, 228] width 540 height 27
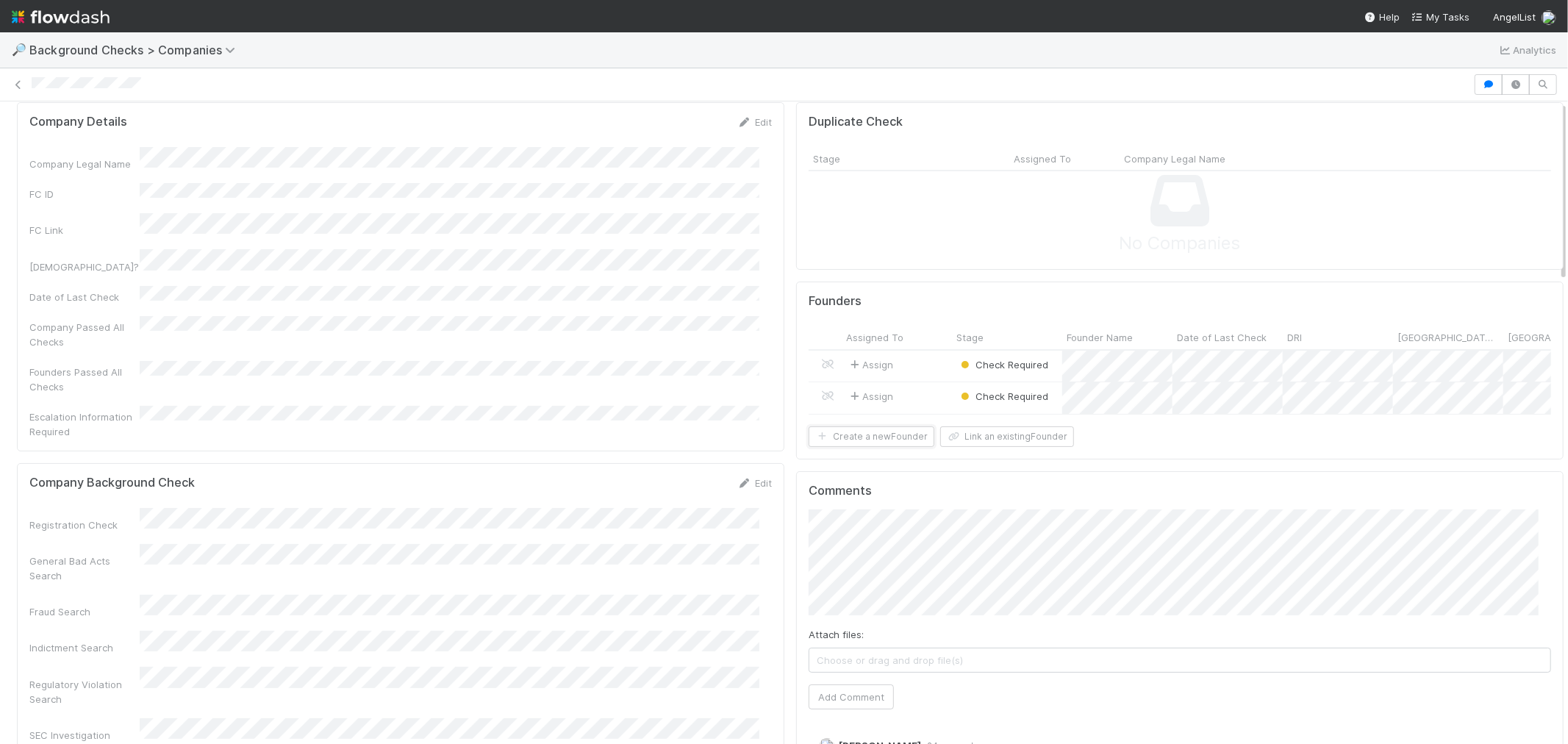
scroll to position [0, 0]
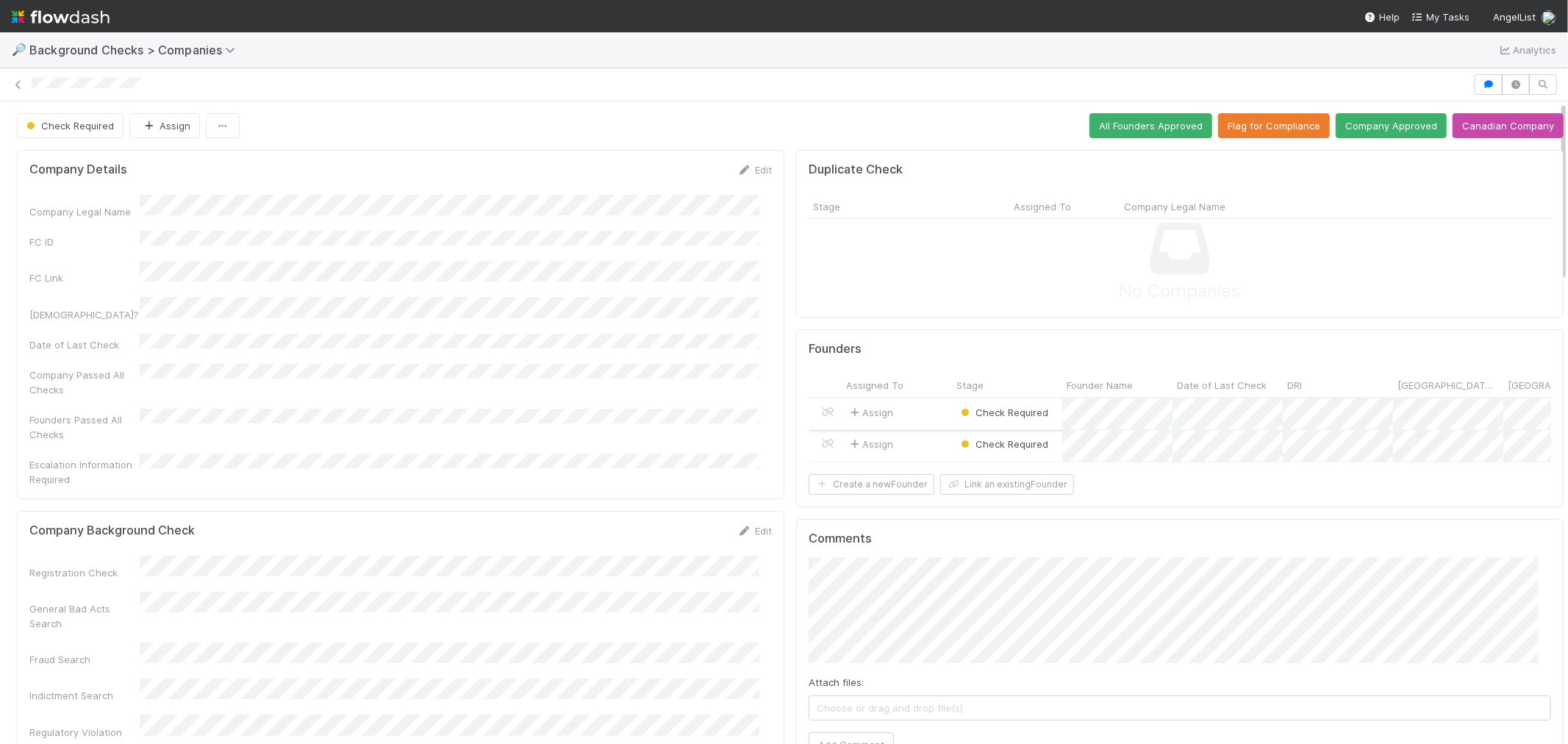
click at [910, 414] on div "Assign" at bounding box center [897, 414] width 111 height 31
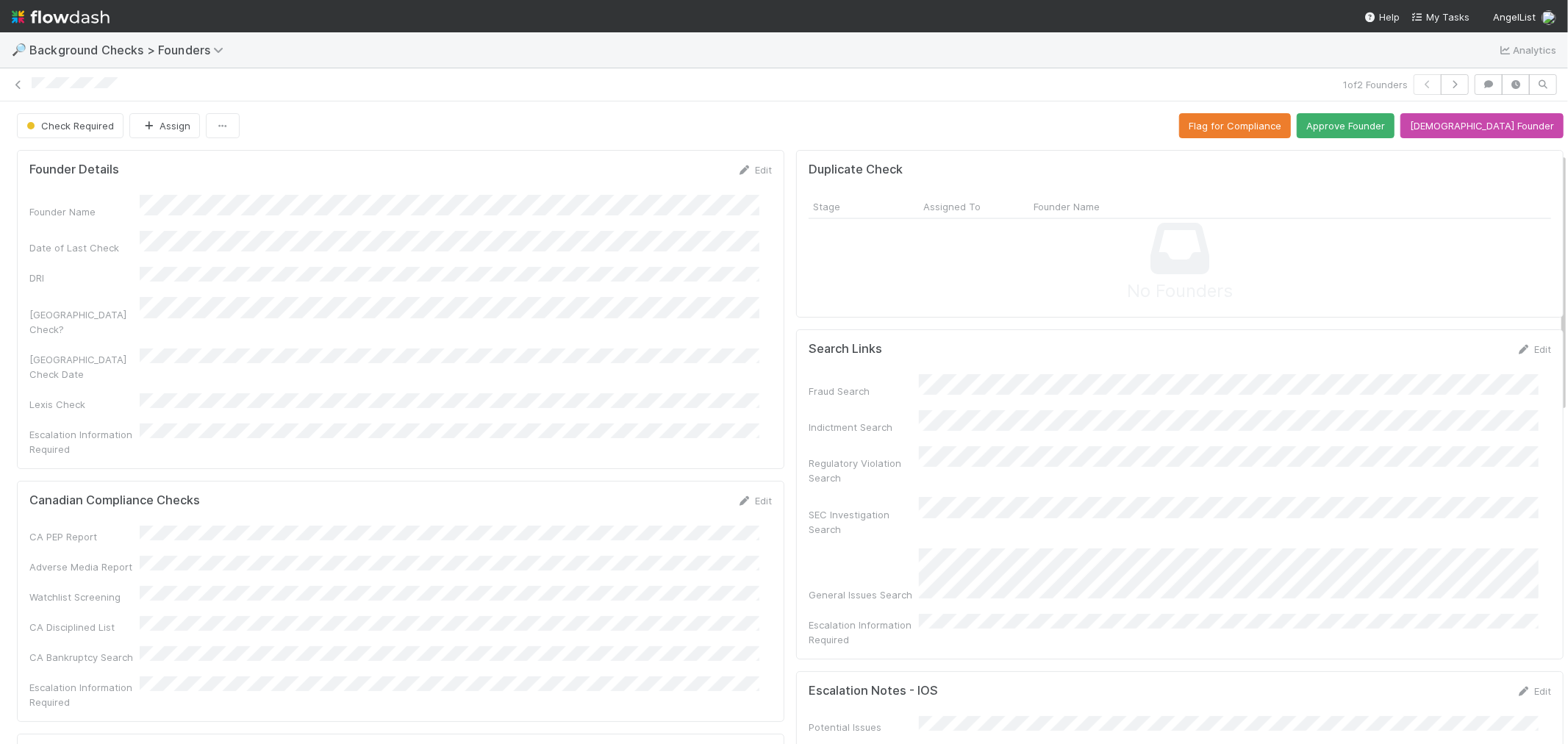
scroll to position [571, 0]
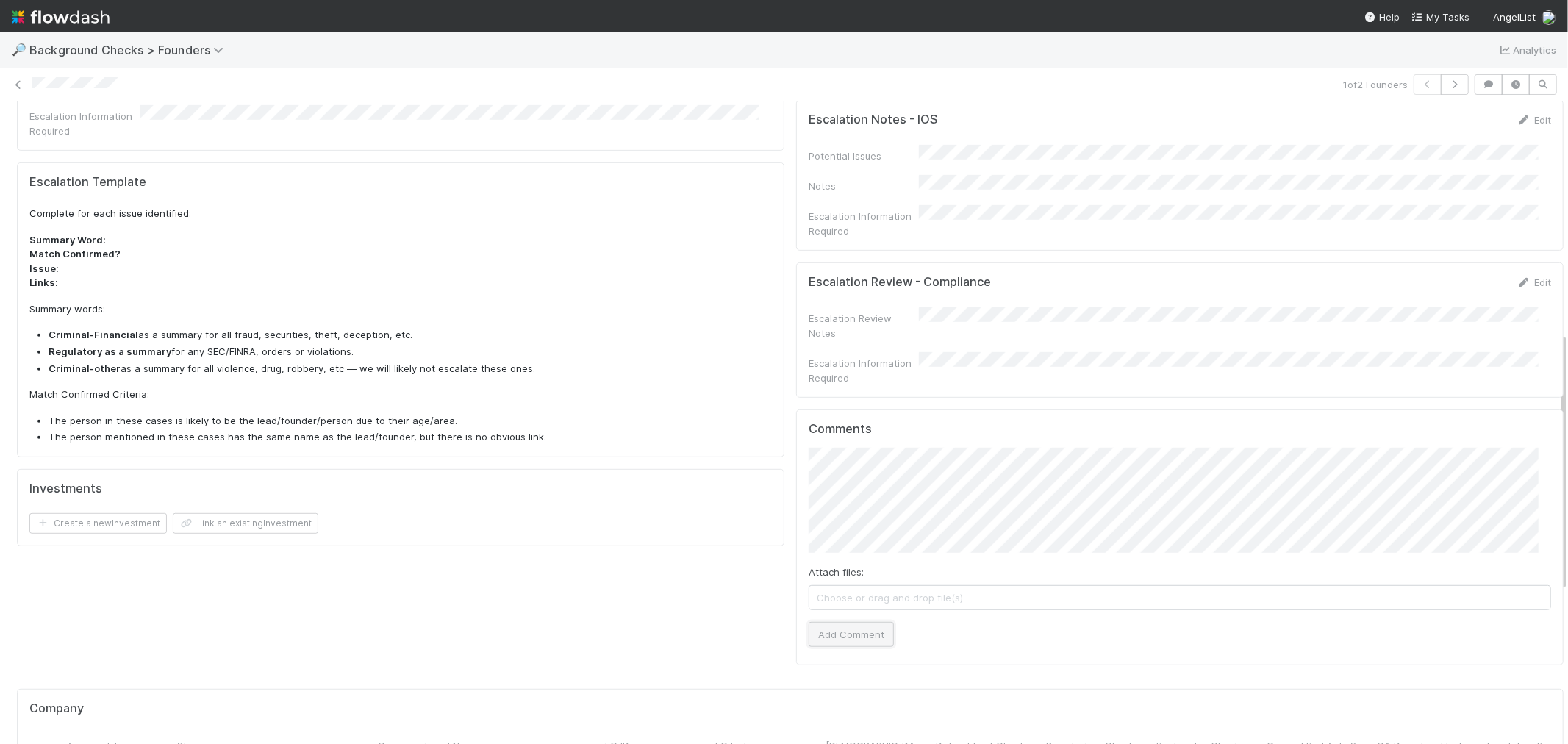
click at [816, 622] on button "Add Comment" at bounding box center [851, 634] width 86 height 25
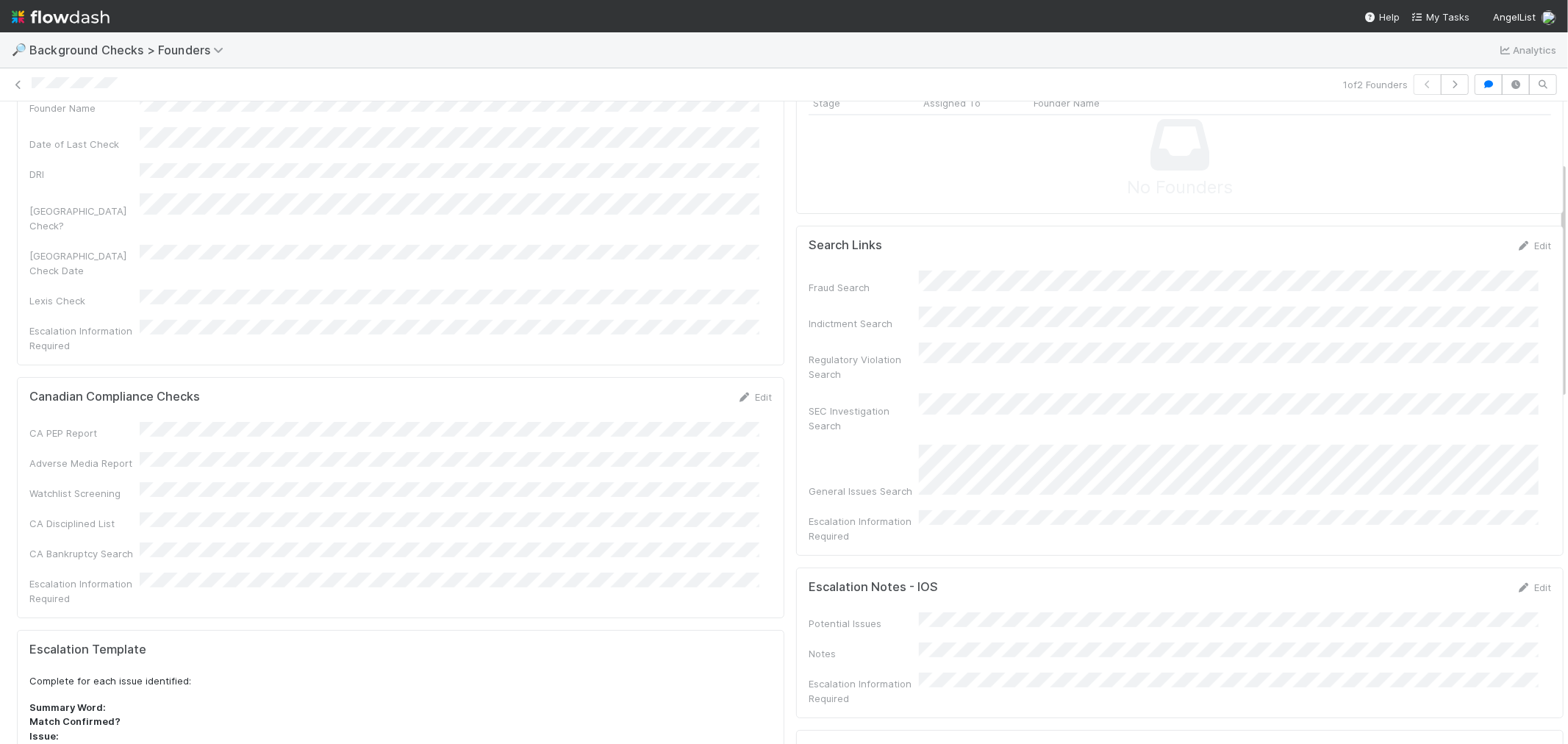
scroll to position [163, 0]
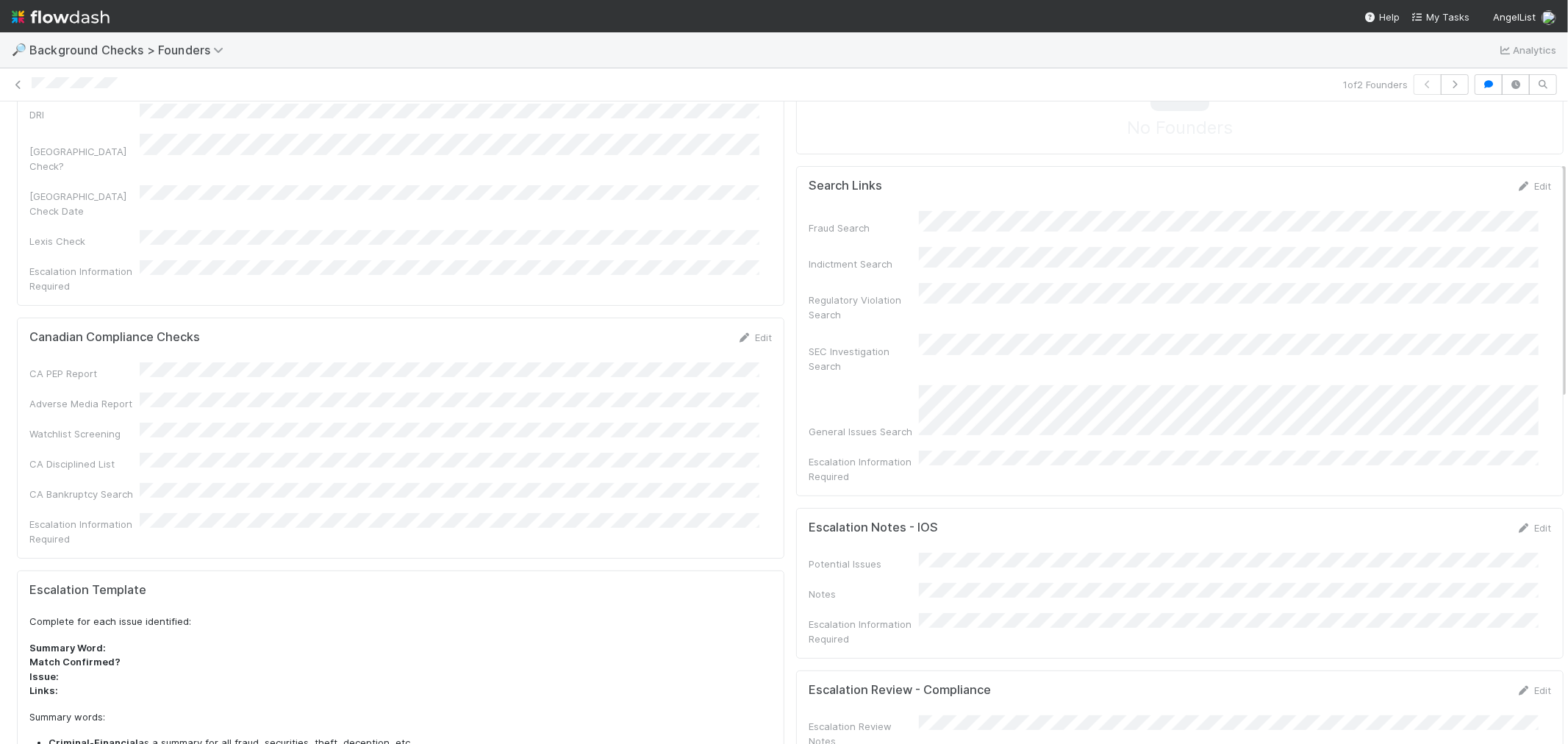
drag, startPoint x: 748, startPoint y: 279, endPoint x: 270, endPoint y: 288, distance: 478.1
click at [748, 331] on link "Edit" at bounding box center [754, 337] width 35 height 12
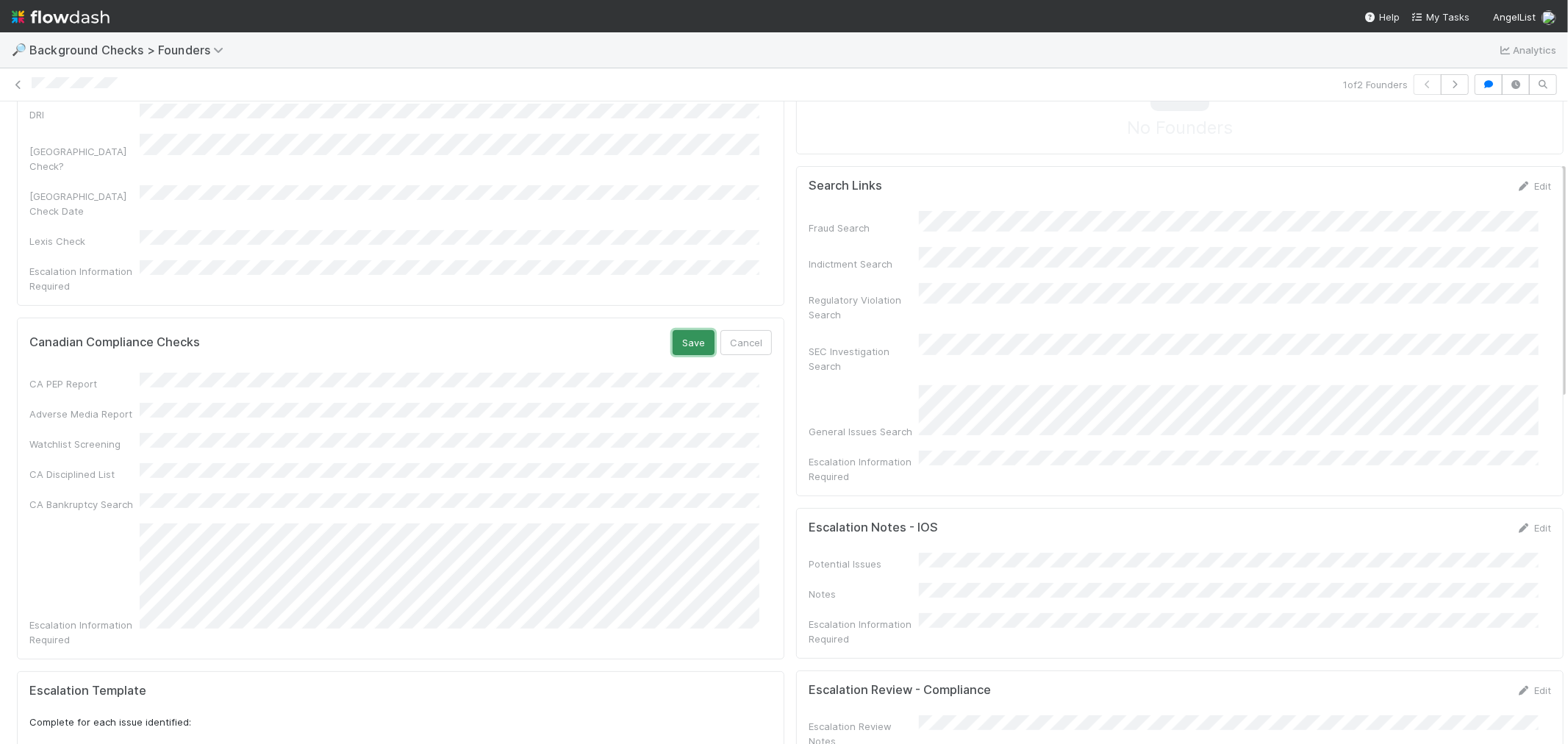
click at [673, 330] on button "Save" at bounding box center [693, 343] width 42 height 25
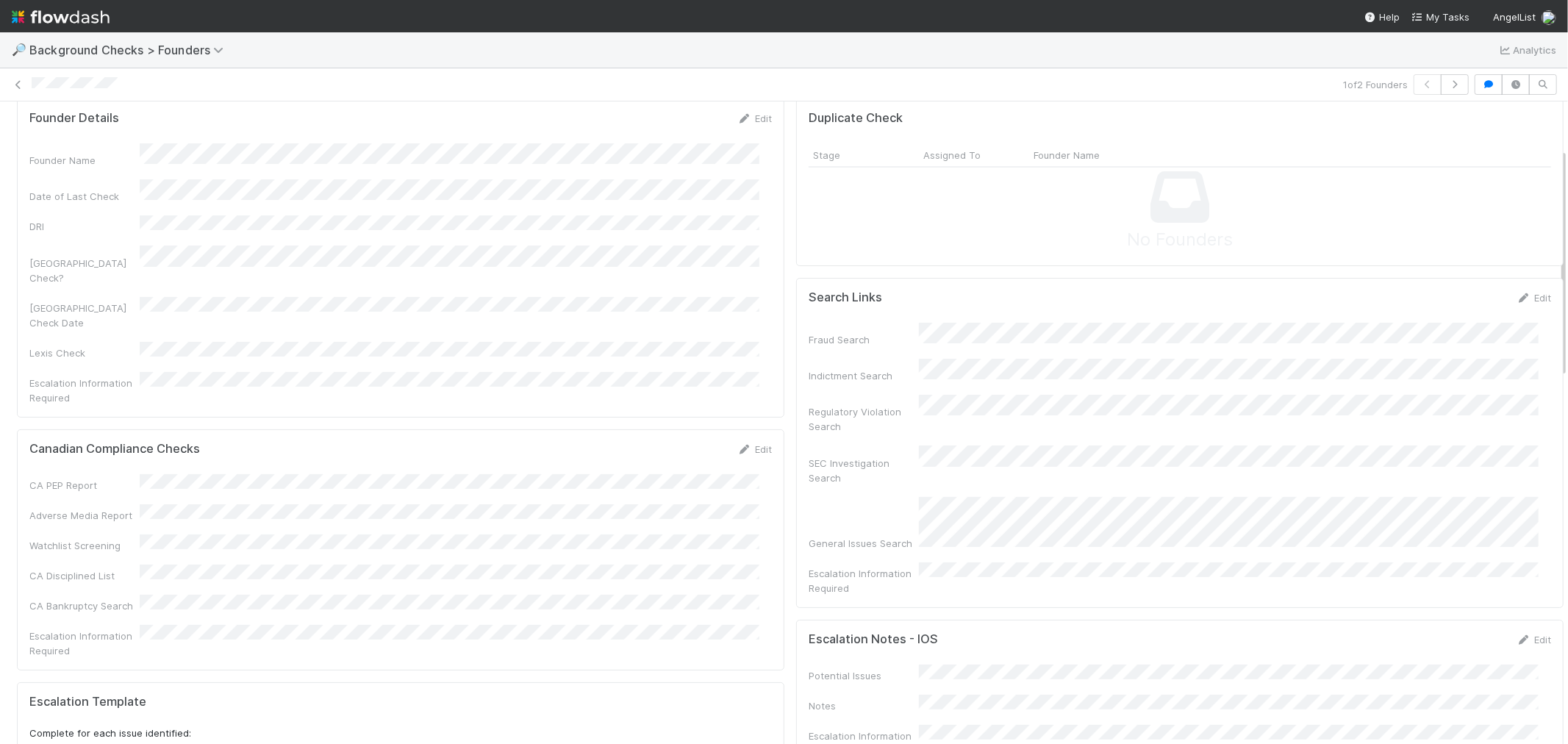
scroll to position [0, 0]
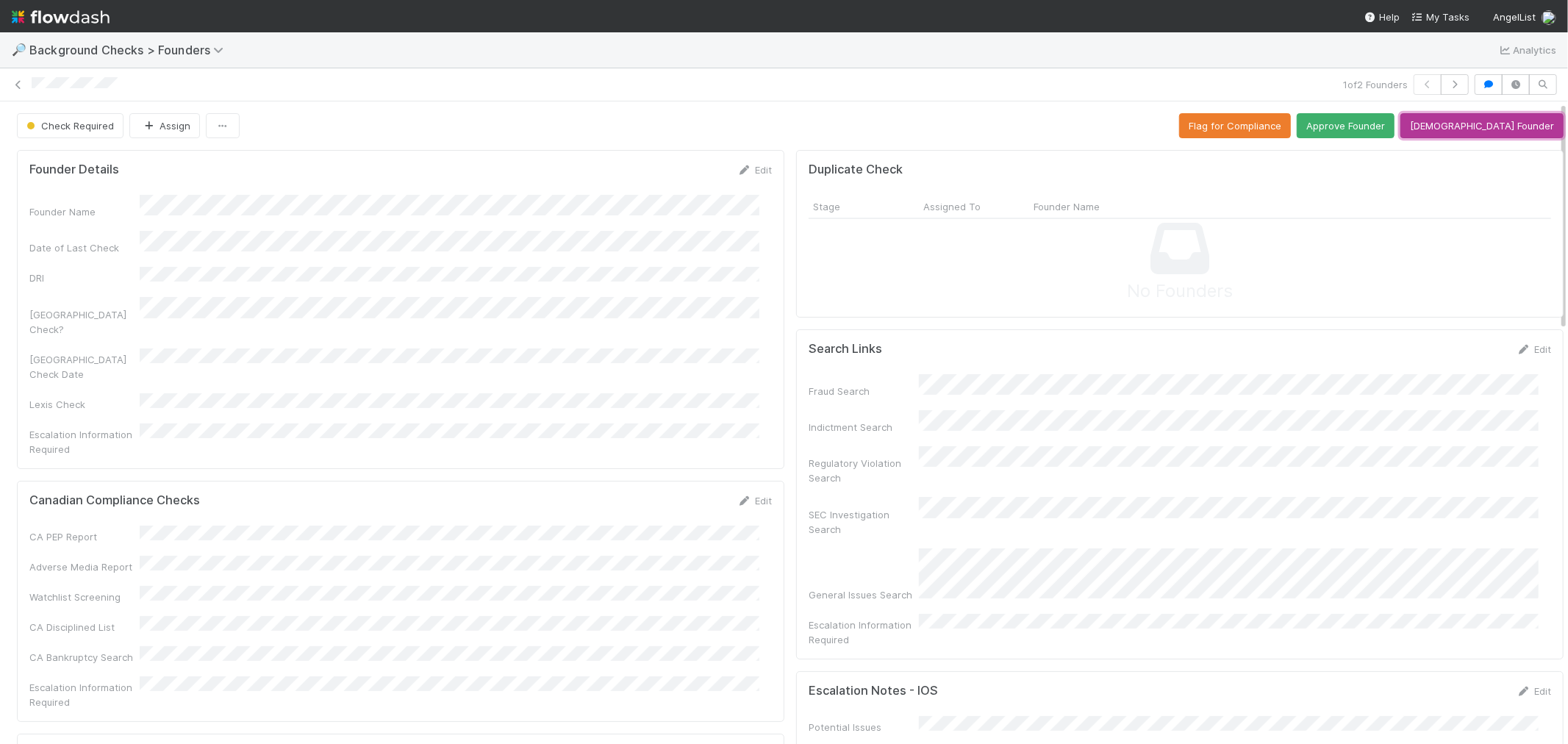
click at [1468, 127] on button "[DEMOGRAPHIC_DATA] Founder" at bounding box center [1482, 126] width 163 height 25
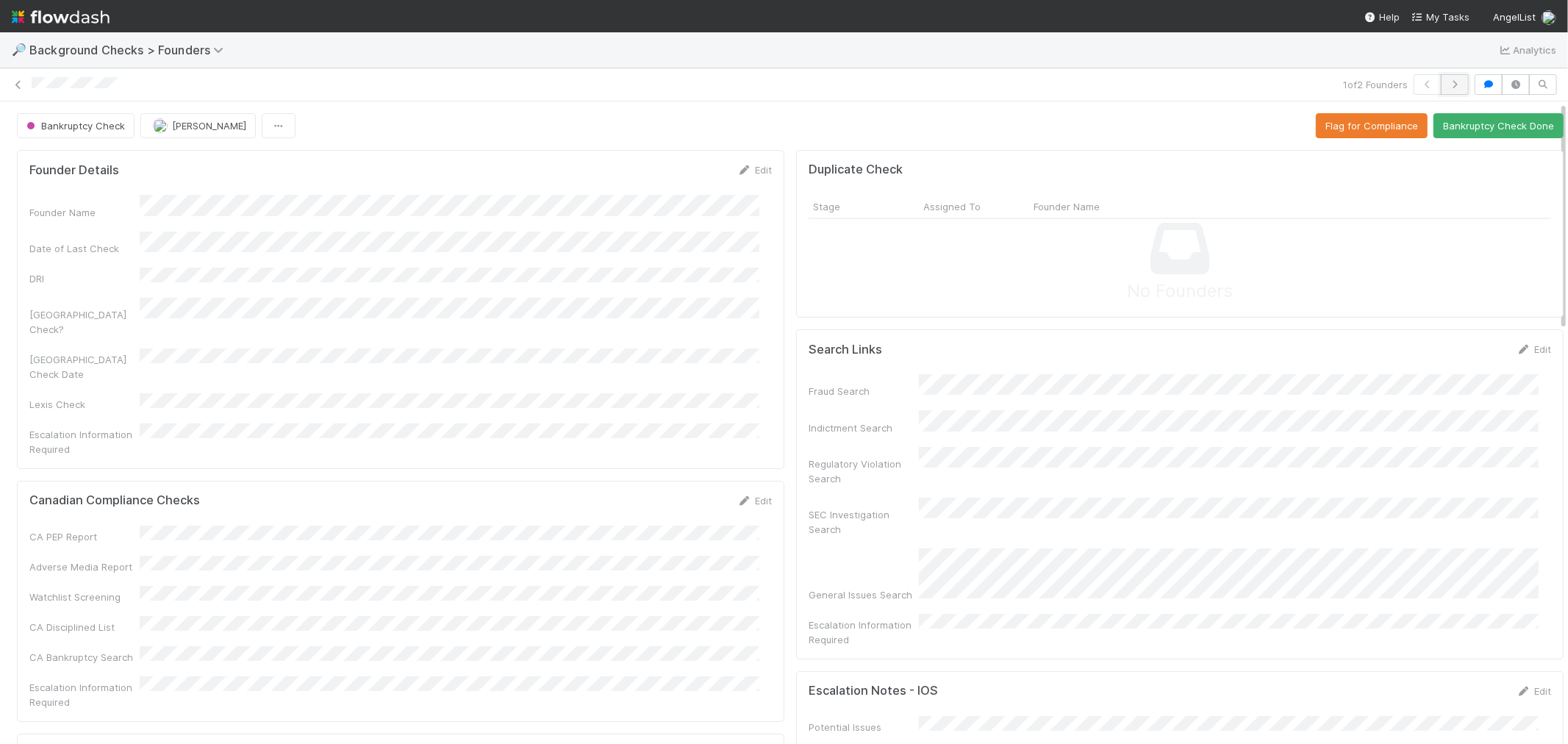
click at [1447, 84] on icon "button" at bounding box center [1454, 84] width 15 height 9
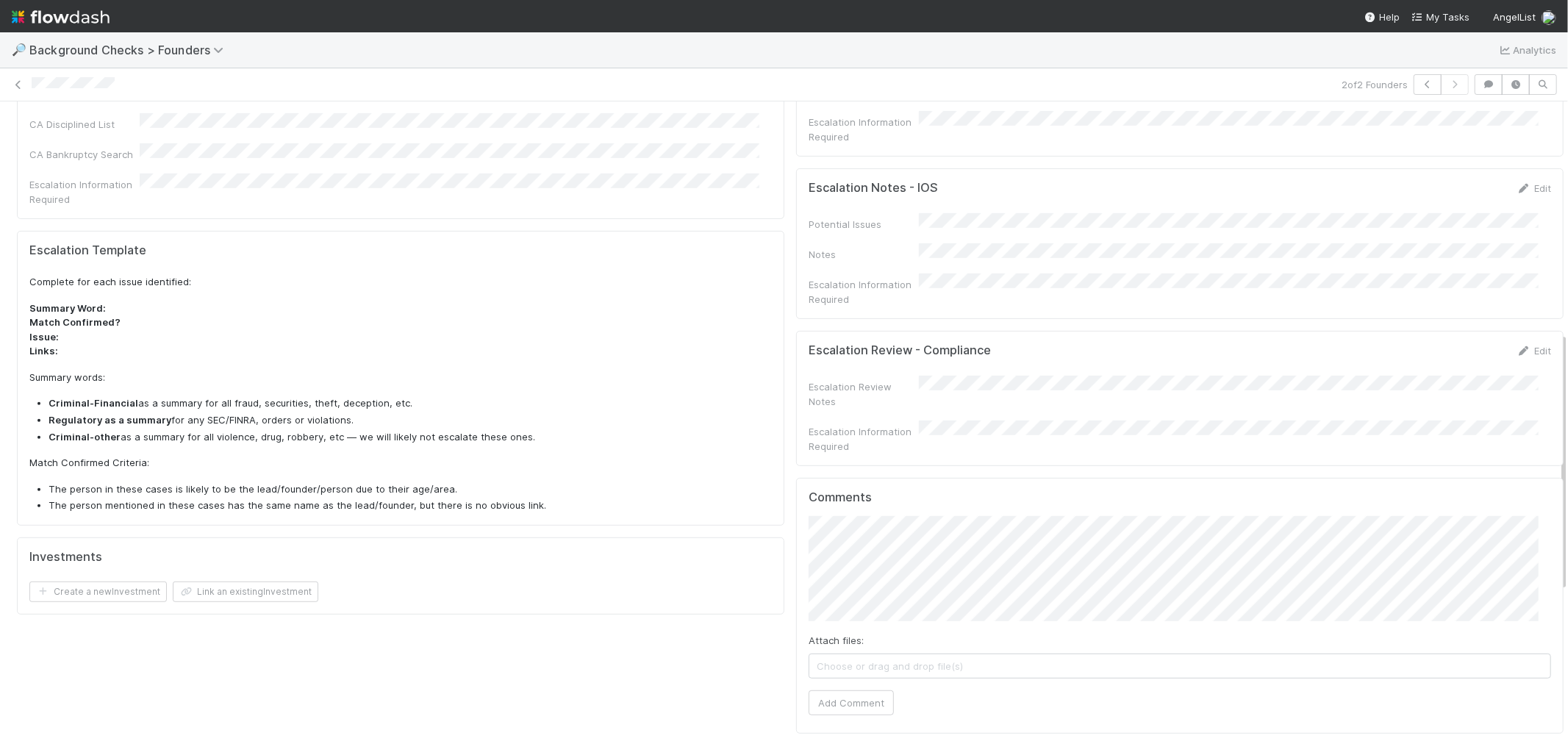
scroll to position [571, 0]
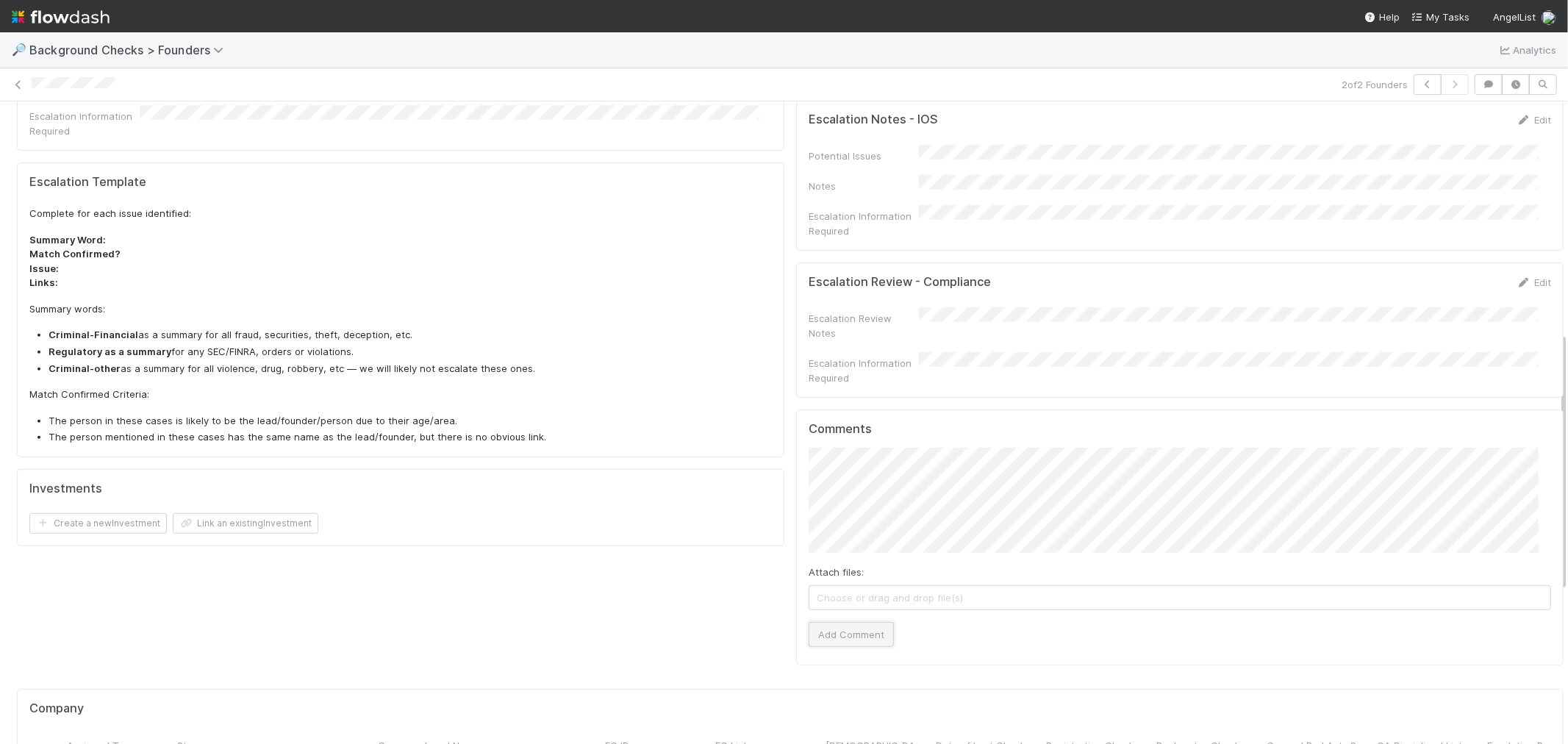
click at [839, 622] on button "Add Comment" at bounding box center [851, 634] width 86 height 25
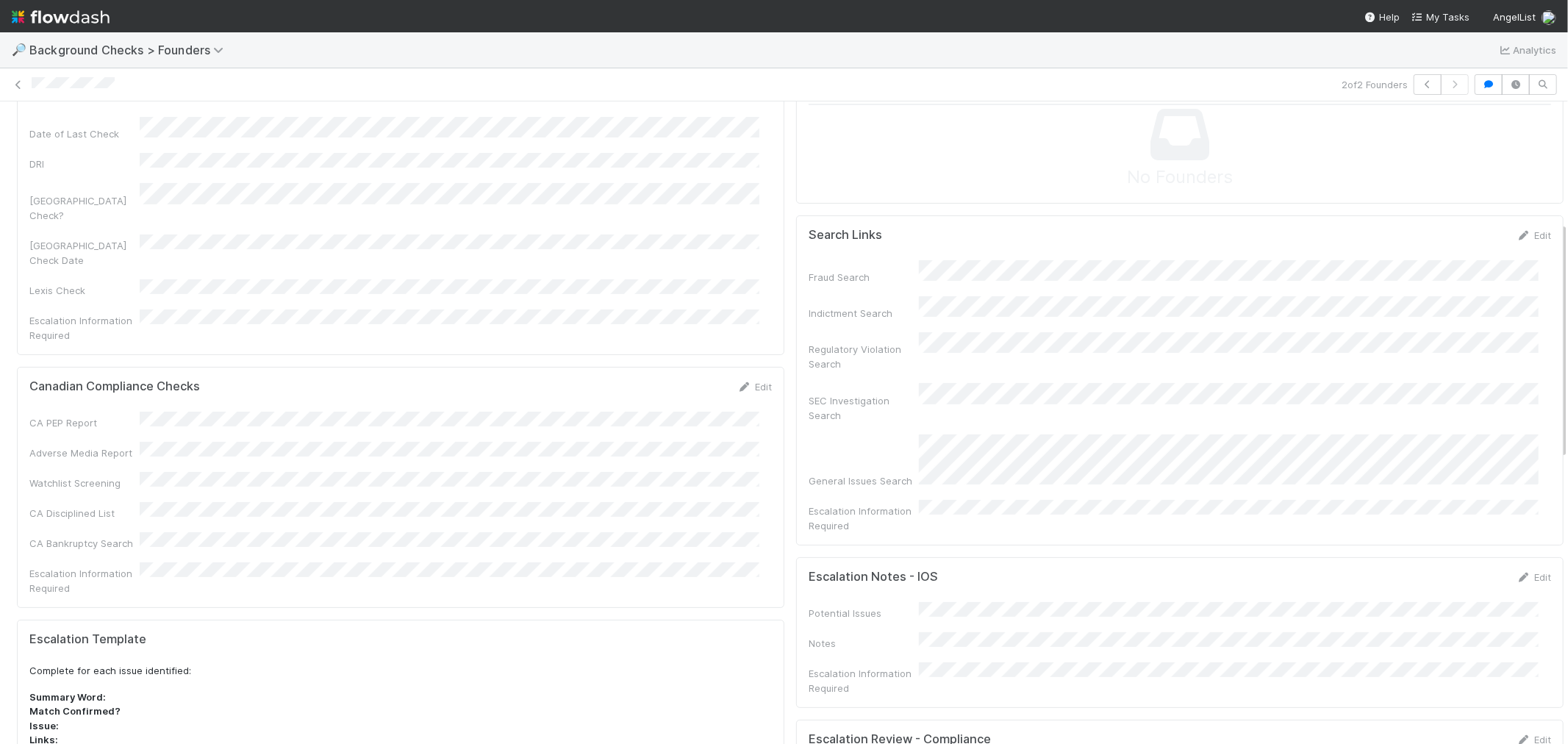
scroll to position [0, 0]
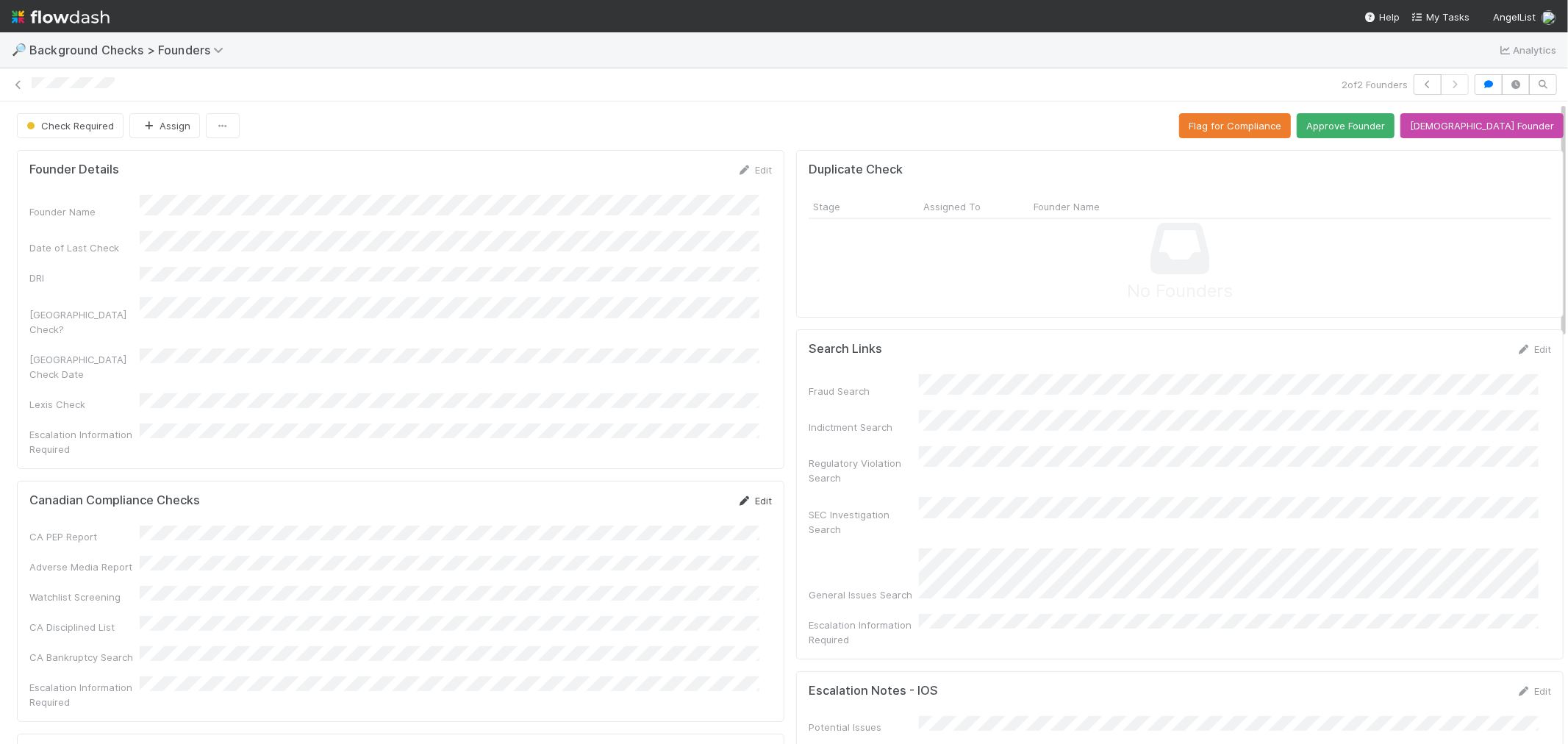
click at [737, 496] on icon at bounding box center [744, 501] width 15 height 9
click at [676, 494] on button "Save" at bounding box center [693, 506] width 42 height 25
click at [1495, 129] on button "[DEMOGRAPHIC_DATA] Founder" at bounding box center [1482, 126] width 163 height 25
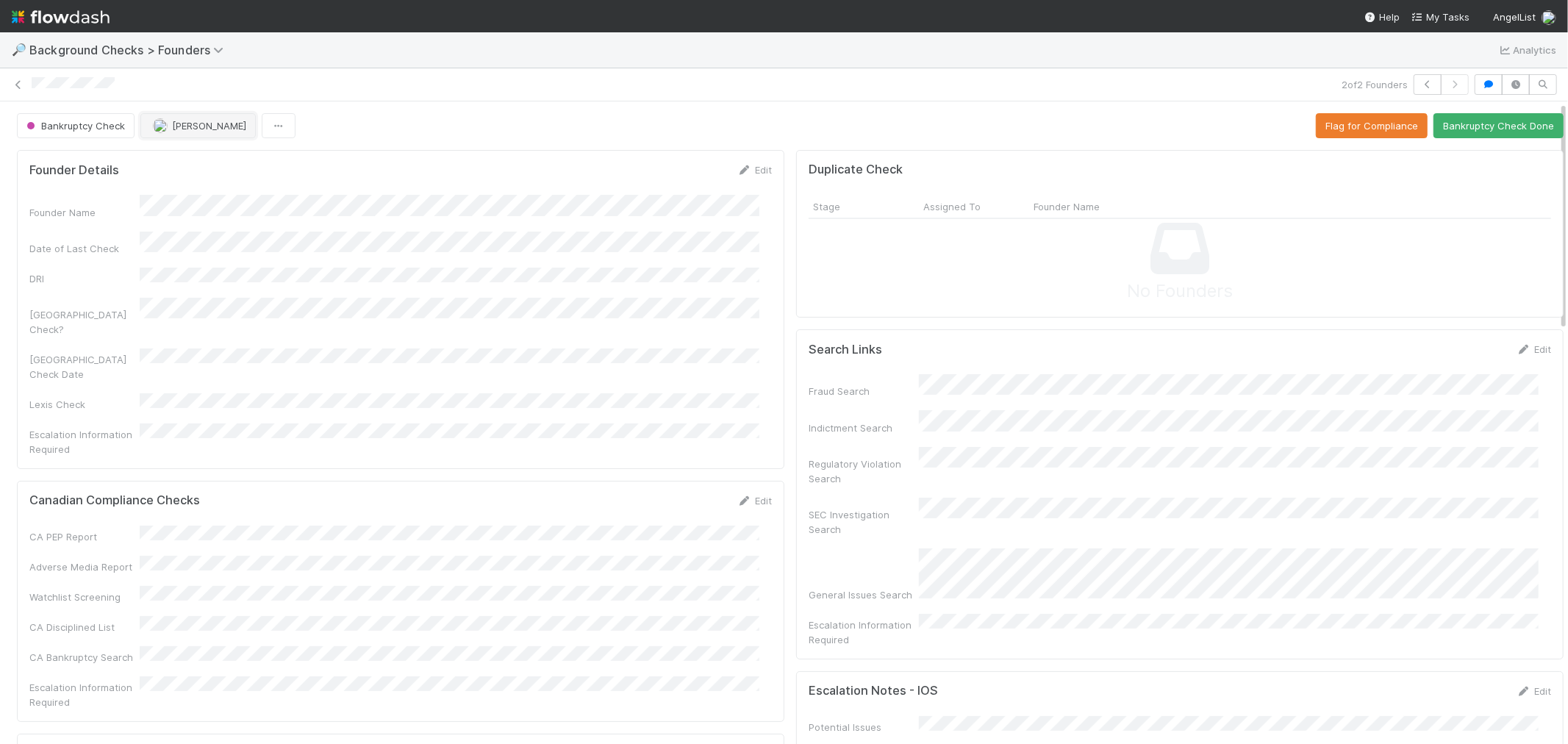
click at [221, 127] on span "[PERSON_NAME]" at bounding box center [209, 126] width 75 height 12
click at [204, 221] on span "[PERSON_NAME]" at bounding box center [199, 217] width 75 height 12
click at [17, 84] on icon at bounding box center [18, 85] width 15 height 9
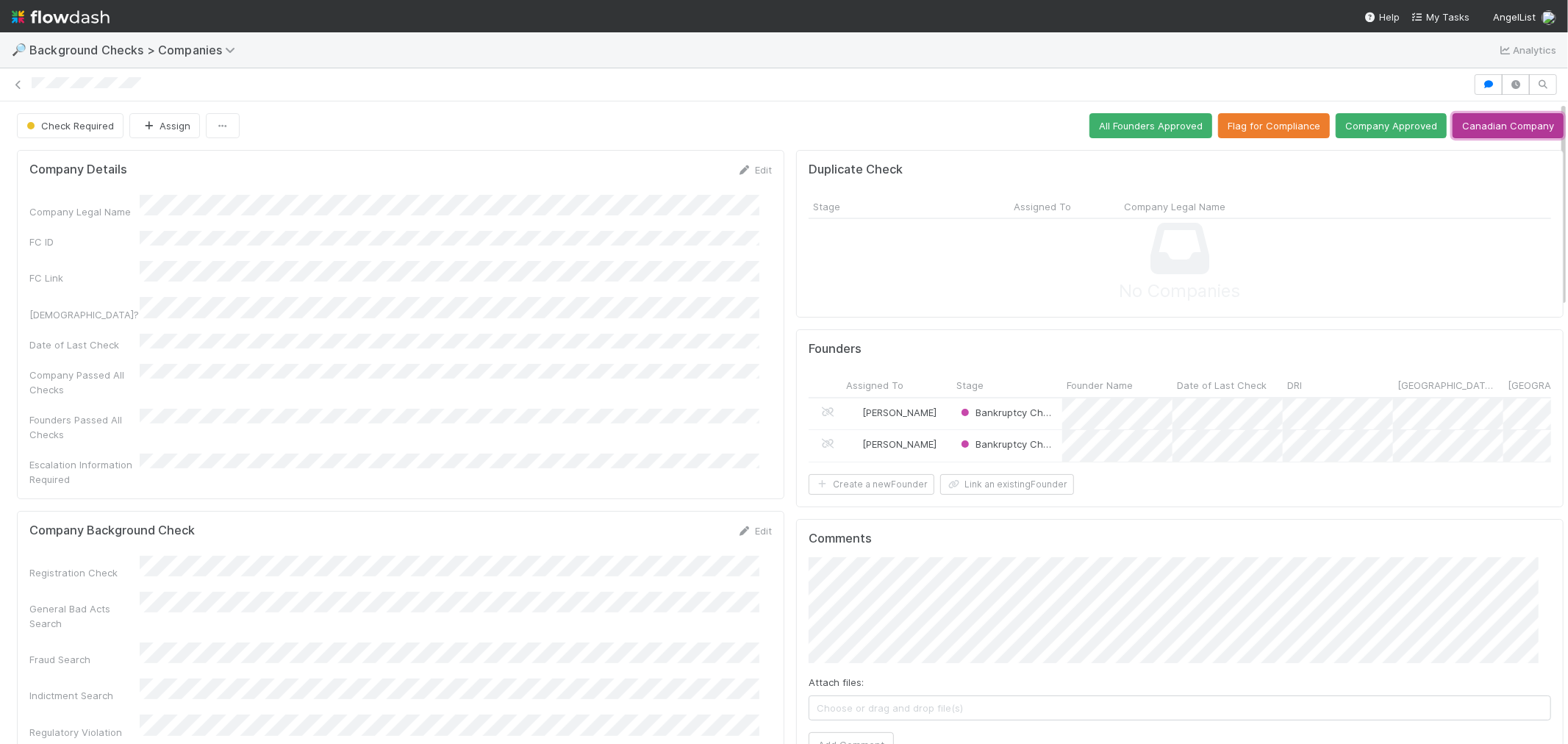
click at [1453, 122] on button "Canadian Company" at bounding box center [1508, 126] width 111 height 25
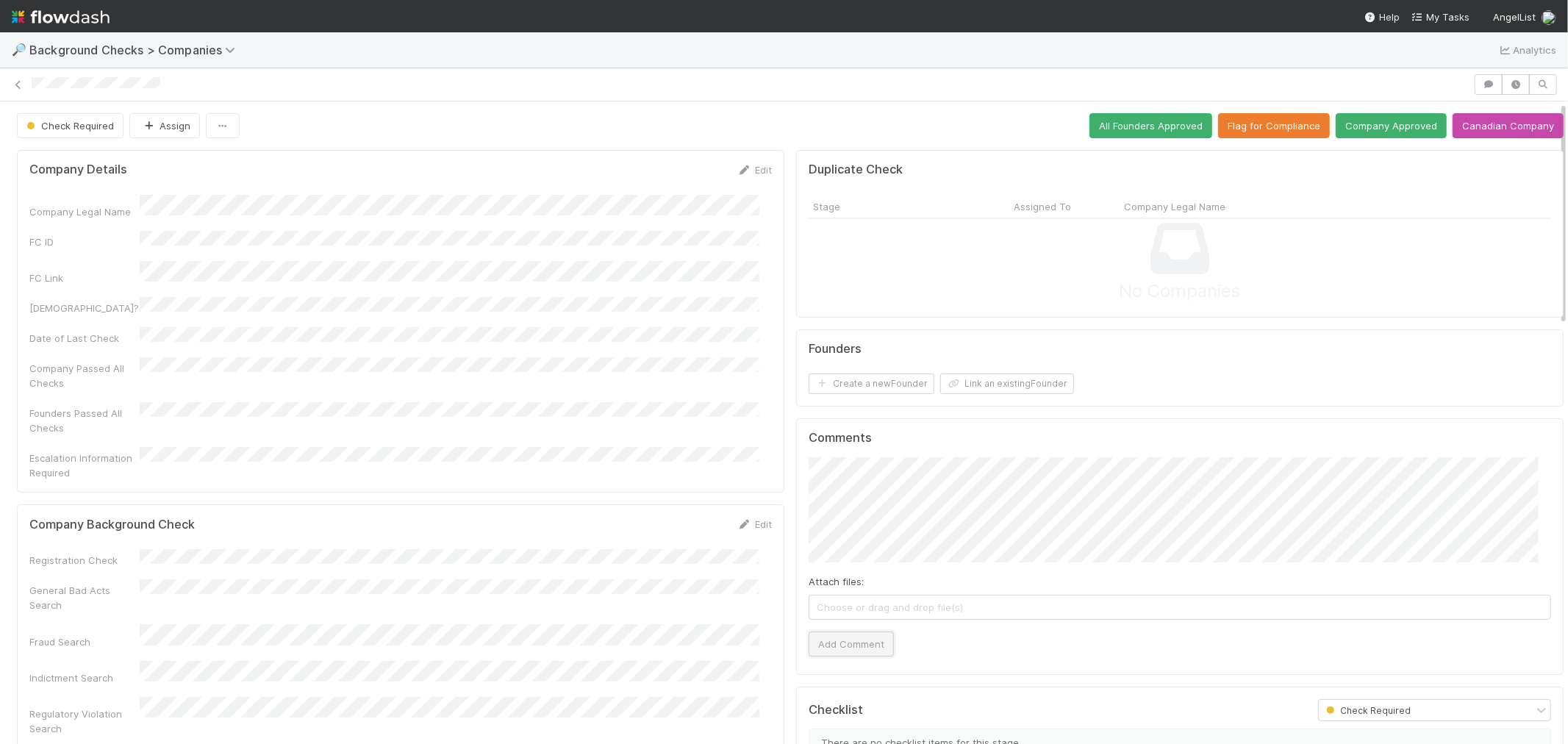
click at [846, 638] on button "Add Comment" at bounding box center [851, 644] width 86 height 25
drag, startPoint x: 746, startPoint y: 493, endPoint x: 703, endPoint y: 491, distance: 43.0
click at [746, 518] on link "Edit" at bounding box center [754, 523] width 35 height 12
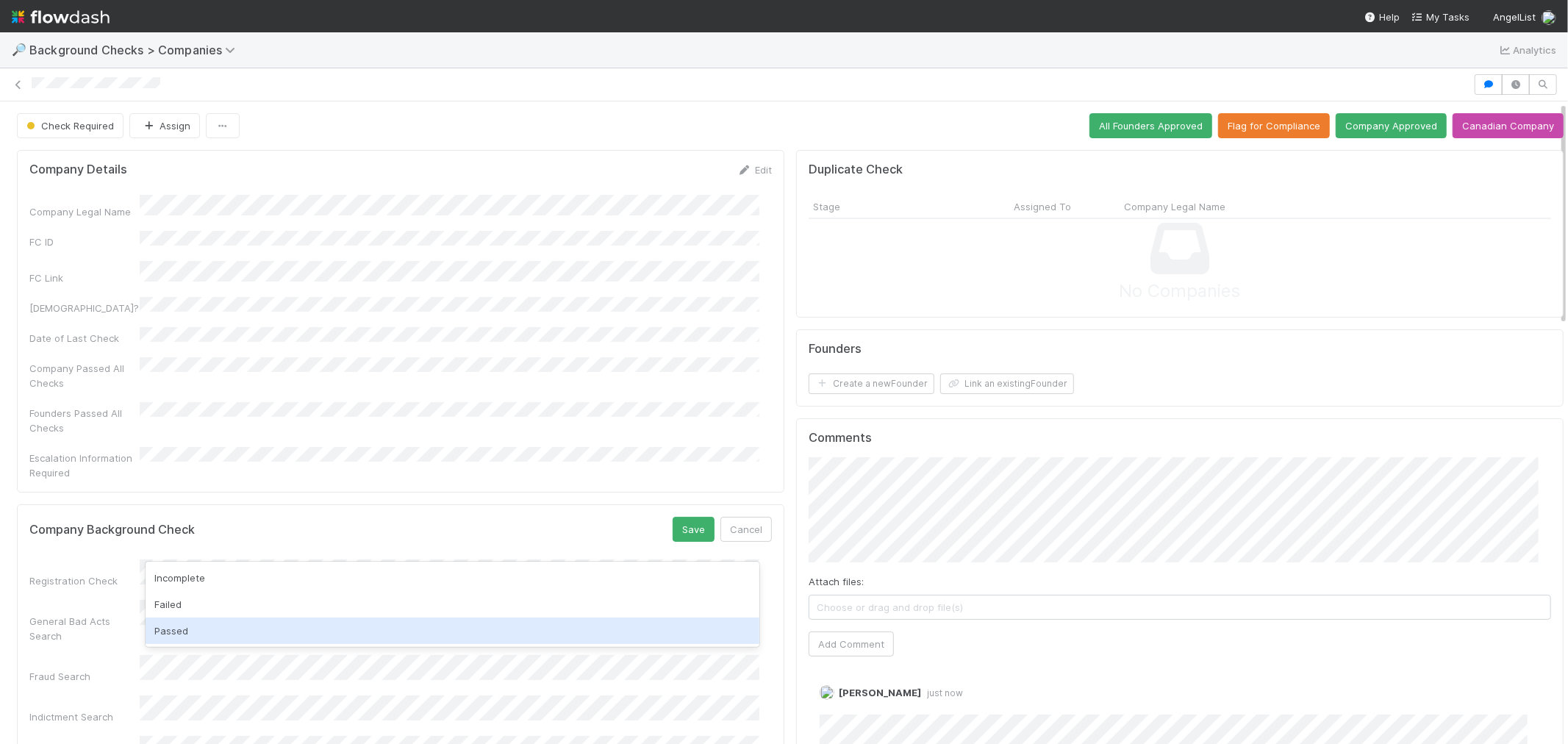
click at [279, 626] on div "Passed" at bounding box center [452, 631] width 614 height 27
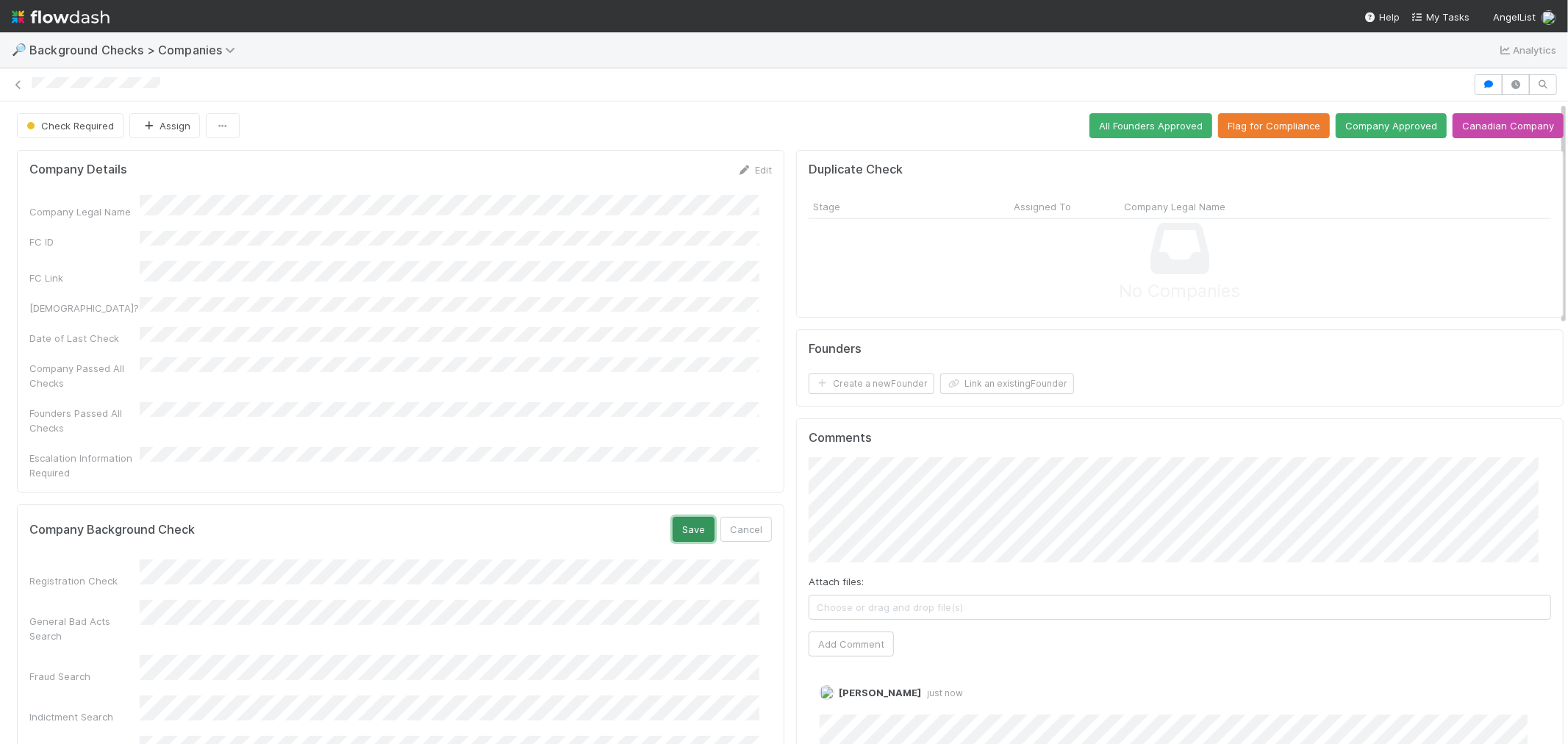
click at [686, 516] on button "Save" at bounding box center [693, 529] width 42 height 25
click at [538, 457] on div "Company Details Edit Company Legal Name FC ID FC Link Canadian? Date of Last Ch…" at bounding box center [401, 321] width 768 height 342
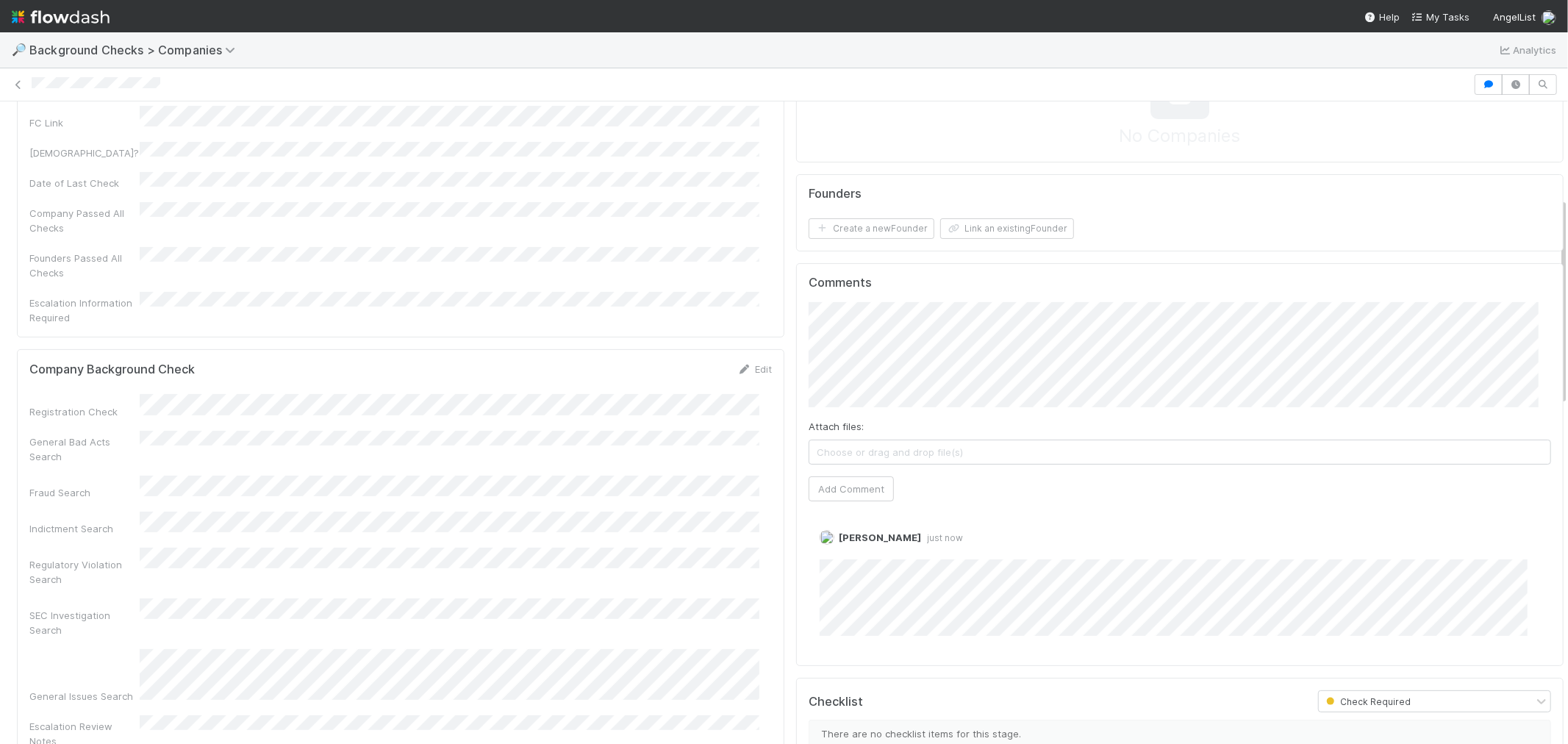
scroll to position [326, 0]
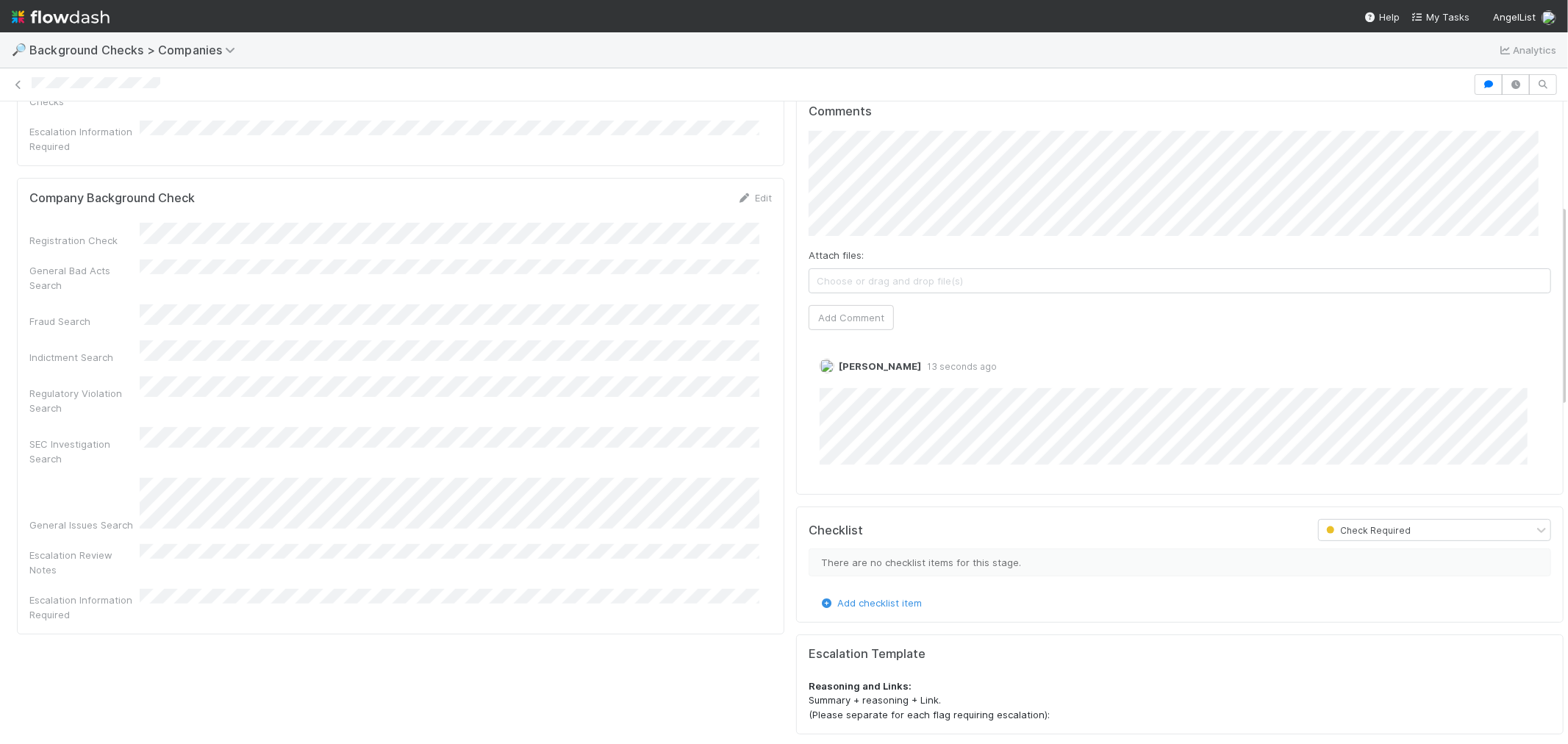
drag, startPoint x: 753, startPoint y: 166, endPoint x: 609, endPoint y: 188, distance: 145.7
click at [752, 191] on link "Edit" at bounding box center [754, 197] width 35 height 12
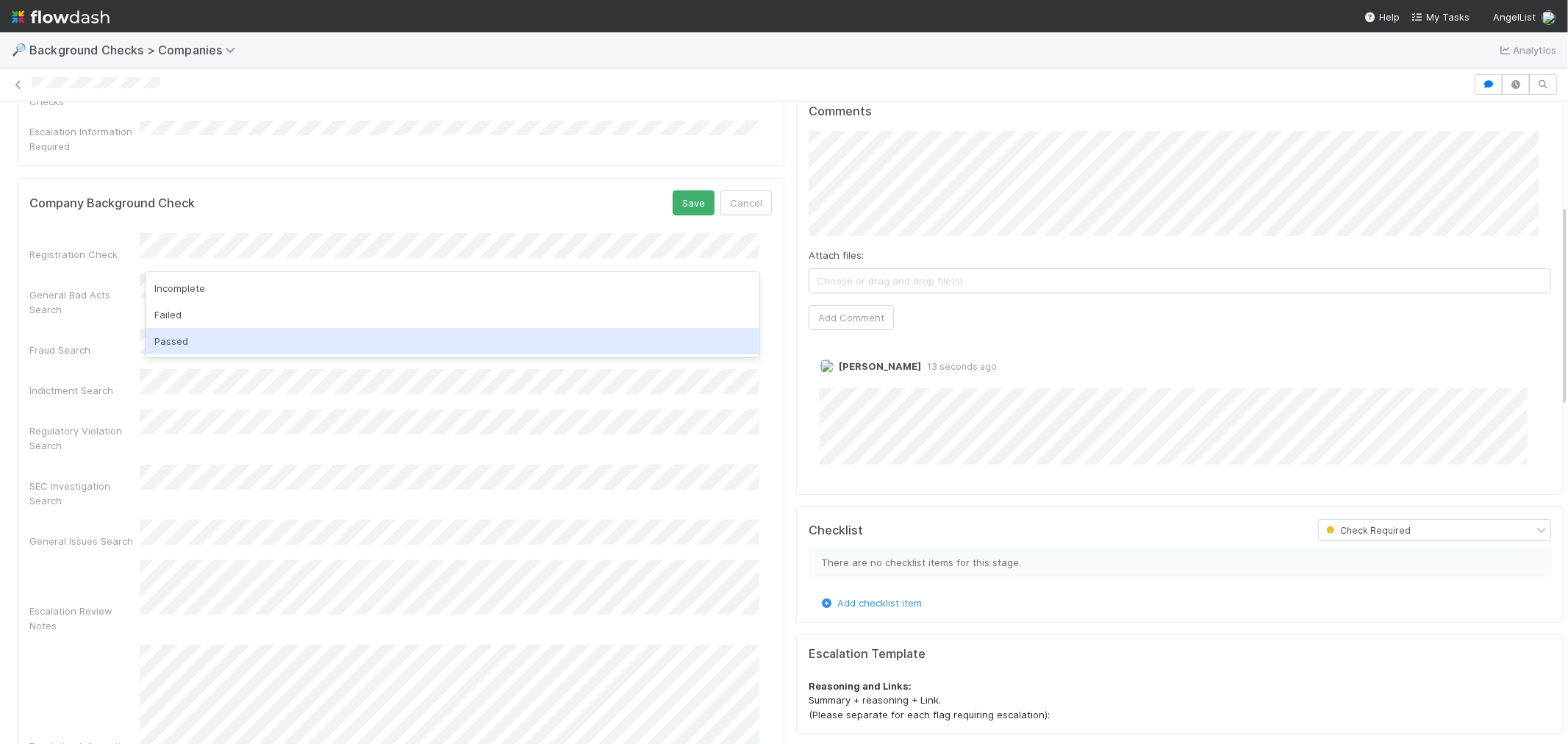
click at [239, 334] on div "Passed" at bounding box center [452, 341] width 614 height 27
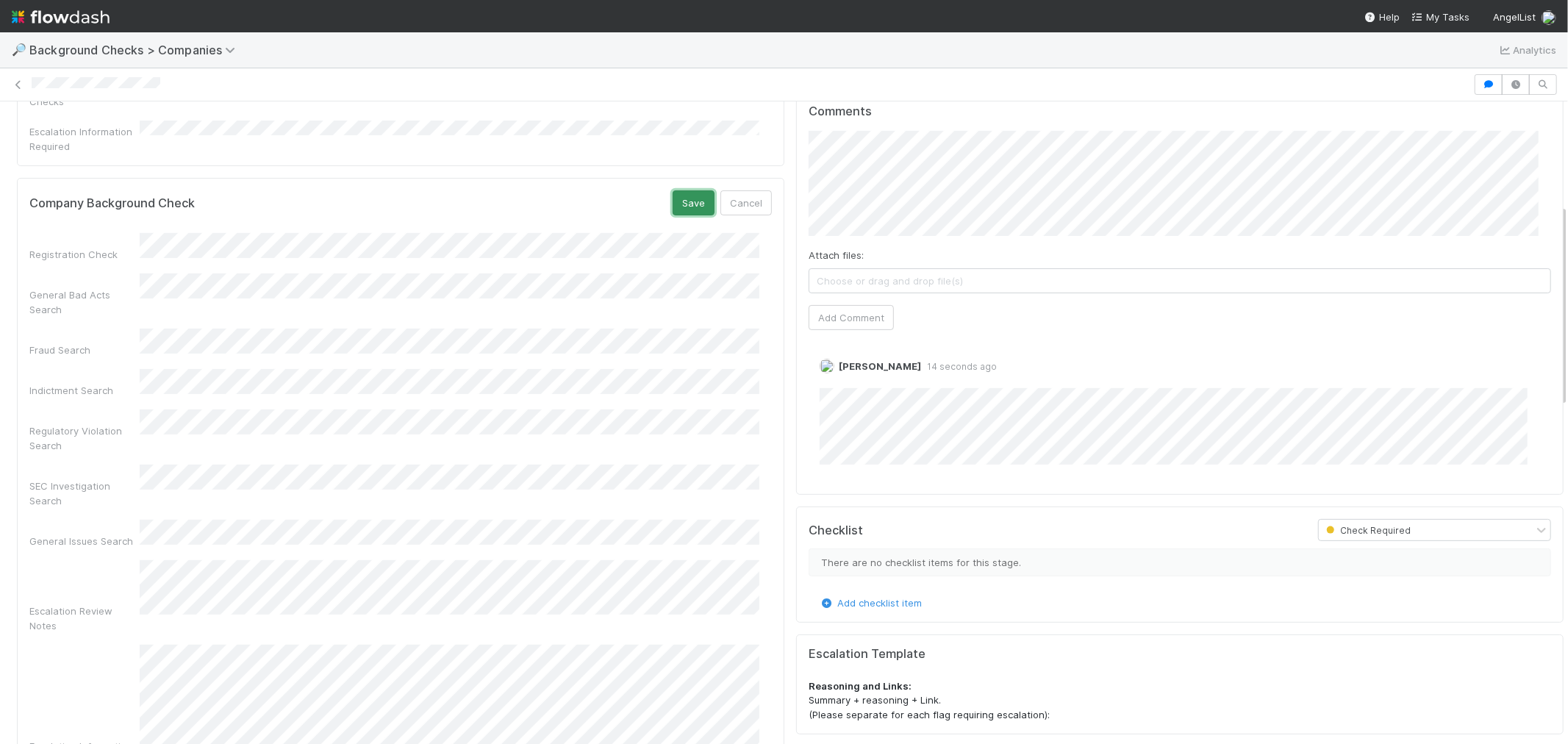
click at [673, 191] on button "Save" at bounding box center [693, 203] width 42 height 25
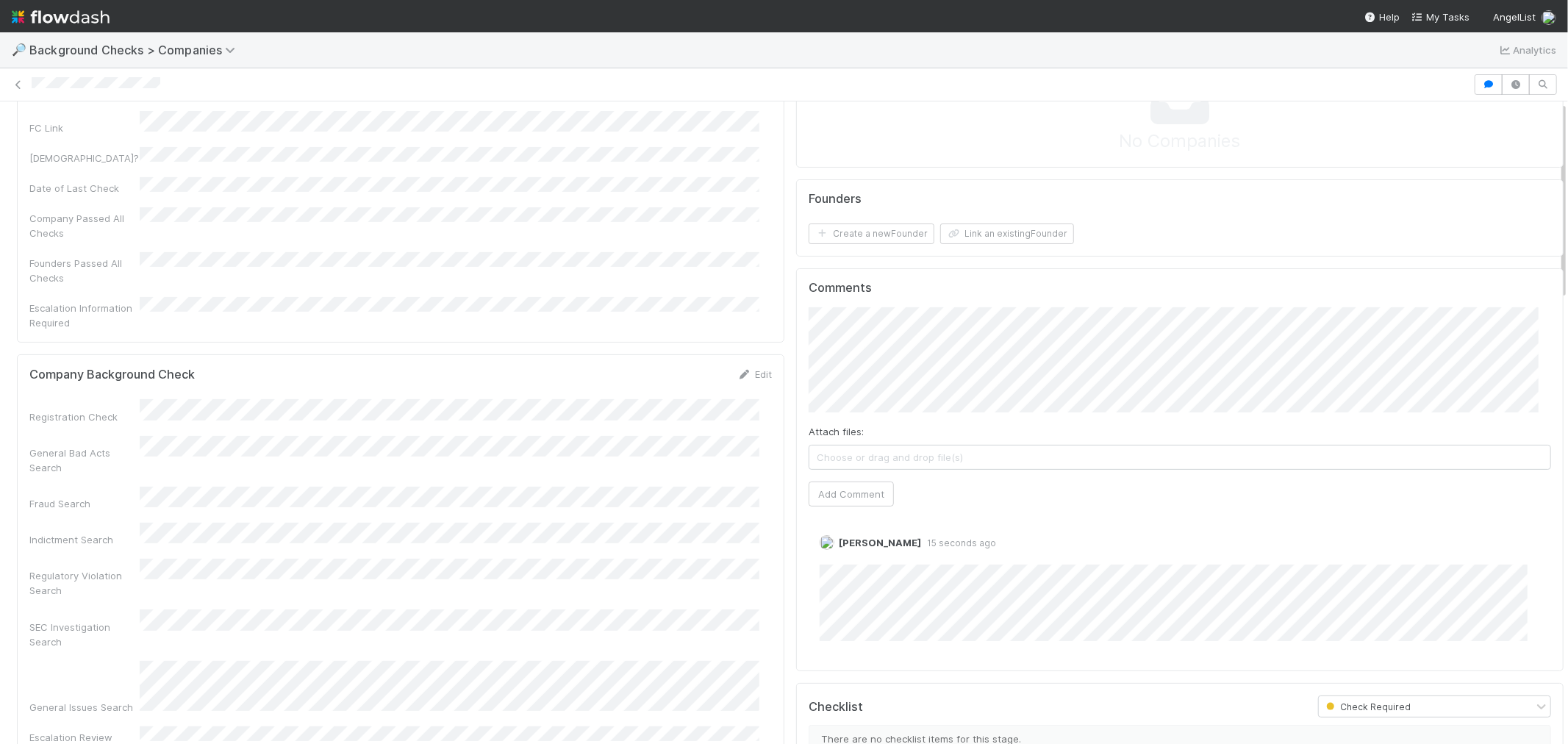
scroll to position [0, 0]
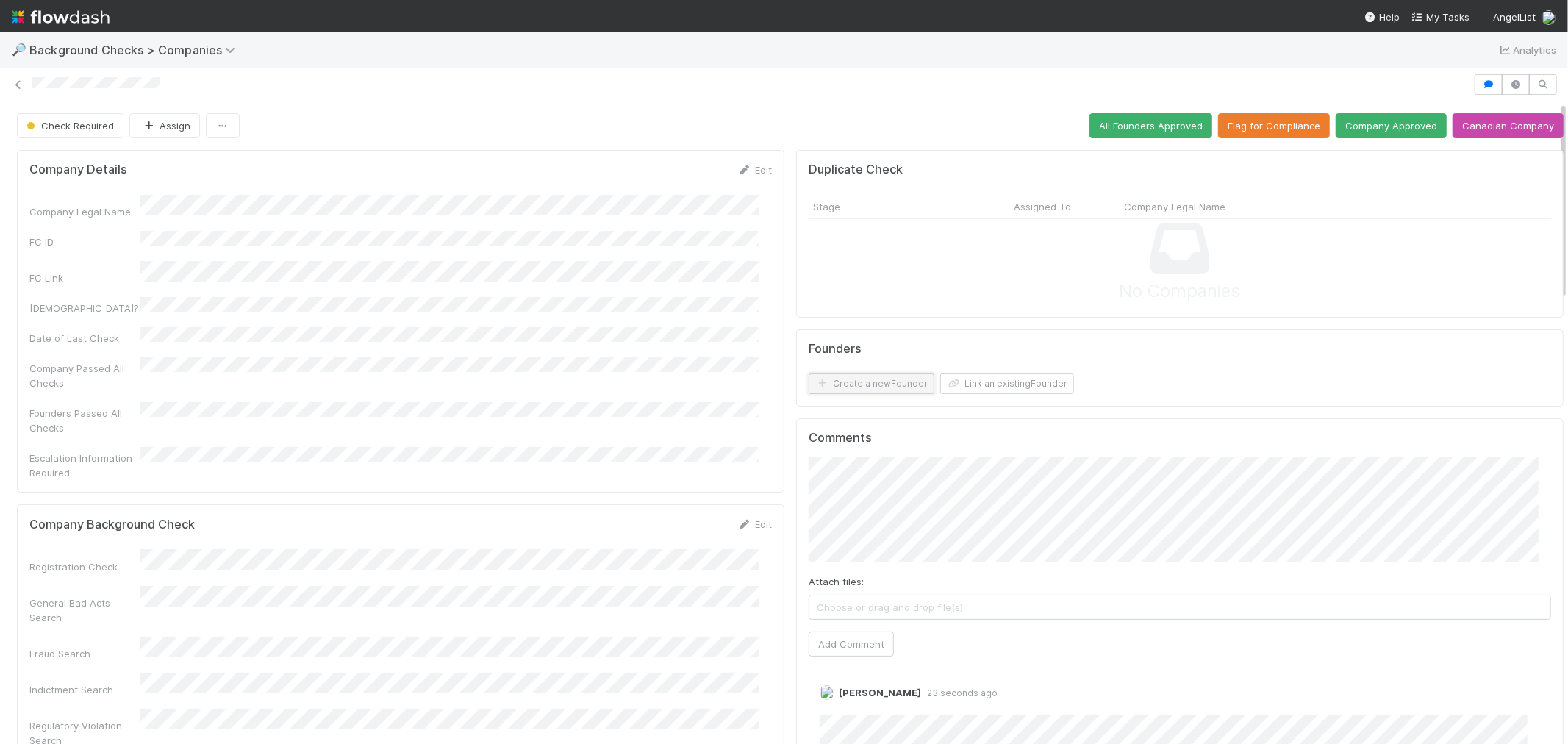
click at [880, 379] on button "Create a new Founder" at bounding box center [871, 384] width 126 height 20
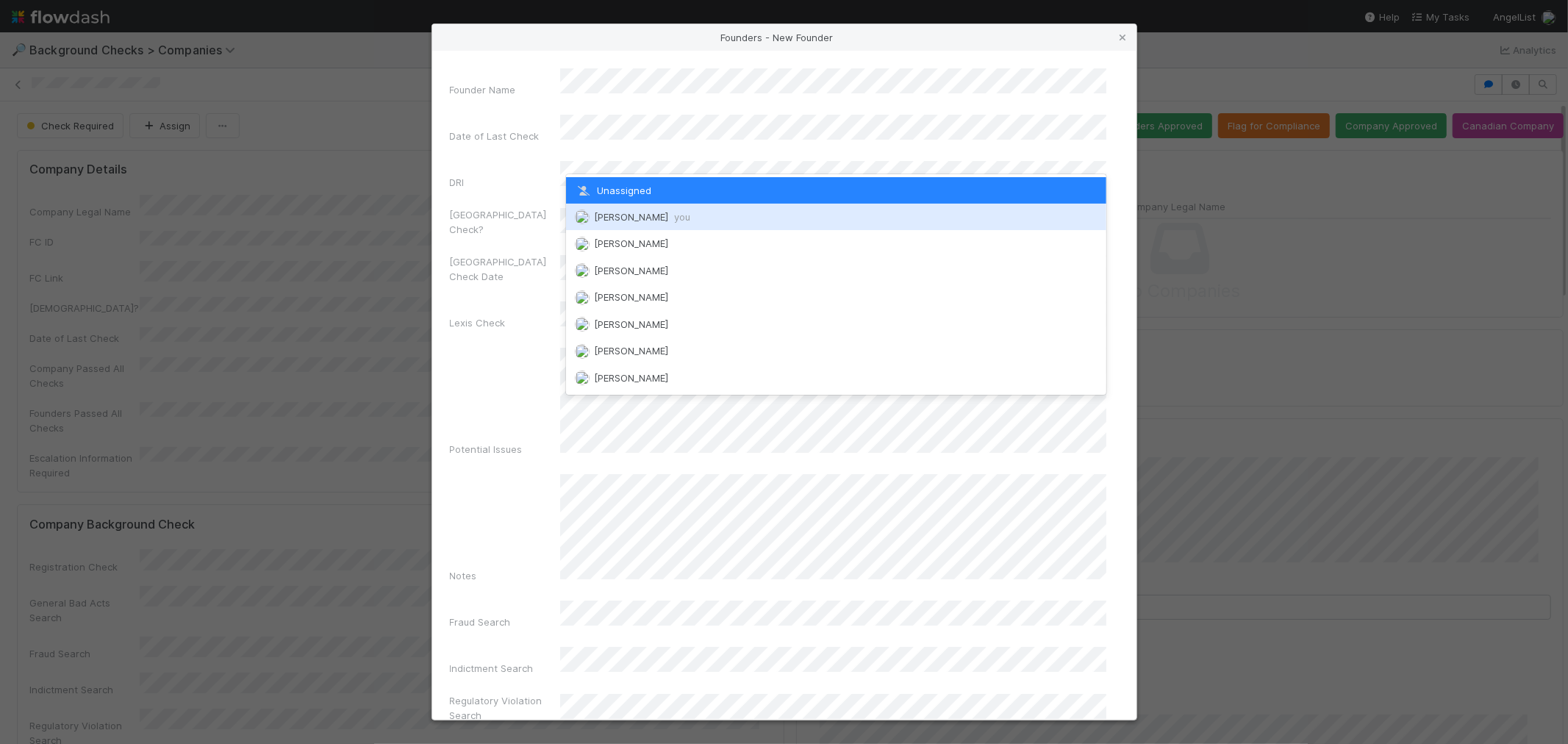
click at [625, 217] on span "[PERSON_NAME] you" at bounding box center [642, 217] width 97 height 12
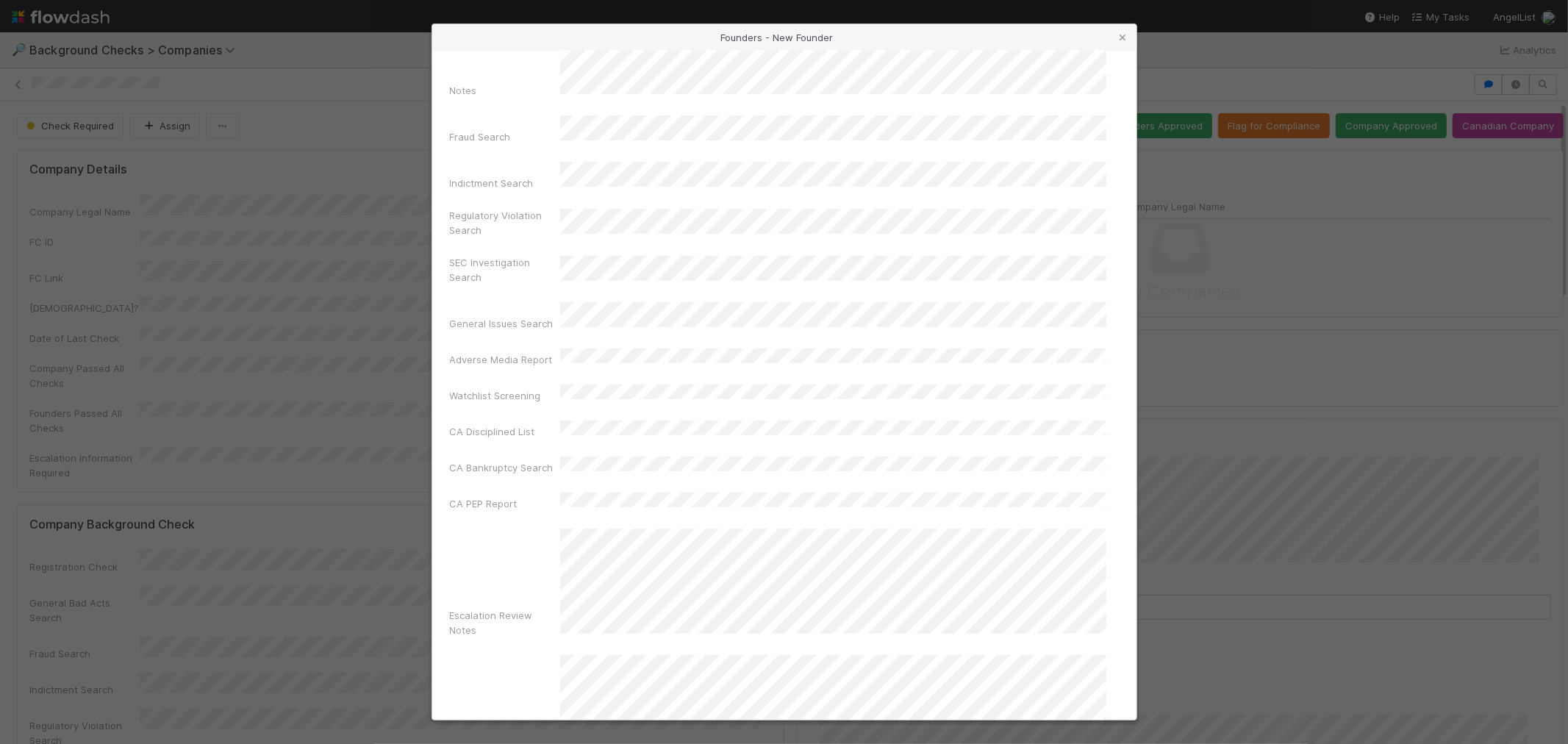
scroll to position [520, 0]
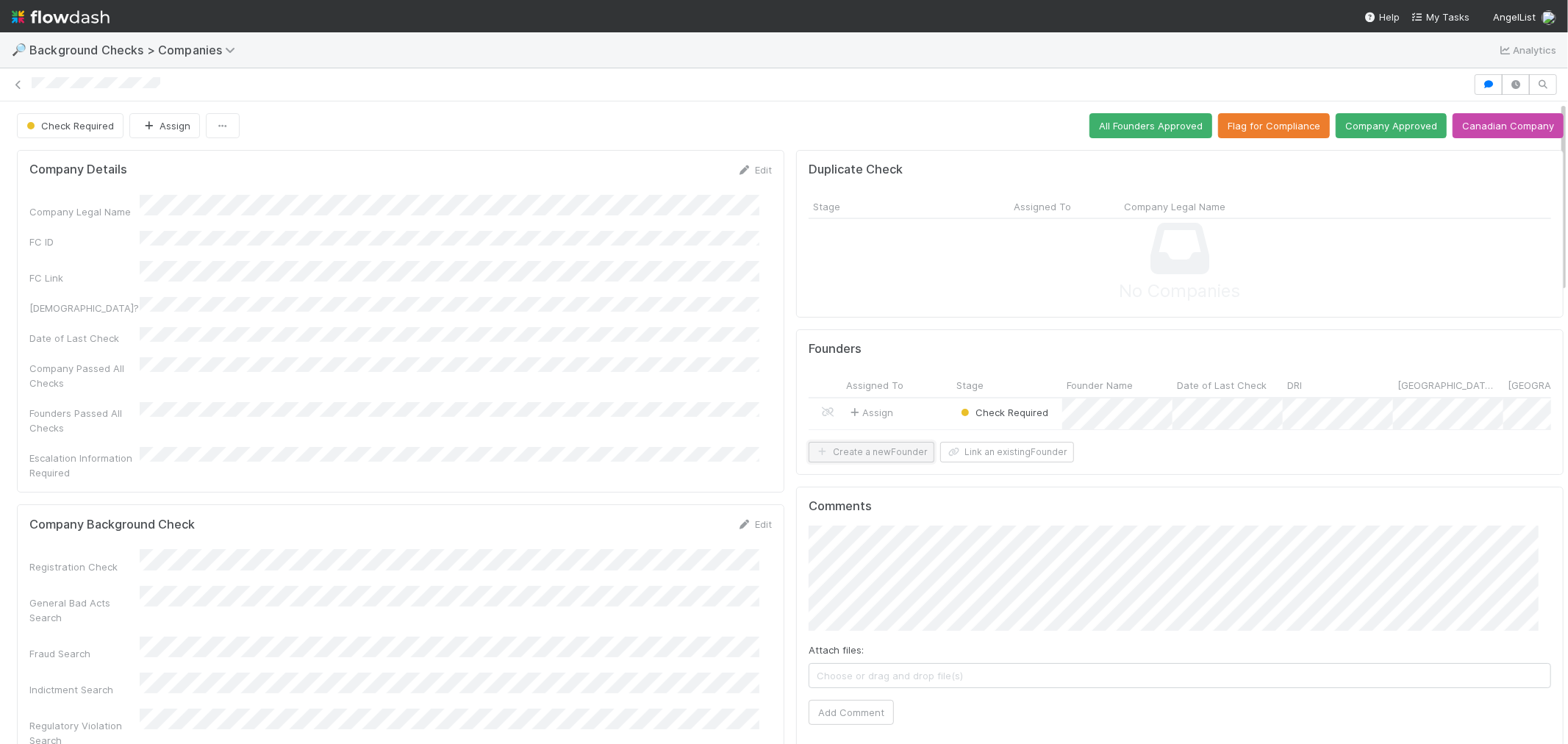
click at [870, 462] on button "Create a new Founder" at bounding box center [871, 452] width 126 height 20
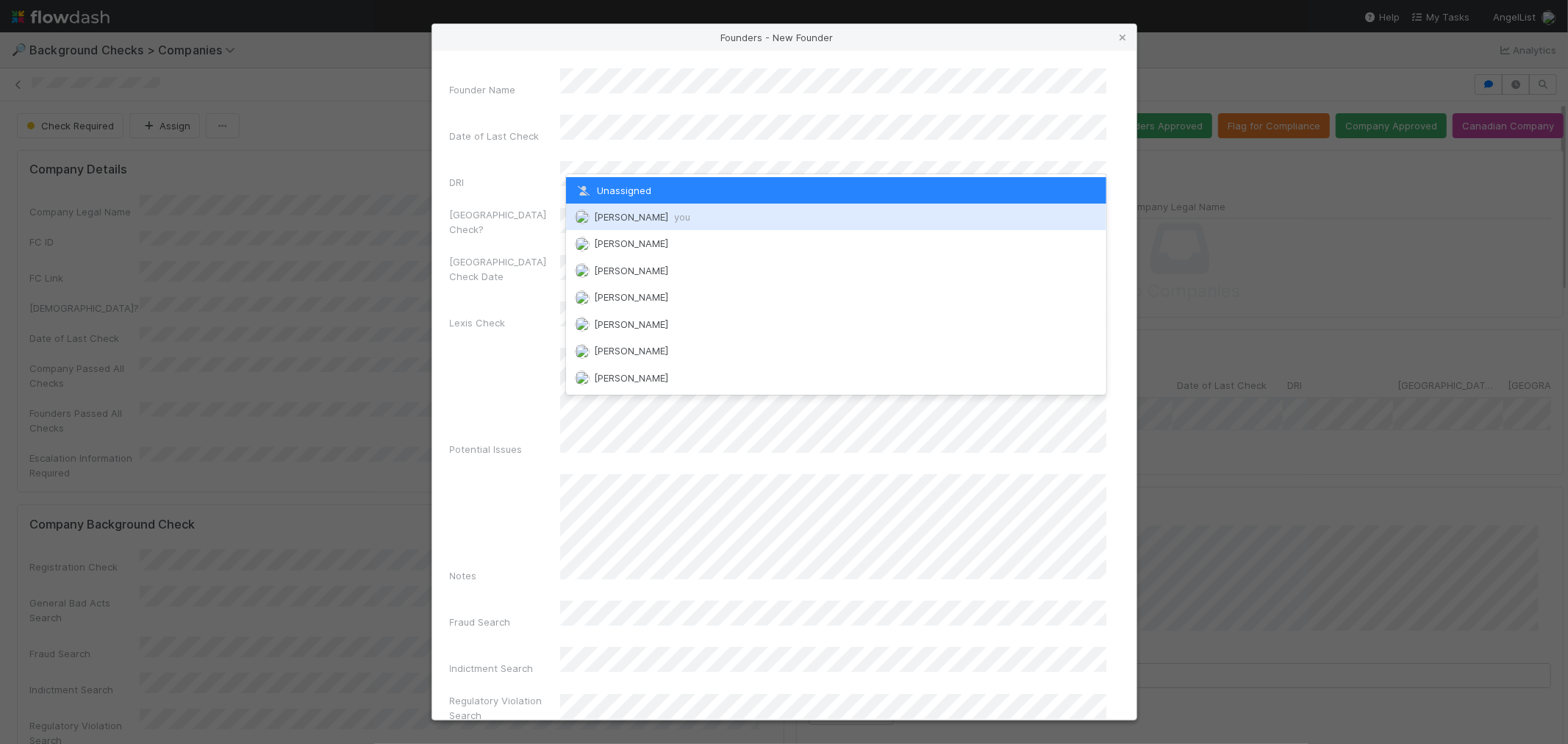
click at [623, 222] on div "[PERSON_NAME] you" at bounding box center [836, 217] width 540 height 27
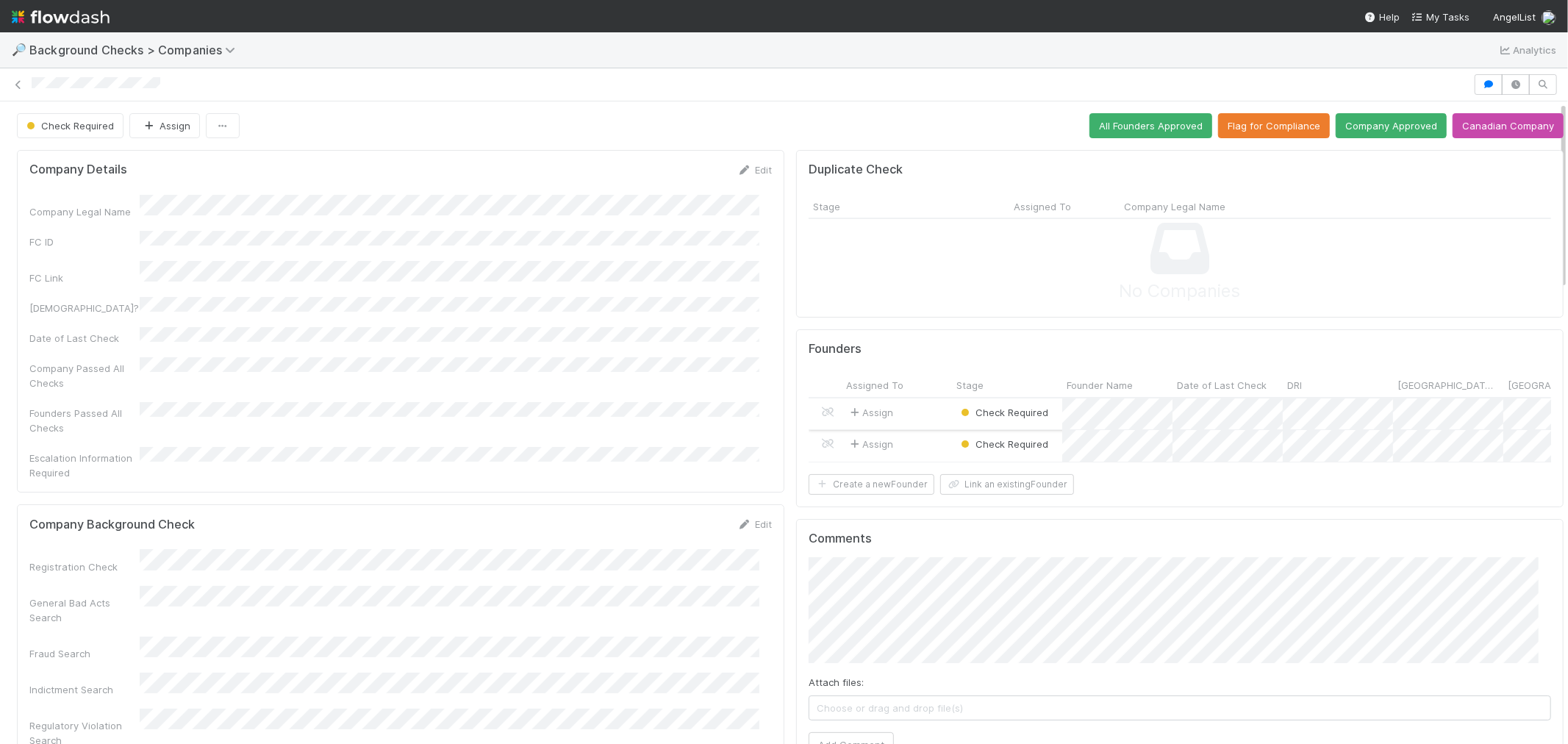
click at [924, 416] on div "Assign" at bounding box center [897, 414] width 111 height 31
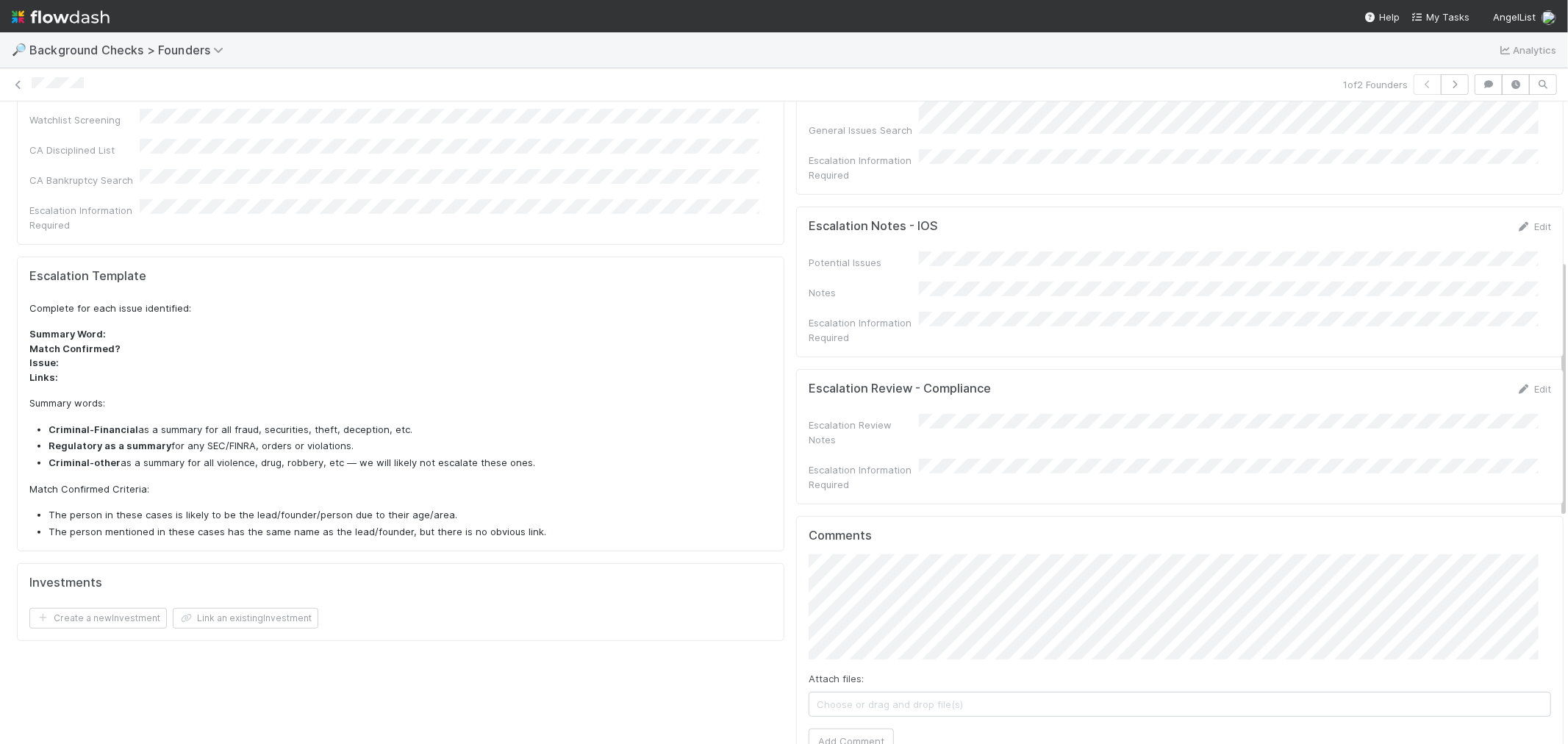
scroll to position [571, 0]
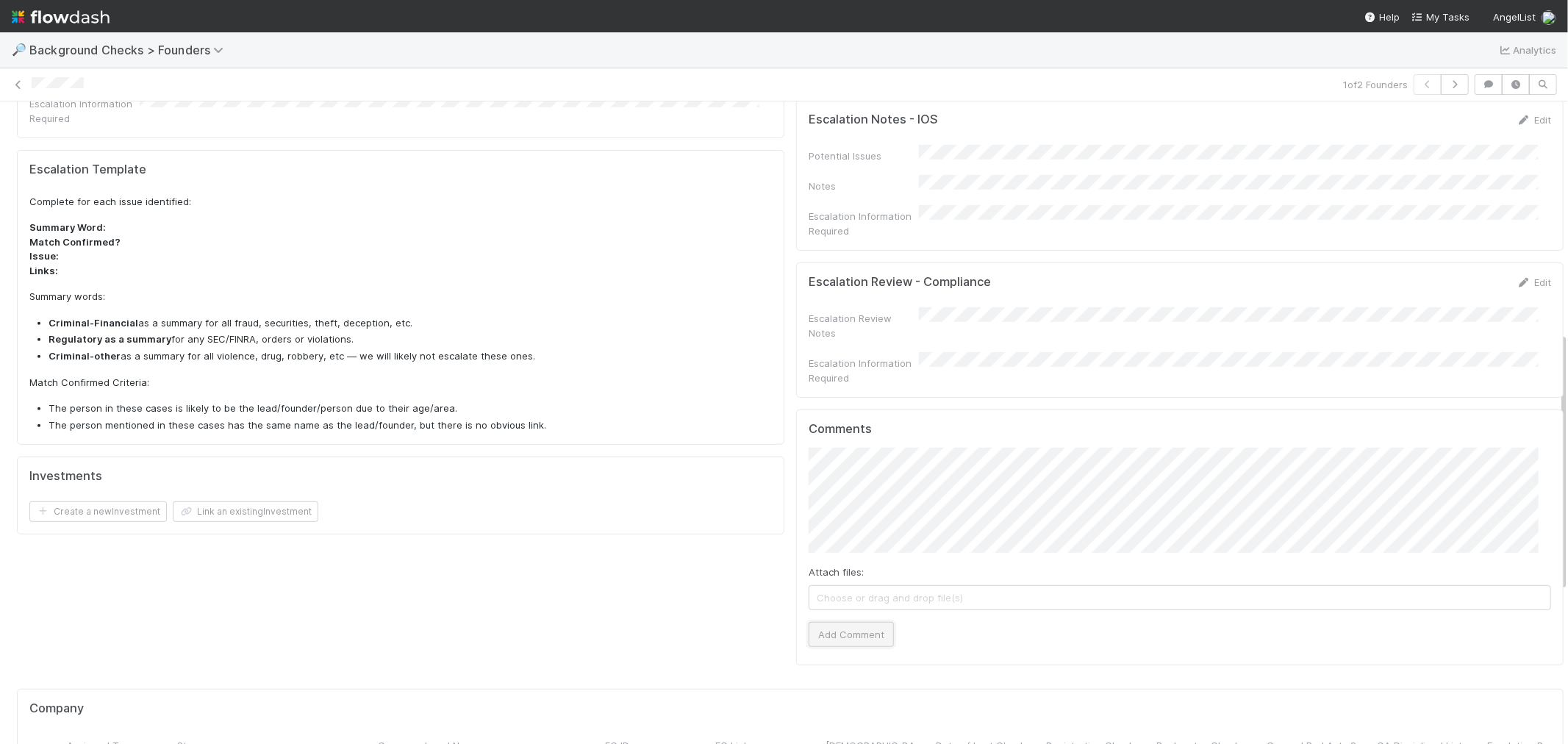
click at [857, 622] on button "Add Comment" at bounding box center [851, 634] width 86 height 25
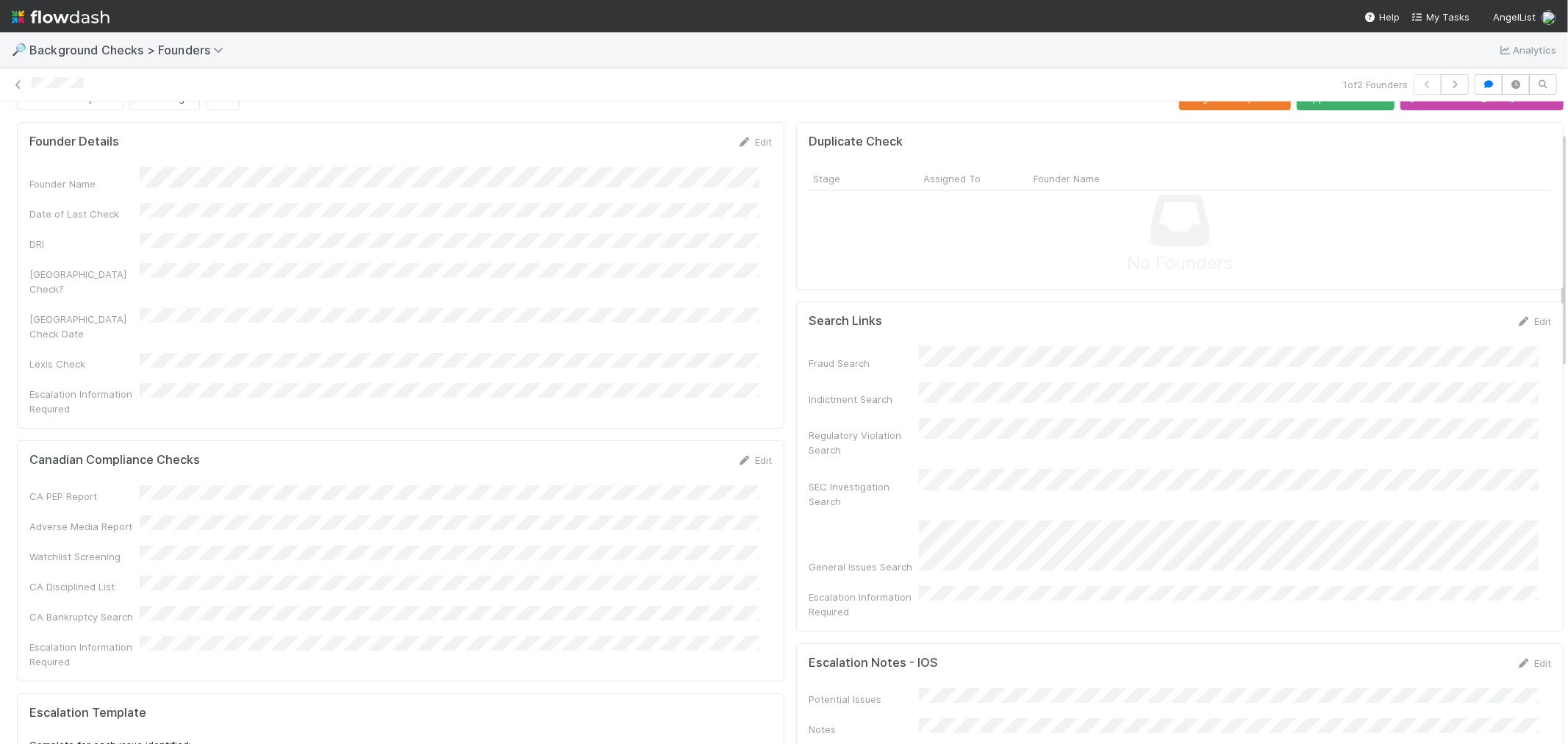
scroll to position [0, 0]
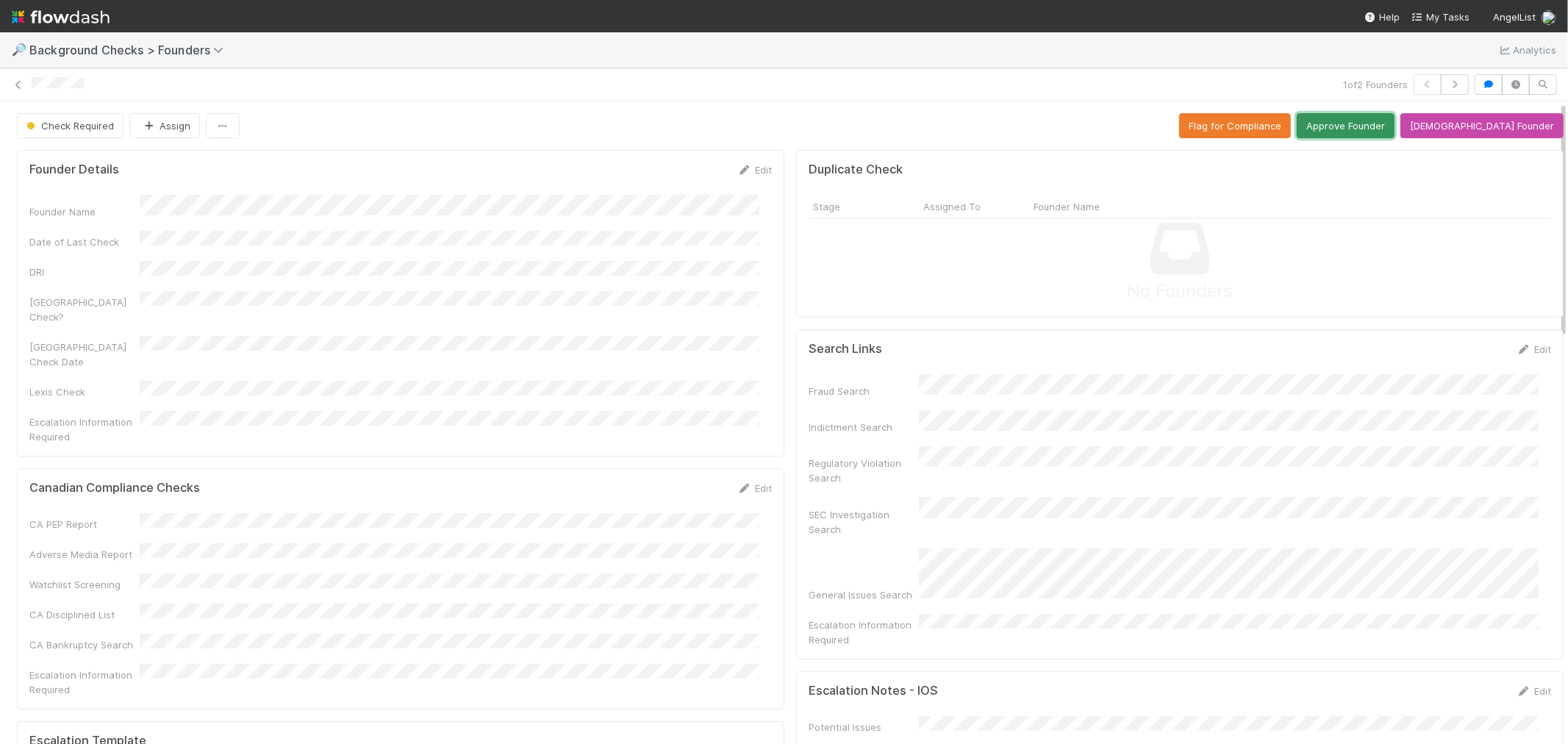
click at [1362, 134] on button "Approve Founder" at bounding box center [1345, 126] width 98 height 25
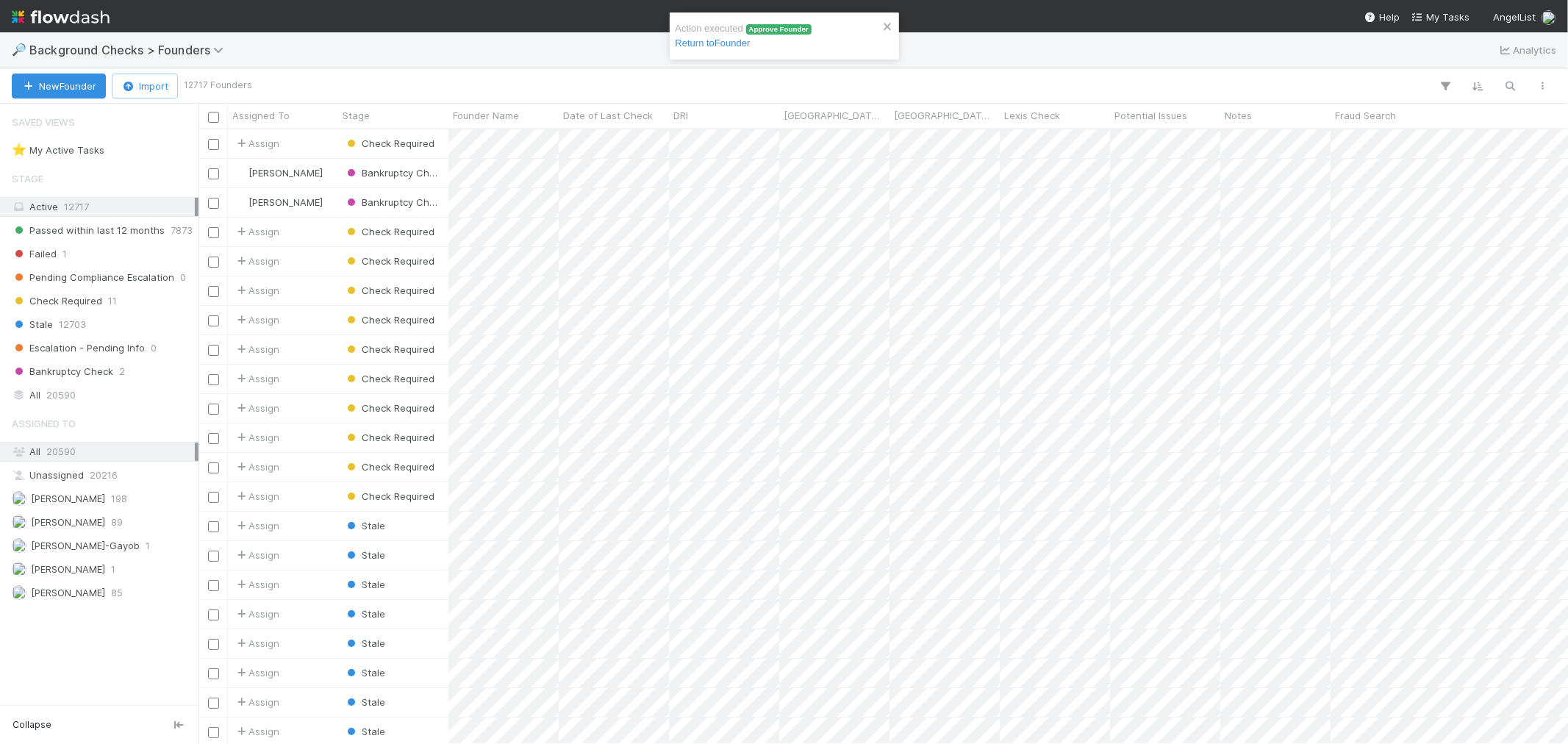
scroll to position [601, 1357]
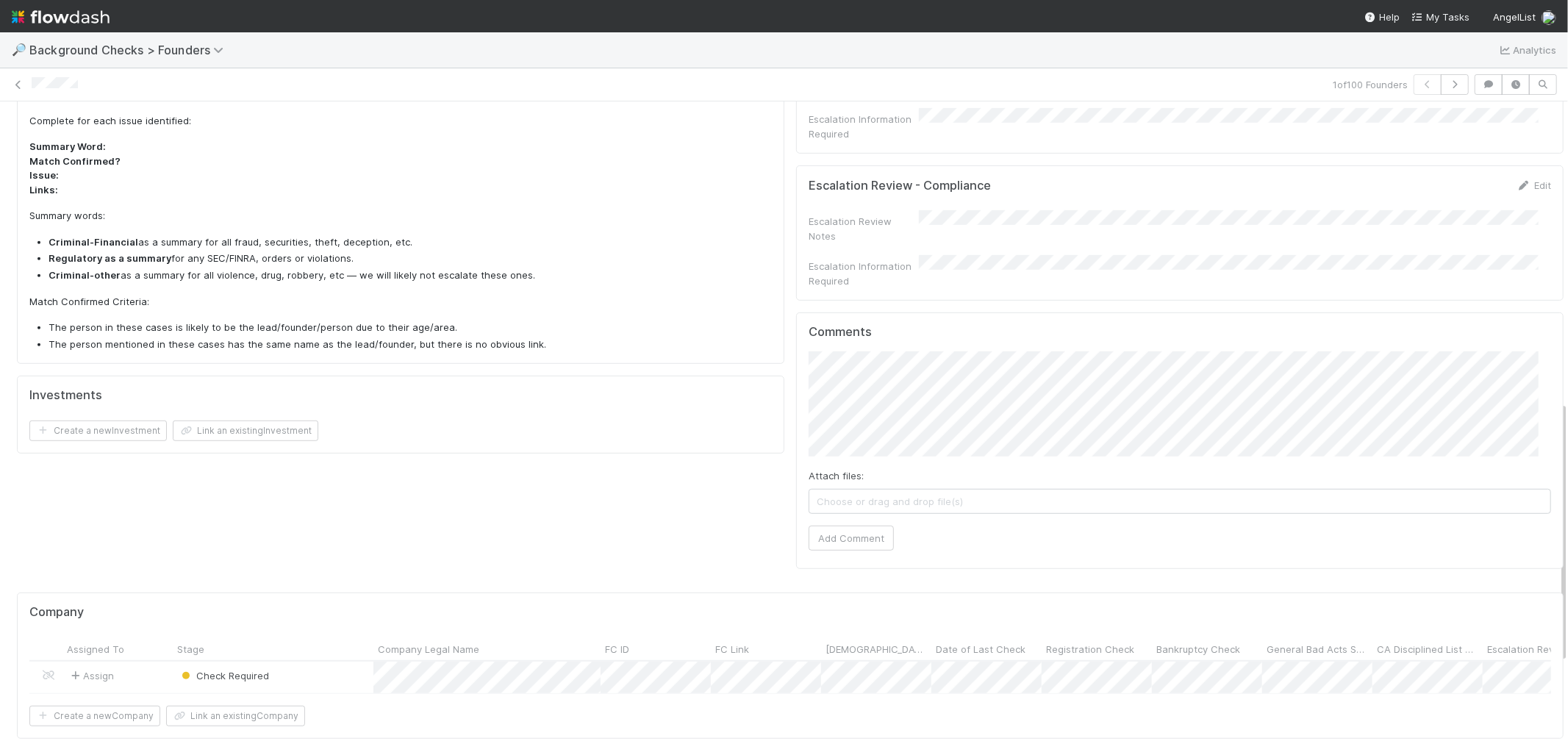
scroll to position [735, 0]
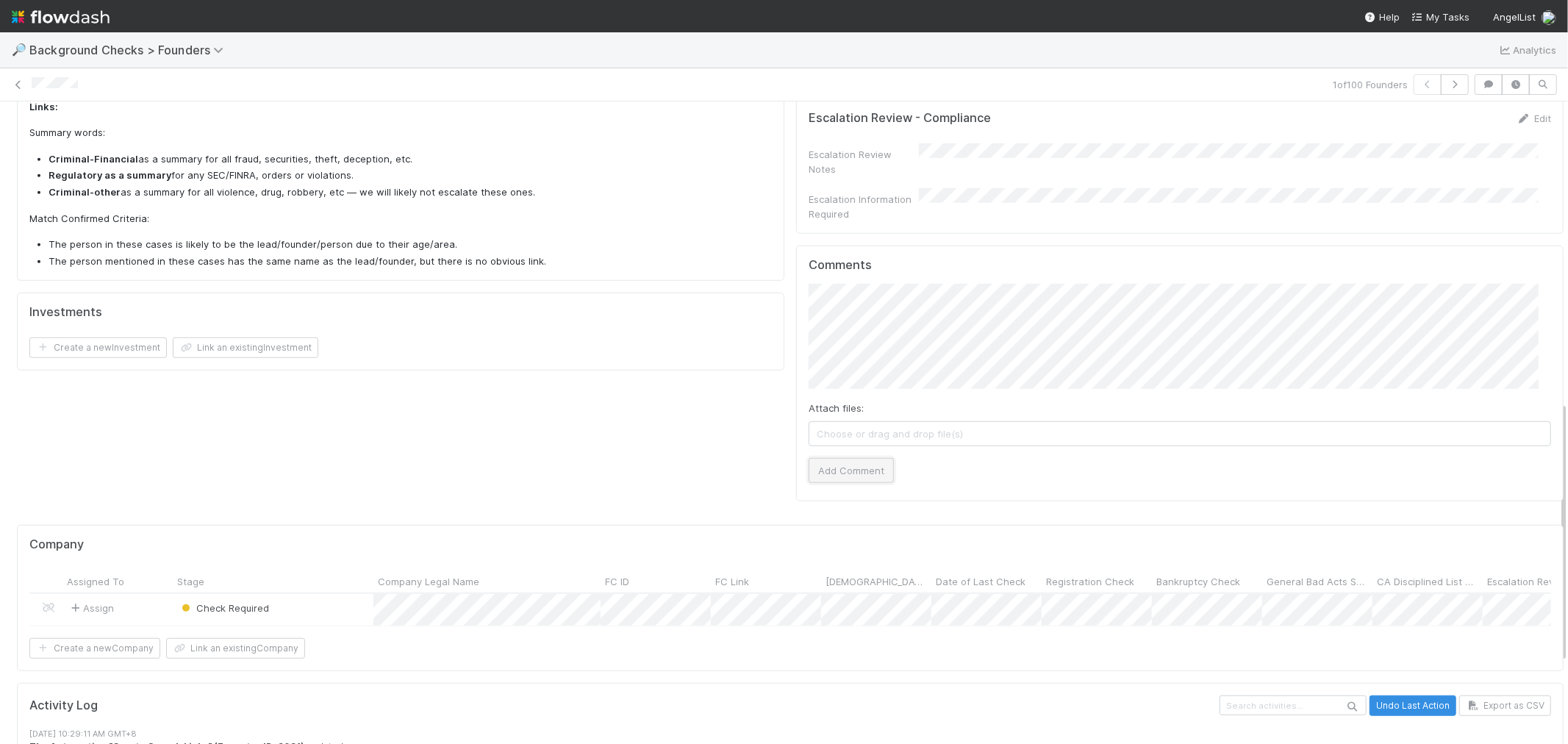
click at [849, 458] on button "Add Comment" at bounding box center [851, 471] width 86 height 25
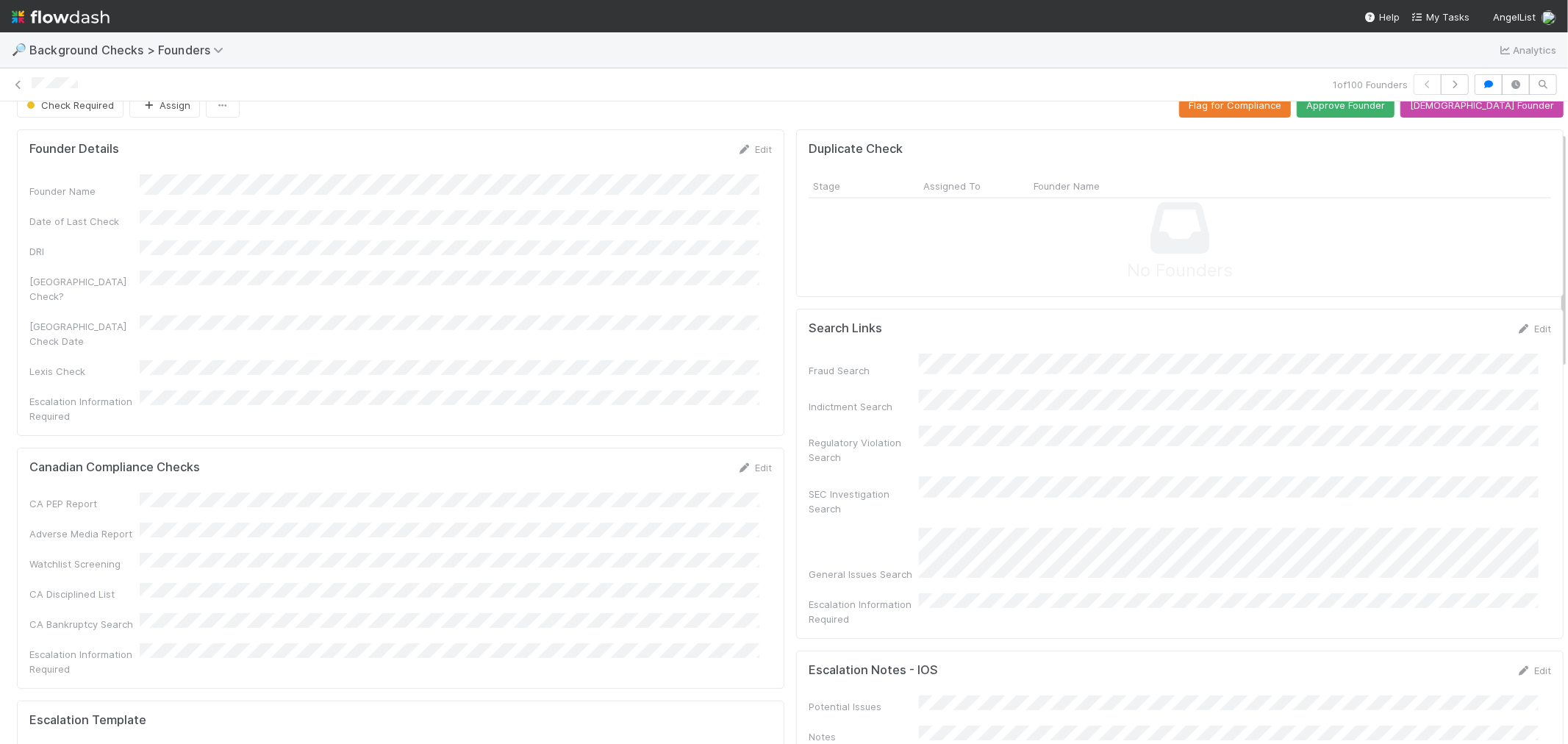
scroll to position [0, 0]
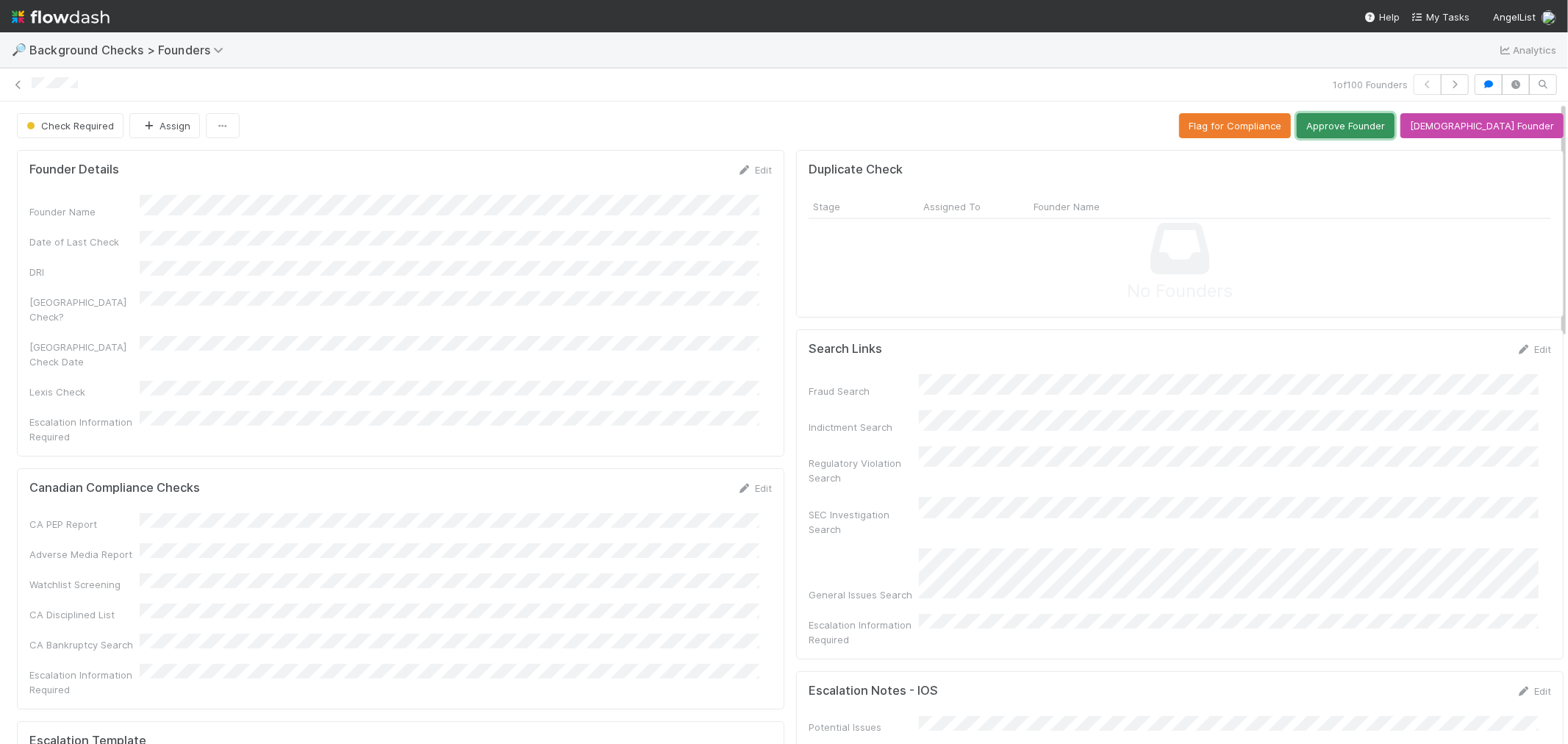
click at [1369, 133] on button "Approve Founder" at bounding box center [1345, 126] width 98 height 25
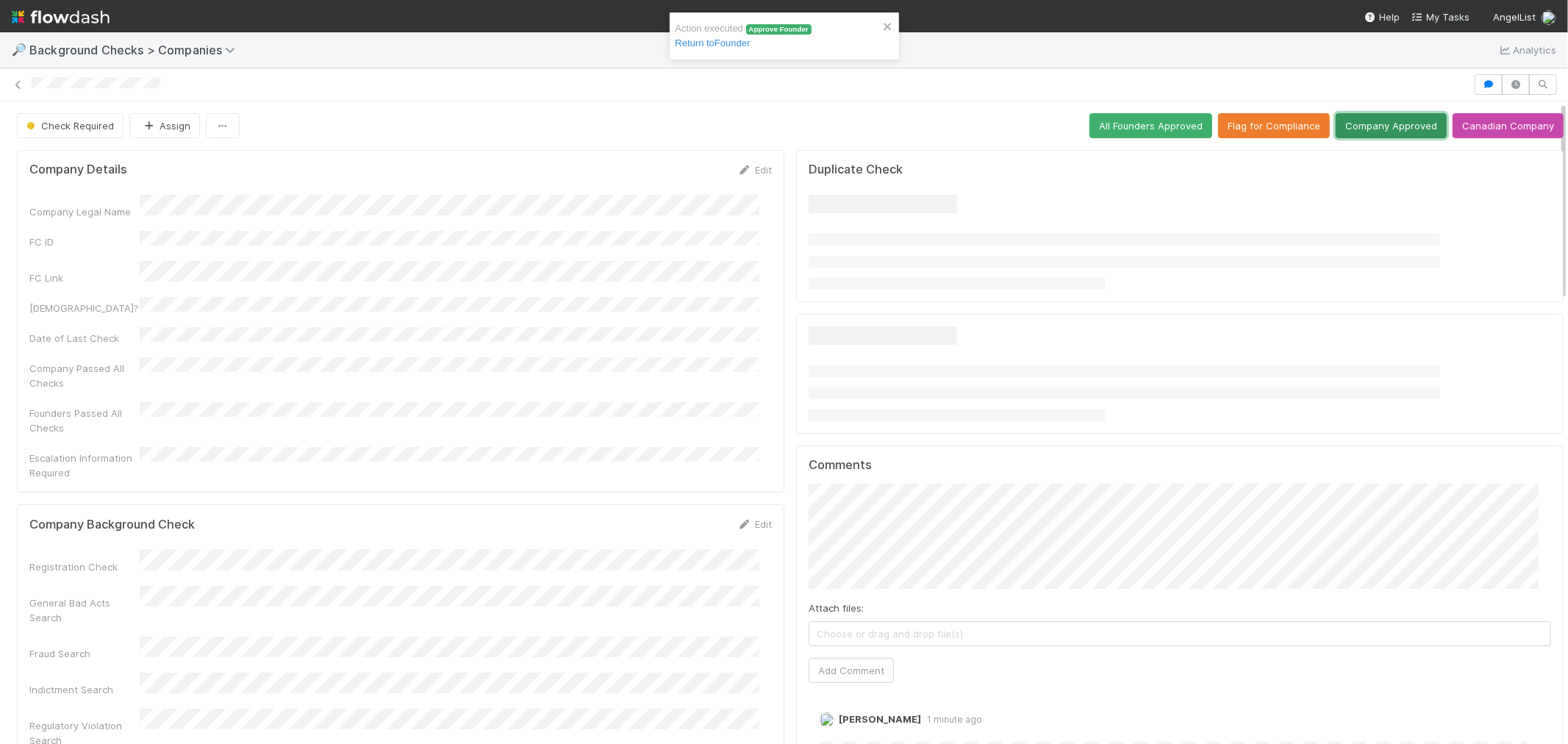
click at [1393, 128] on button "Company Approved" at bounding box center [1391, 126] width 111 height 25
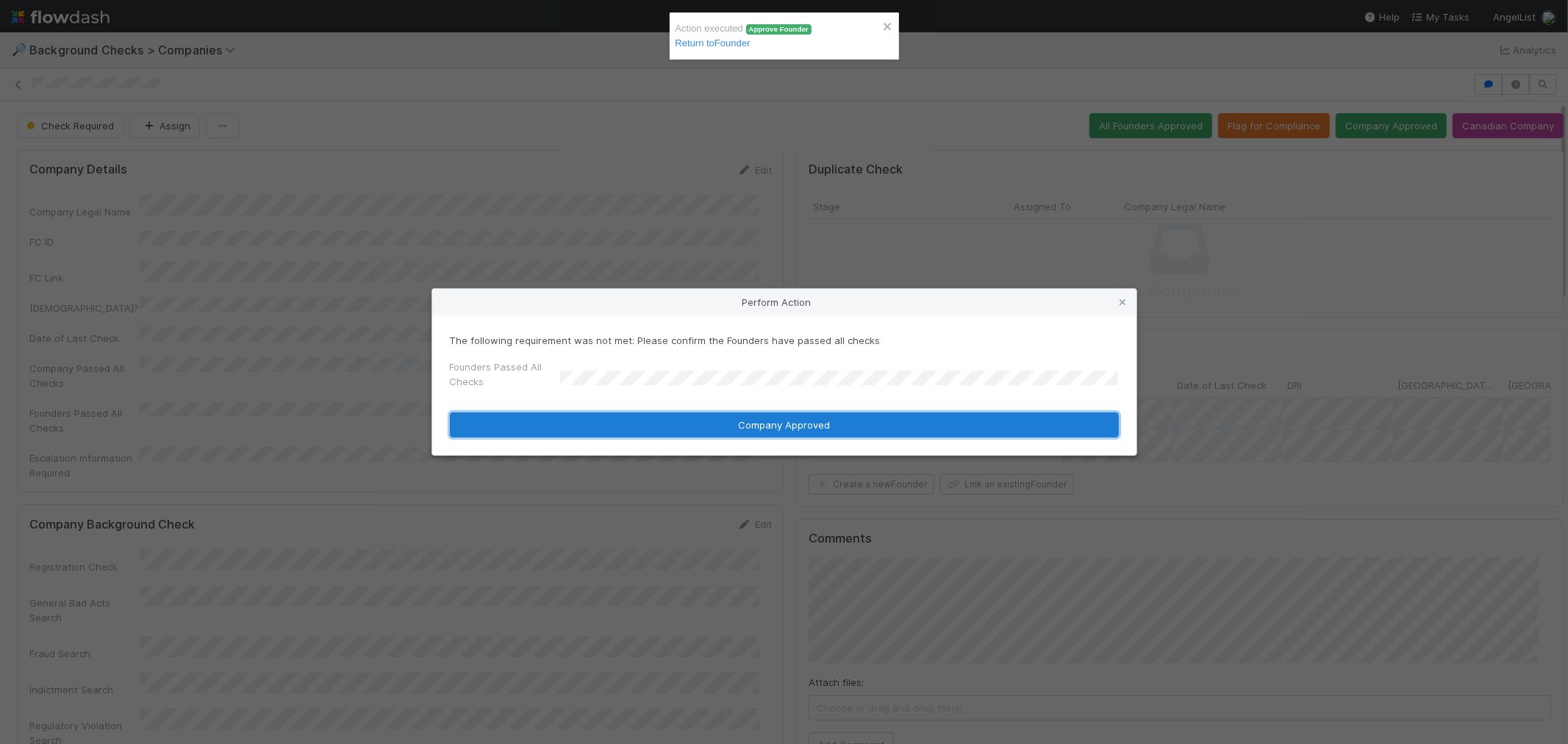
click at [586, 429] on button "Company Approved" at bounding box center [784, 425] width 669 height 25
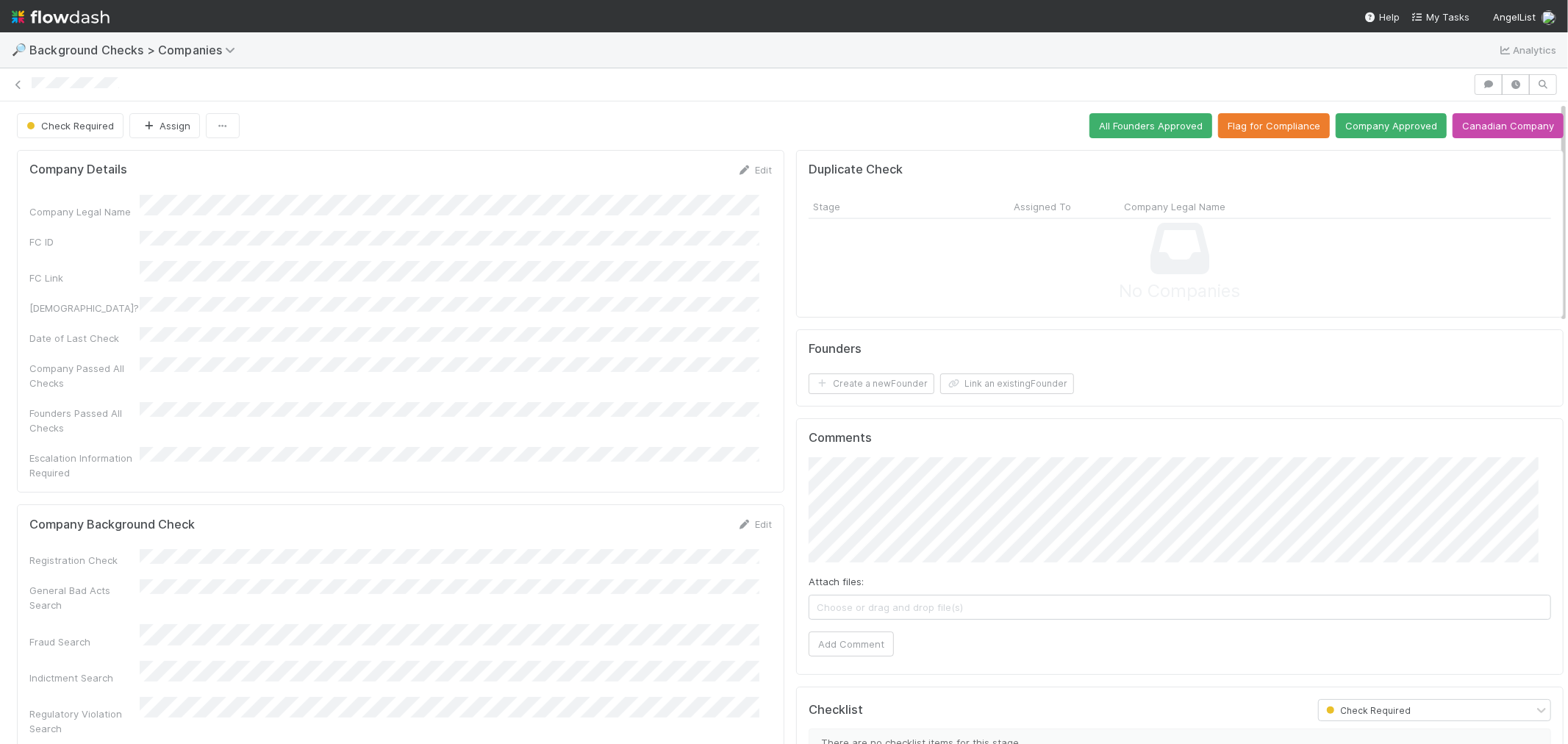
drag, startPoint x: 746, startPoint y: 493, endPoint x: 574, endPoint y: 493, distance: 172.0
click at [746, 518] on link "Edit" at bounding box center [754, 523] width 35 height 12
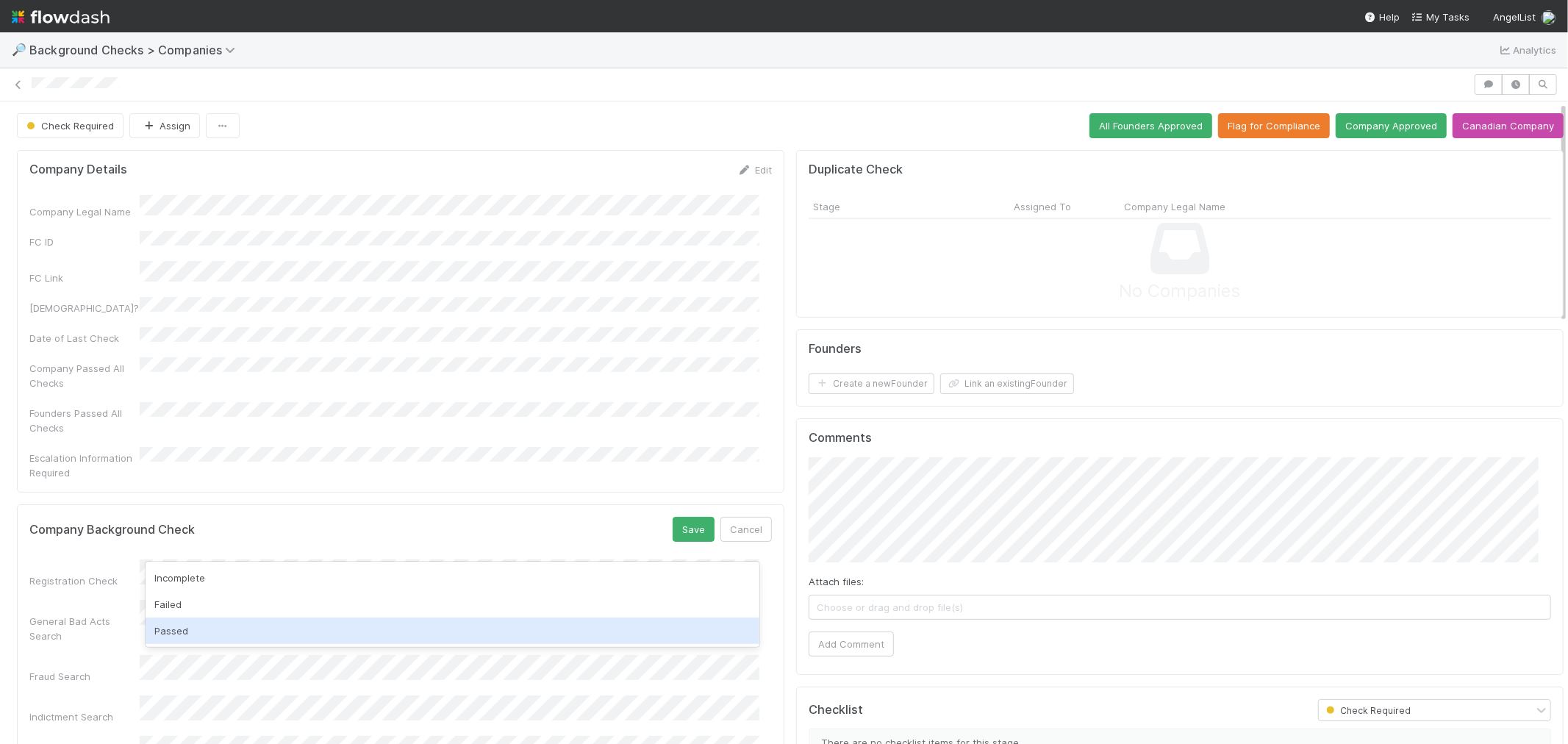
click at [182, 633] on div "Passed" at bounding box center [452, 631] width 614 height 27
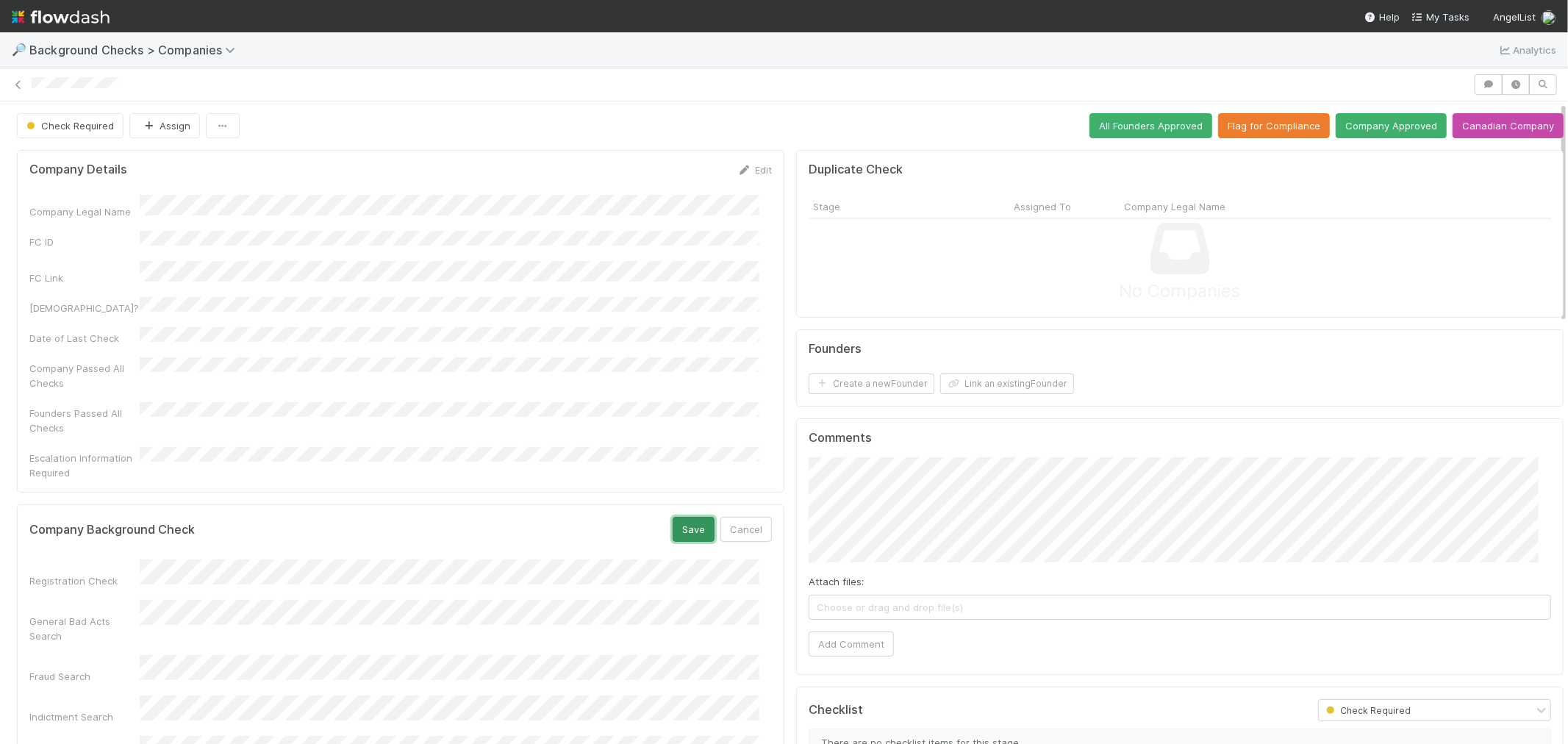
click at [673, 516] on button "Save" at bounding box center [693, 529] width 42 height 25
click at [568, 516] on div "Company Background Check Edit" at bounding box center [400, 523] width 742 height 15
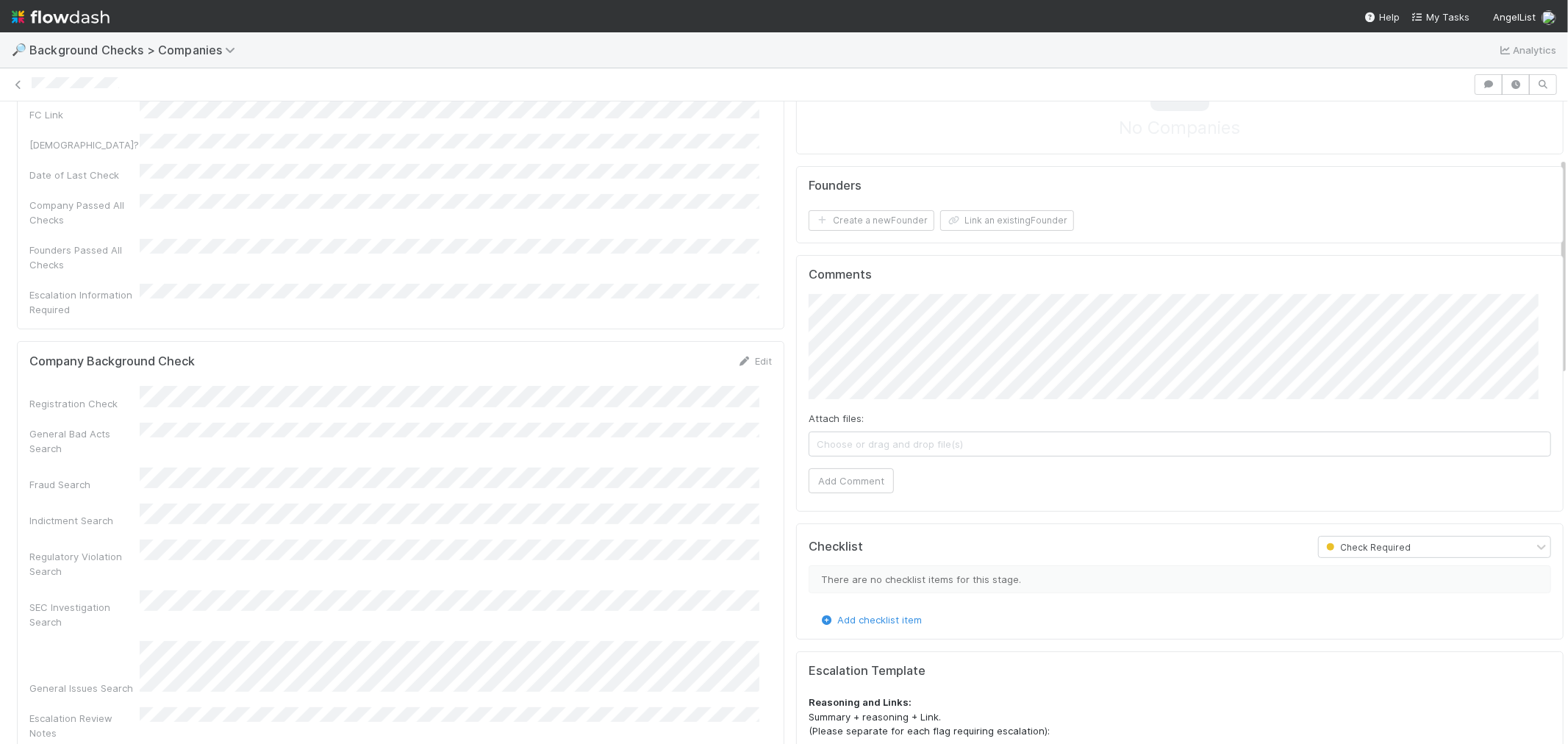
drag, startPoint x: 744, startPoint y: 327, endPoint x: 549, endPoint y: 363, distance: 198.3
click at [744, 355] on link "Edit" at bounding box center [754, 360] width 35 height 12
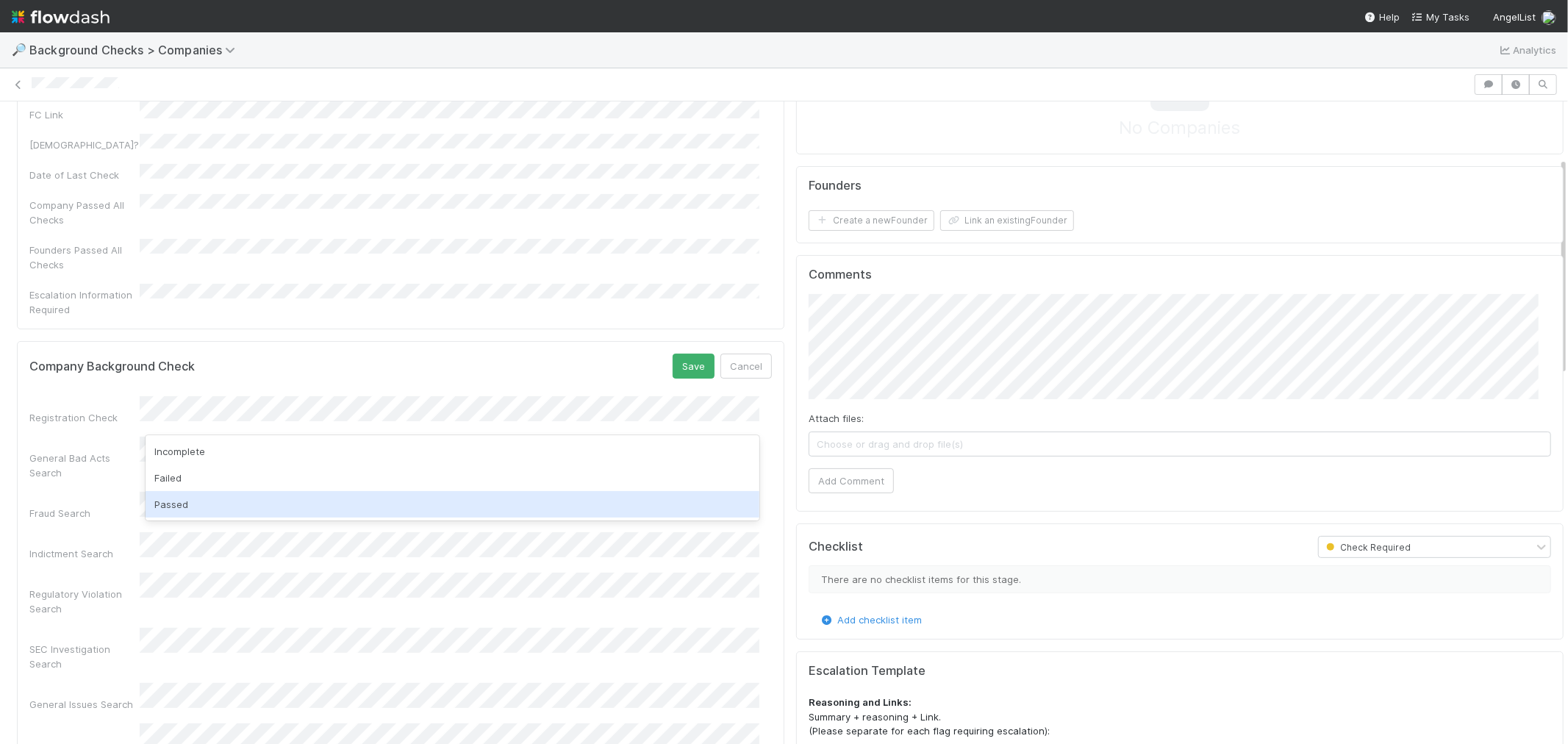
click at [215, 500] on div "Passed" at bounding box center [452, 505] width 614 height 27
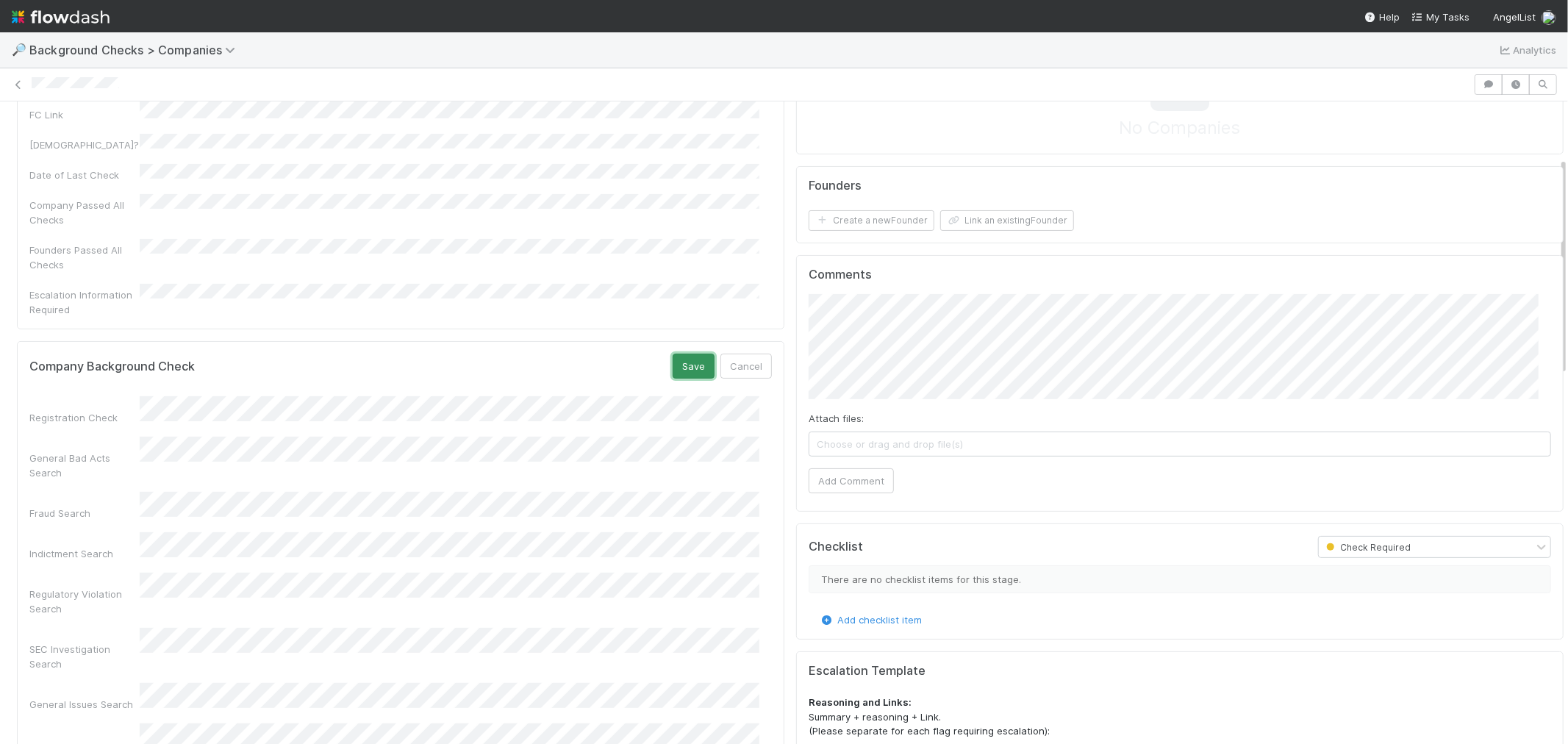
click at [688, 354] on button "Save" at bounding box center [693, 367] width 42 height 25
drag, startPoint x: 677, startPoint y: 491, endPoint x: 697, endPoint y: 495, distance: 20.4
click at [677, 491] on div "Registration Check General Bad Acts Search Fraud Search Indictment Search Regul…" at bounding box center [400, 588] width 742 height 404
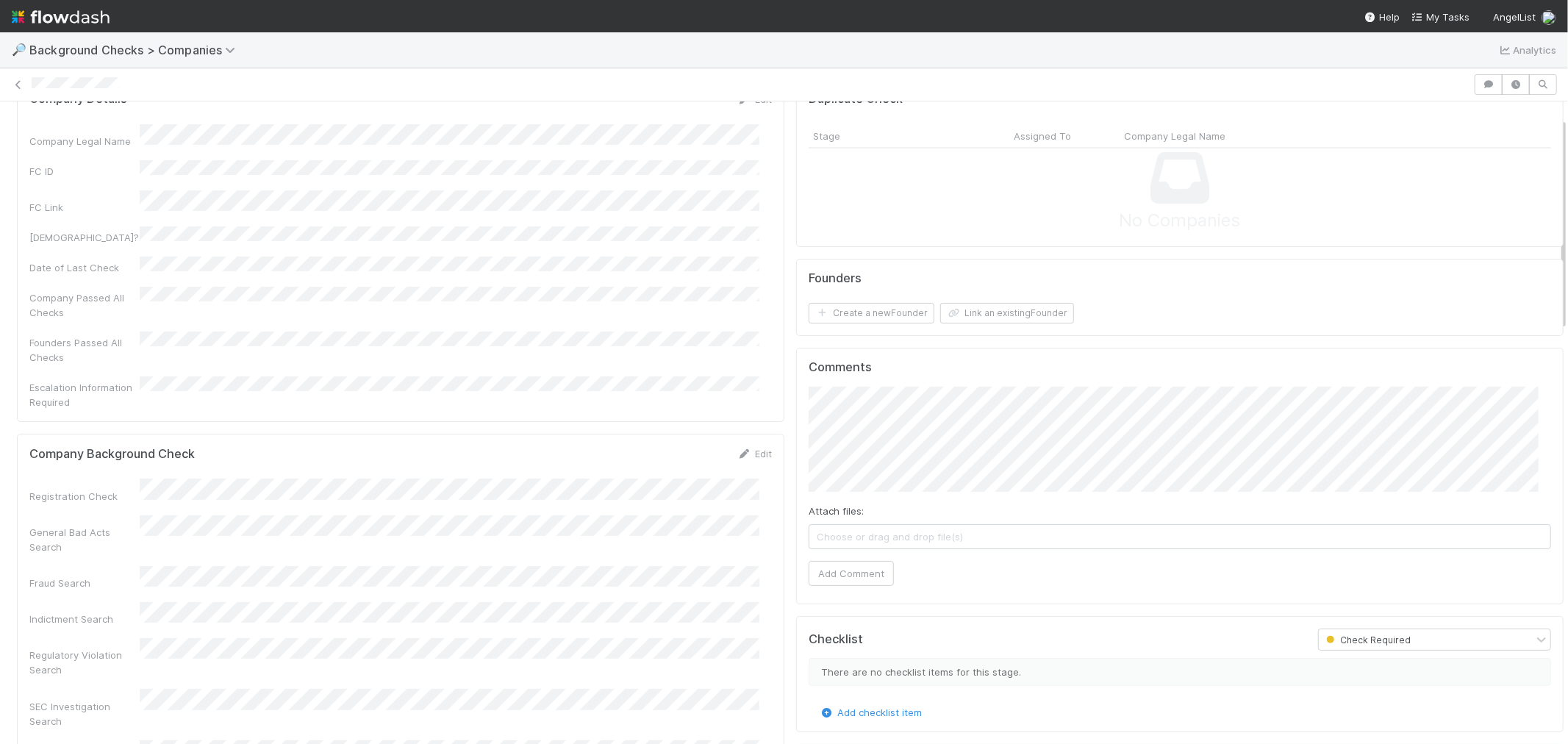
scroll to position [0, 0]
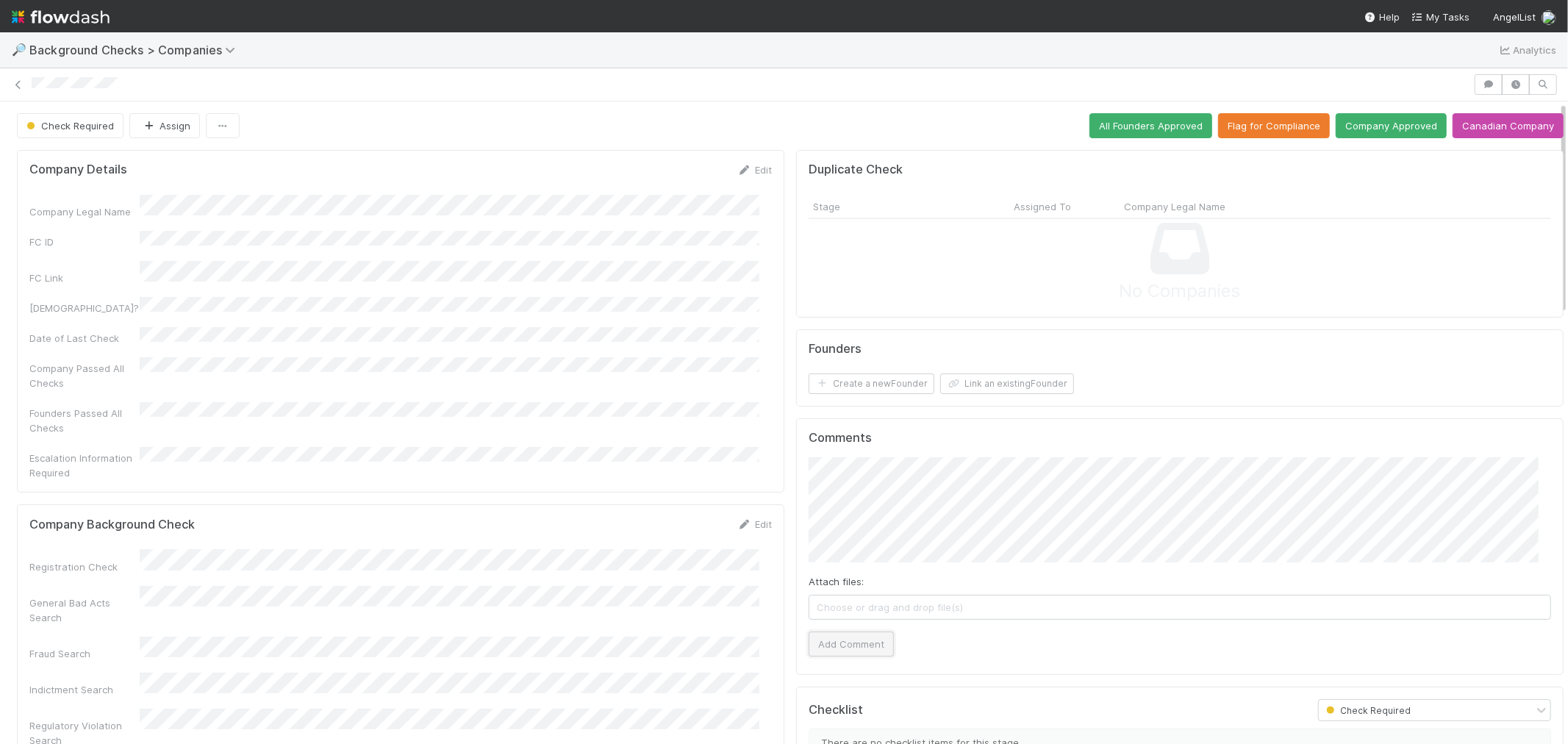
click at [842, 636] on button "Add Comment" at bounding box center [851, 644] width 86 height 25
click at [879, 389] on button "Create a new Founder" at bounding box center [871, 384] width 126 height 20
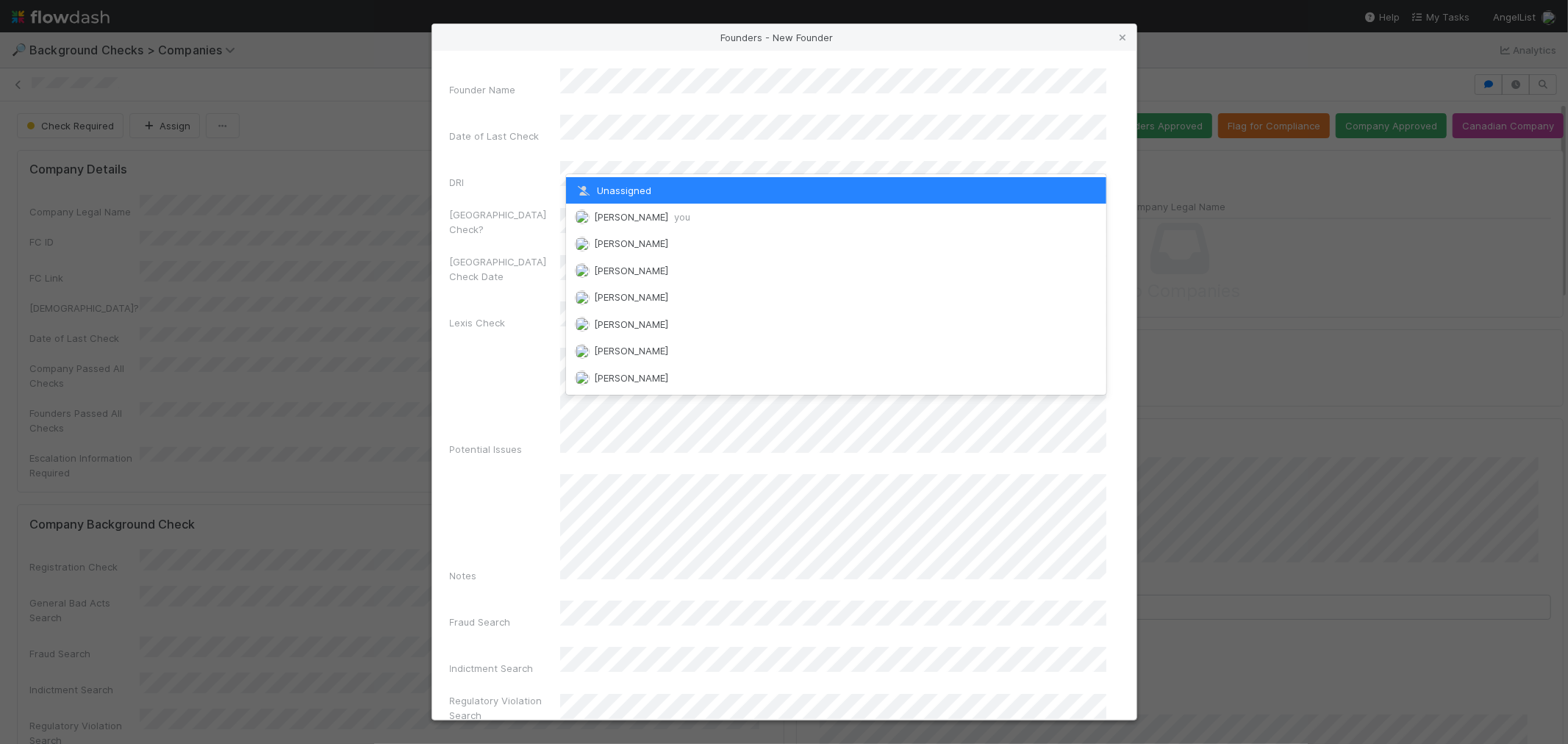
click at [628, 208] on div "[PERSON_NAME] you" at bounding box center [836, 217] width 540 height 27
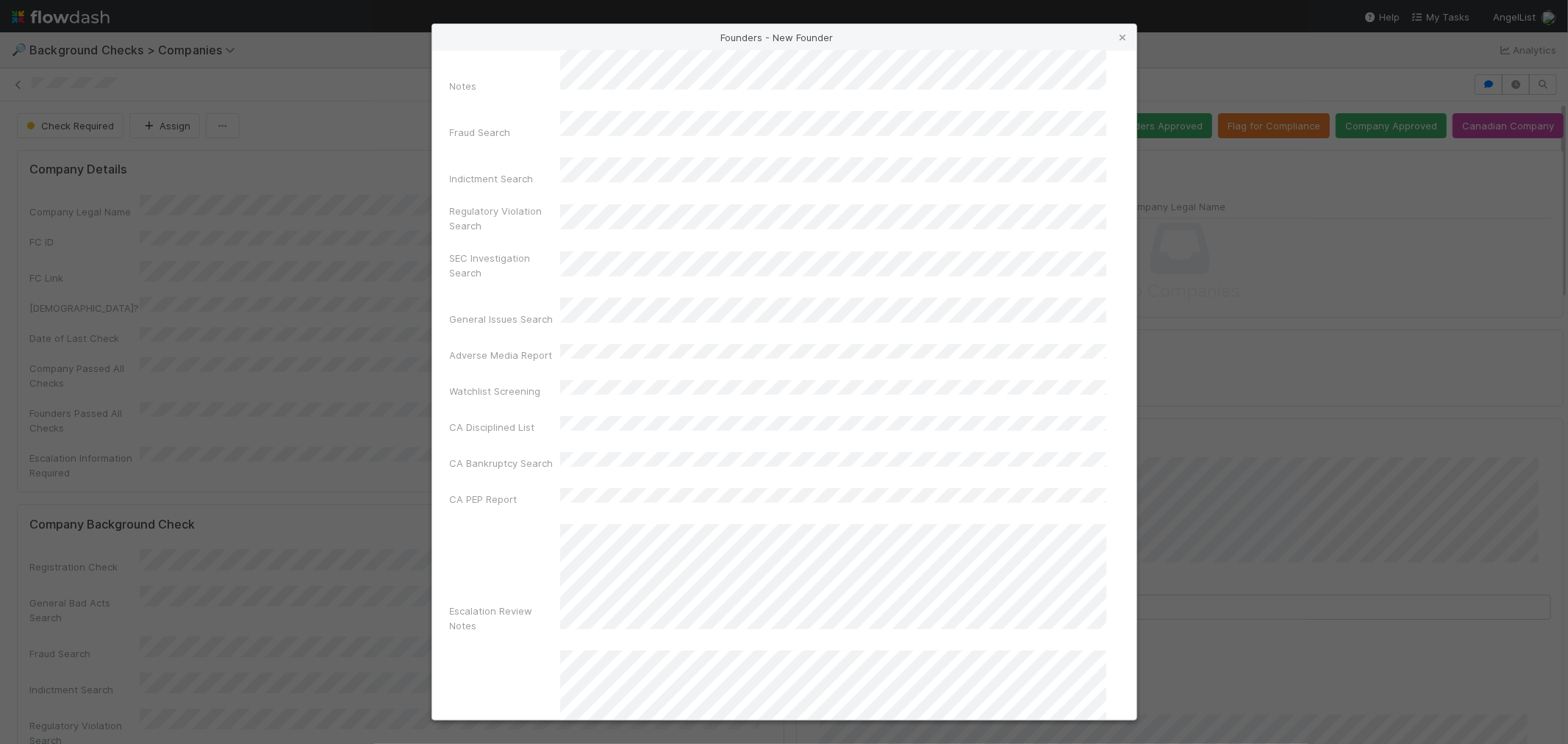
scroll to position [520, 0]
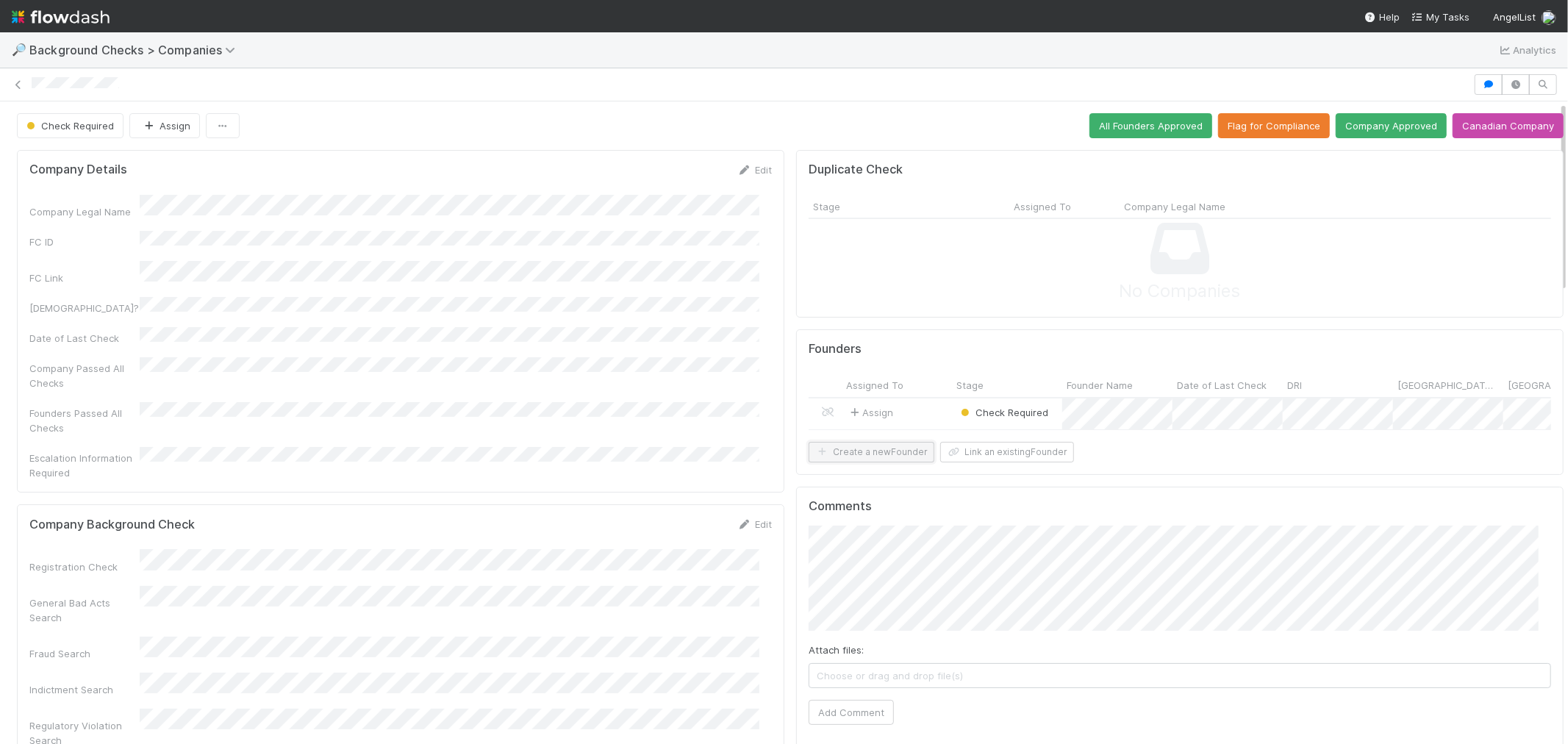
click at [861, 462] on button "Create a new Founder" at bounding box center [871, 452] width 126 height 20
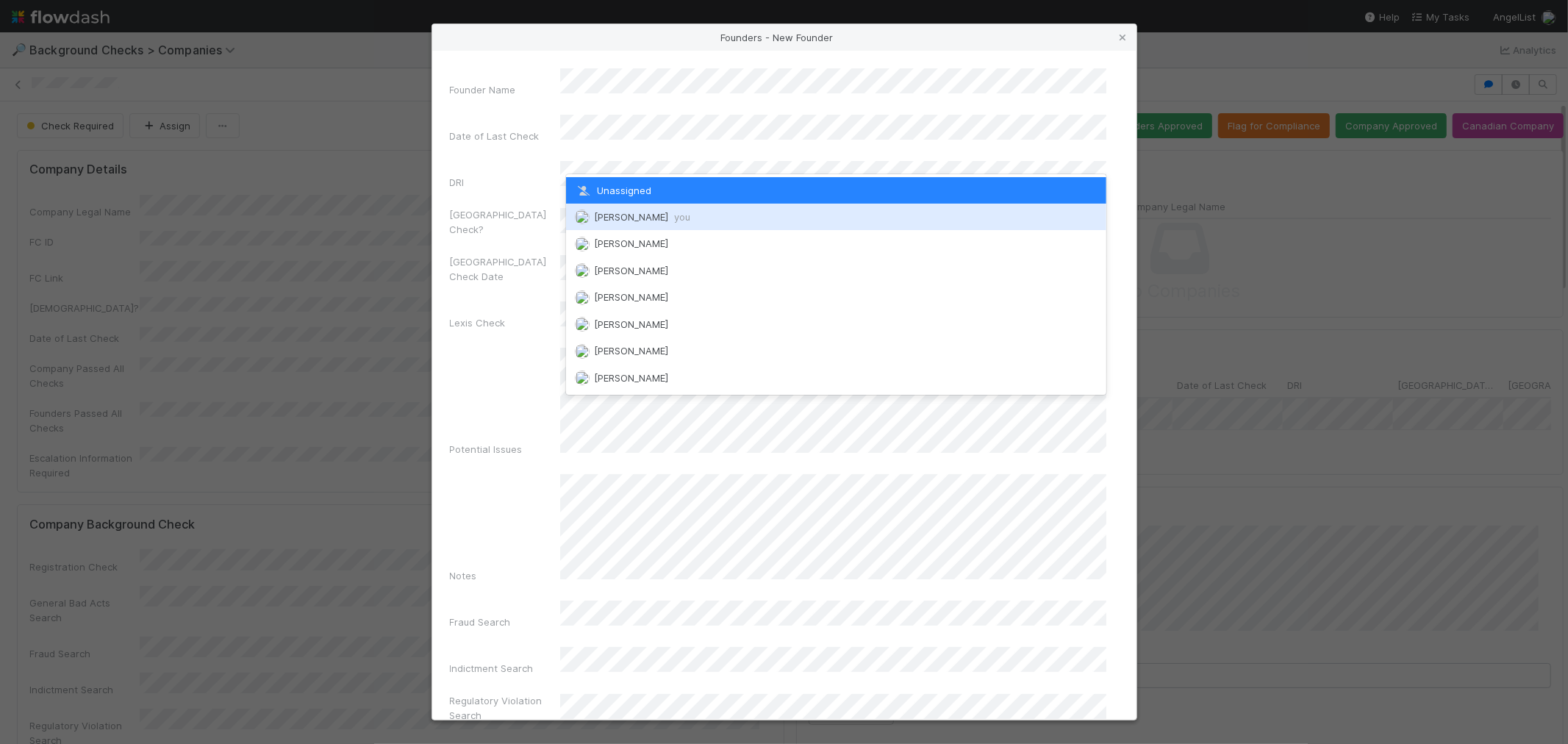
click at [648, 209] on div "[PERSON_NAME] you" at bounding box center [836, 217] width 540 height 27
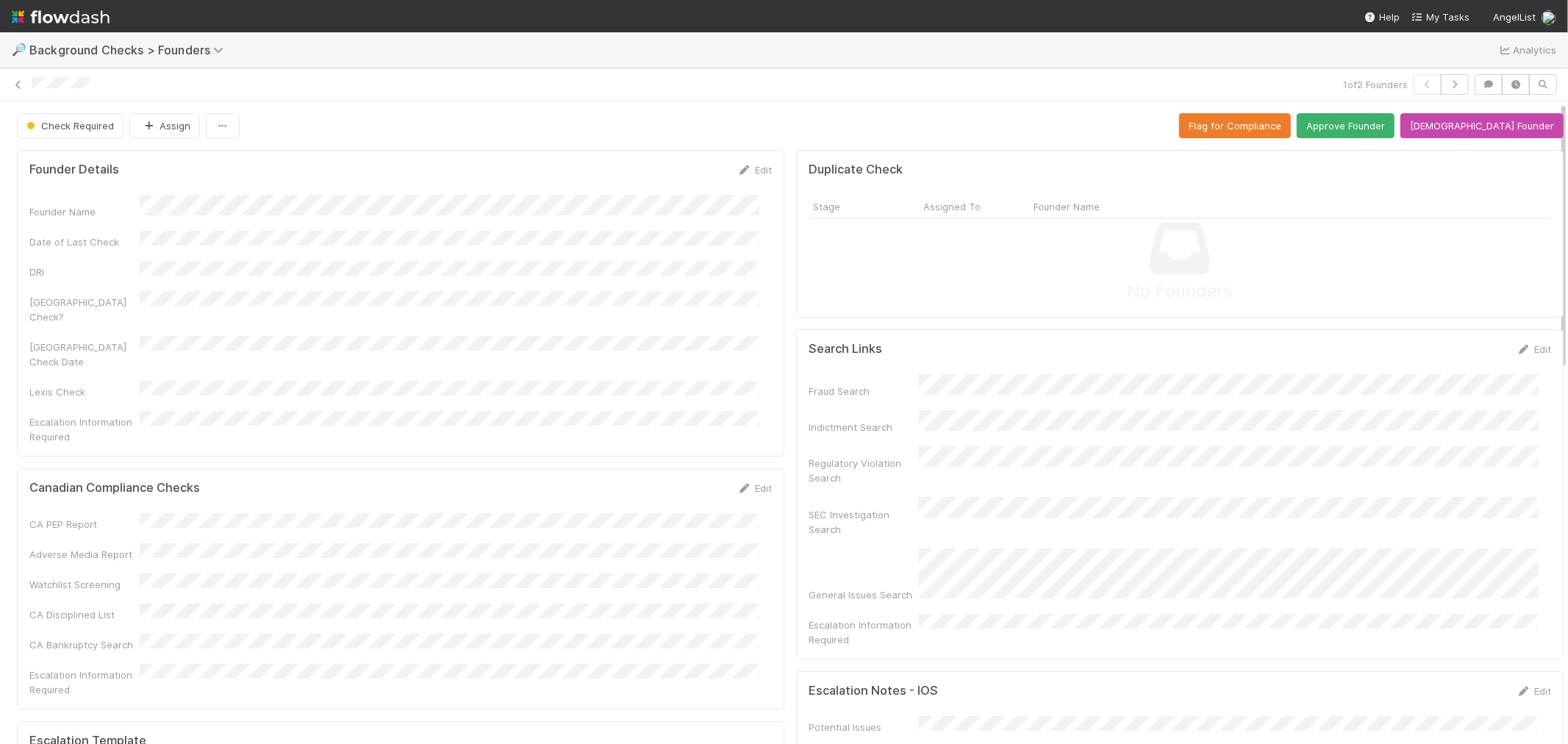
scroll to position [490, 0]
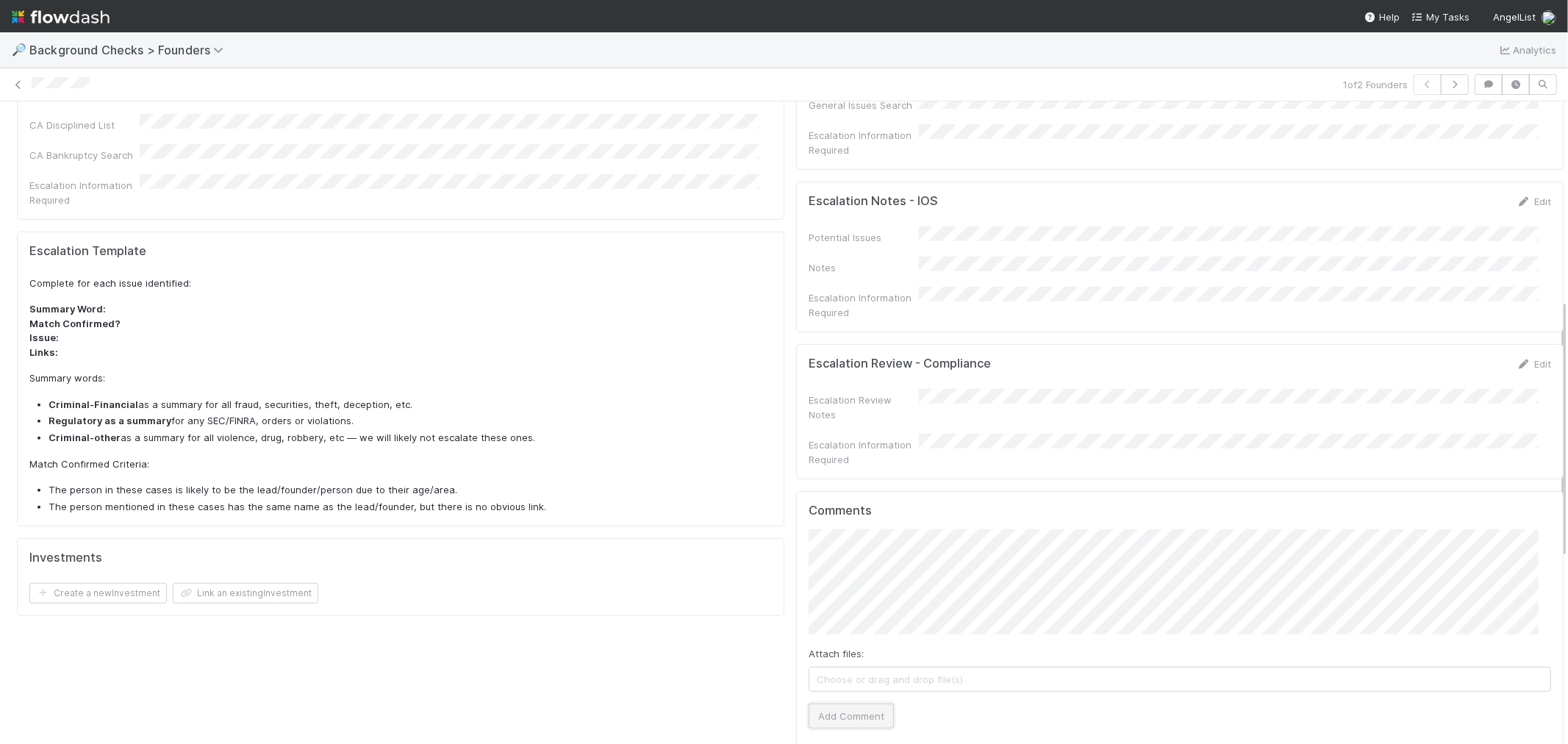
click at [834, 703] on button "Add Comment" at bounding box center [851, 716] width 86 height 25
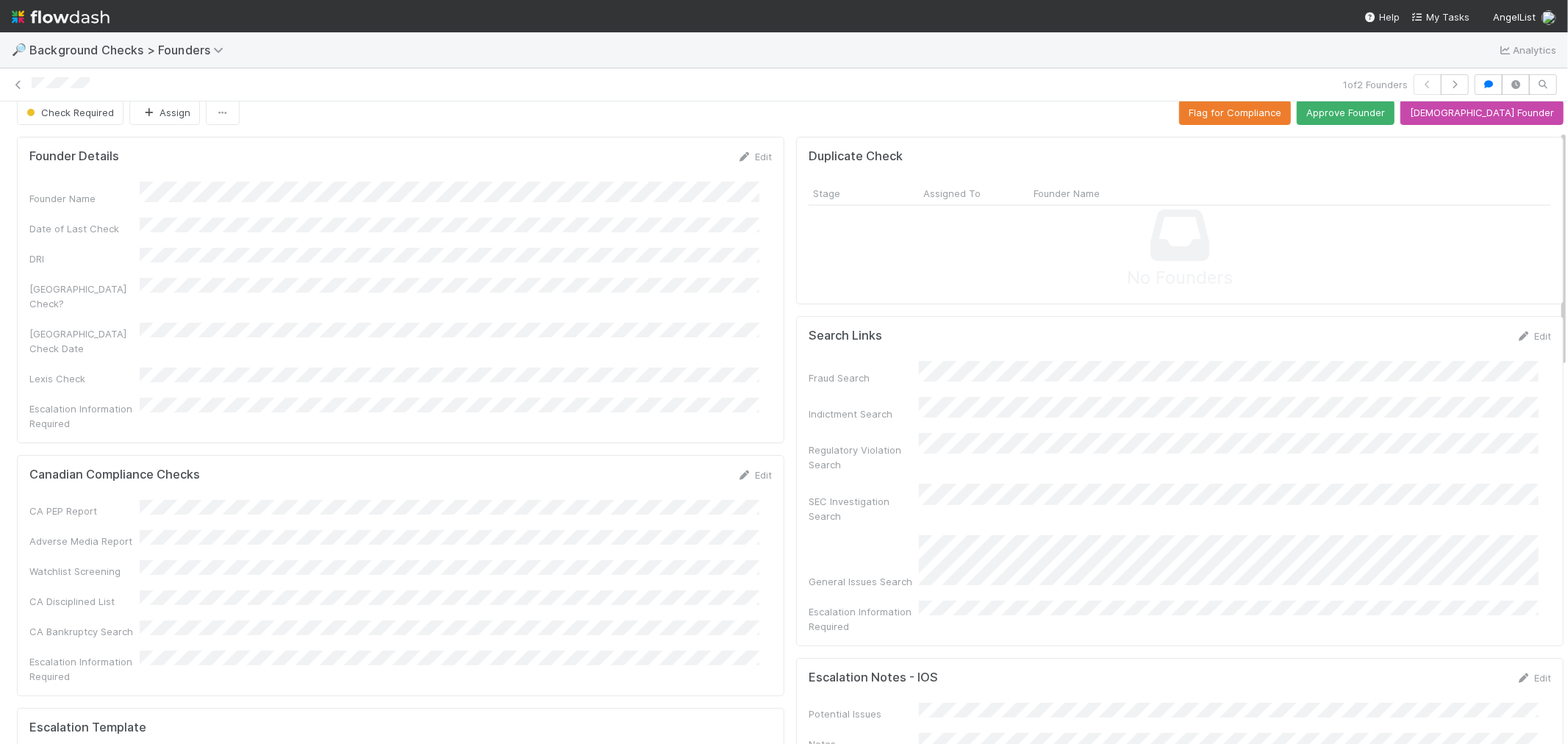
scroll to position [0, 0]
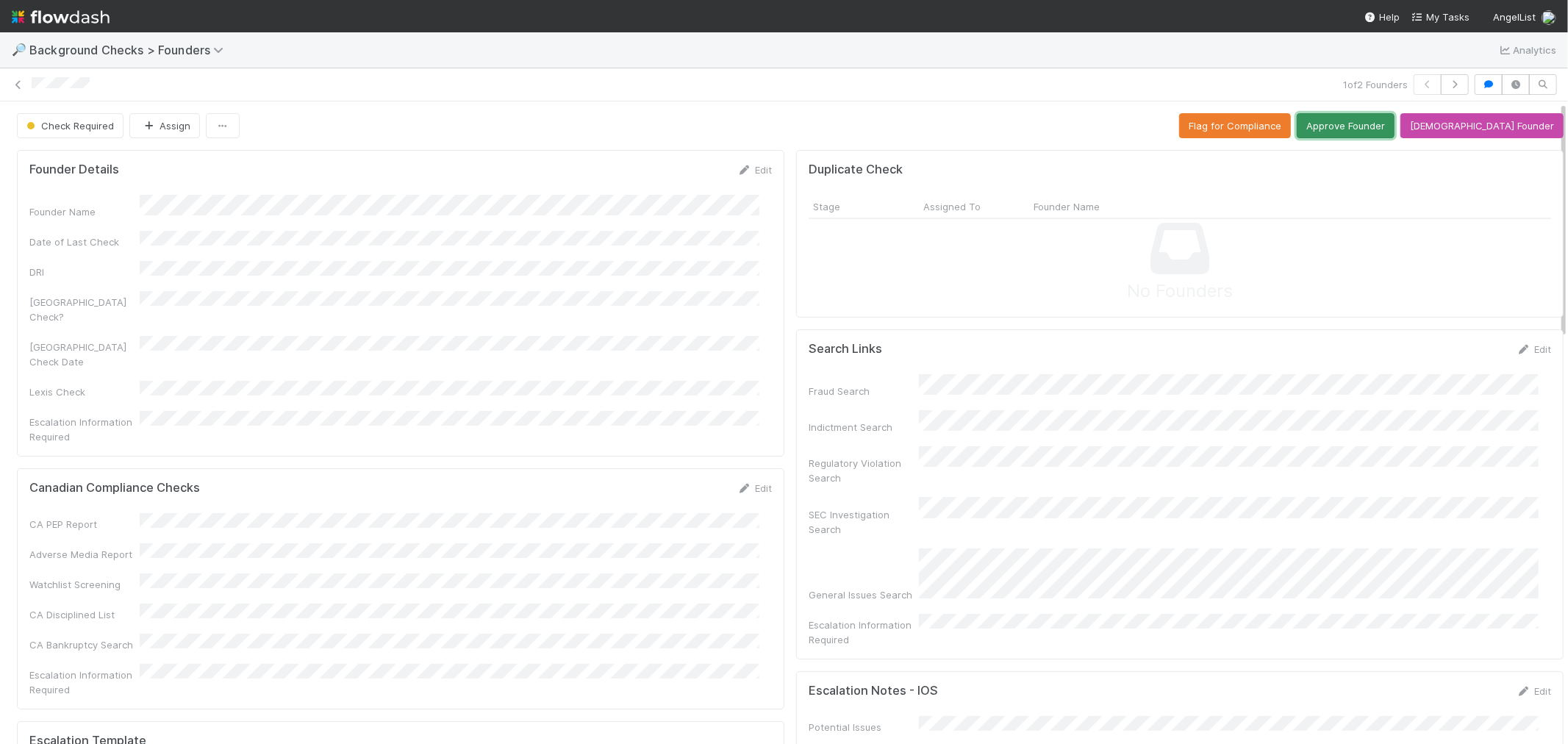
click at [1358, 129] on button "Approve Founder" at bounding box center [1345, 126] width 98 height 25
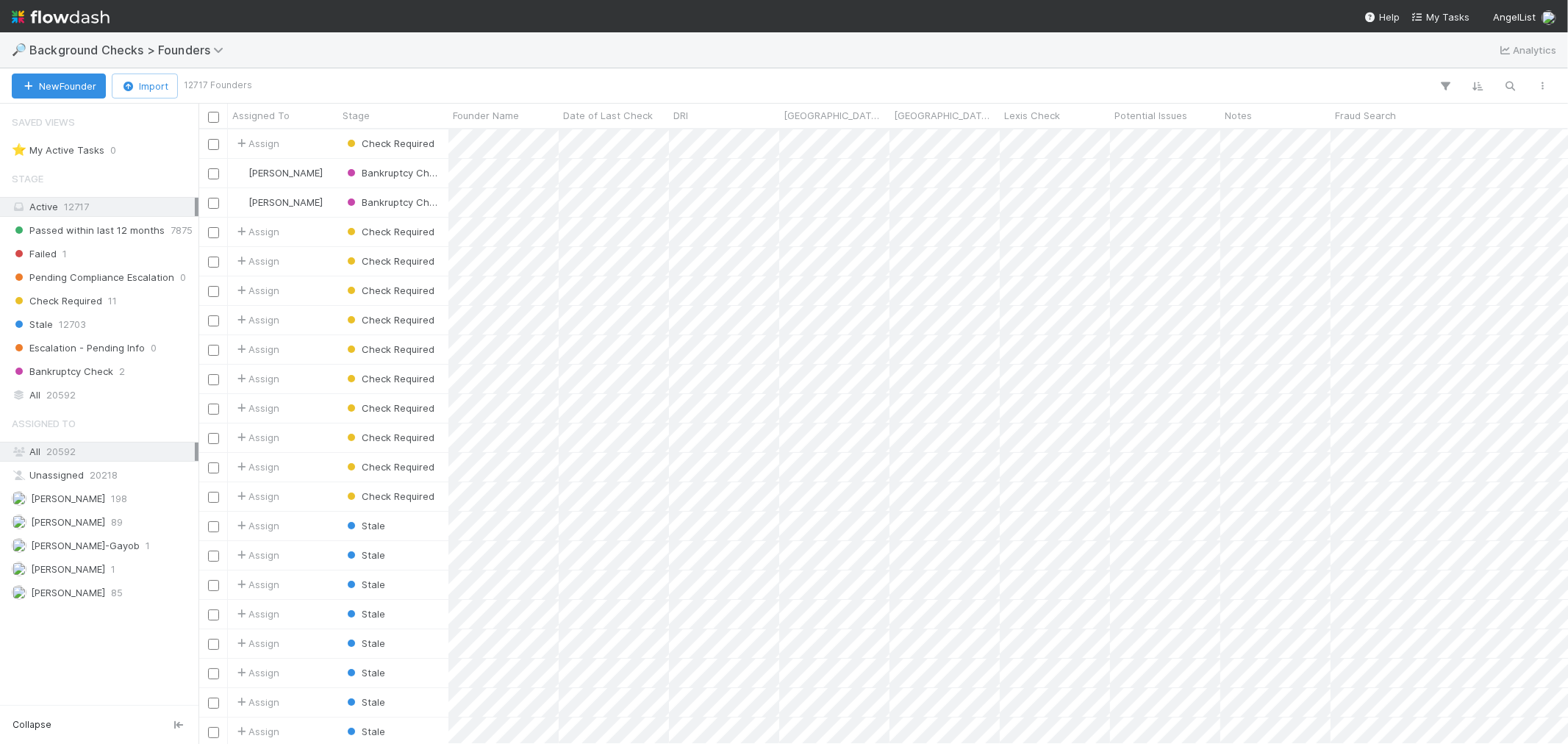
scroll to position [601, 1357]
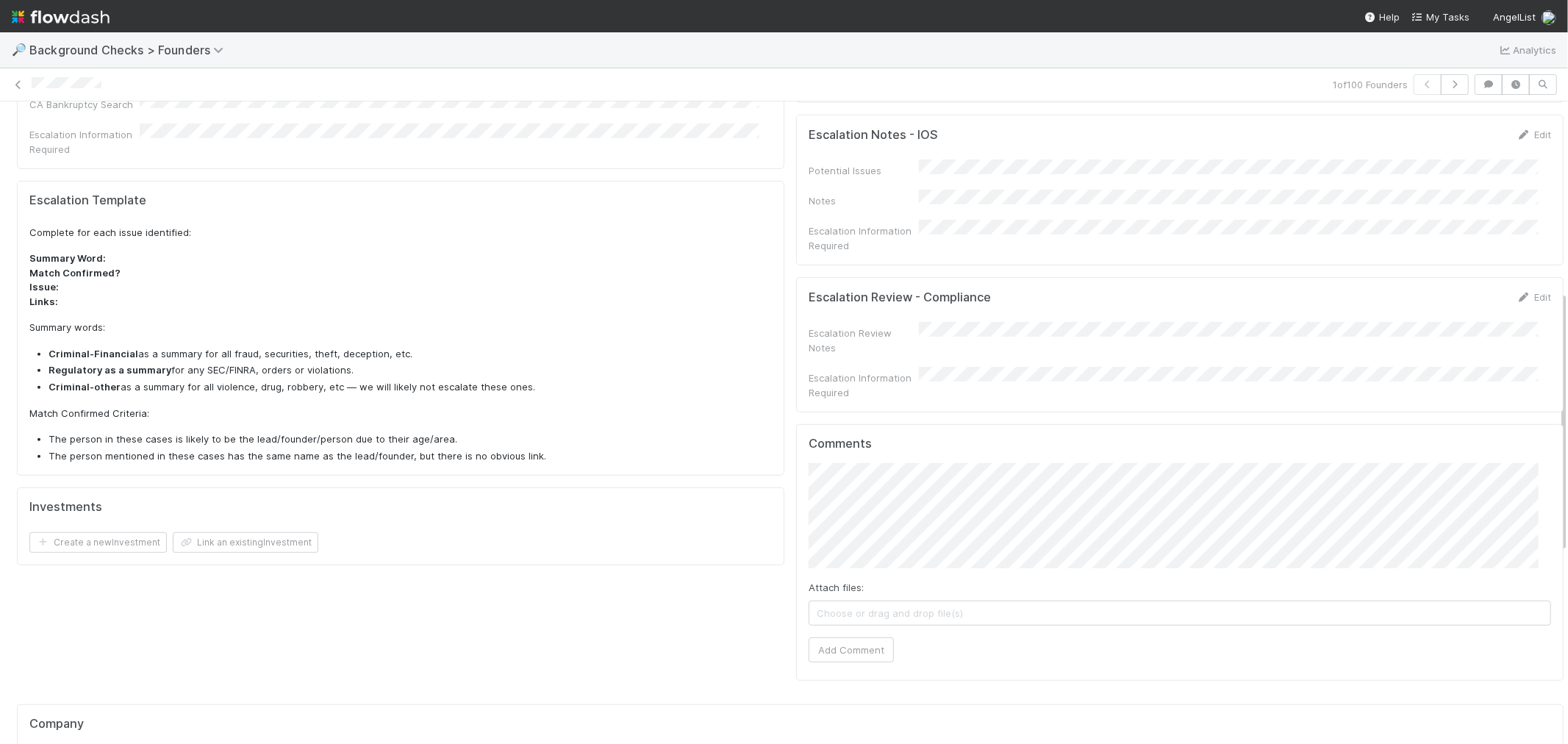
scroll to position [653, 0]
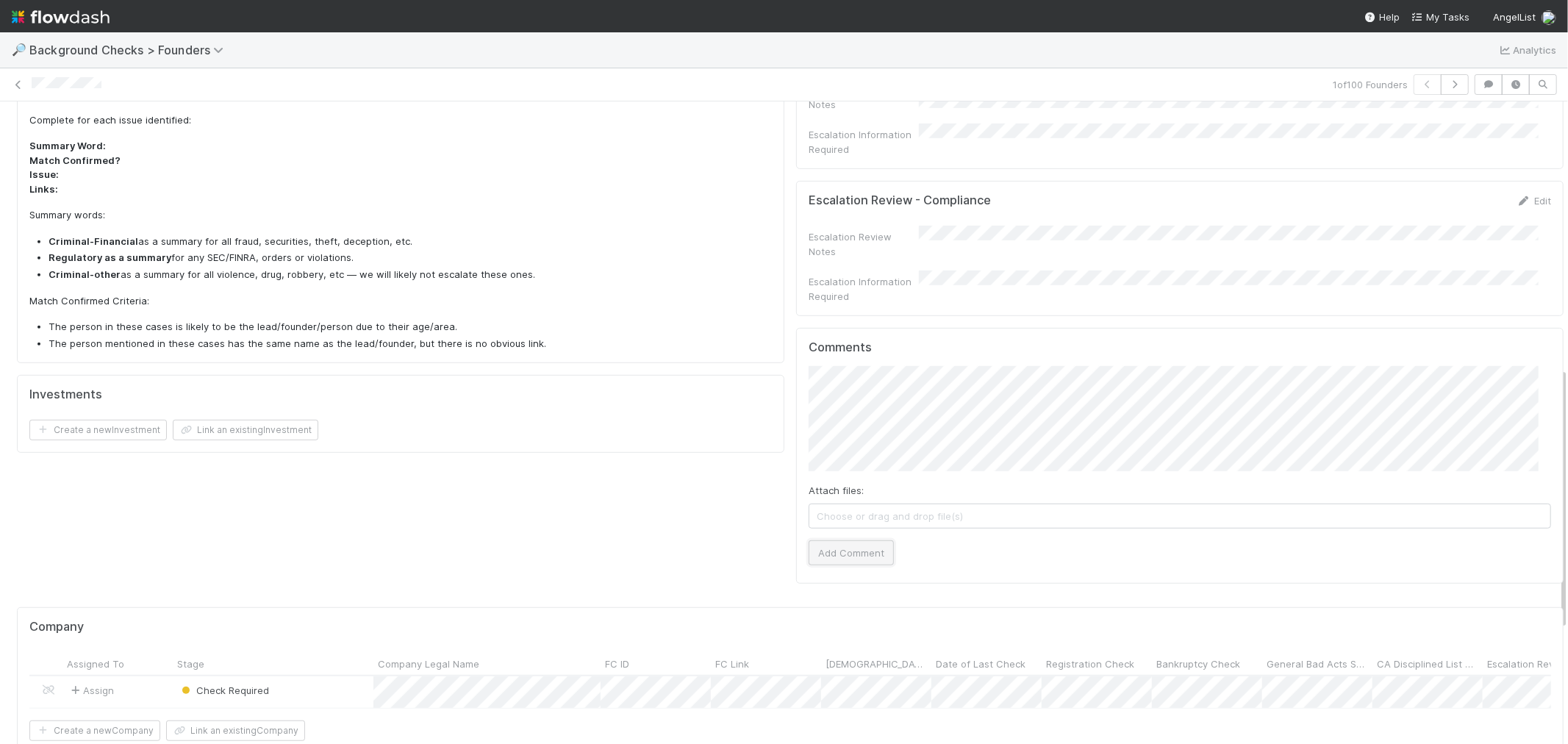
click at [839, 540] on button "Add Comment" at bounding box center [851, 553] width 86 height 25
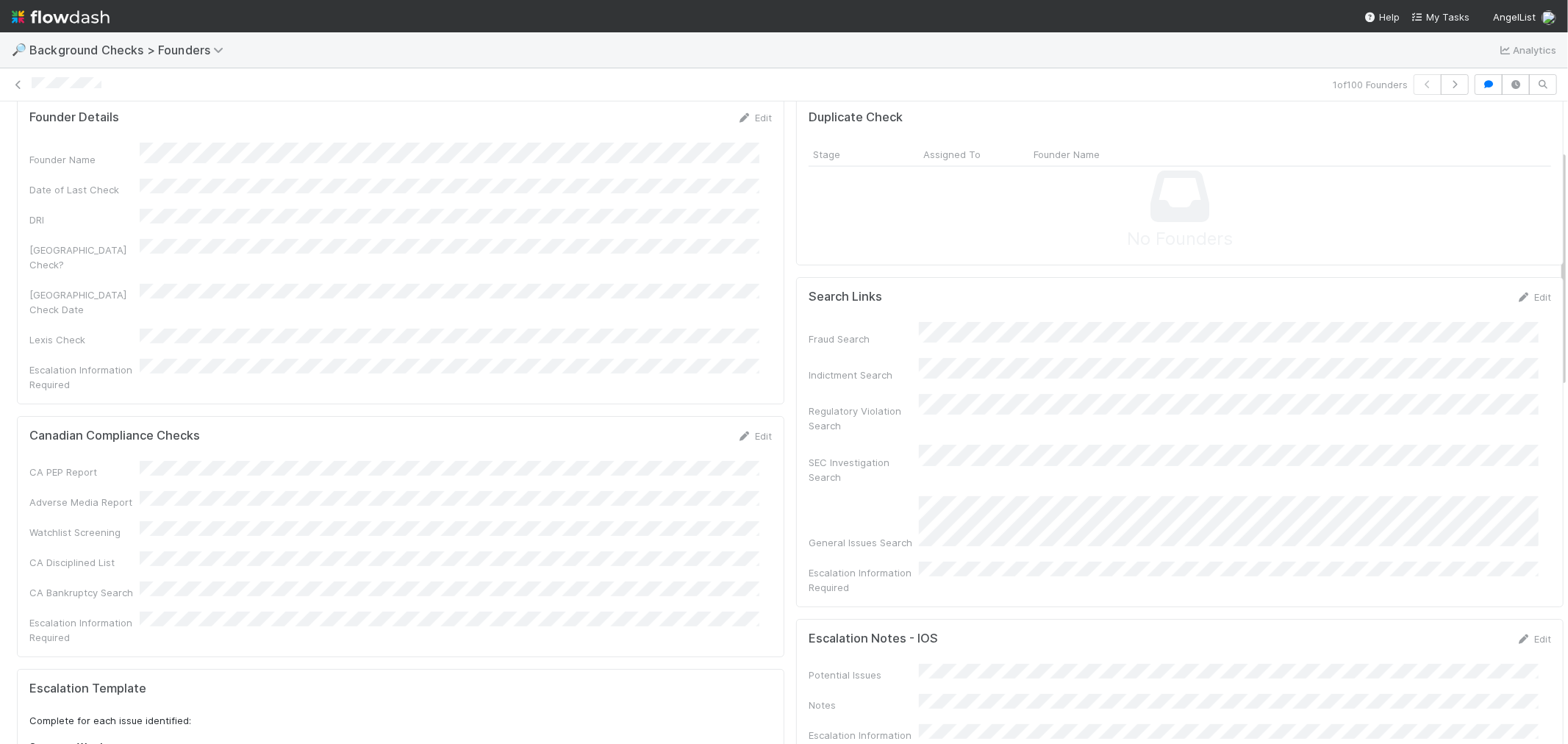
scroll to position [0, 0]
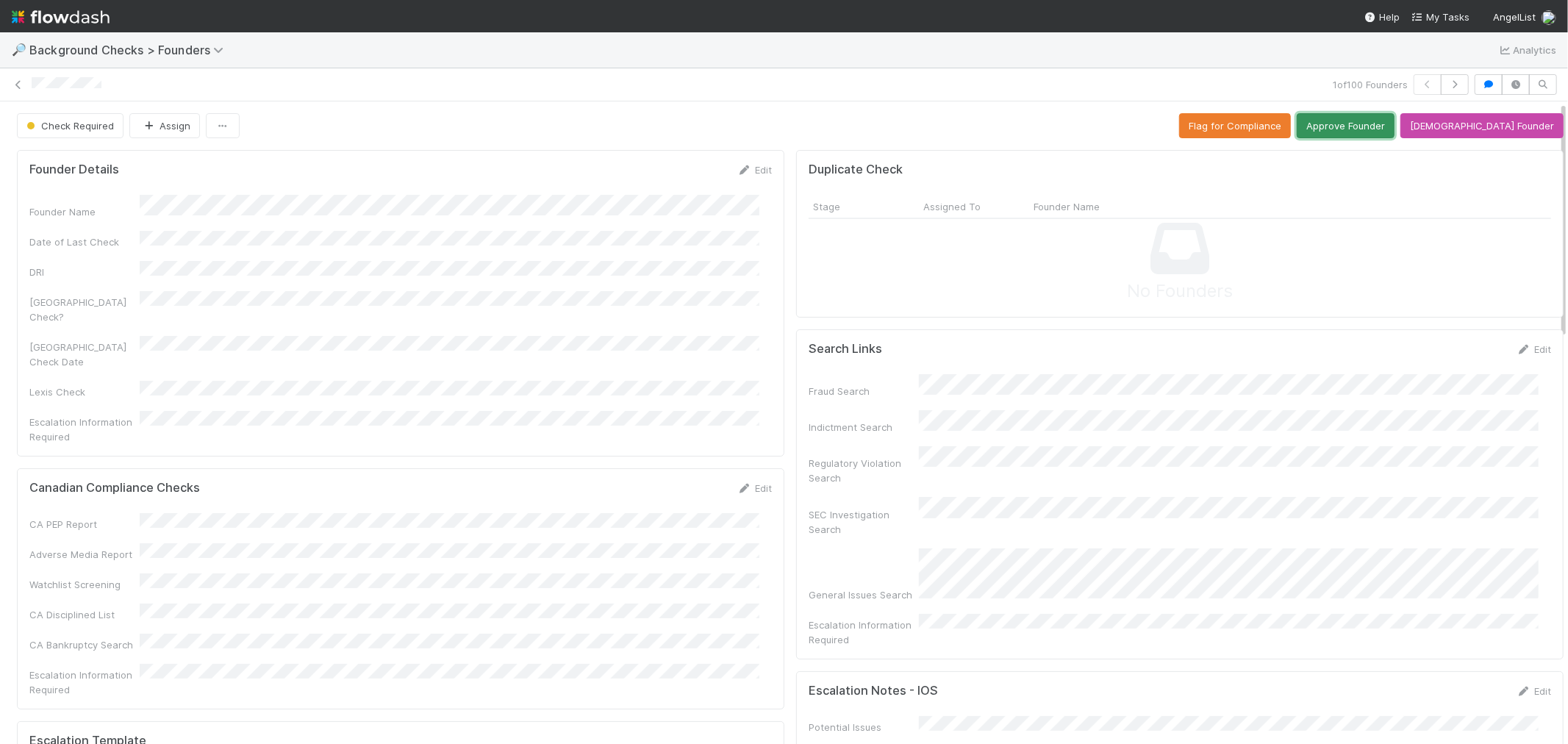
click at [1395, 123] on button "Approve Founder" at bounding box center [1345, 126] width 98 height 25
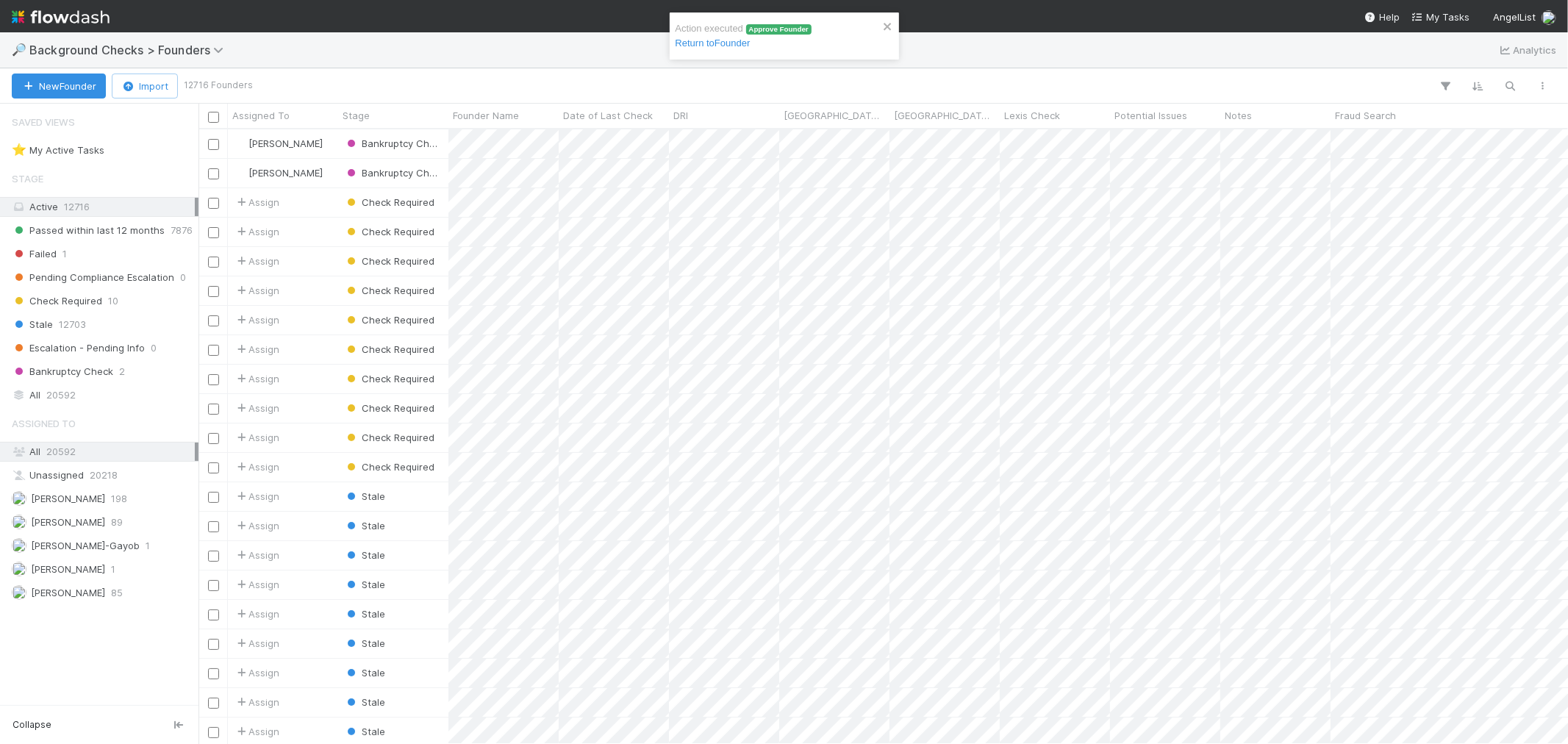
scroll to position [601, 1357]
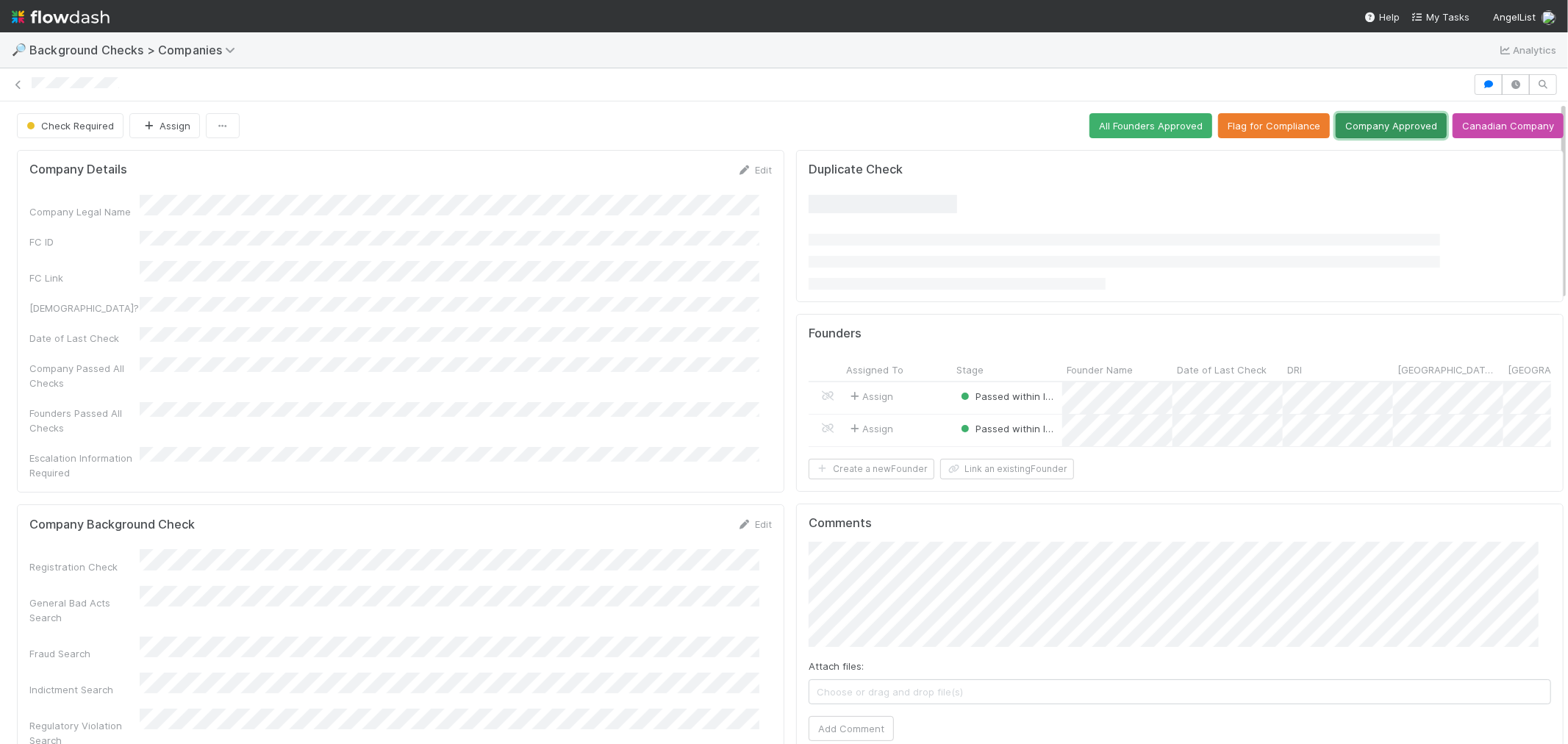
click at [1376, 133] on button "Company Approved" at bounding box center [1391, 126] width 111 height 25
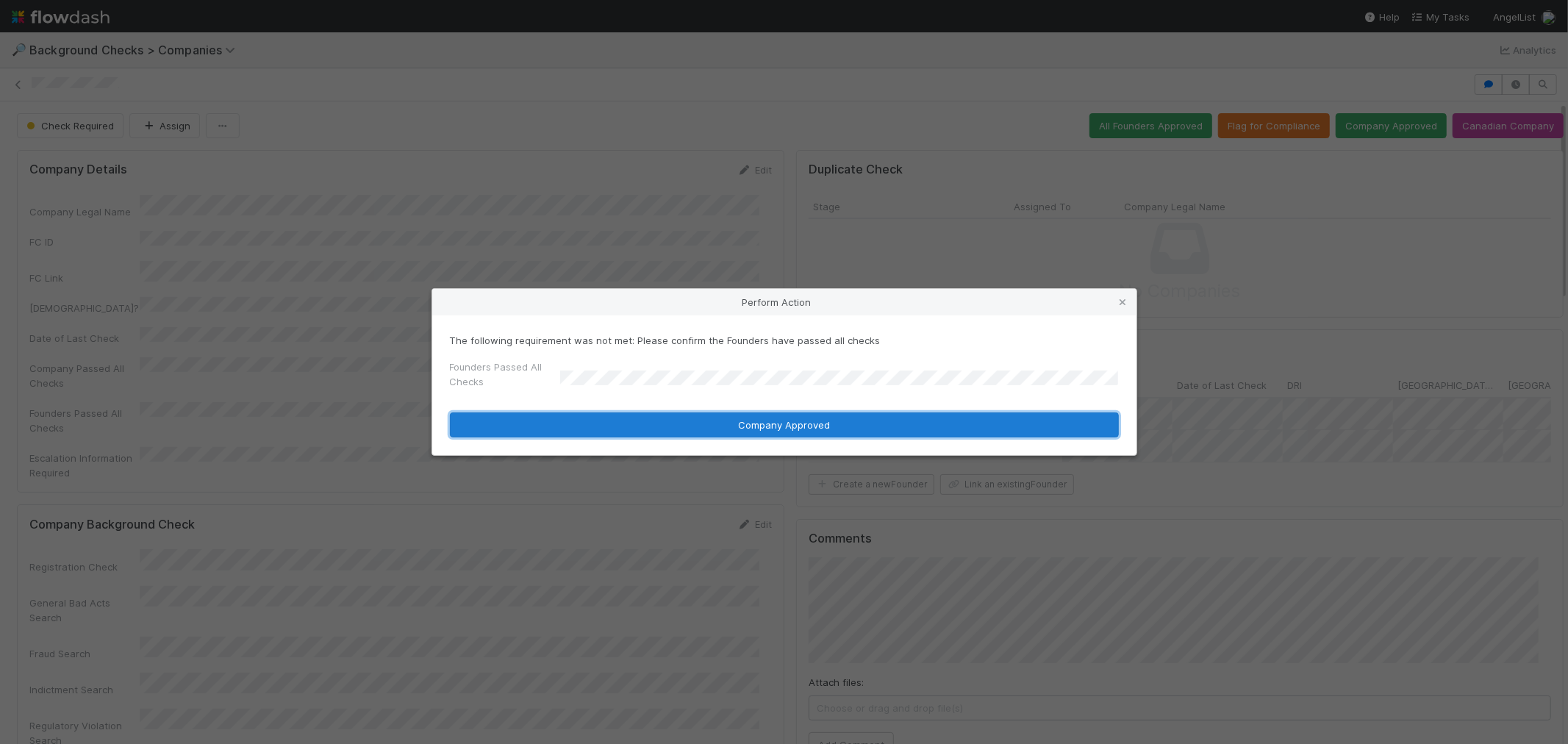
click at [576, 424] on button "Company Approved" at bounding box center [784, 425] width 669 height 25
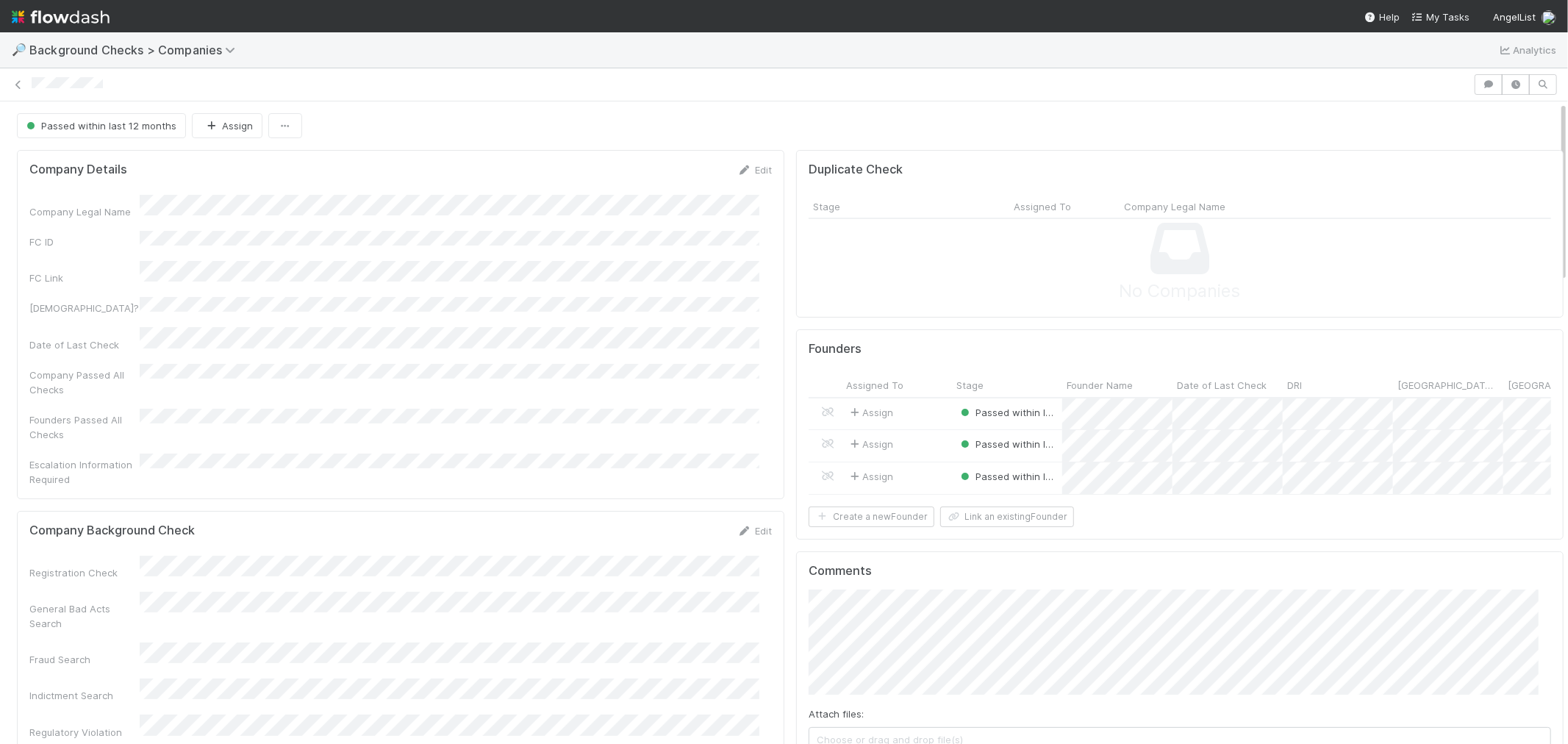
drag, startPoint x: 119, startPoint y: 84, endPoint x: 30, endPoint y: 88, distance: 89.1
click at [30, 88] on div at bounding box center [784, 85] width 1568 height 20
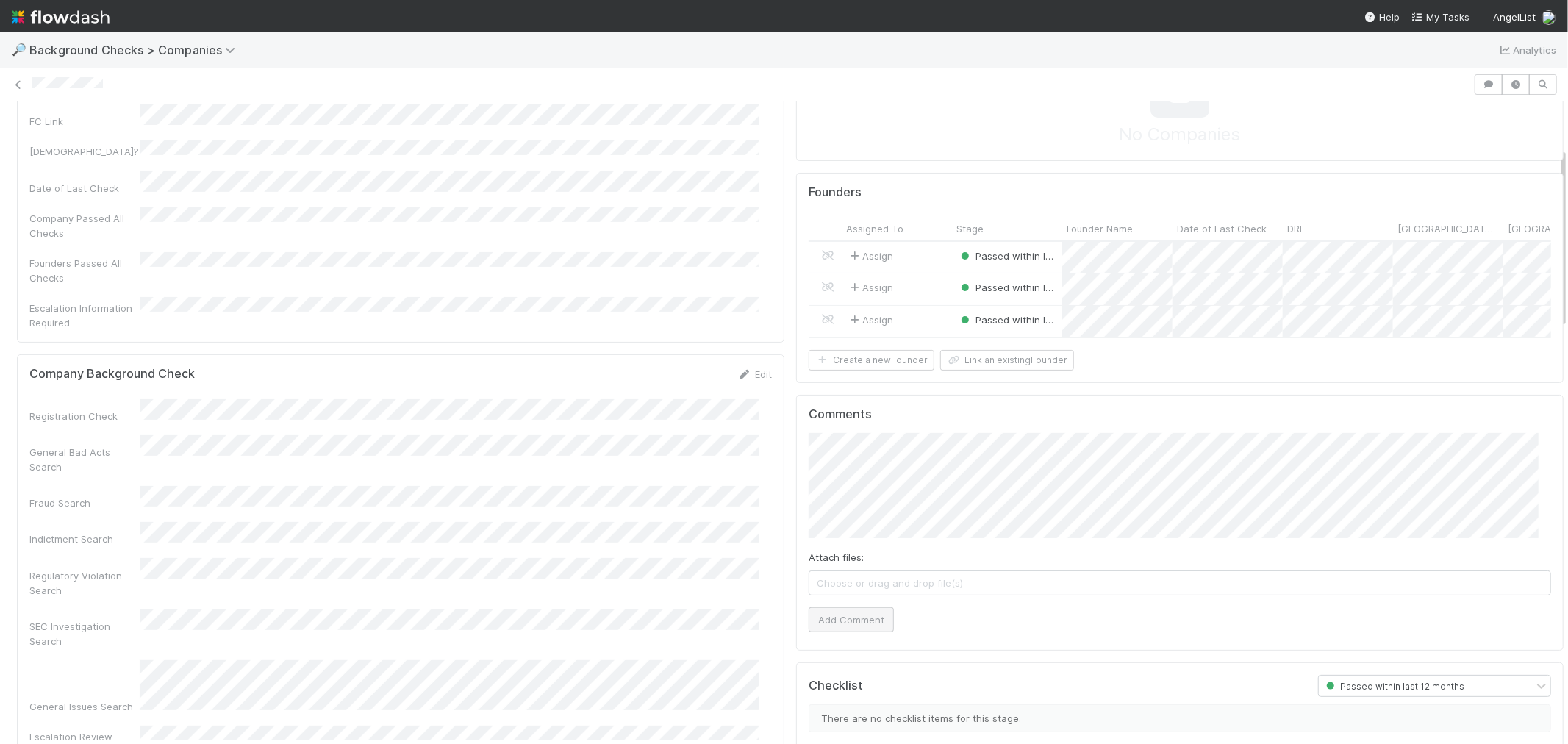
scroll to position [163, 0]
click at [859, 625] on button "Add Comment" at bounding box center [851, 613] width 86 height 25
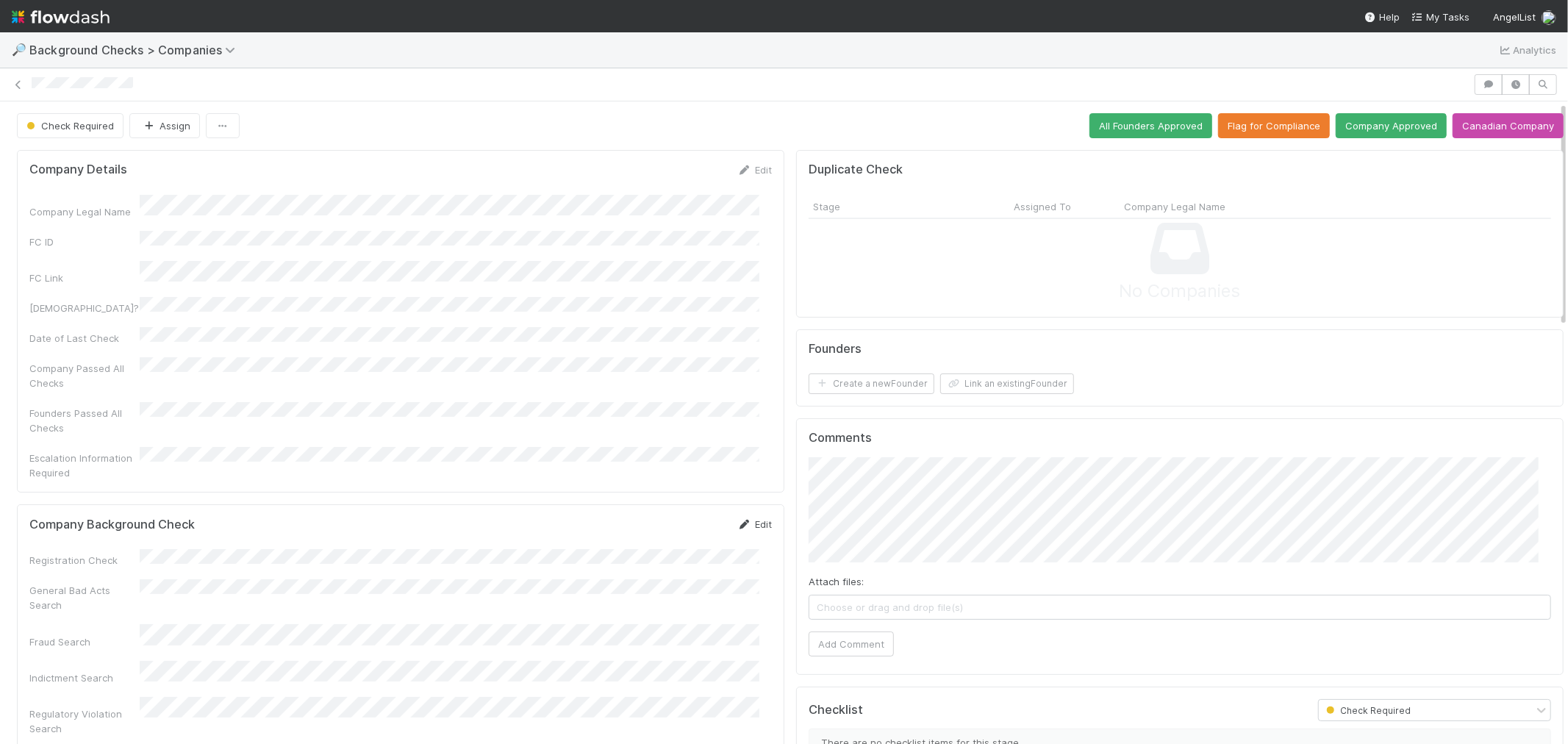
click at [737, 520] on icon at bounding box center [744, 524] width 15 height 9
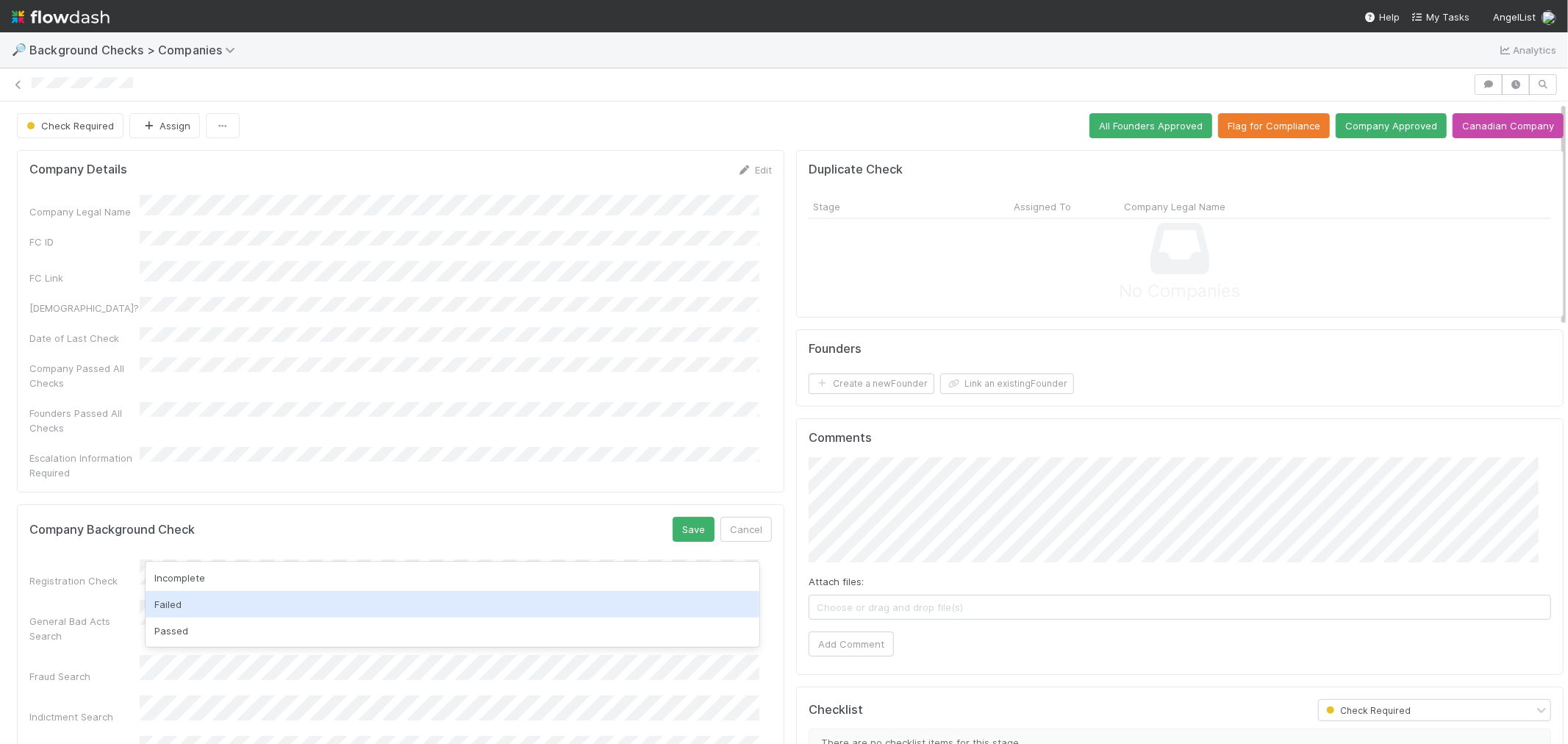
click at [188, 625] on div "Passed" at bounding box center [452, 631] width 614 height 27
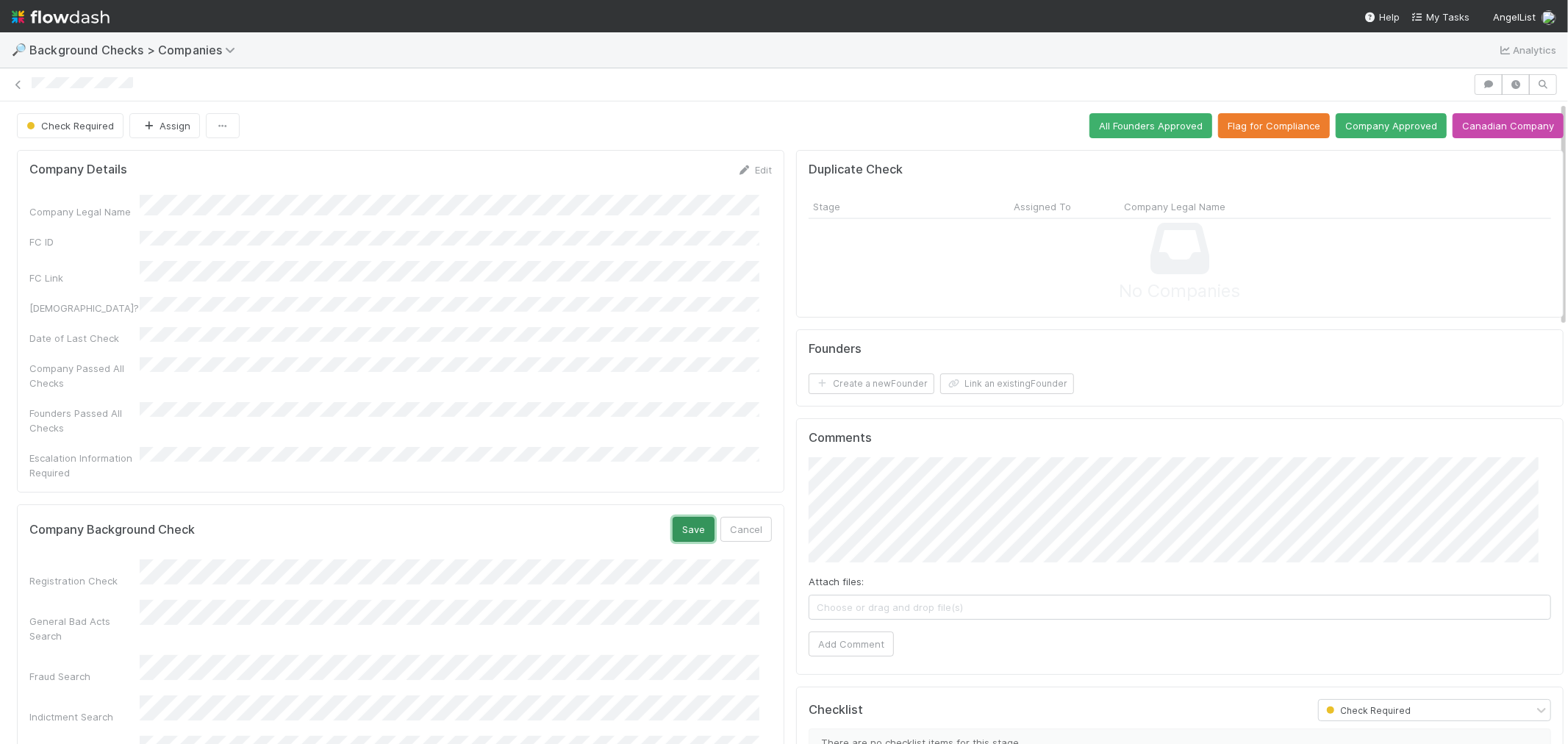
click at [679, 516] on button "Save" at bounding box center [693, 529] width 42 height 25
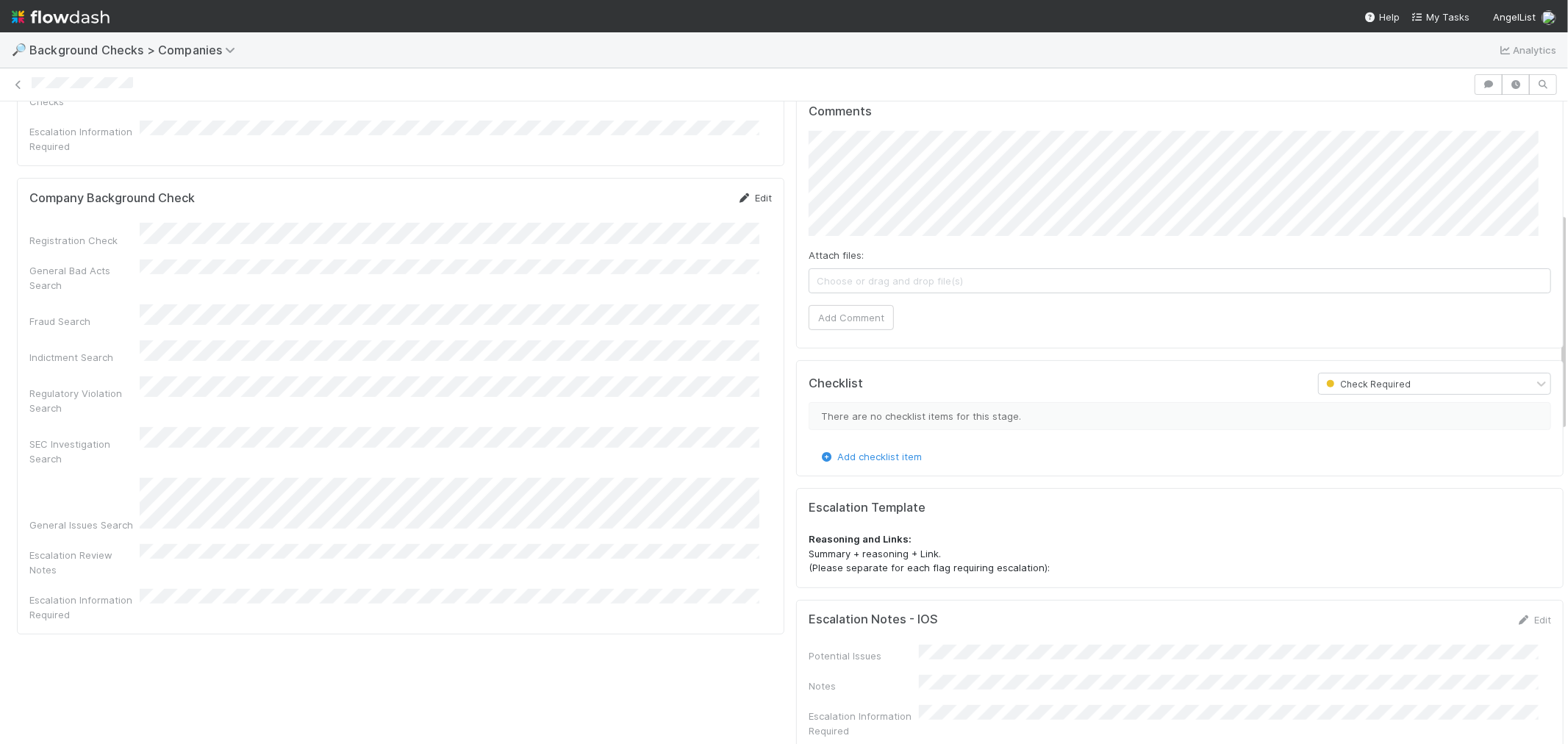
click at [755, 191] on link "Edit" at bounding box center [754, 197] width 35 height 12
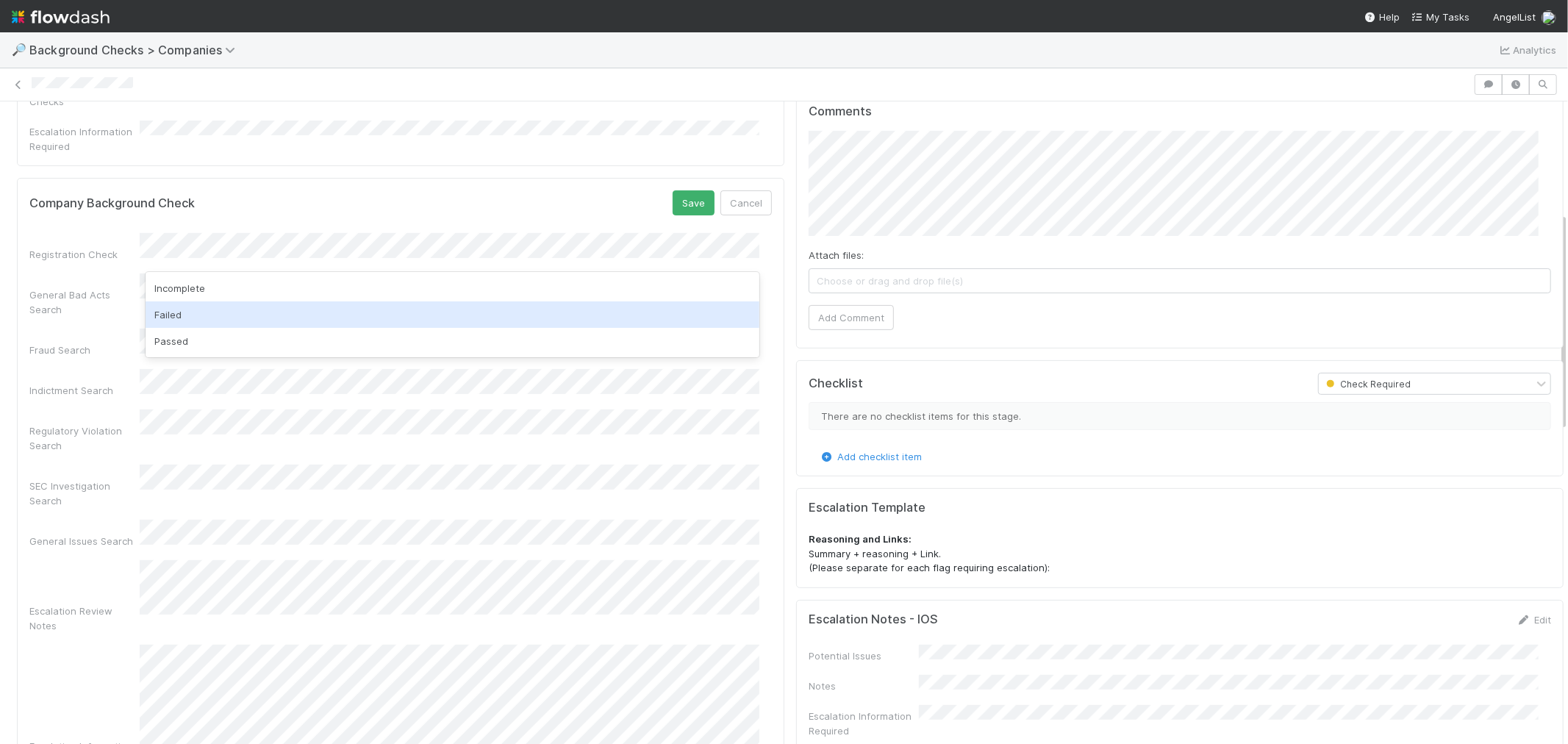
click at [261, 325] on div "Failed" at bounding box center [452, 315] width 614 height 27
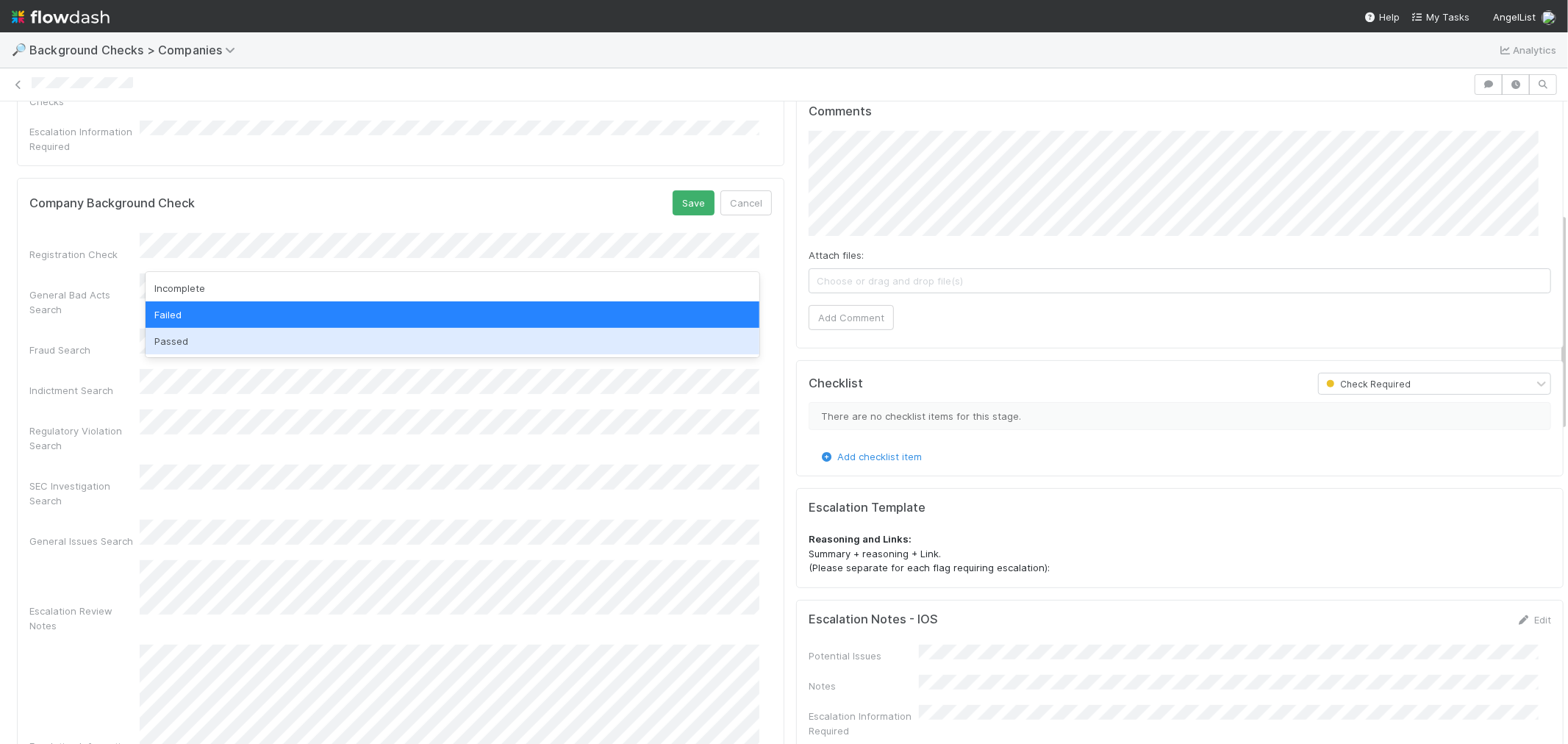
click at [191, 334] on div "Passed" at bounding box center [452, 341] width 614 height 27
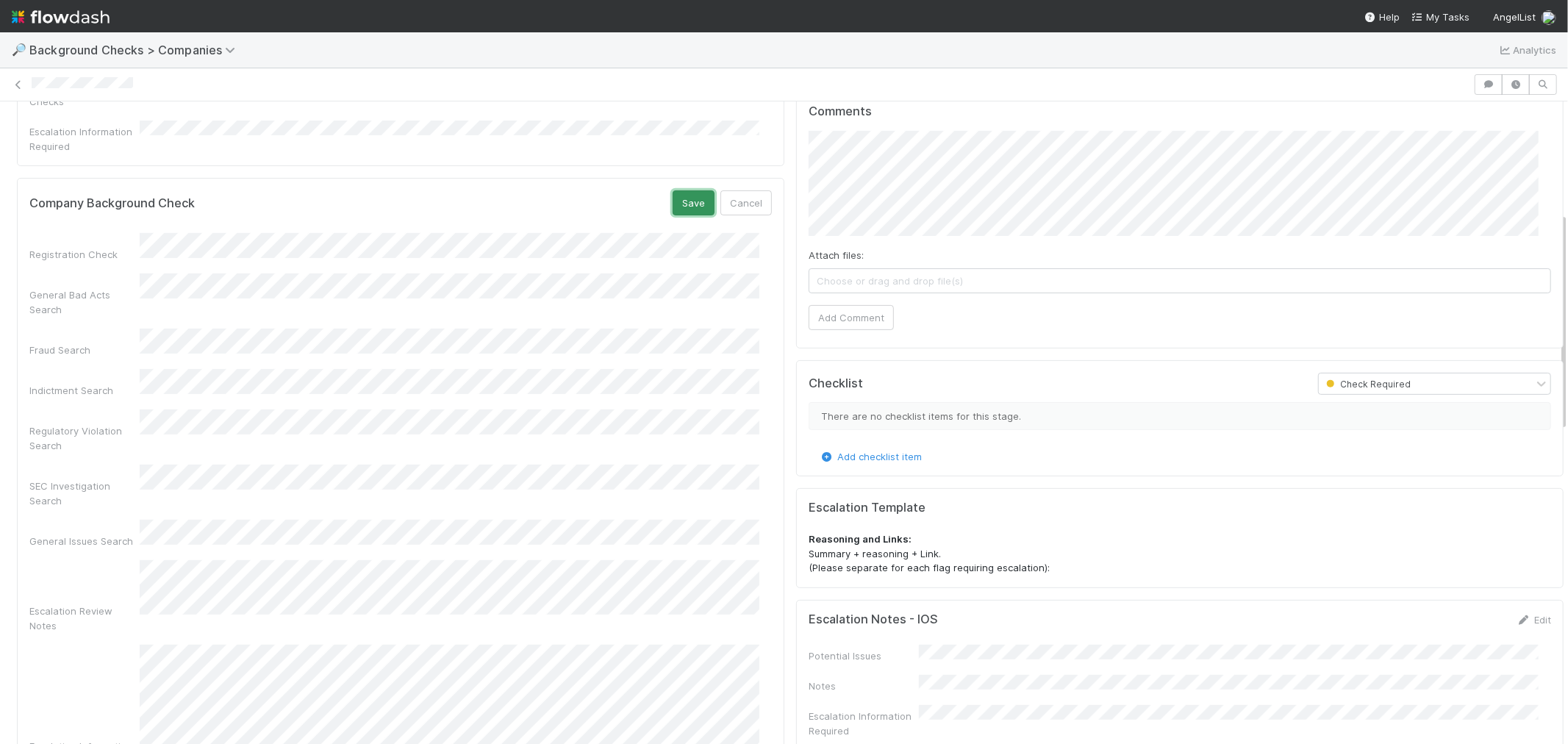
click at [673, 191] on button "Save" at bounding box center [693, 203] width 42 height 25
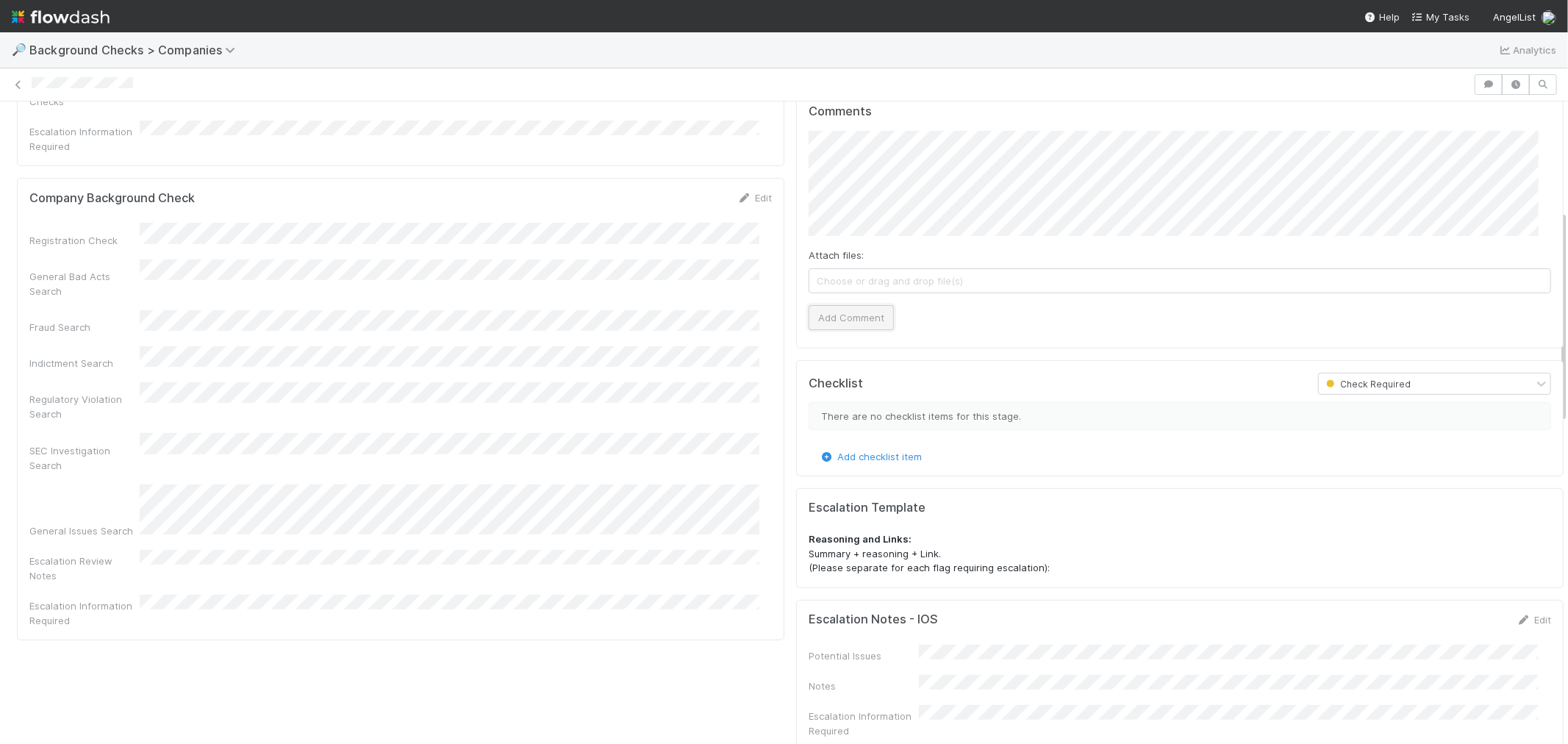
click at [842, 318] on button "Add Comment" at bounding box center [851, 318] width 86 height 25
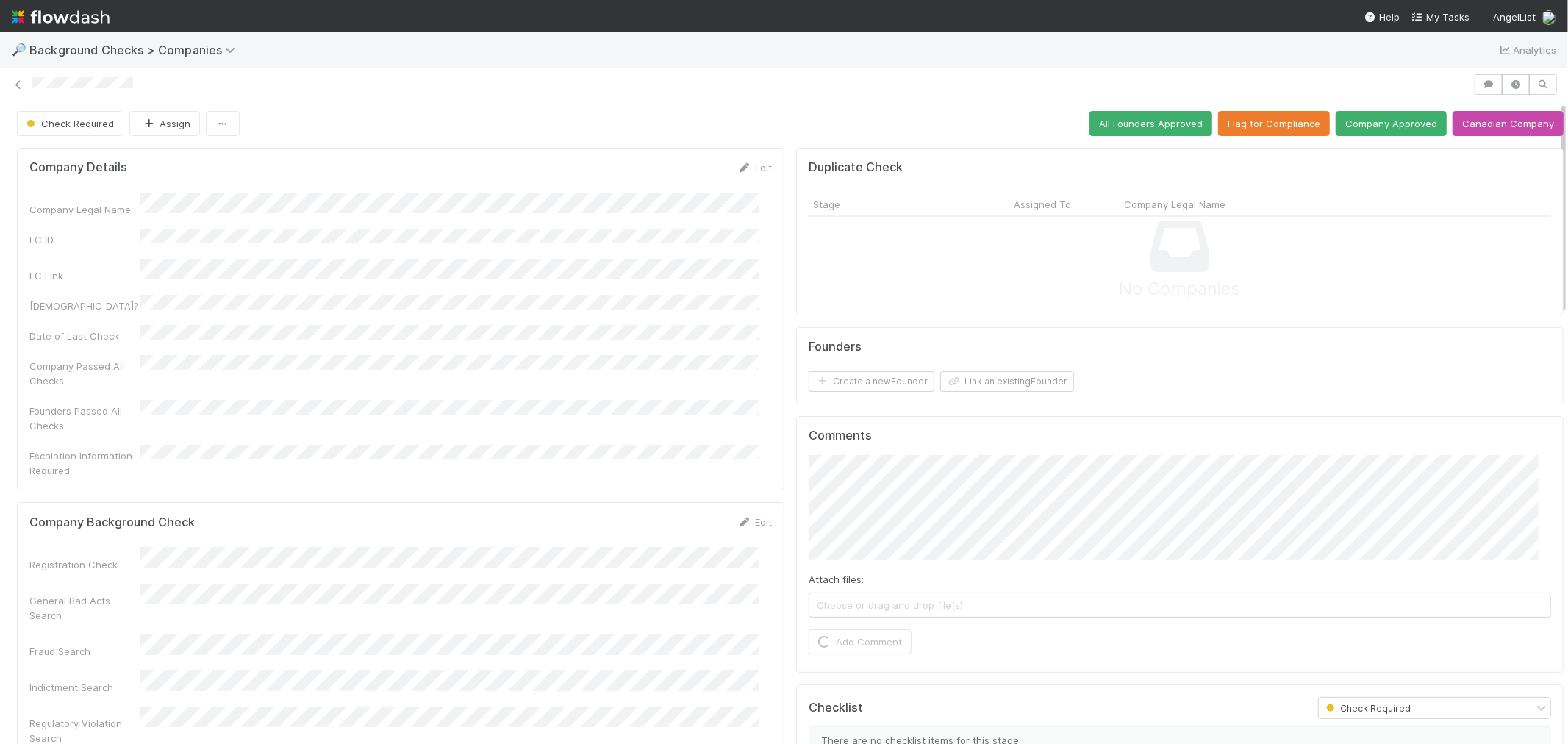
scroll to position [0, 0]
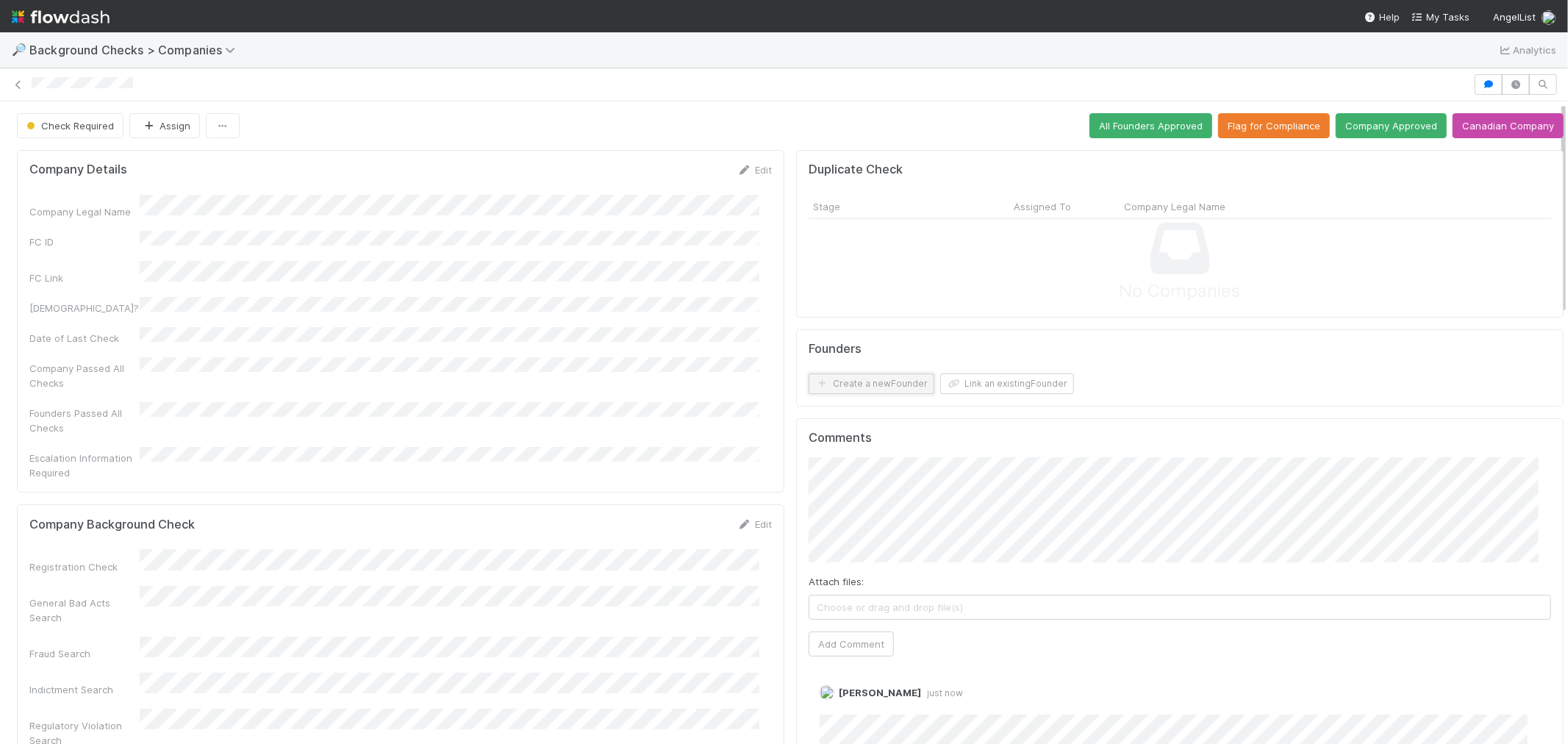
click at [862, 383] on button "Create a new Founder" at bounding box center [871, 384] width 126 height 20
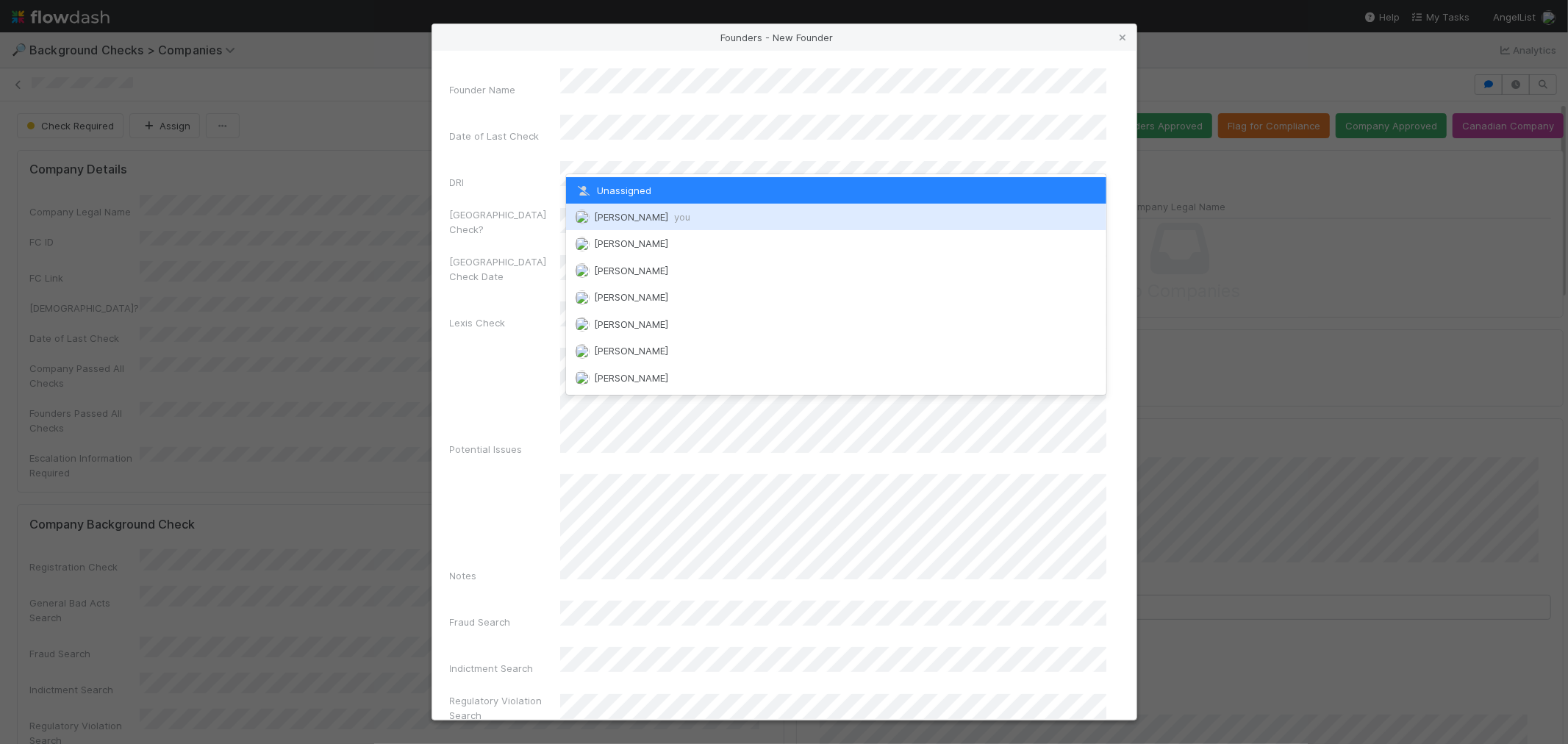
click at [650, 218] on span "[PERSON_NAME] you" at bounding box center [642, 217] width 97 height 12
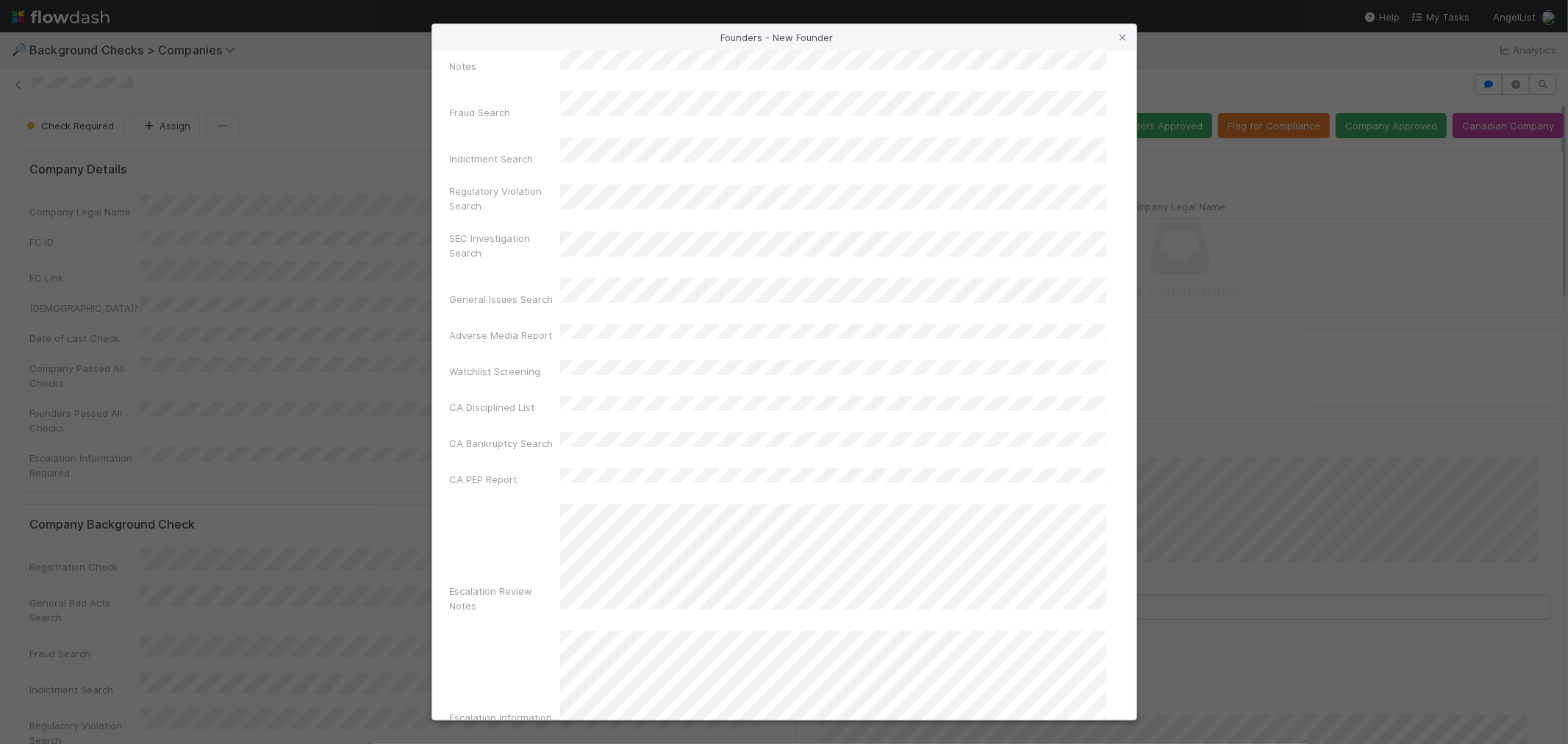
scroll to position [520, 0]
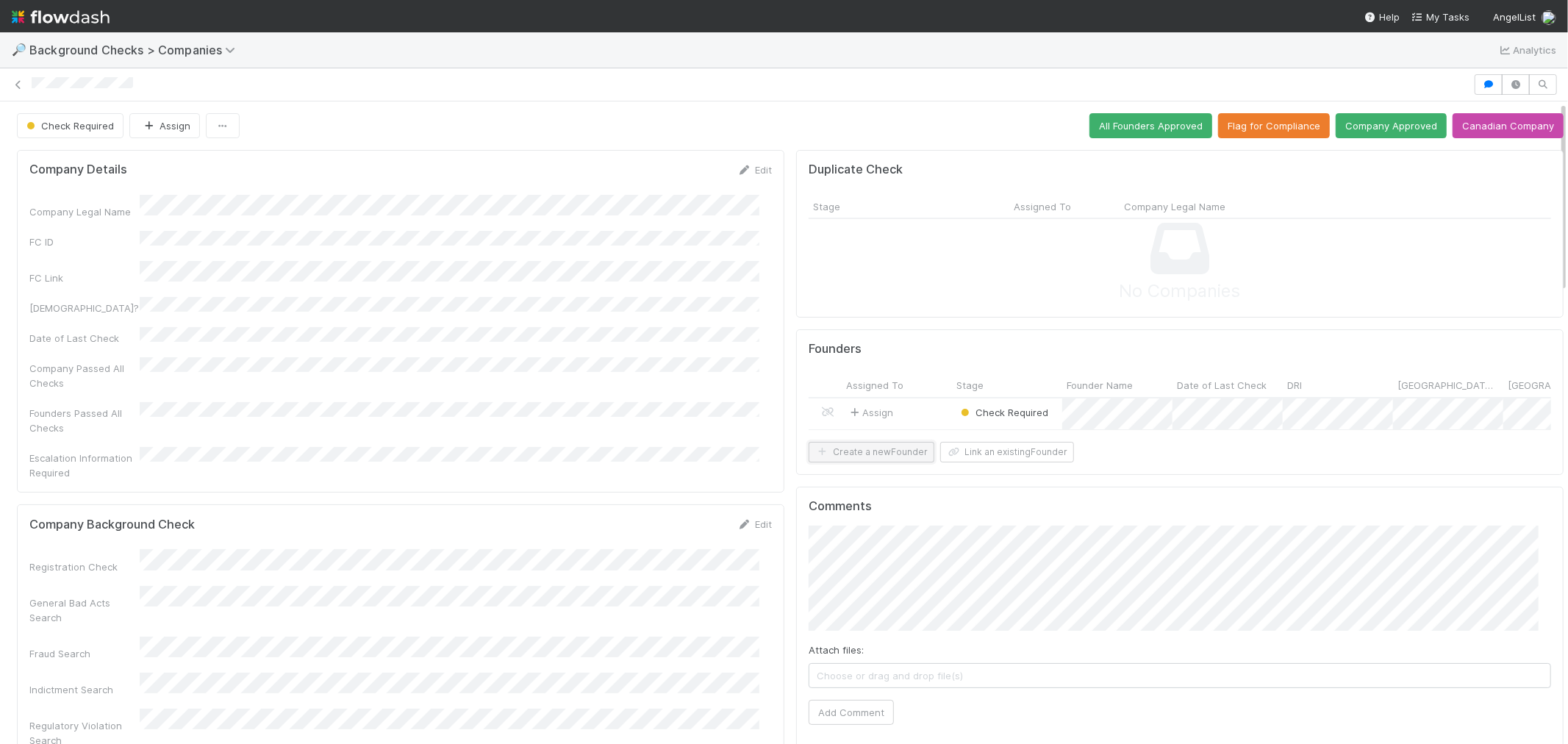
click at [845, 459] on button "Create a new Founder" at bounding box center [871, 452] width 126 height 20
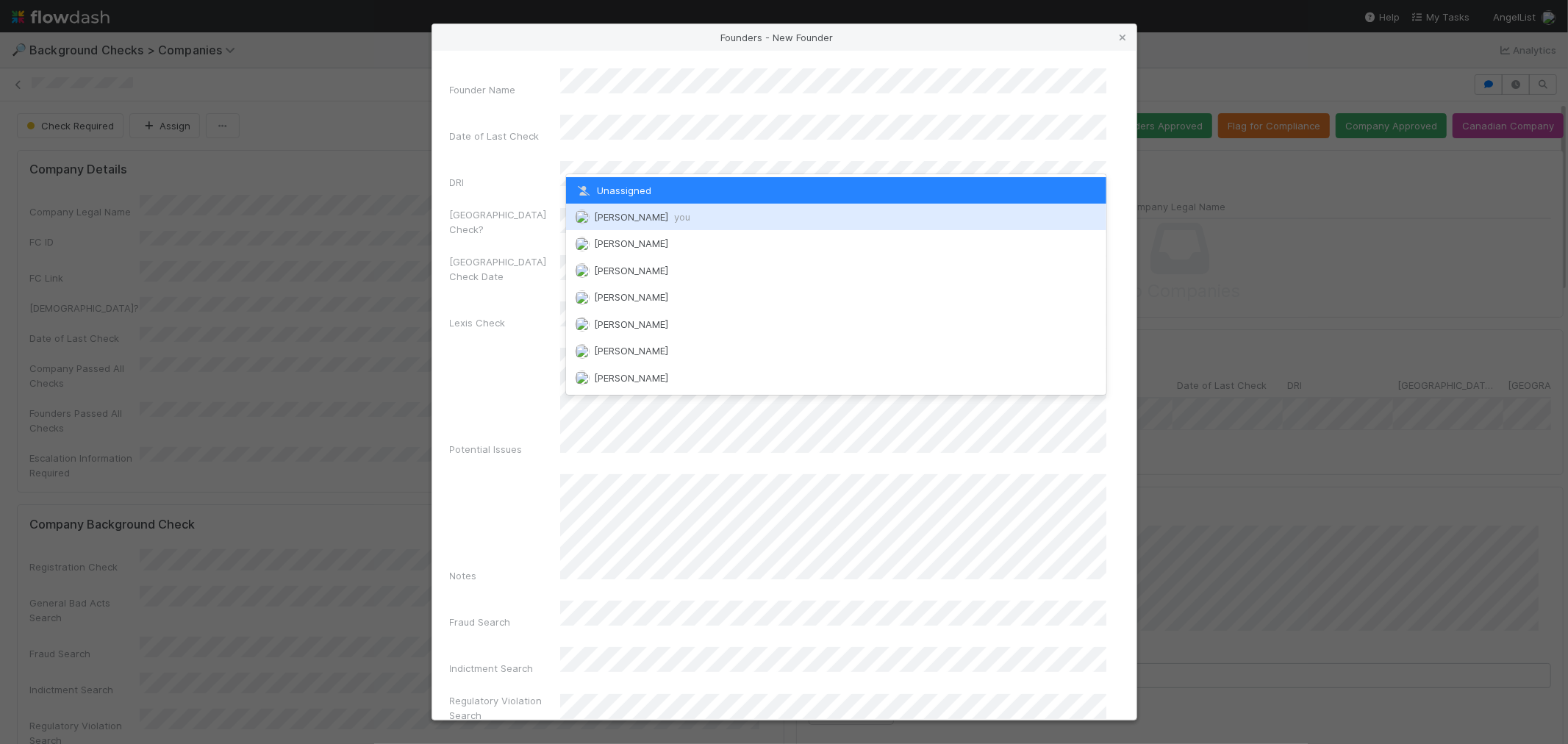
click at [636, 213] on span "[PERSON_NAME] you" at bounding box center [642, 217] width 97 height 12
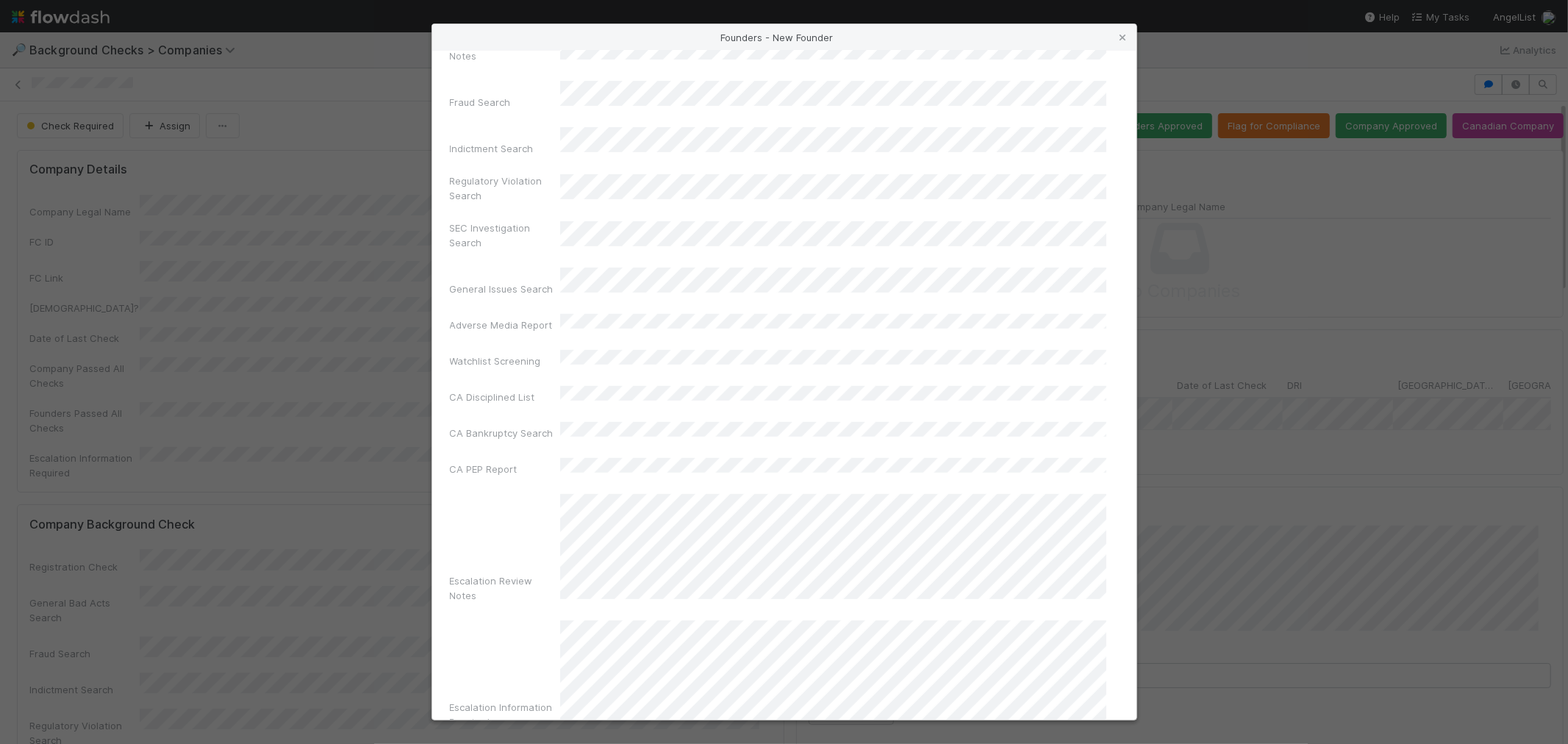
click at [847, 704] on div "Founder Name Date of Last Check DRI [GEOGRAPHIC_DATA] Check? Canada Check Date …" at bounding box center [784, 385] width 704 height 669
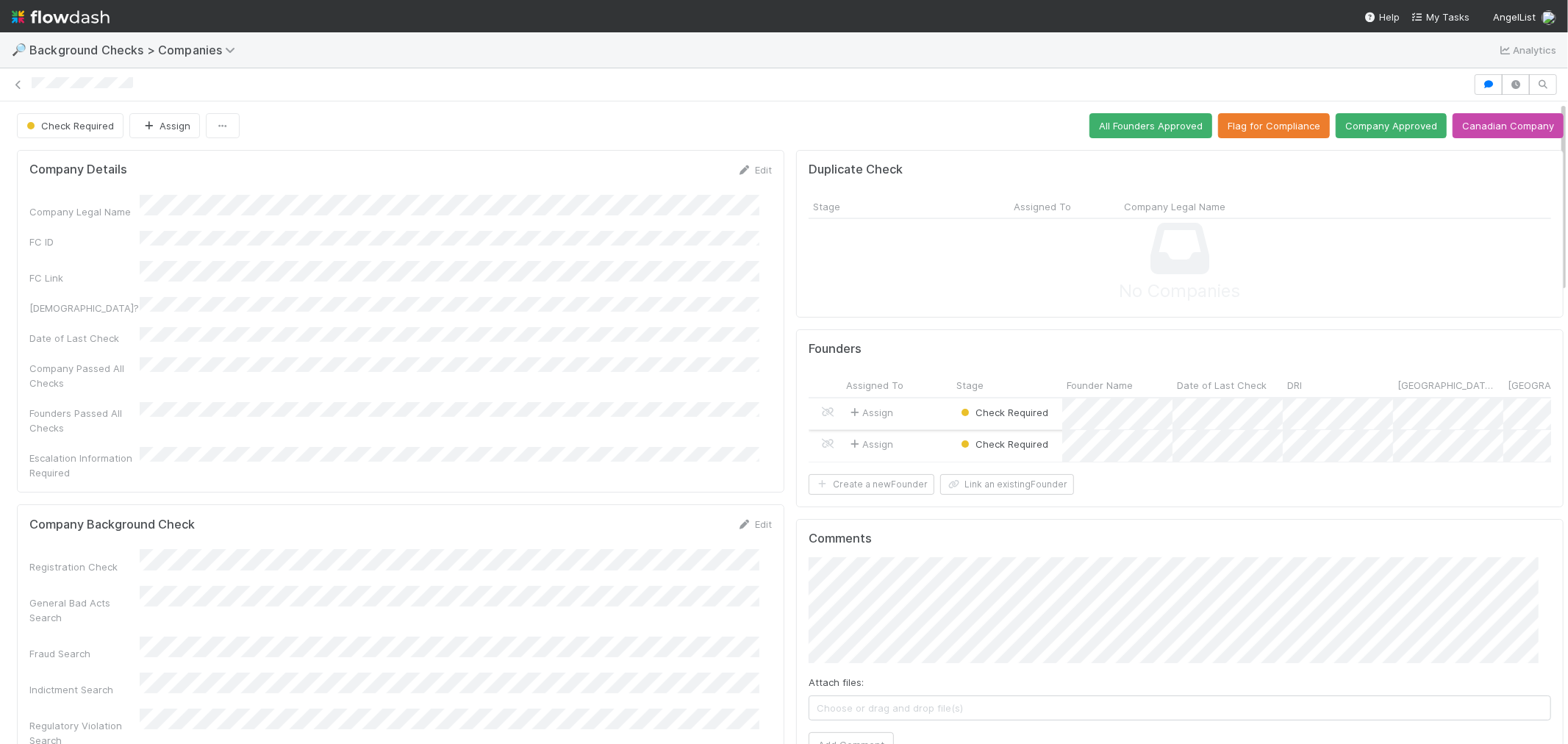
click at [924, 420] on div "Assign" at bounding box center [897, 414] width 111 height 31
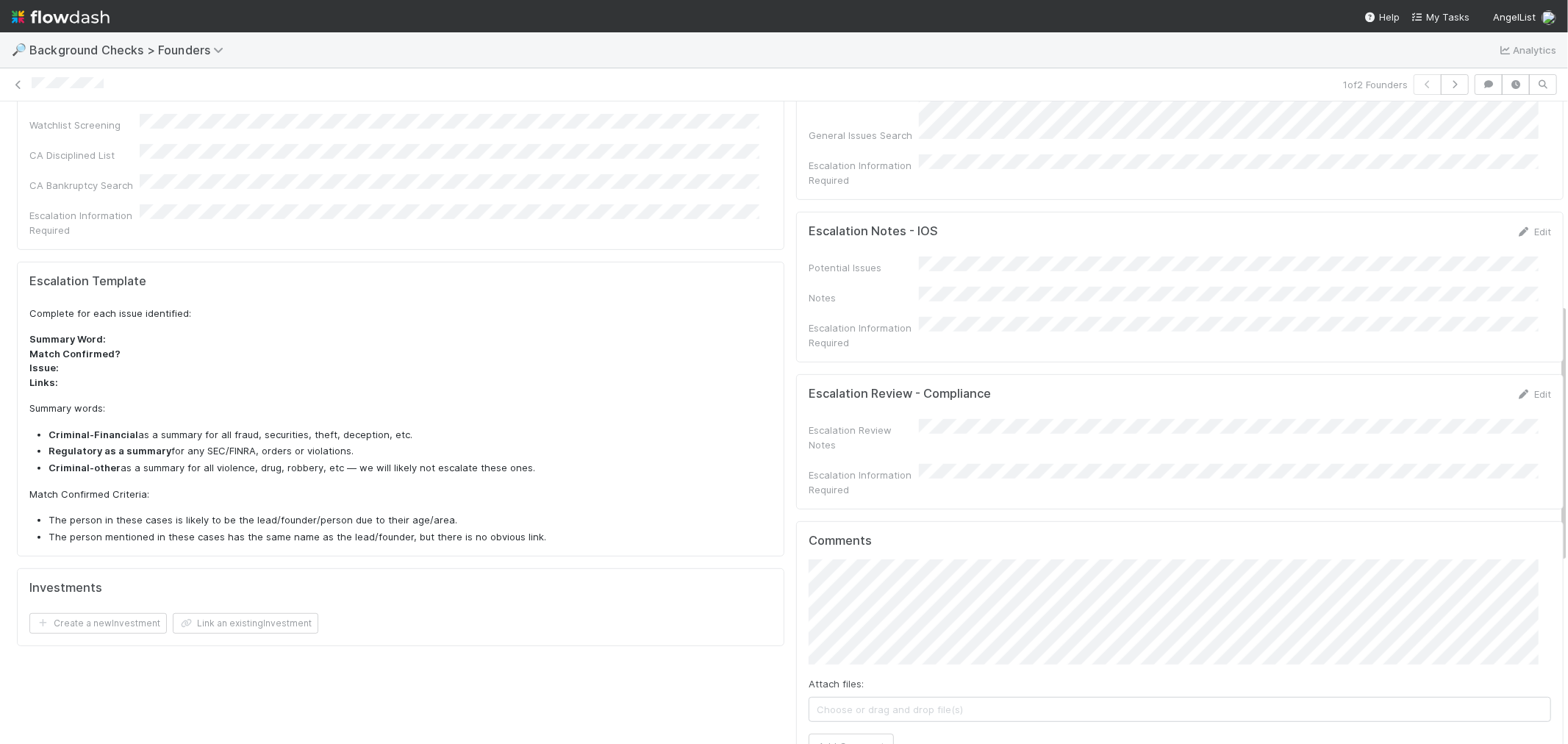
scroll to position [571, 0]
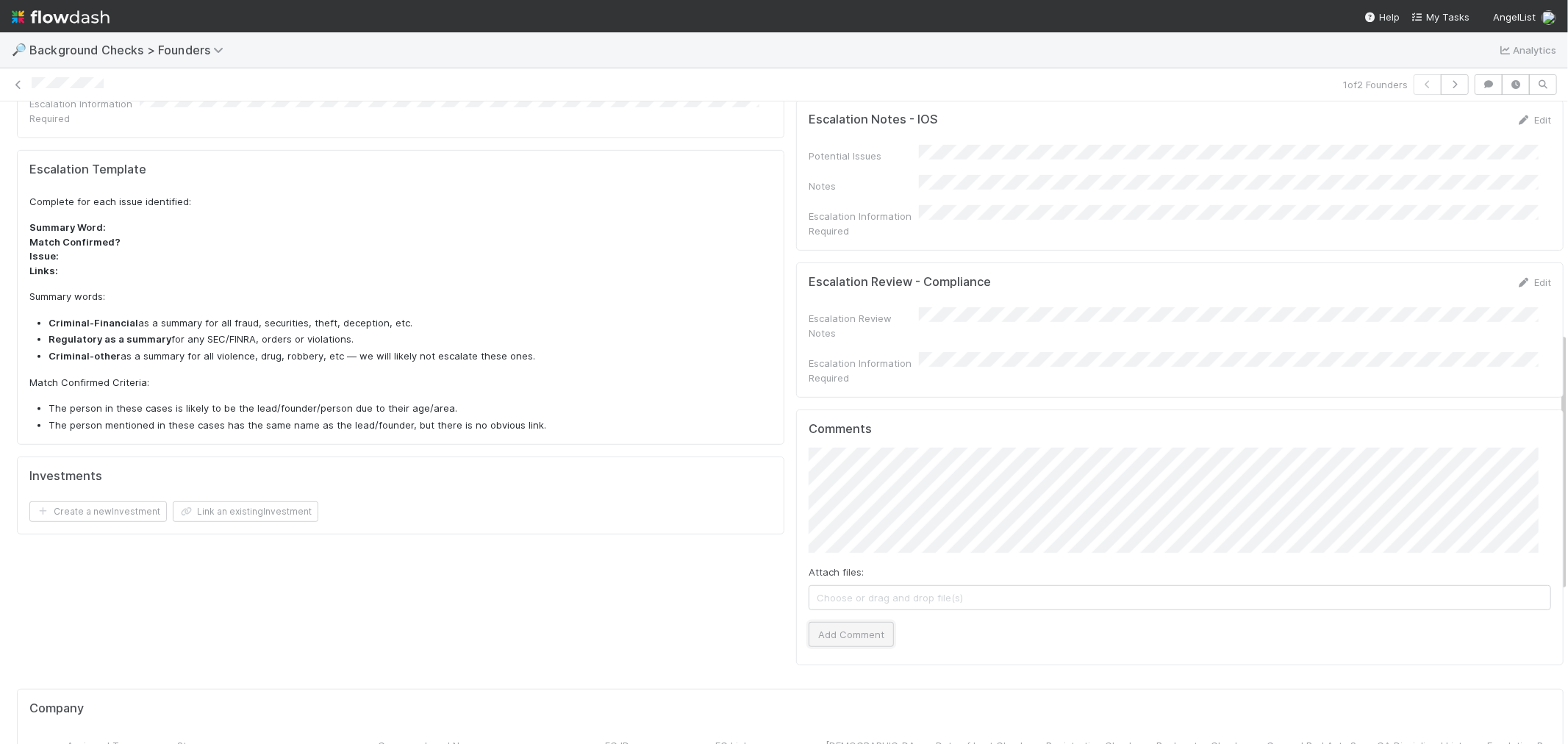
click at [847, 622] on button "Add Comment" at bounding box center [851, 634] width 86 height 25
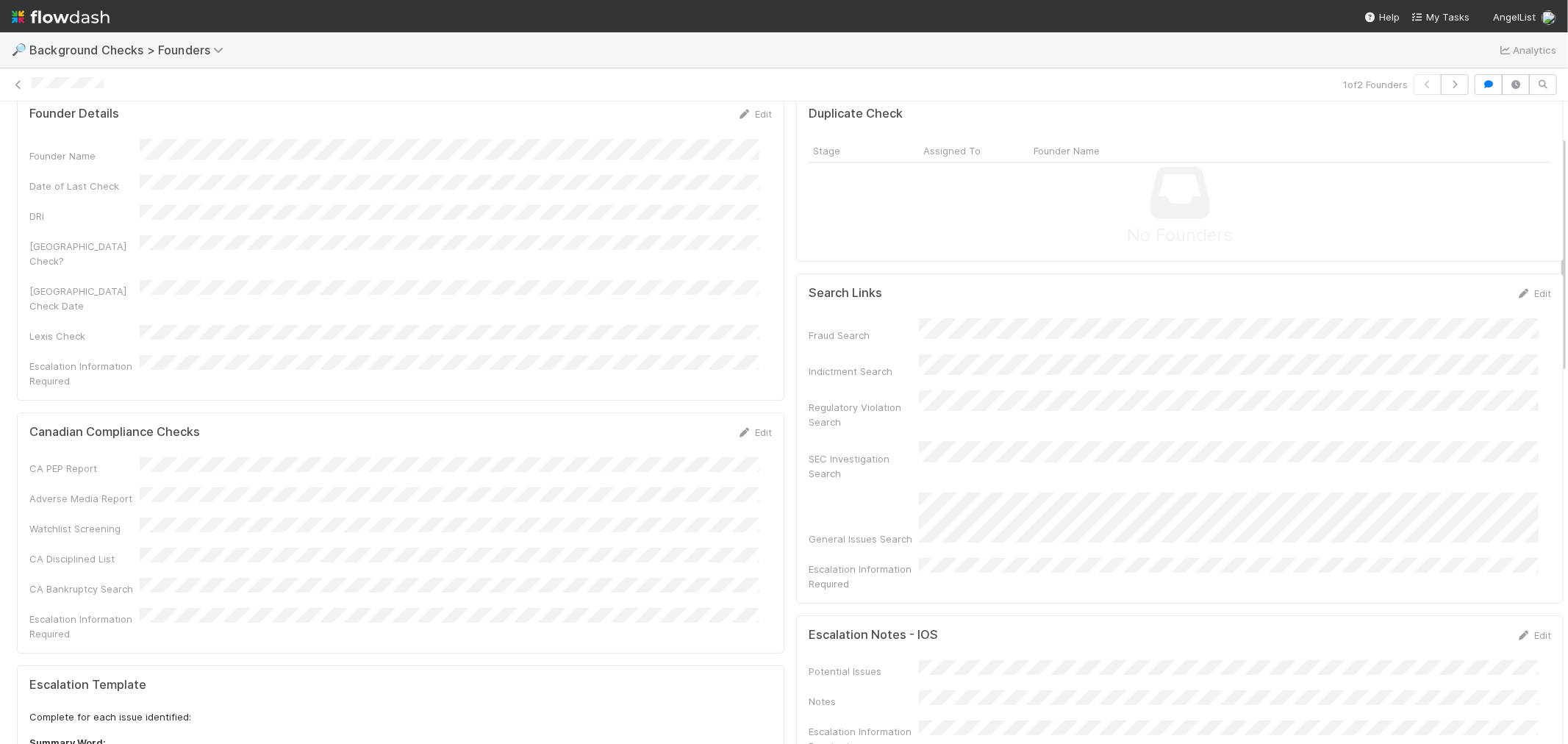
scroll to position [0, 0]
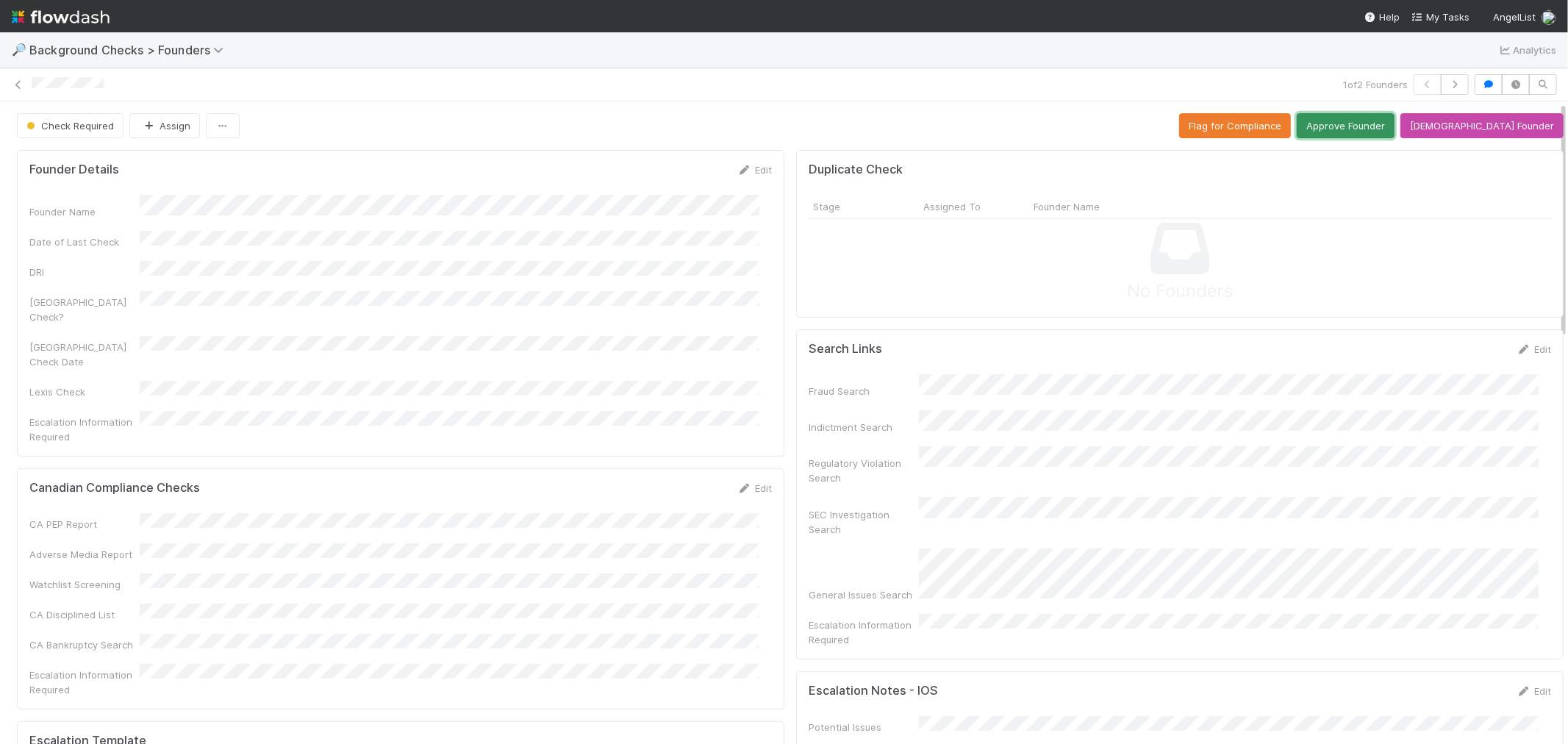
click at [1368, 135] on button "Approve Founder" at bounding box center [1345, 126] width 98 height 25
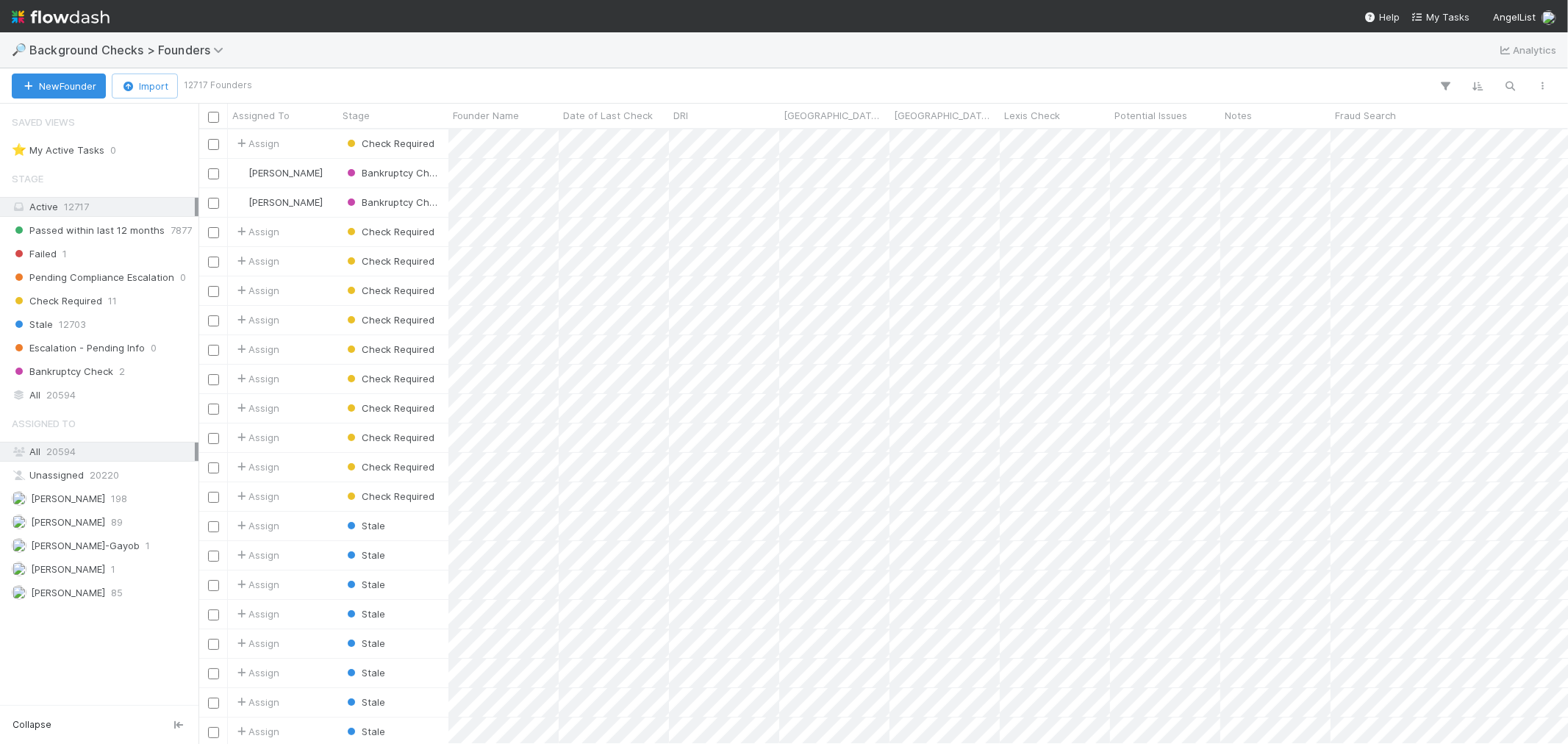
scroll to position [601, 1357]
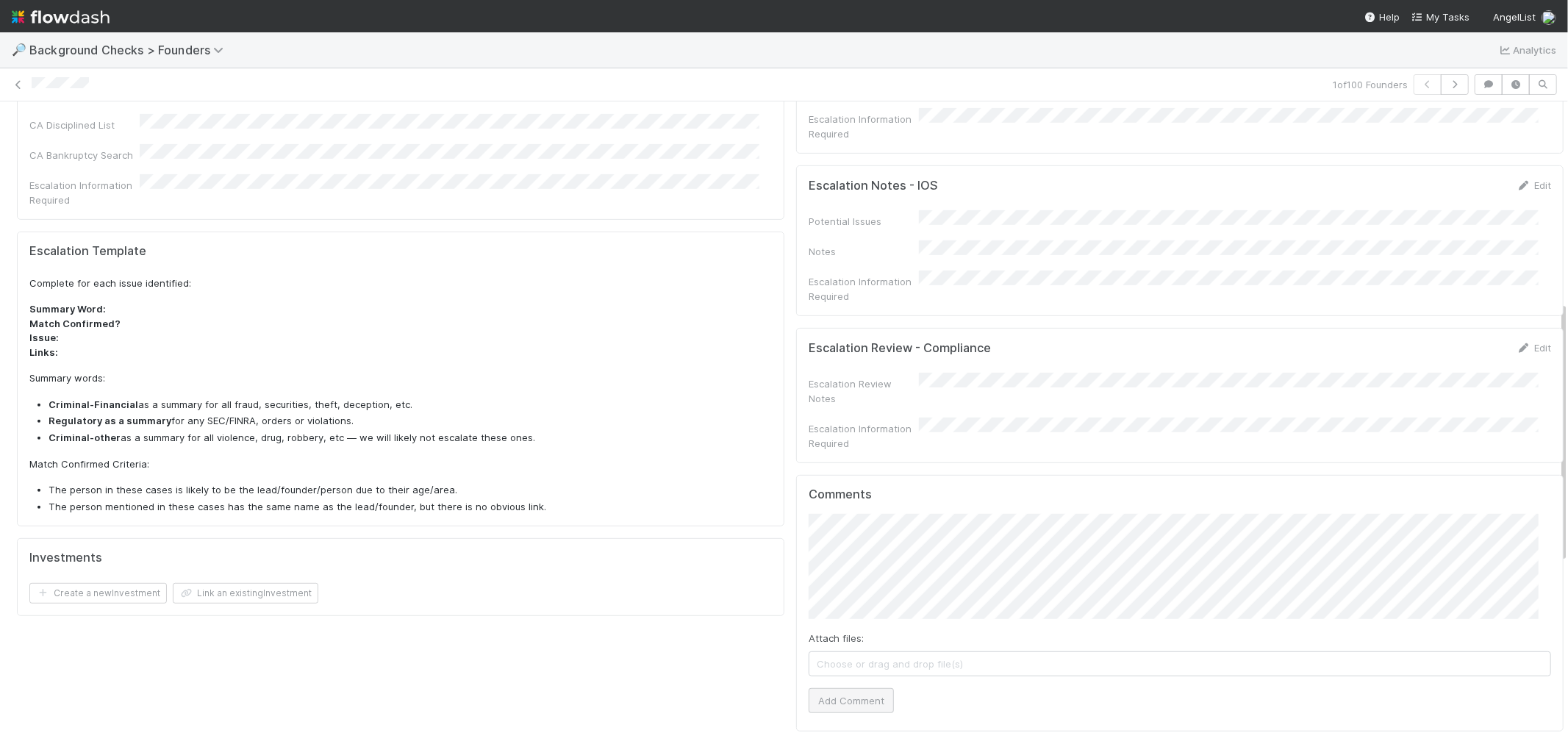
scroll to position [505, 0]
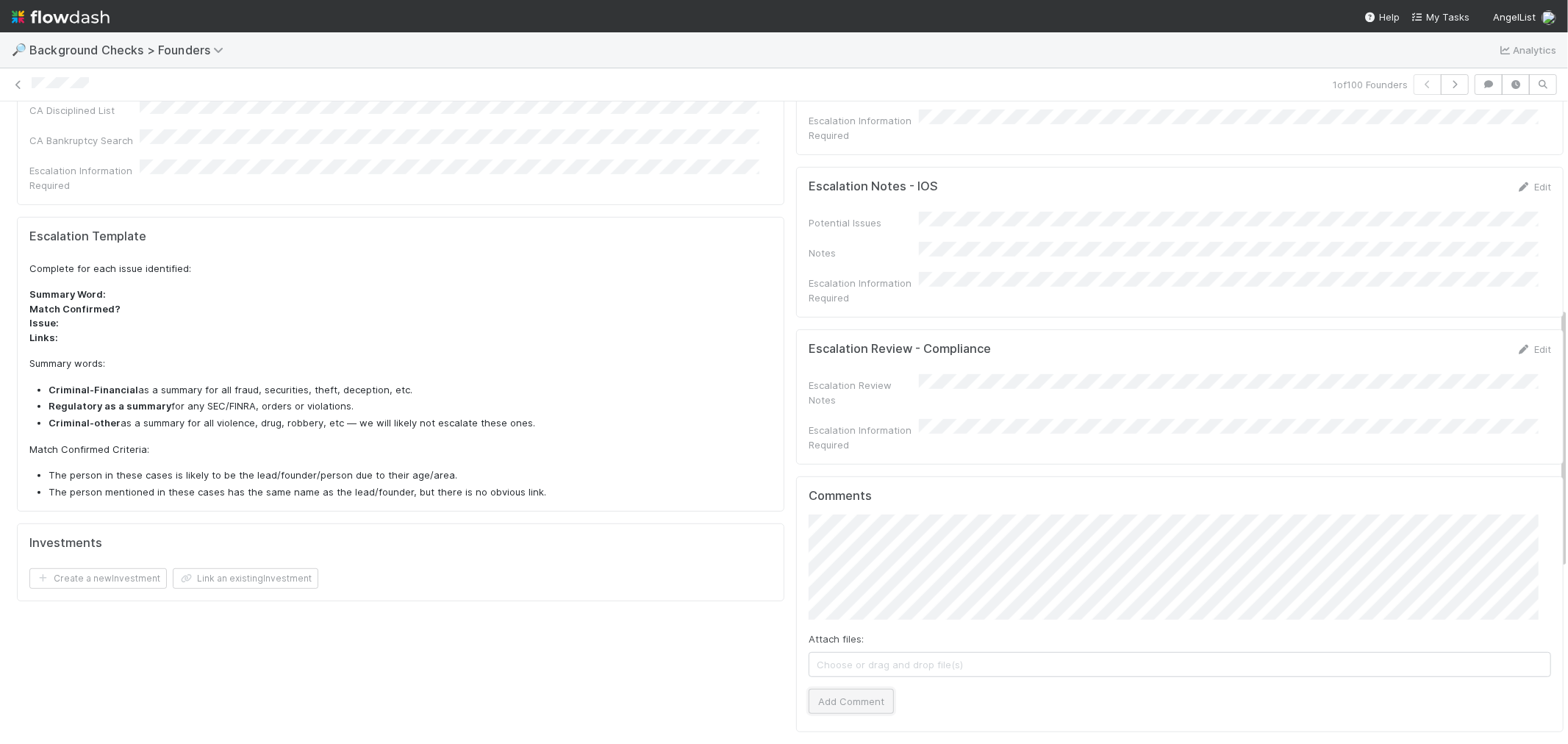
click at [847, 689] on button "Add Comment" at bounding box center [851, 702] width 86 height 25
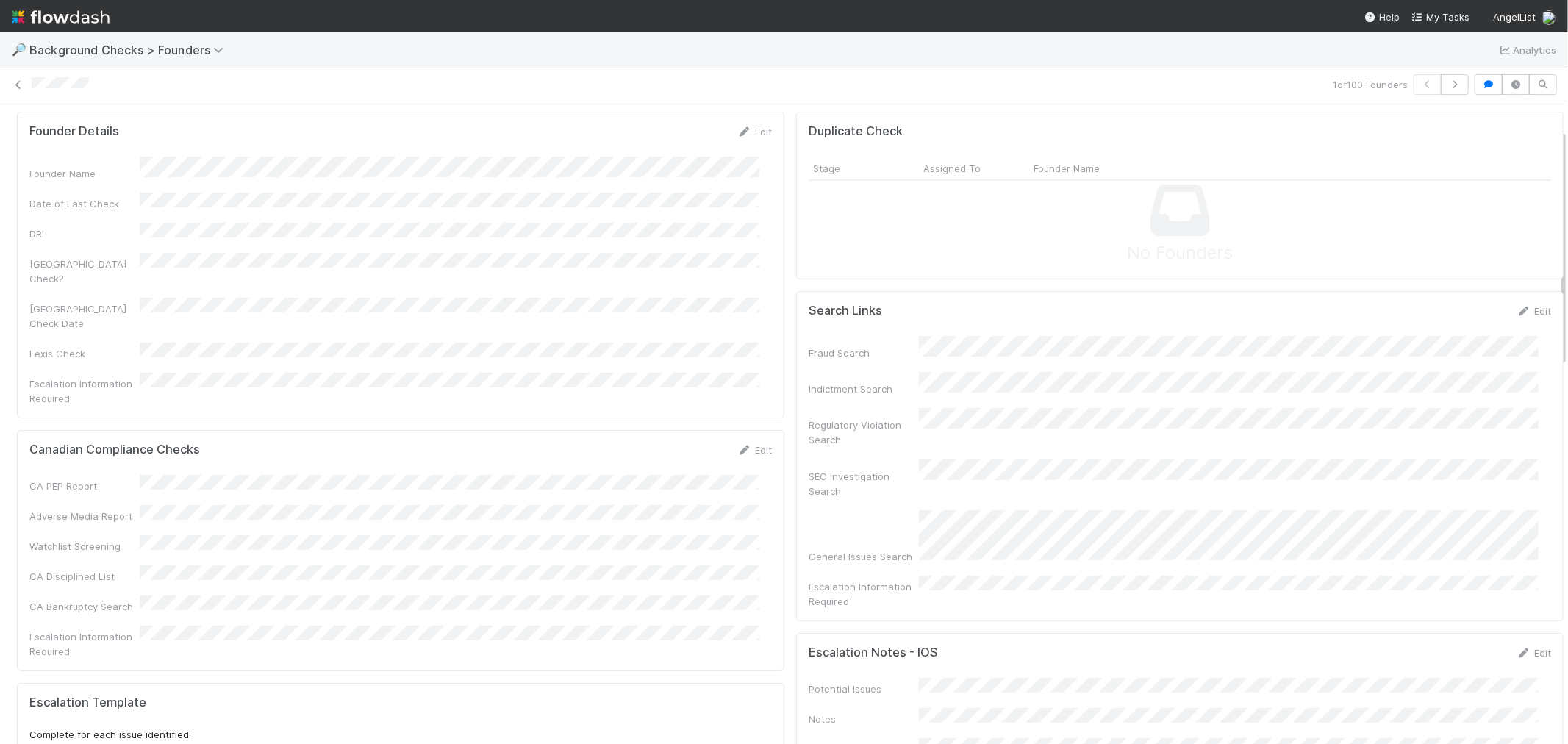
scroll to position [0, 0]
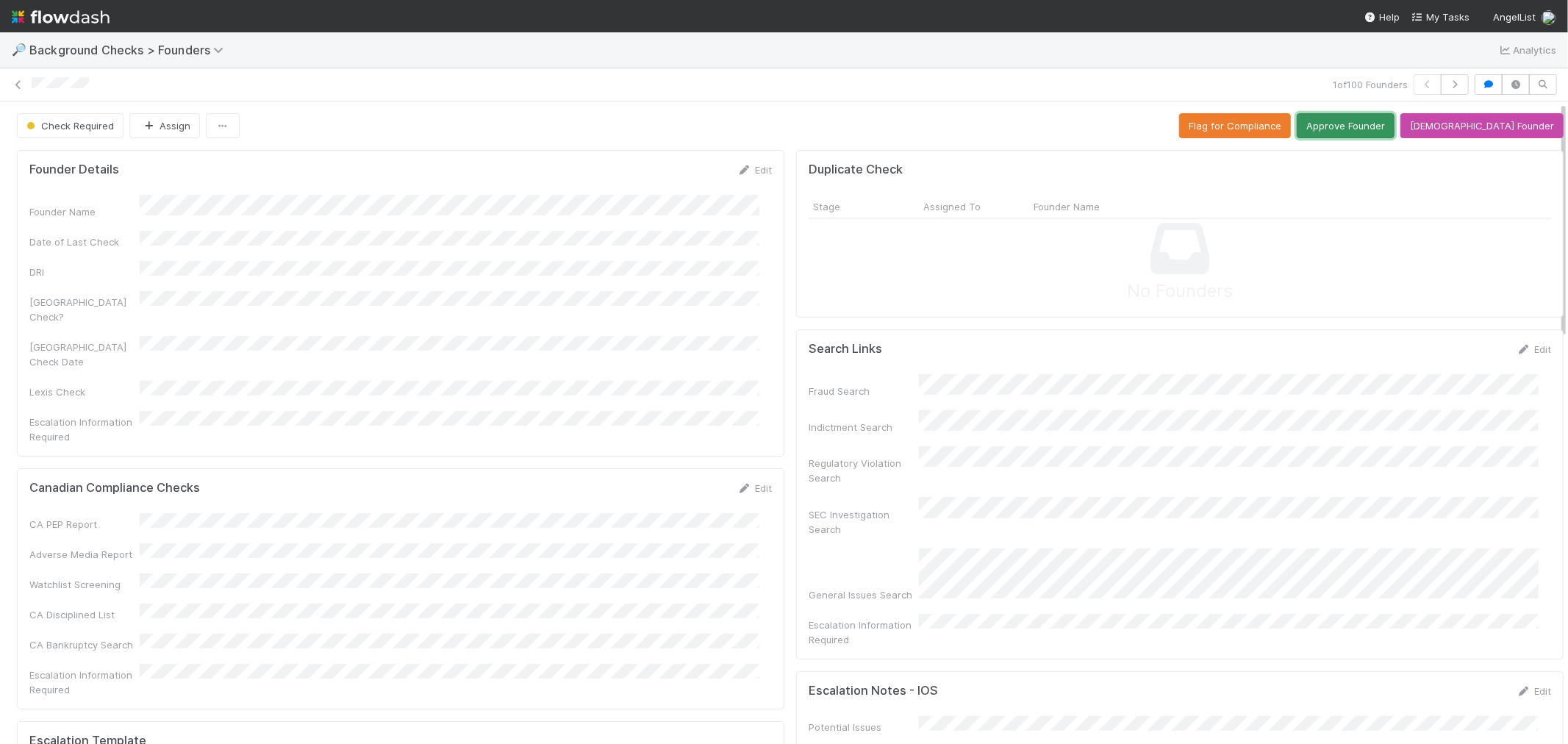
click at [1395, 126] on button "Approve Founder" at bounding box center [1345, 126] width 98 height 25
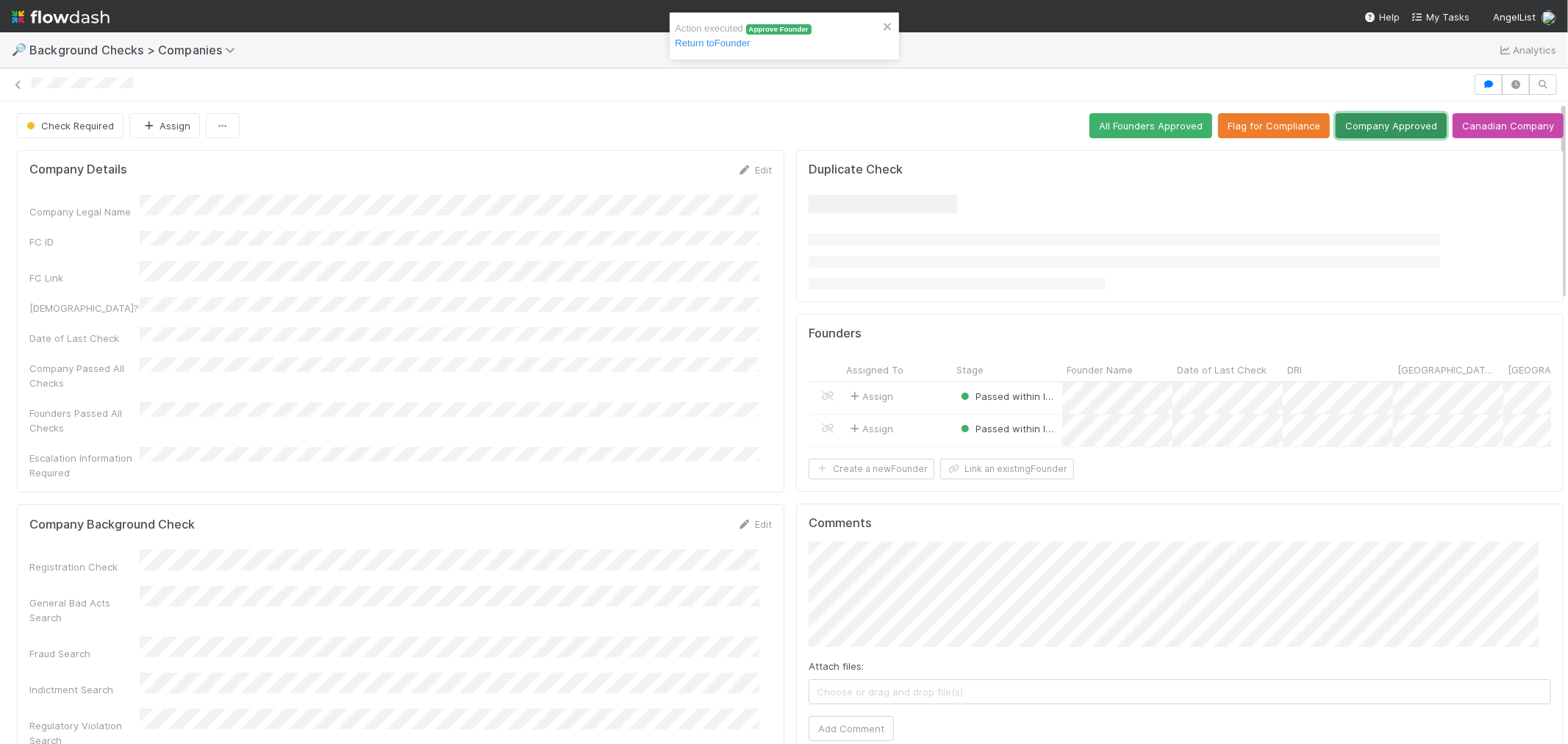
click at [1355, 128] on button "Company Approved" at bounding box center [1391, 126] width 111 height 25
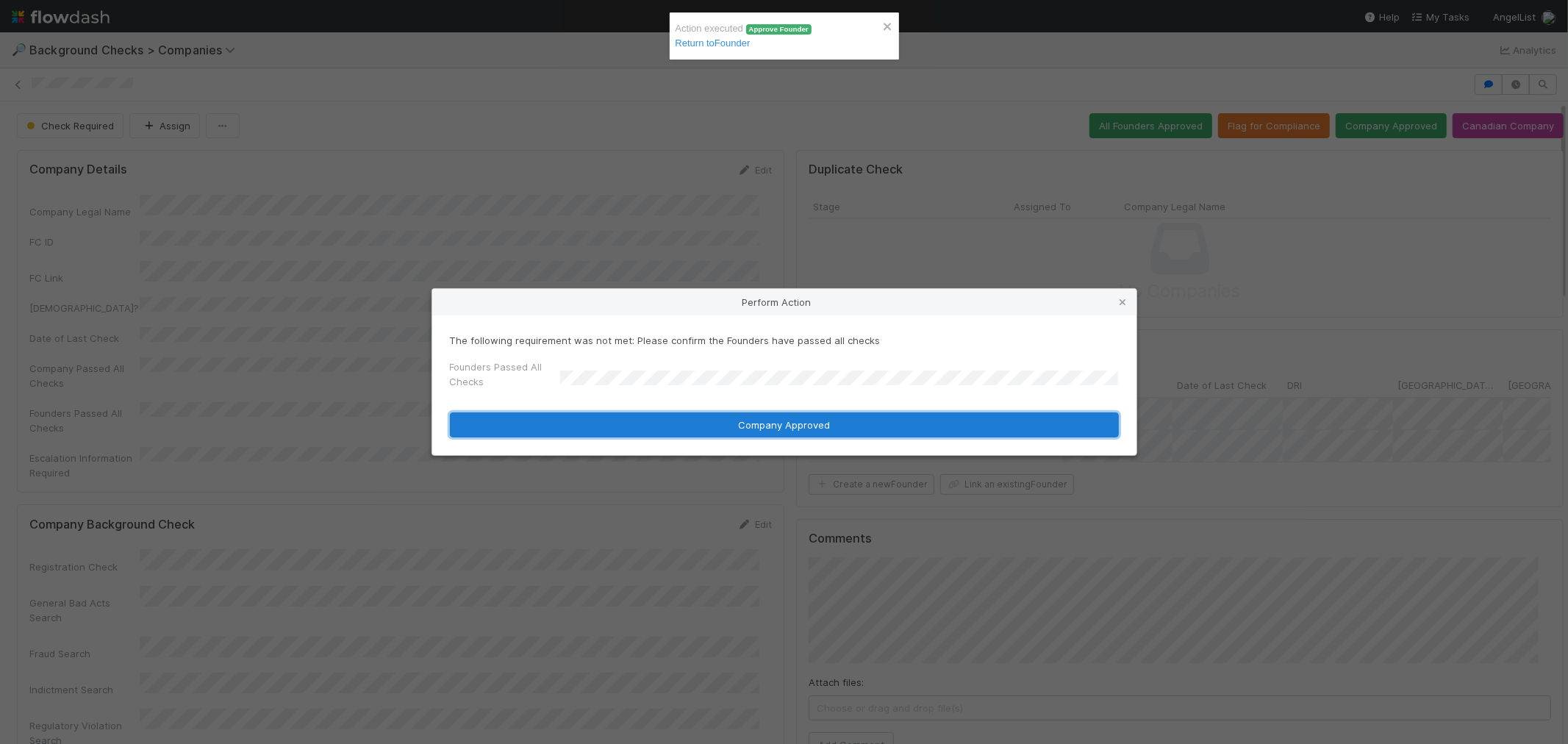
click at [577, 426] on button "Company Approved" at bounding box center [784, 425] width 669 height 25
